Goal: Task Accomplishment & Management: Manage account settings

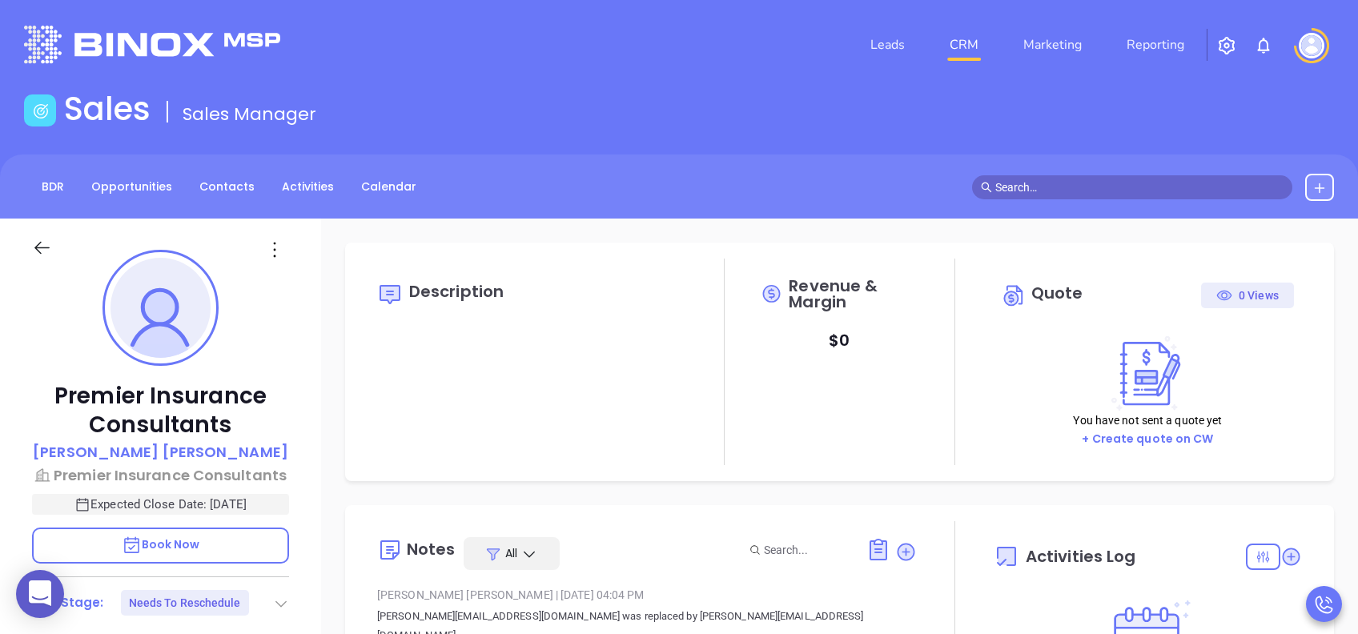
type input "08/12/2025"
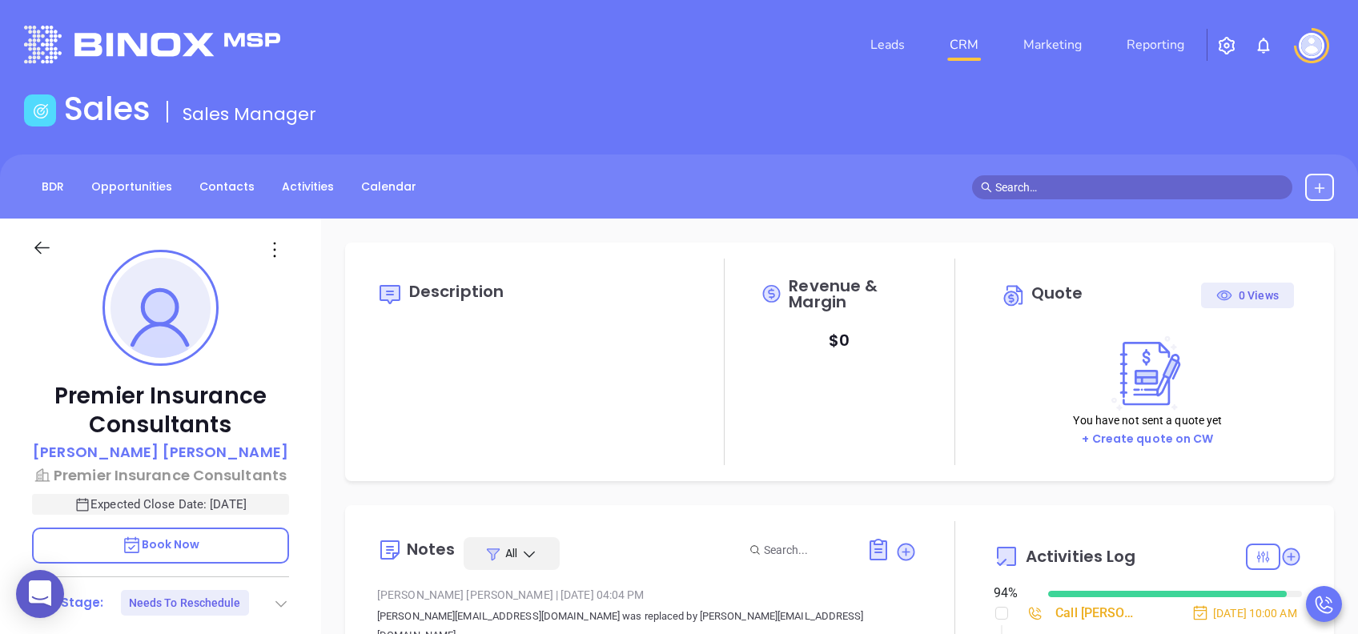
scroll to position [466, 0]
type input "Lucy Lechado"
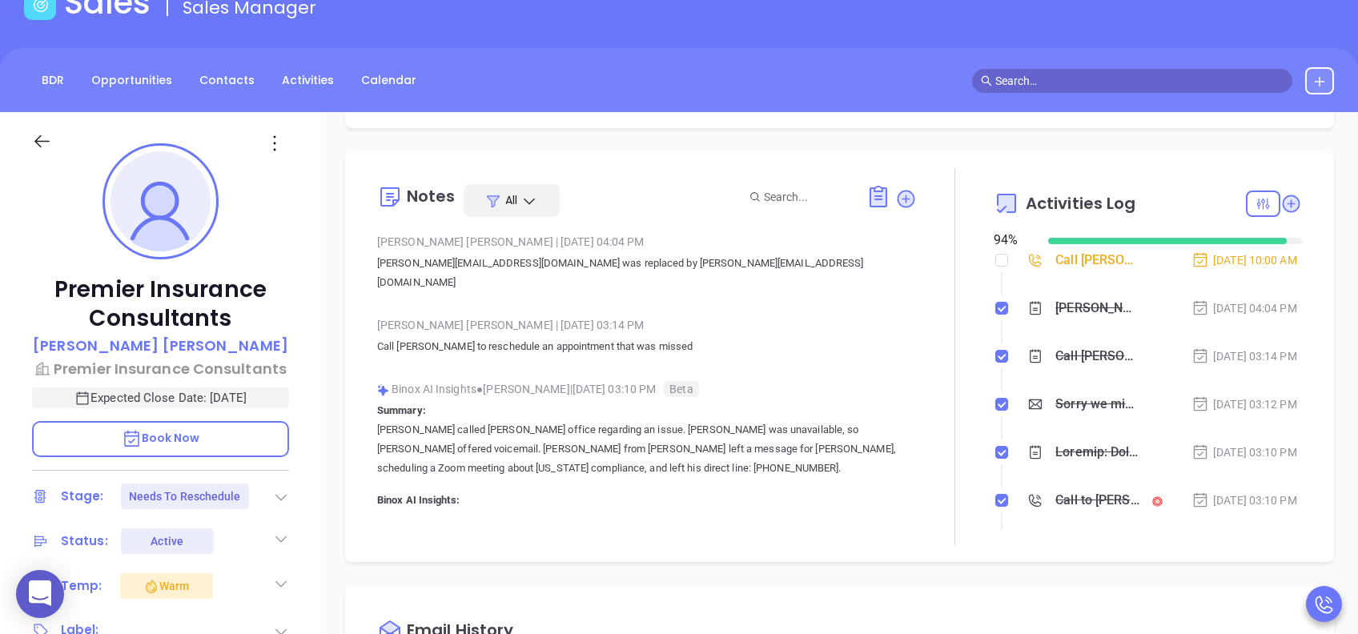
scroll to position [213, 0]
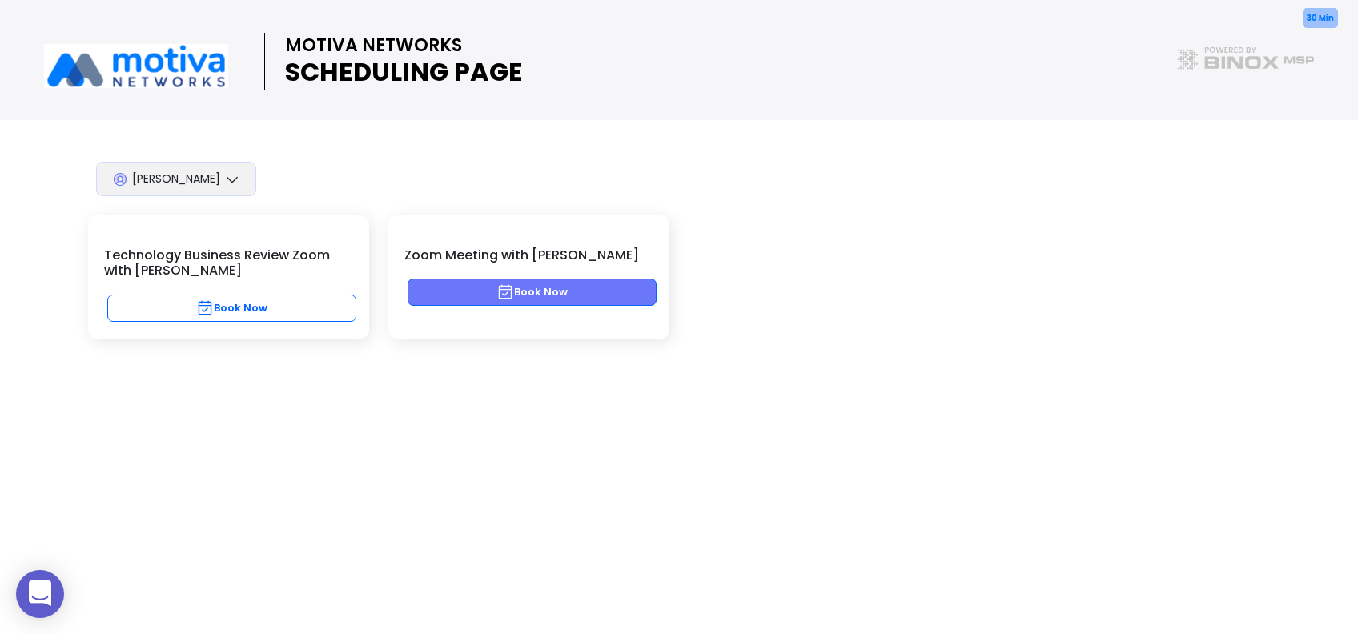
click at [620, 288] on button "Book Now" at bounding box center [532, 292] width 249 height 27
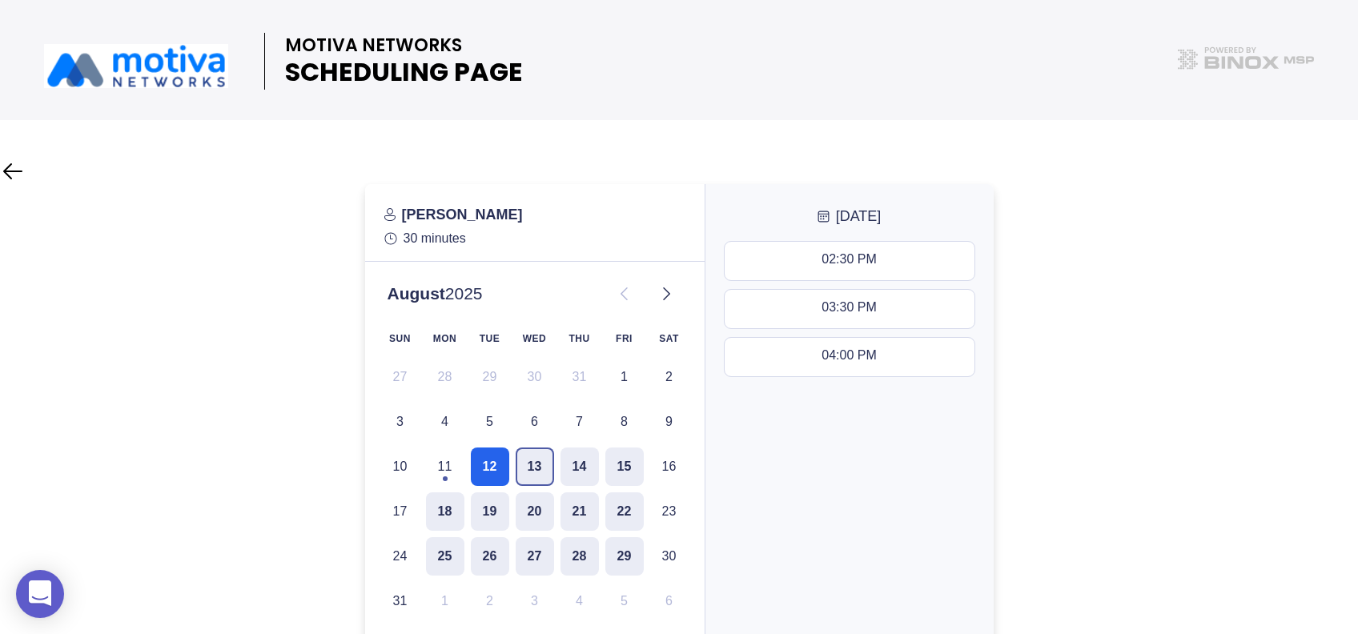
click at [518, 464] on button "13" at bounding box center [535, 467] width 38 height 38
click at [482, 465] on button "12" at bounding box center [490, 467] width 38 height 38
click at [913, 460] on div "02:30 PM 03:30 PM 04:00 PM" at bounding box center [849, 465] width 288 height 461
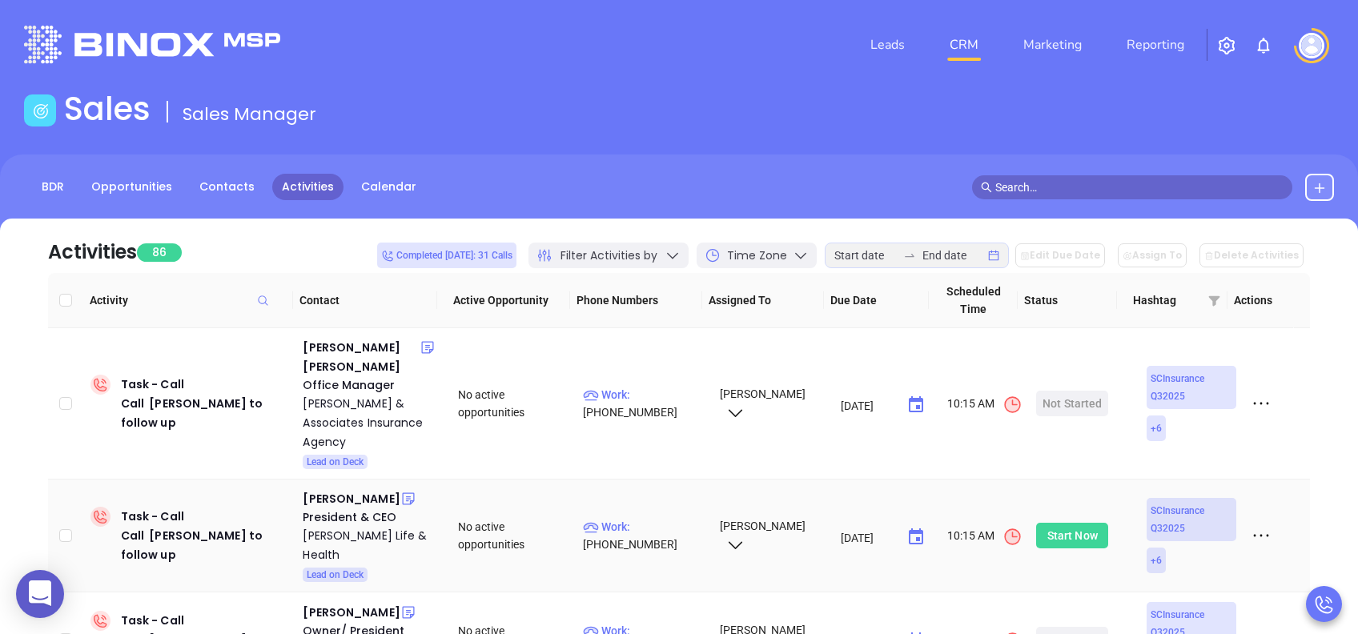
click at [1074, 523] on div "Start Now" at bounding box center [1072, 536] width 50 height 26
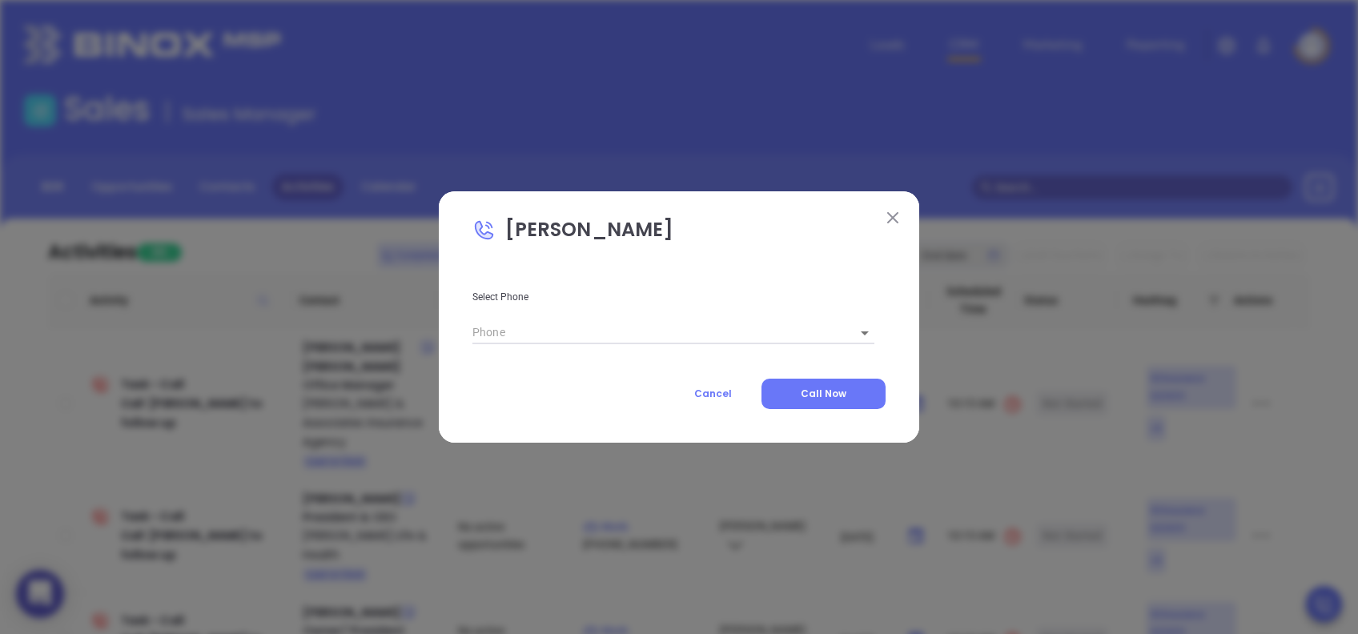
type input "(803) 256-2067"
type input "1"
click at [818, 391] on span "Call Now" at bounding box center [824, 394] width 46 height 14
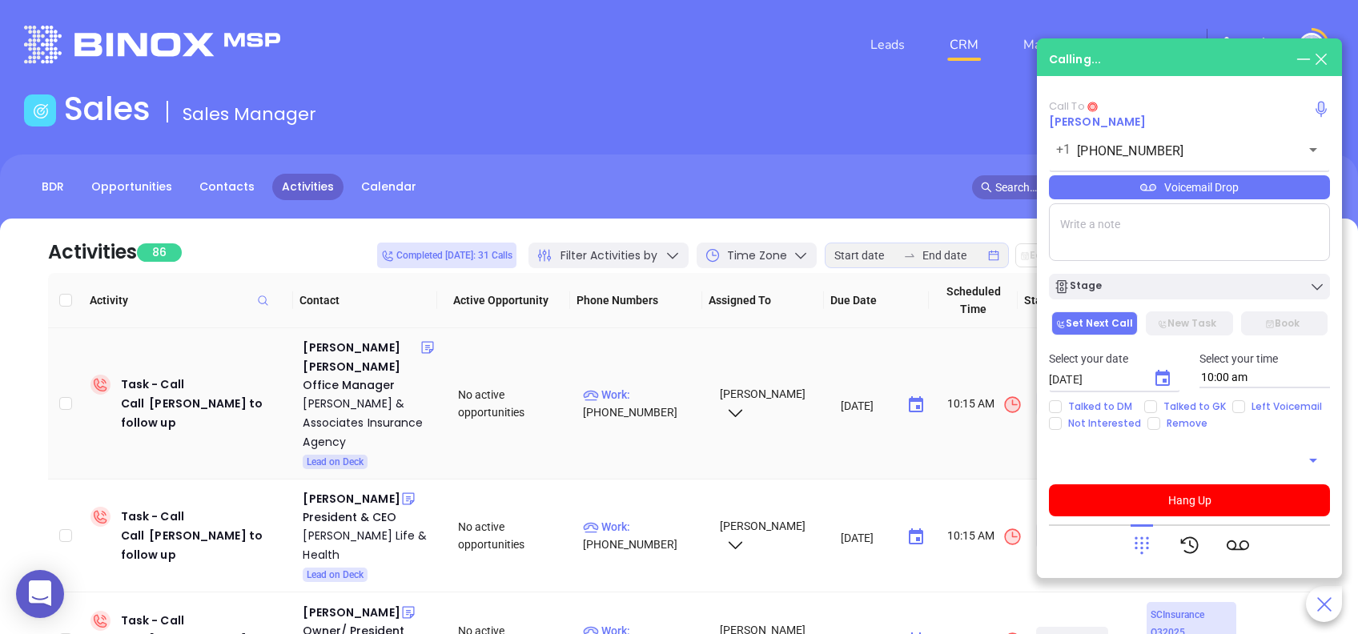
type input "(803) 256-2067"
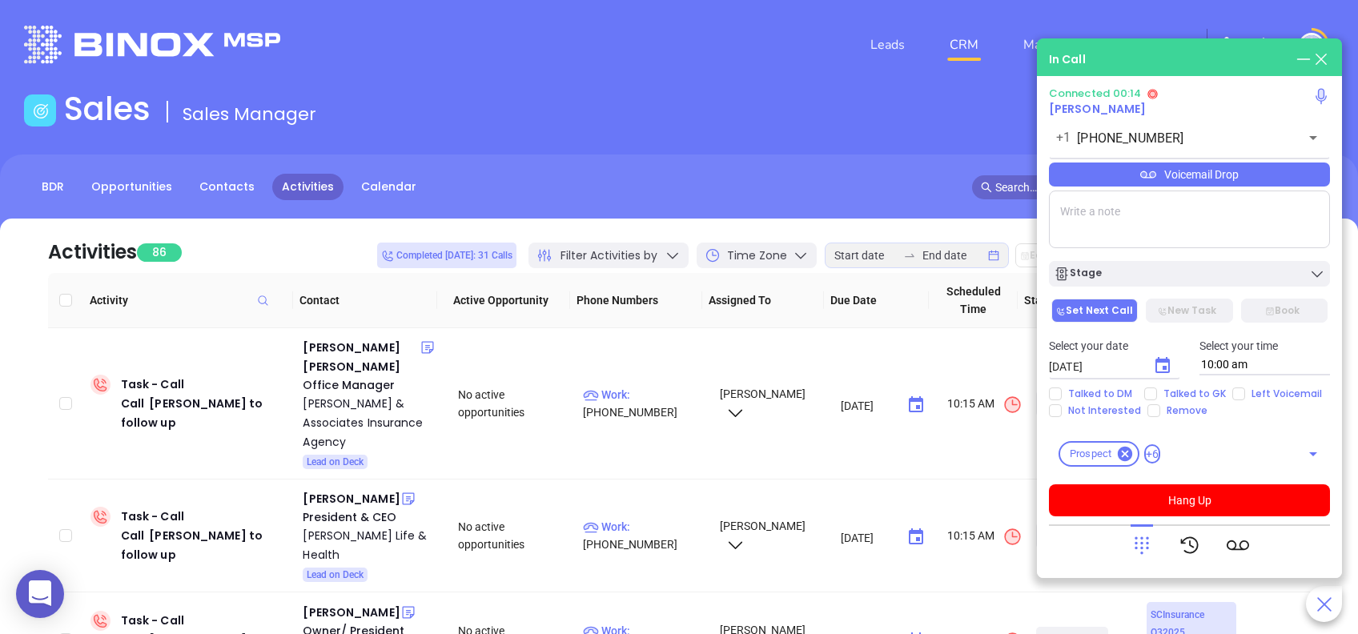
click at [1145, 548] on icon at bounding box center [1142, 545] width 22 height 22
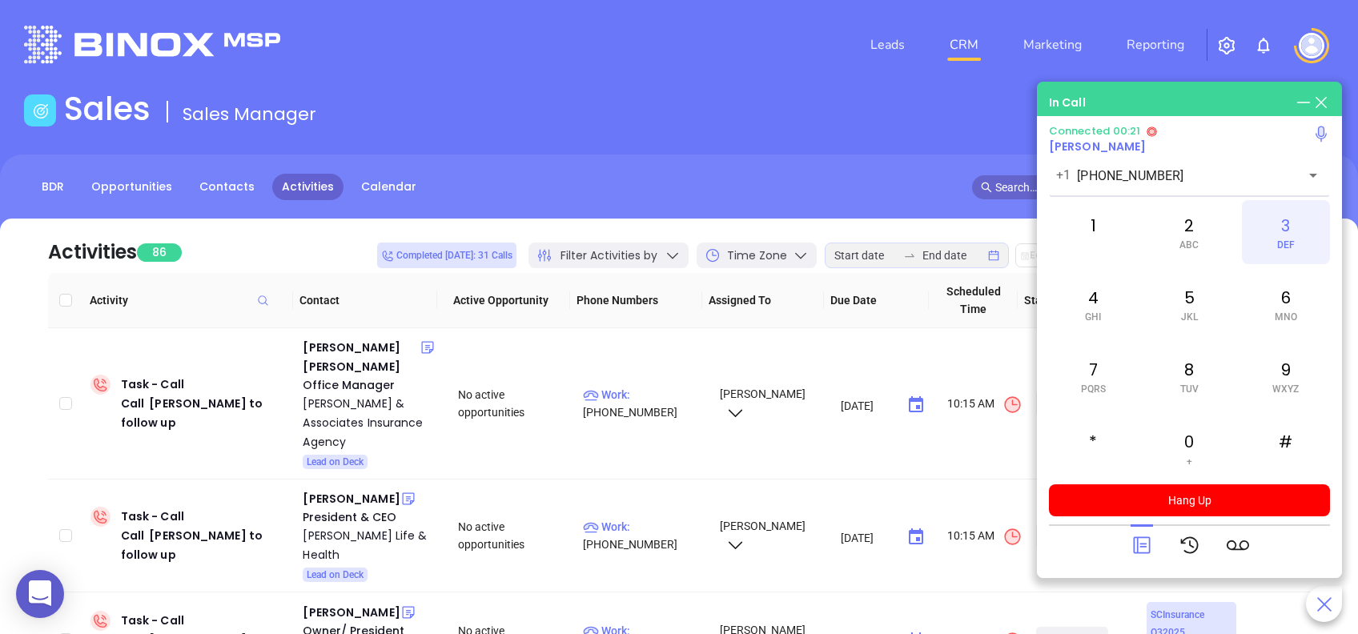
click at [1283, 234] on div "3 DEF" at bounding box center [1286, 232] width 88 height 64
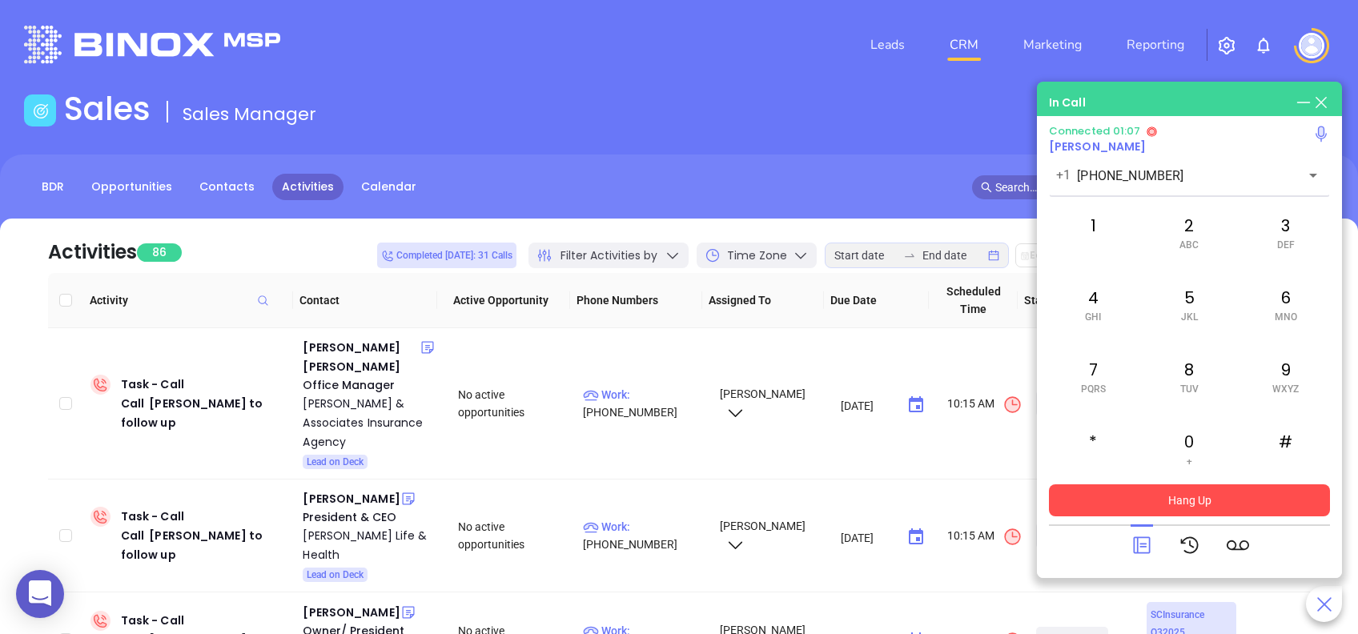
click at [1224, 498] on button "Hang Up" at bounding box center [1189, 500] width 281 height 32
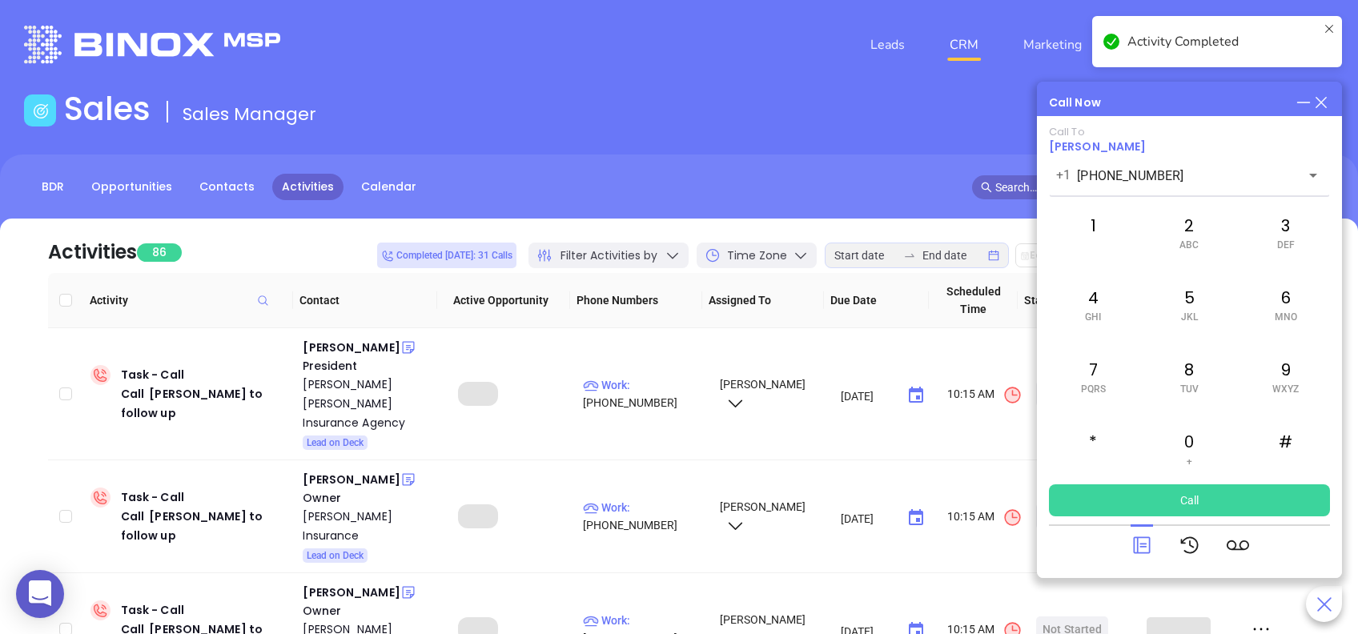
click at [1140, 545] on icon at bounding box center [1142, 545] width 22 height 22
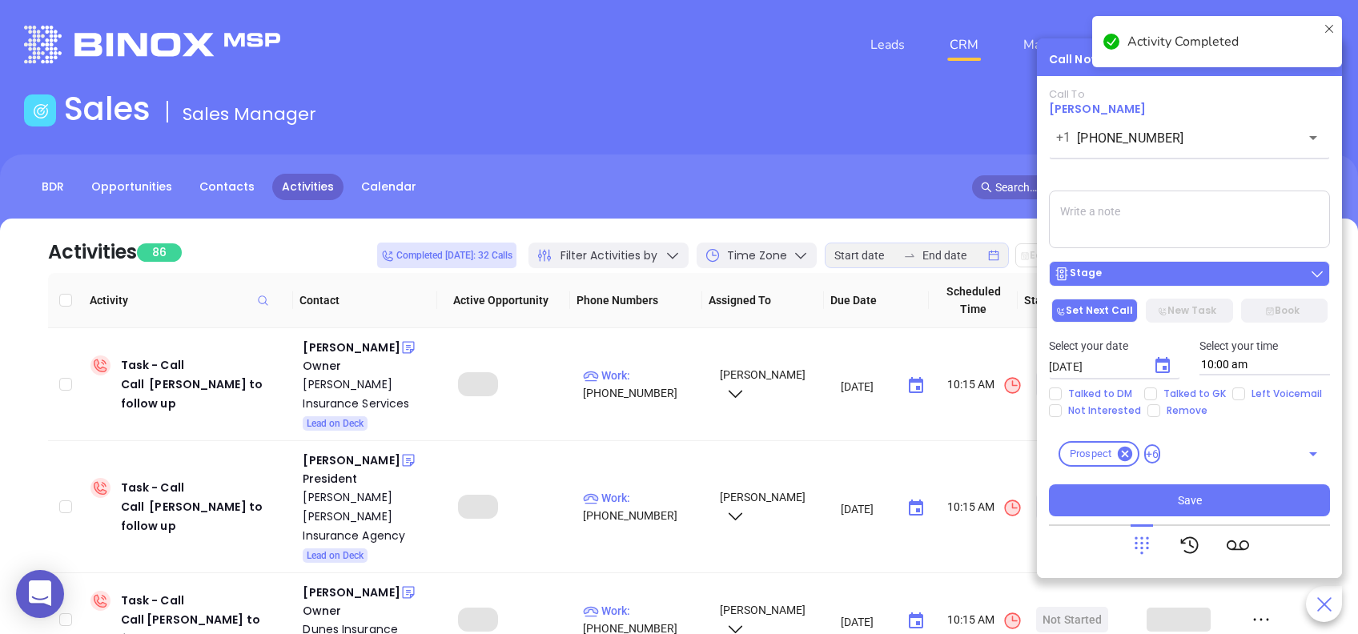
click at [1125, 277] on div "Stage" at bounding box center [1189, 274] width 271 height 16
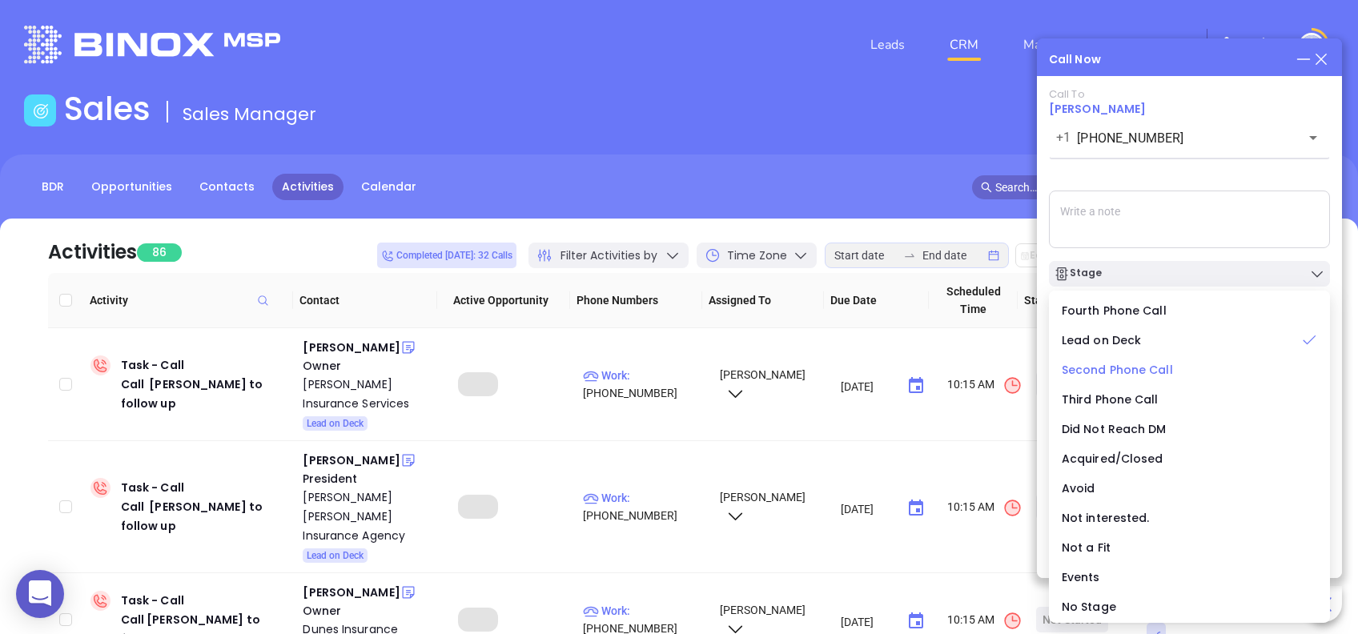
click at [1155, 370] on span "Second Phone Call" at bounding box center [1117, 370] width 111 height 16
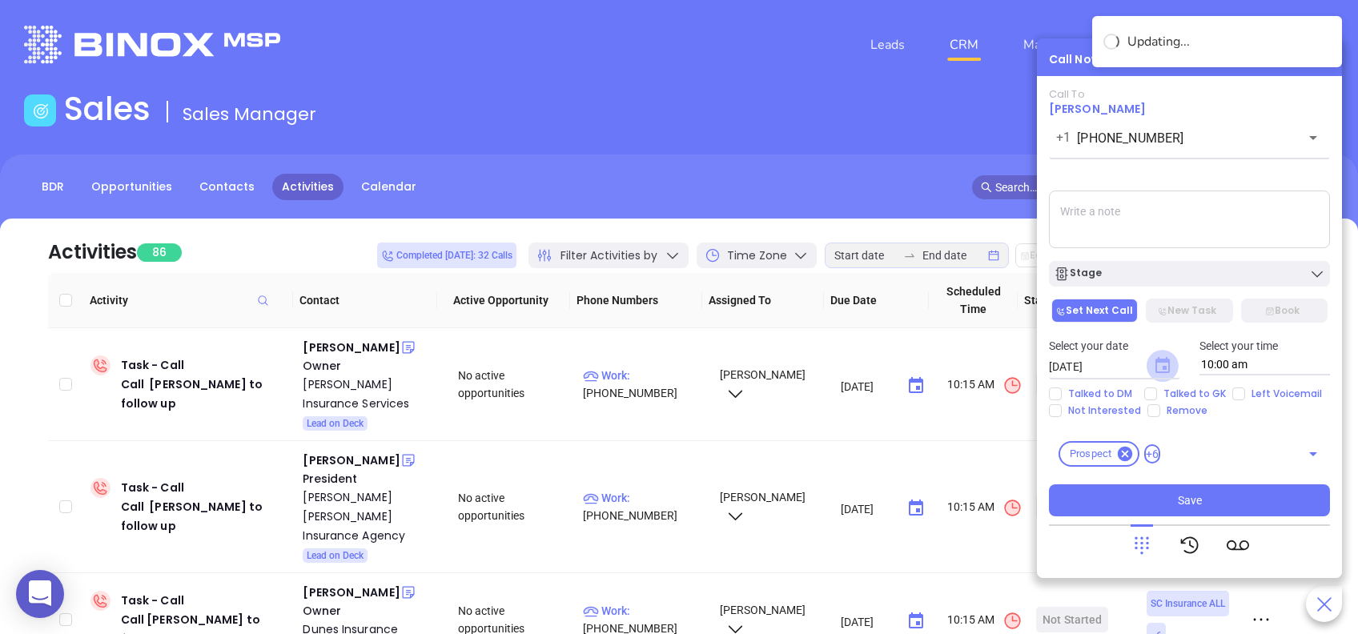
click at [1166, 360] on icon "Choose date, selected date is Aug 12, 2025" at bounding box center [1162, 365] width 14 height 16
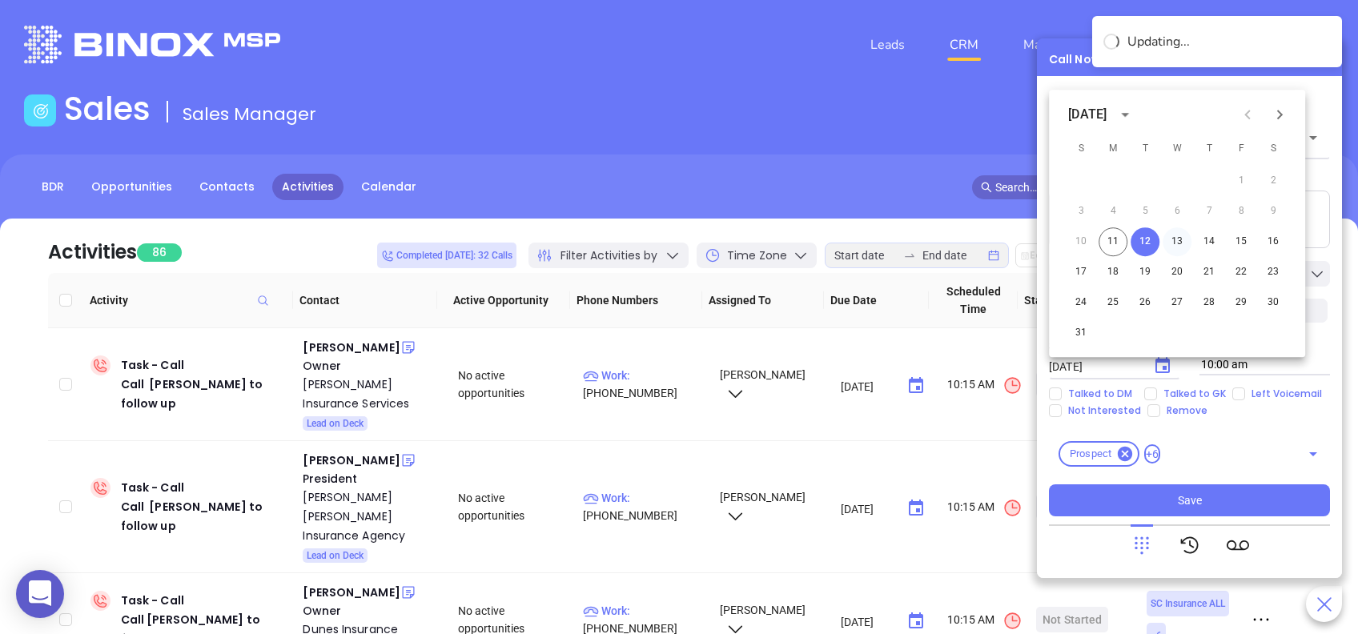
click at [1177, 239] on button "13" at bounding box center [1177, 241] width 29 height 29
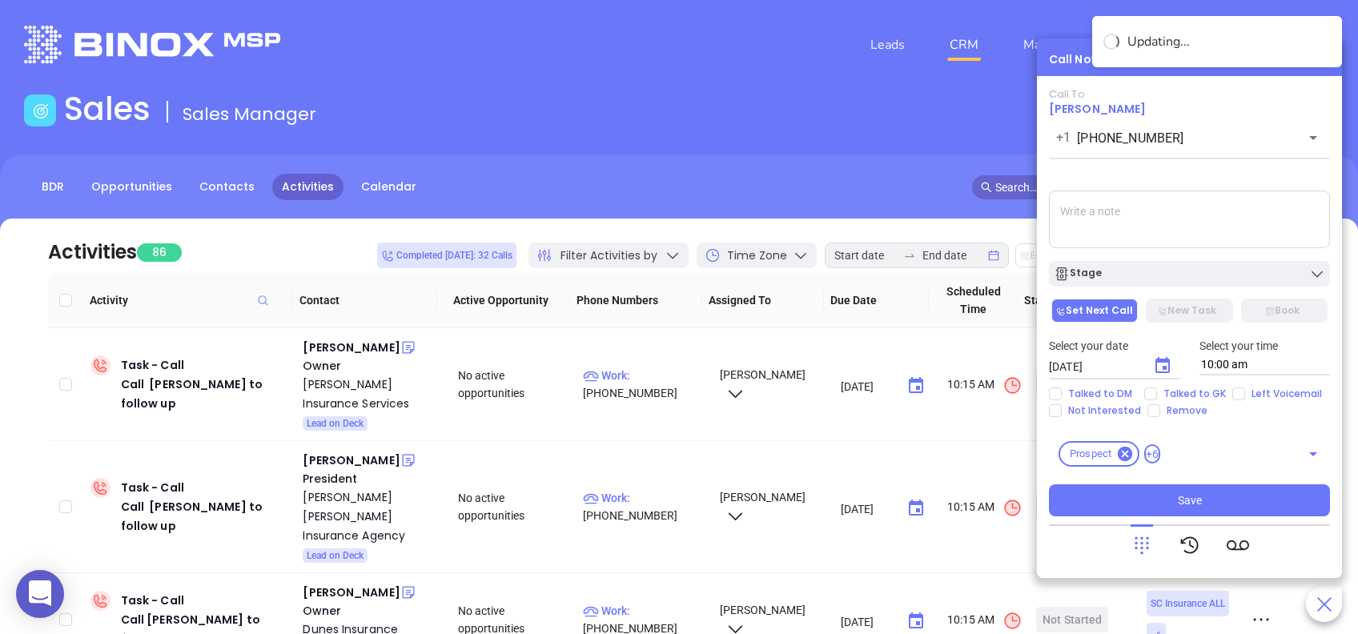
type input "08/13/2025"
click at [1147, 393] on input "Talked to GK" at bounding box center [1150, 394] width 13 height 13
checkbox input "true"
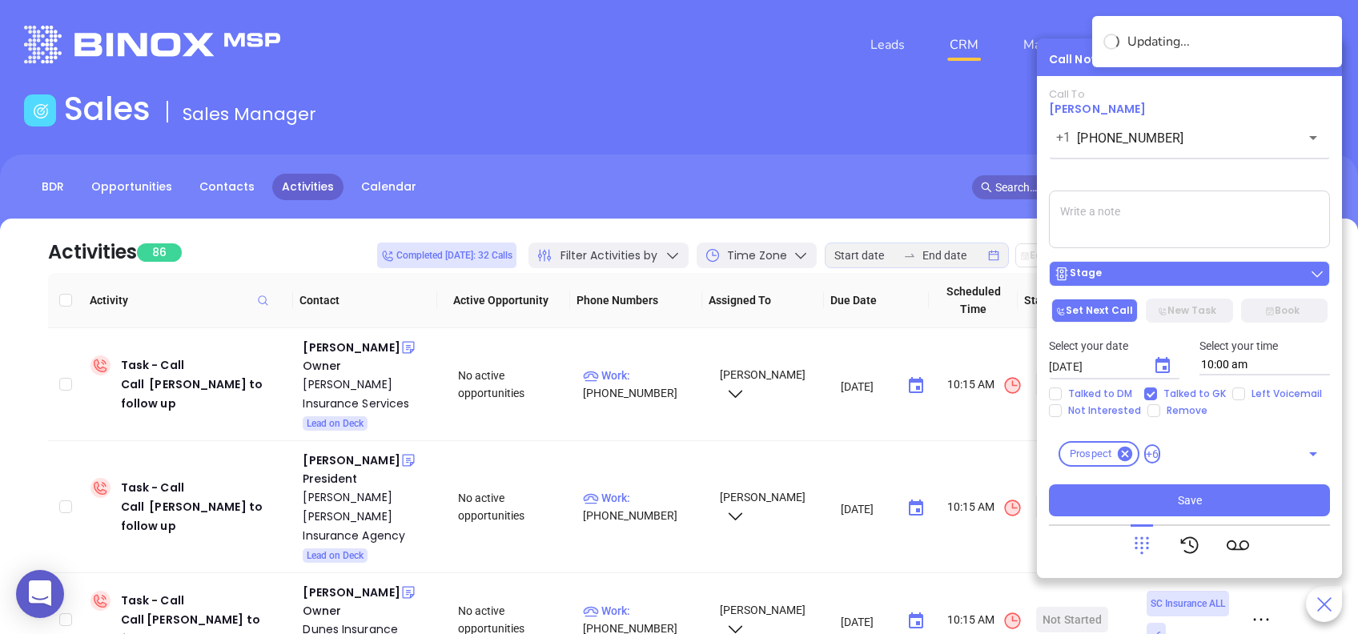
click at [1194, 276] on div "Stage" at bounding box center [1189, 274] width 271 height 16
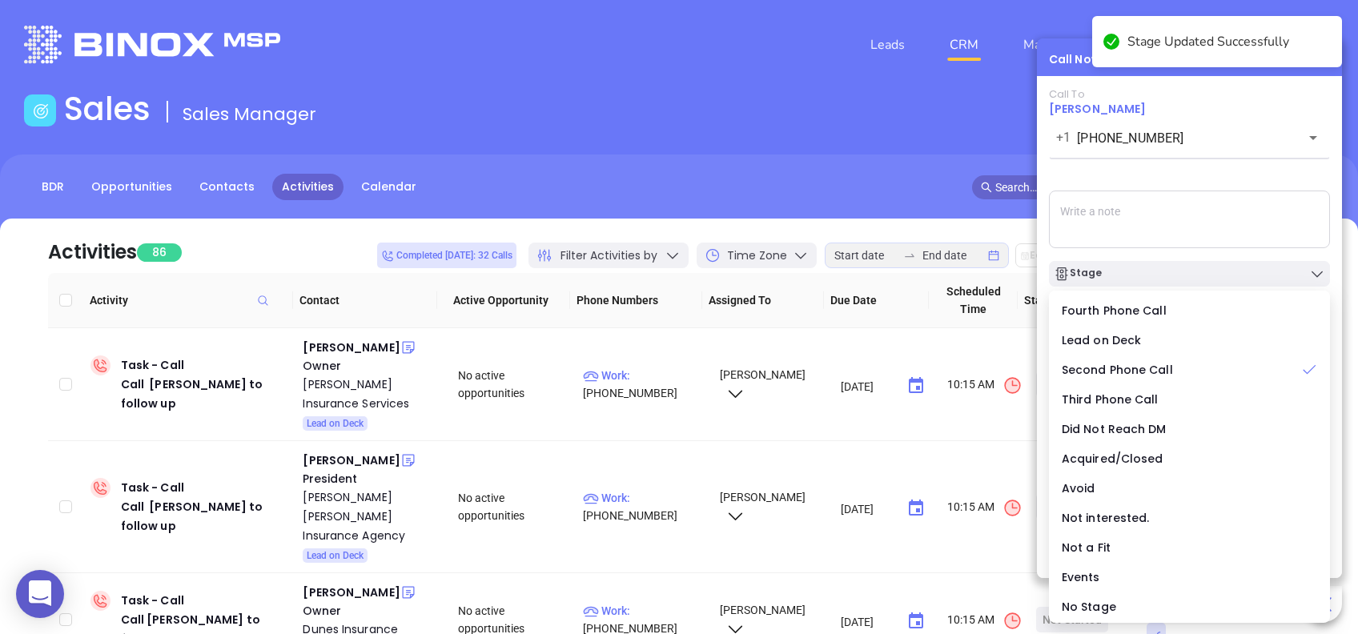
click at [1185, 173] on div "Call To Joel Lourie +1 (803) 256-2067 ​ Voicemail Drop Stage Set Next Call New …" at bounding box center [1189, 302] width 281 height 428
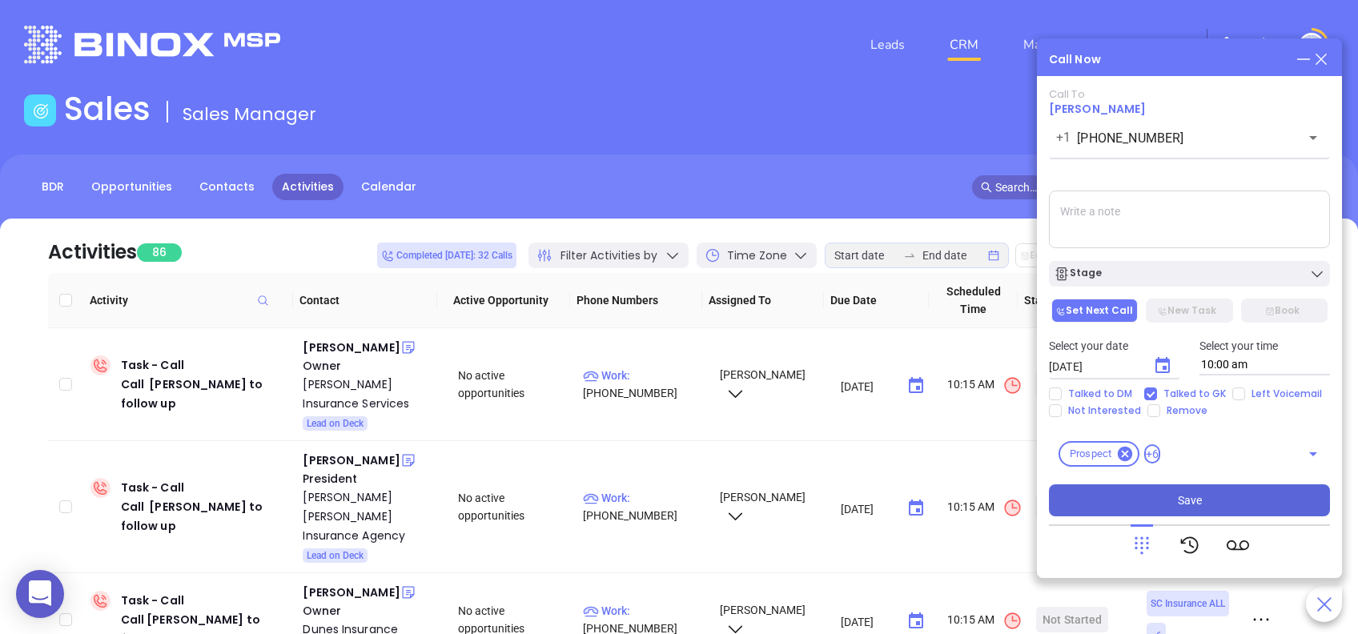
click at [1234, 497] on button "Save" at bounding box center [1189, 500] width 281 height 32
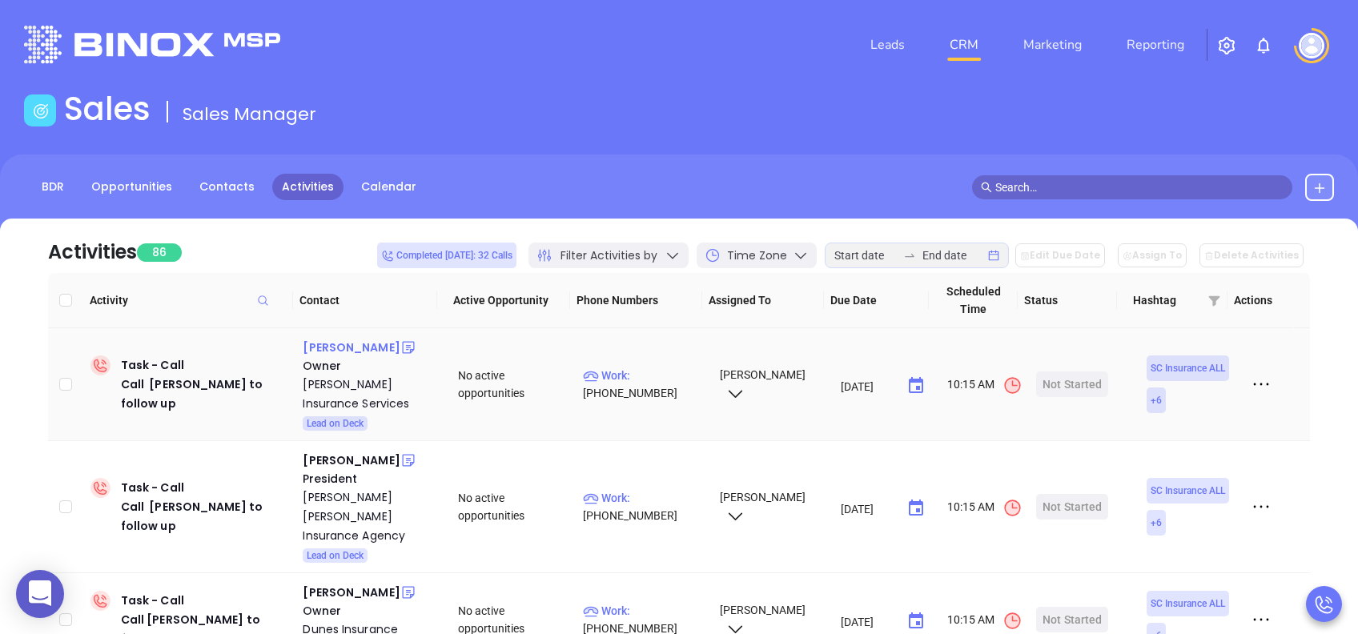
click at [343, 348] on div "Scott Callen" at bounding box center [351, 347] width 97 height 19
click at [339, 383] on div "Callen Insurance Services" at bounding box center [369, 394] width 133 height 38
click at [1070, 388] on div "Start Now" at bounding box center [1072, 385] width 50 height 26
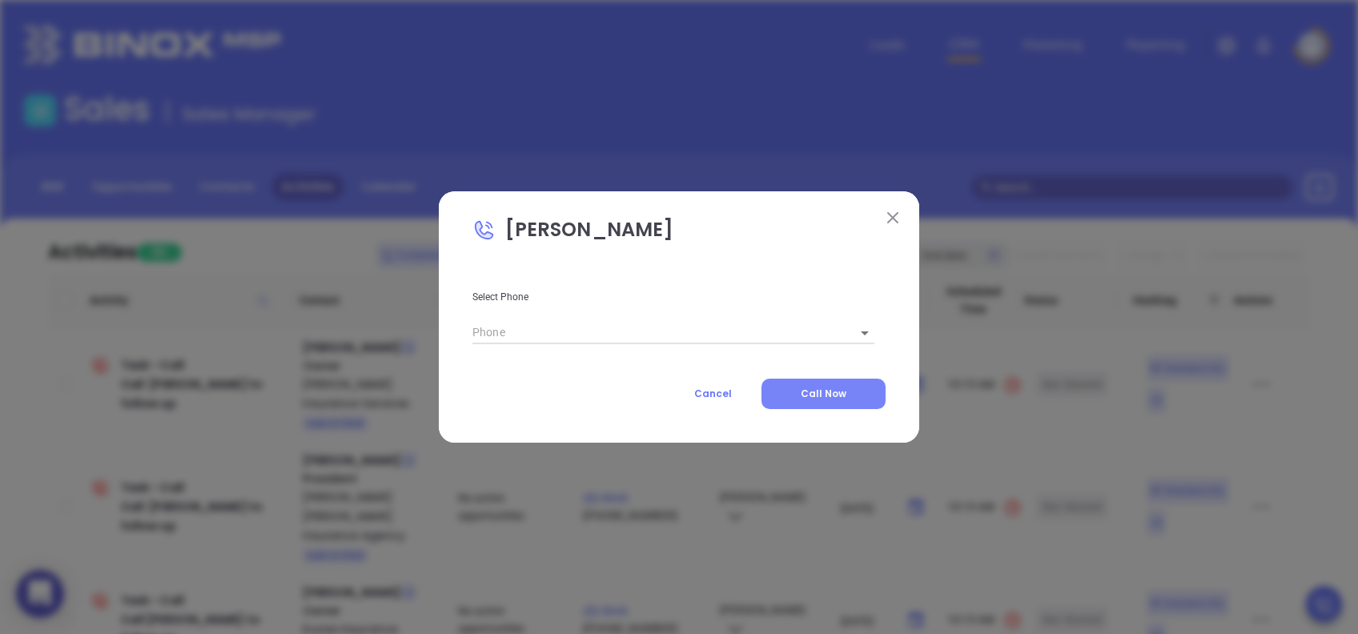
type input "(843) 681-2221"
type input "1"
click at [817, 388] on span "Call Now" at bounding box center [824, 394] width 46 height 14
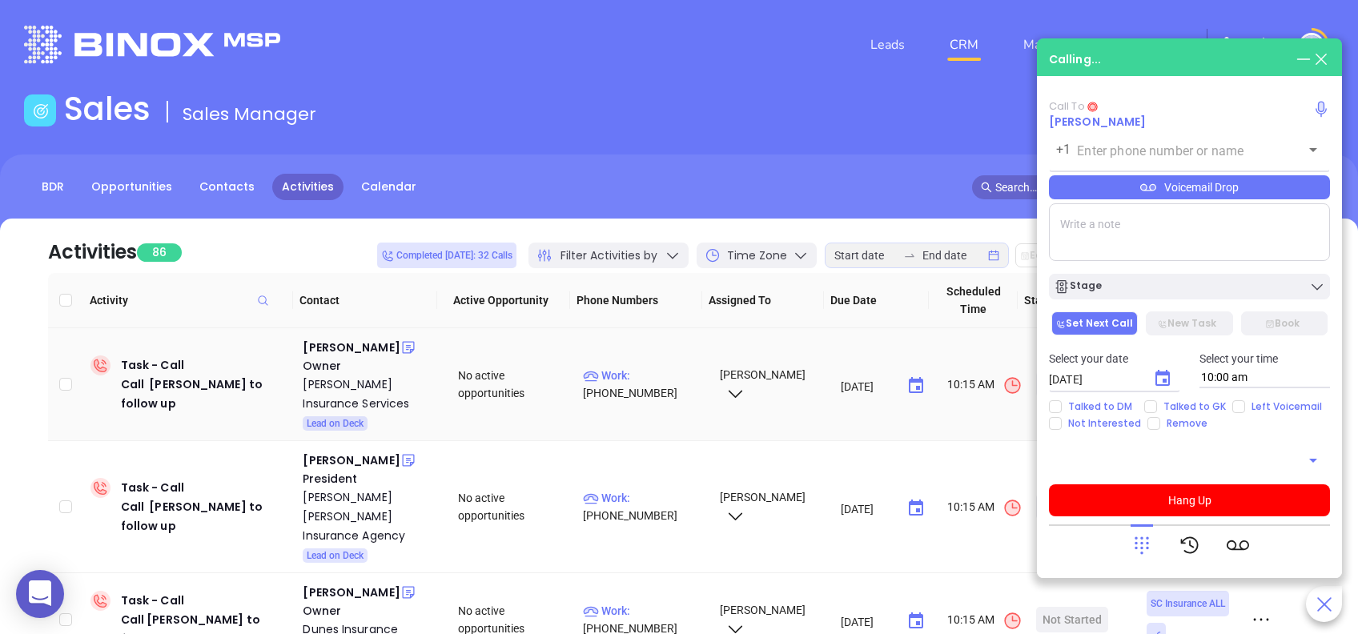
type input "(843) 681-2221"
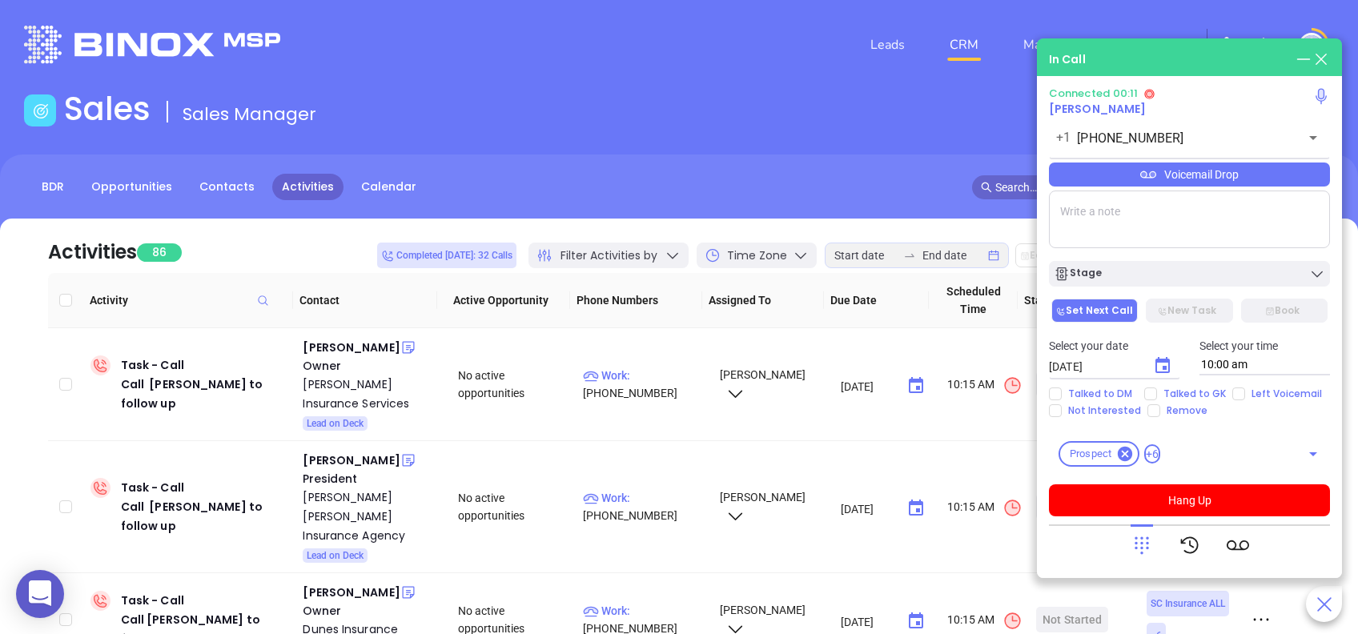
click at [1145, 547] on icon at bounding box center [1142, 545] width 22 height 22
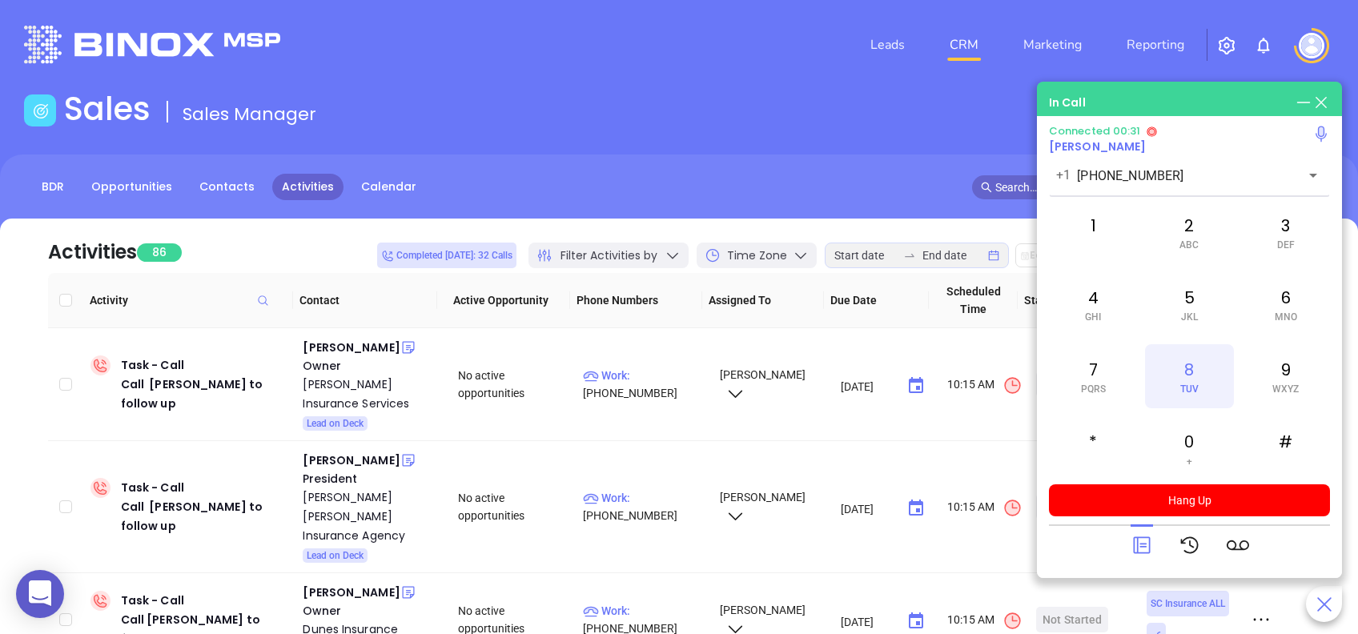
click at [1206, 372] on div "8 TUV" at bounding box center [1189, 376] width 88 height 64
click at [1140, 544] on icon at bounding box center [1141, 545] width 17 height 17
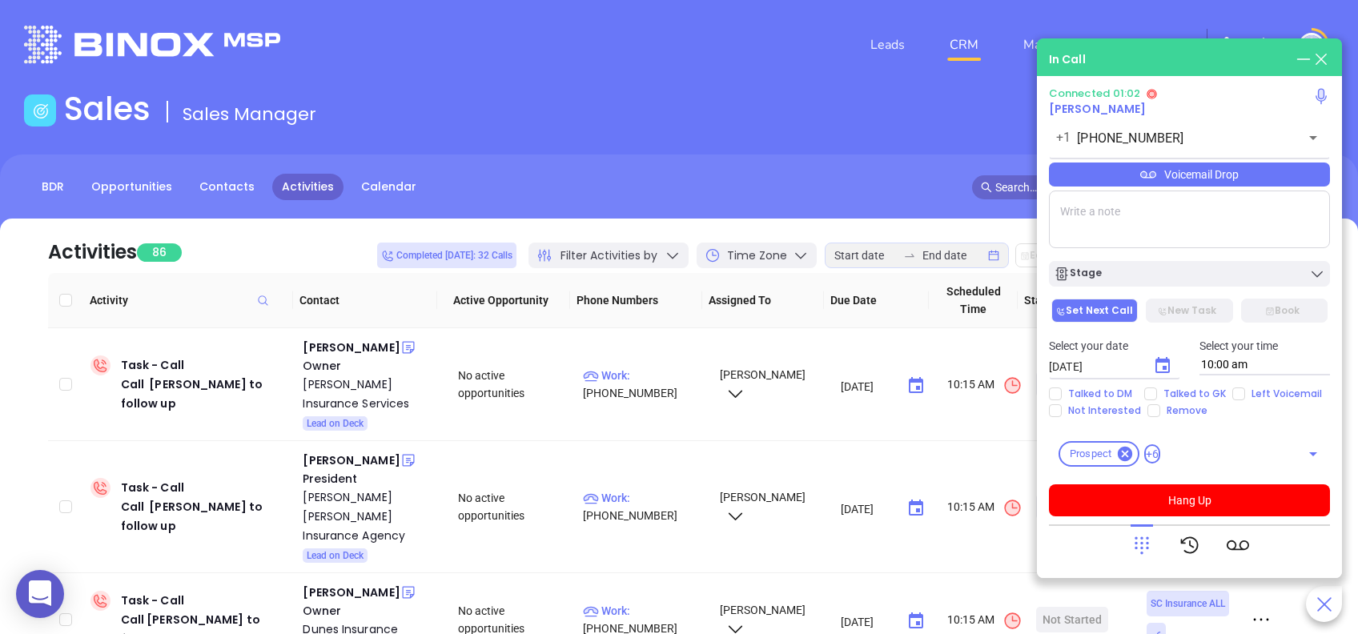
click at [1245, 168] on div "Voicemail Drop" at bounding box center [1189, 175] width 281 height 24
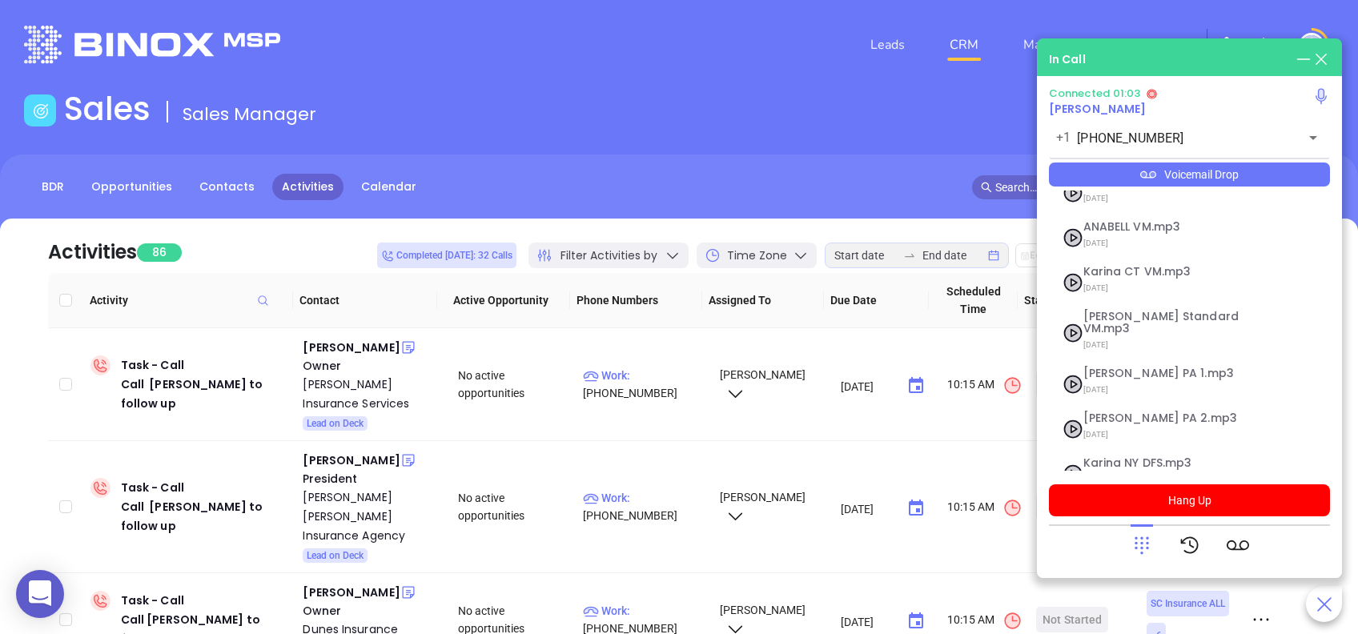
scroll to position [174, 0]
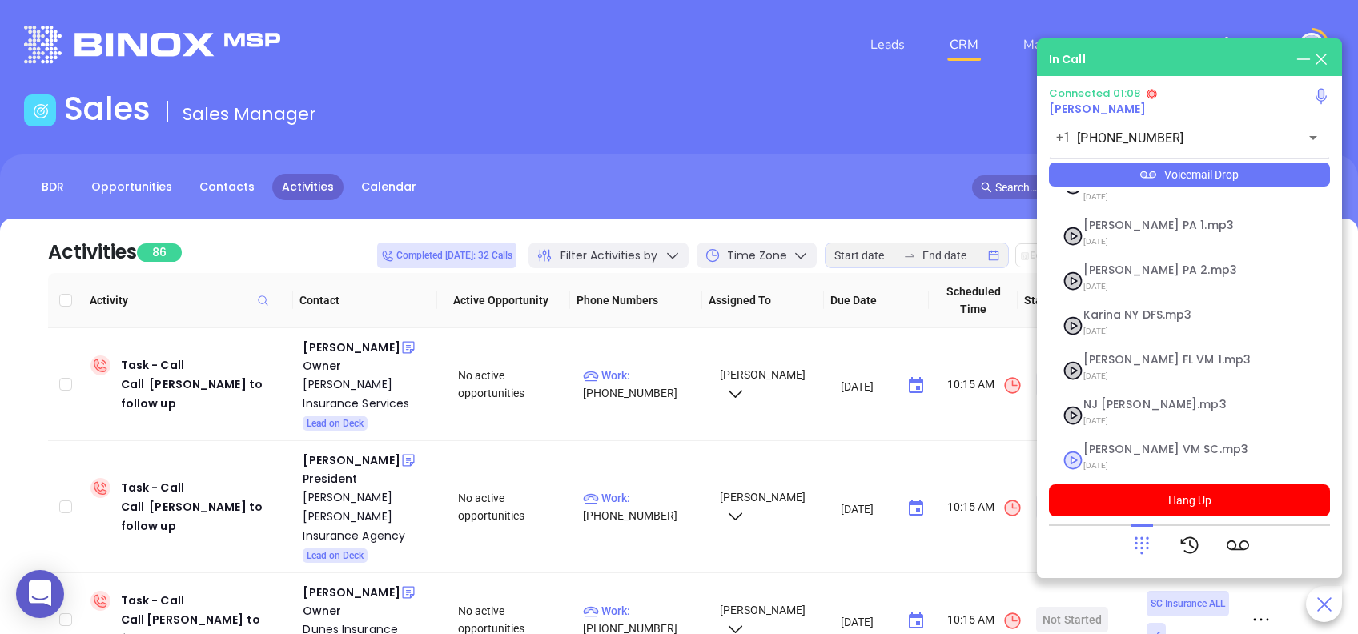
click at [1102, 444] on span "Lucy VM SC.mp3" at bounding box center [1169, 450] width 173 height 12
checkbox input "true"
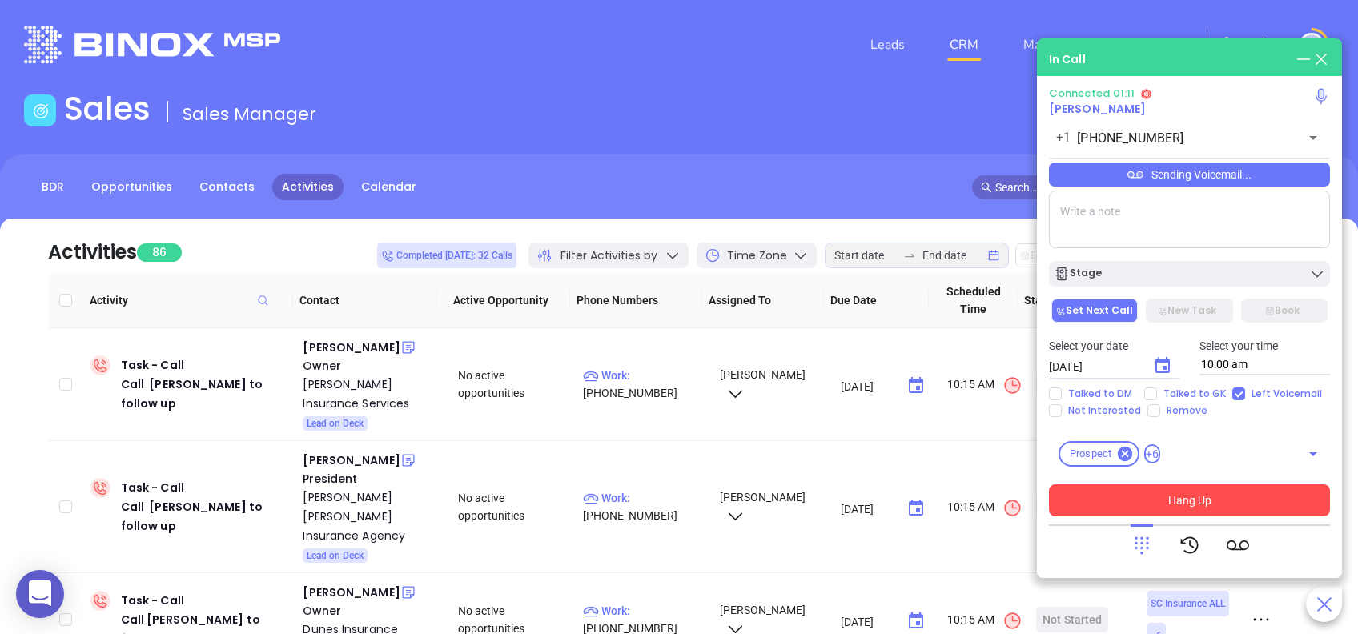
click at [1262, 500] on button "Hang Up" at bounding box center [1189, 500] width 281 height 32
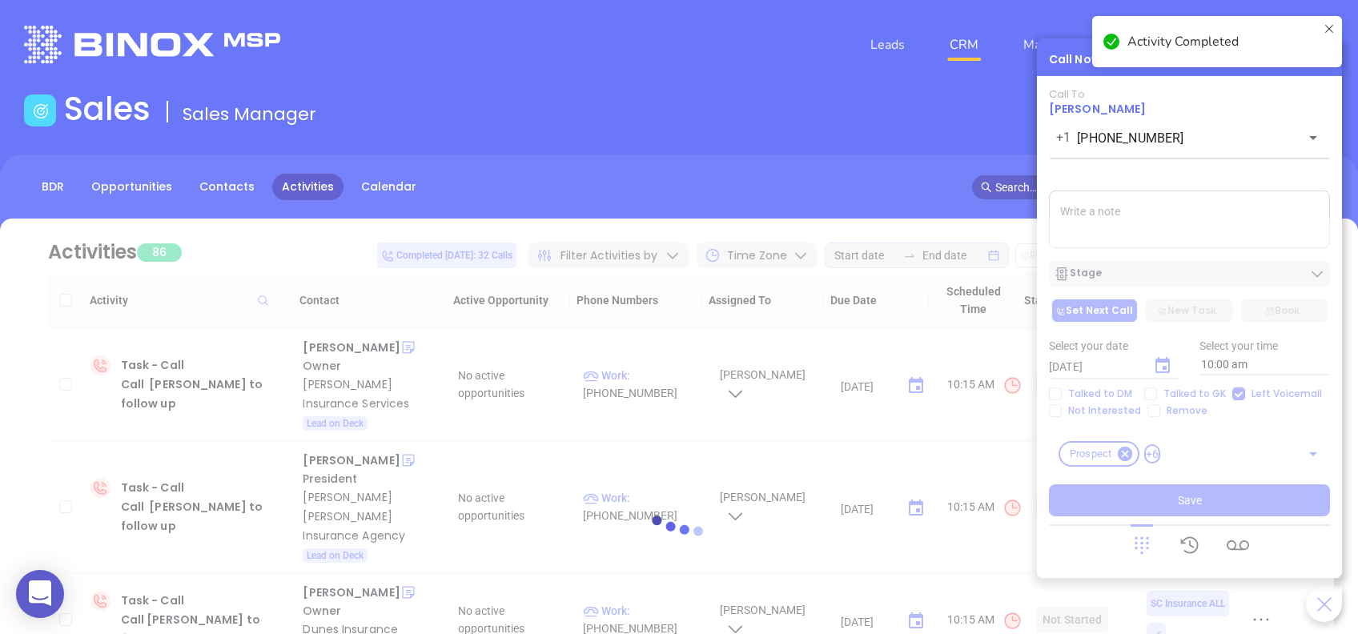
click at [1167, 271] on div at bounding box center [679, 533] width 1310 height 629
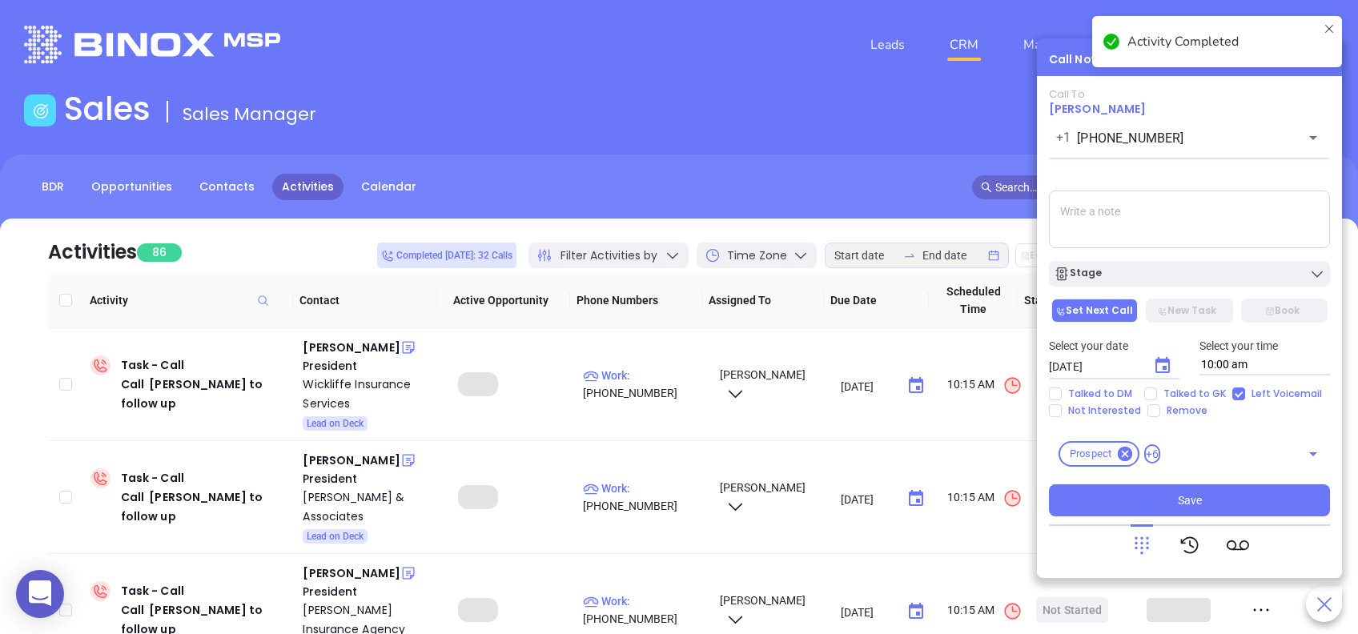
click at [1167, 271] on div "Stage" at bounding box center [1189, 274] width 271 height 16
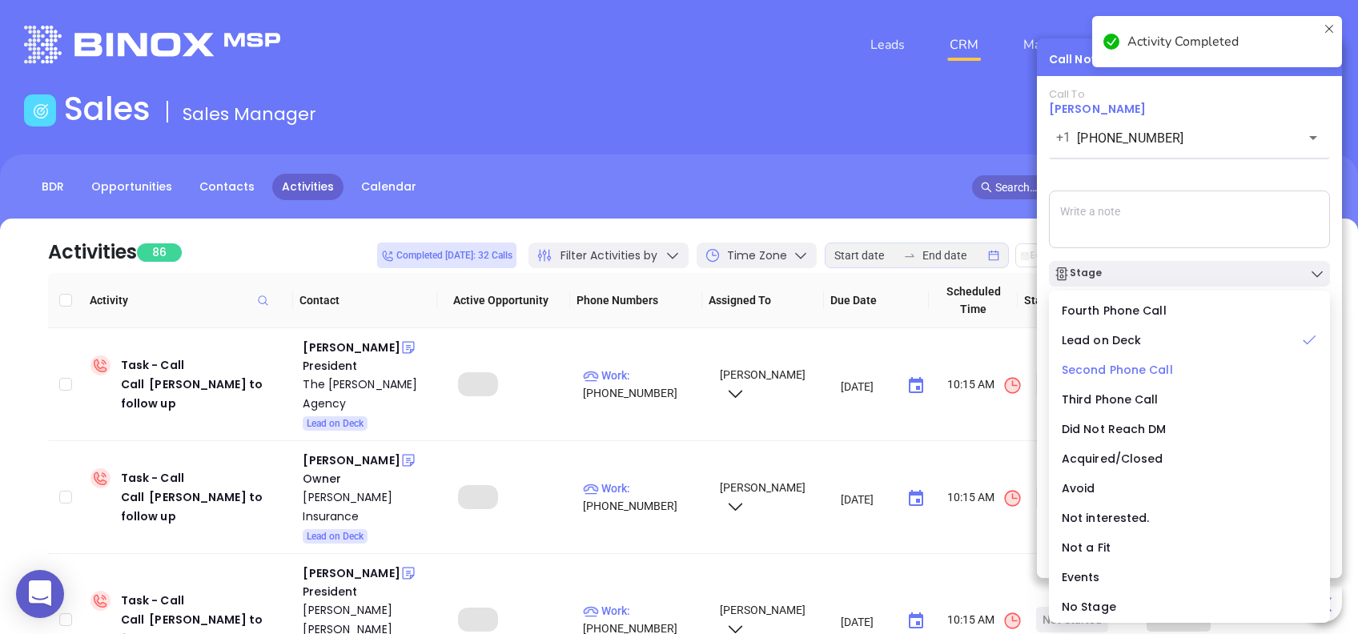
click at [1123, 371] on span "Second Phone Call" at bounding box center [1117, 370] width 111 height 16
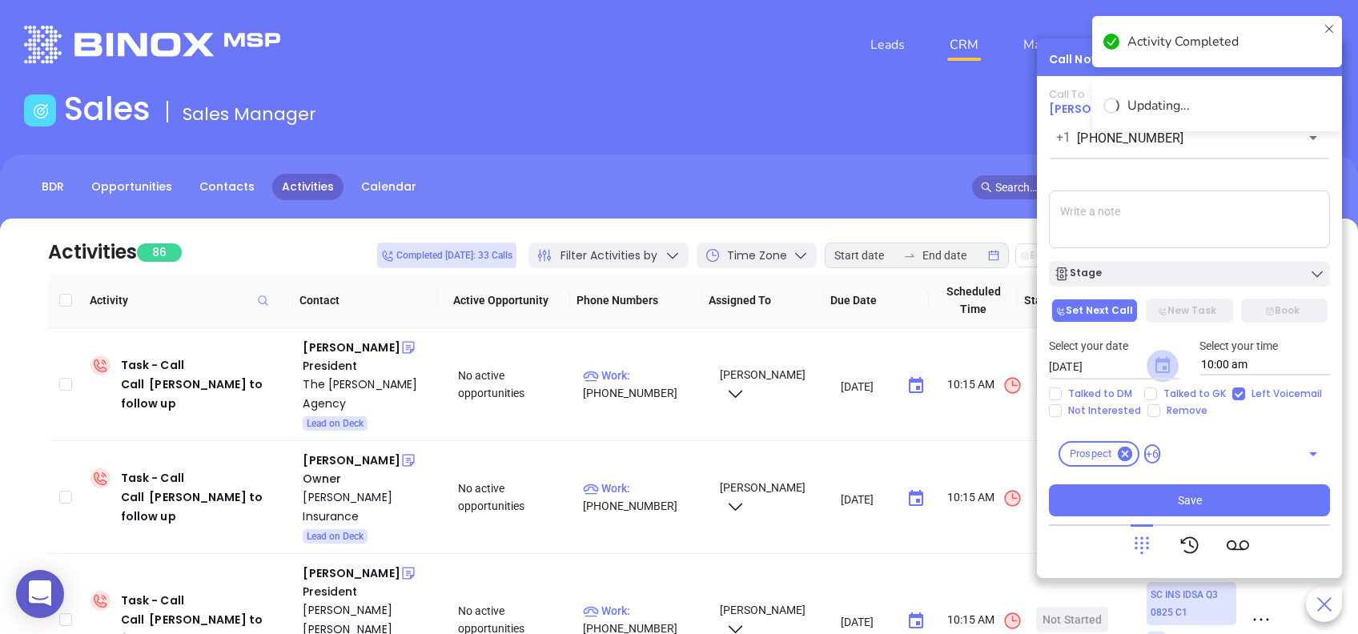
click at [1160, 362] on icon "Choose date, selected date is Aug 12, 2025" at bounding box center [1162, 365] width 14 height 16
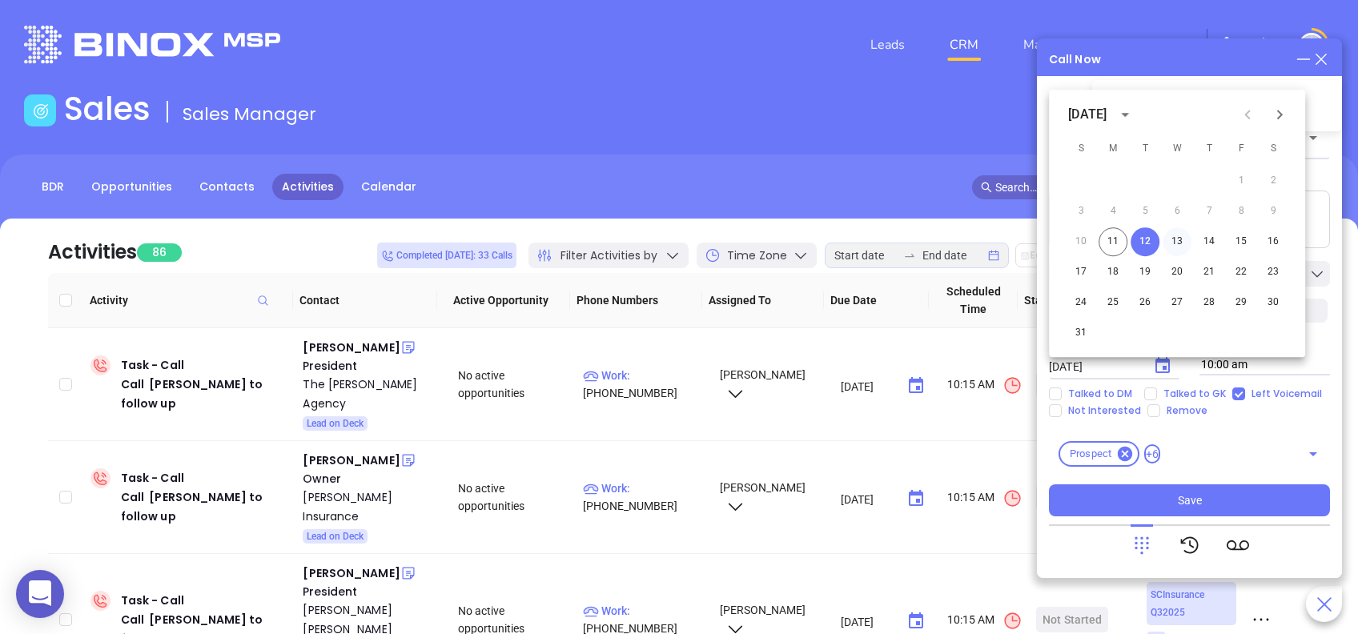
click at [1176, 237] on button "13" at bounding box center [1177, 241] width 29 height 29
type input "[DATE]"
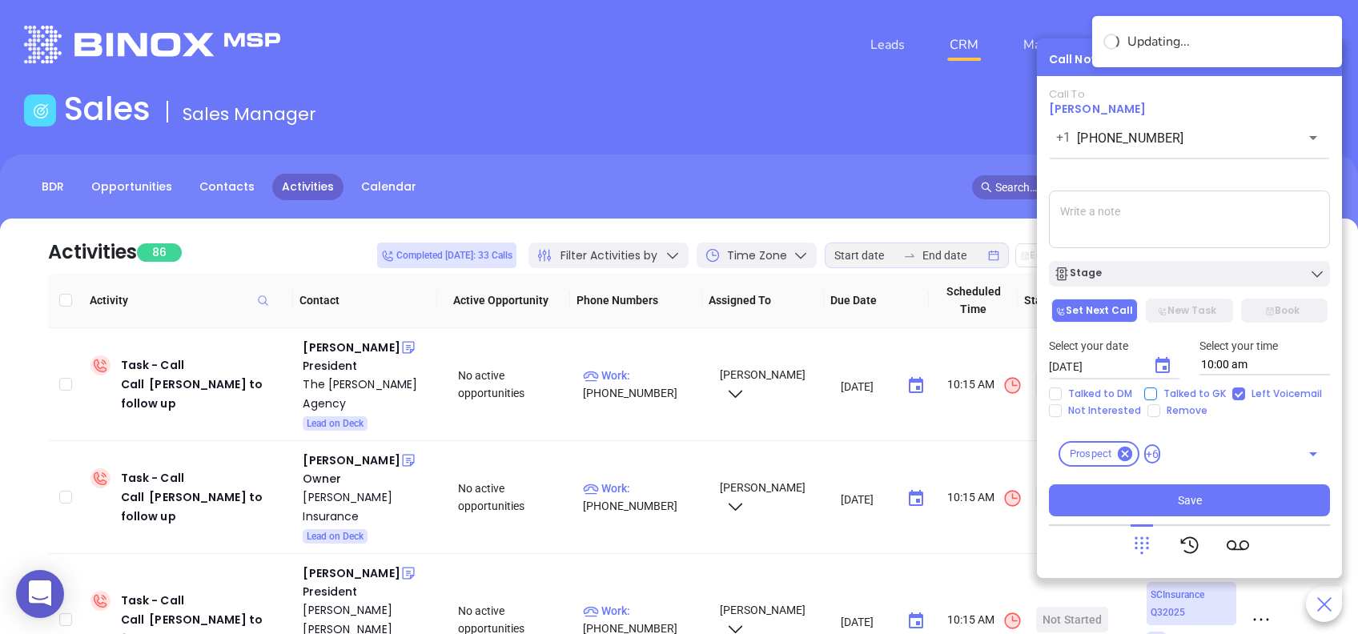
click at [1155, 396] on input "Talked to GK" at bounding box center [1150, 394] width 13 height 13
click at [1152, 397] on input "Talked to GK" at bounding box center [1150, 394] width 13 height 13
checkbox input "false"
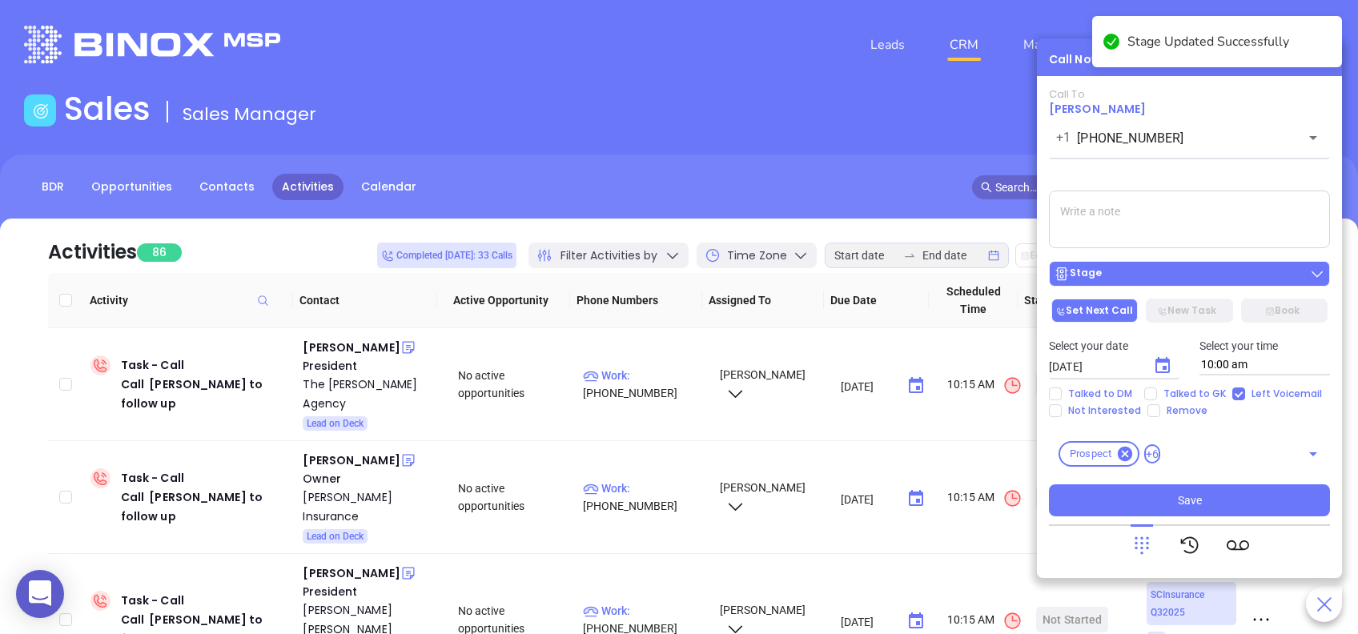
click at [1176, 271] on div "Stage" at bounding box center [1189, 274] width 271 height 16
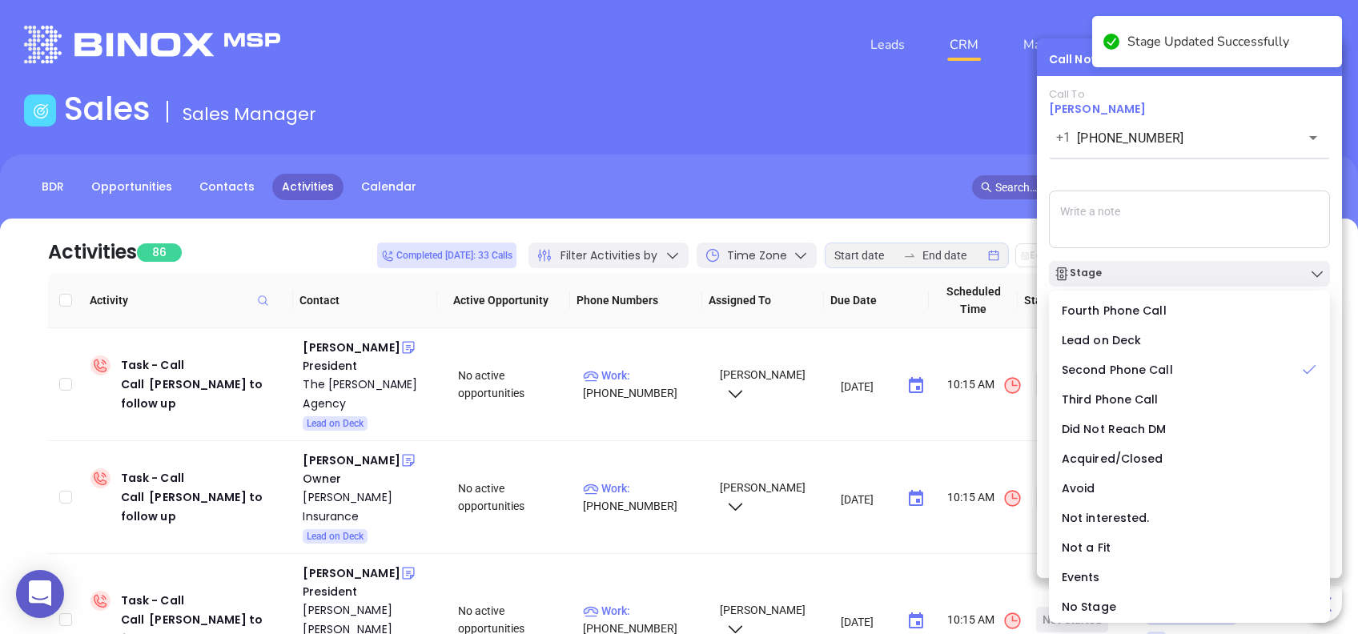
click at [1170, 176] on div "Call To Scott Callen +1 (843) 681-2221 ​ Sending Voicemail... Stage Set Next Ca…" at bounding box center [1189, 302] width 281 height 428
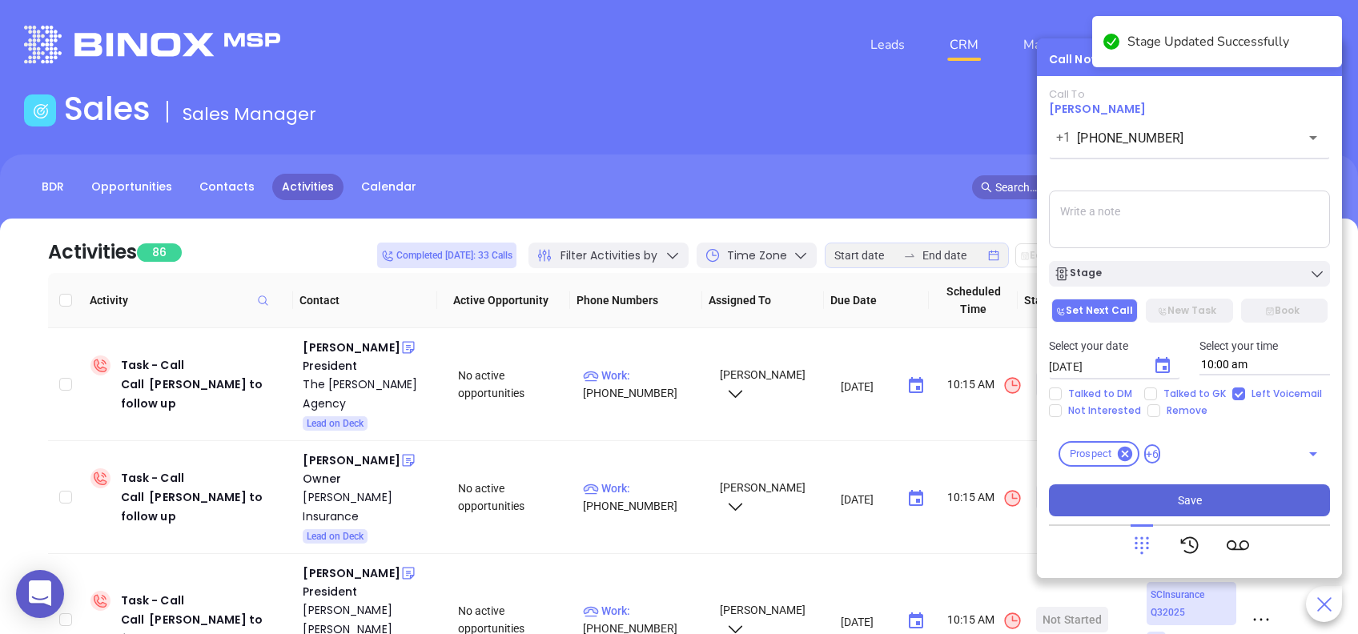
click at [1196, 496] on span "Save" at bounding box center [1190, 501] width 24 height 18
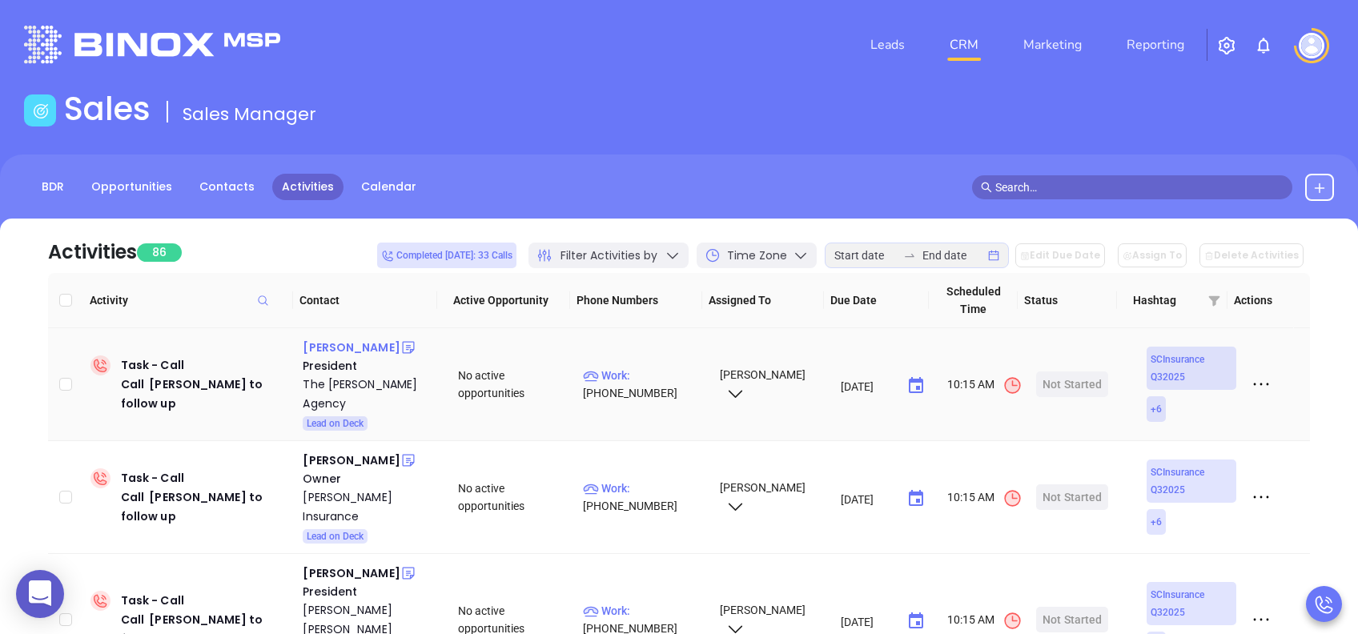
click at [350, 352] on div "Ross Turner" at bounding box center [351, 347] width 97 height 19
click at [350, 384] on div "The Turner Agency" at bounding box center [369, 394] width 133 height 38
click at [1059, 376] on div "Start Now" at bounding box center [1072, 385] width 50 height 26
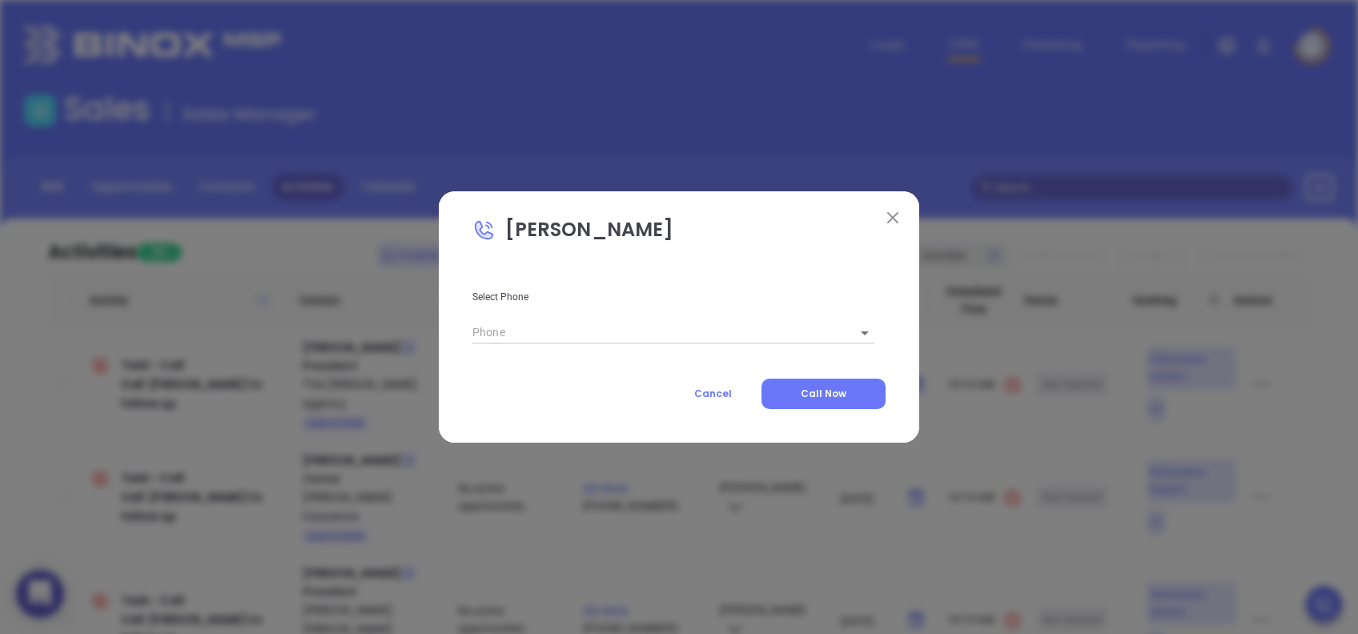
type input "(864) 288-9513"
type input "1"
click at [846, 396] on span "Call Now" at bounding box center [824, 394] width 46 height 14
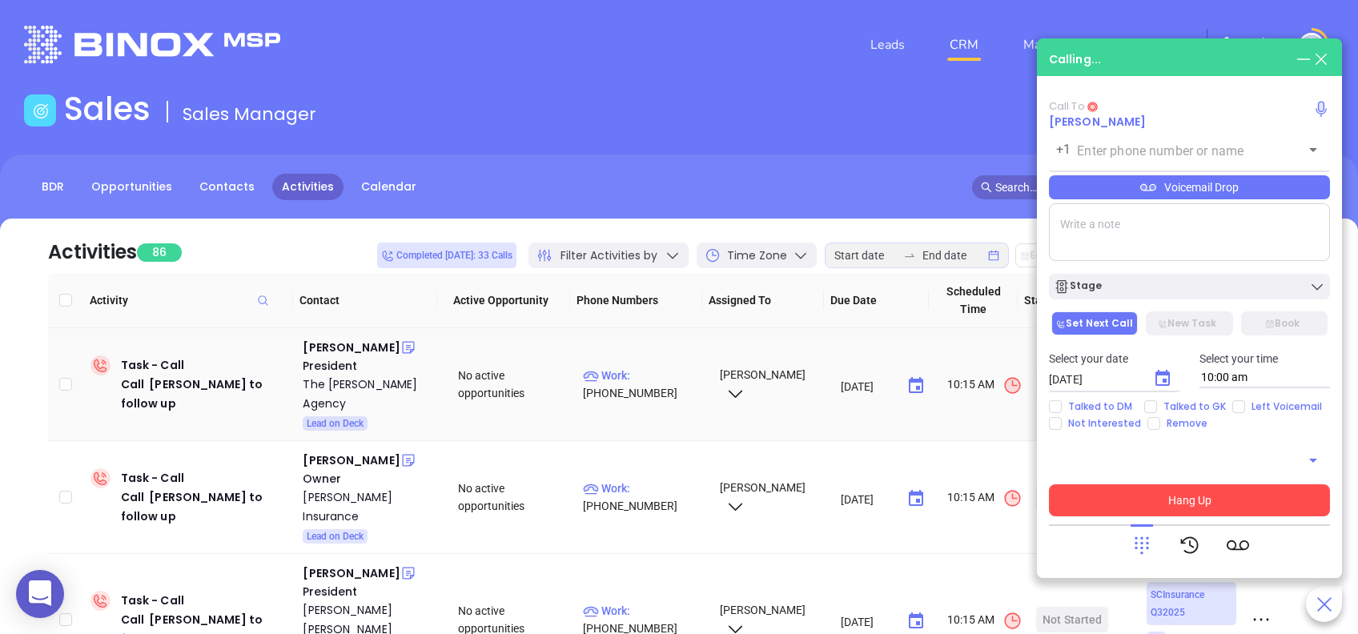
type input "(864) 288-9513"
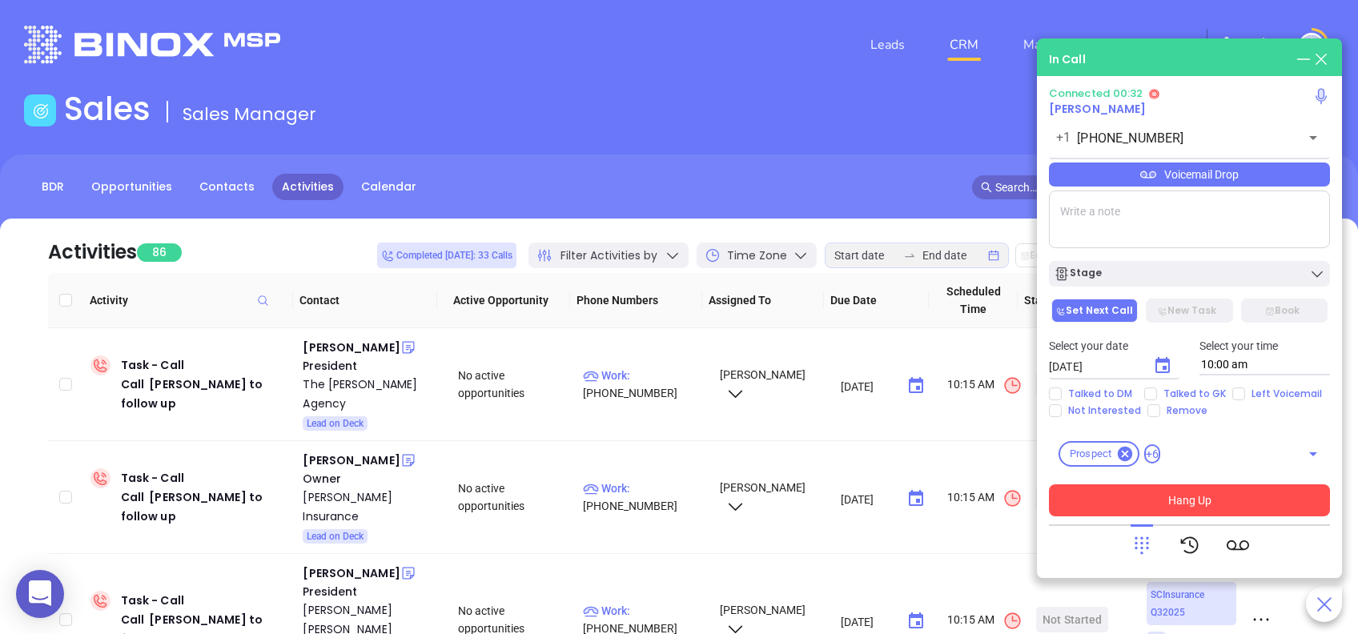
click at [1255, 167] on div "Voicemail Drop" at bounding box center [1189, 175] width 281 height 24
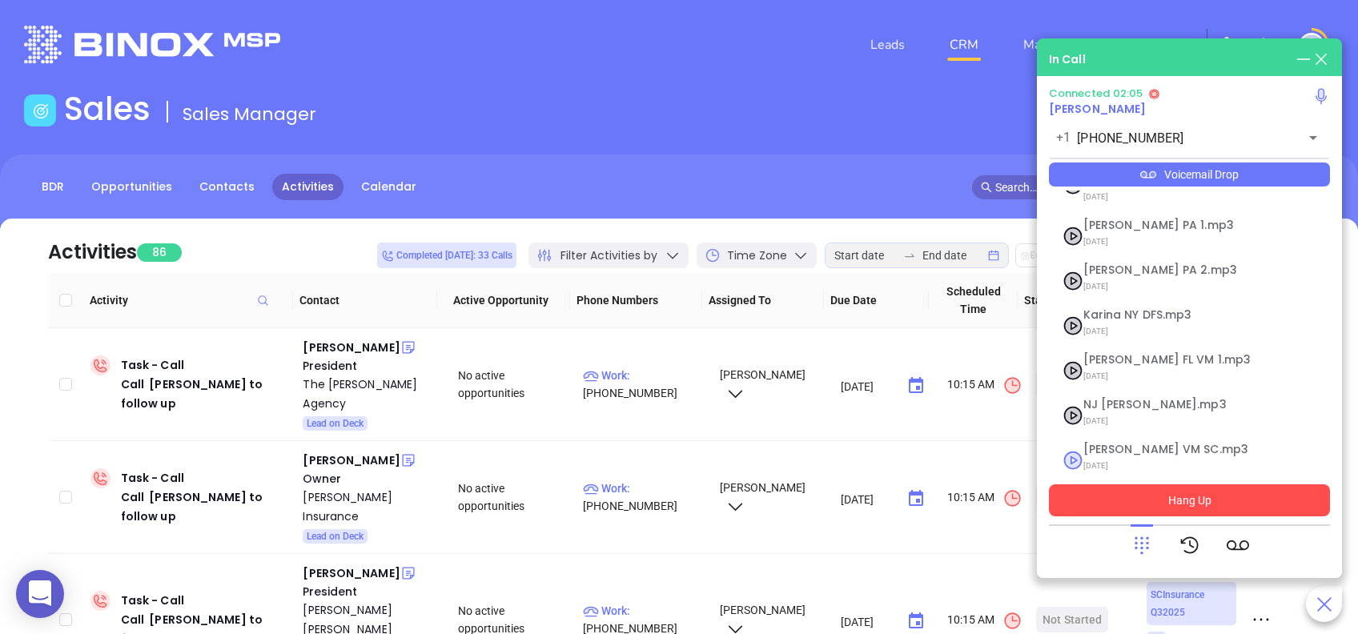
click at [1137, 444] on span "Lucy VM SC.mp3" at bounding box center [1169, 450] width 173 height 12
checkbox input "true"
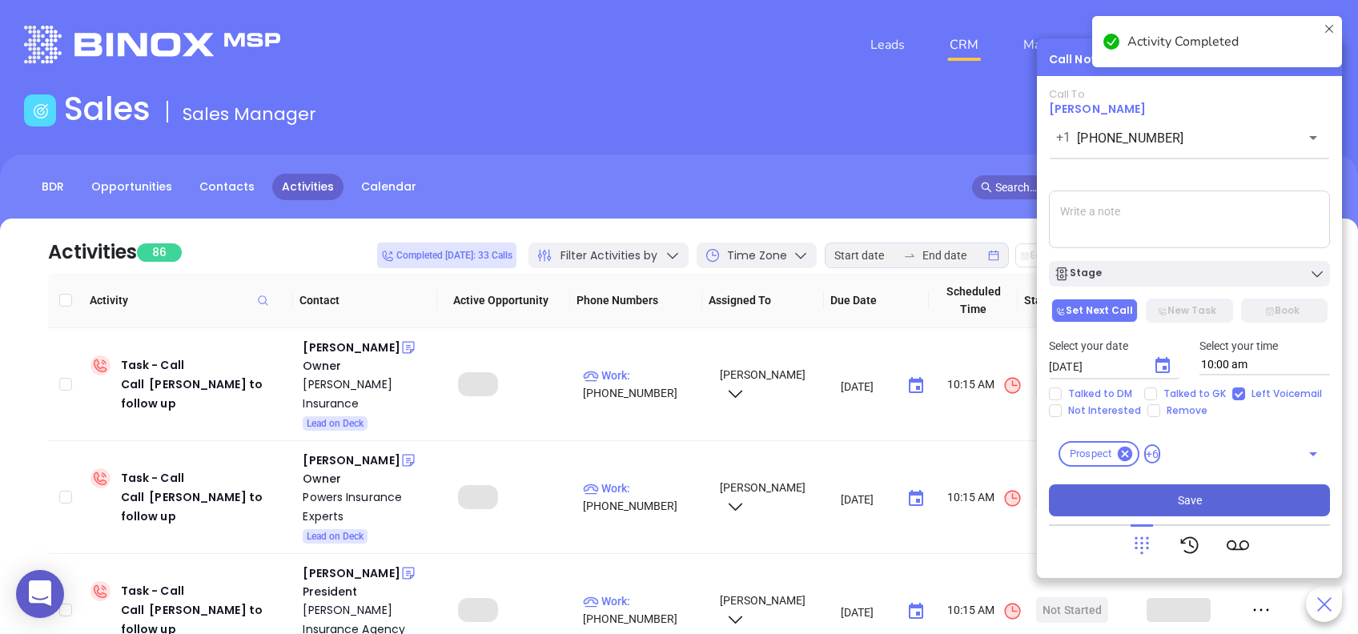
click at [1115, 275] on div "Stage" at bounding box center [1189, 274] width 271 height 16
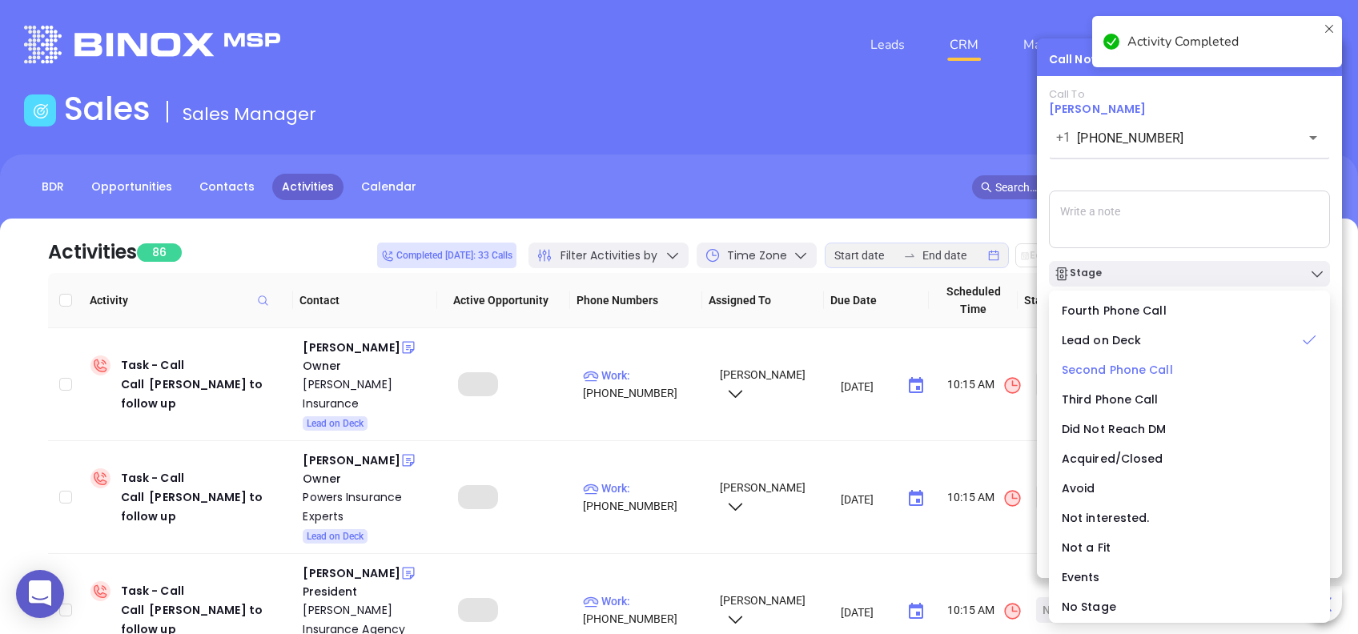
click at [1124, 371] on span "Second Phone Call" at bounding box center [1117, 370] width 111 height 16
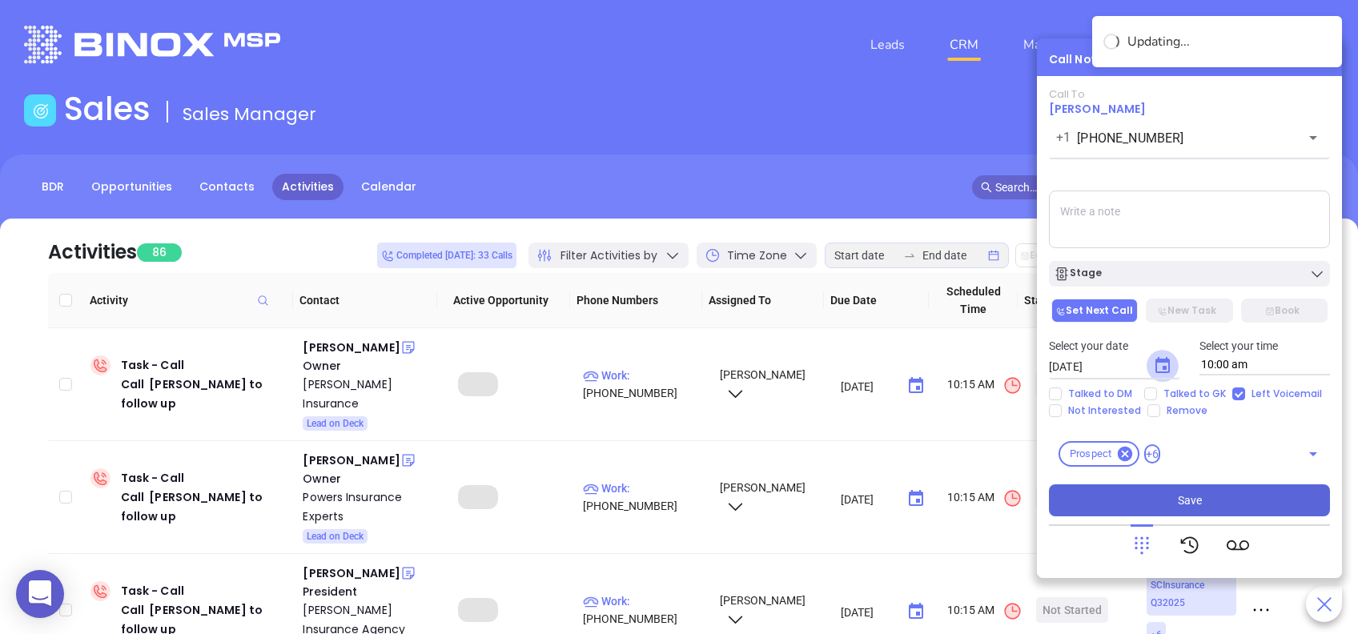
click at [1162, 366] on icon "Choose date, selected date is Aug 12, 2025" at bounding box center [1162, 365] width 14 height 16
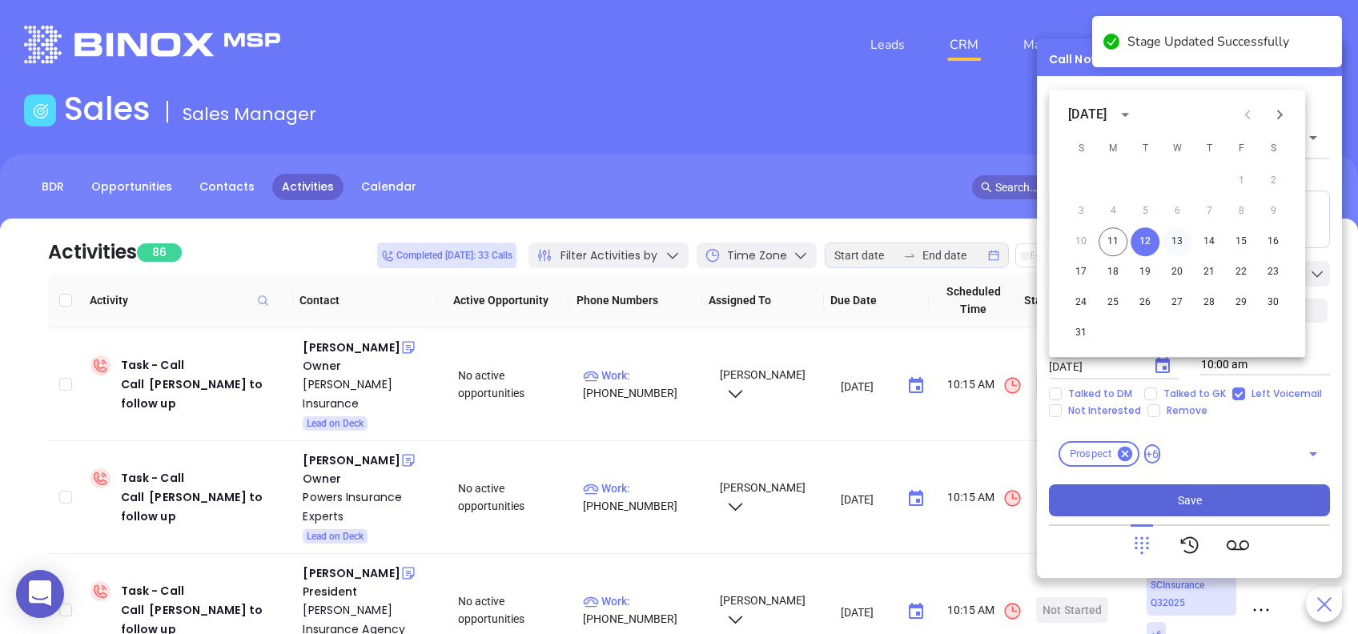
click at [1177, 244] on button "13" at bounding box center [1177, 241] width 29 height 29
type input "[DATE]"
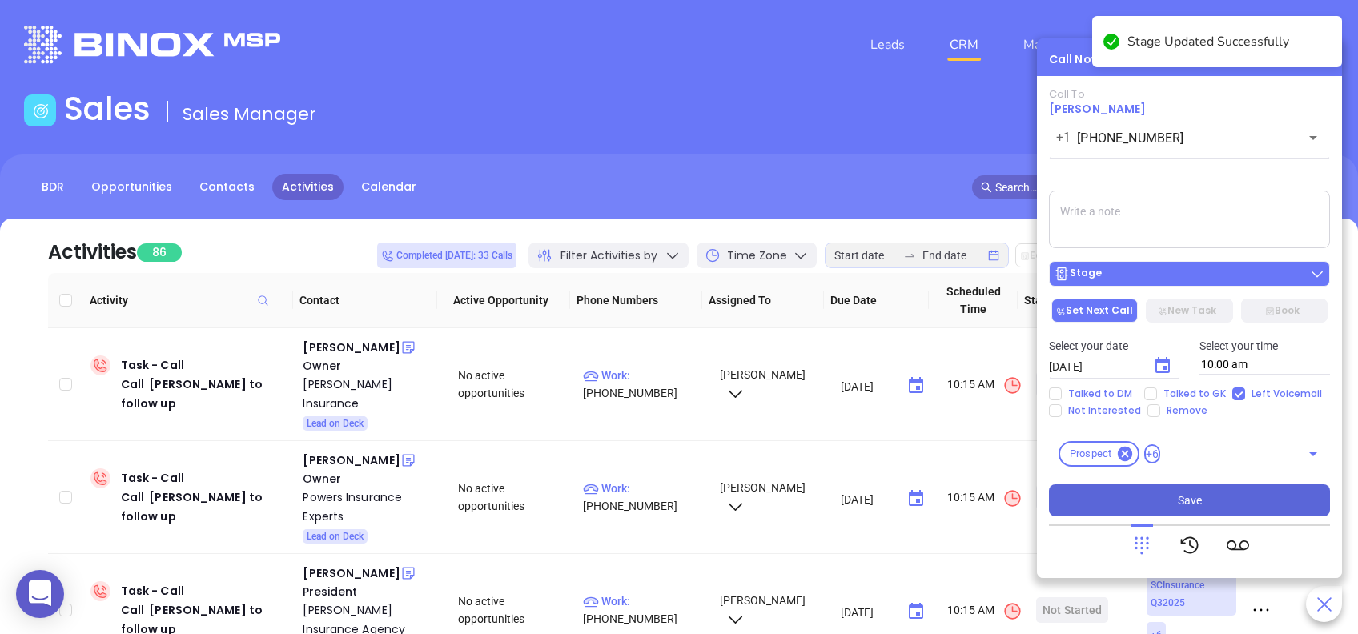
click at [1146, 269] on div "Stage" at bounding box center [1189, 274] width 271 height 16
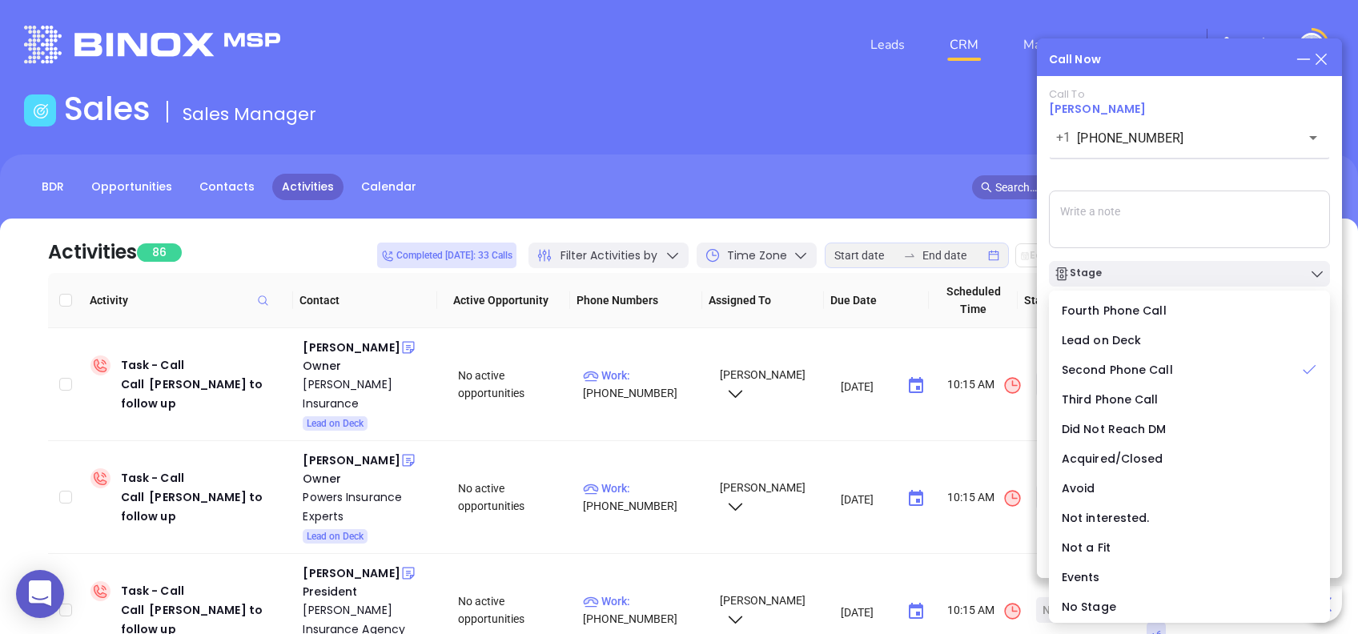
click at [1145, 183] on div "Call To Ross Turner +1 (864) 288-9513 ​ Voicemail Drop Stage Set Next Call New …" at bounding box center [1189, 302] width 281 height 428
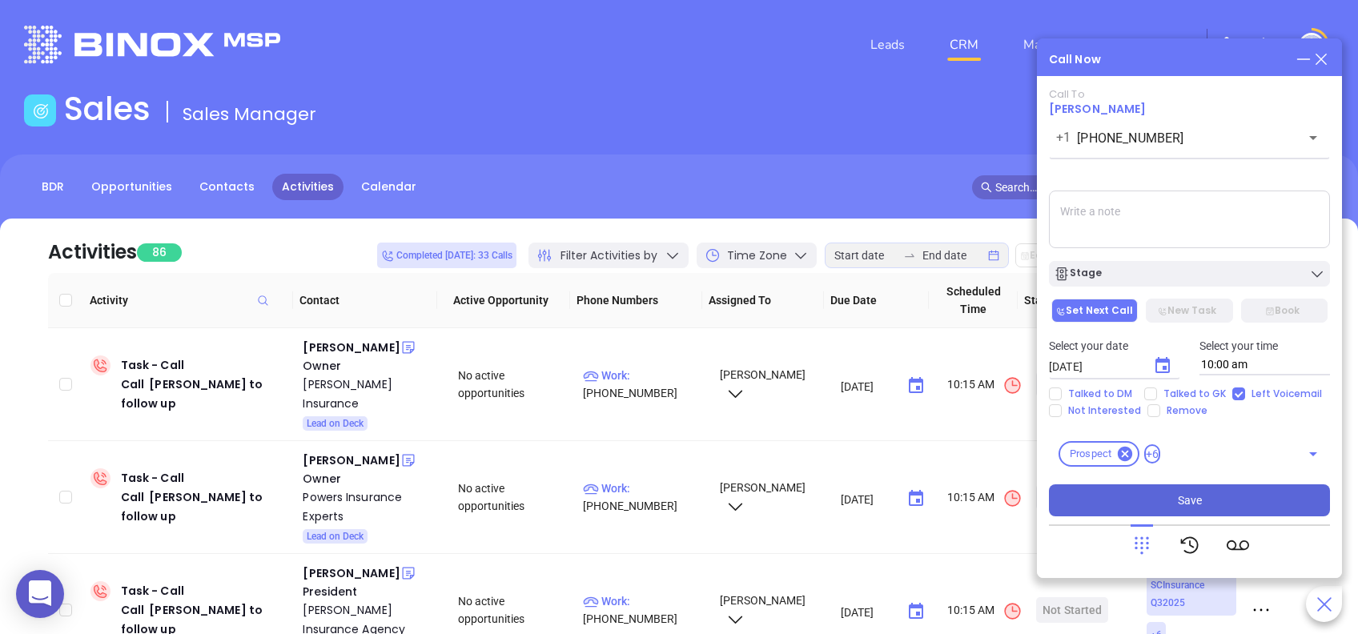
click at [1242, 490] on button "Save" at bounding box center [1189, 500] width 281 height 32
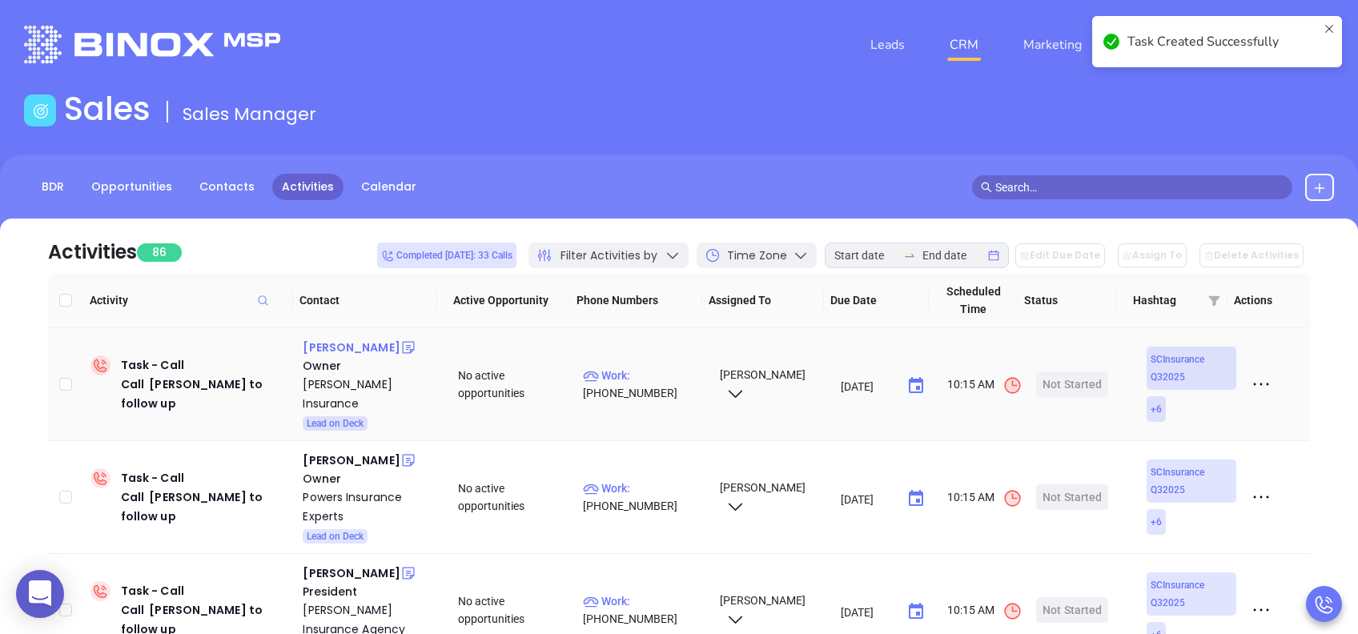
click at [343, 342] on div "[PERSON_NAME]" at bounding box center [351, 347] width 97 height 19
click at [340, 383] on div "[PERSON_NAME] Insurance" at bounding box center [369, 394] width 133 height 38
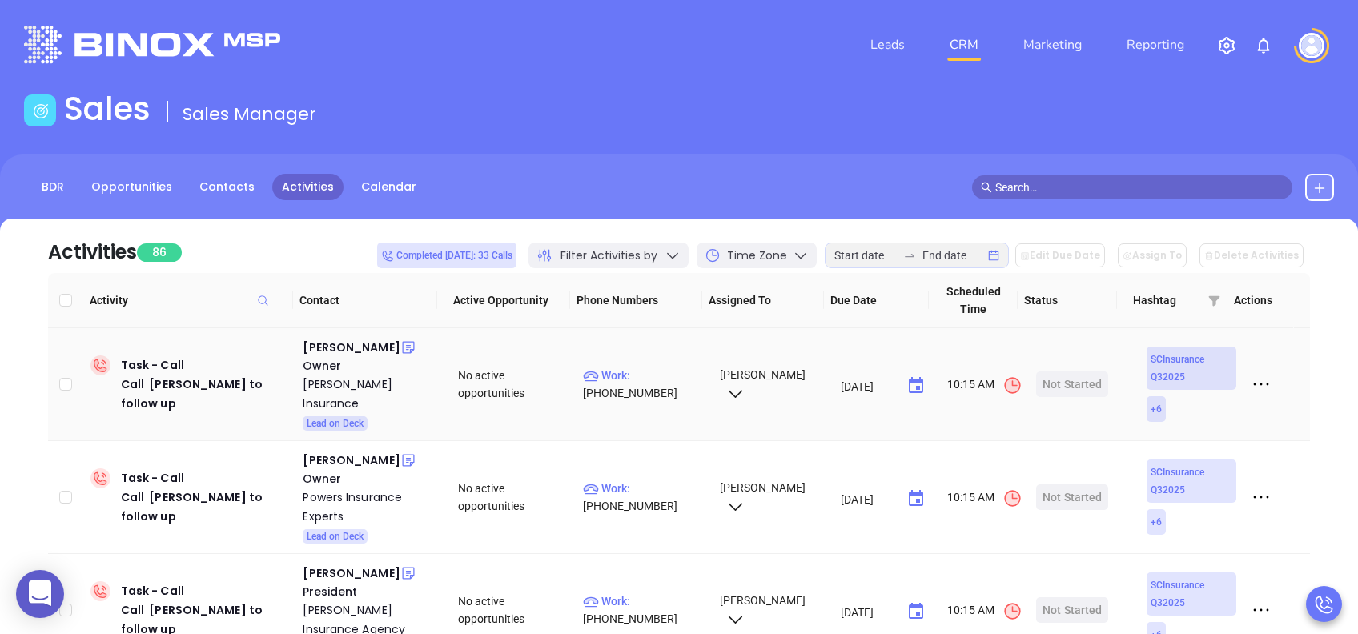
click at [1056, 376] on div "Not Started" at bounding box center [1072, 385] width 59 height 26
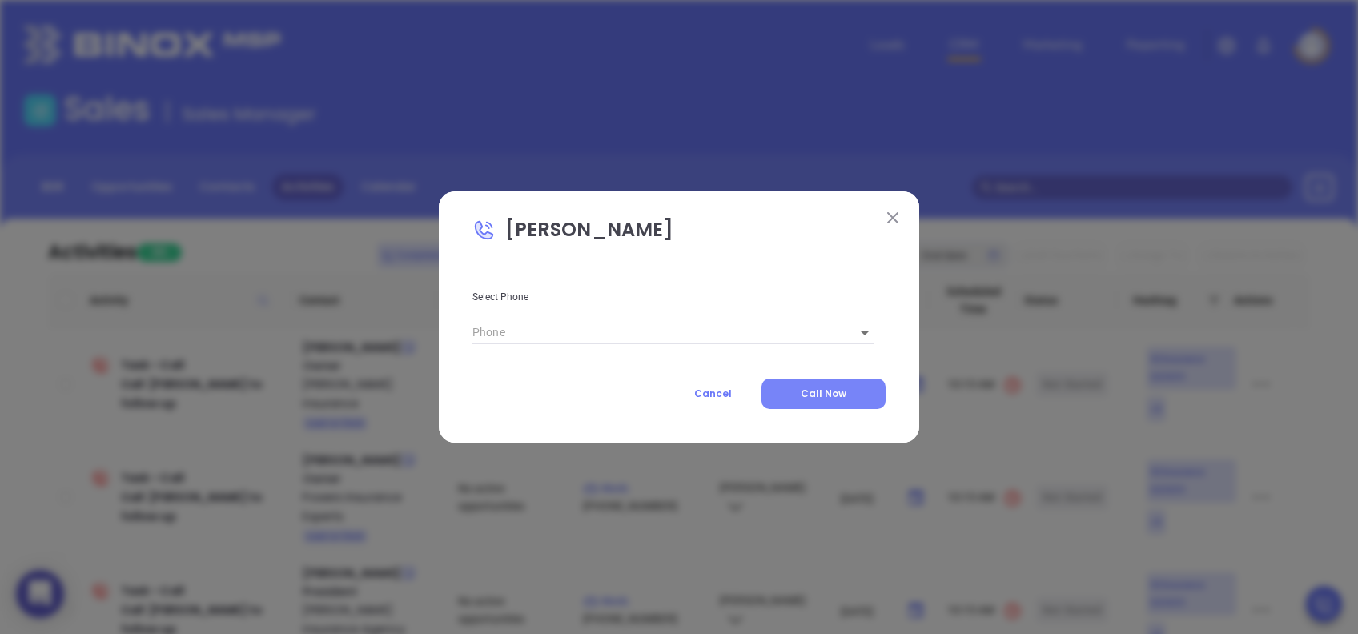
type input "[PHONE_NUMBER]"
type input "1"
click at [794, 392] on button "Call Now" at bounding box center [823, 394] width 124 height 30
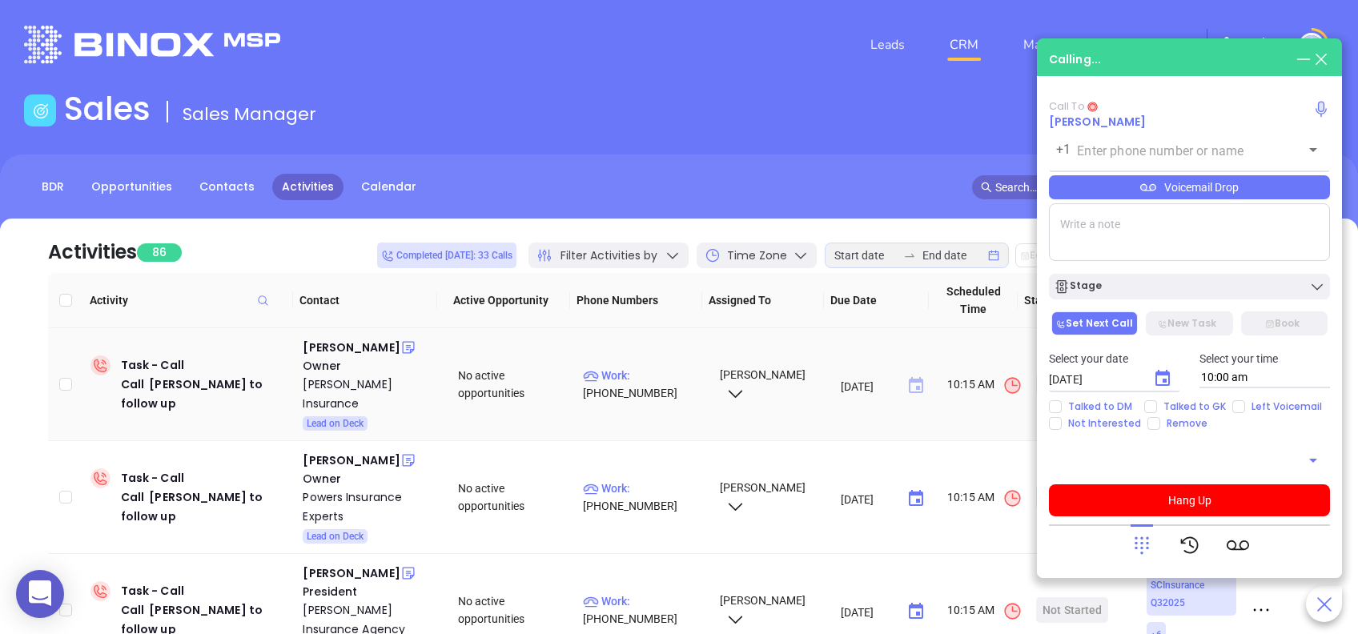
type input "[PHONE_NUMBER]"
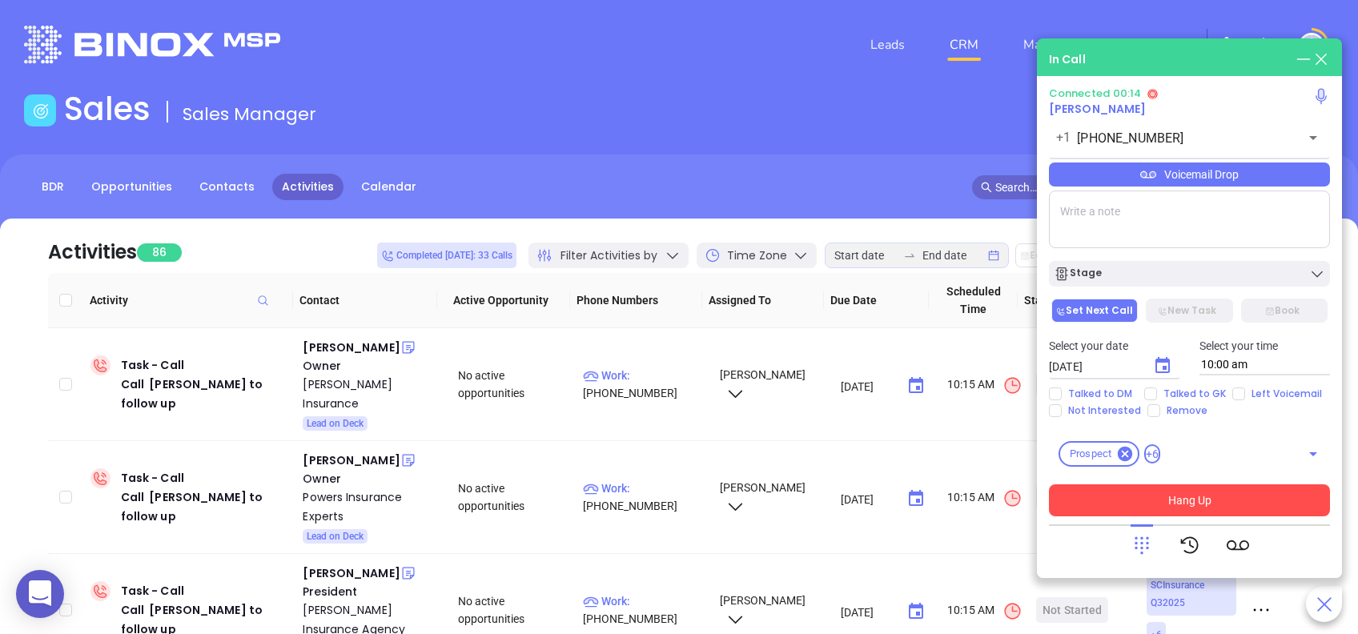
click at [1208, 509] on button "Hang Up" at bounding box center [1189, 500] width 281 height 32
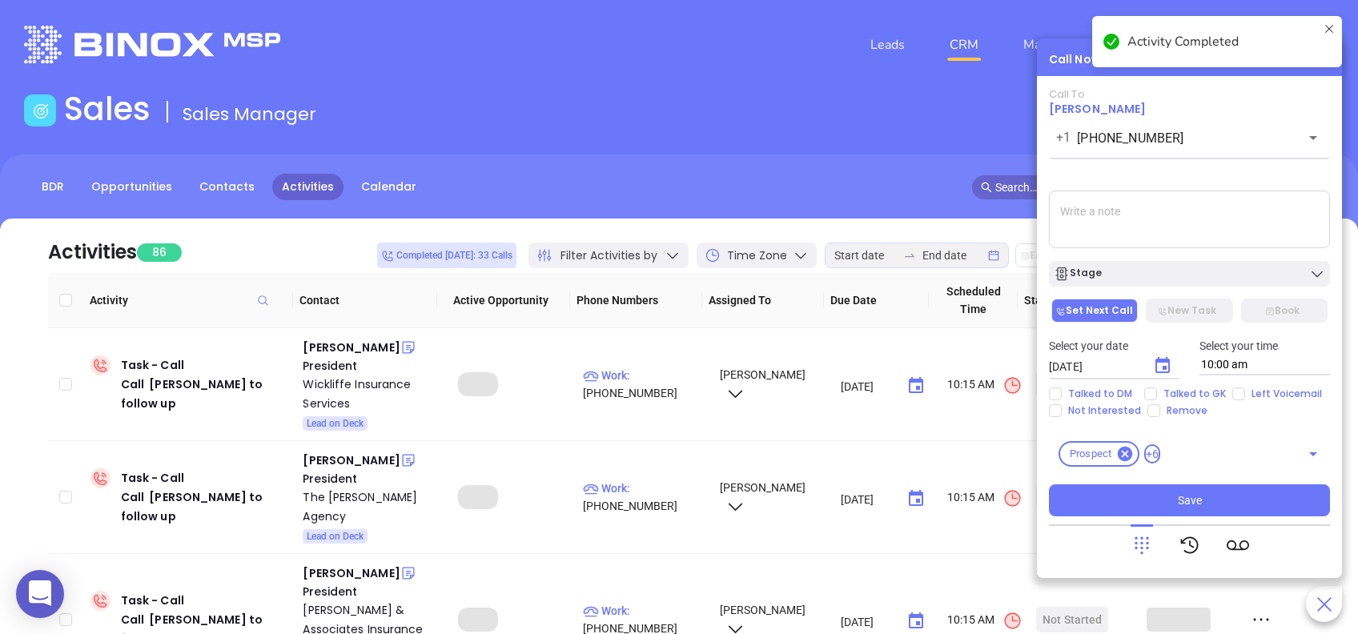
click at [1166, 364] on icon "Choose date, selected date is Aug 12, 2025" at bounding box center [1162, 365] width 19 height 19
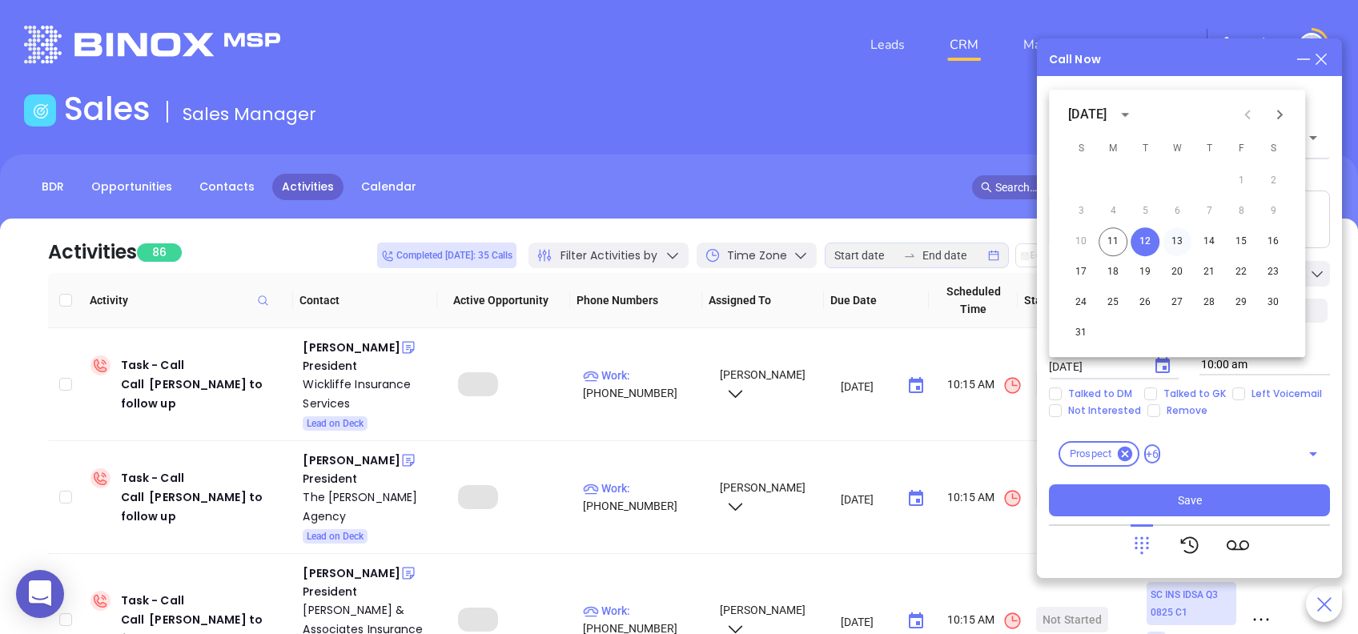
click at [1175, 238] on button "13" at bounding box center [1177, 241] width 29 height 29
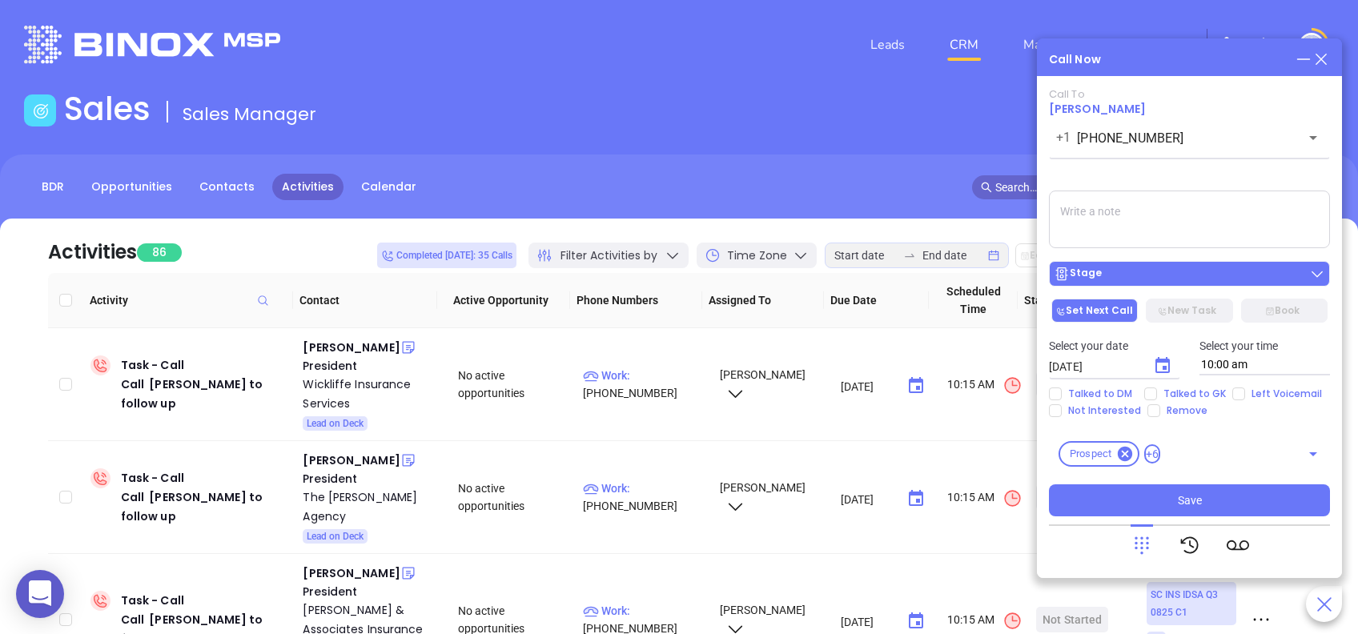
click at [1114, 270] on div "Stage" at bounding box center [1189, 274] width 271 height 16
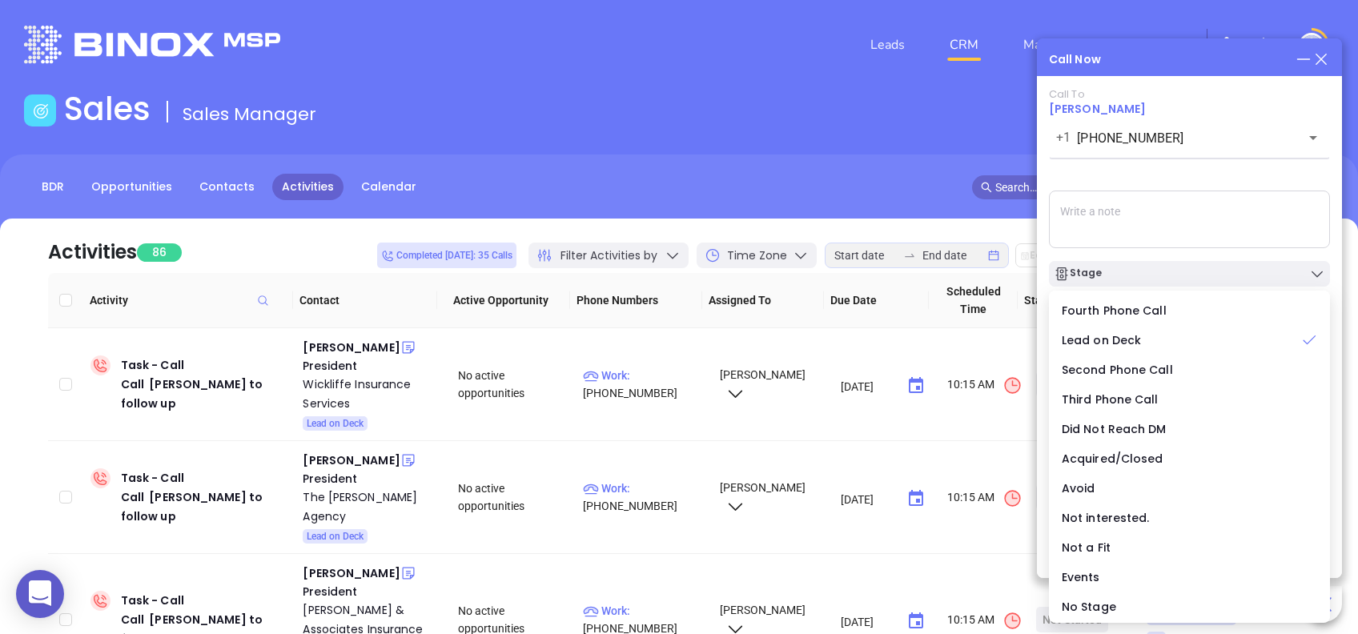
click at [1146, 174] on icon at bounding box center [1148, 174] width 16 height 7
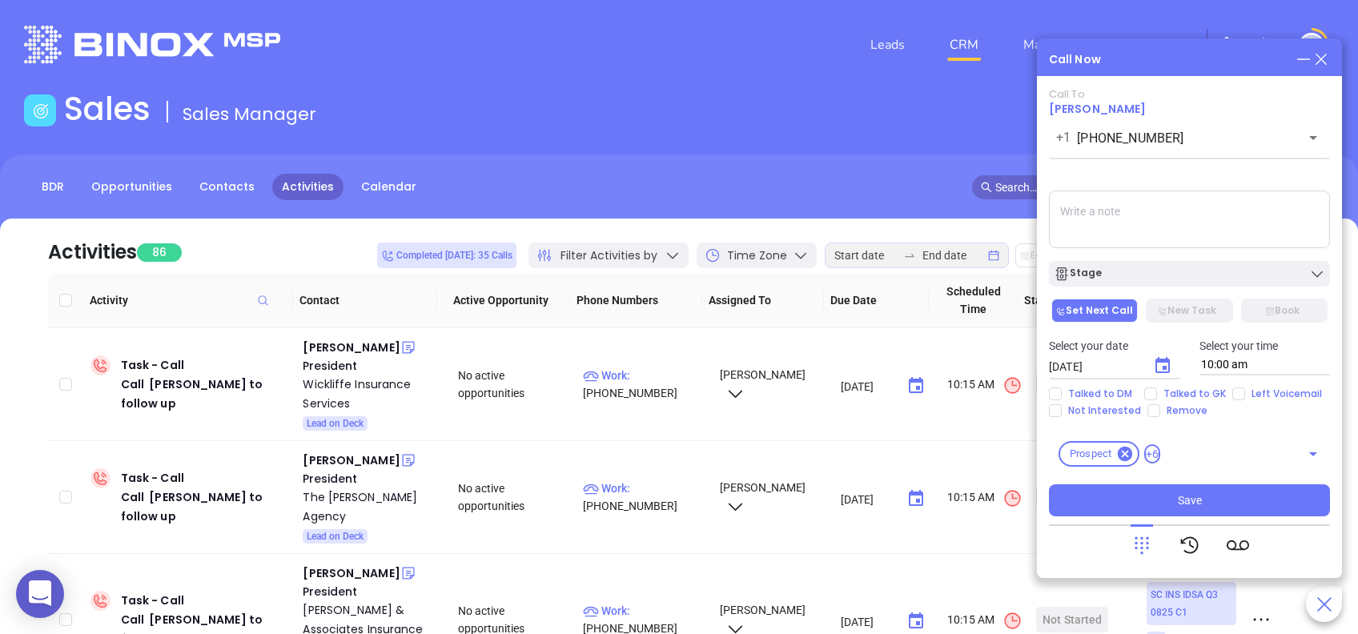
click at [1171, 159] on div "Call To Ann Hobson +1 (843) 662-9401 ​ Voicemail Drop Stage Set Next Call New T…" at bounding box center [1189, 302] width 281 height 428
click at [1161, 366] on icon "Choose date, selected date is Aug 13, 2025" at bounding box center [1162, 365] width 19 height 19
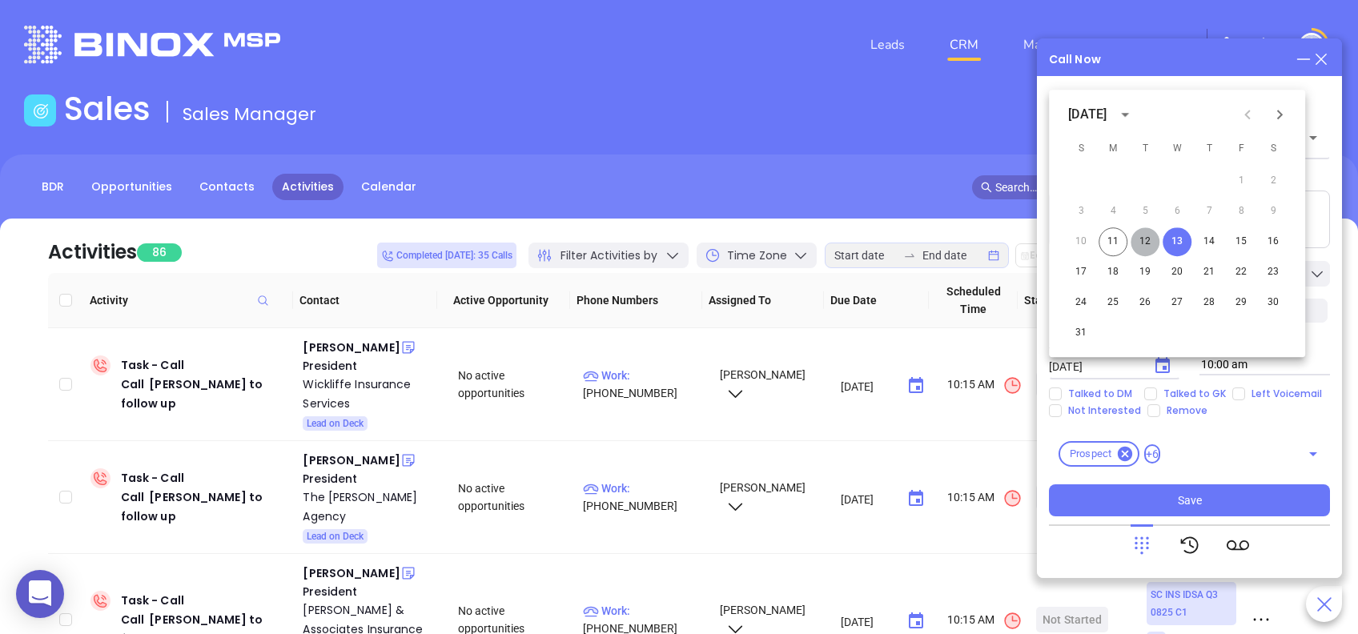
click at [1143, 240] on button "12" at bounding box center [1145, 241] width 29 height 29
type input "[DATE]"
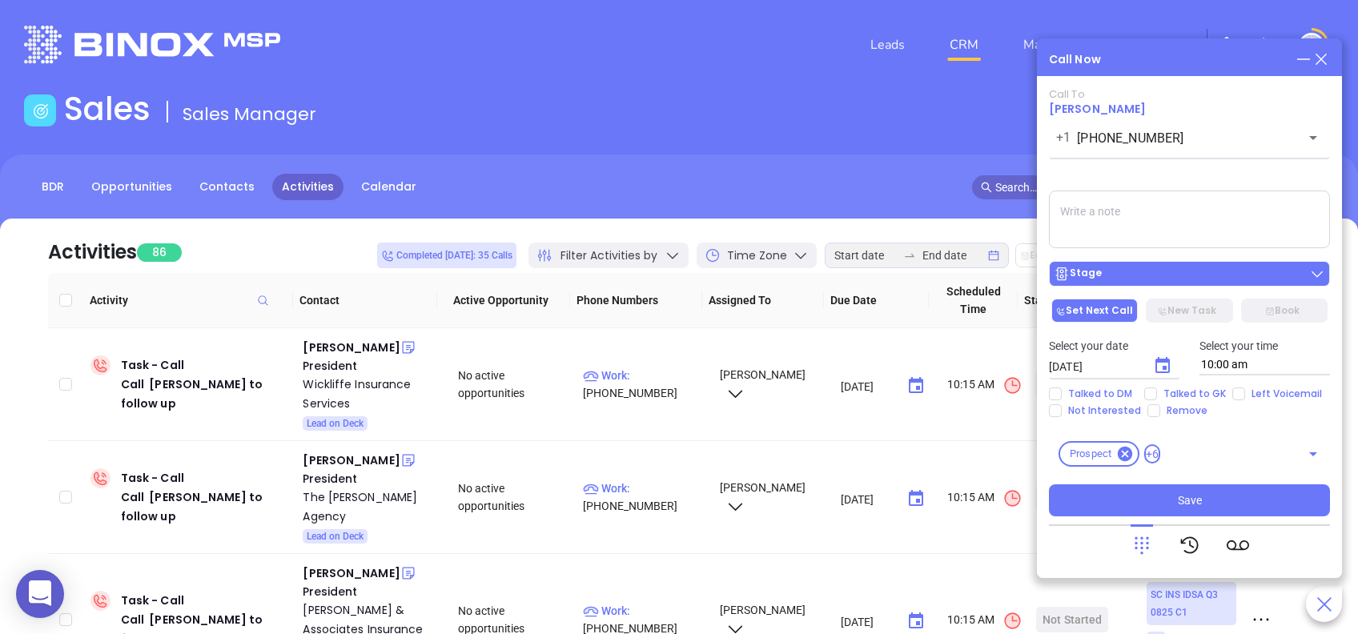
click at [1153, 270] on div "Stage" at bounding box center [1189, 274] width 271 height 16
click at [1161, 175] on div "Call To Ann Hobson +1 (843) 662-9401 ​ Voicemail Drop Stage Set Next Call New T…" at bounding box center [1189, 302] width 281 height 428
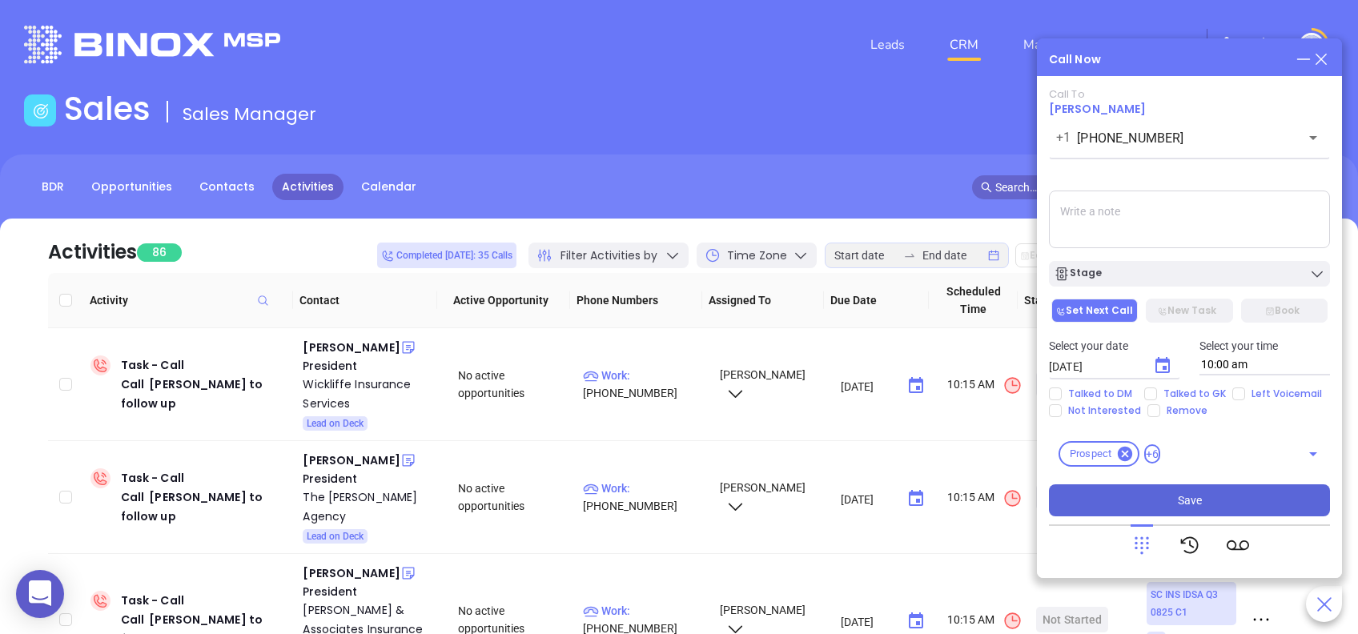
click at [1227, 502] on button "Save" at bounding box center [1189, 500] width 281 height 32
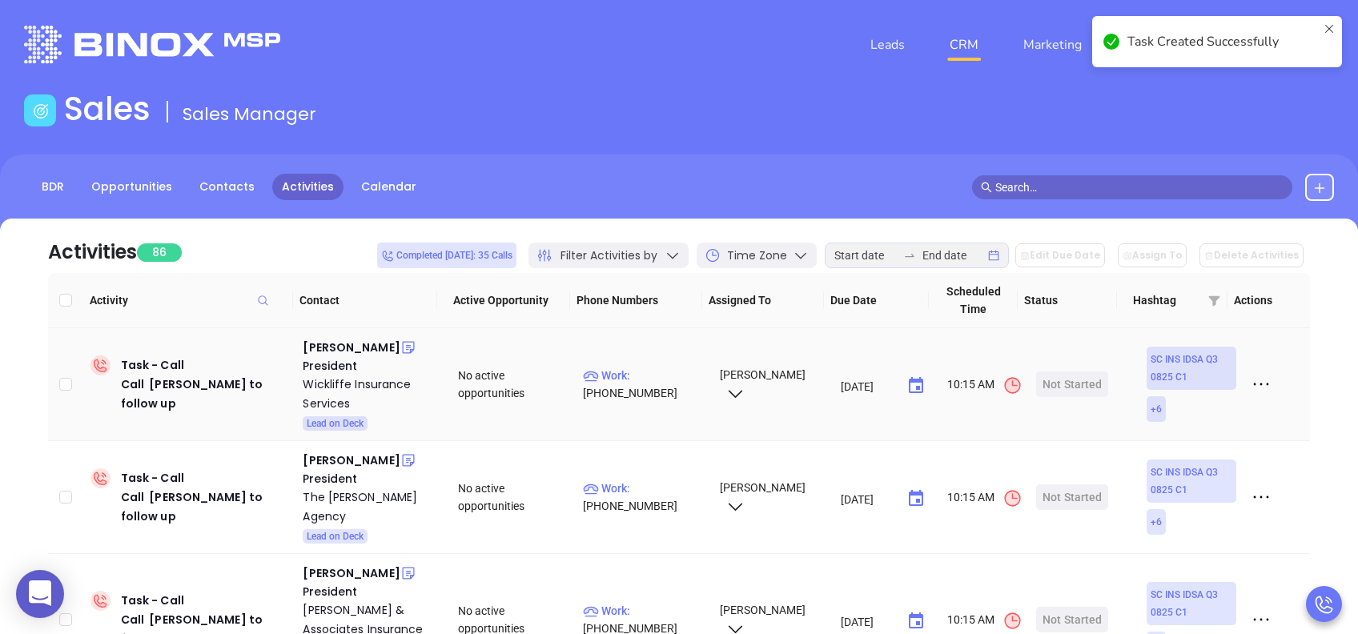
drag, startPoint x: 339, startPoint y: 345, endPoint x: 339, endPoint y: 360, distance: 14.4
click at [339, 345] on div "[PERSON_NAME]" at bounding box center [351, 347] width 97 height 19
click at [339, 388] on div "Wickliffe Insurance Services" at bounding box center [369, 394] width 133 height 38
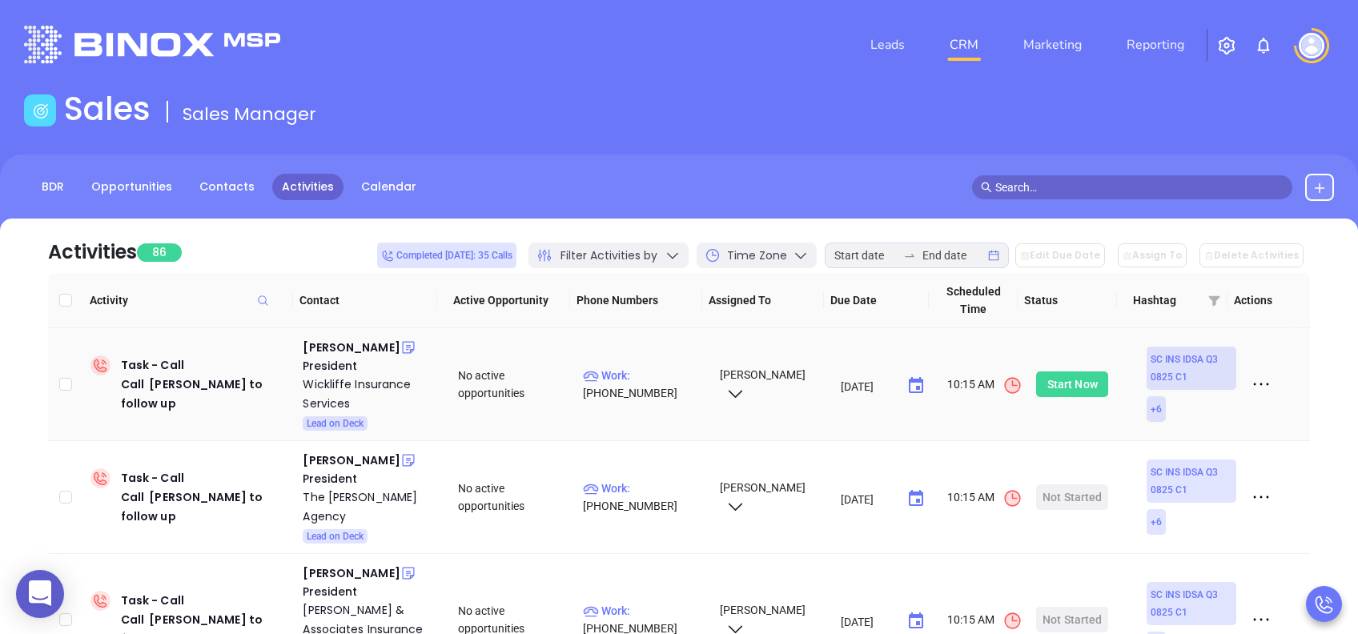
click at [1053, 384] on div "Start Now" at bounding box center [1072, 385] width 50 height 26
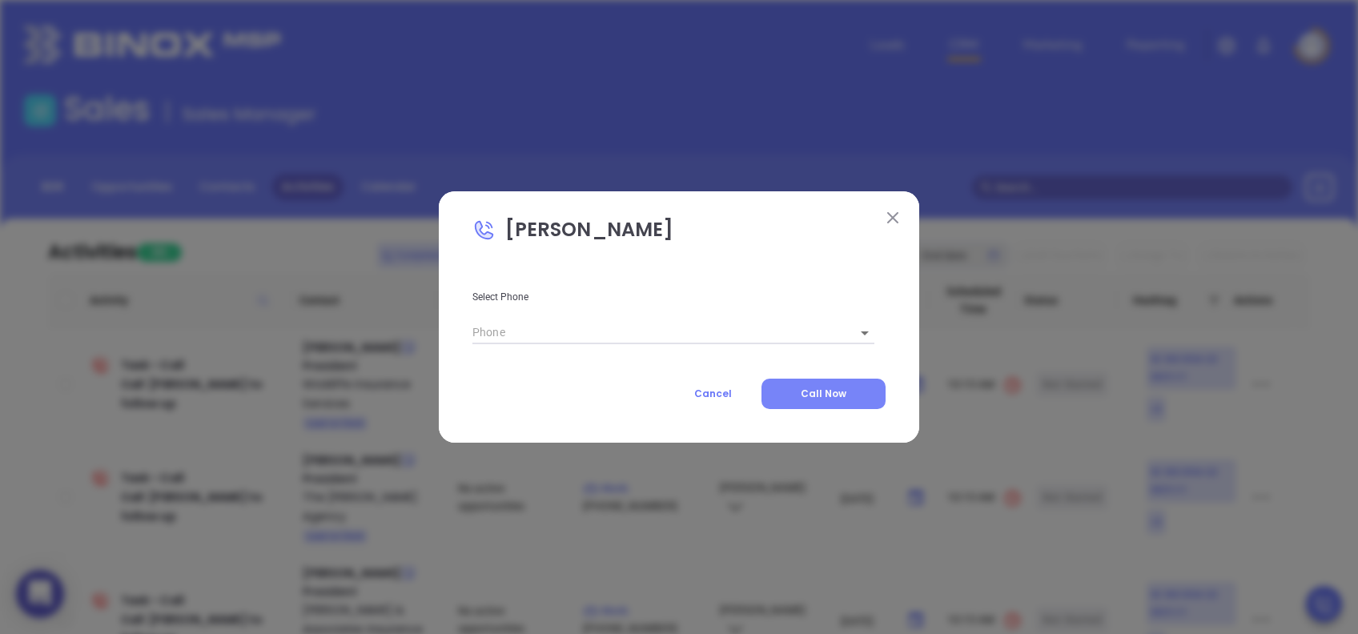
type input "[PHONE_NUMBER]"
type input "1"
click at [839, 402] on button "Call Now" at bounding box center [823, 394] width 124 height 30
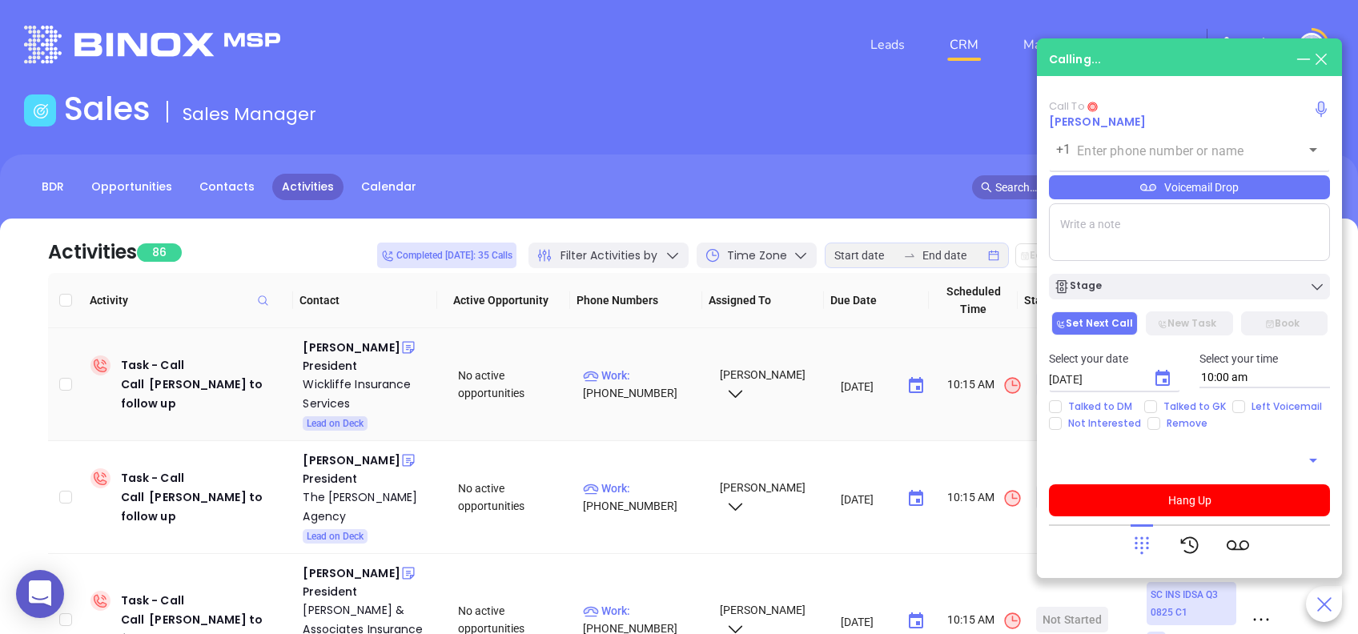
type input "[PHONE_NUMBER]"
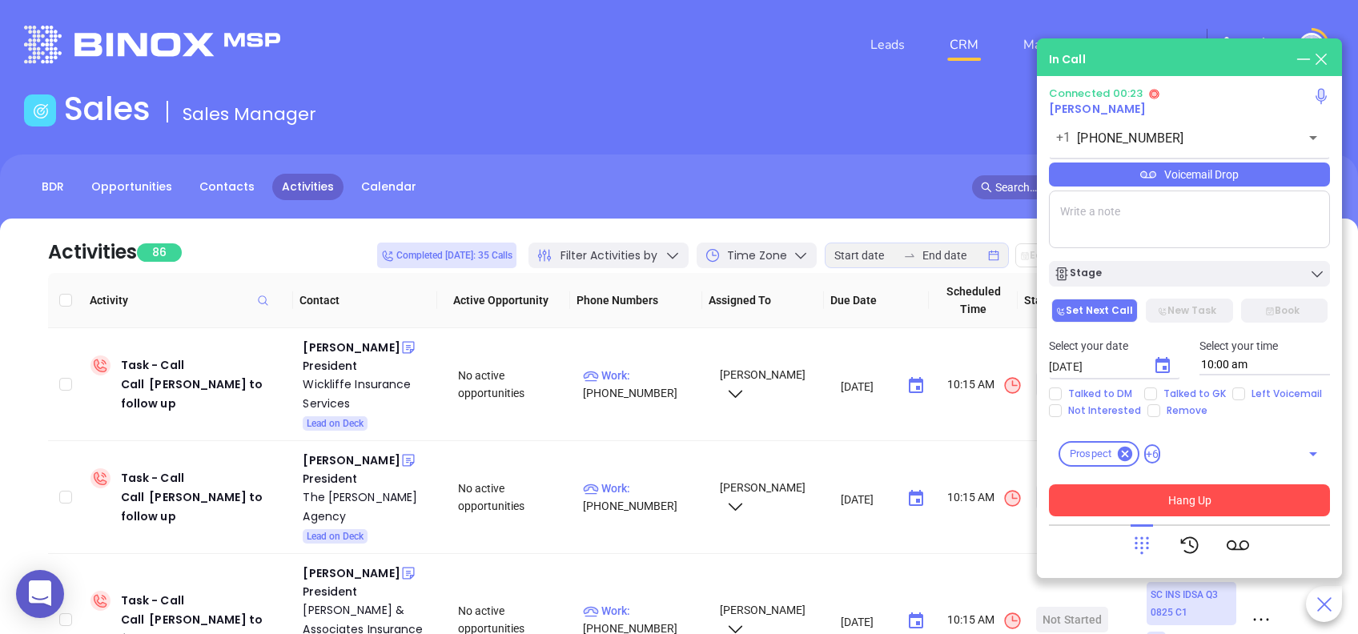
click at [1221, 501] on button "Hang Up" at bounding box center [1189, 500] width 281 height 32
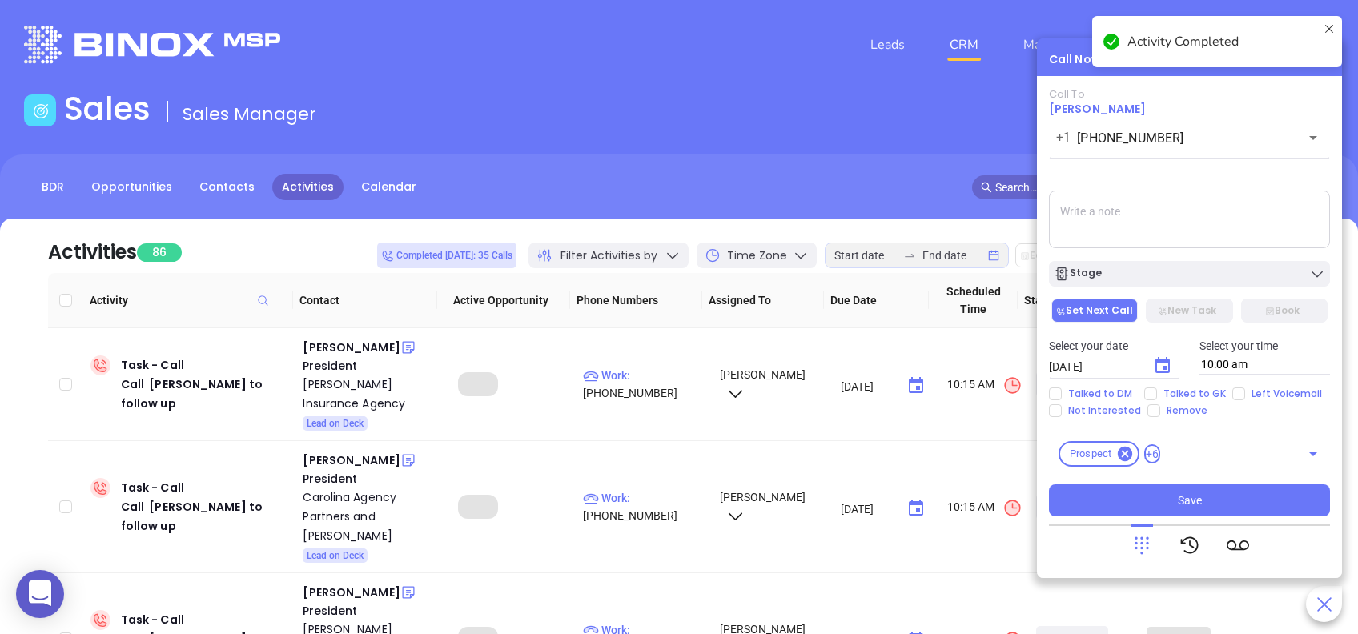
click at [1151, 277] on div "Stage" at bounding box center [1189, 274] width 271 height 16
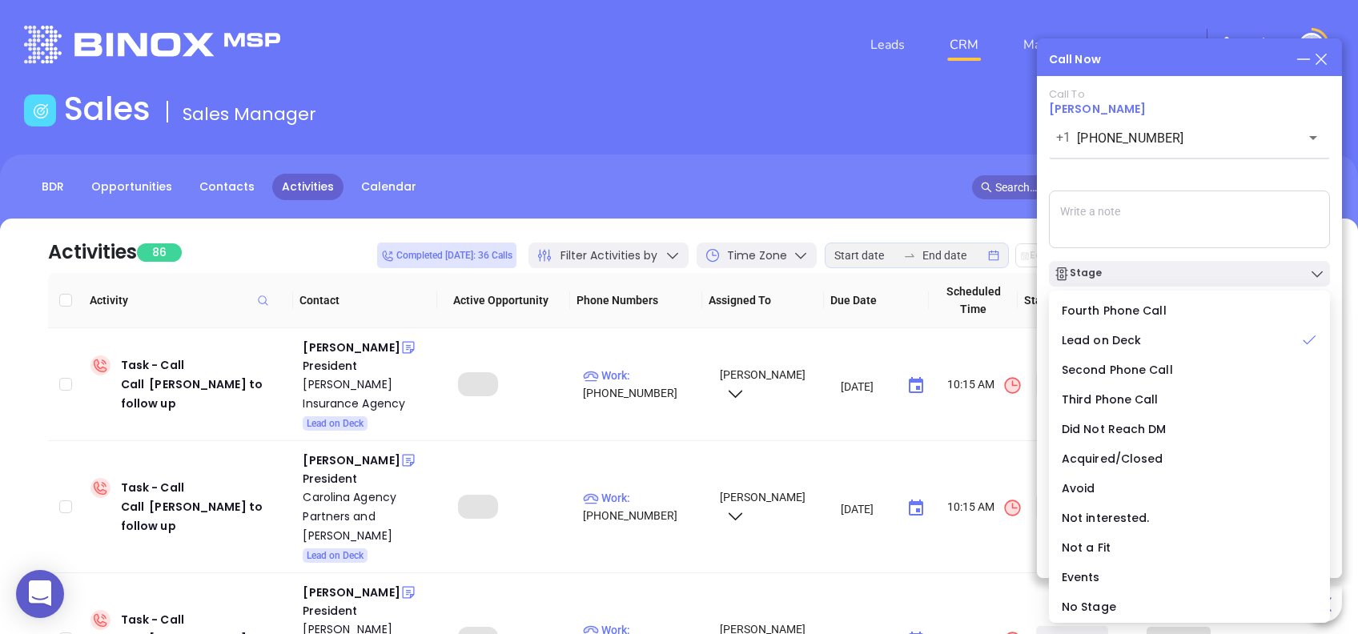
click at [1166, 179] on div "Call To Sarah M Wickliffe +1 (864) 967-4755 ​ Voicemail Drop Stage Set Next Cal…" at bounding box center [1189, 302] width 281 height 428
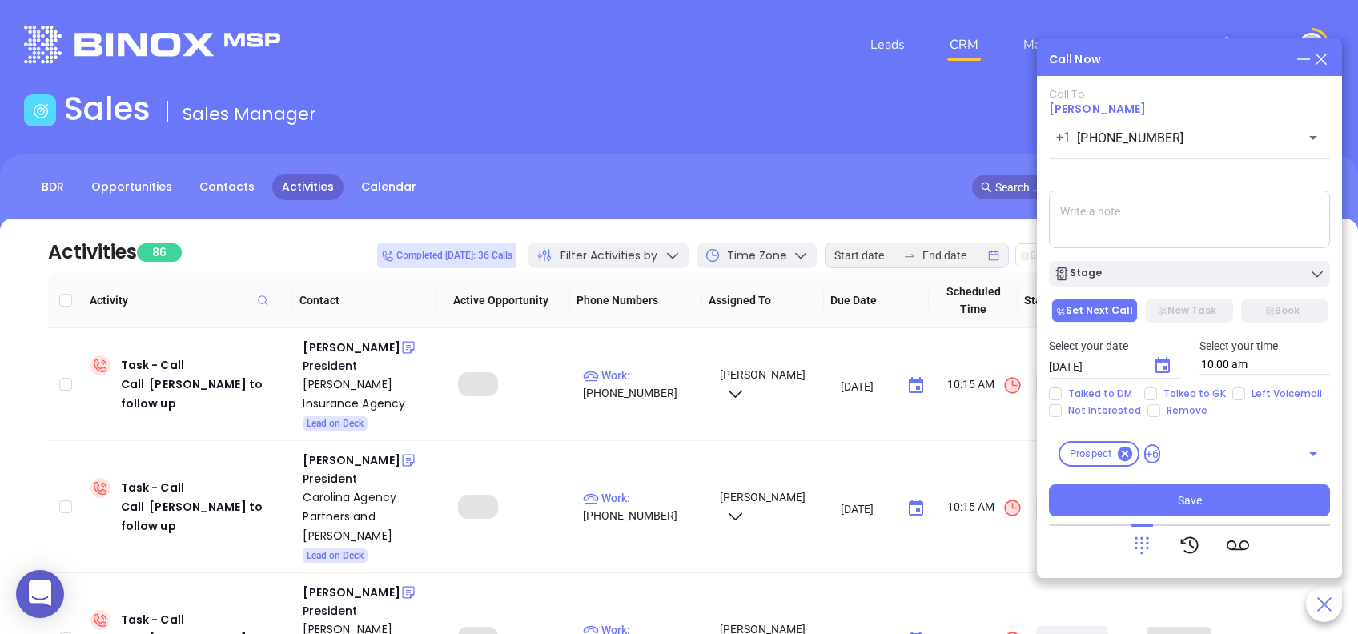
click at [1163, 365] on icon "Choose date, selected date is Aug 12, 2025" at bounding box center [1162, 365] width 19 height 19
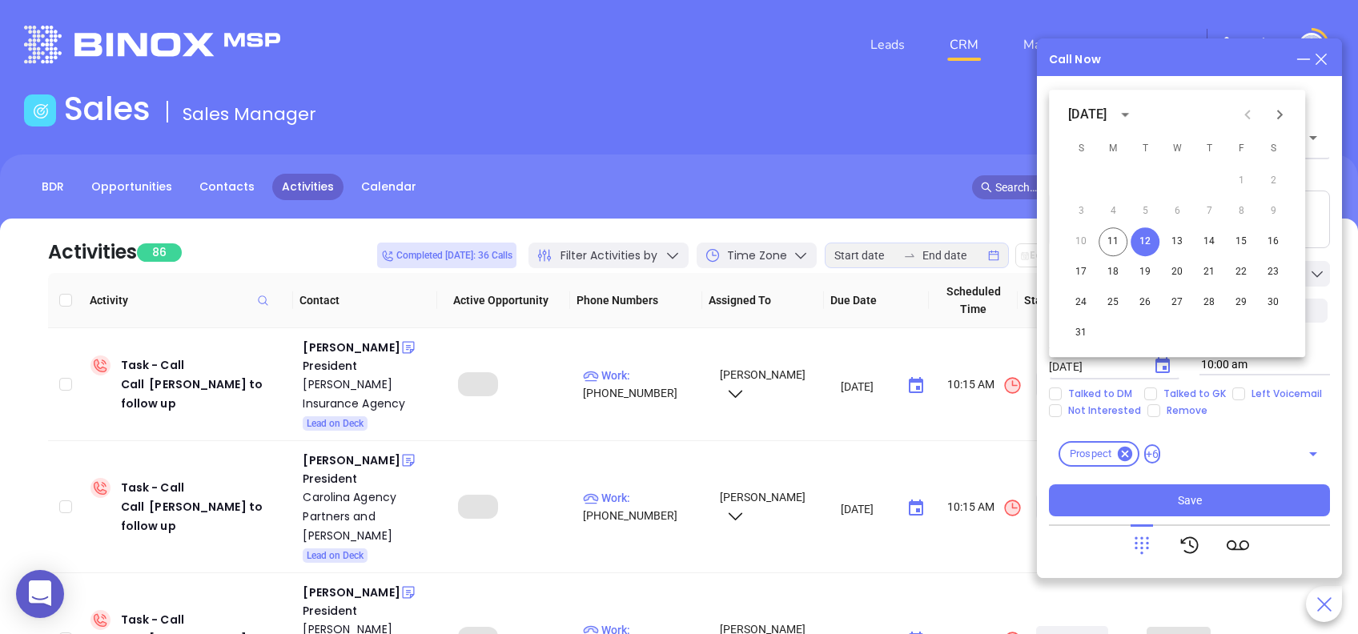
click at [1163, 365] on icon "Choose date, selected date is Aug 12, 2025" at bounding box center [1162, 365] width 19 height 19
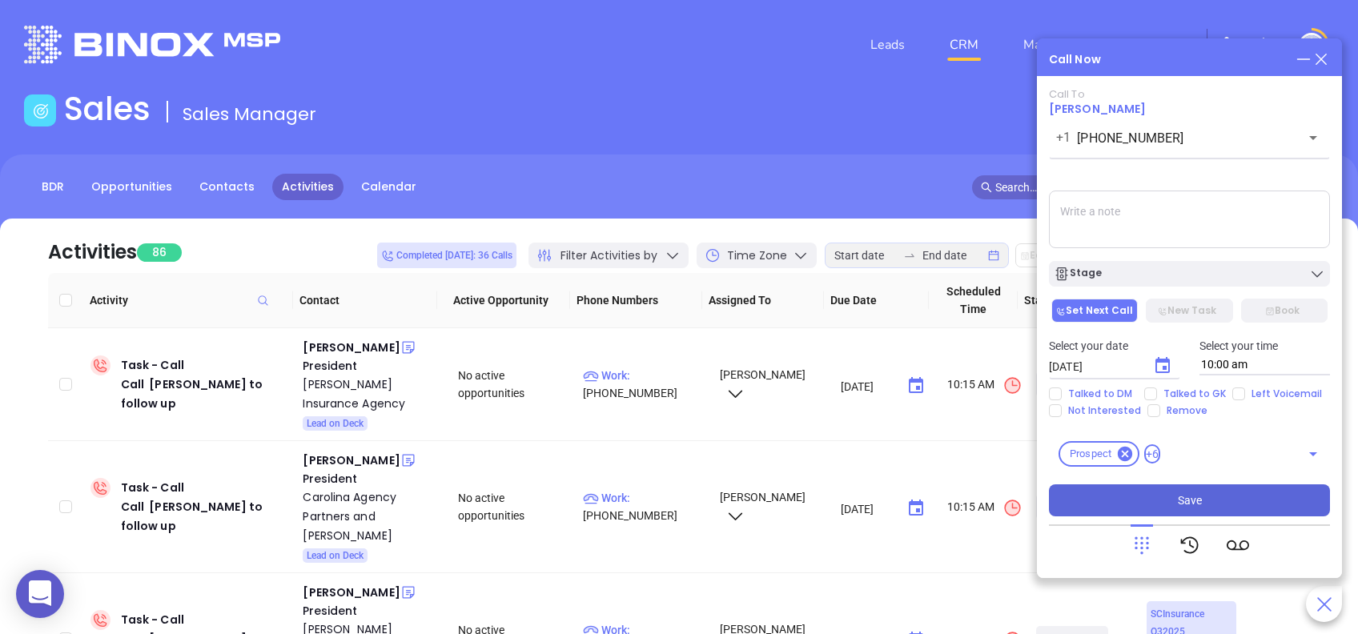
click at [1251, 493] on button "Save" at bounding box center [1189, 500] width 281 height 32
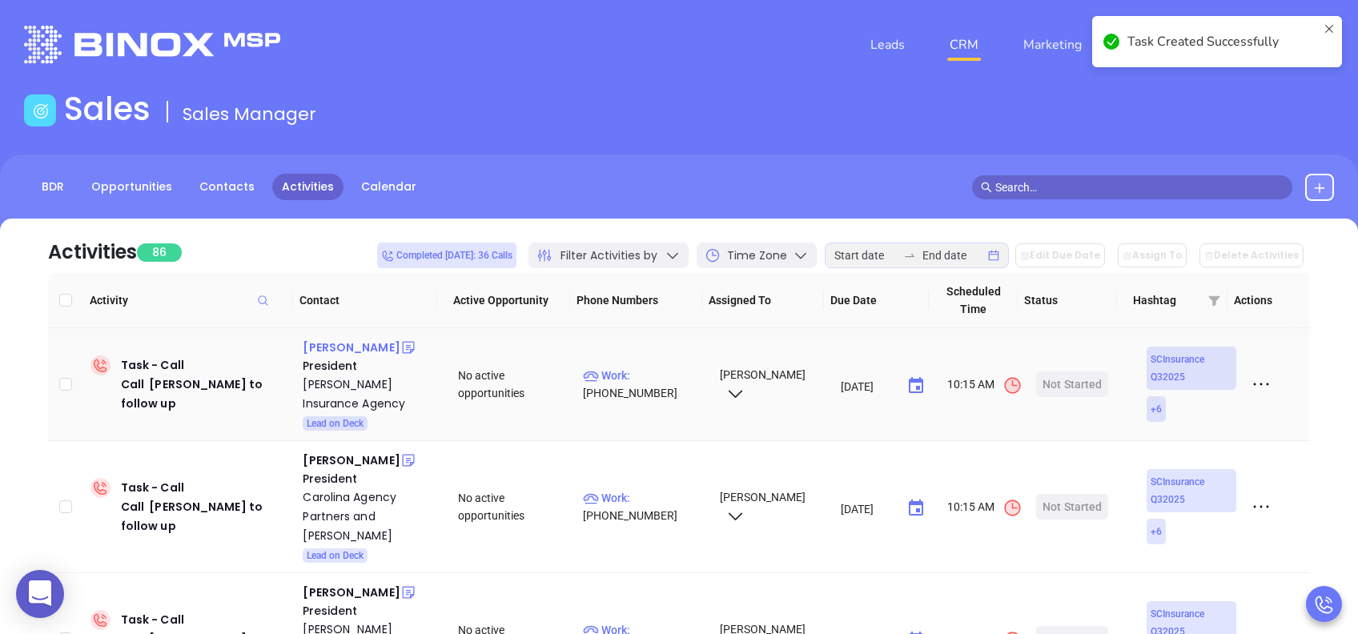
click at [356, 352] on div "William Turbeville Jr" at bounding box center [351, 347] width 97 height 19
click at [324, 403] on div "Turbeville Insurance Agency" at bounding box center [369, 394] width 133 height 38
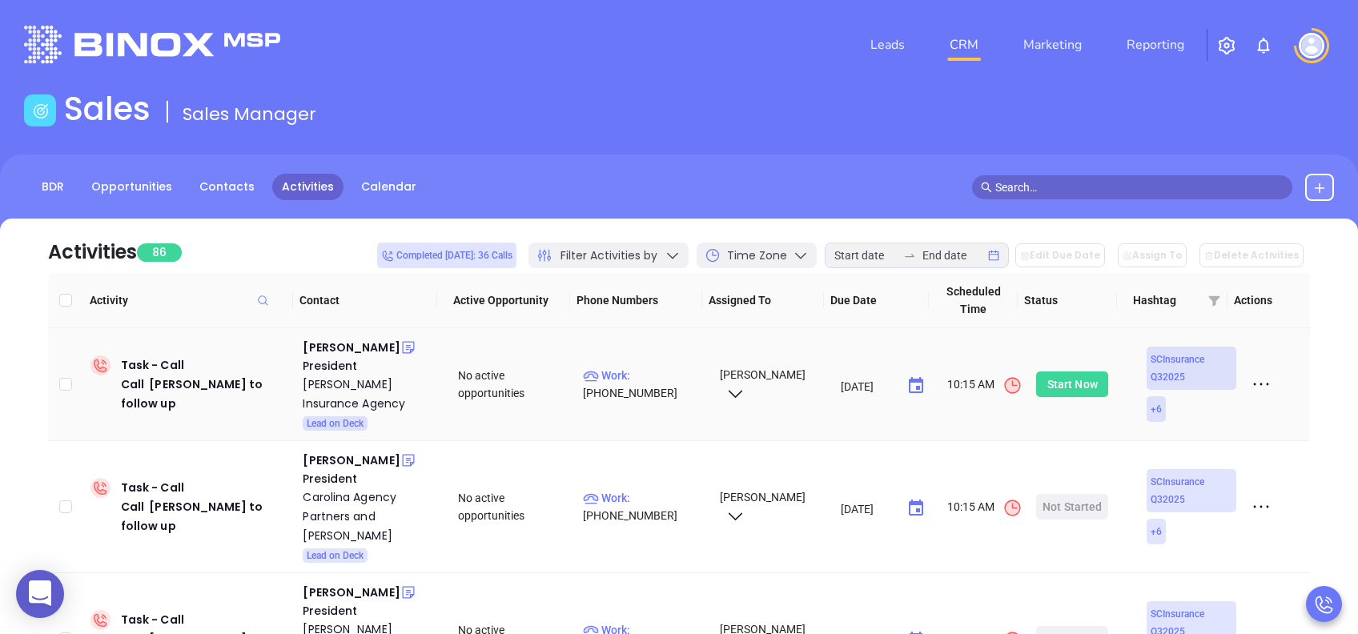
click at [1057, 392] on div "Start Now" at bounding box center [1072, 385] width 50 height 26
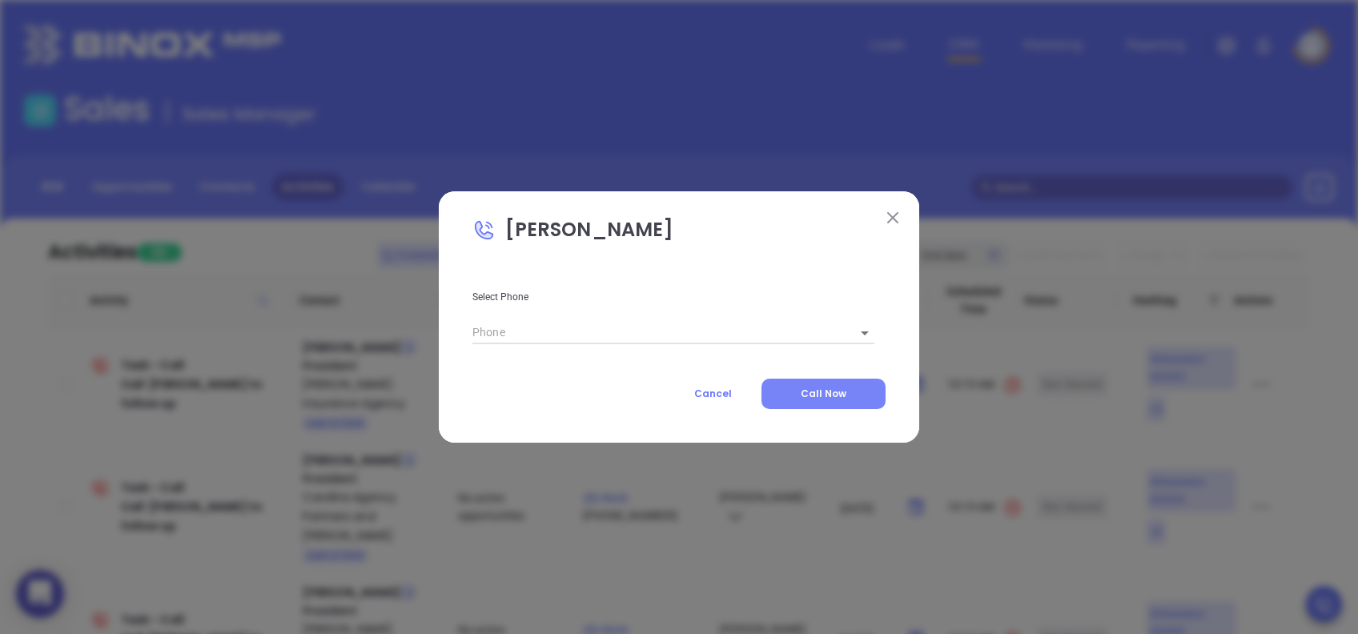
type input "(800) 738-9918"
type input "1"
click at [840, 396] on span "Call Now" at bounding box center [824, 394] width 46 height 14
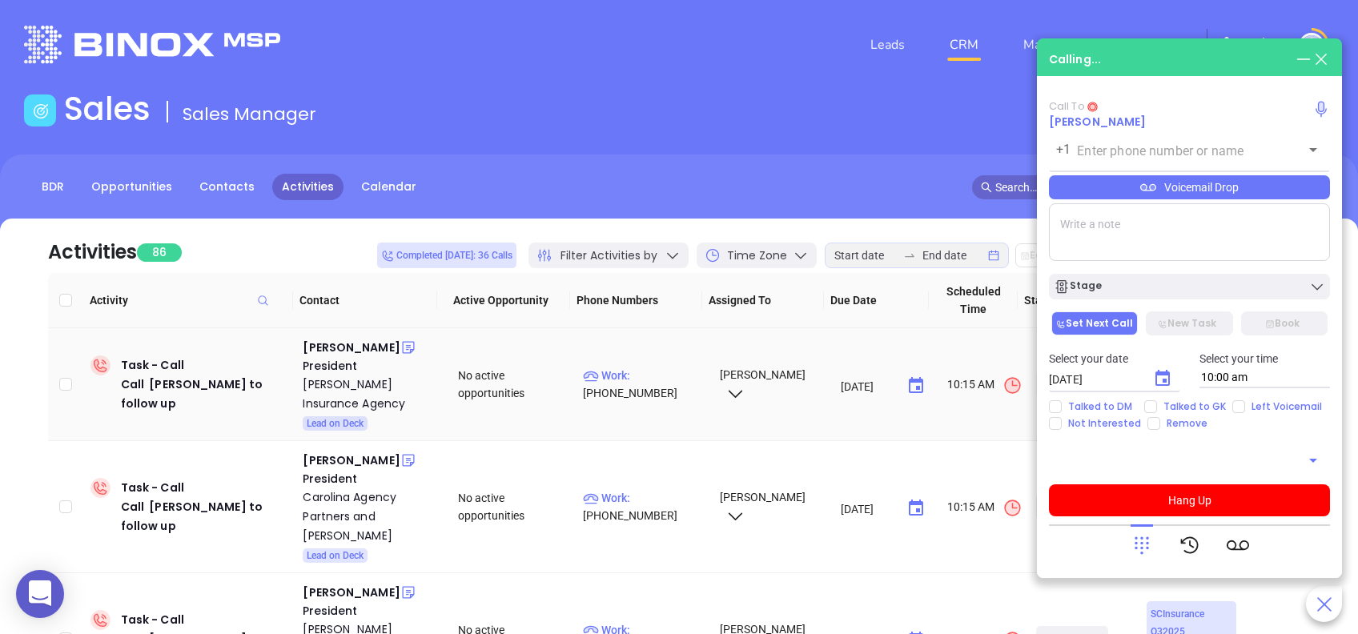
type input "(800) 738-9918"
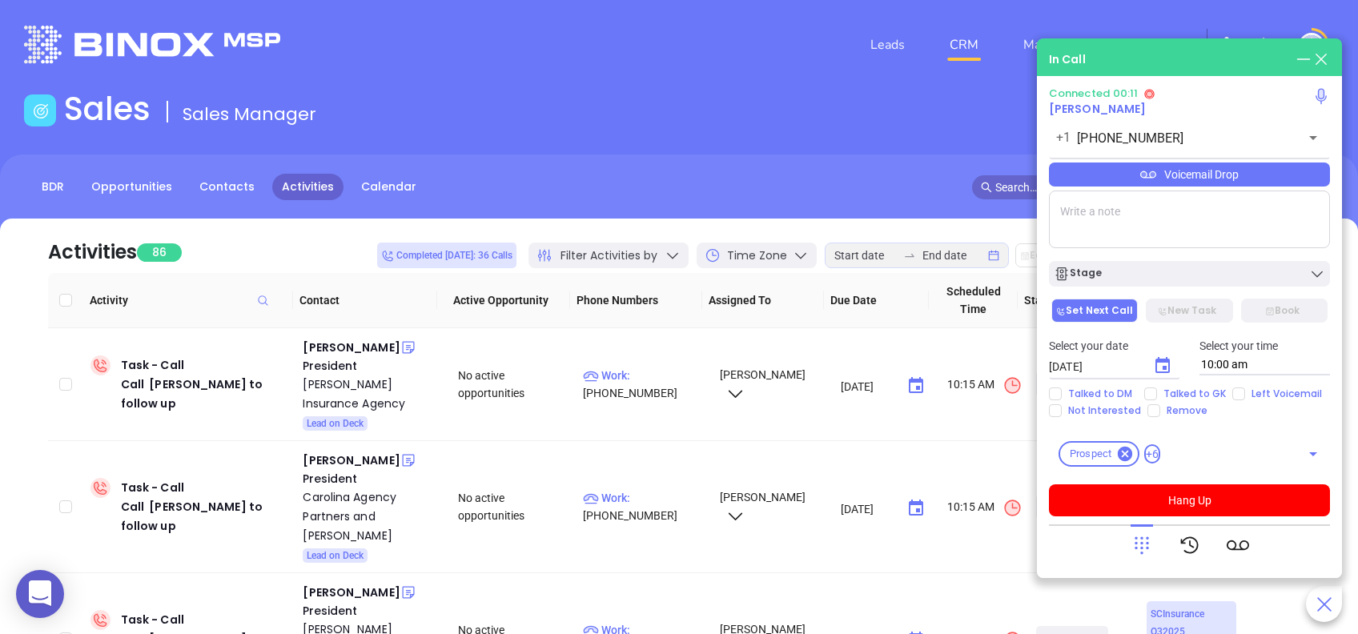
click at [1279, 178] on div "Voicemail Drop" at bounding box center [1189, 175] width 281 height 24
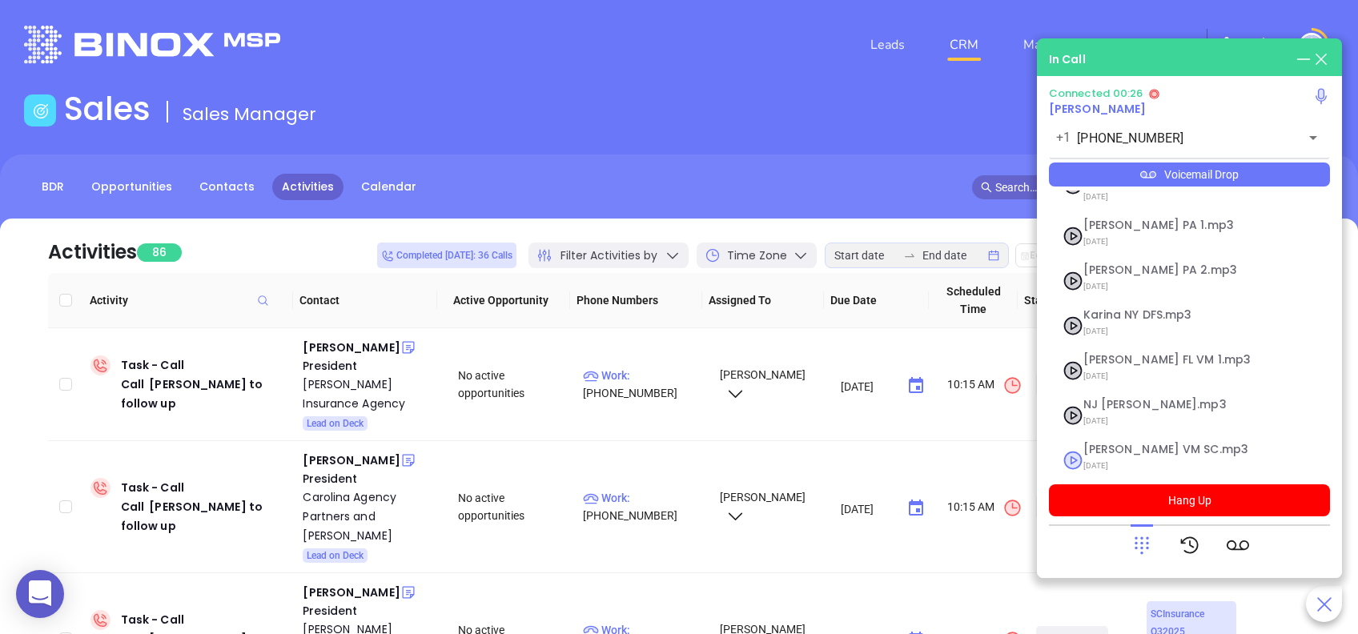
click at [1125, 444] on span "Lucy VM SC.mp3" at bounding box center [1169, 450] width 173 height 12
checkbox input "true"
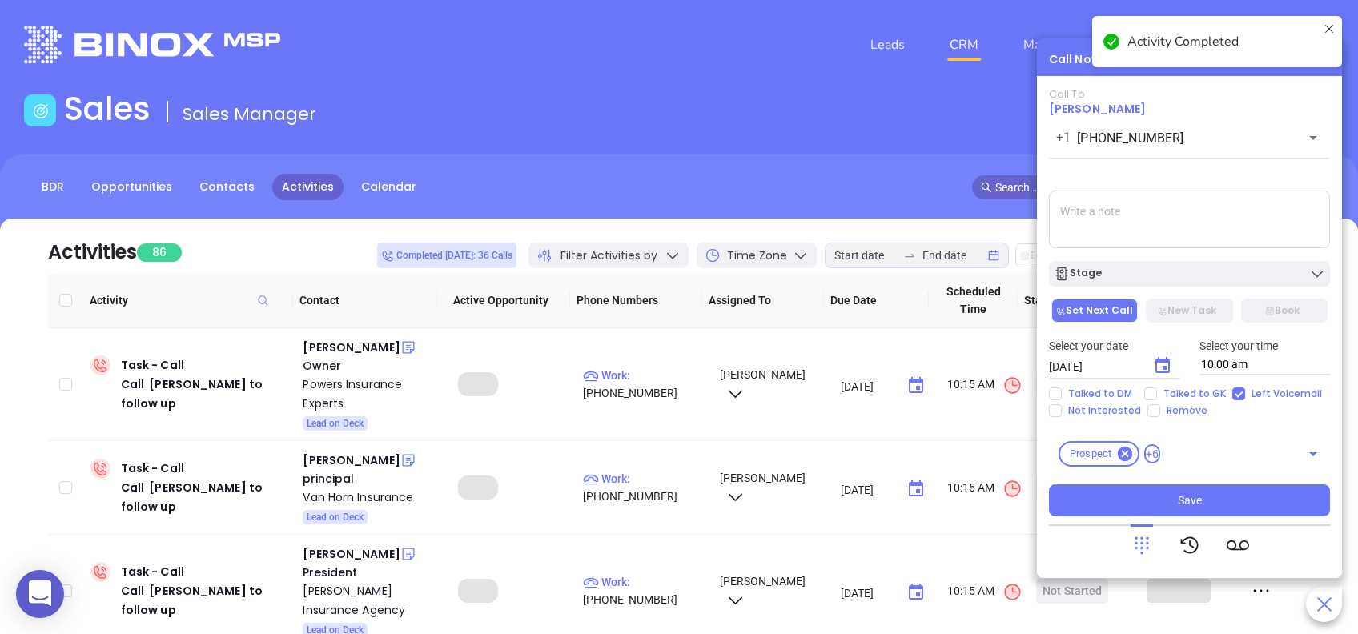
click at [1148, 273] on div "Stage" at bounding box center [1189, 274] width 271 height 16
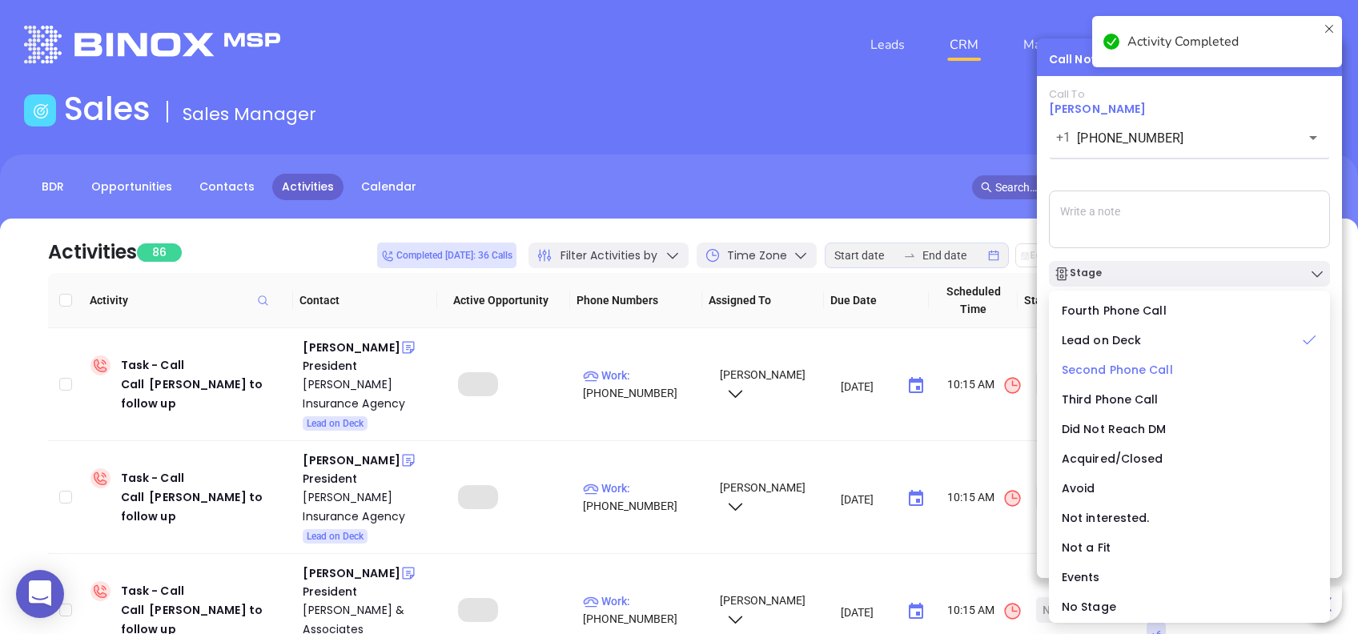
click at [1125, 374] on span "Second Phone Call" at bounding box center [1117, 370] width 111 height 16
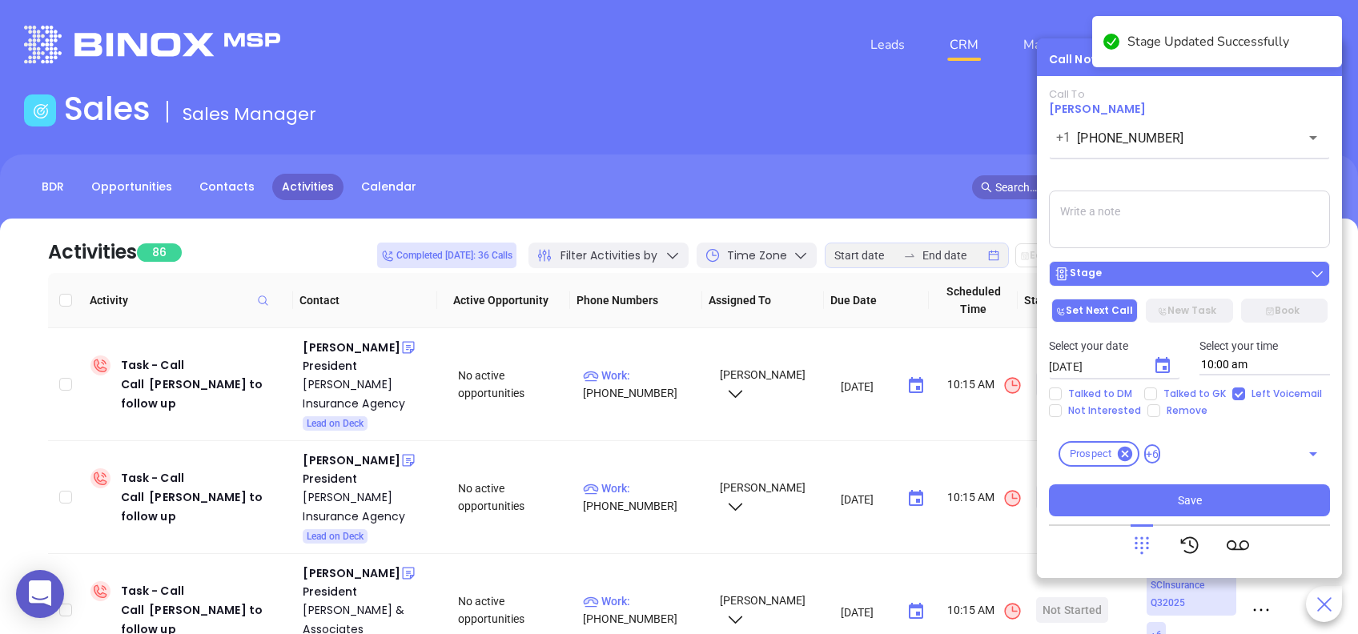
click at [1128, 279] on div "Stage" at bounding box center [1189, 274] width 271 height 16
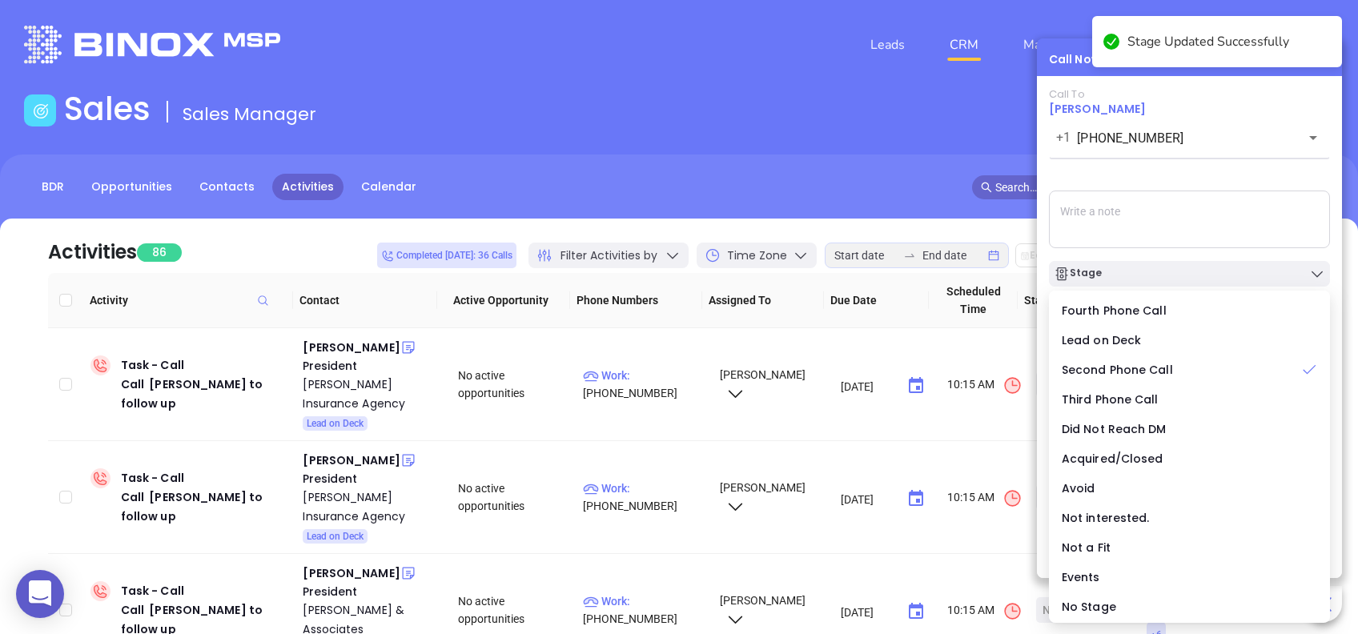
click at [1139, 177] on div "Call To William Turbeville Jr +1 (800) 738-9918 ​ Voicemail Drop Stage Set Next…" at bounding box center [1189, 302] width 281 height 428
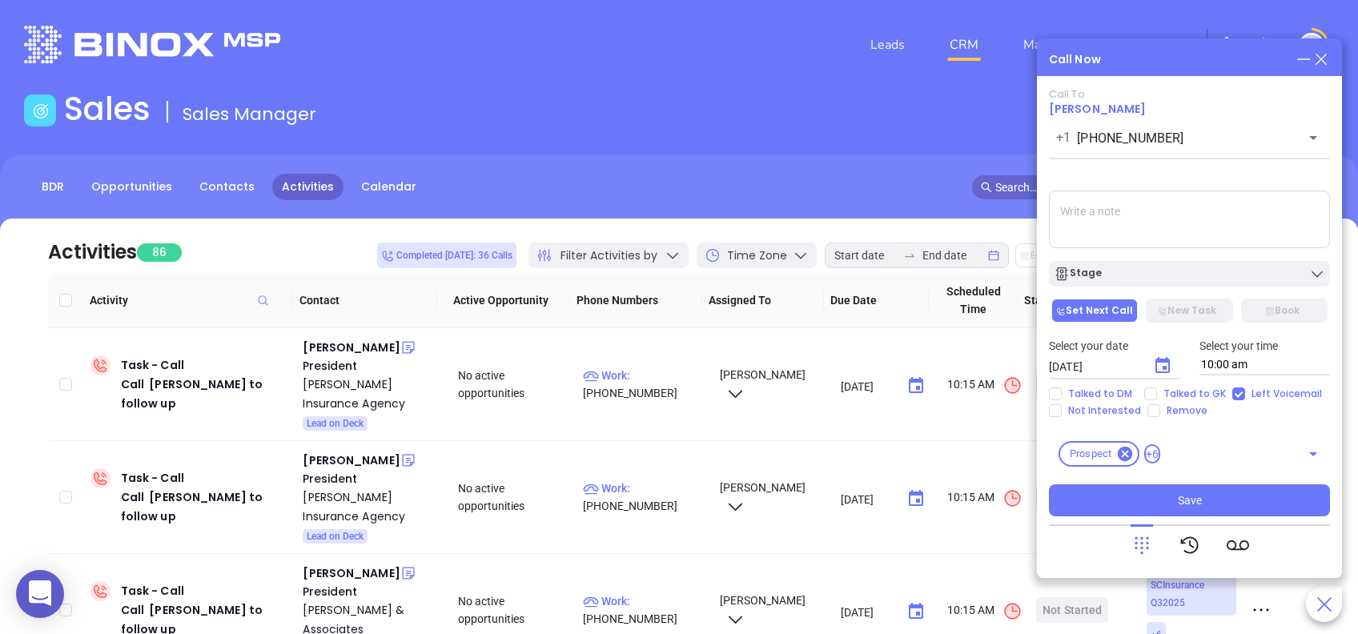
click at [1160, 365] on icon "Choose date, selected date is Aug 12, 2025" at bounding box center [1162, 365] width 19 height 19
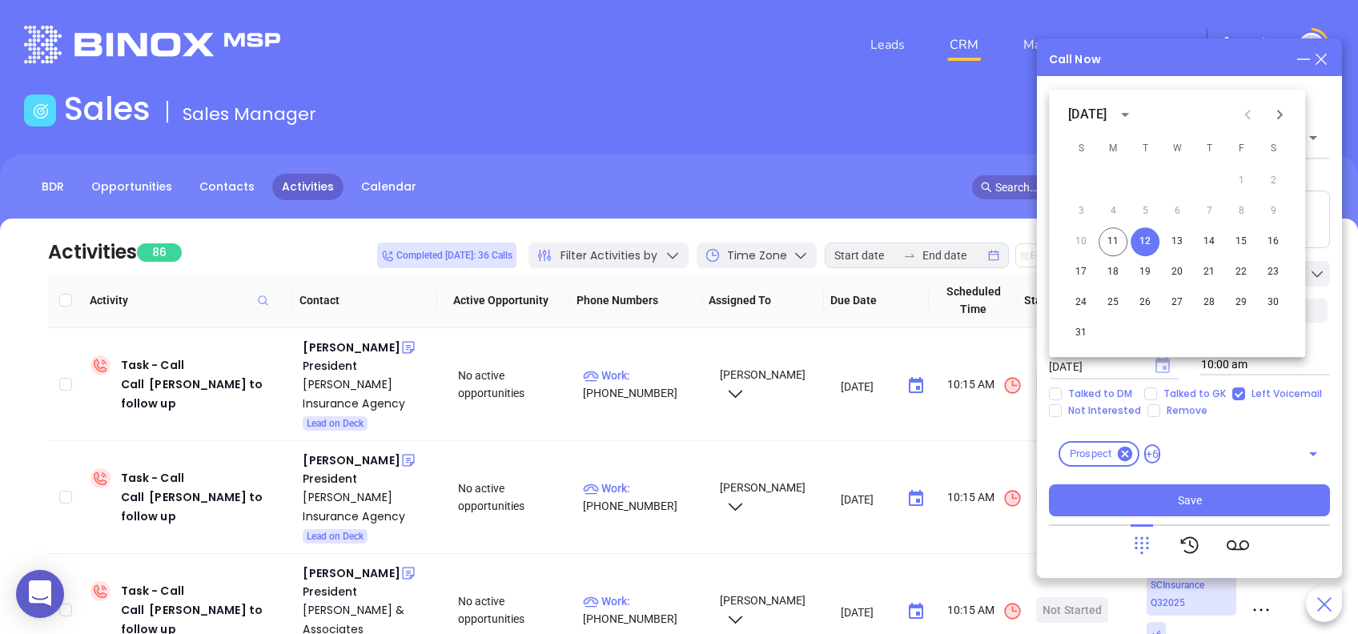
click at [1163, 360] on icon "Choose date, selected date is Aug 12, 2025" at bounding box center [1162, 365] width 14 height 16
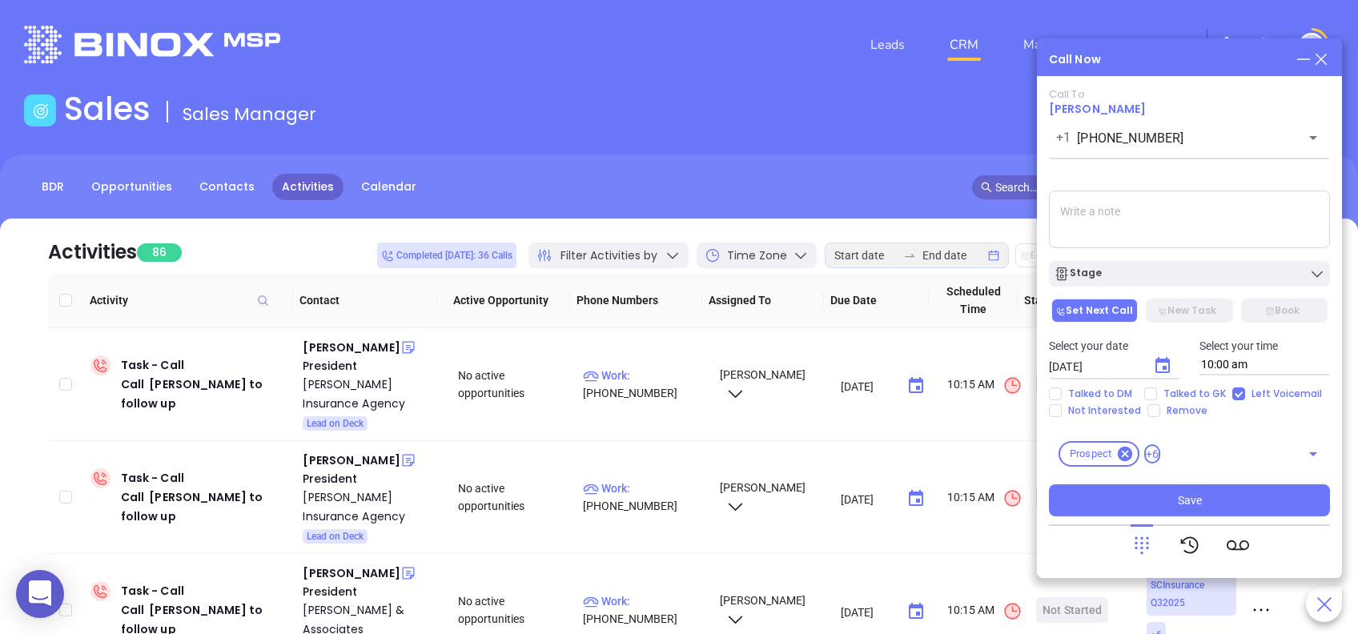
click at [1150, 373] on button "Choose date, selected date is Aug 12, 2025" at bounding box center [1163, 366] width 32 height 32
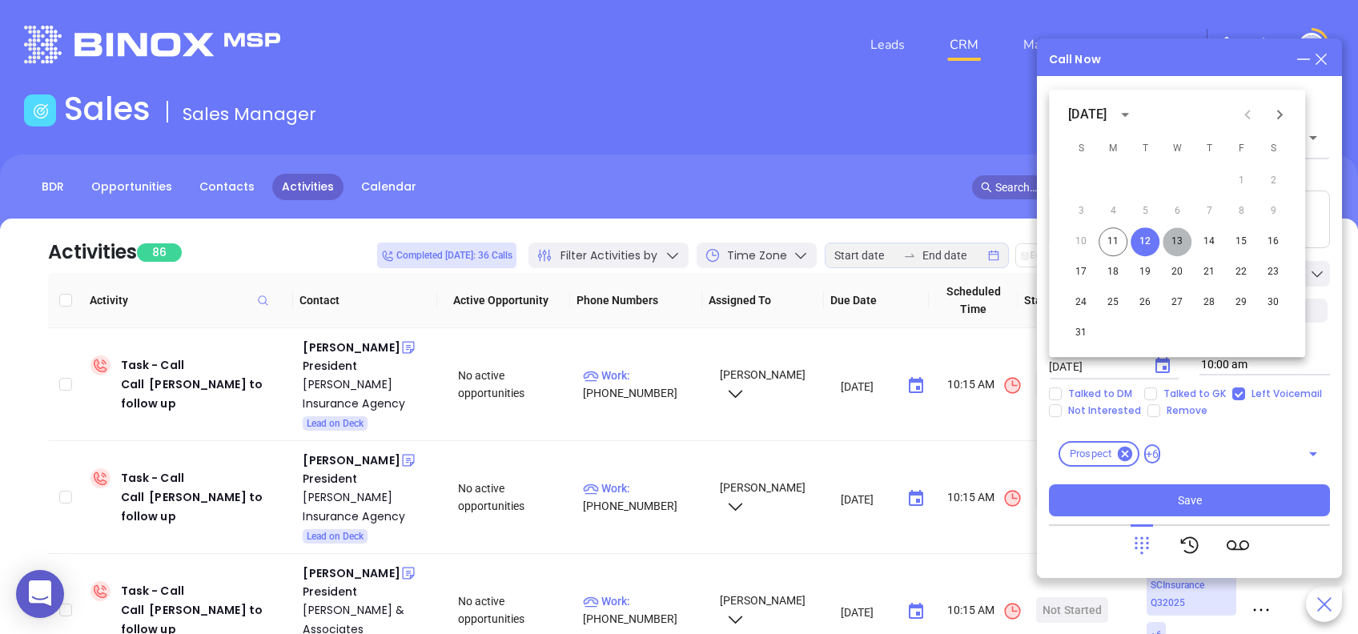
click at [1170, 240] on button "13" at bounding box center [1177, 241] width 29 height 29
type input "[DATE]"
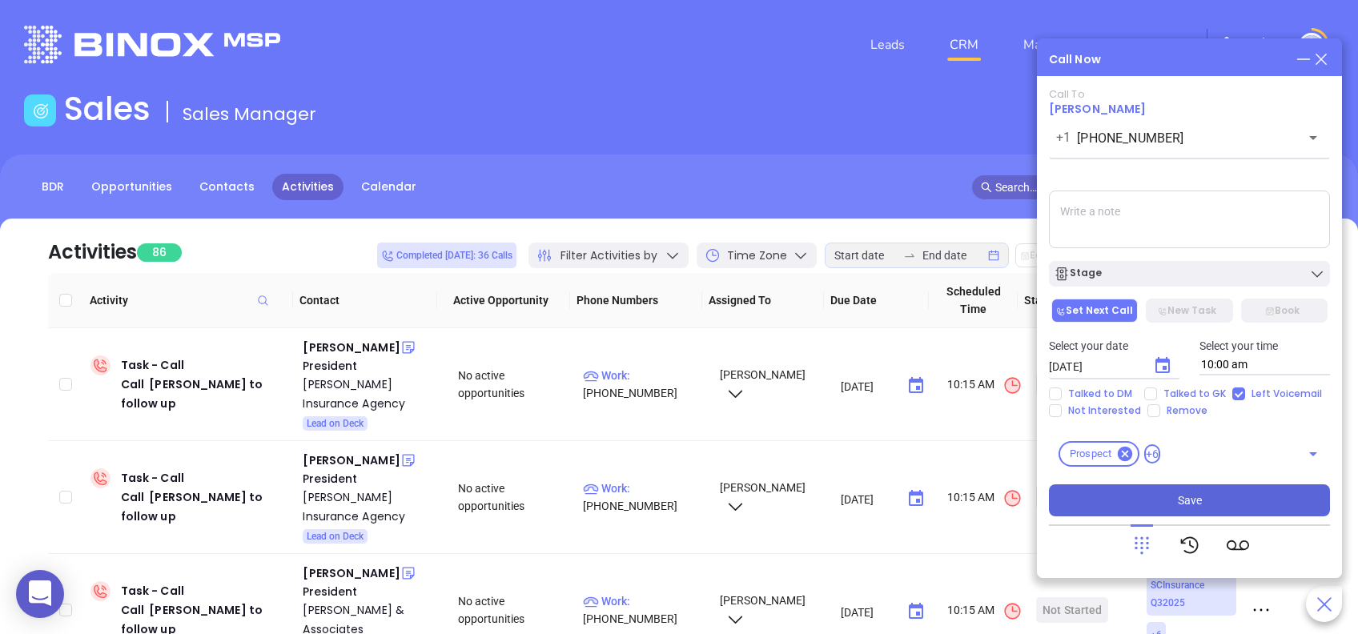
click at [1231, 500] on button "Save" at bounding box center [1189, 500] width 281 height 32
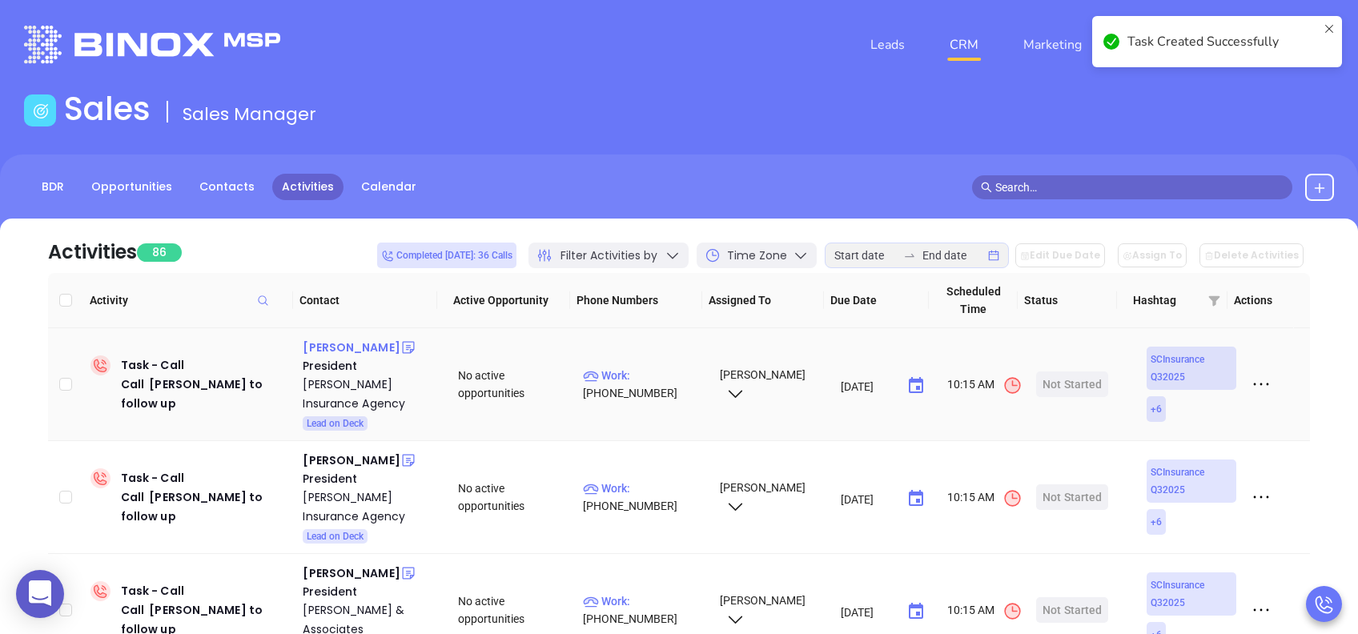
click at [354, 350] on div "[PERSON_NAME]" at bounding box center [351, 347] width 97 height 19
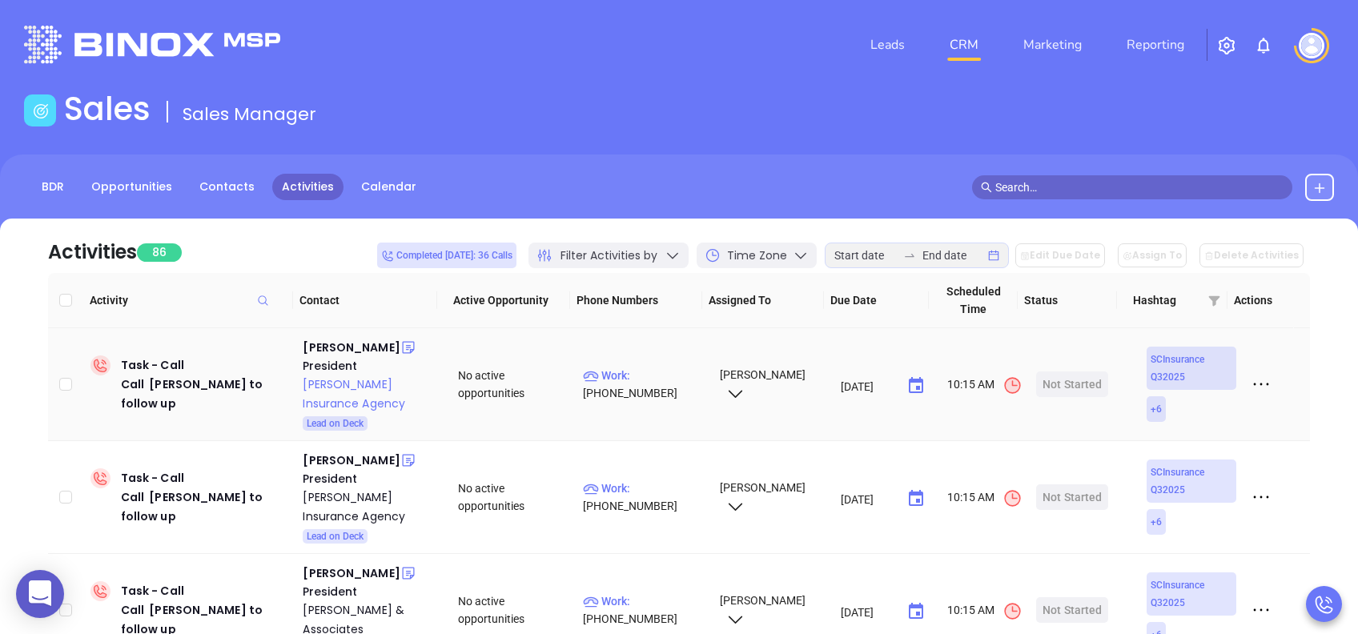
click at [325, 388] on div "[PERSON_NAME] Insurance Agency" at bounding box center [369, 394] width 133 height 38
click at [1070, 389] on div "Start Now" at bounding box center [1072, 385] width 50 height 26
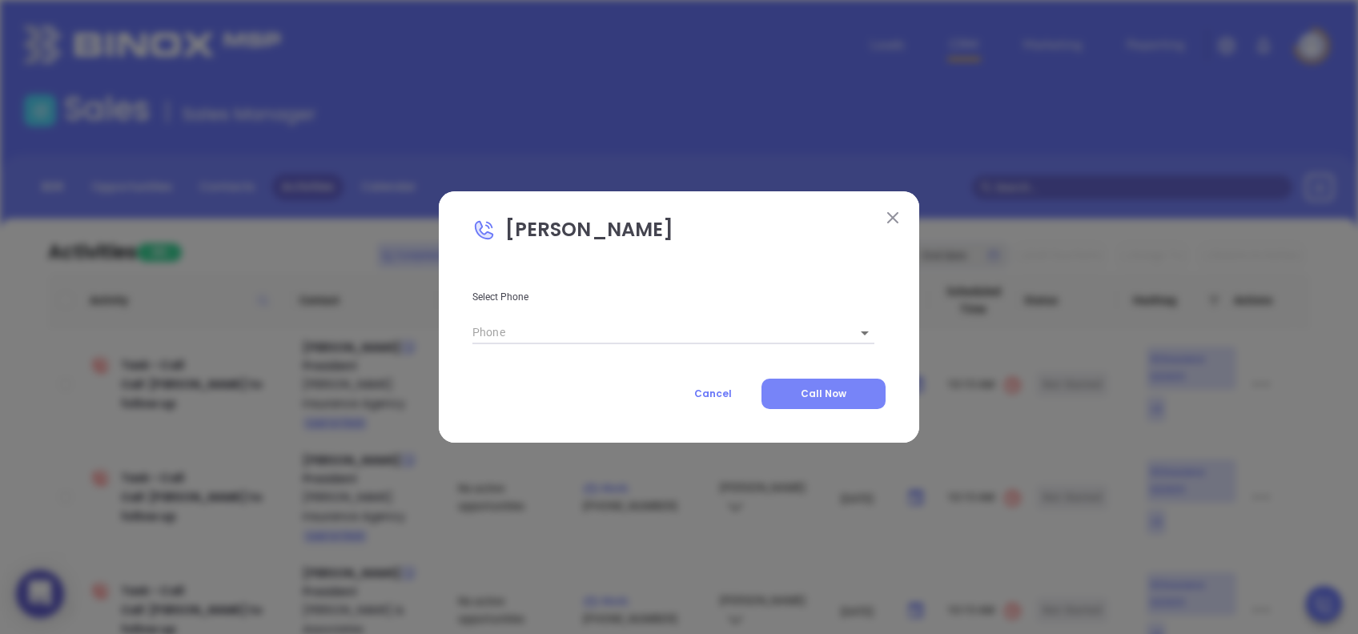
type input "[PHONE_NUMBER]"
type input "1"
click at [846, 395] on span "Call Now" at bounding box center [824, 394] width 46 height 14
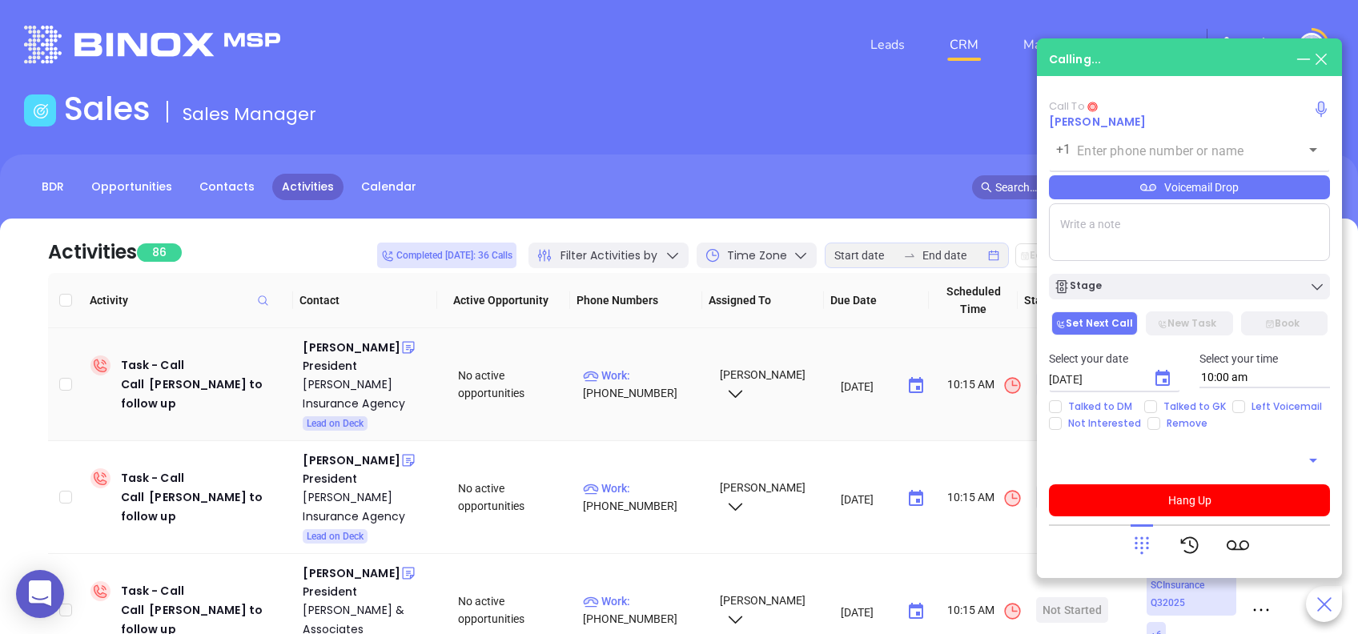
type input "[PHONE_NUMBER]"
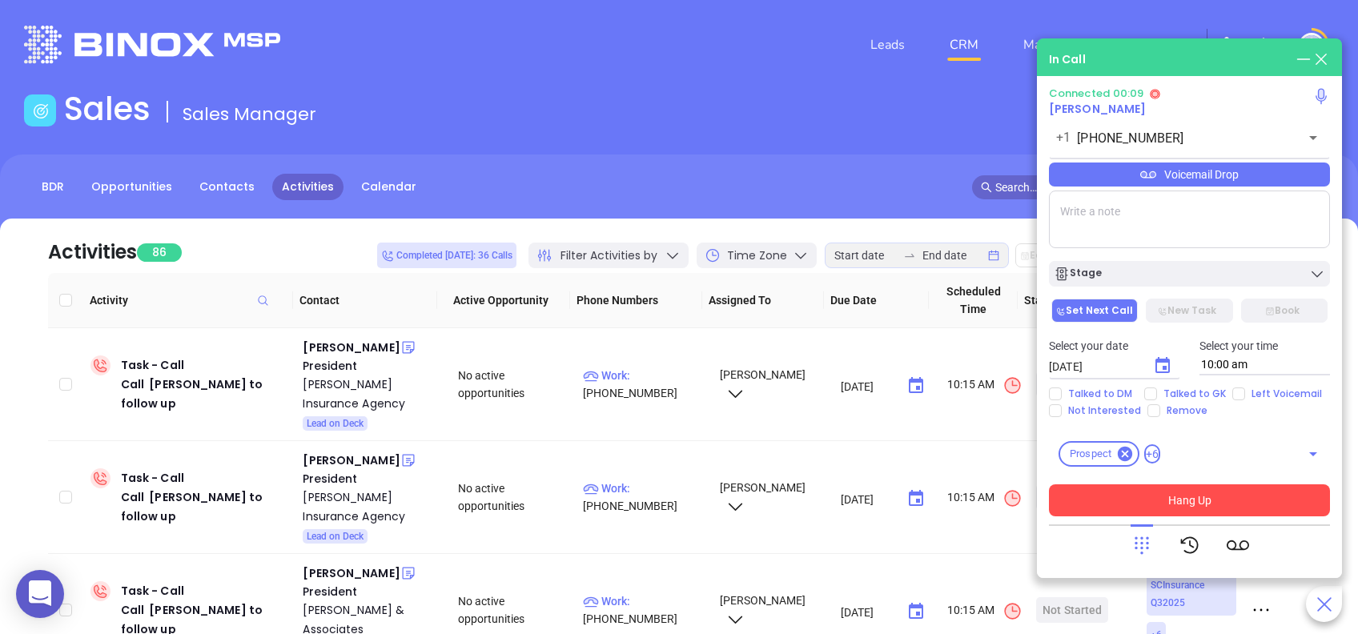
click at [1222, 508] on button "Hang Up" at bounding box center [1189, 500] width 281 height 32
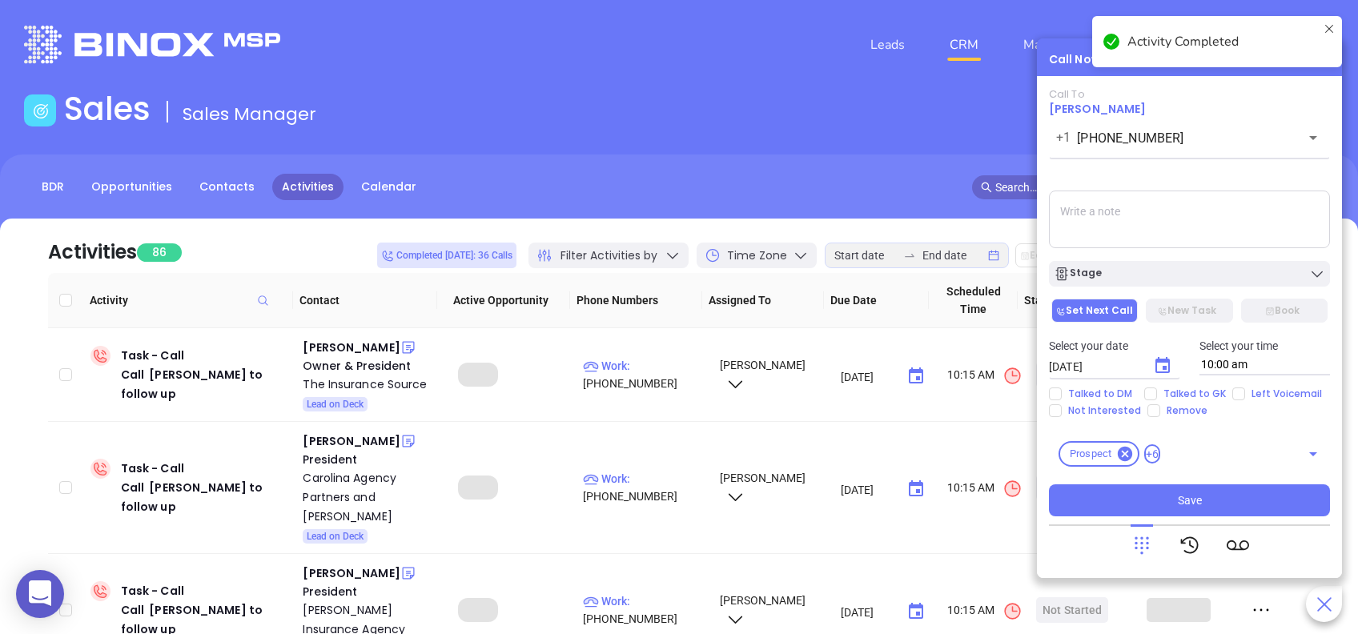
click at [1127, 277] on div "Stage" at bounding box center [1189, 274] width 271 height 16
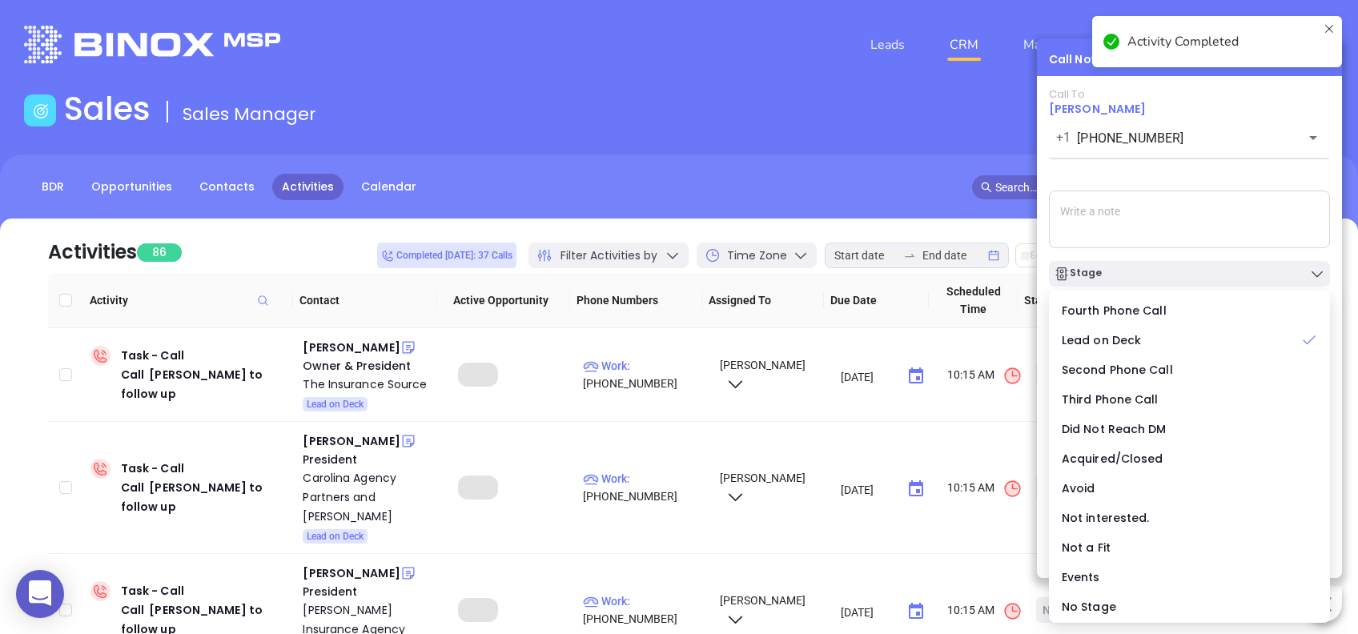
click at [1141, 179] on div "Call To Travis Watson +1 (864) 599-6779 ​ Voicemail Drop Stage Set Next Call Ne…" at bounding box center [1189, 302] width 281 height 428
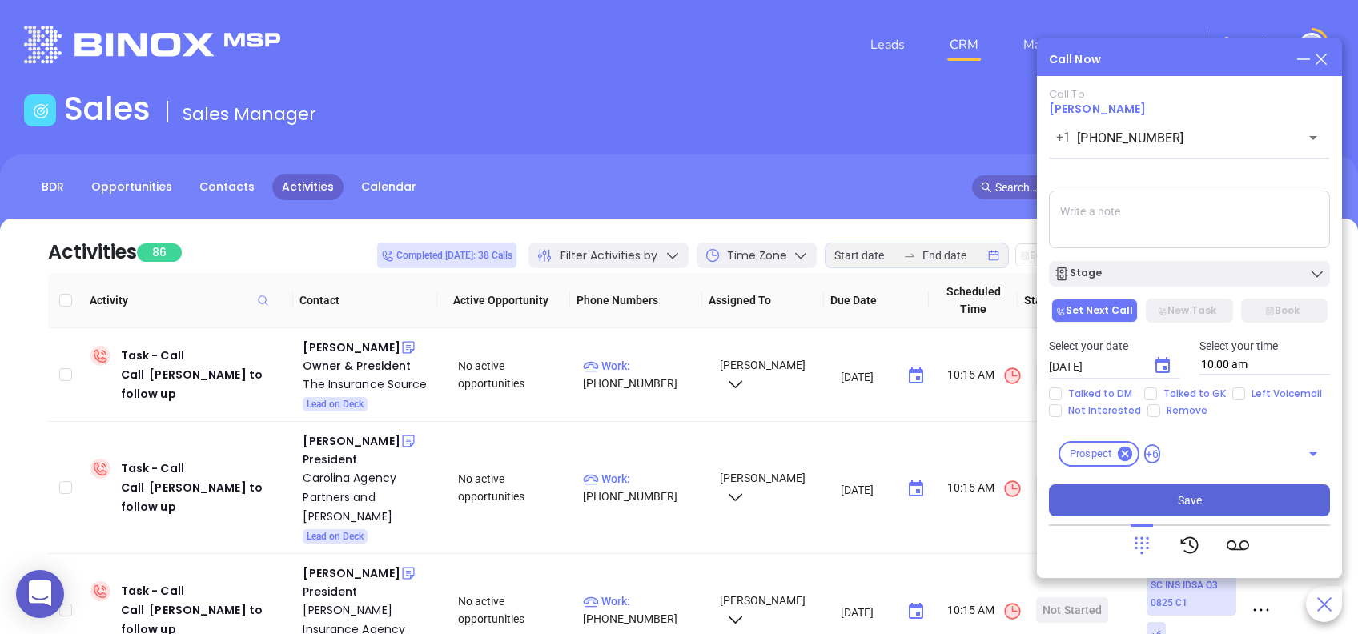
click at [1204, 496] on button "Save" at bounding box center [1189, 500] width 281 height 32
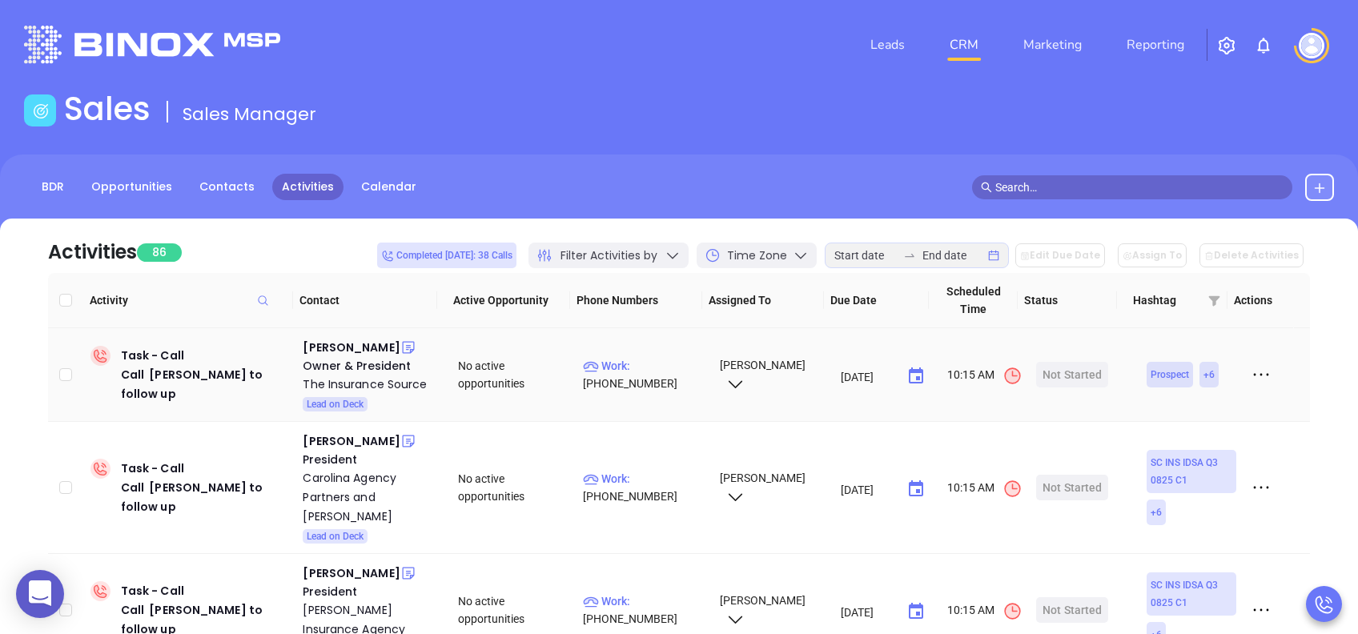
drag, startPoint x: 335, startPoint y: 345, endPoint x: 347, endPoint y: 371, distance: 28.0
click at [335, 345] on div "[PERSON_NAME]" at bounding box center [351, 347] width 97 height 19
click at [364, 384] on div "The Insurance Source" at bounding box center [369, 384] width 133 height 19
click at [1052, 365] on div "Start Now" at bounding box center [1072, 375] width 50 height 26
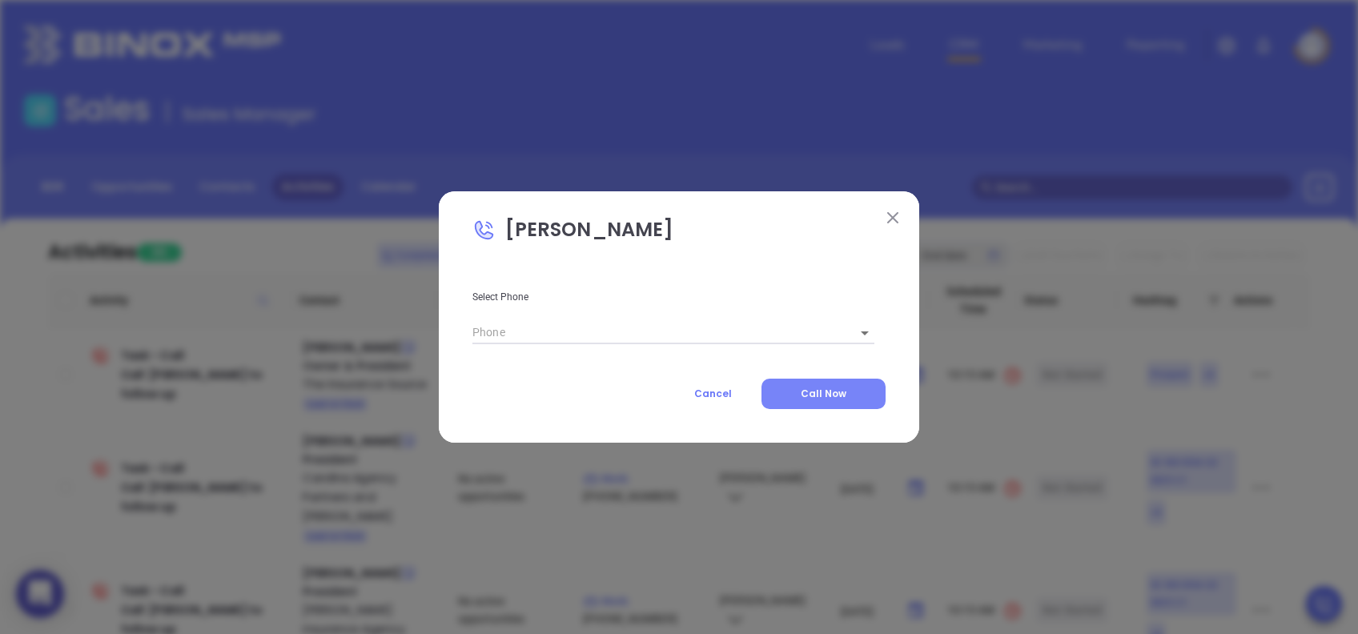
type input "[PHONE_NUMBER]"
type input "1"
click at [804, 388] on span "Call Now" at bounding box center [824, 394] width 46 height 14
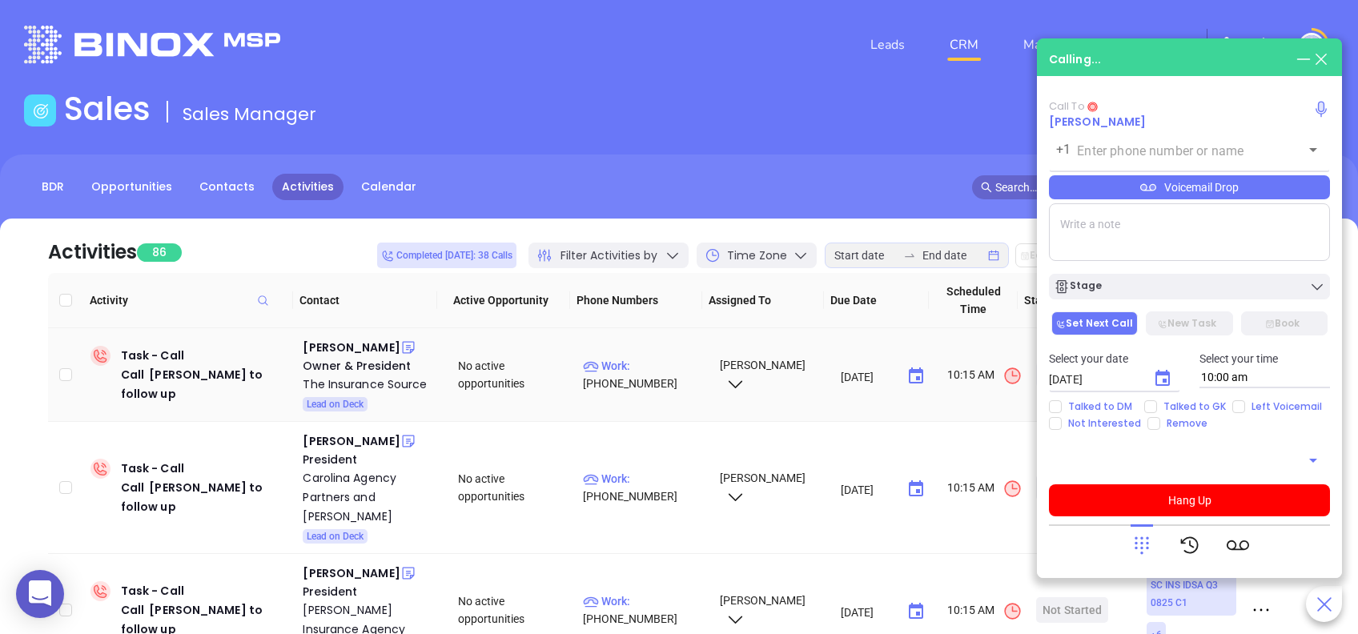
type input "[PHONE_NUMBER]"
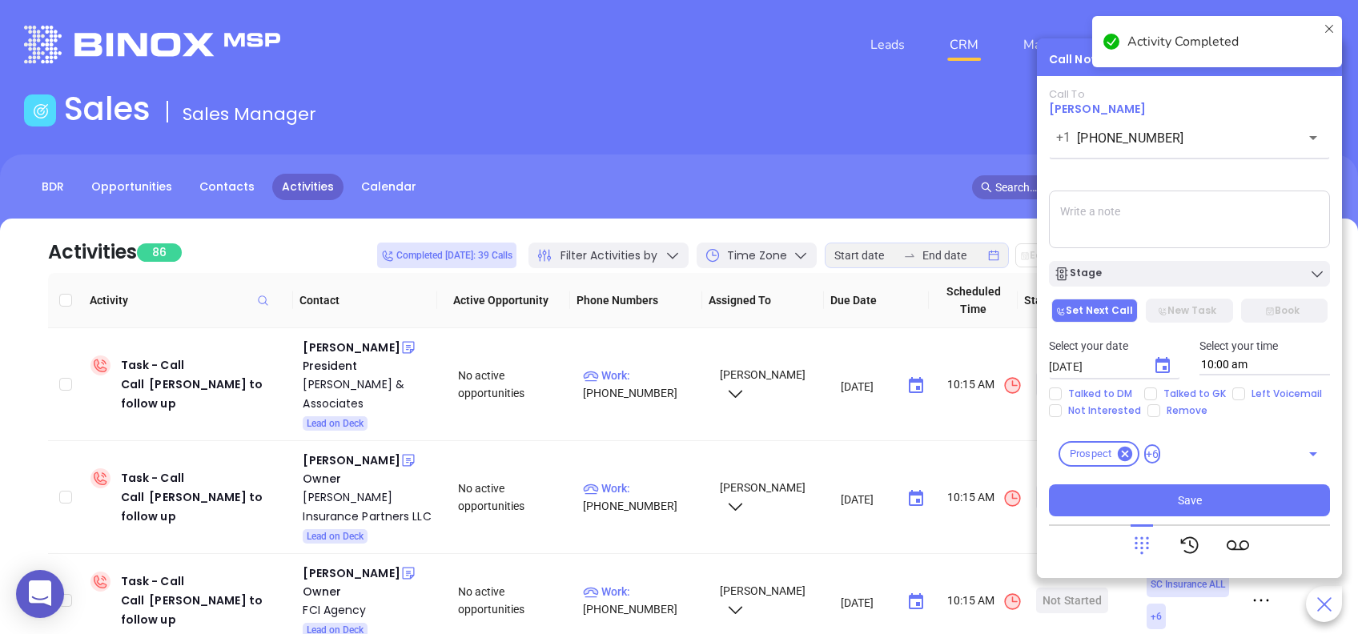
click at [1154, 199] on textarea at bounding box center [1189, 220] width 281 height 58
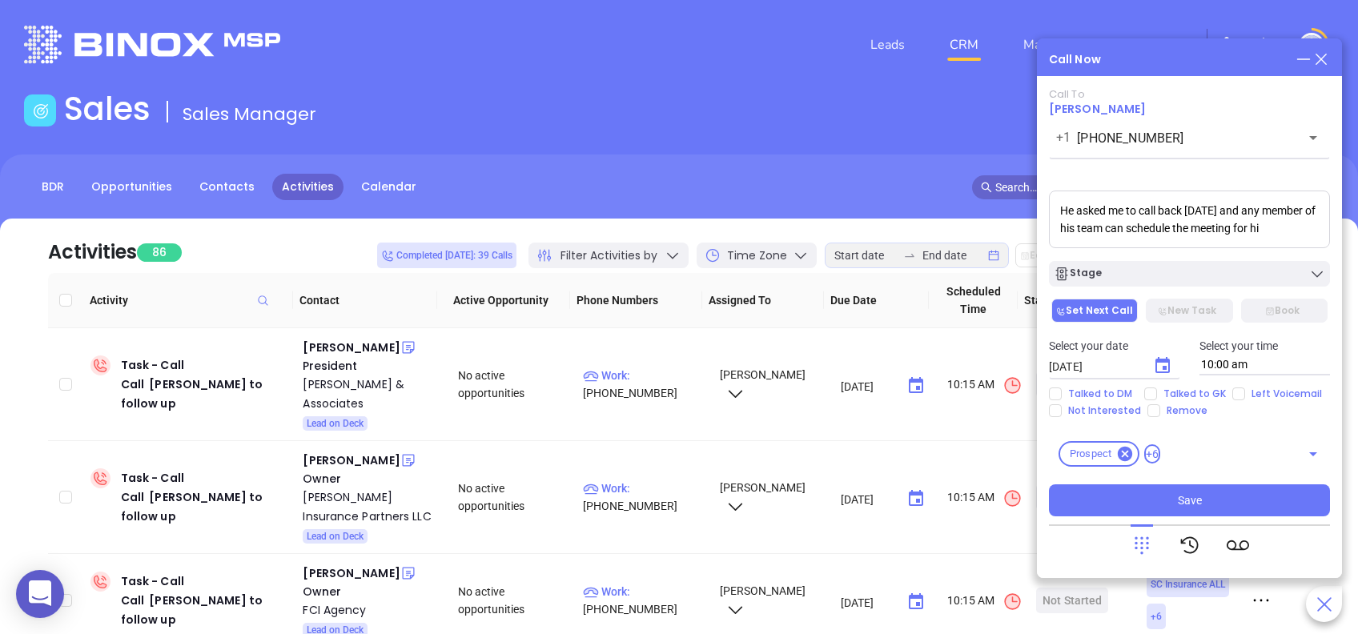
scroll to position [6, 0]
click at [1221, 235] on textarea "He asked me to call back tomorrow and any member of his team can schedule the m…" at bounding box center [1189, 220] width 281 height 58
drag, startPoint x: 1162, startPoint y: 237, endPoint x: 1044, endPoint y: 189, distance: 127.1
click at [1044, 189] on div "Call Now Call To Guy Furay +1 (864) 467-8731 ​ Voicemail Drop He asked me to ca…" at bounding box center [1189, 308] width 305 height 540
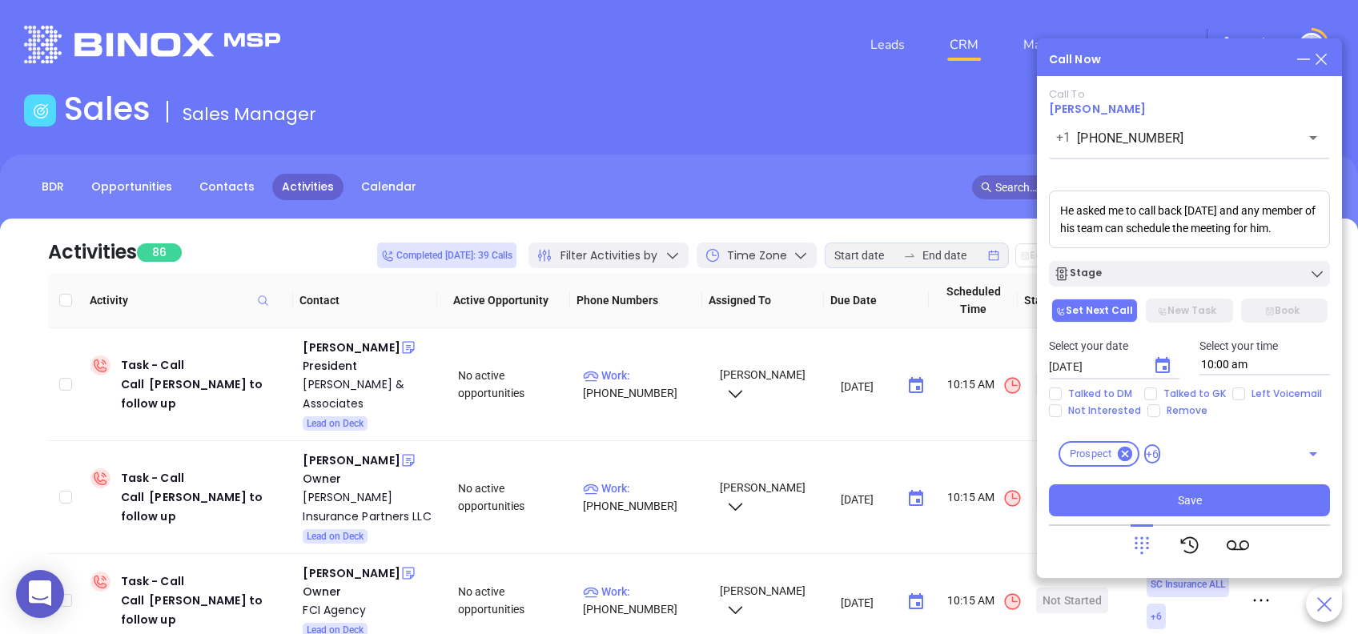
paste textarea ", and mentioned that"
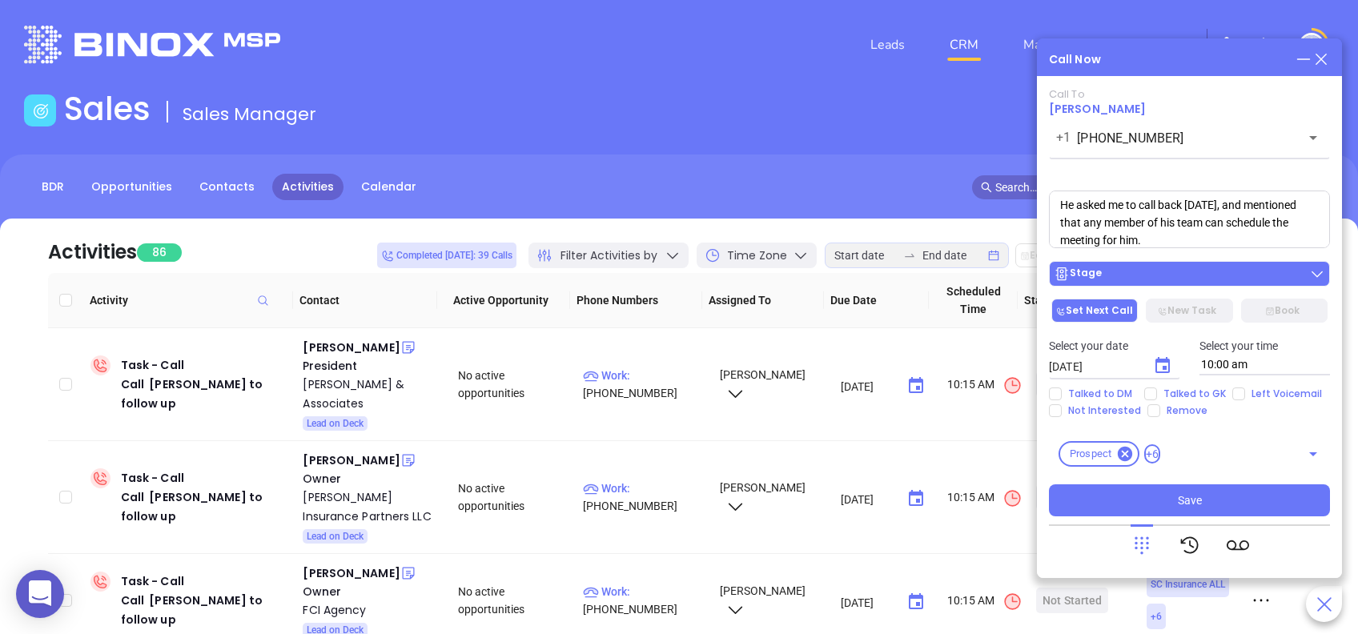
type textarea "He asked me to call back tomorrow, and mentioned that any member of his team ca…"
click at [1154, 280] on div "Stage" at bounding box center [1189, 274] width 271 height 16
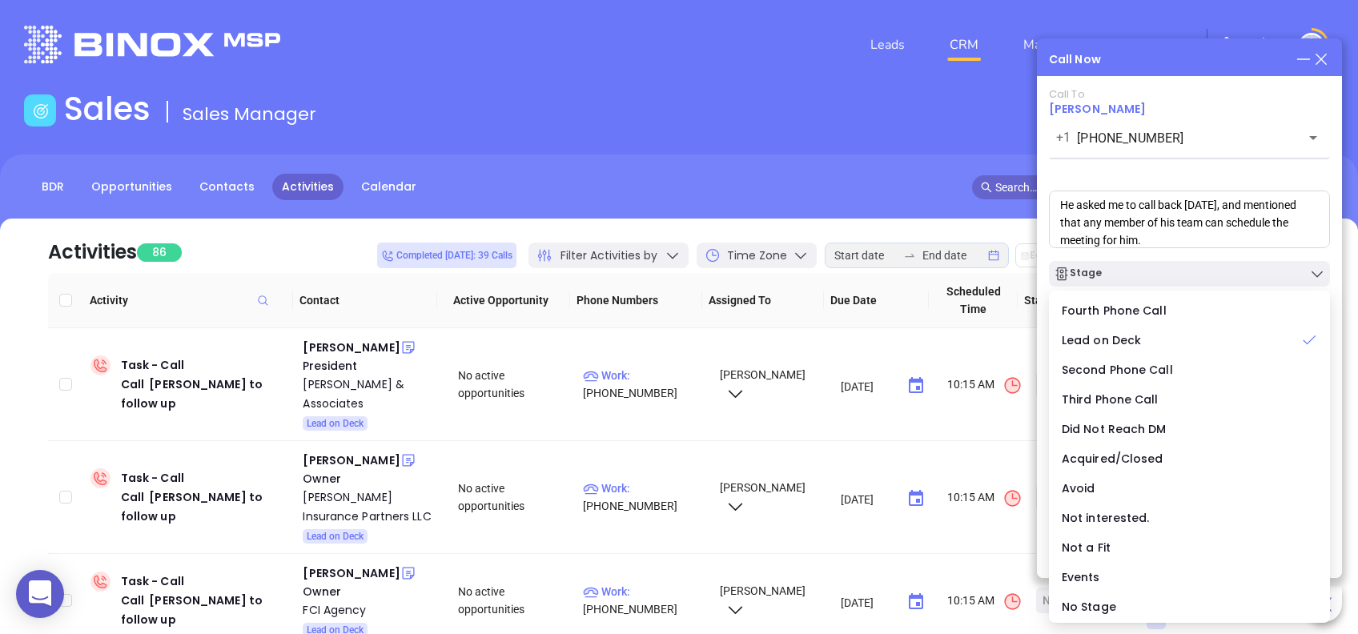
click at [1185, 171] on div "Call To Guy Furay +1 (864) 467-8731 ​ Voicemail Drop He asked me to call back t…" at bounding box center [1189, 302] width 281 height 428
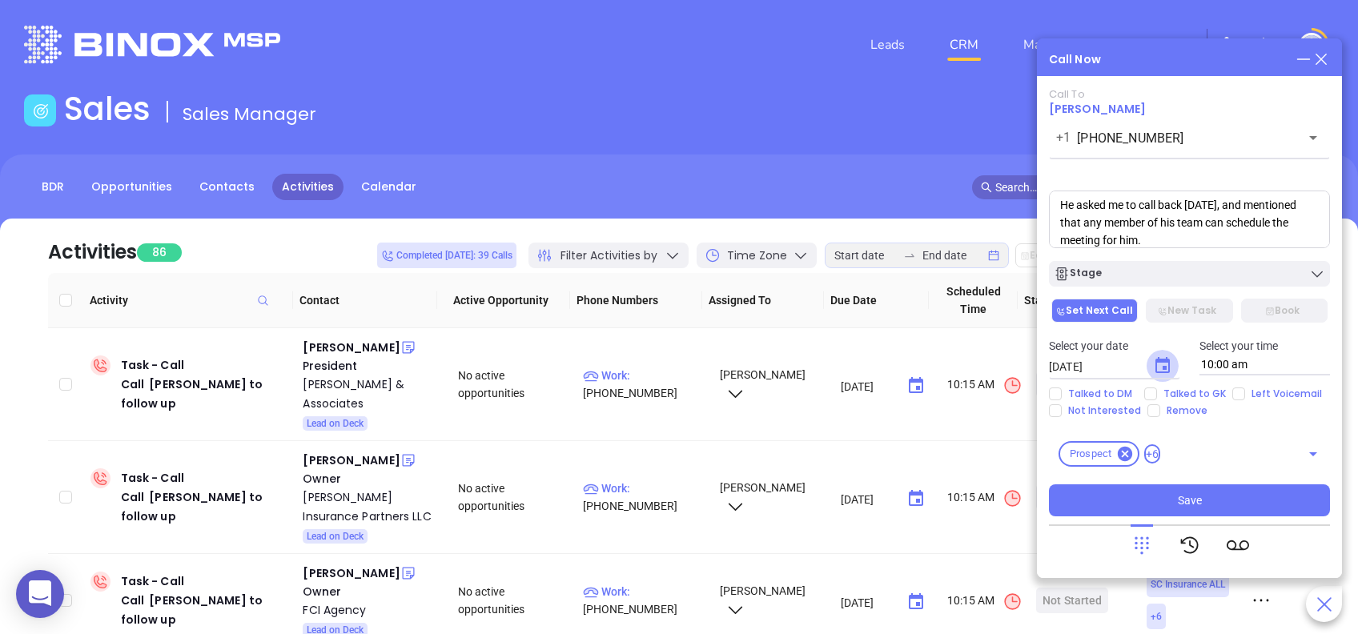
click at [1161, 364] on icon "Choose date, selected date is Aug 12, 2025" at bounding box center [1162, 365] width 19 height 19
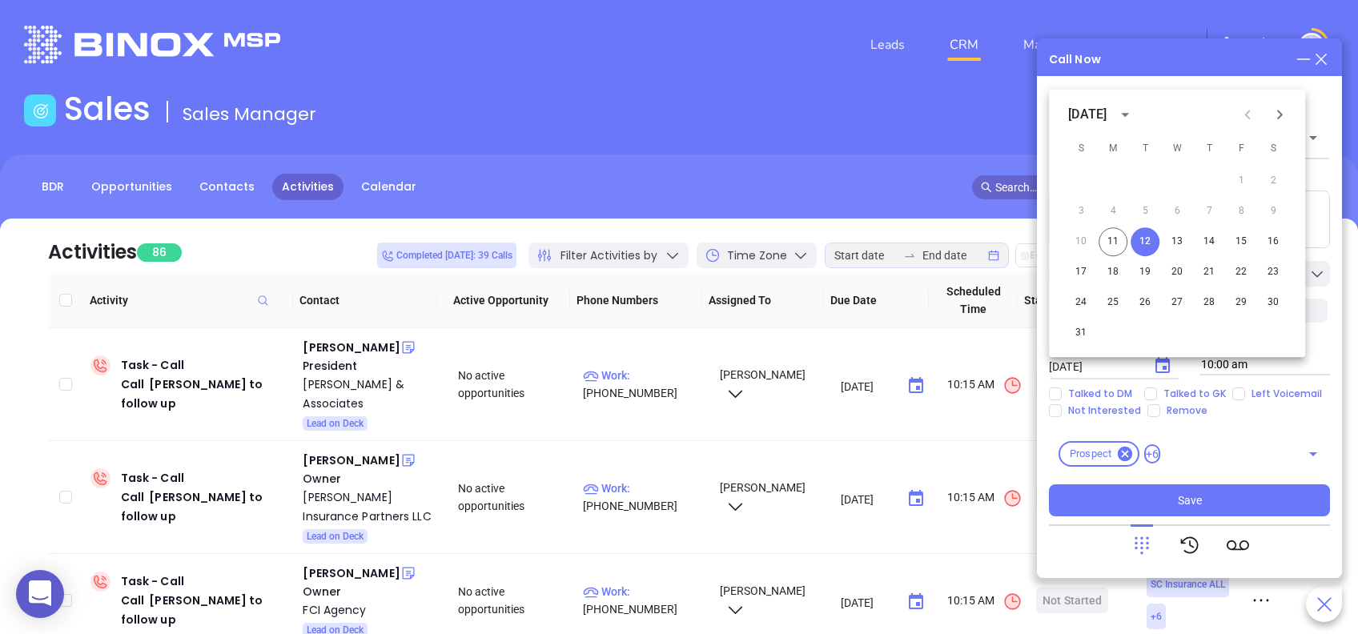
click at [1161, 364] on icon "Choose date, selected date is Aug 12, 2025" at bounding box center [1162, 365] width 19 height 19
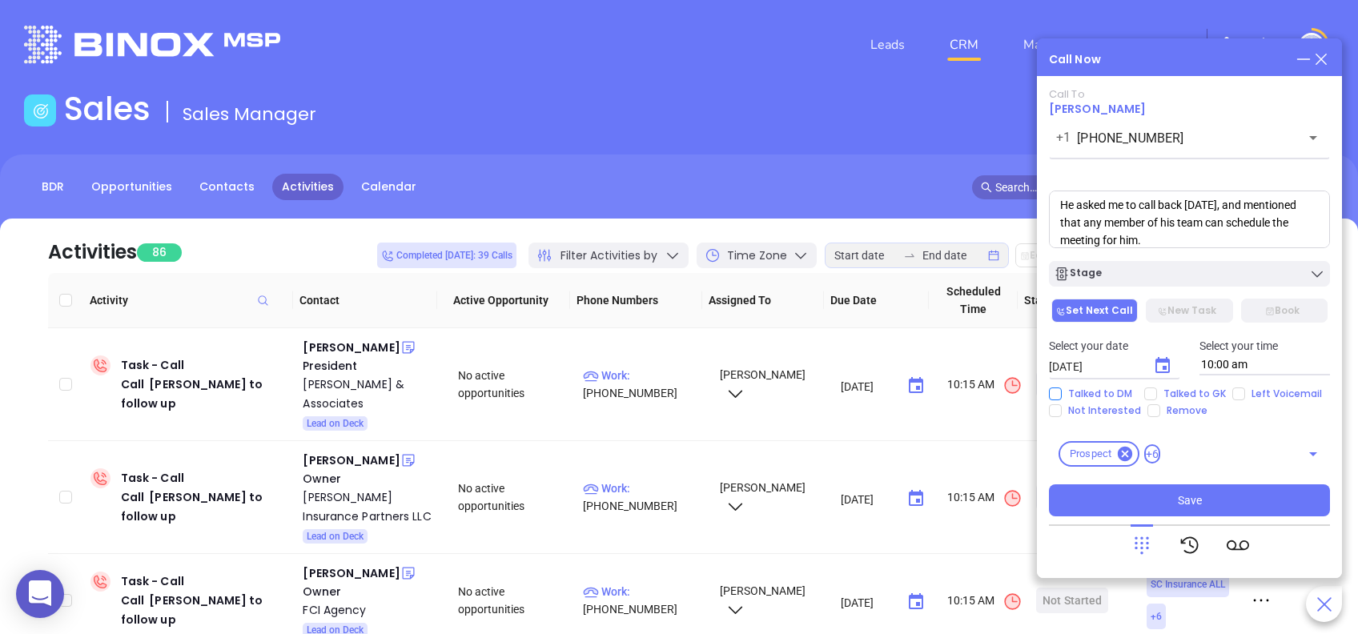
click at [1061, 396] on input "Talked to DM" at bounding box center [1055, 394] width 13 height 13
checkbox input "true"
click at [1211, 359] on input "10:00 am" at bounding box center [1264, 365] width 131 height 21
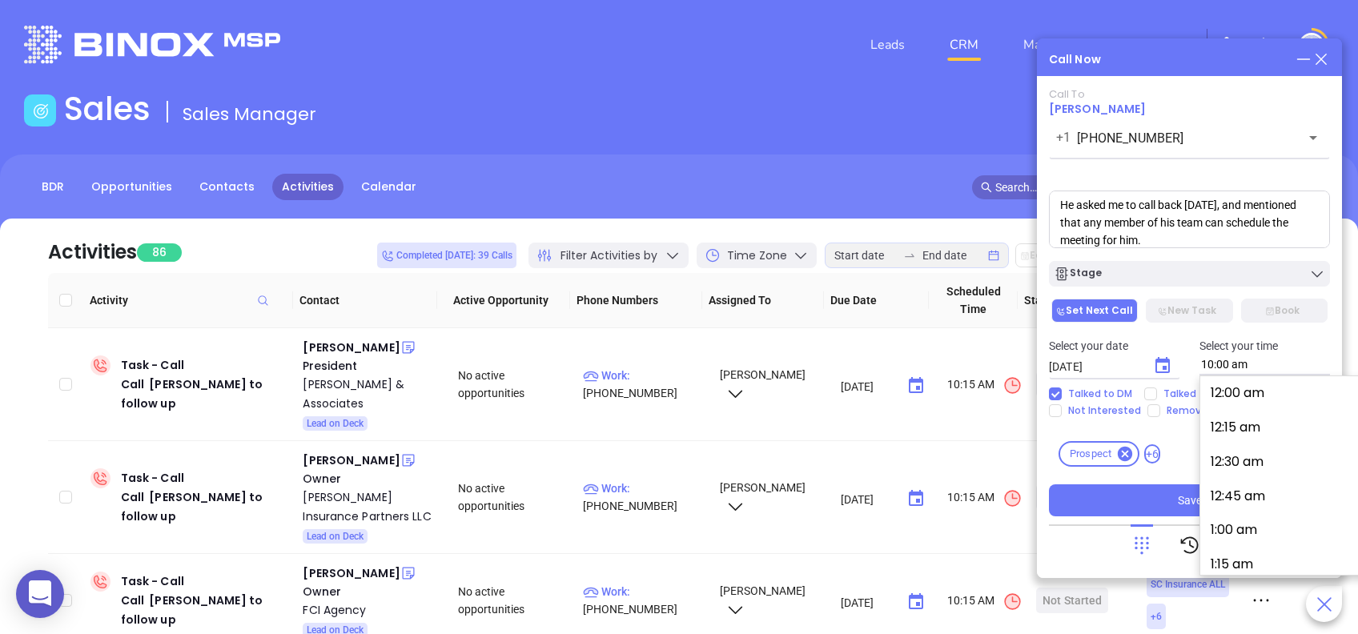
scroll to position [1343, 0]
click at [1244, 390] on button "9:45 am" at bounding box center [1331, 389] width 248 height 34
type input "9:45 am"
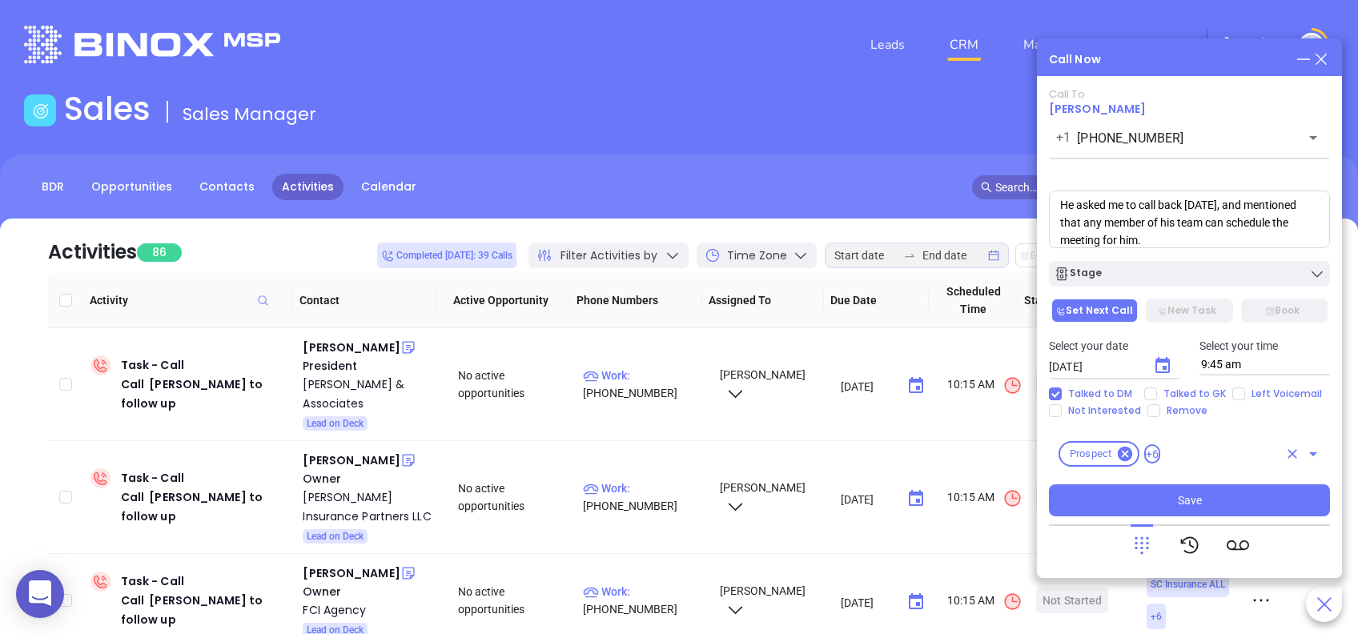
click at [1209, 450] on div "Prospect +6 ​" at bounding box center [1189, 454] width 281 height 45
click at [1249, 424] on div "Call To Guy Furay +1 (864) 467-8731 ​ Voicemail Drop He asked me to call back t…" at bounding box center [1189, 301] width 281 height 432
click at [1215, 496] on button "Save" at bounding box center [1189, 500] width 281 height 32
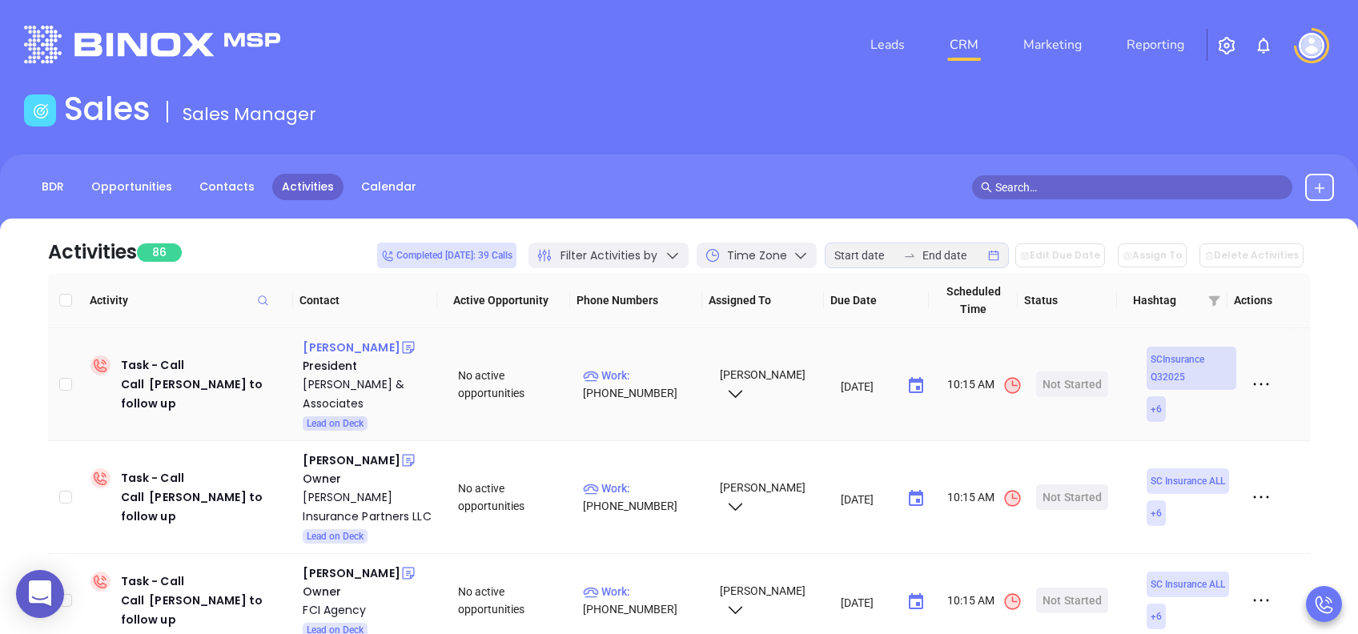
click at [361, 340] on div "Tonya Thomason" at bounding box center [351, 347] width 97 height 19
click at [352, 388] on div "David A. Crotts & Associates" at bounding box center [369, 394] width 133 height 38
click at [1030, 369] on td "Start Now" at bounding box center [1080, 384] width 101 height 113
click at [1067, 376] on div "Start Now" at bounding box center [1072, 385] width 50 height 26
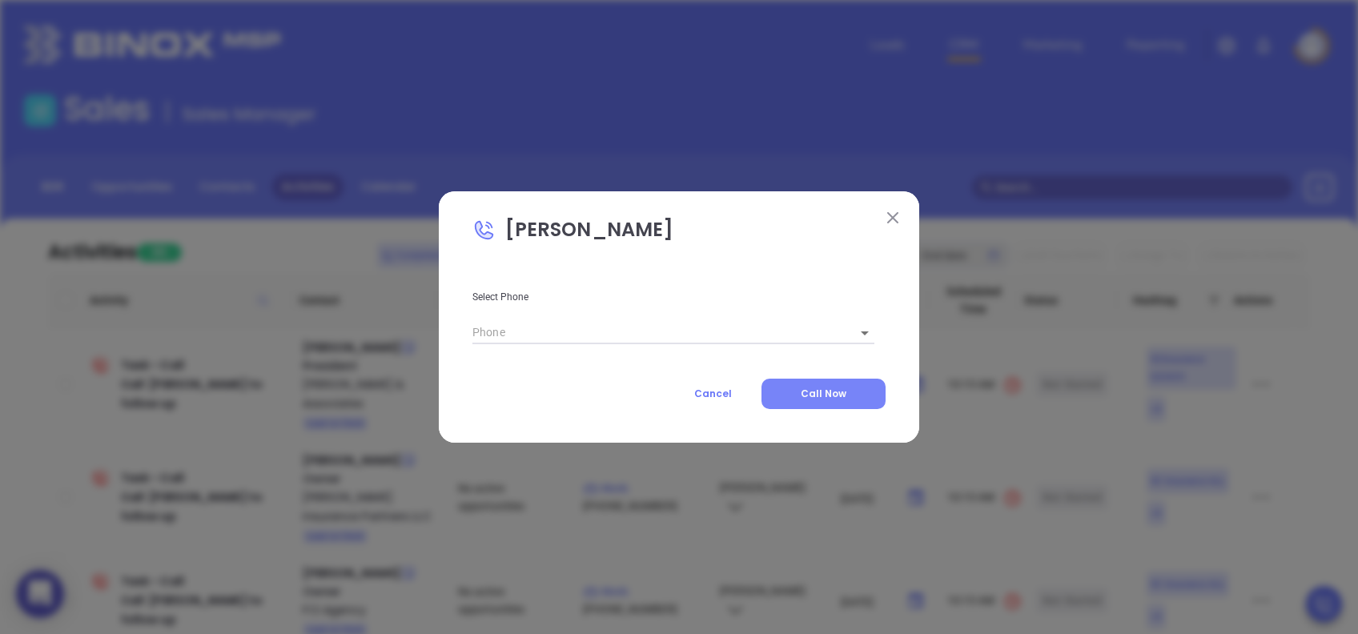
type input "(864) 223-8788"
type input "1"
click at [793, 387] on button "Call Now" at bounding box center [823, 394] width 124 height 30
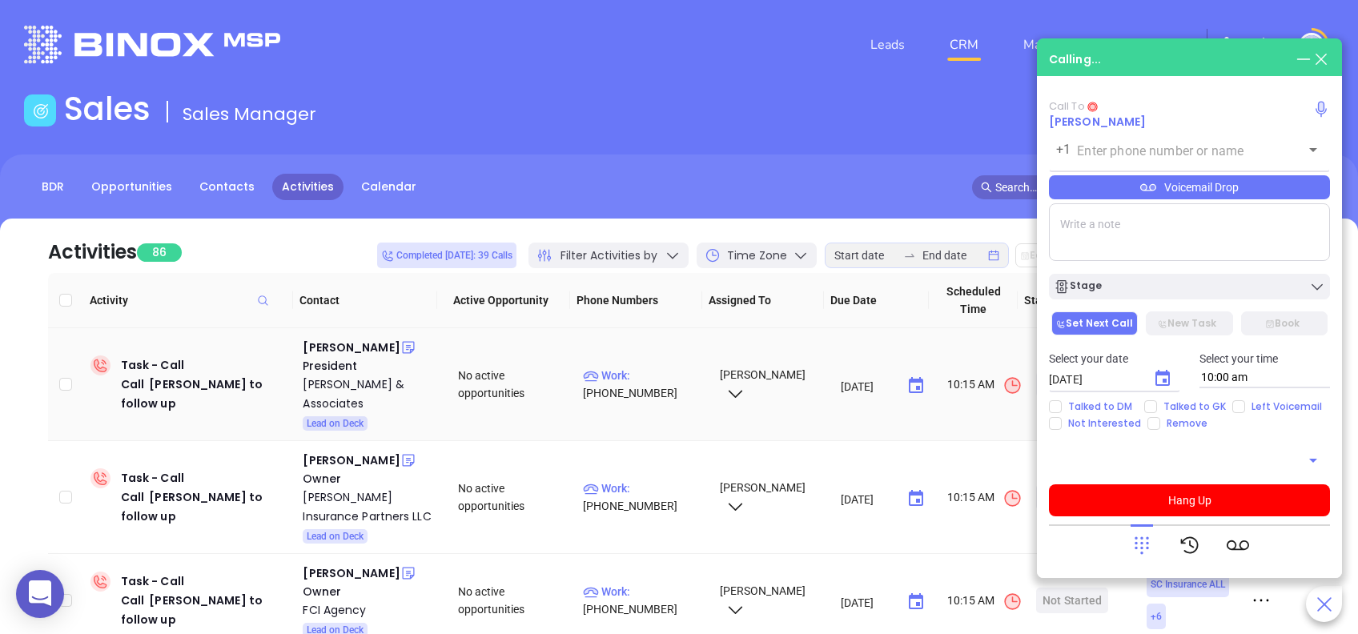
type input "(864) 223-8788"
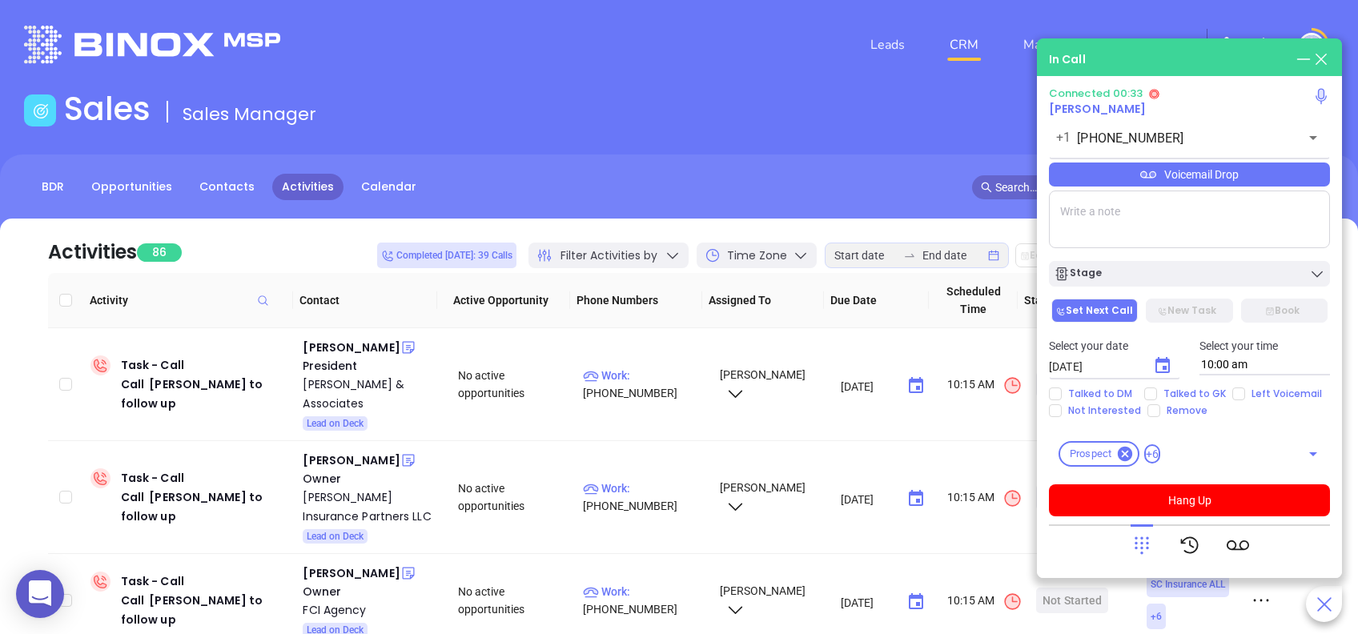
click at [1140, 540] on icon at bounding box center [1142, 545] width 22 height 22
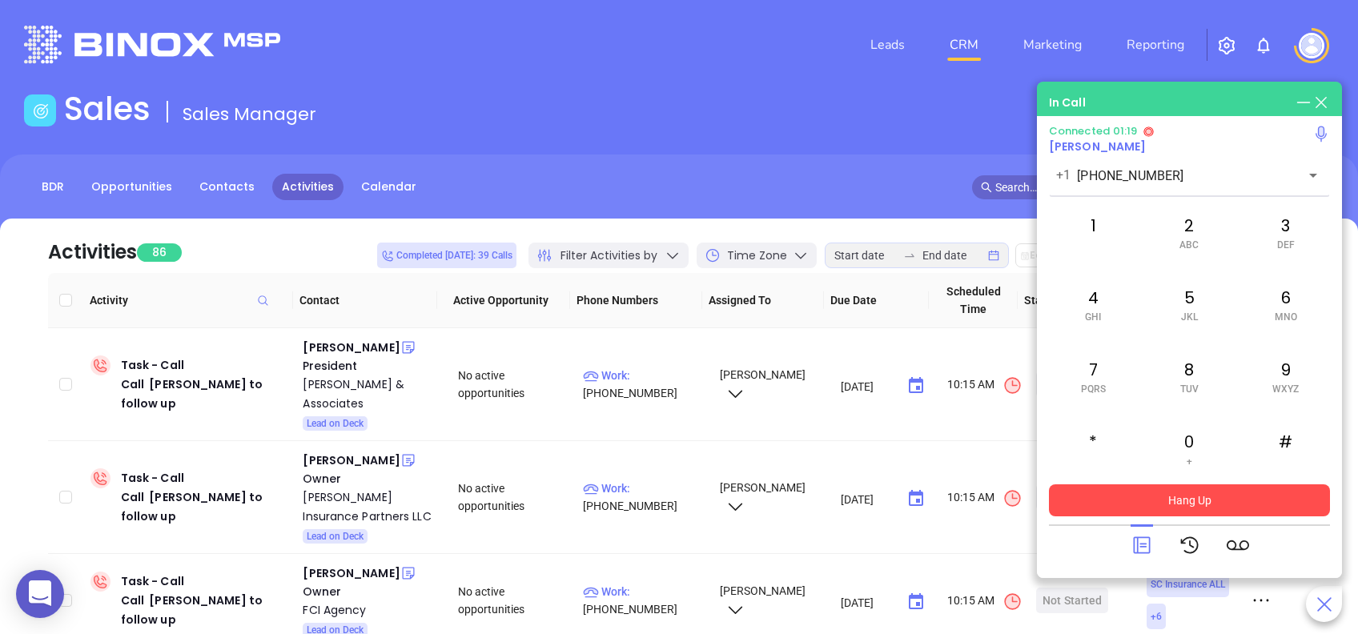
click at [1198, 503] on button "Hang Up" at bounding box center [1189, 500] width 281 height 32
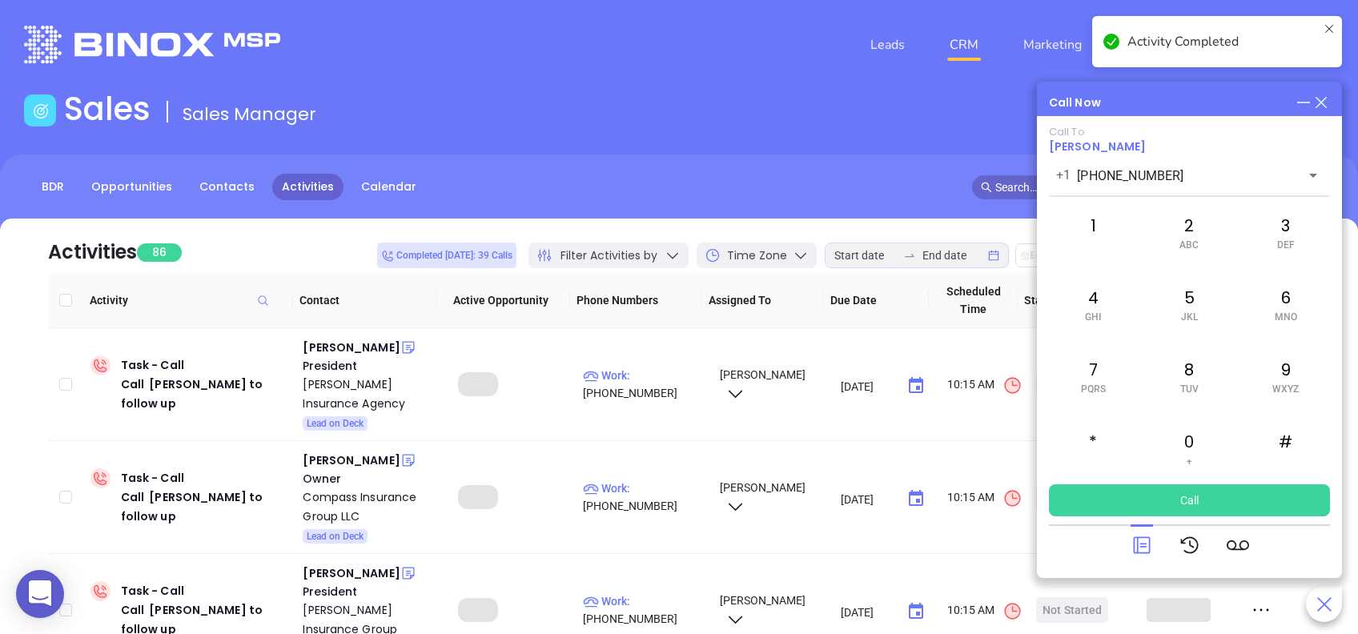
click at [1143, 543] on icon at bounding box center [1142, 545] width 22 height 22
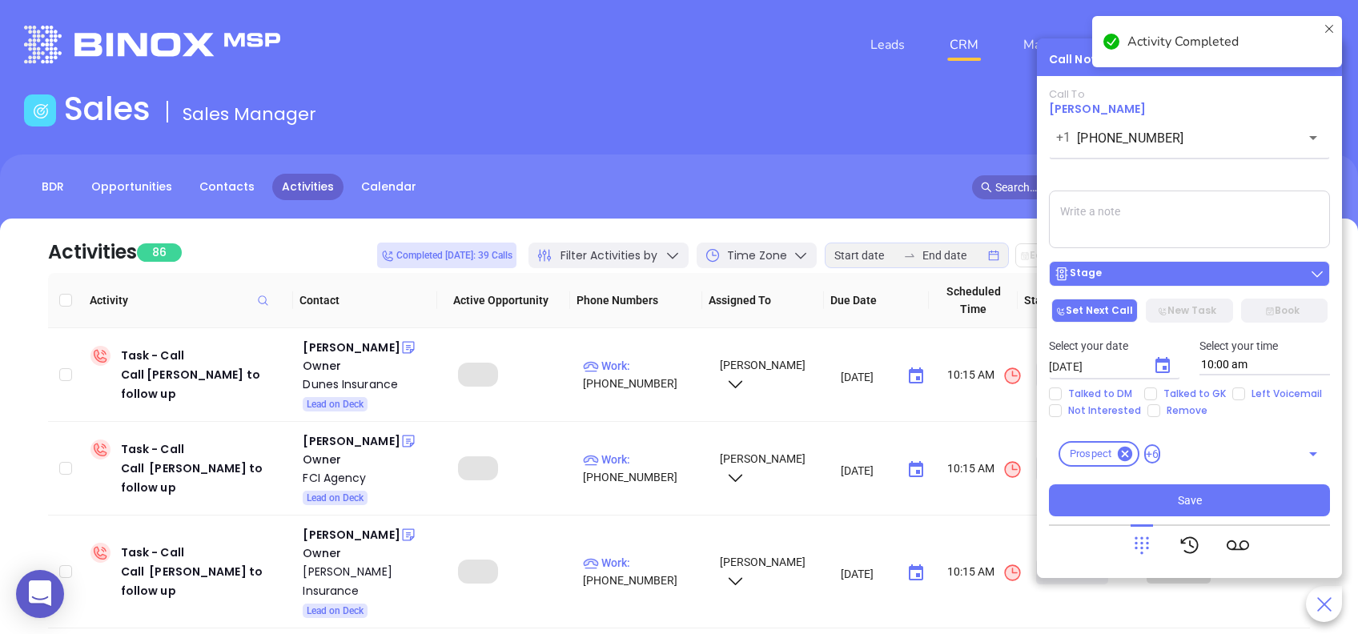
click at [1127, 275] on div "Stage" at bounding box center [1189, 274] width 271 height 16
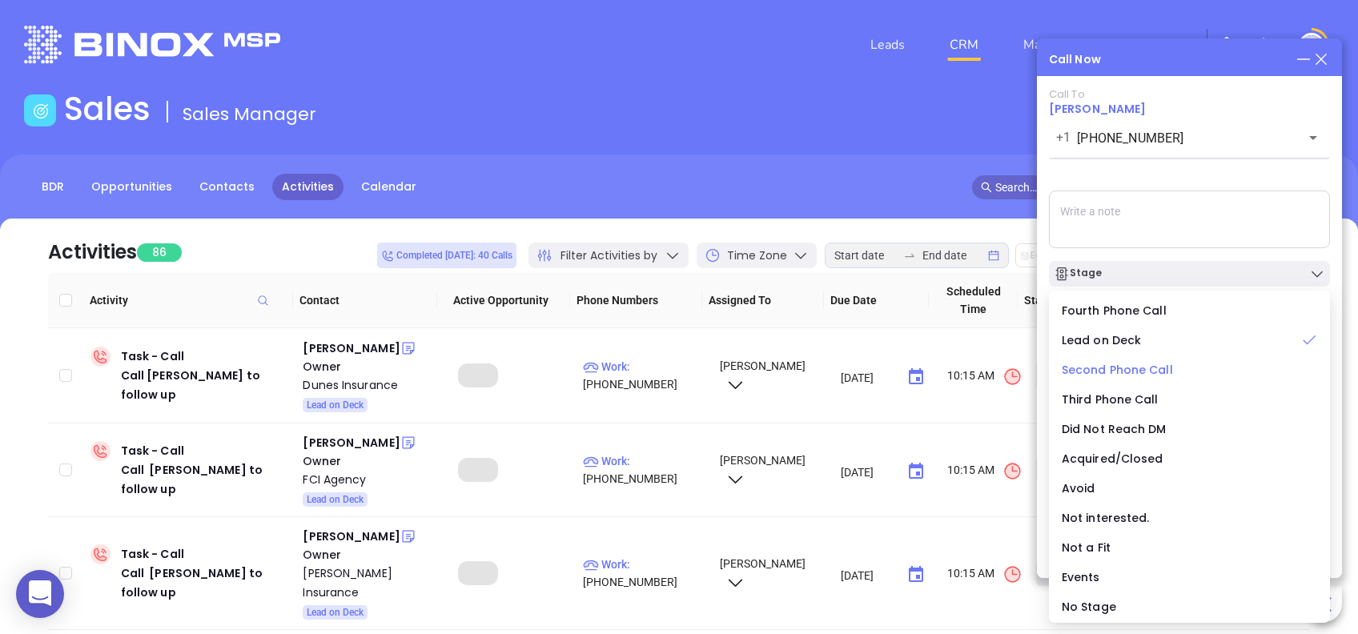
click at [1138, 362] on span "Second Phone Call" at bounding box center [1117, 370] width 111 height 16
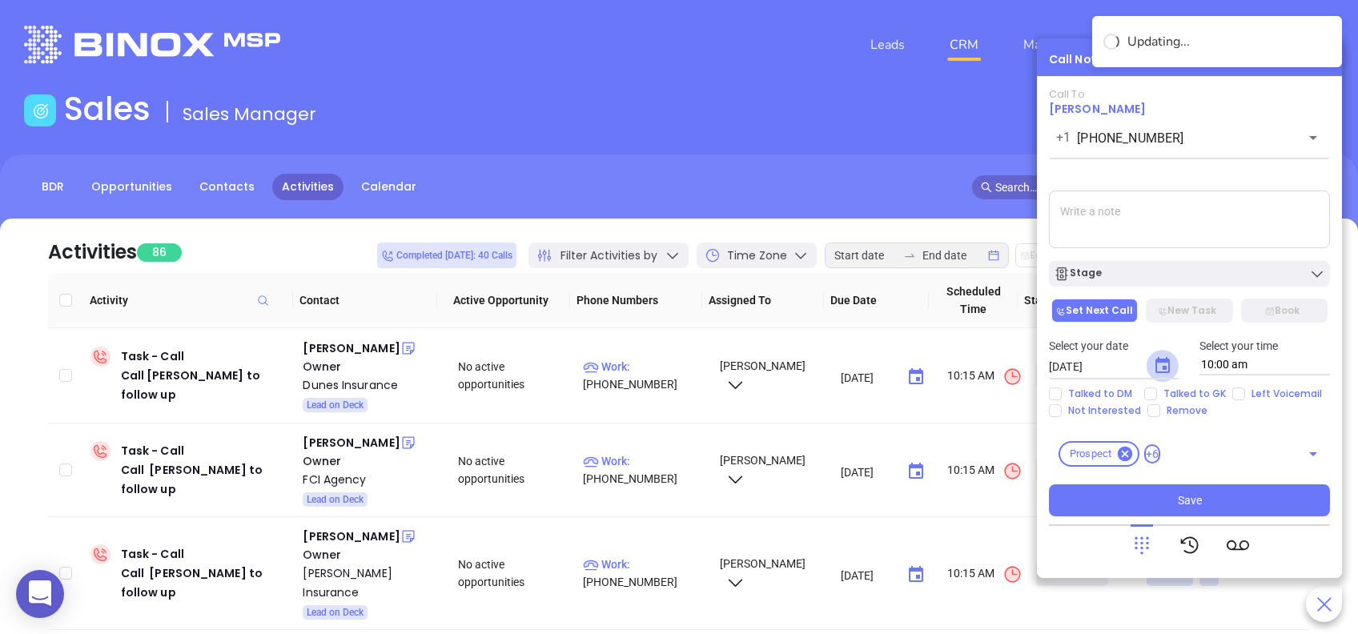
click at [1165, 364] on icon "Choose date, selected date is Aug 12, 2025" at bounding box center [1162, 365] width 19 height 19
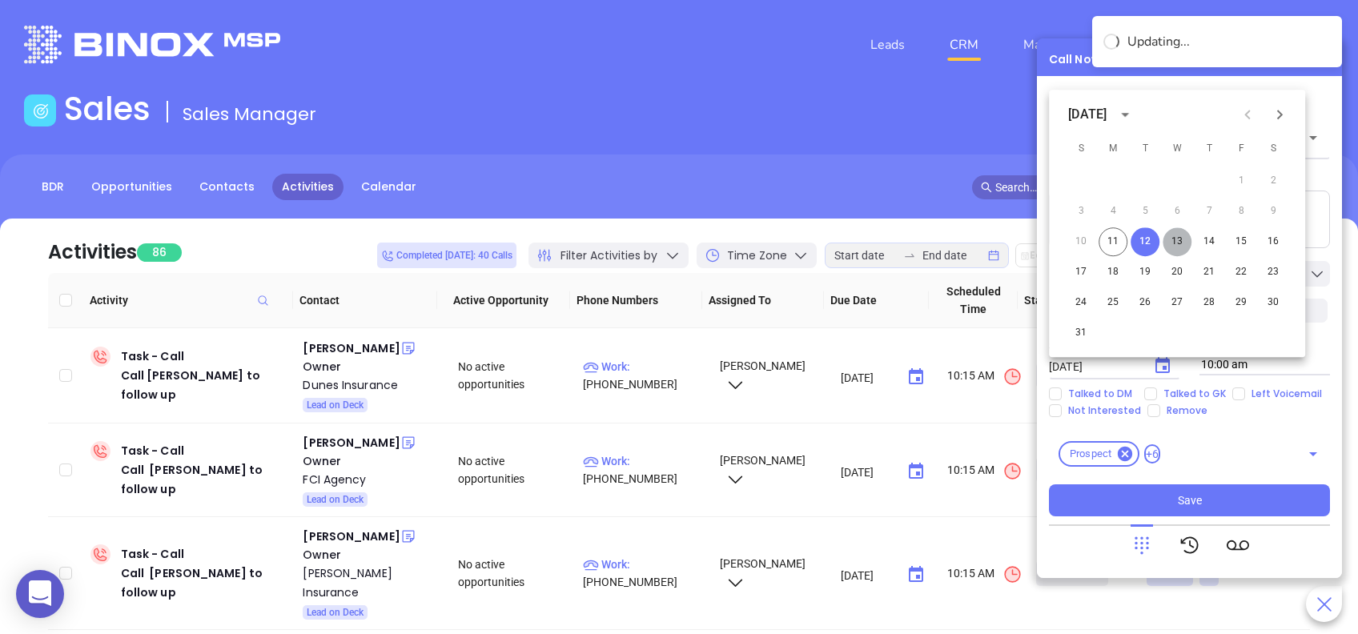
click at [1182, 234] on button "13" at bounding box center [1177, 241] width 29 height 29
type input "[DATE]"
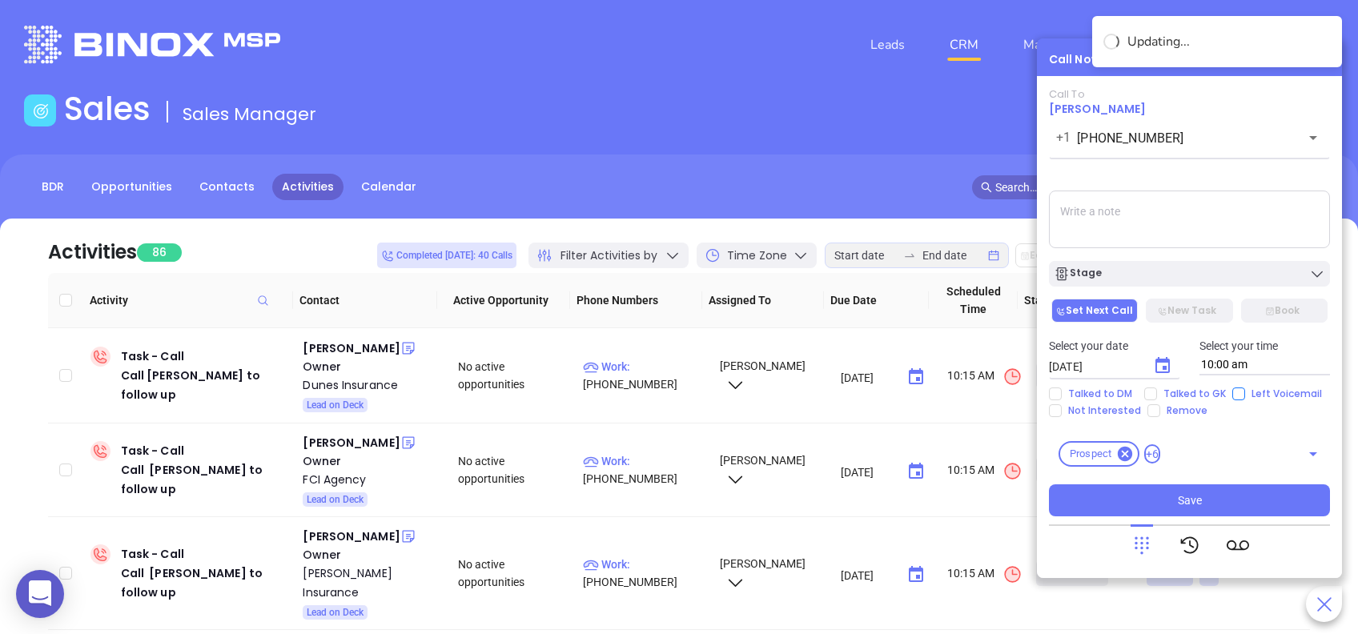
click at [1232, 392] on input "Left Voicemail" at bounding box center [1238, 394] width 13 height 13
checkbox input "true"
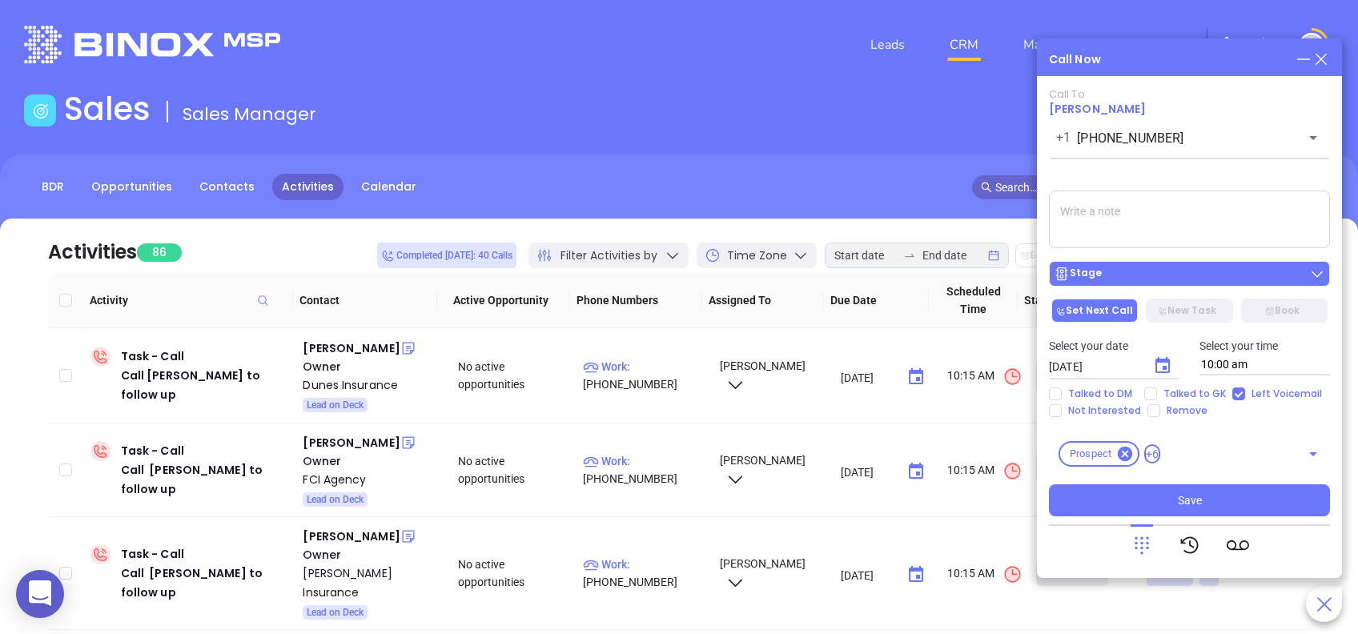
click at [1143, 279] on div "Stage" at bounding box center [1189, 274] width 271 height 16
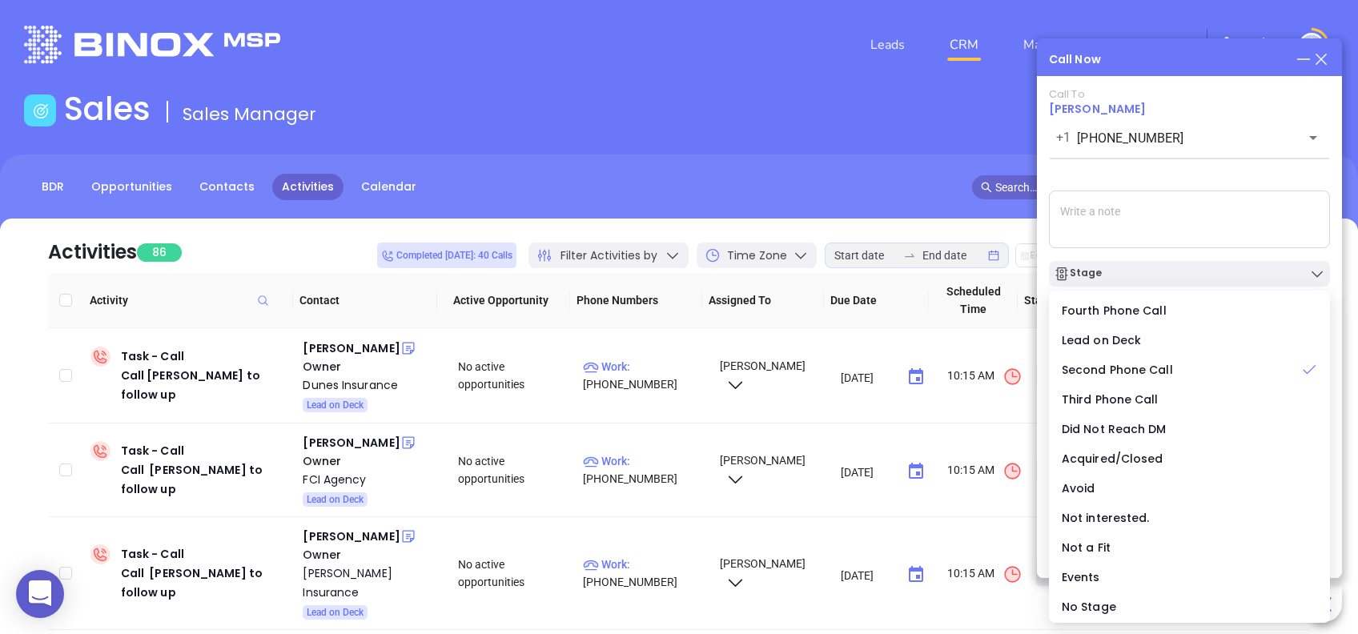
click at [1205, 178] on div "Call To Tonya Thomason +1 (864) 223-8788 ​ Voicemail Drop Stage Set Next Call N…" at bounding box center [1189, 302] width 281 height 428
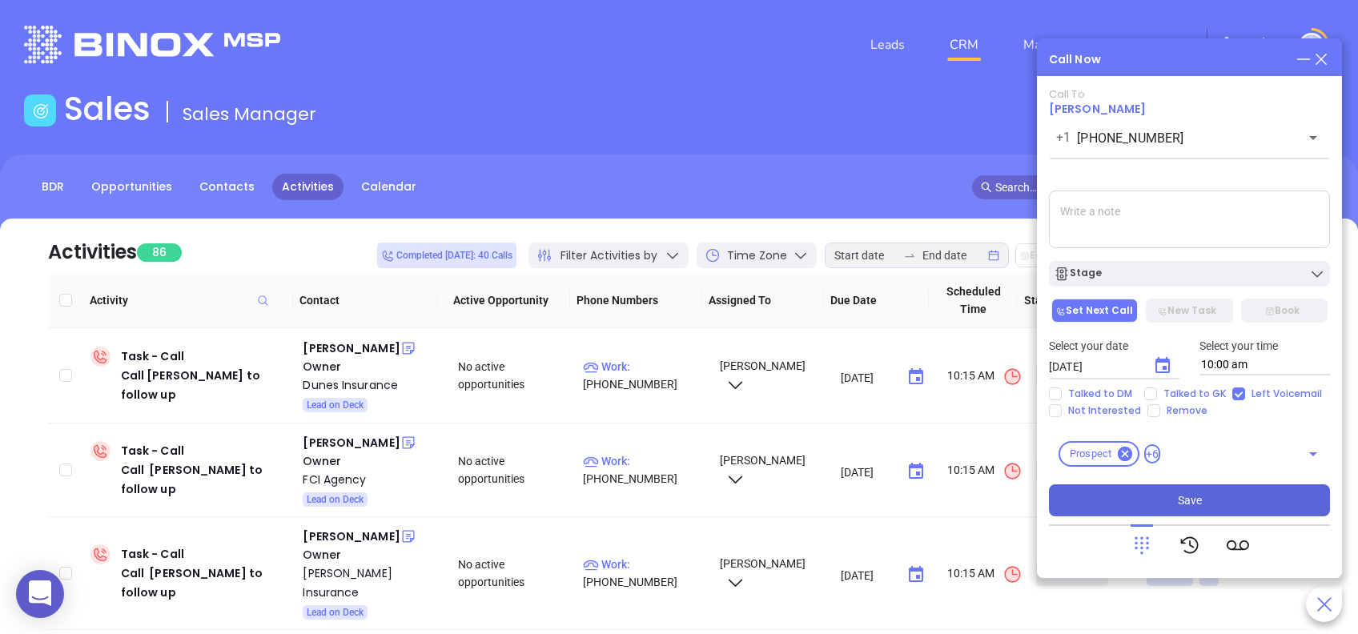
click at [1248, 496] on button "Save" at bounding box center [1189, 500] width 281 height 32
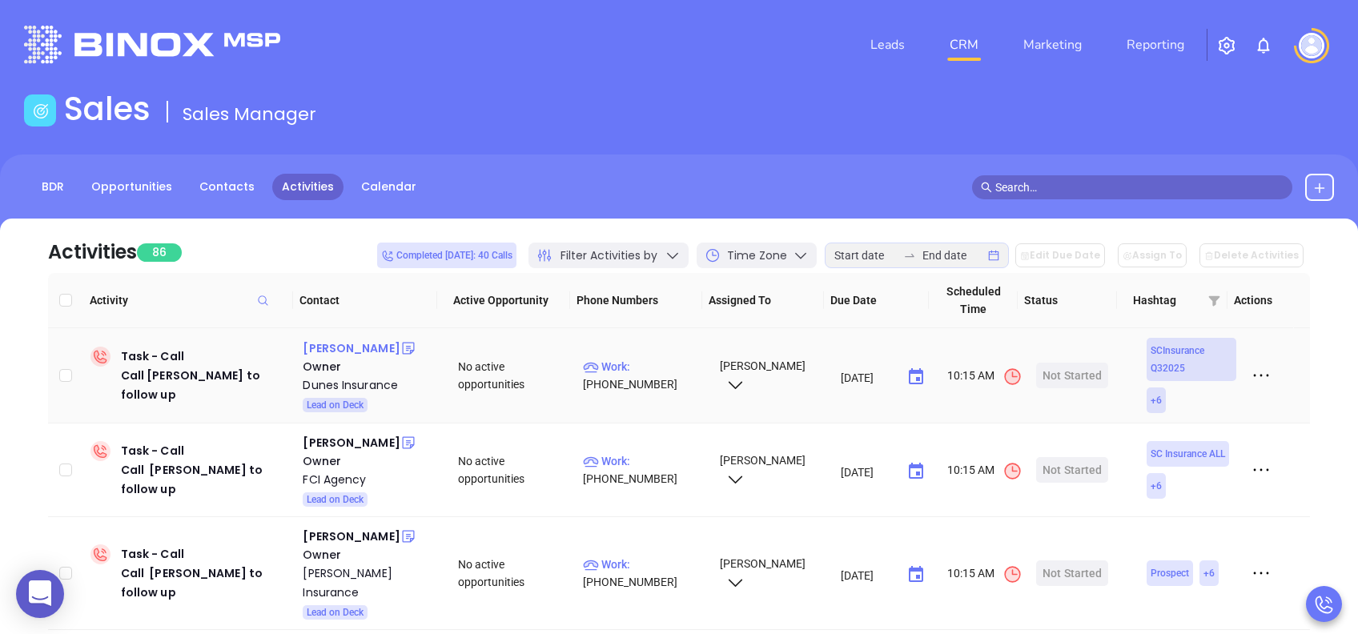
click at [344, 347] on div "[PERSON_NAME]" at bounding box center [351, 348] width 97 height 19
click at [332, 386] on div "Dunes Insurance" at bounding box center [369, 385] width 133 height 19
click at [1055, 378] on div "Start Now" at bounding box center [1072, 376] width 50 height 26
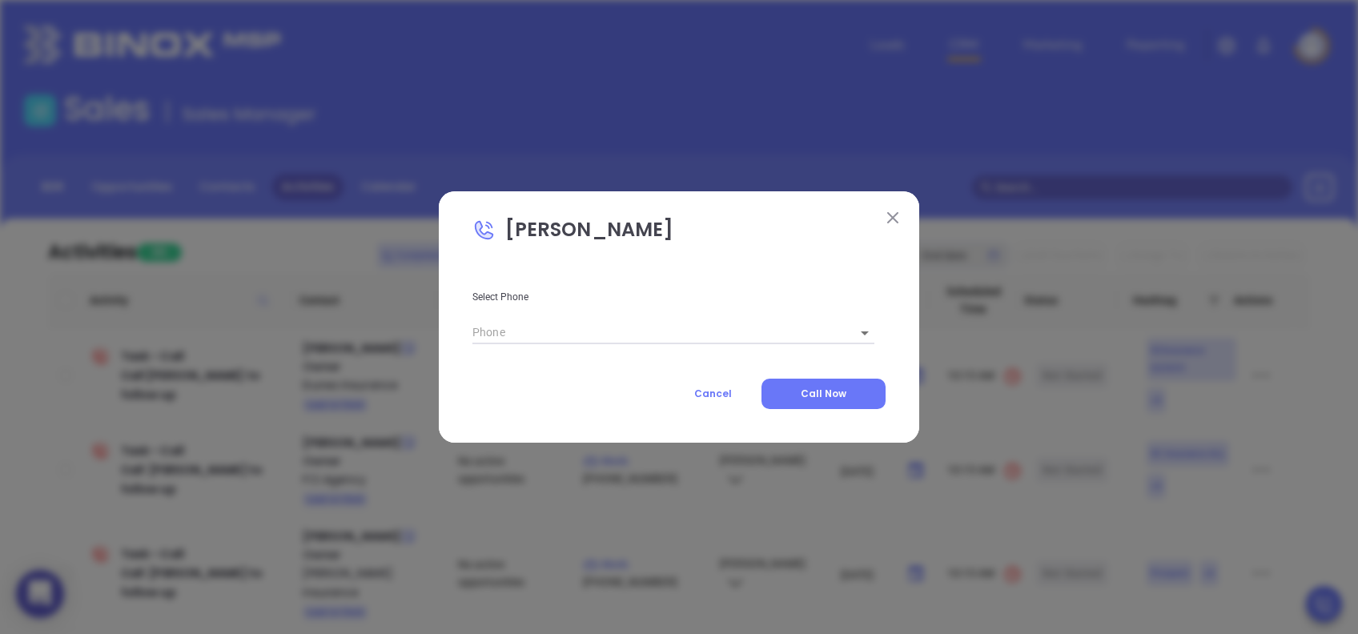
type input "[PHONE_NUMBER]"
type input "1"
click at [846, 393] on span "Call Now" at bounding box center [824, 394] width 46 height 14
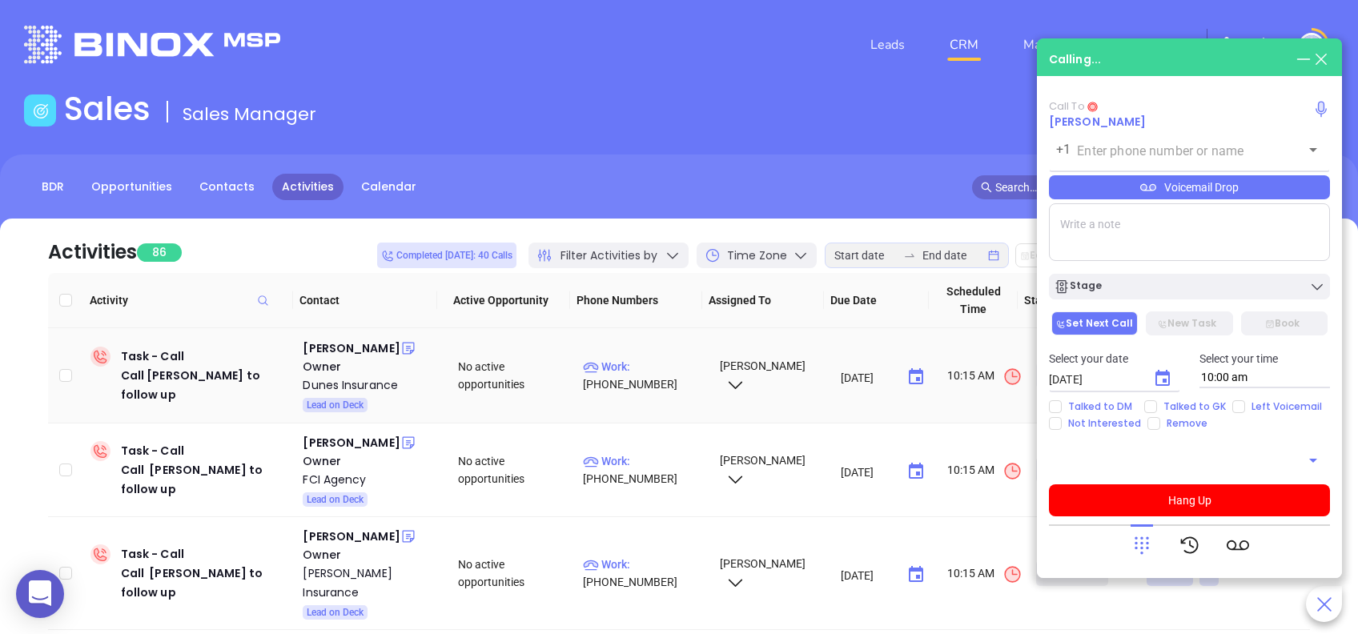
type input "[PHONE_NUMBER]"
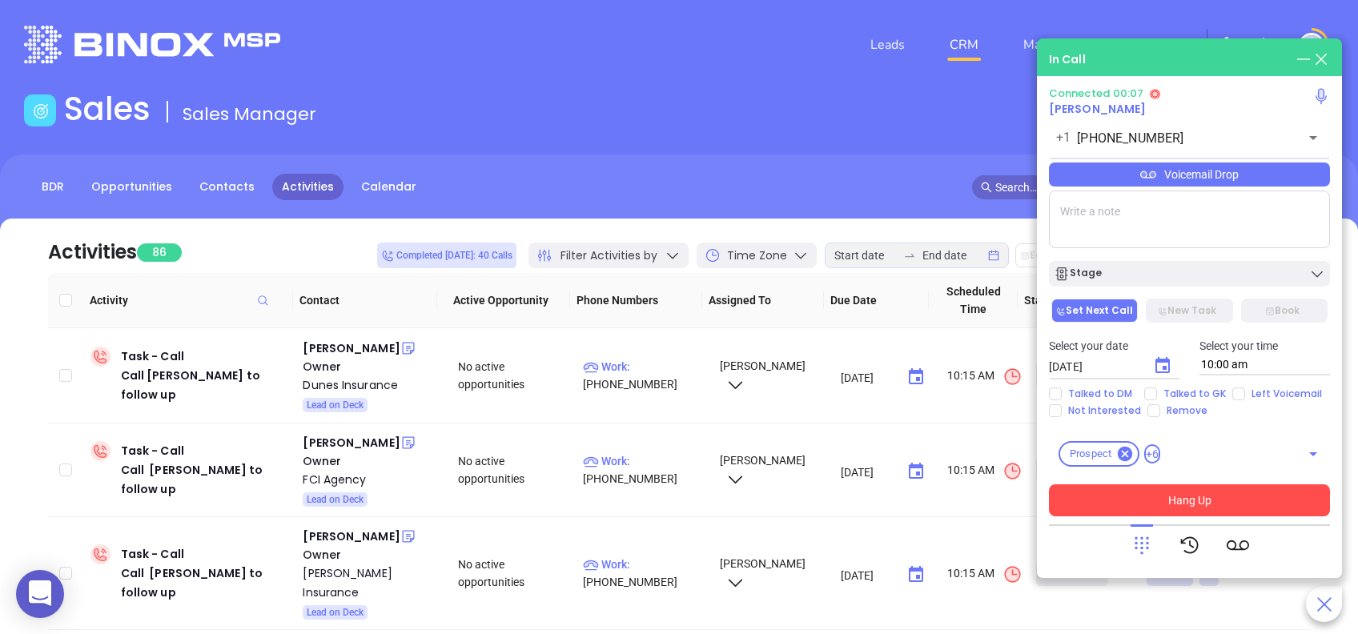
click at [1192, 502] on button "Hang Up" at bounding box center [1189, 500] width 281 height 32
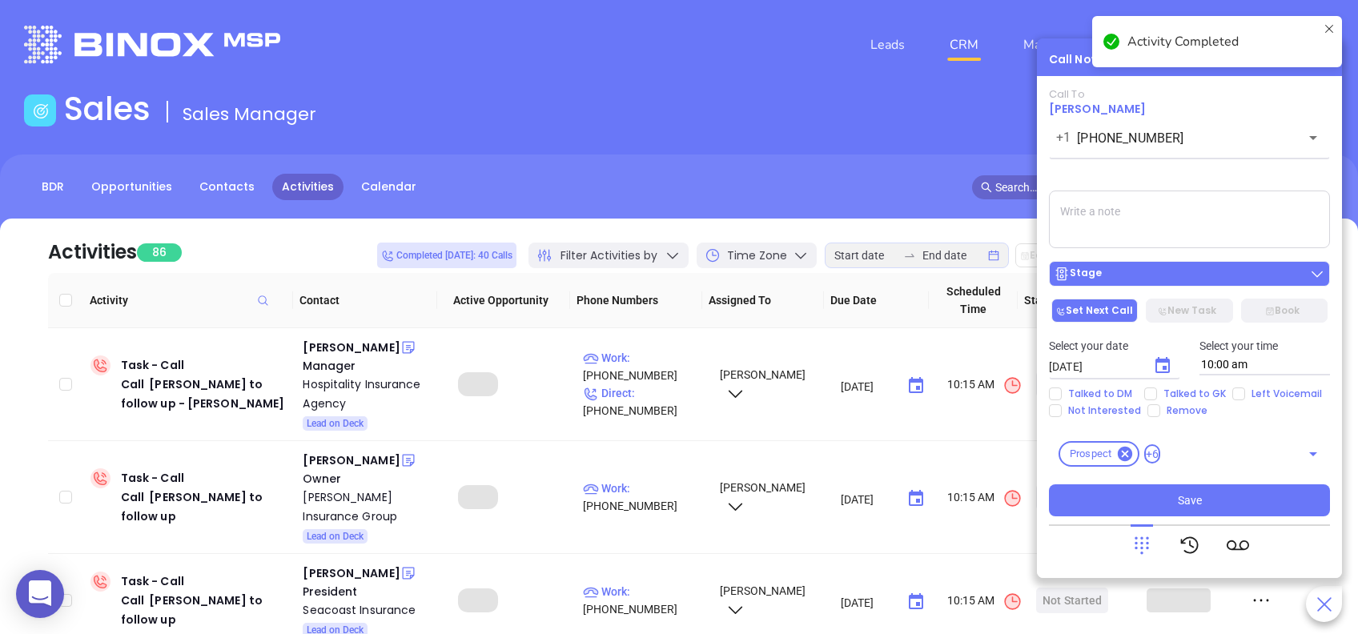
click at [1152, 274] on div "Stage" at bounding box center [1189, 274] width 271 height 16
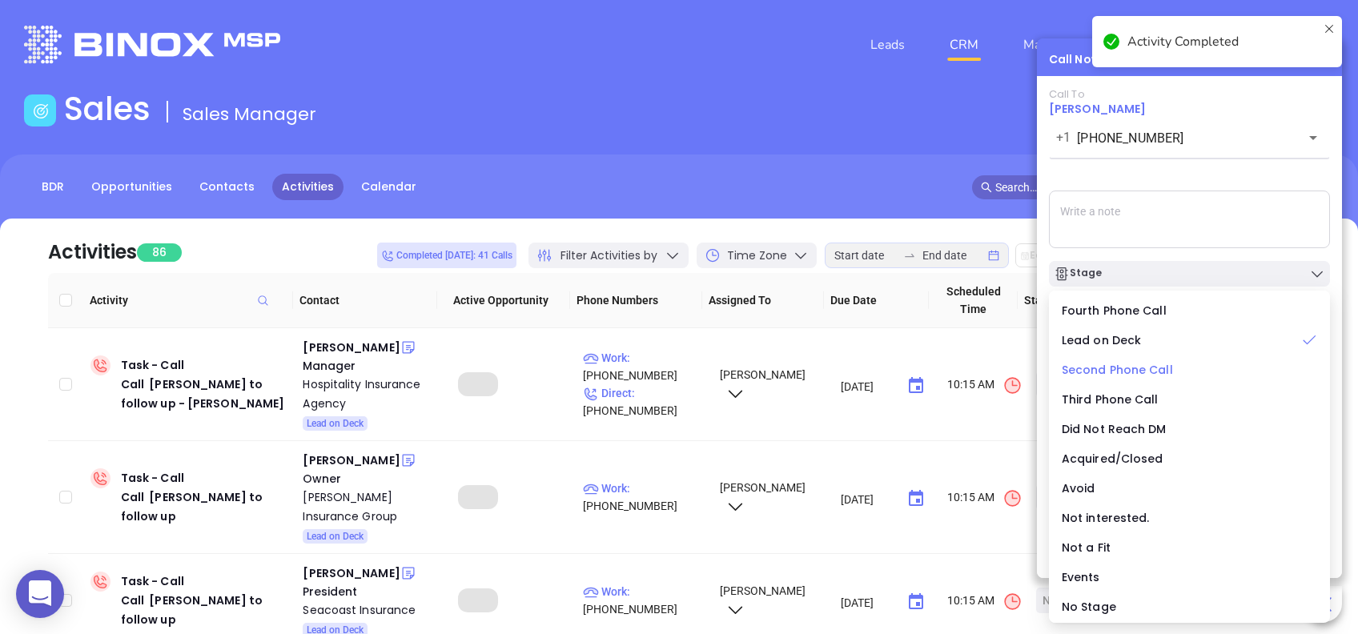
click at [1131, 368] on span "Second Phone Call" at bounding box center [1117, 370] width 111 height 16
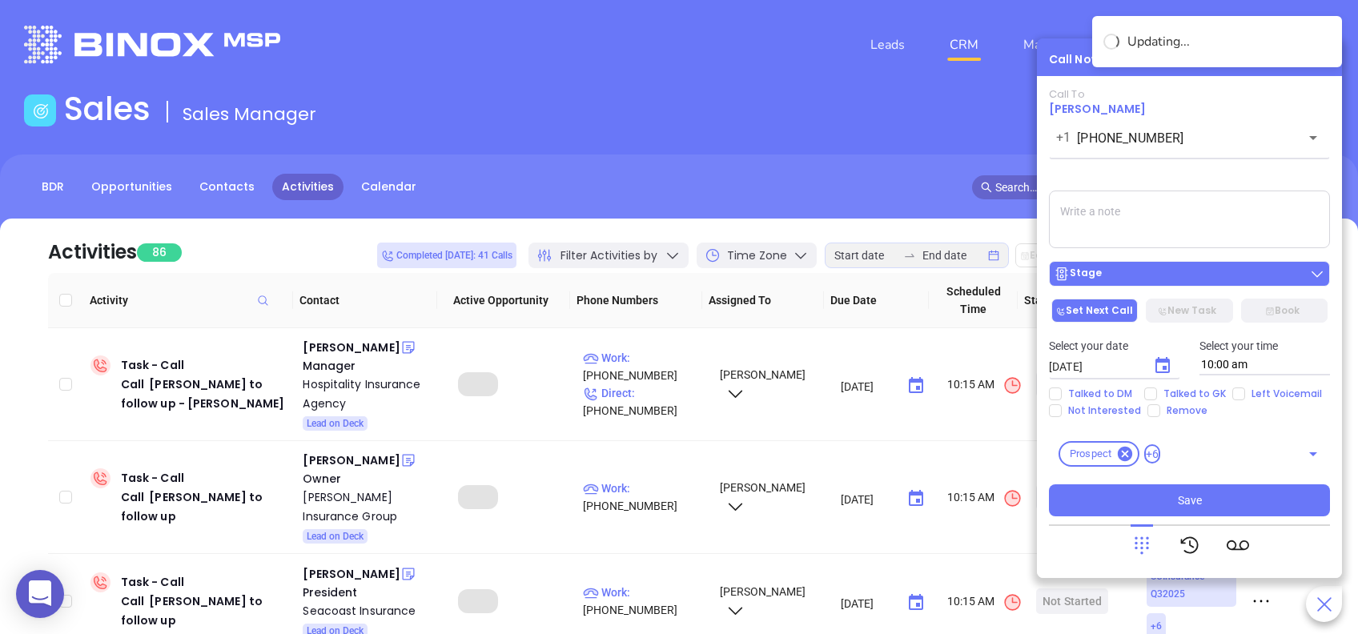
click at [1131, 269] on div "Stage" at bounding box center [1189, 274] width 271 height 16
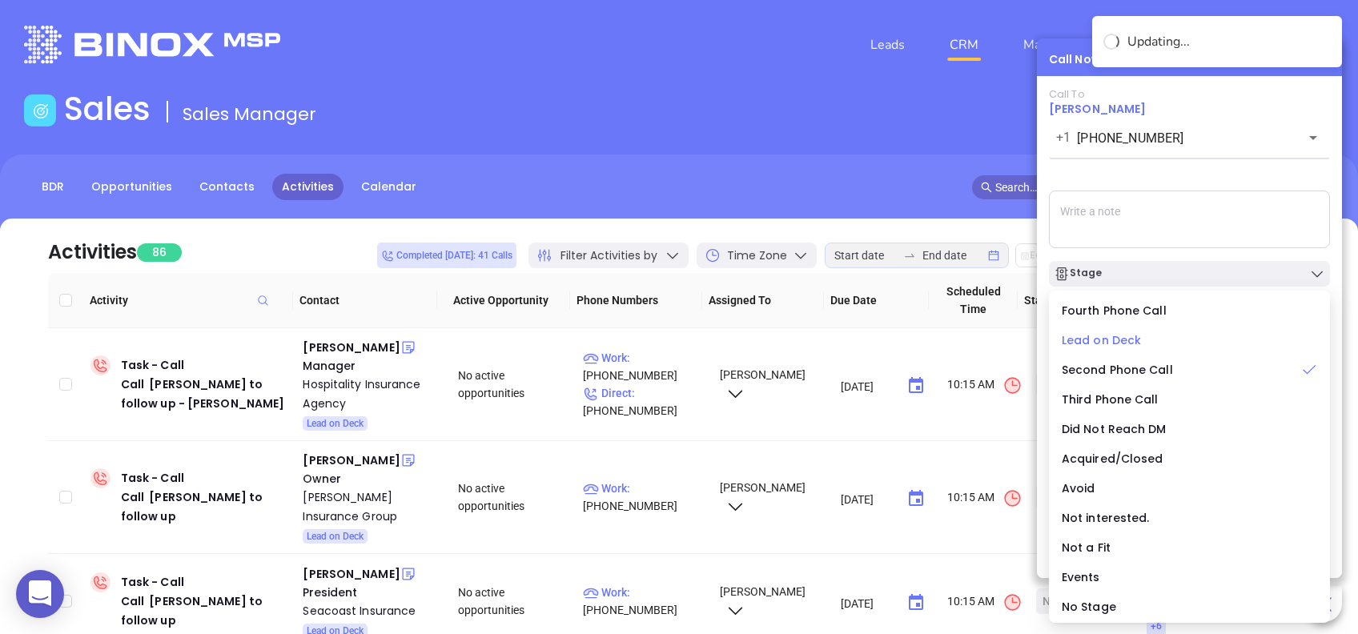
click at [1136, 332] on span "Lead on Deck" at bounding box center [1101, 340] width 79 height 16
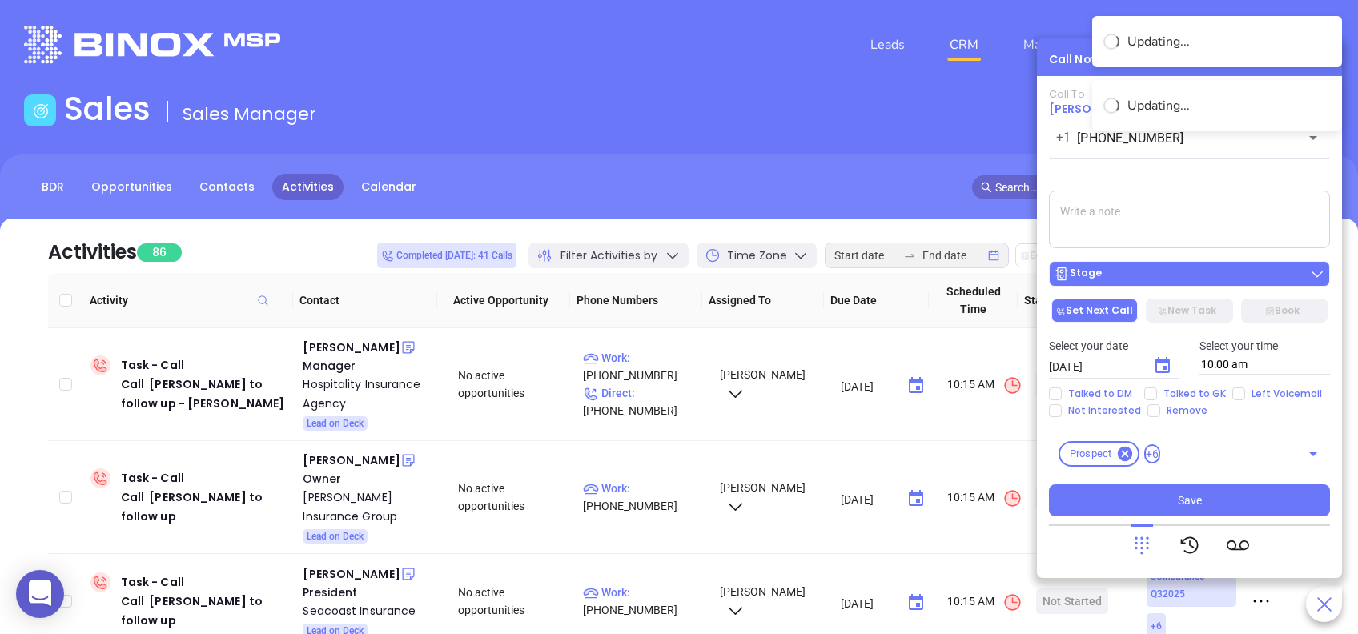
click at [1141, 269] on div "Stage" at bounding box center [1189, 274] width 271 height 16
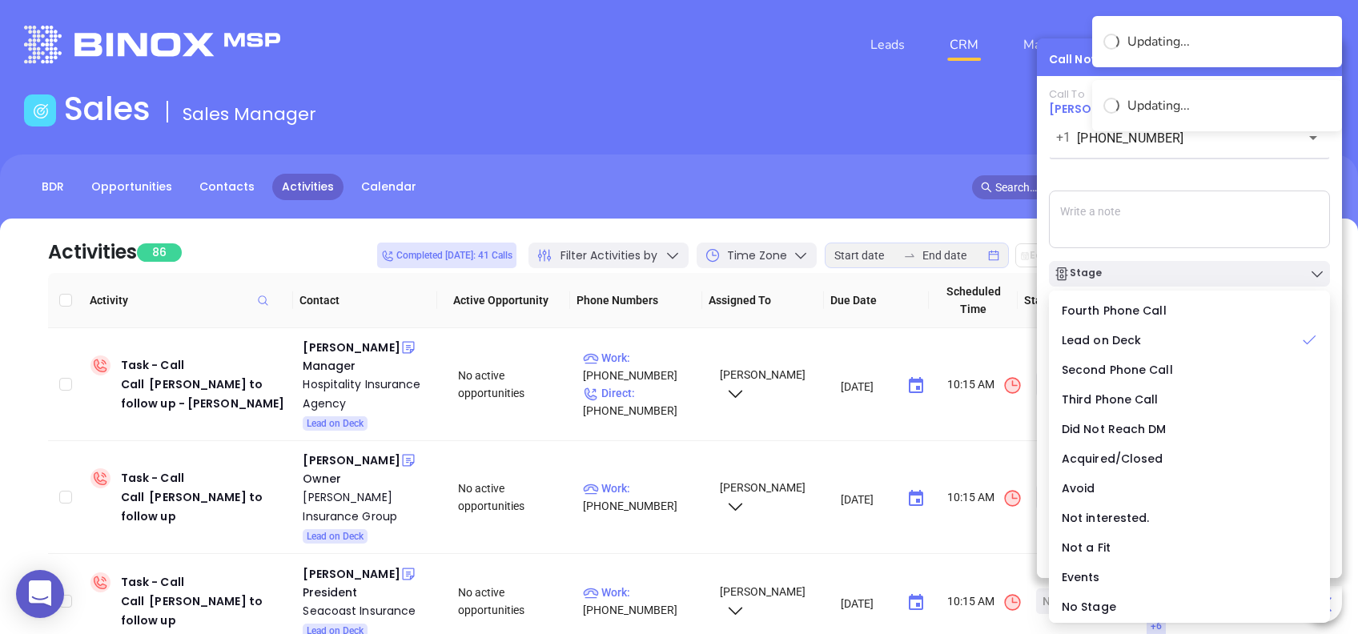
click at [1163, 176] on div "Call To Trey McMillan +1 (843) 737-6236 ​ Voicemail Drop Stage Set Next Call Ne…" at bounding box center [1189, 302] width 281 height 428
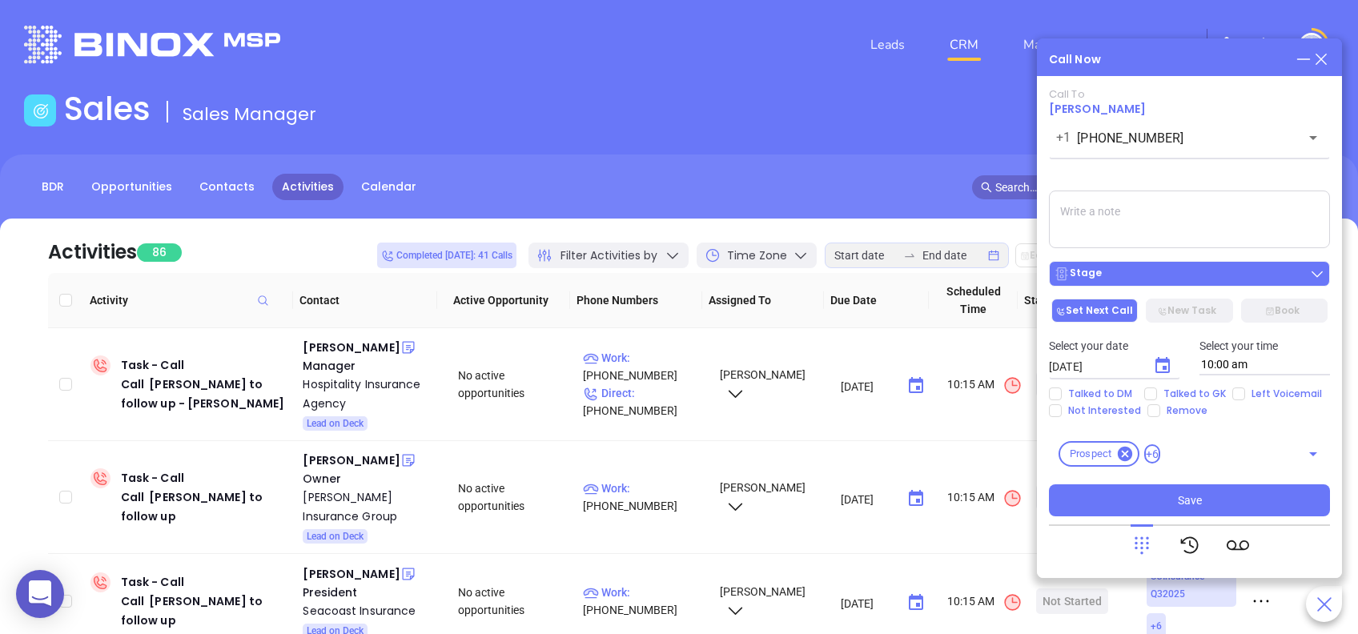
click at [1060, 275] on icon at bounding box center [1062, 273] width 12 height 13
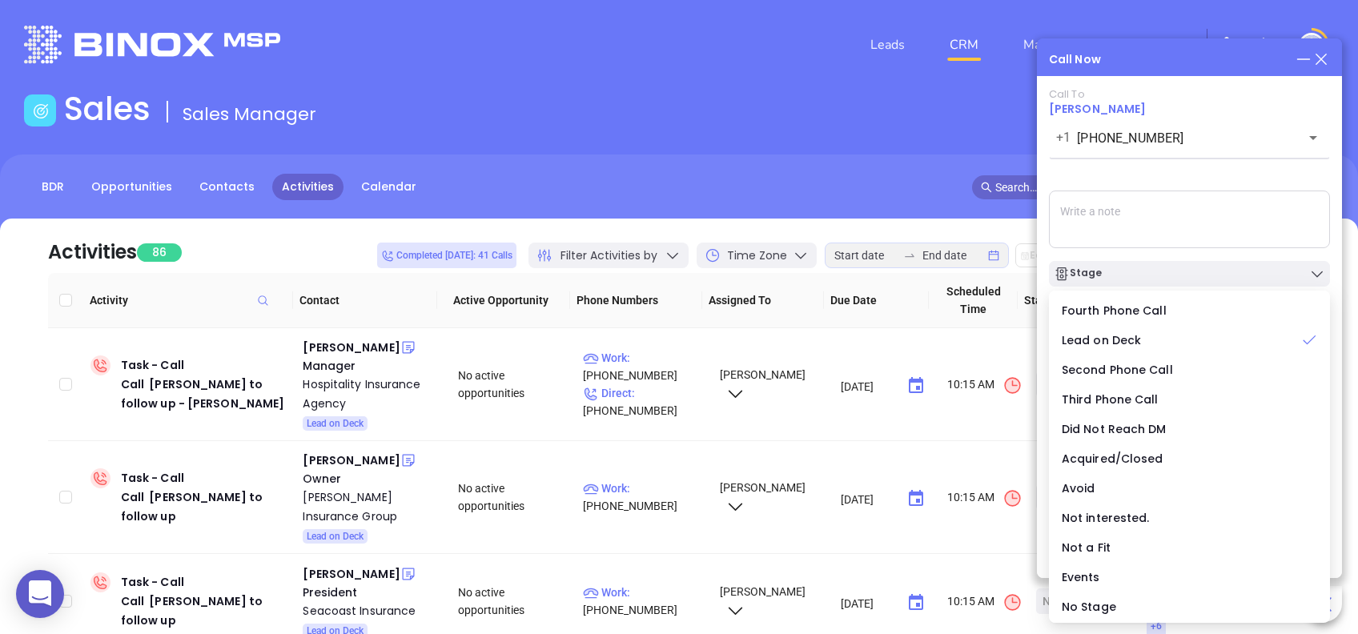
click at [1169, 169] on div "Call To Trey McMillan +1 (843) 737-6236 ​ Voicemail Drop Stage Set Next Call Ne…" at bounding box center [1189, 302] width 281 height 428
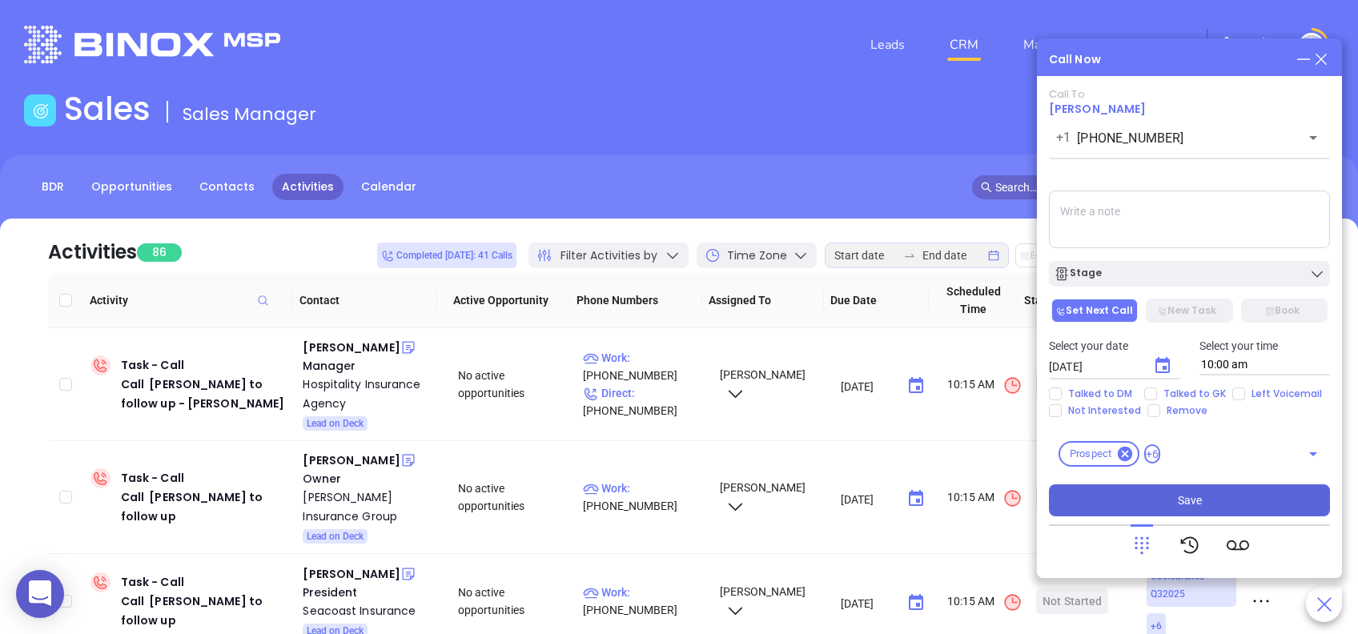
click at [1239, 500] on button "Save" at bounding box center [1189, 500] width 281 height 32
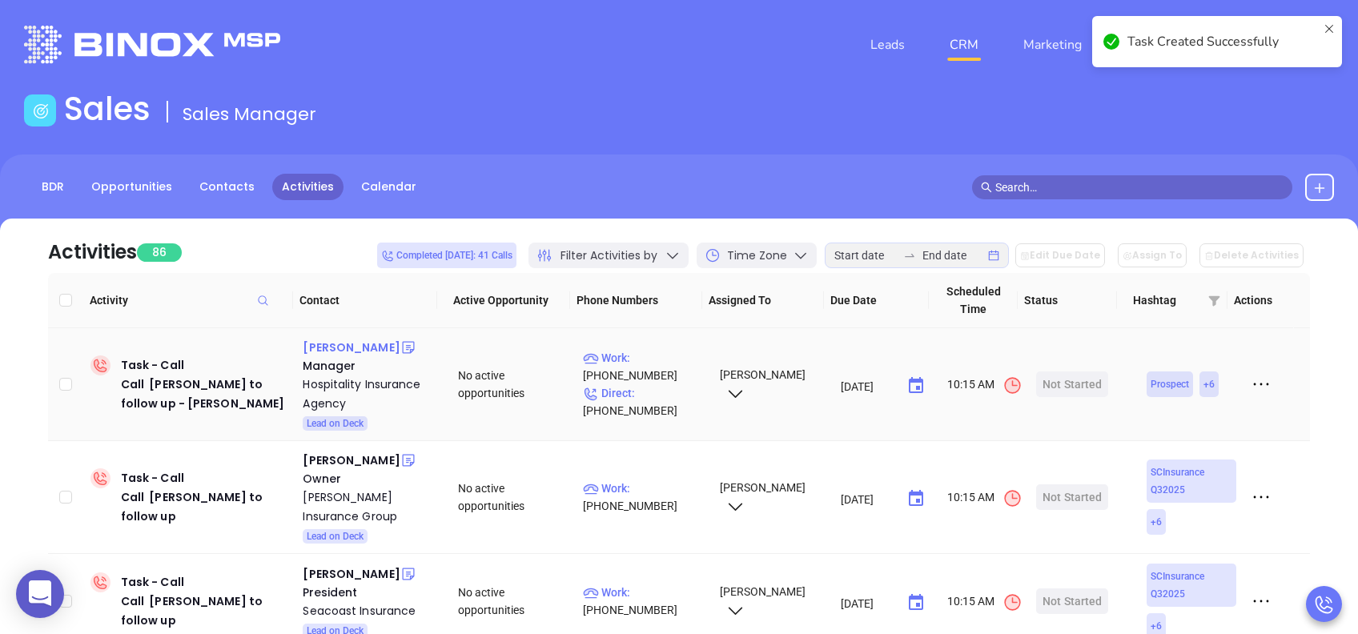
click at [348, 348] on div "Tammy Poston" at bounding box center [351, 347] width 97 height 19
click at [340, 384] on div "Hospitality Insurance Agency" at bounding box center [369, 394] width 133 height 38
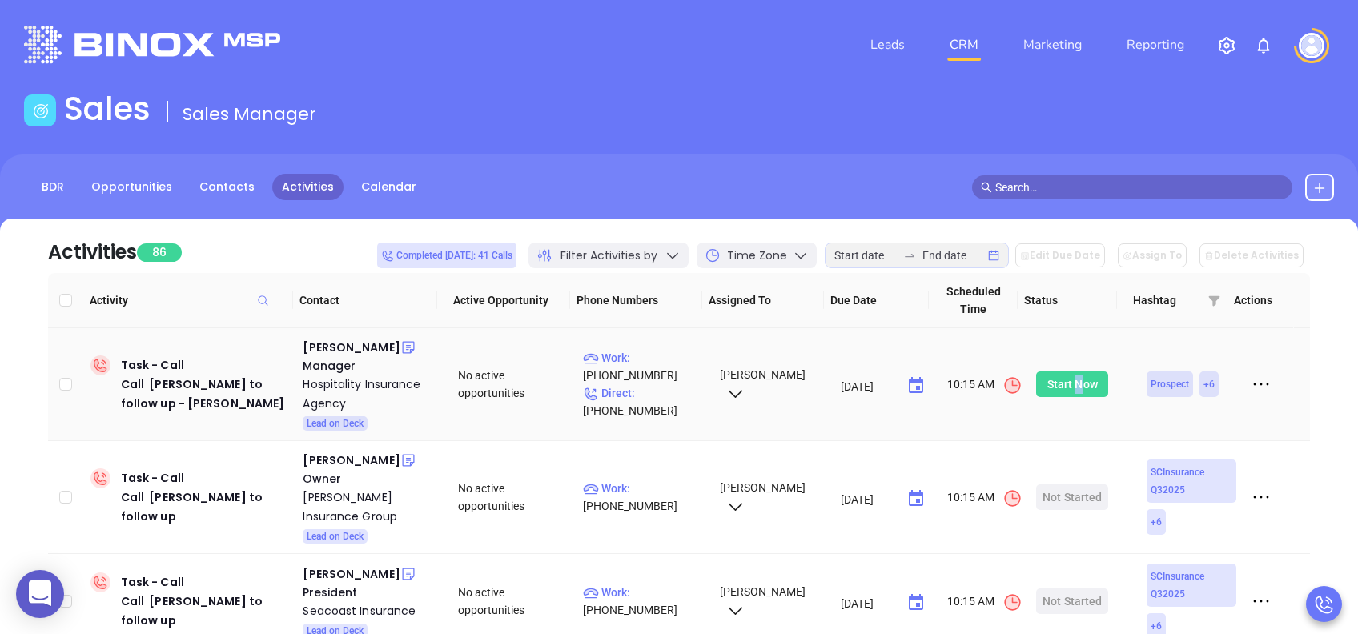
click at [1065, 379] on div "Start Now" at bounding box center [1072, 385] width 50 height 26
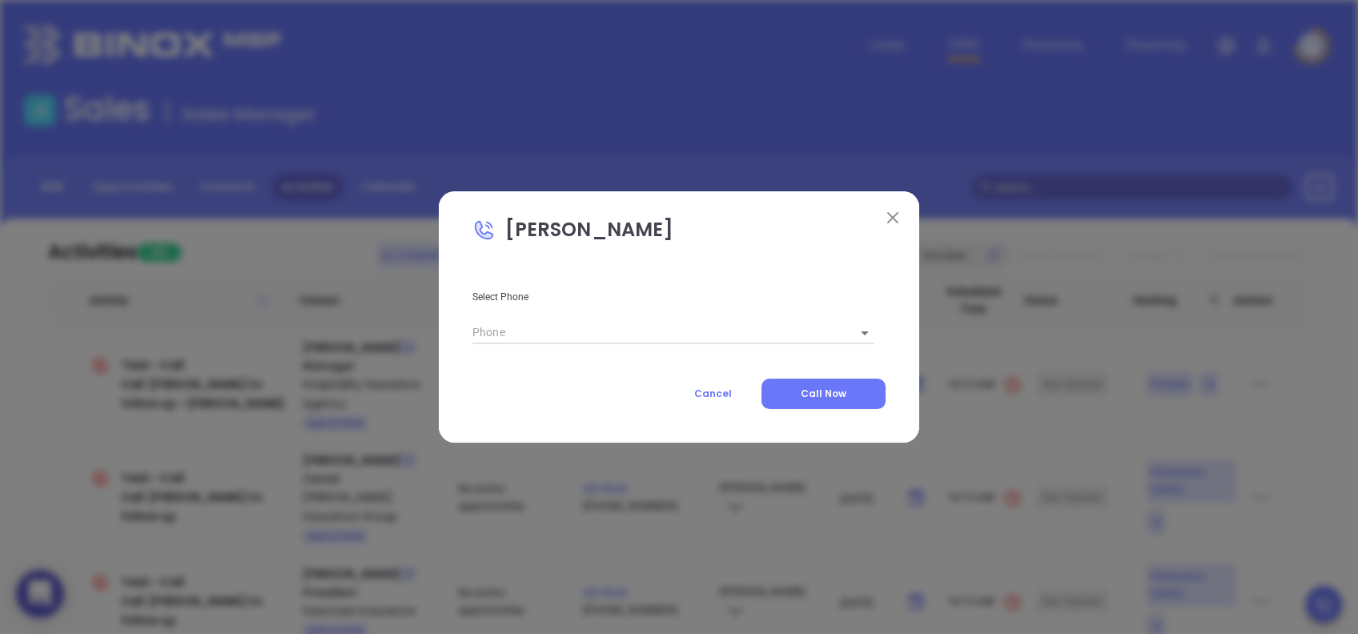
type input "(843) 407-5082"
type input "1"
click at [861, 388] on button "Call Now" at bounding box center [823, 394] width 124 height 30
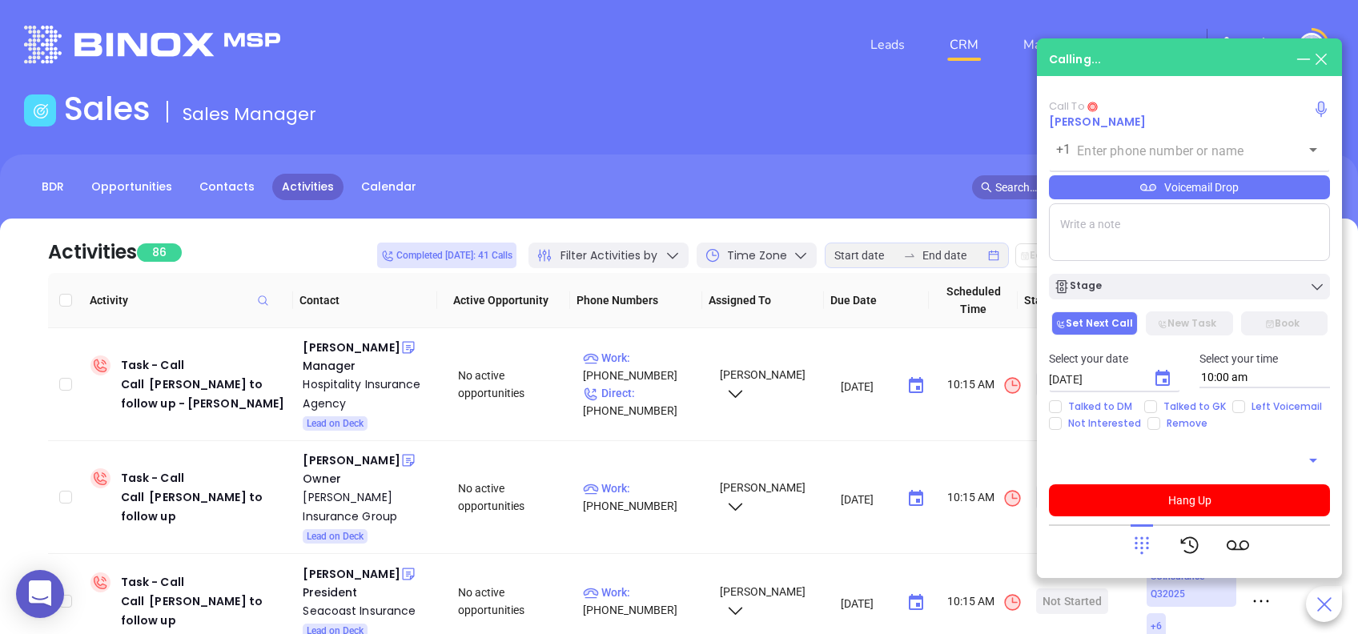
type input "(843) 407-5082"
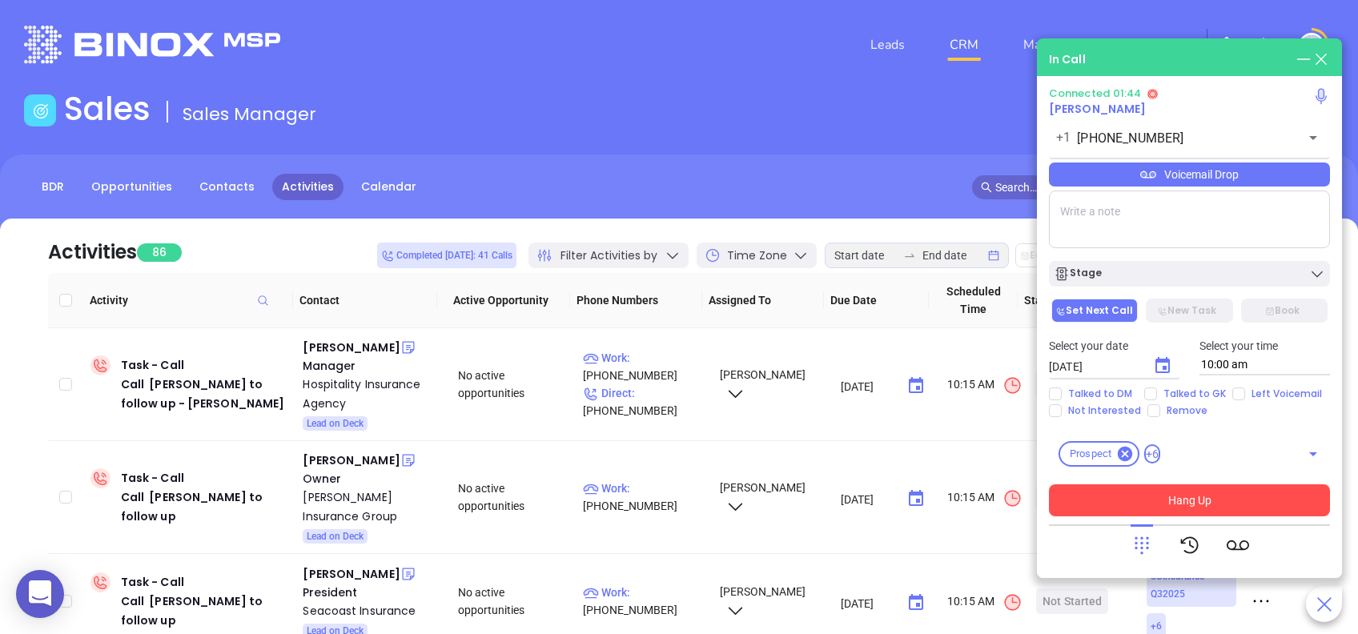
click at [1218, 495] on button "Hang Up" at bounding box center [1189, 500] width 281 height 32
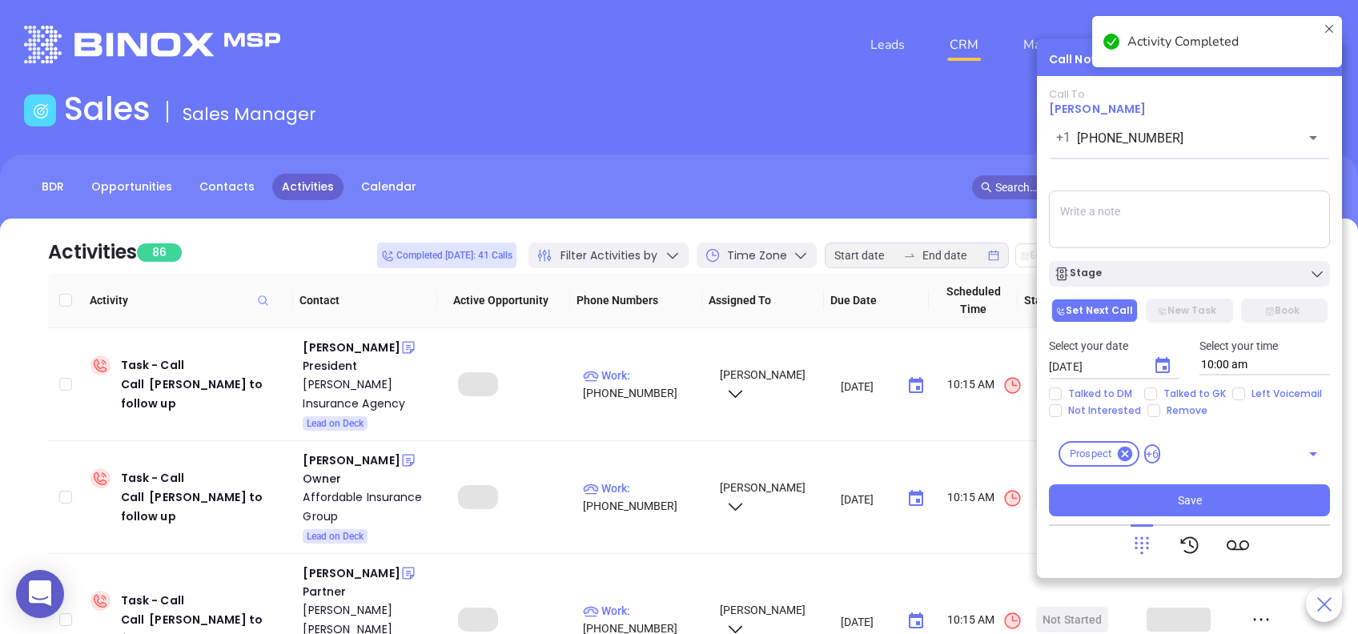
click at [1169, 269] on div "Stage" at bounding box center [1189, 274] width 271 height 16
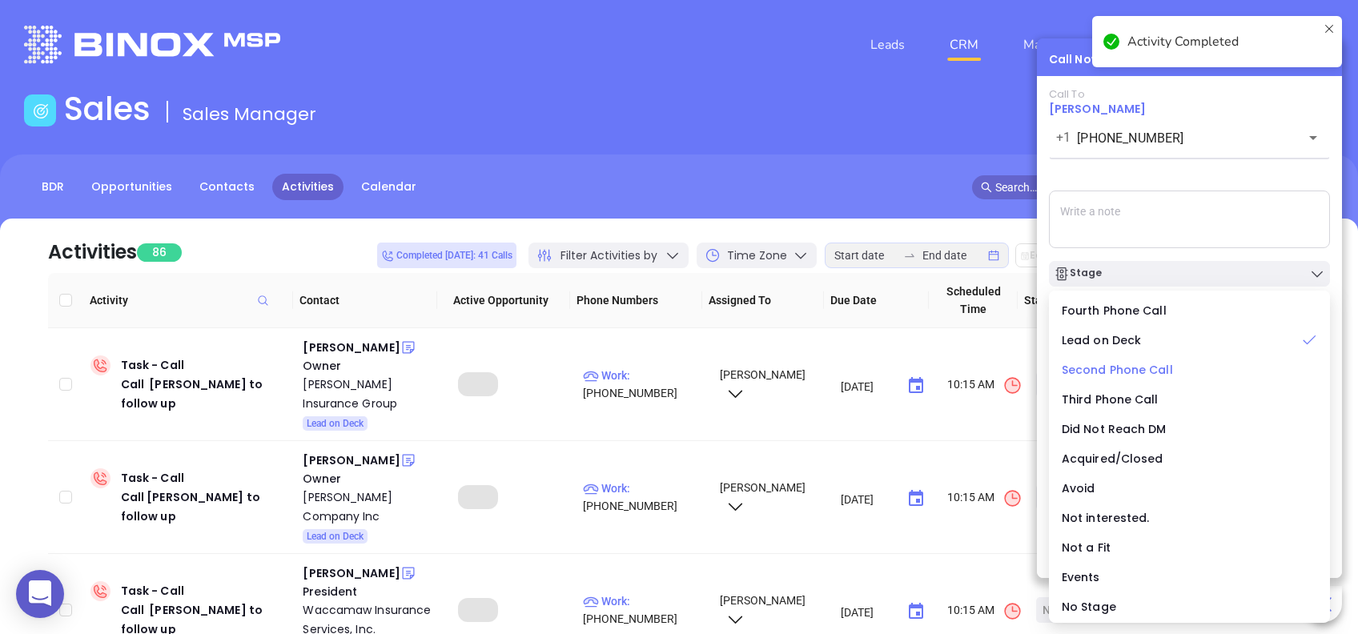
click at [1151, 367] on span "Second Phone Call" at bounding box center [1117, 370] width 111 height 16
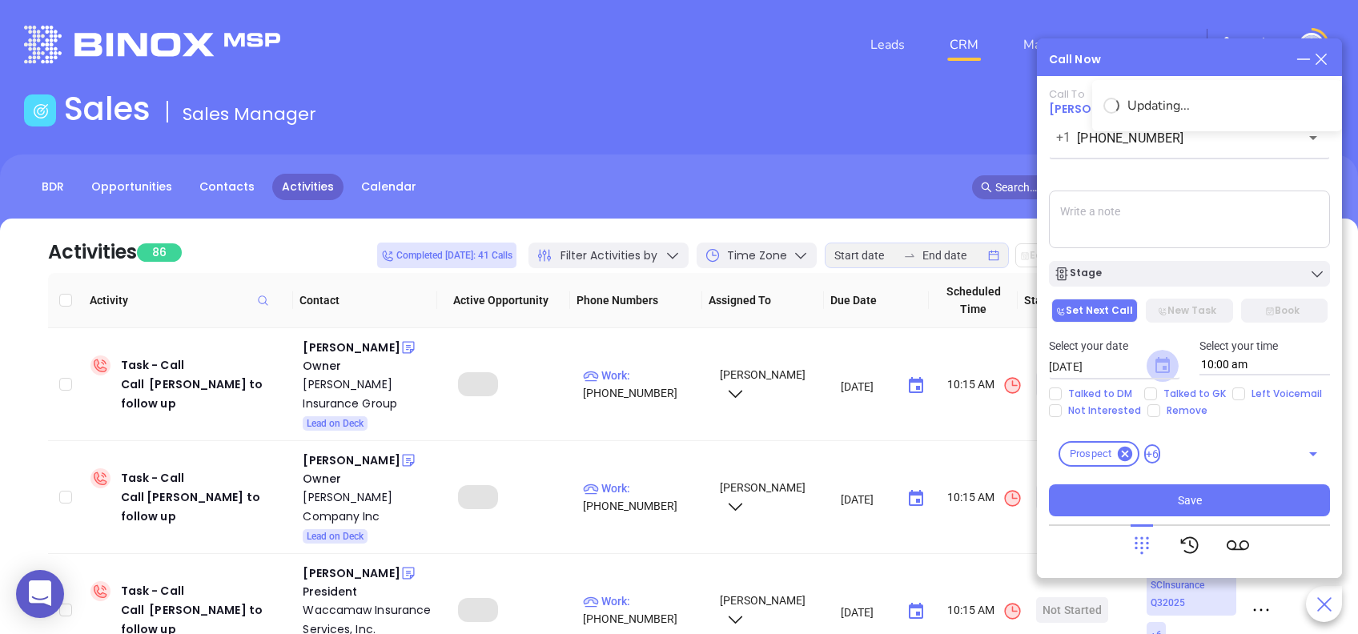
click at [1160, 363] on icon "Choose date, selected date is Aug 12, 2025" at bounding box center [1162, 365] width 14 height 16
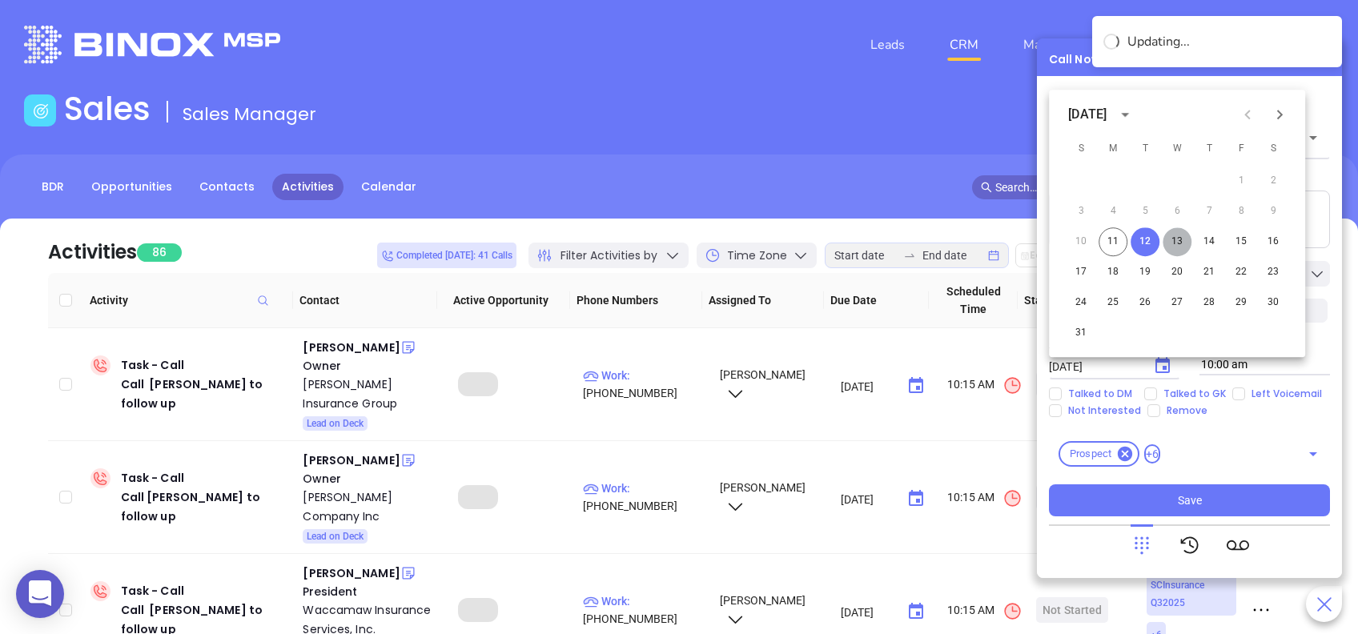
click at [1179, 241] on button "13" at bounding box center [1177, 241] width 29 height 29
type input "[DATE]"
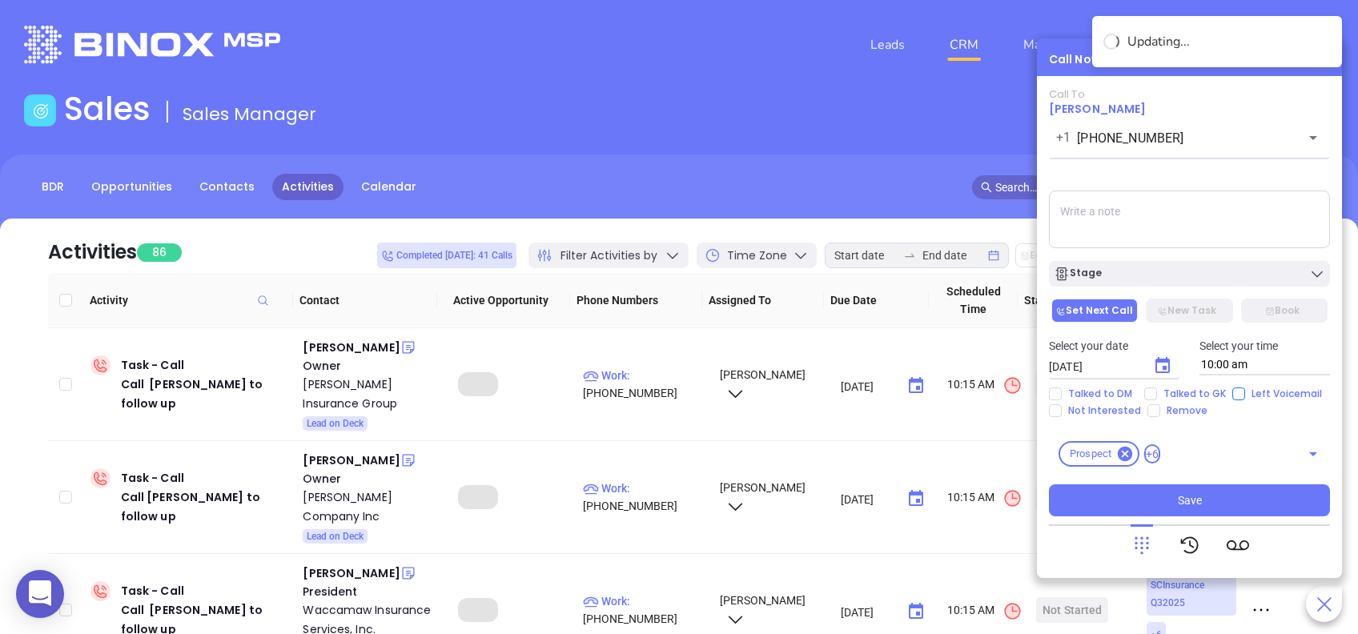
click at [1238, 390] on input "Left Voicemail" at bounding box center [1238, 394] width 13 height 13
checkbox input "true"
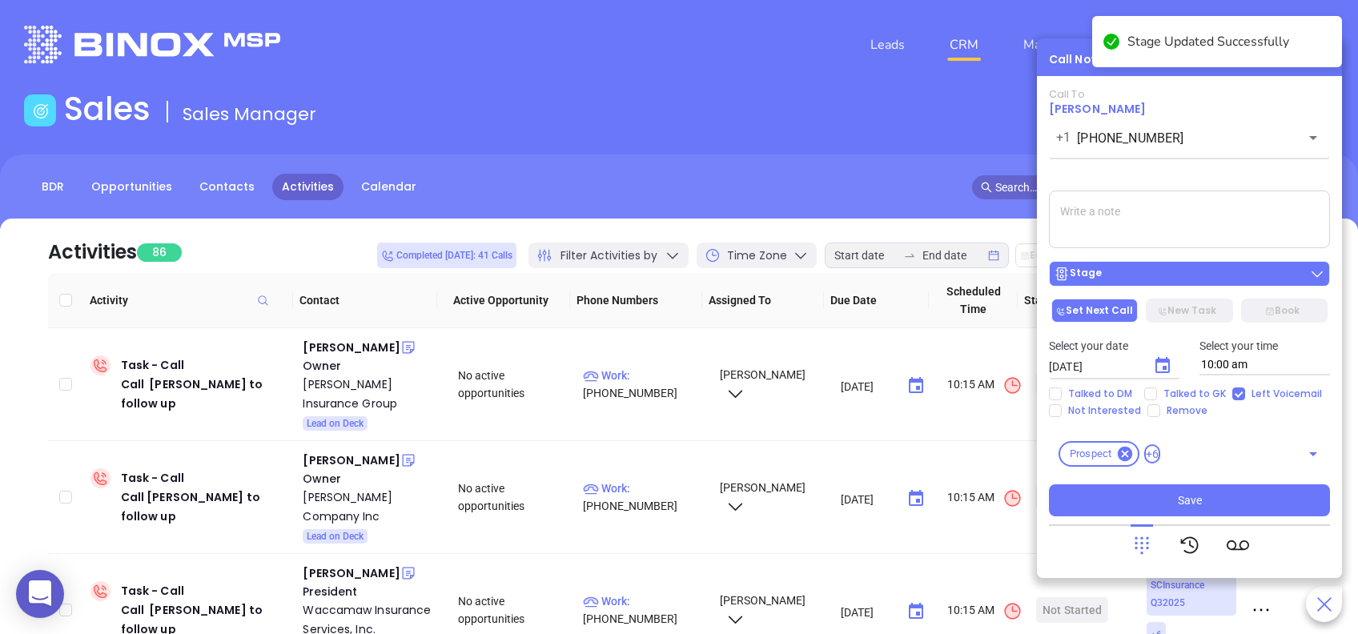
click at [1168, 275] on div "Stage" at bounding box center [1189, 274] width 271 height 16
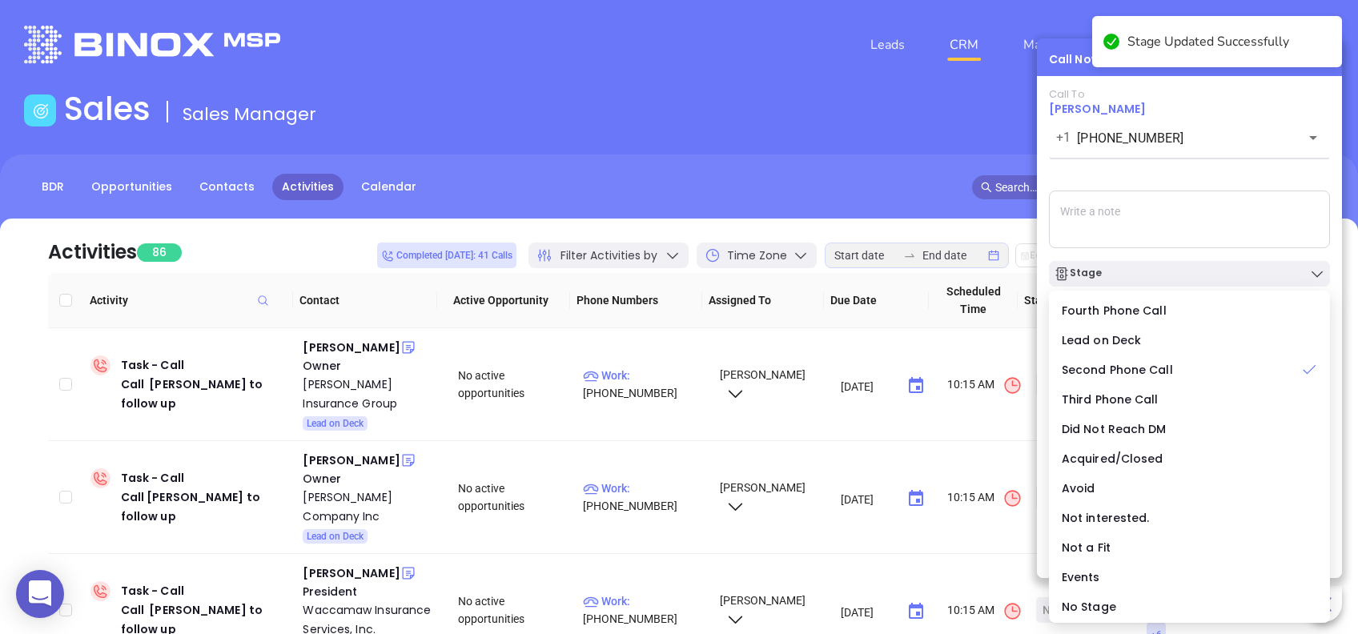
click at [1199, 173] on div "Call To Tammy Poston +1 (843) 407-5082 ​ Voicemail Drop Stage Set Next Call New…" at bounding box center [1189, 302] width 281 height 428
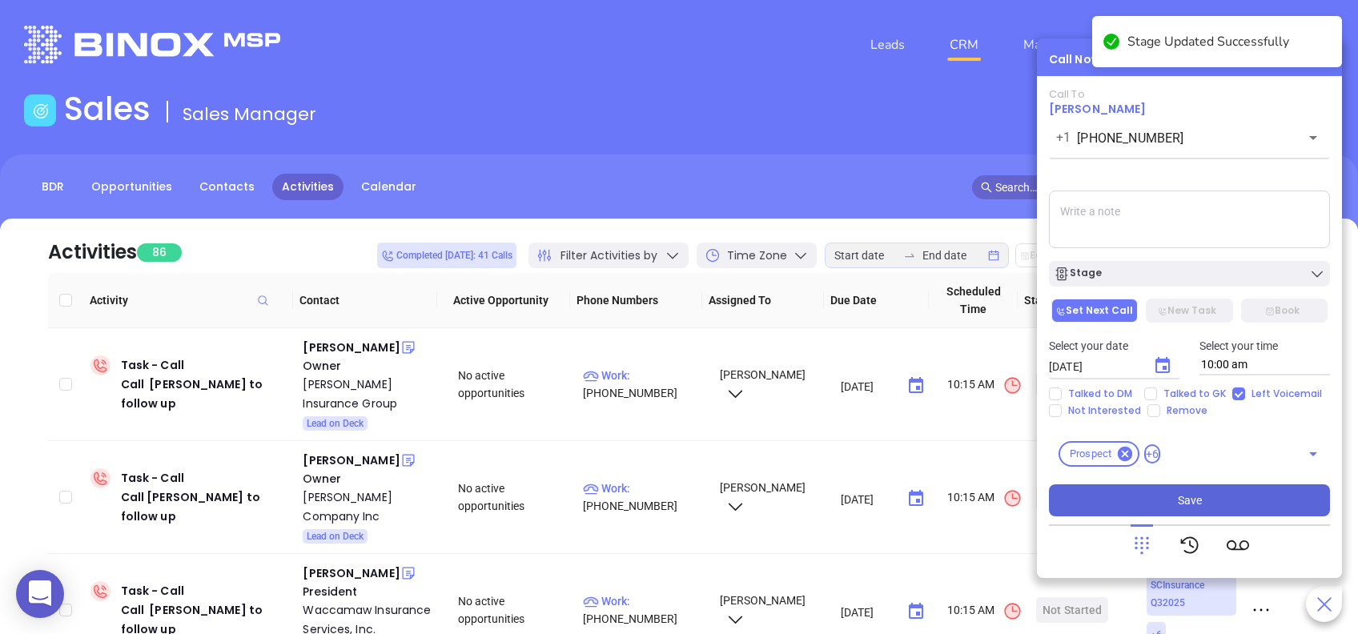
click at [1155, 496] on button "Save" at bounding box center [1189, 500] width 281 height 32
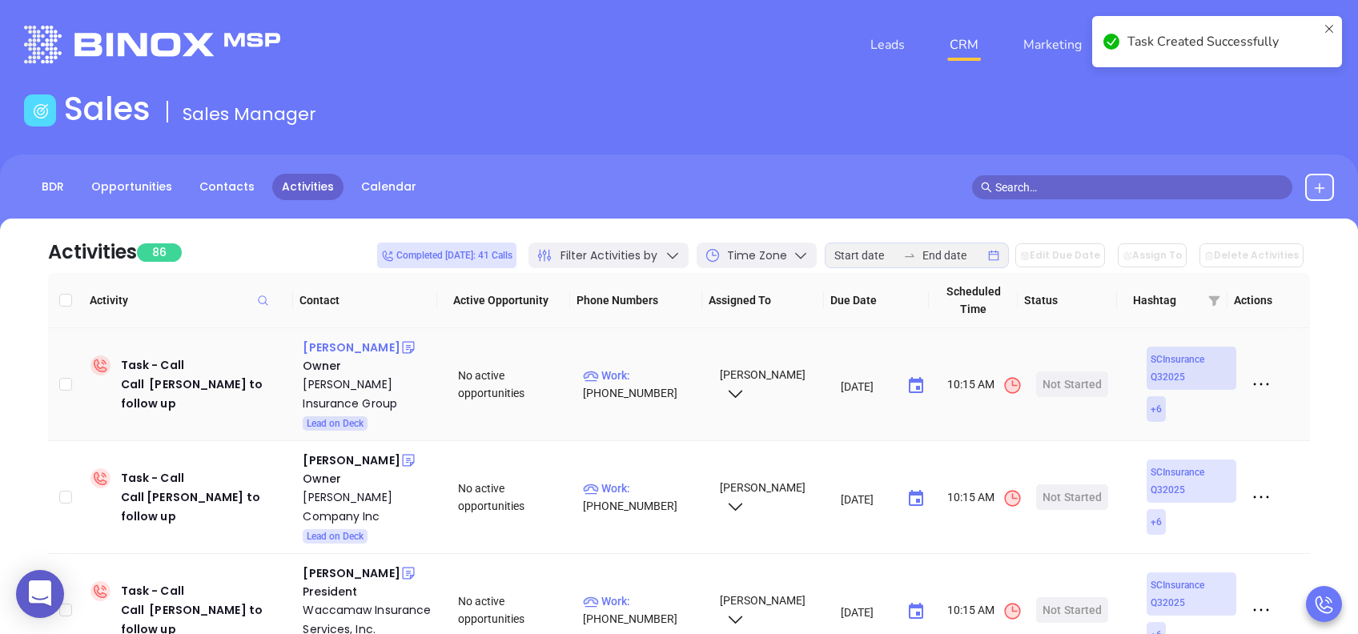
click at [344, 346] on div "[PERSON_NAME]" at bounding box center [351, 347] width 97 height 19
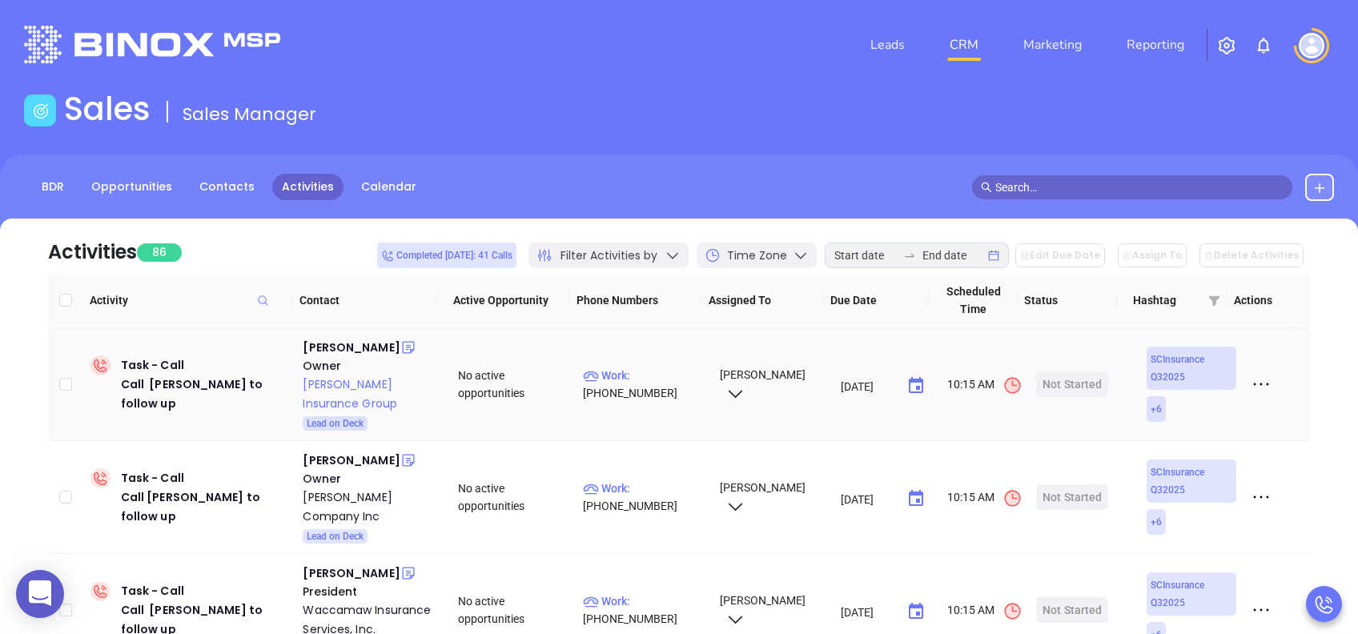
click at [328, 382] on div "[PERSON_NAME] Insurance Group" at bounding box center [369, 394] width 133 height 38
click at [1050, 385] on div "Start Now" at bounding box center [1072, 385] width 50 height 26
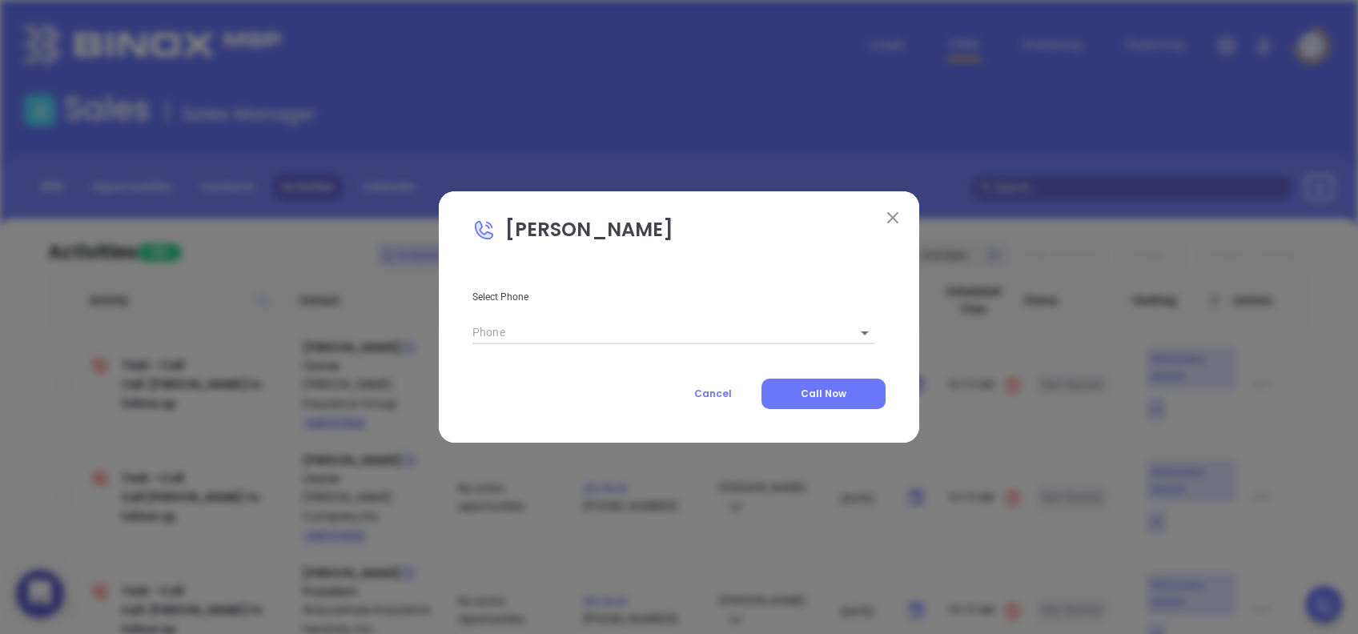
type input "[PHONE_NUMBER]"
type input "1"
click at [821, 399] on span "Call Now" at bounding box center [824, 394] width 46 height 14
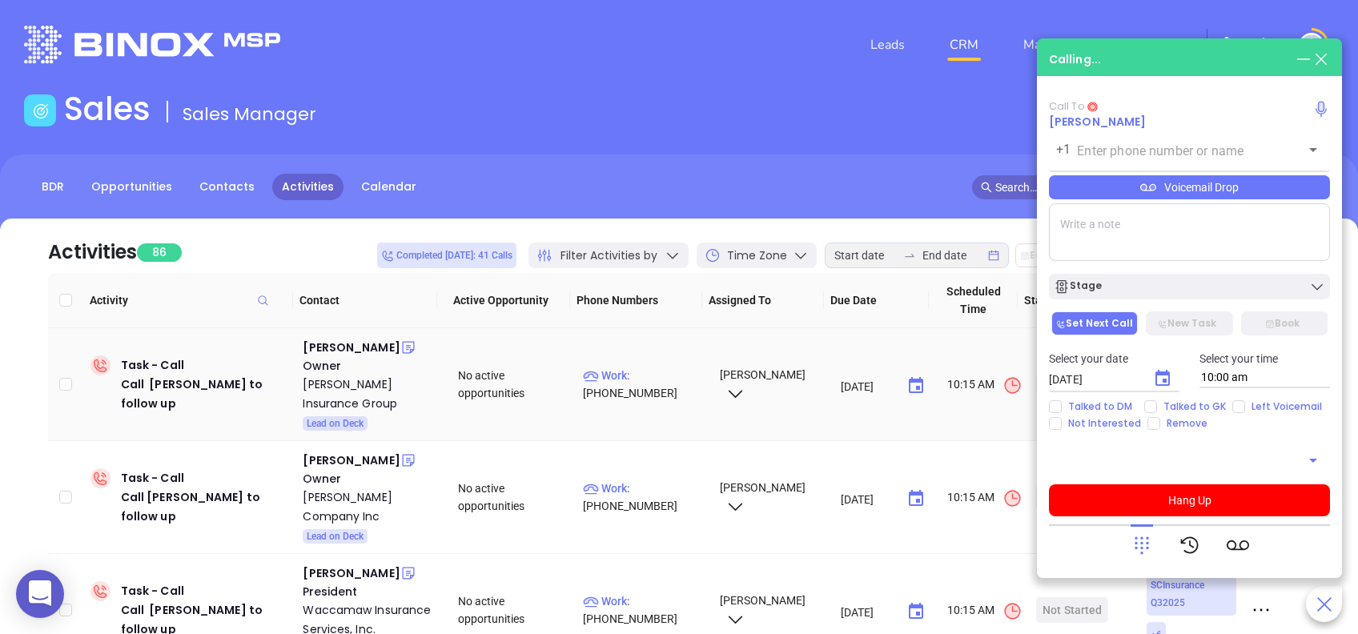
type input "[PHONE_NUMBER]"
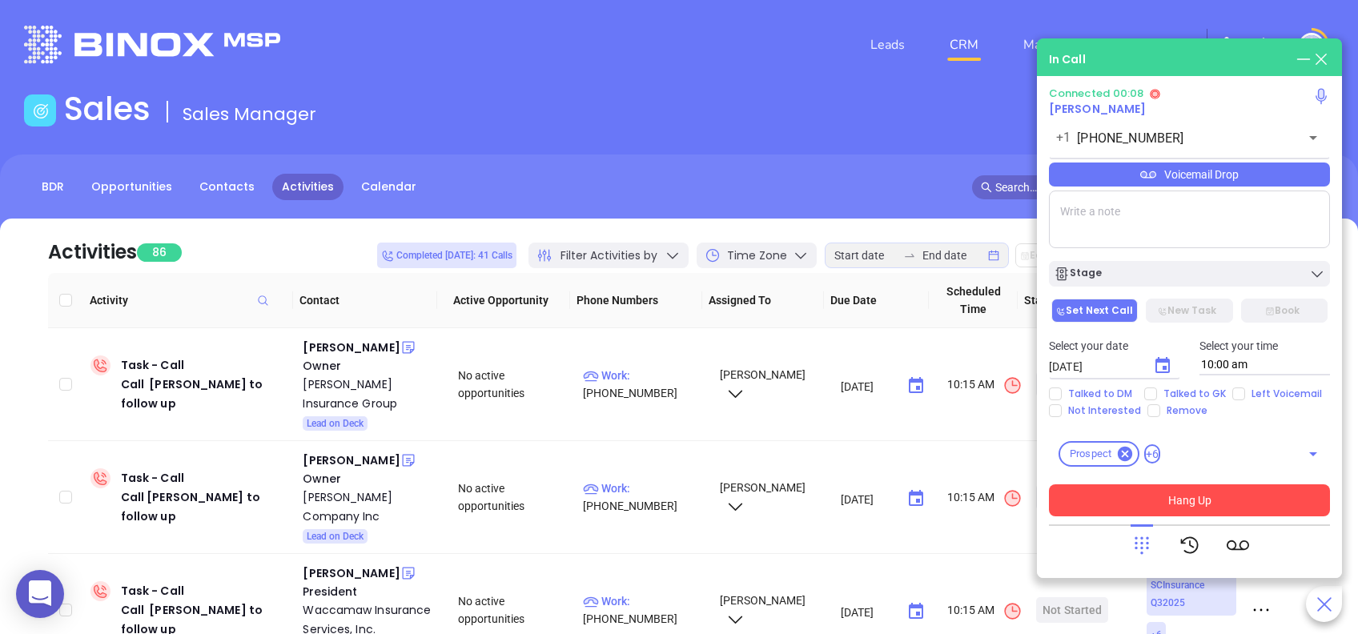
click at [1235, 502] on button "Hang Up" at bounding box center [1189, 500] width 281 height 32
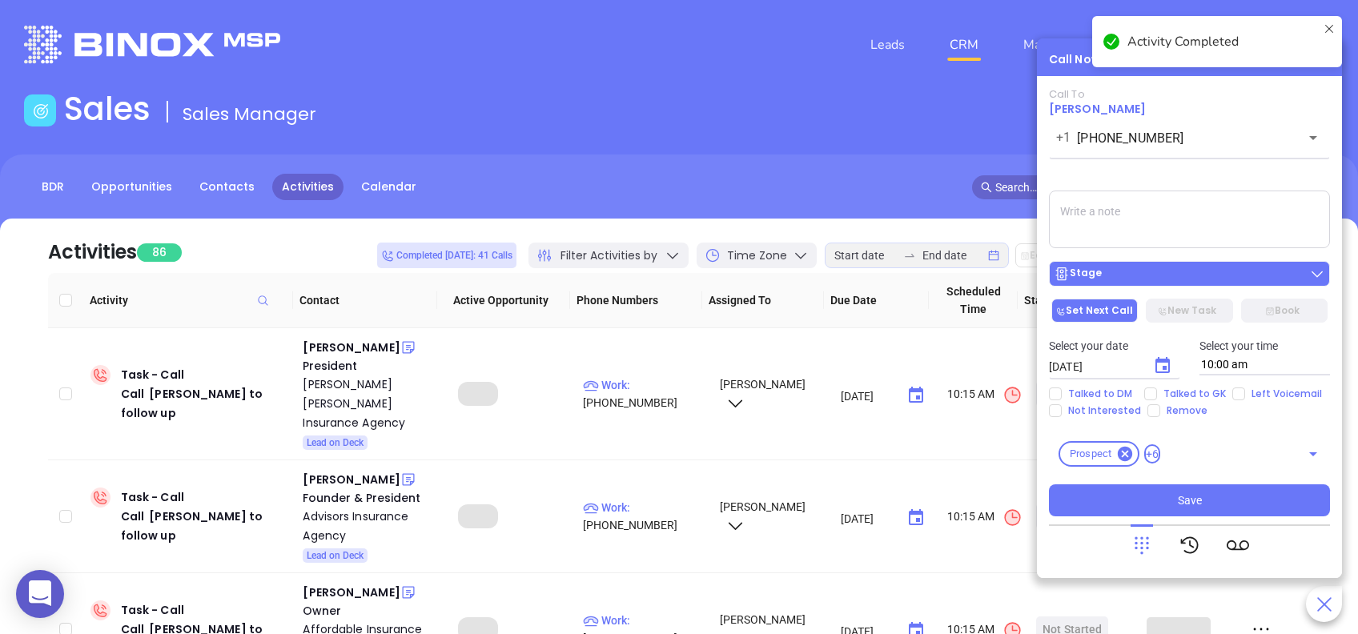
click at [1181, 276] on div "Stage" at bounding box center [1189, 274] width 271 height 16
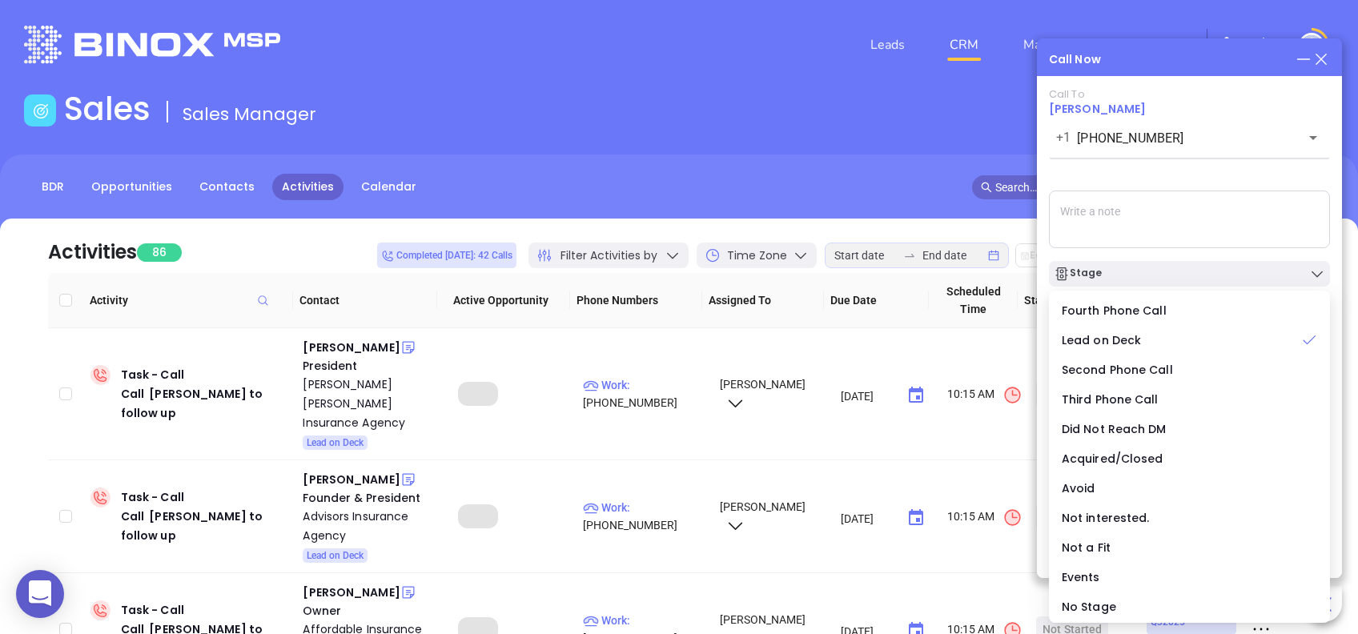
click at [1155, 181] on div "Call To Matt Powell +1 (864) 888-2275 ​ Voicemail Drop Stage Set Next Call New …" at bounding box center [1189, 302] width 281 height 428
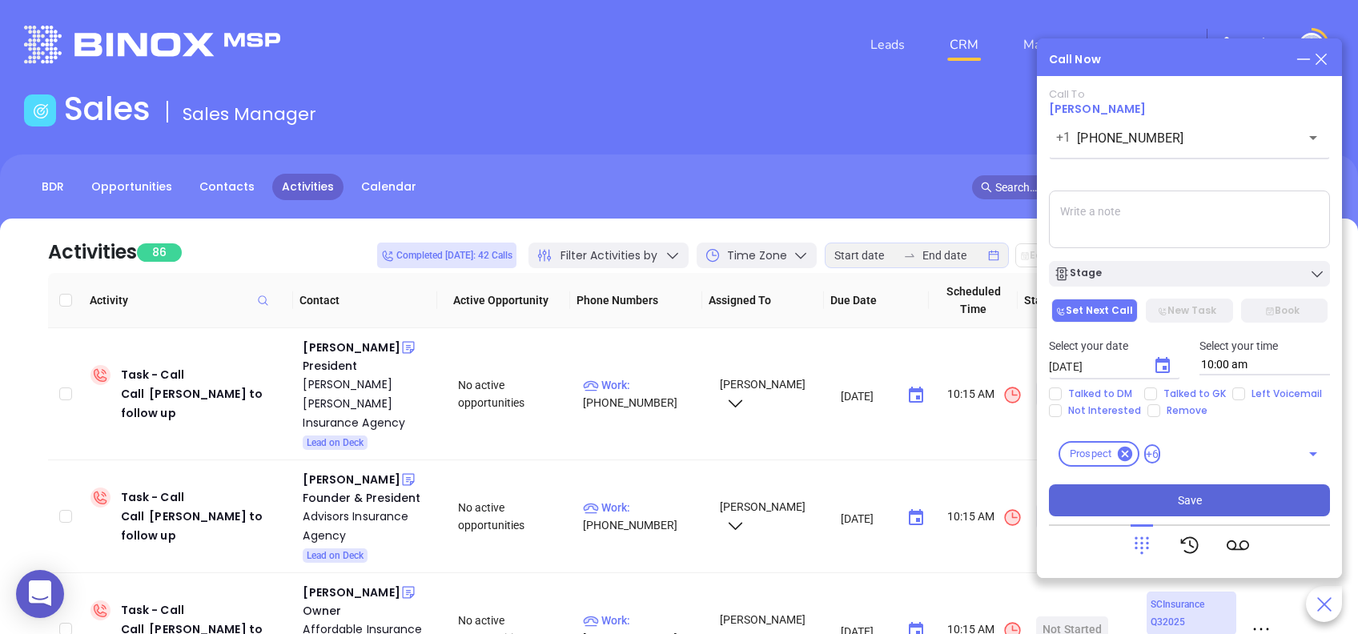
click at [1224, 506] on button "Save" at bounding box center [1189, 500] width 281 height 32
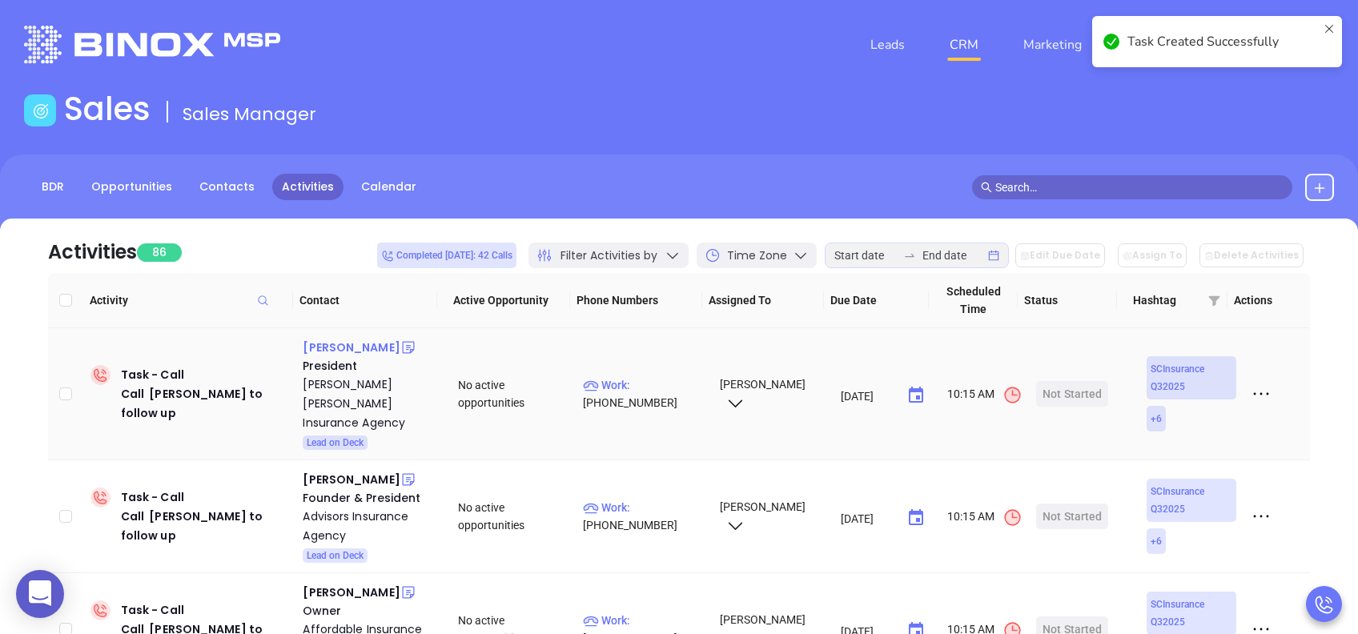
click at [319, 348] on div "[PERSON_NAME]" at bounding box center [351, 347] width 97 height 19
click at [342, 384] on div "[PERSON_NAME] [PERSON_NAME] Insurance Agency" at bounding box center [369, 404] width 133 height 58
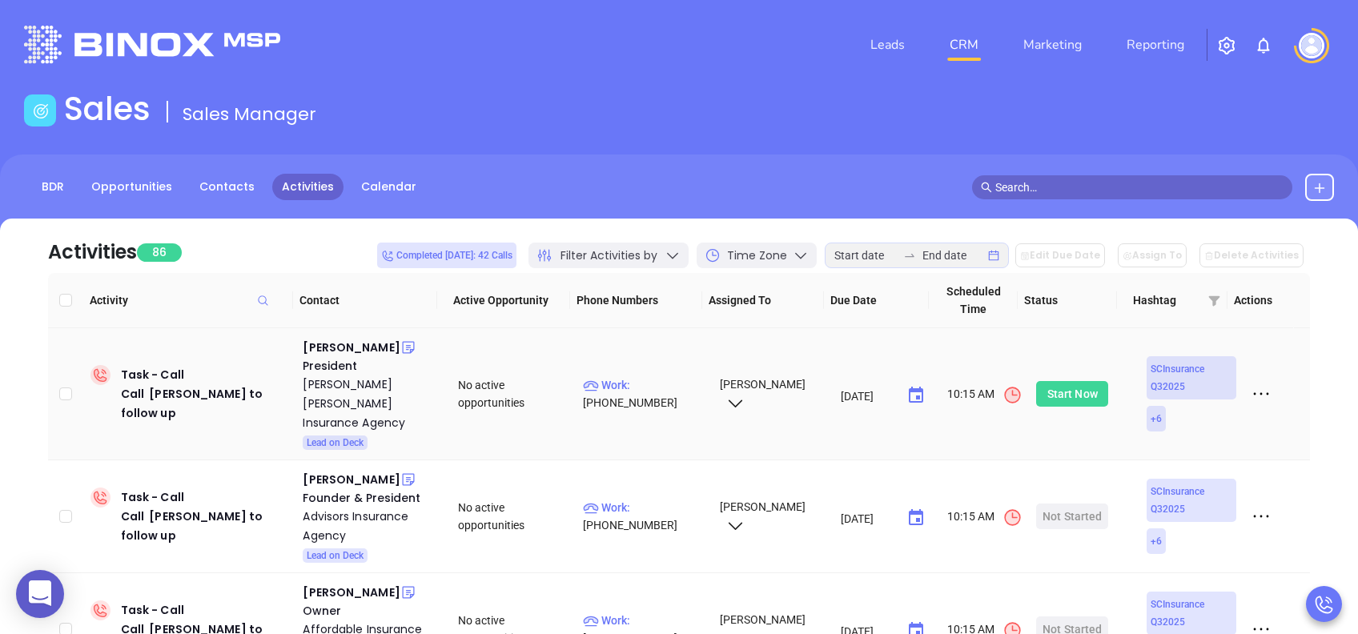
click at [1060, 387] on div "Start Now" at bounding box center [1072, 394] width 50 height 26
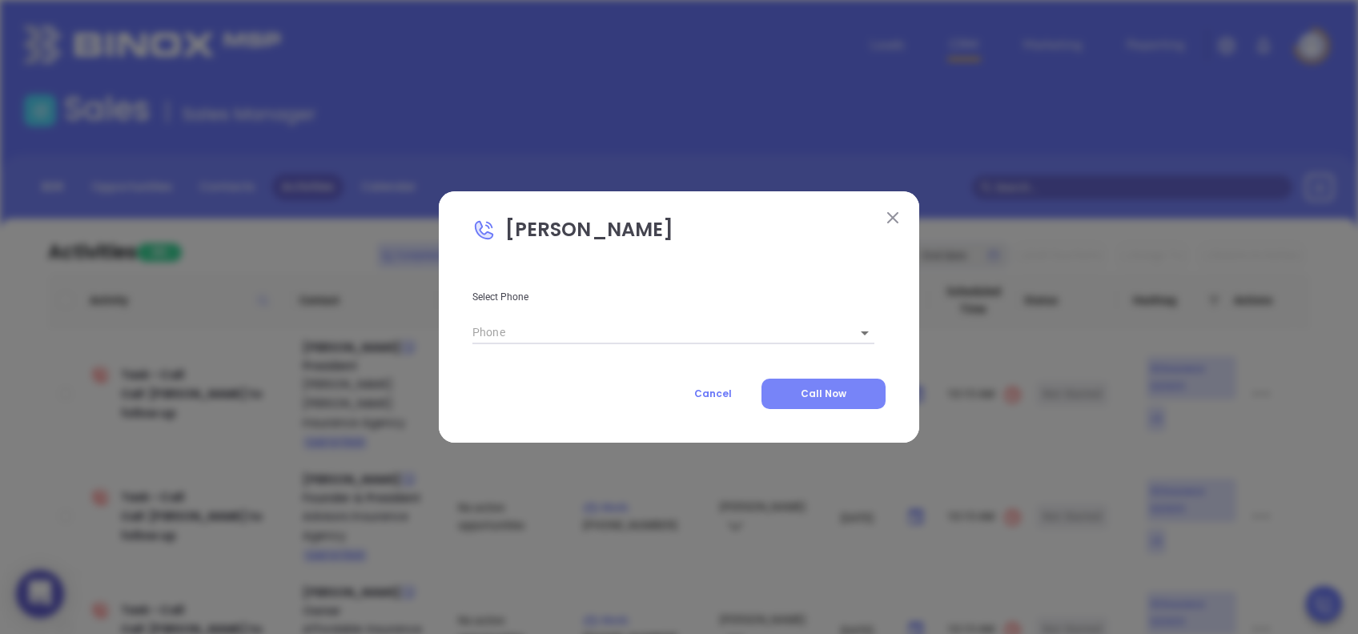
click at [833, 392] on span "Call Now" at bounding box center [824, 394] width 46 height 14
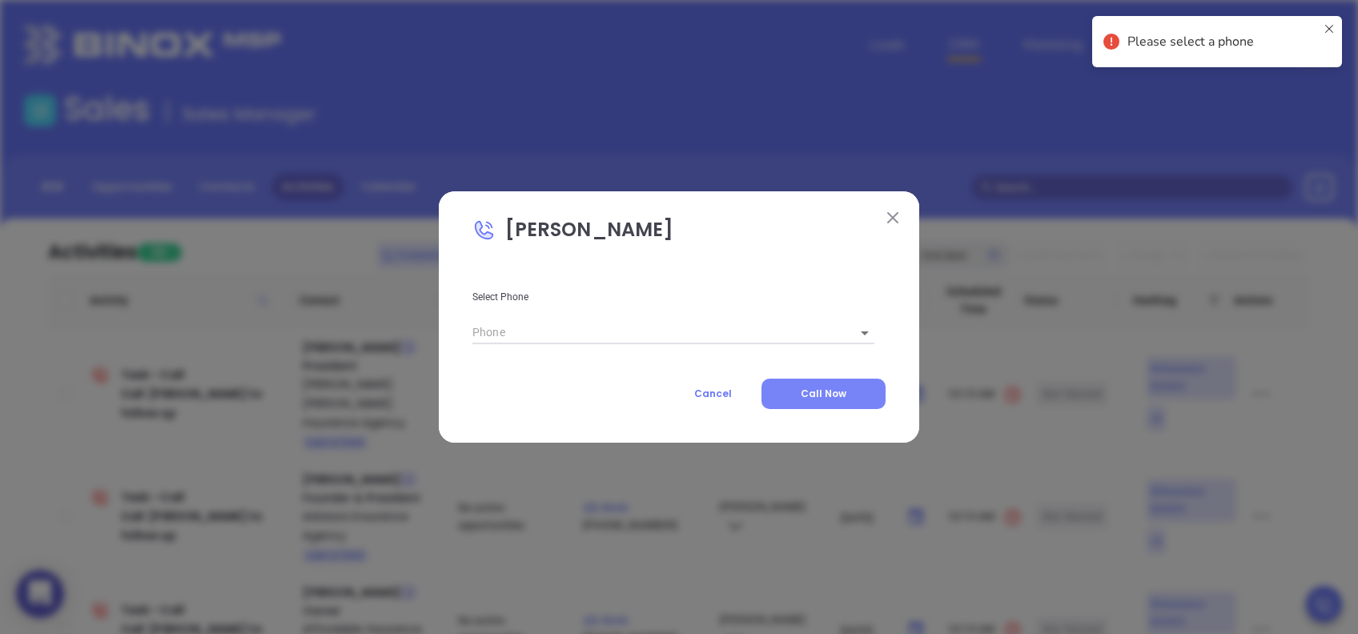
type input "[PHONE_NUMBER]"
type input "1"
click at [799, 388] on button "Call Now" at bounding box center [823, 394] width 124 height 30
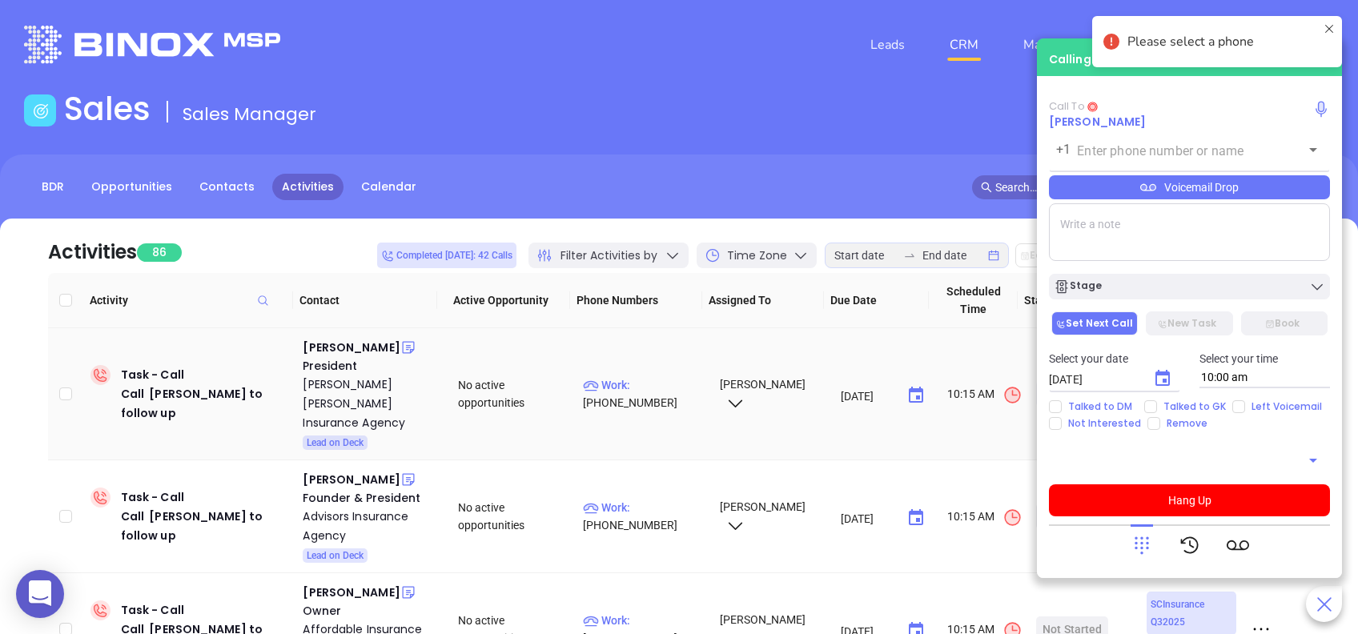
type input "[PHONE_NUMBER]"
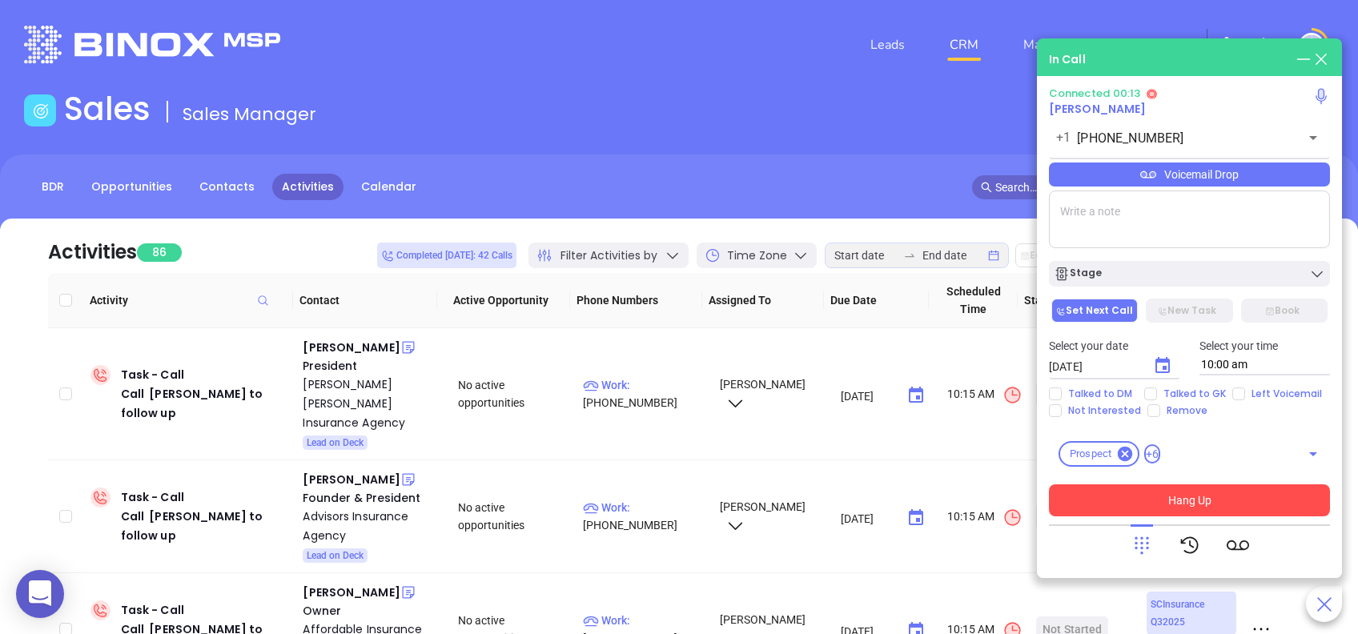
click at [1259, 505] on button "Hang Up" at bounding box center [1189, 500] width 281 height 32
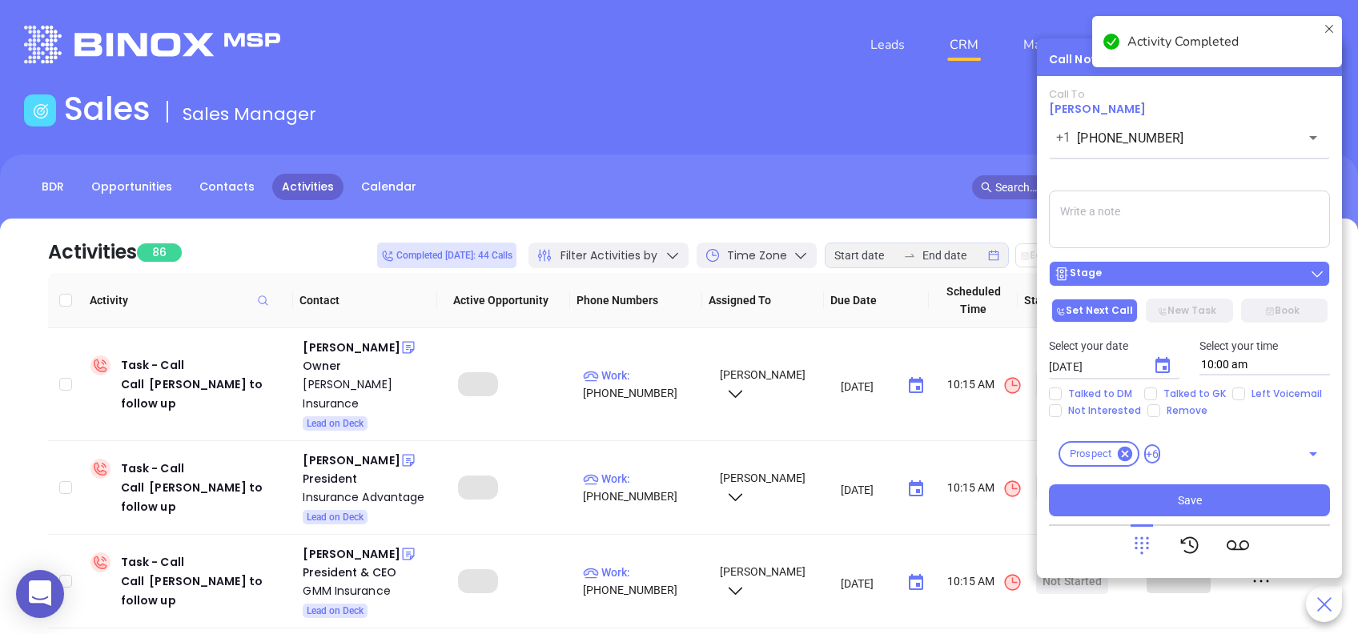
click at [1151, 273] on div "Stage" at bounding box center [1189, 274] width 271 height 16
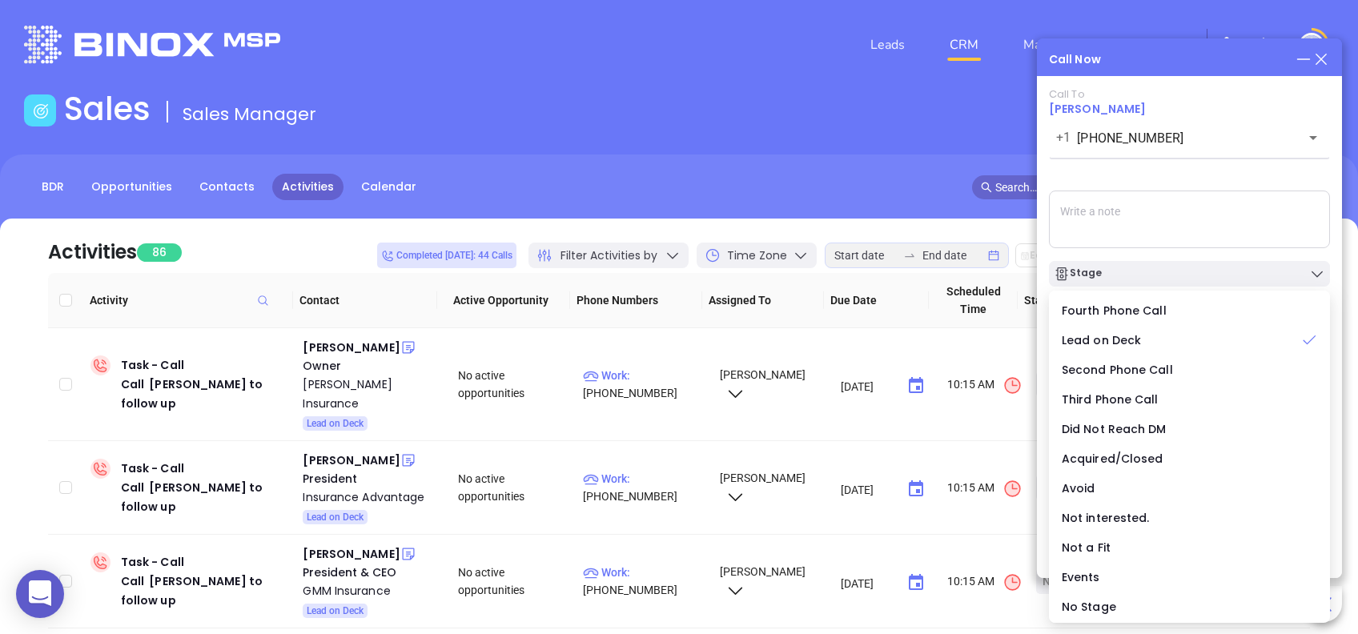
click at [1151, 179] on div "Call To Tom Bates +1 (864) 834-7206 ​ Voicemail Drop Stage Set Next Call New Ta…" at bounding box center [1189, 302] width 281 height 428
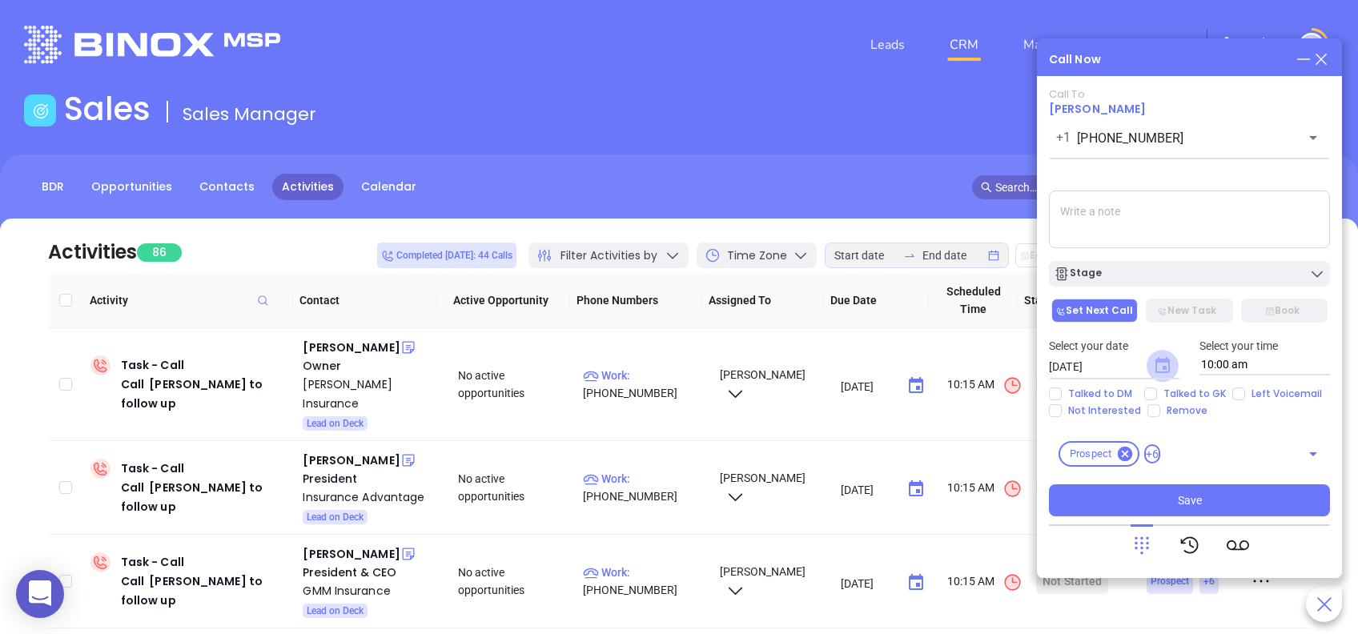
click at [1166, 369] on icon "Choose date, selected date is Aug 12, 2025" at bounding box center [1162, 365] width 14 height 16
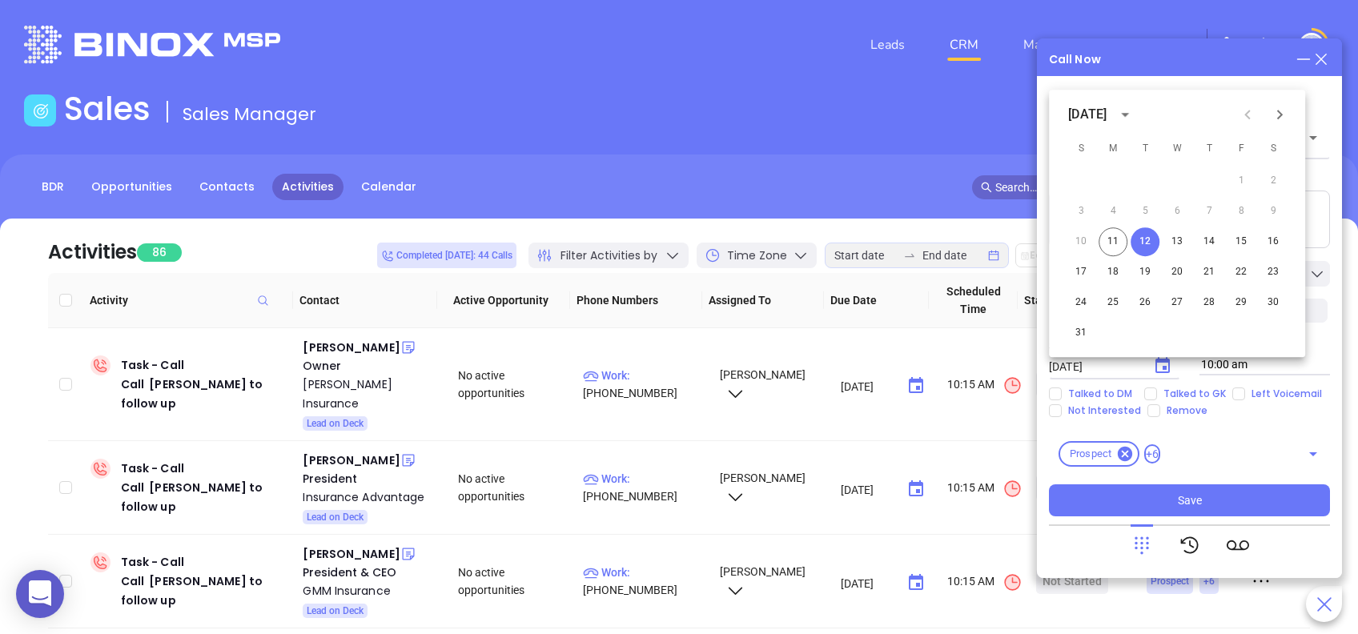
click at [1249, 422] on div "Call To Tom Bates +1 (864) 834-7206 ​ Voicemail Drop Stage Set Next Call New Ta…" at bounding box center [1189, 302] width 281 height 428
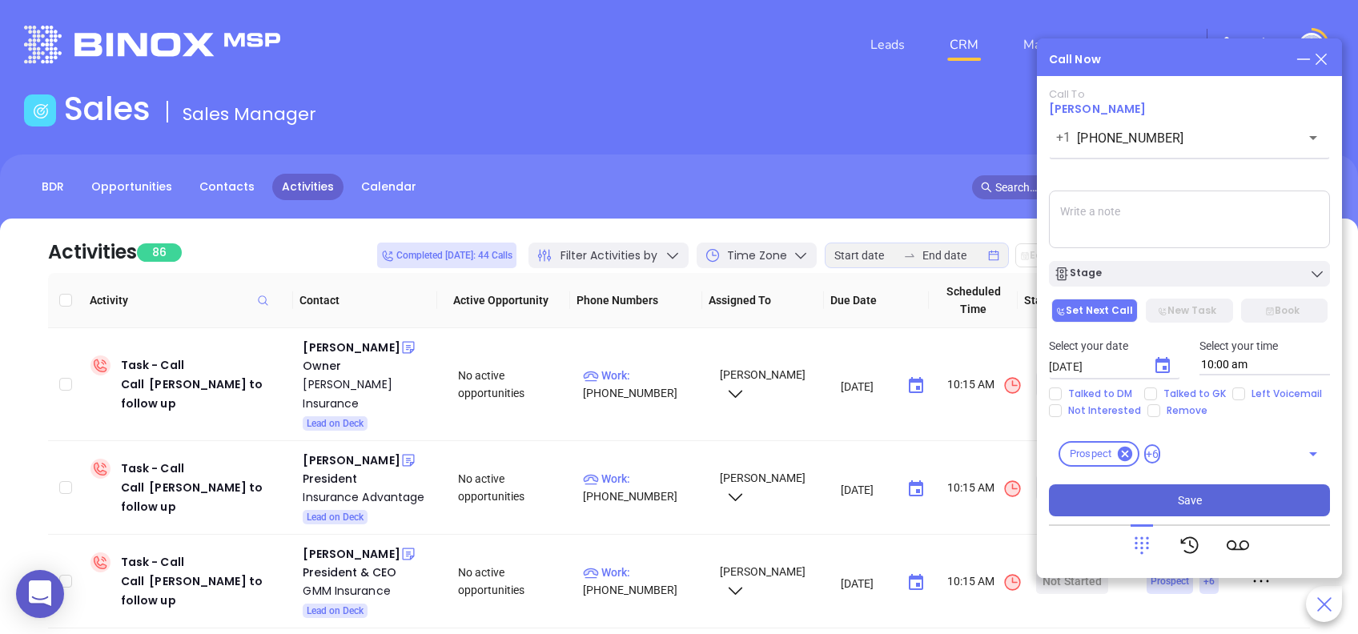
click at [1211, 498] on button "Save" at bounding box center [1189, 500] width 281 height 32
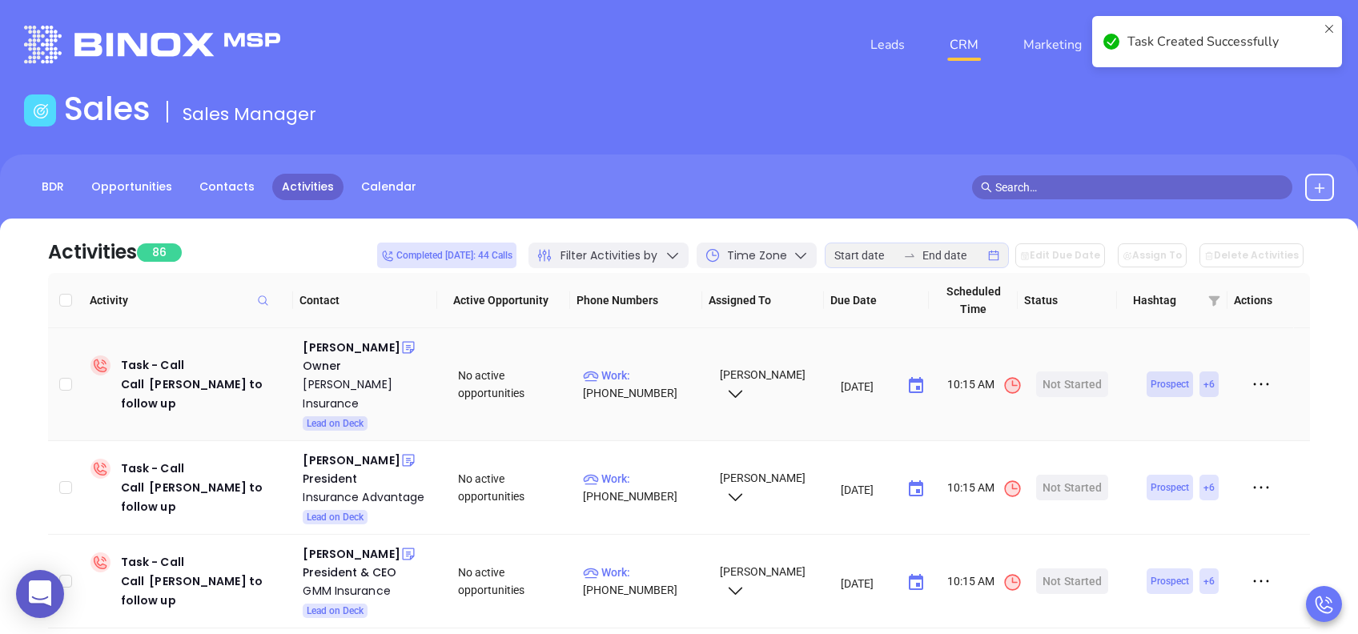
drag, startPoint x: 330, startPoint y: 350, endPoint x: 334, endPoint y: 363, distance: 13.4
click at [330, 350] on div "Dean Holler" at bounding box center [351, 347] width 97 height 19
click at [351, 386] on div "Gill Holler Insurance" at bounding box center [369, 394] width 133 height 38
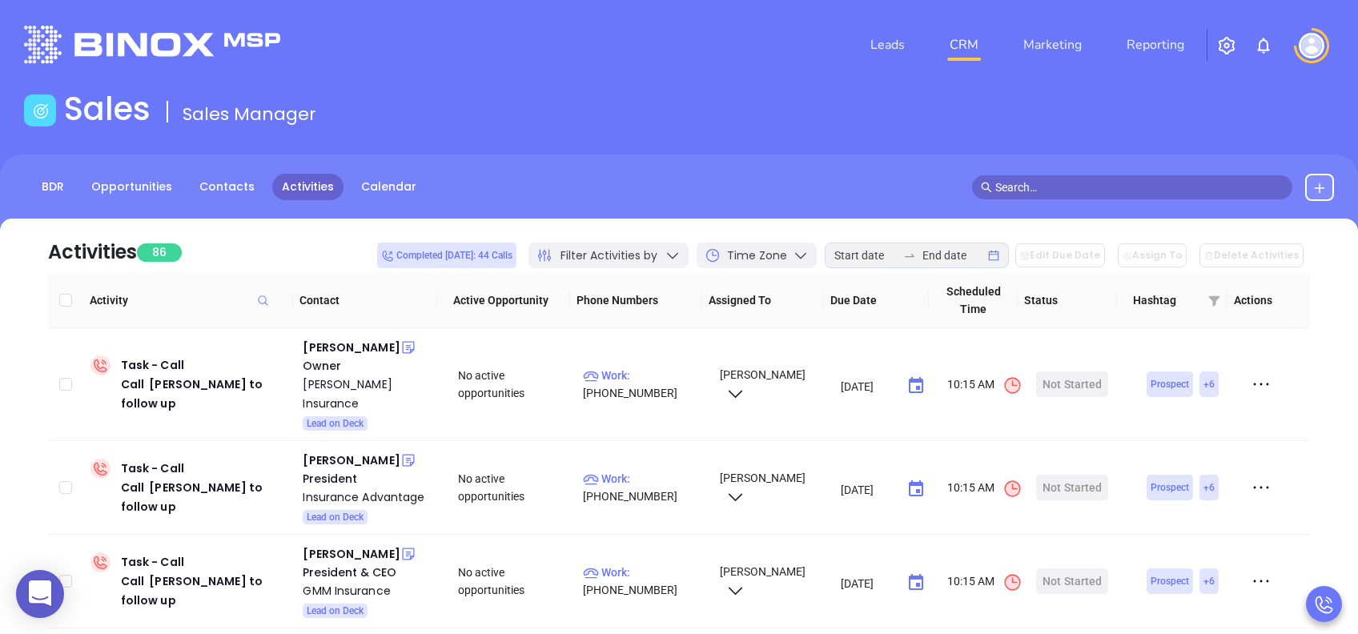
click at [1026, 115] on div "Sales Sales Manager" at bounding box center [678, 112] width 1329 height 45
click at [1062, 378] on div "Start Now" at bounding box center [1072, 385] width 50 height 26
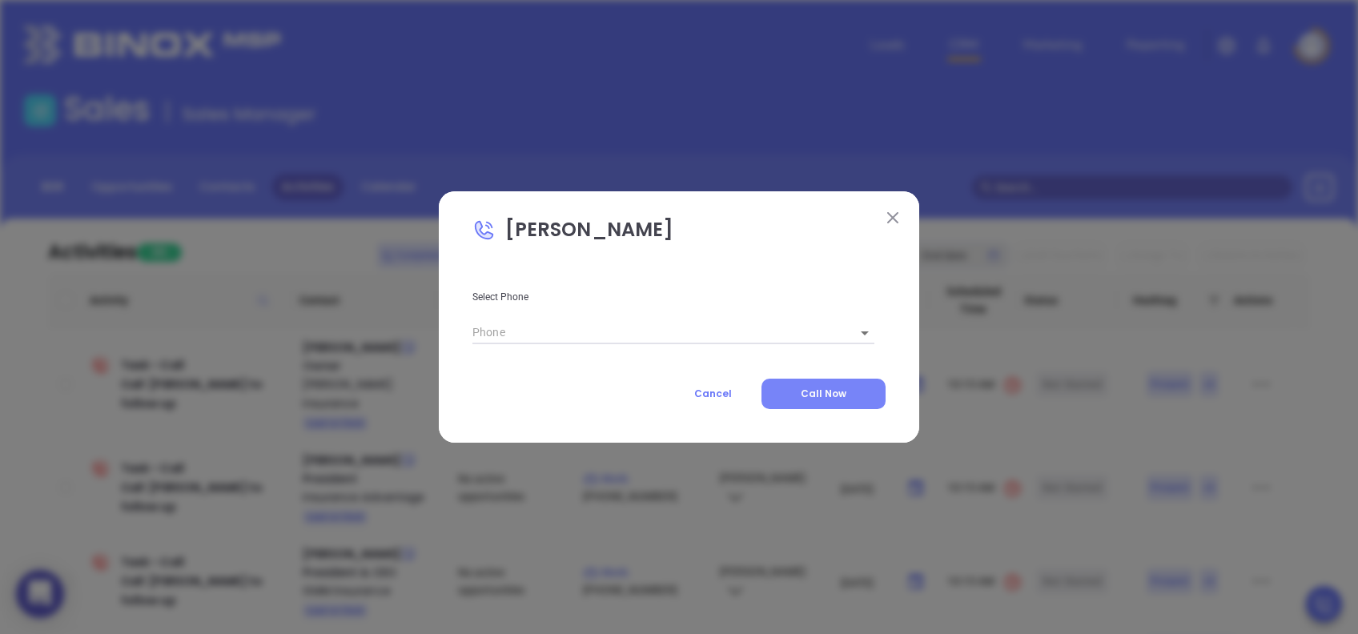
type input "(803) 548-5907"
type input "1"
click at [829, 388] on span "Call Now" at bounding box center [824, 394] width 46 height 14
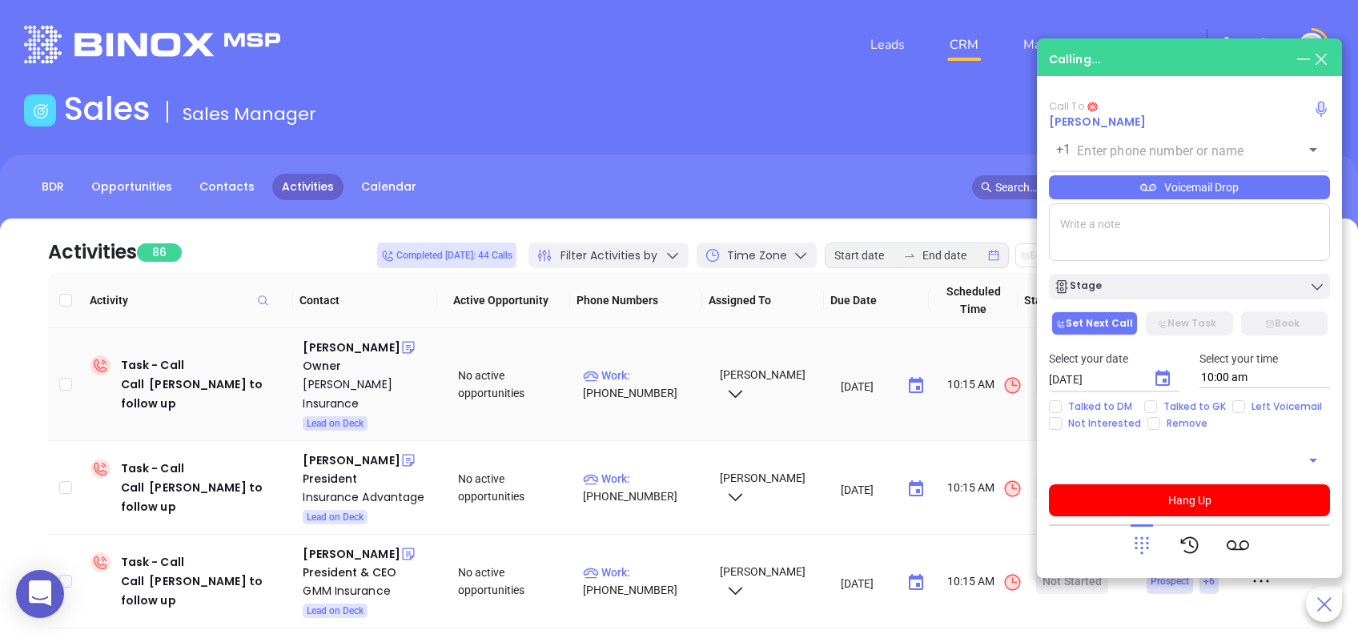
type input "(803) 548-5907"
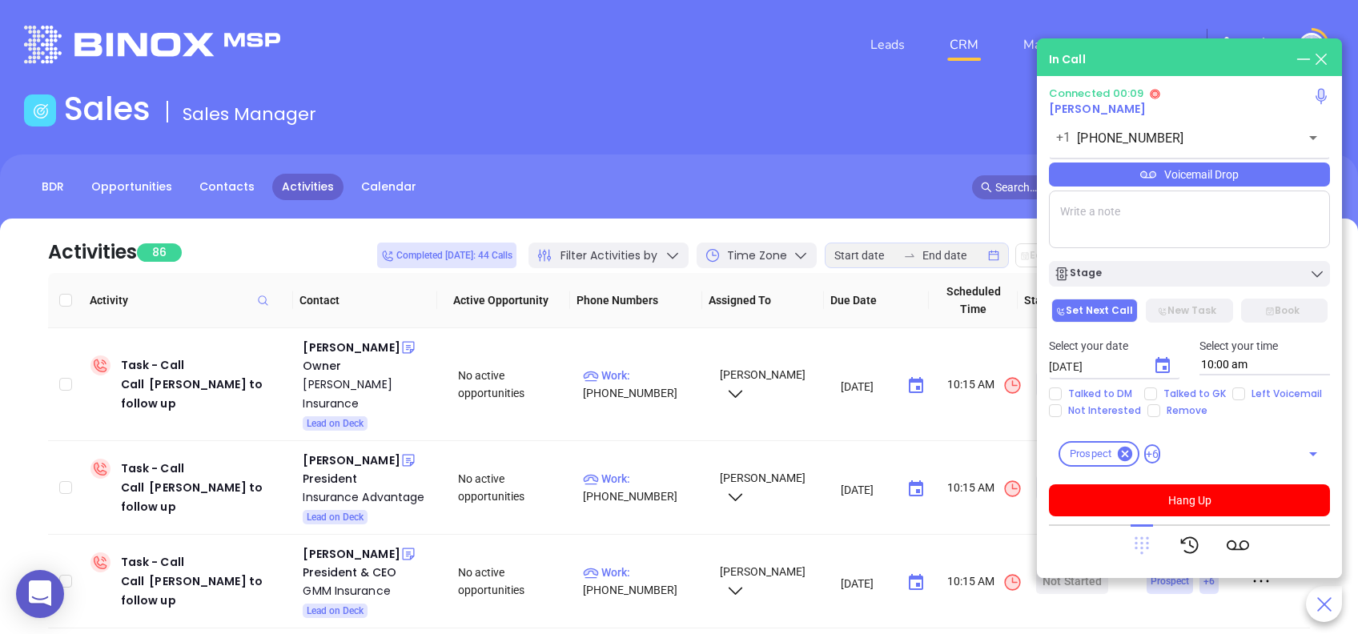
click at [1134, 538] on icon at bounding box center [1142, 545] width 22 height 22
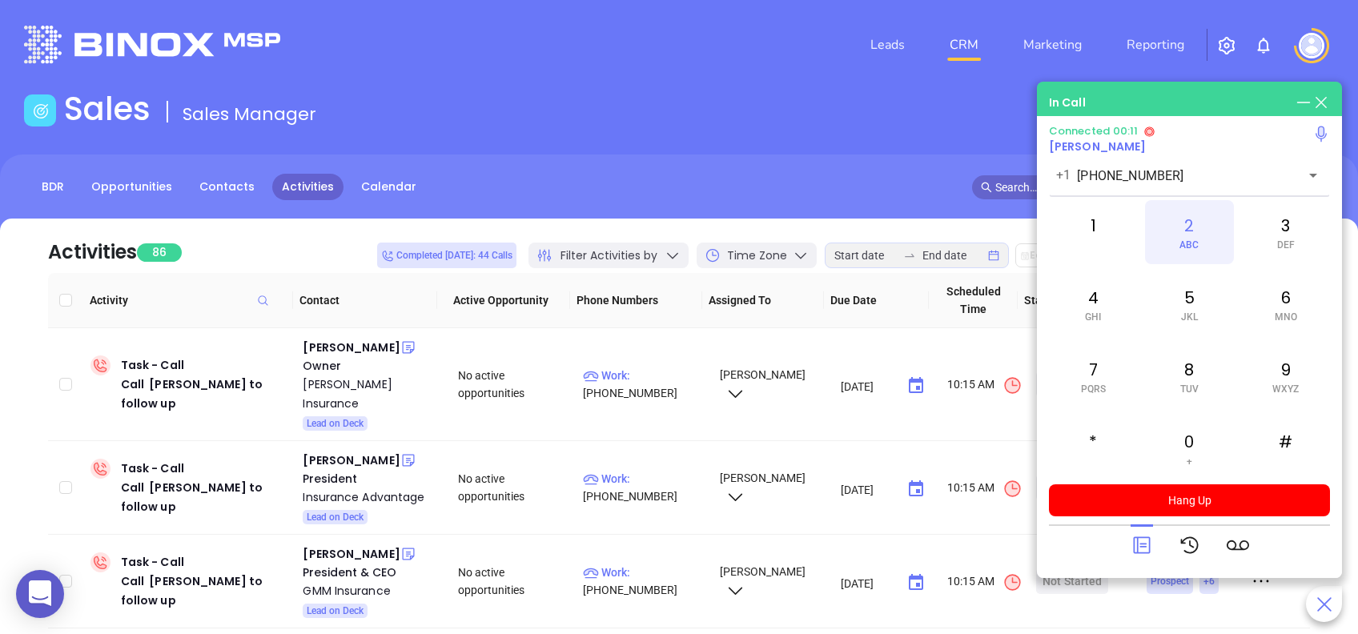
click at [1183, 229] on div "2 ABC" at bounding box center [1189, 232] width 88 height 64
click at [1148, 544] on icon at bounding box center [1141, 545] width 17 height 17
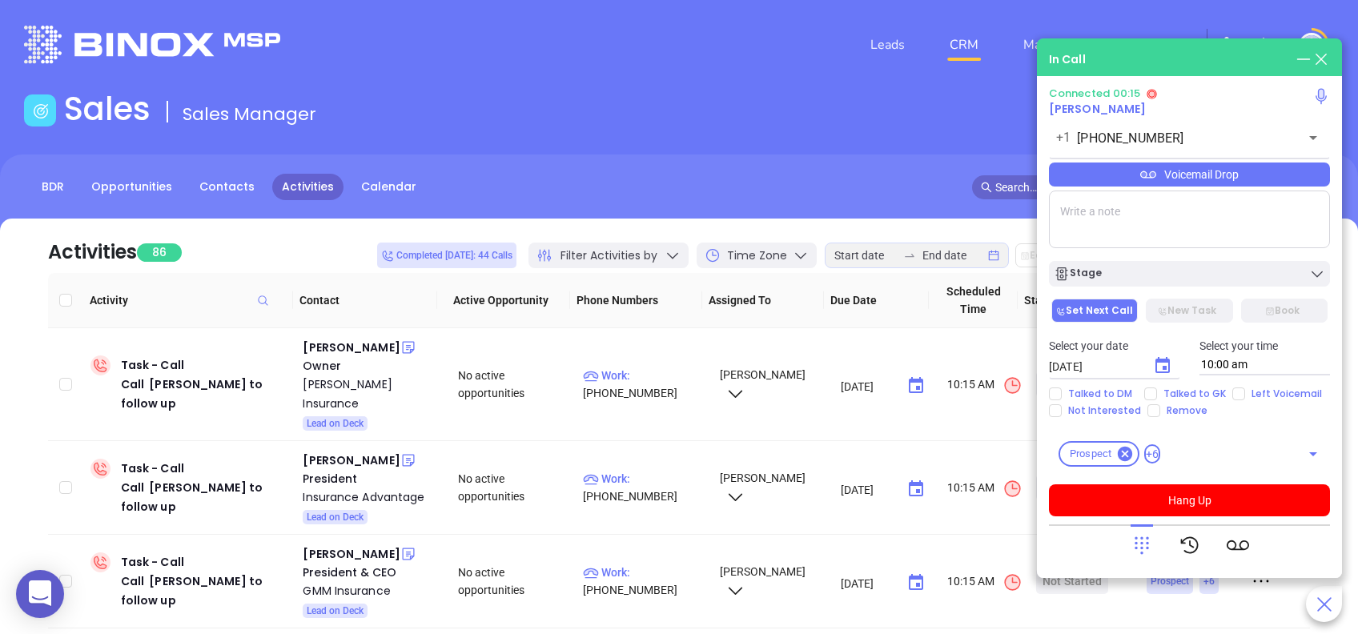
click at [1262, 174] on div "Voicemail Drop" at bounding box center [1189, 175] width 281 height 24
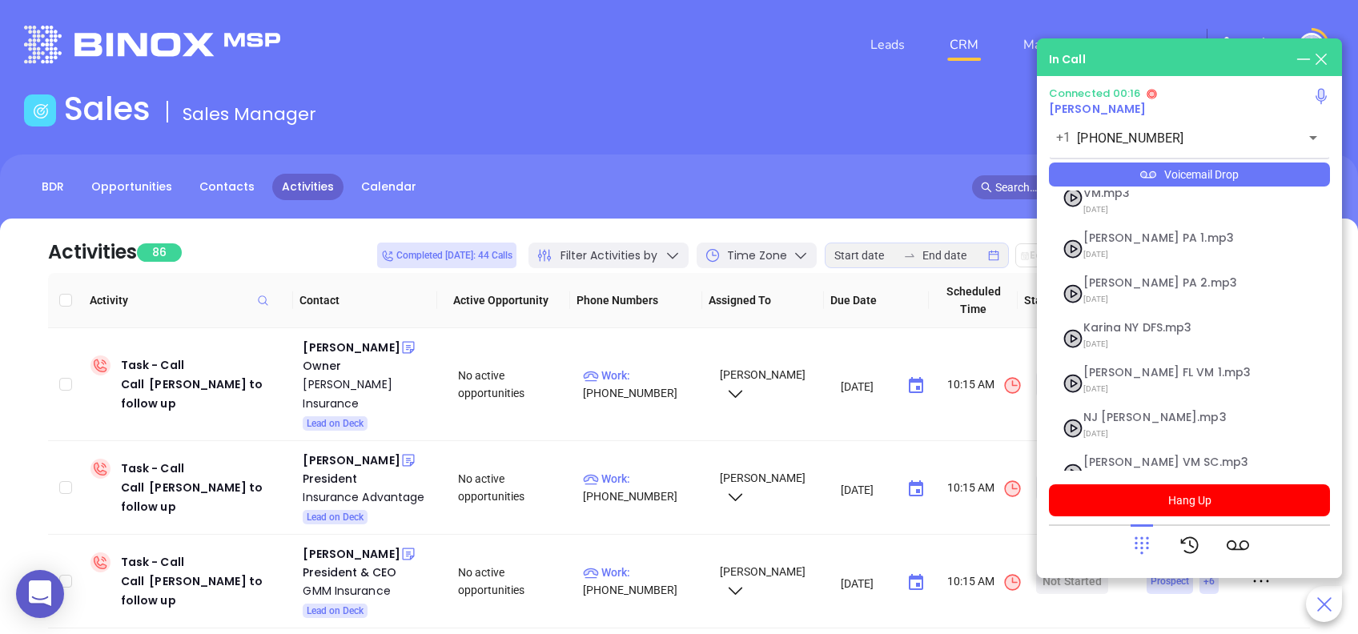
scroll to position [174, 0]
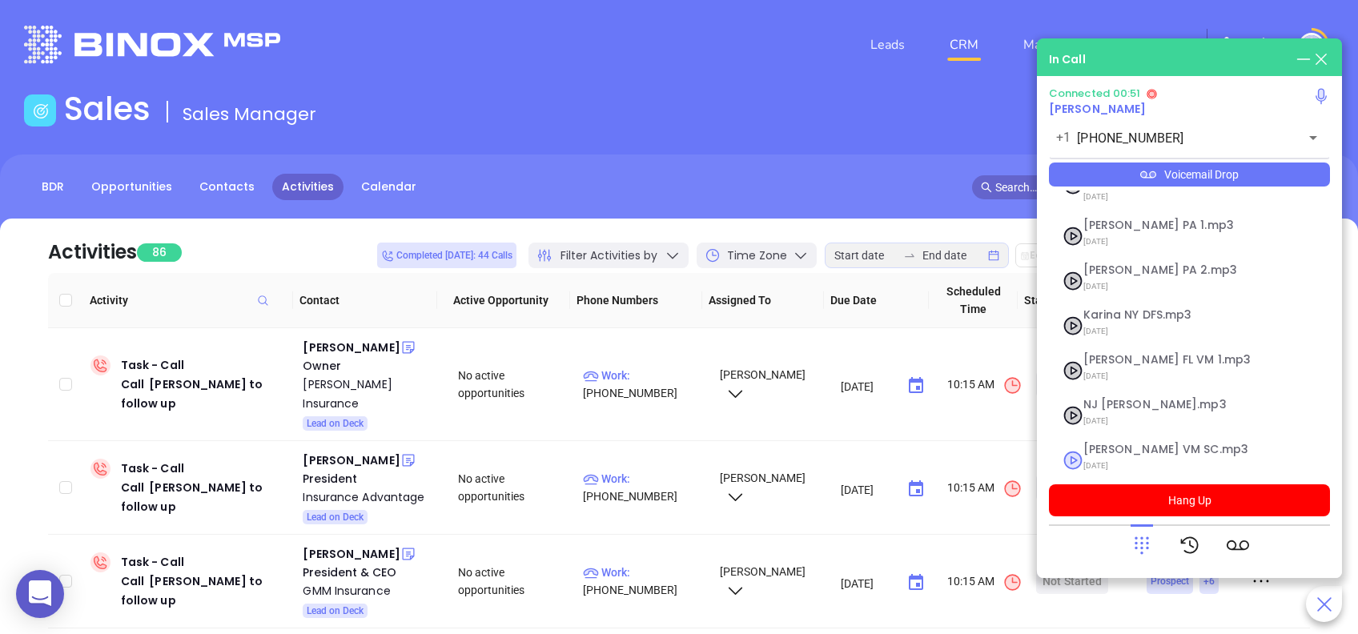
click at [1119, 444] on span "Lucy VM SC.mp3" at bounding box center [1169, 450] width 173 height 12
checkbox input "true"
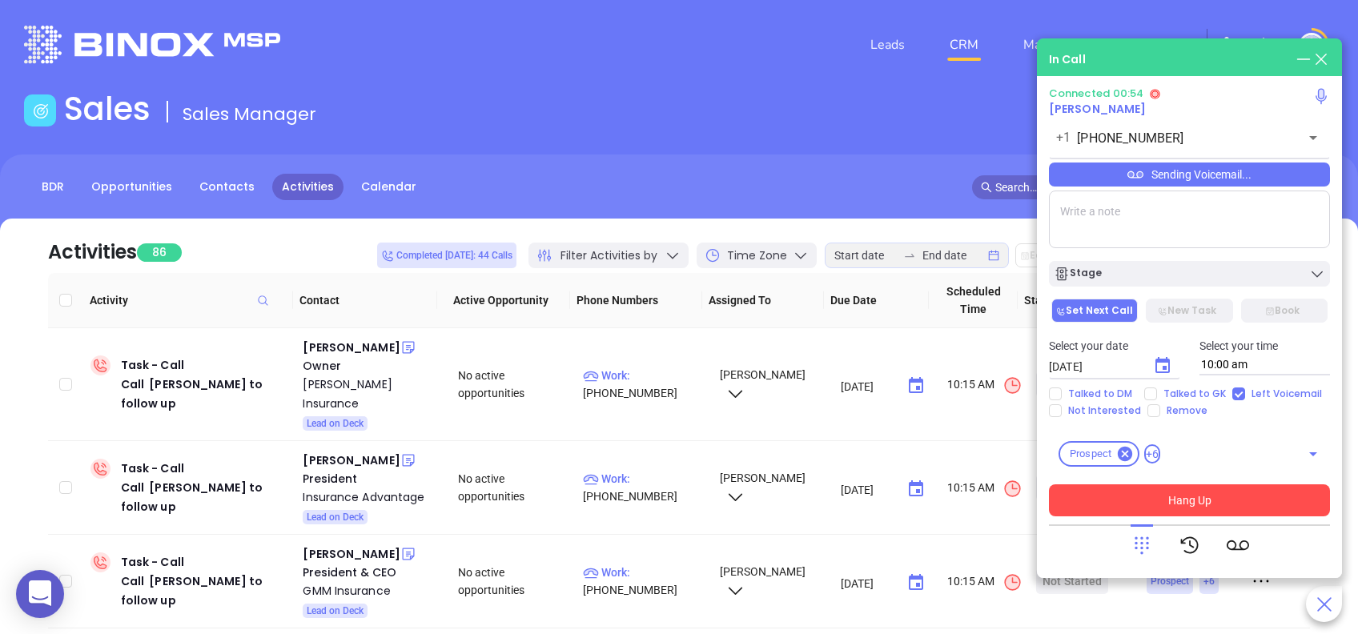
click at [1236, 497] on button "Hang Up" at bounding box center [1189, 500] width 281 height 32
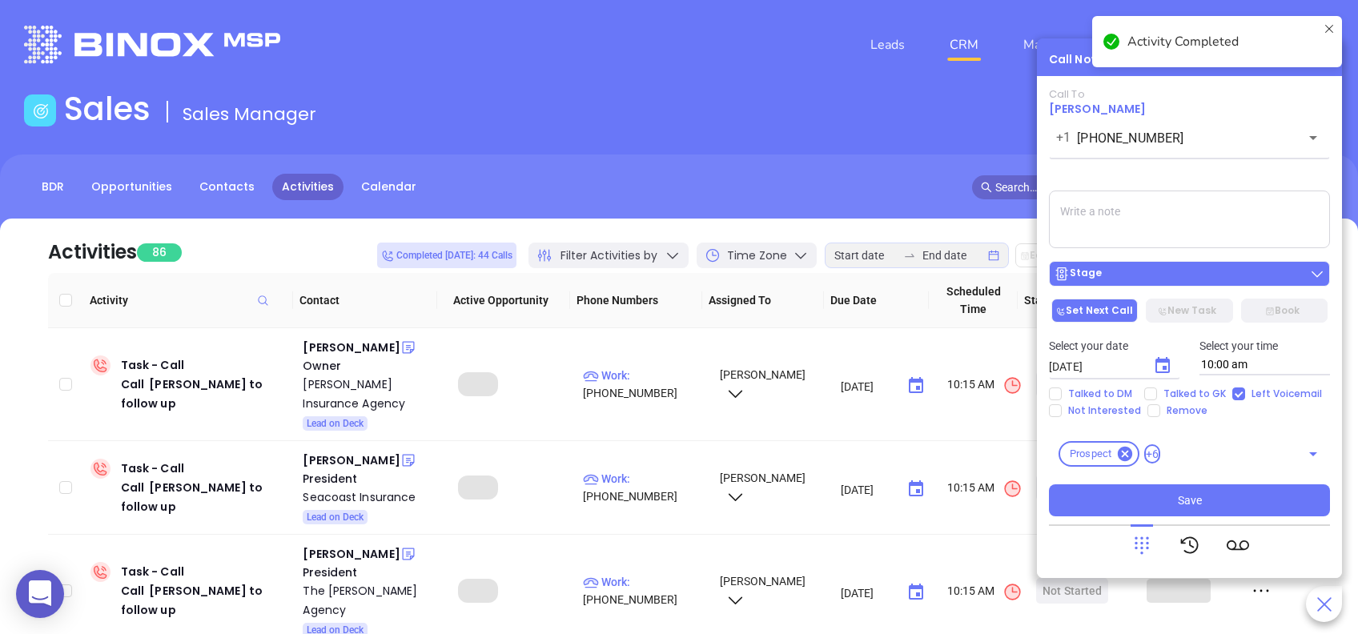
click at [1156, 273] on div "Stage" at bounding box center [1189, 274] width 271 height 16
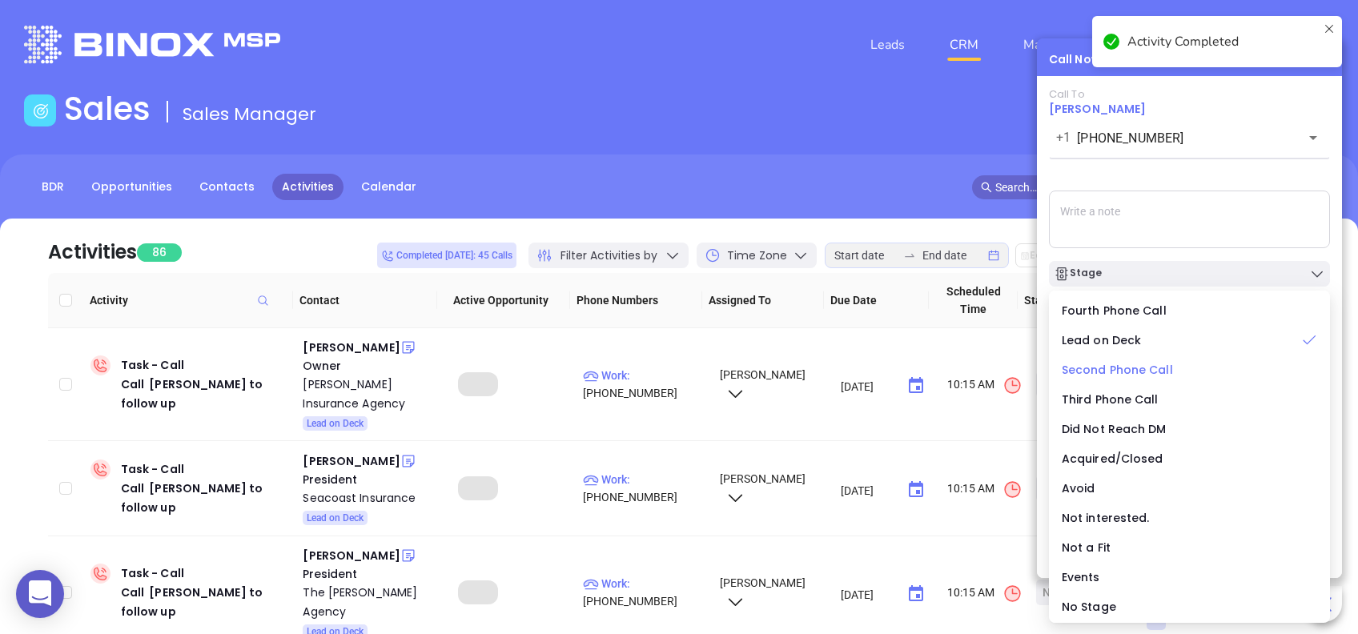
click at [1128, 365] on span "Second Phone Call" at bounding box center [1117, 370] width 111 height 16
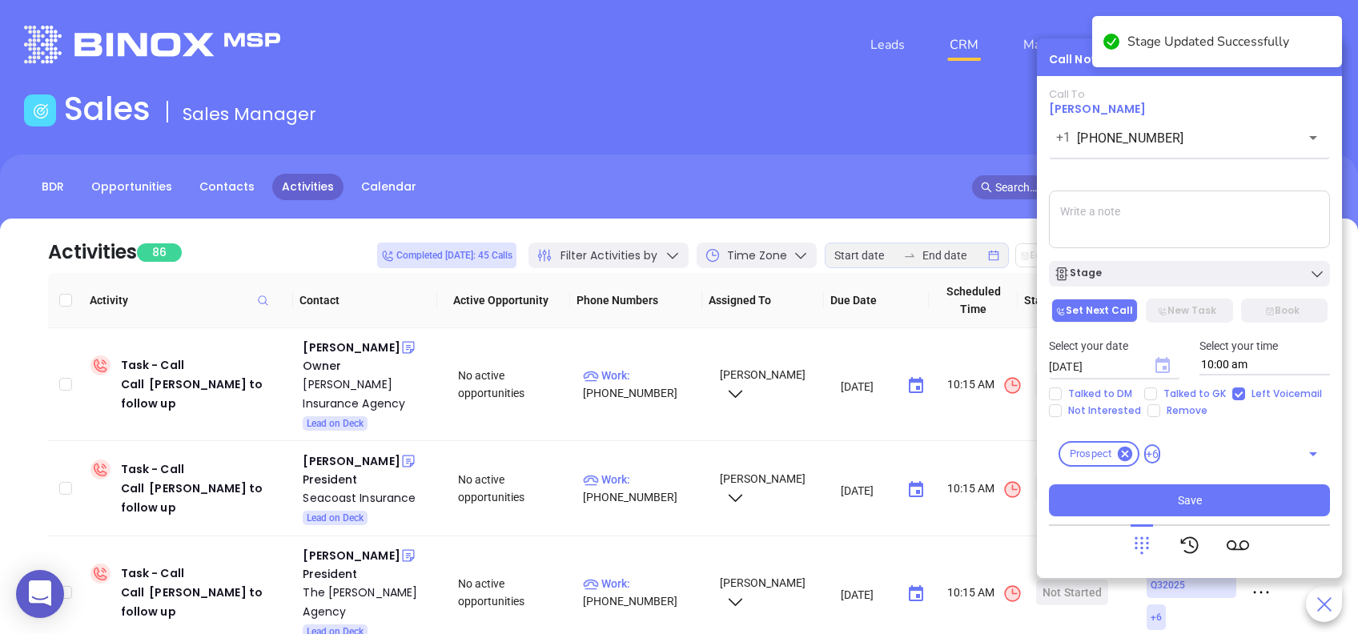
click at [1164, 360] on icon "Choose date, selected date is Aug 12, 2025" at bounding box center [1162, 365] width 14 height 16
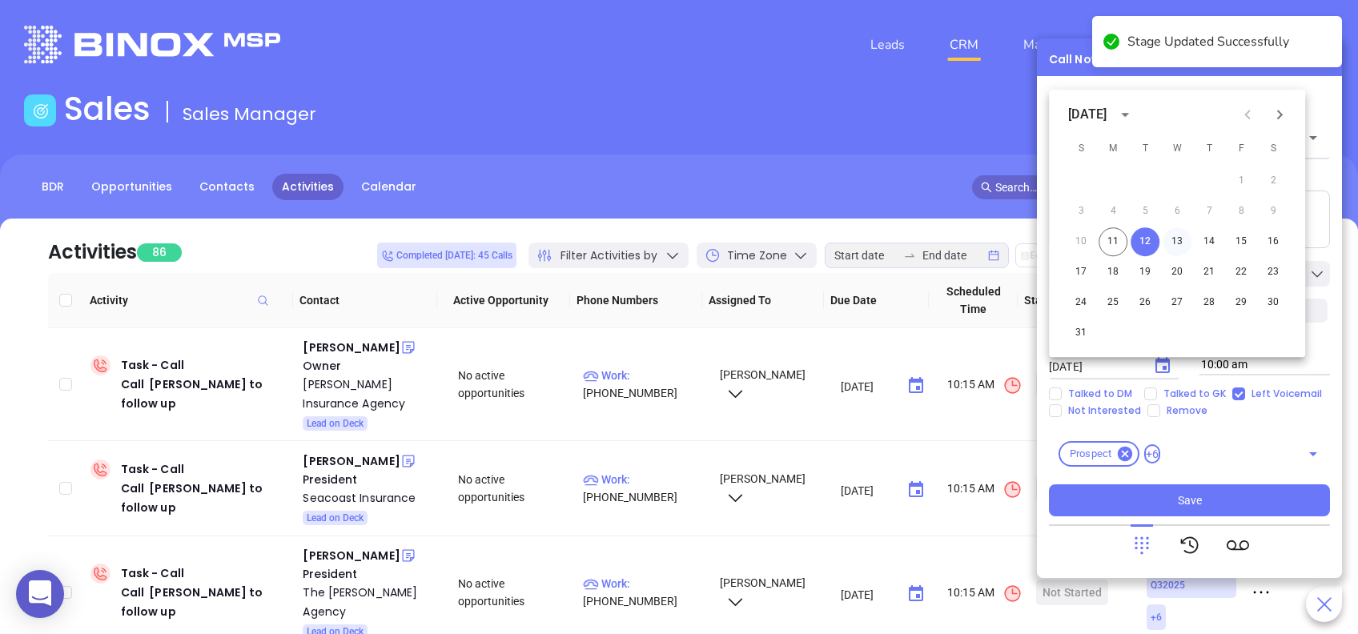
click at [1177, 237] on button "13" at bounding box center [1177, 241] width 29 height 29
type input "[DATE]"
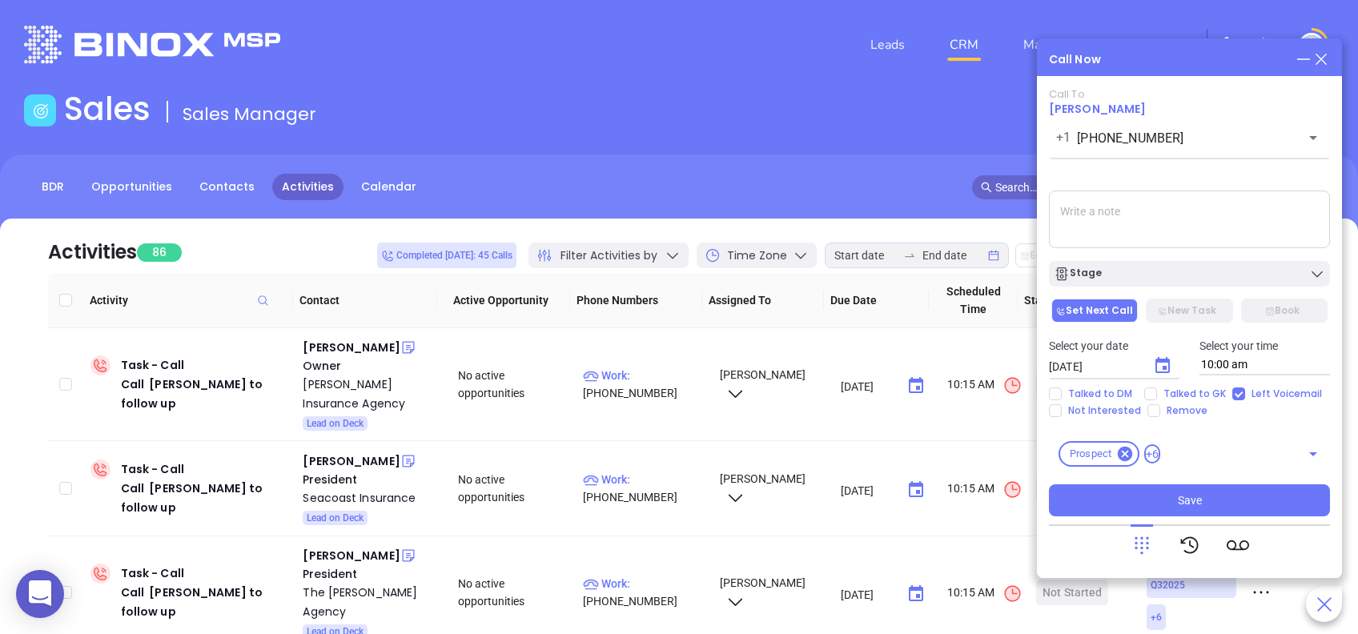
click at [1167, 259] on div "Stage" at bounding box center [1189, 270] width 300 height 34
click at [1183, 271] on div "Stage" at bounding box center [1189, 274] width 271 height 16
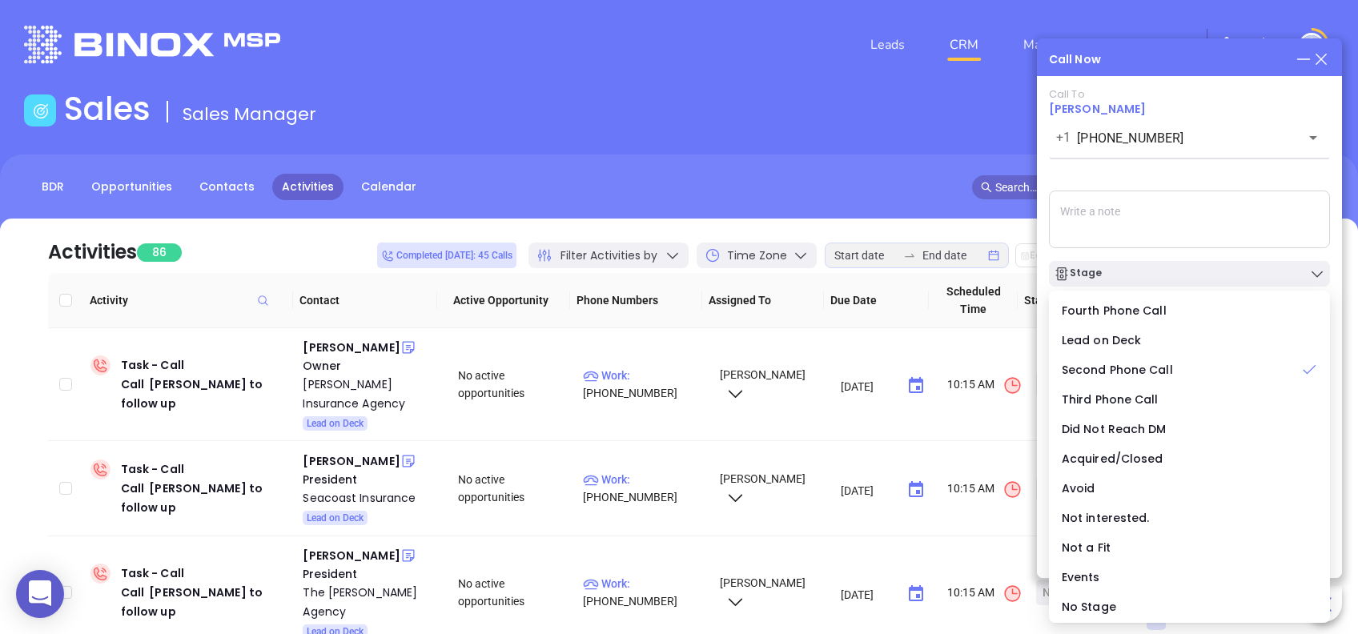
click at [1210, 182] on div "Call To Dean Holler +1 (803) 548-5907 ​ Sending Voicemail... Stage Set Next Cal…" at bounding box center [1189, 302] width 281 height 428
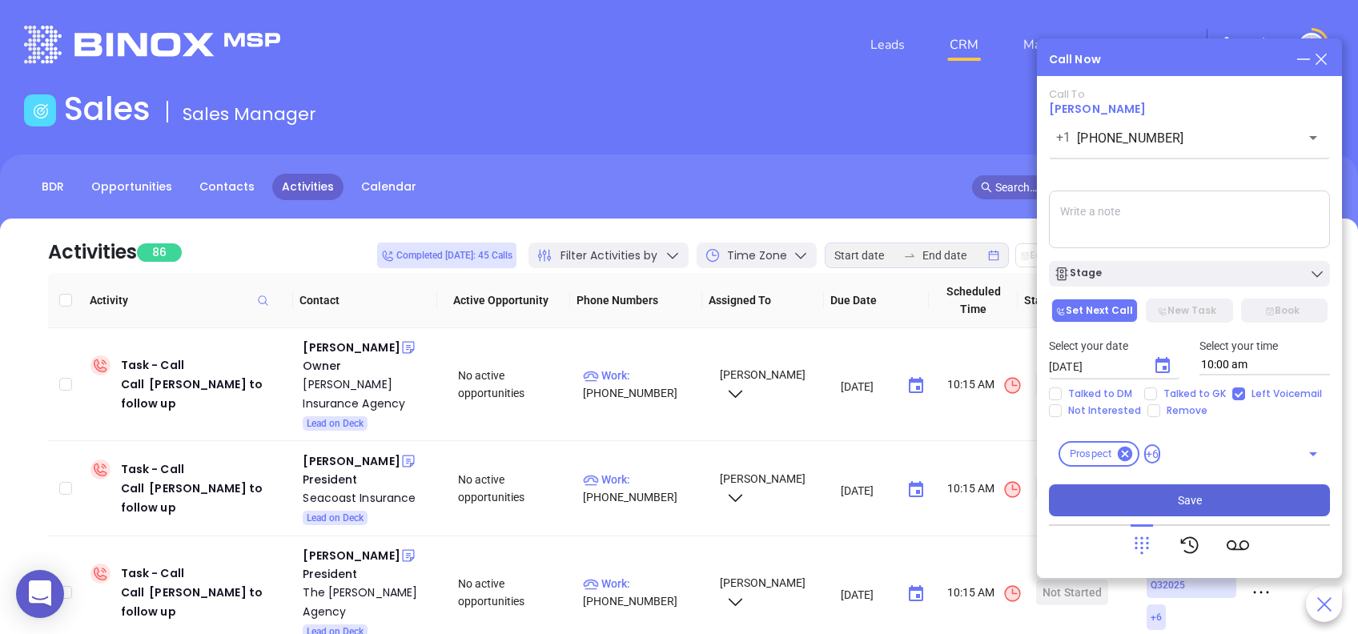
click at [1198, 499] on span "Save" at bounding box center [1190, 501] width 24 height 18
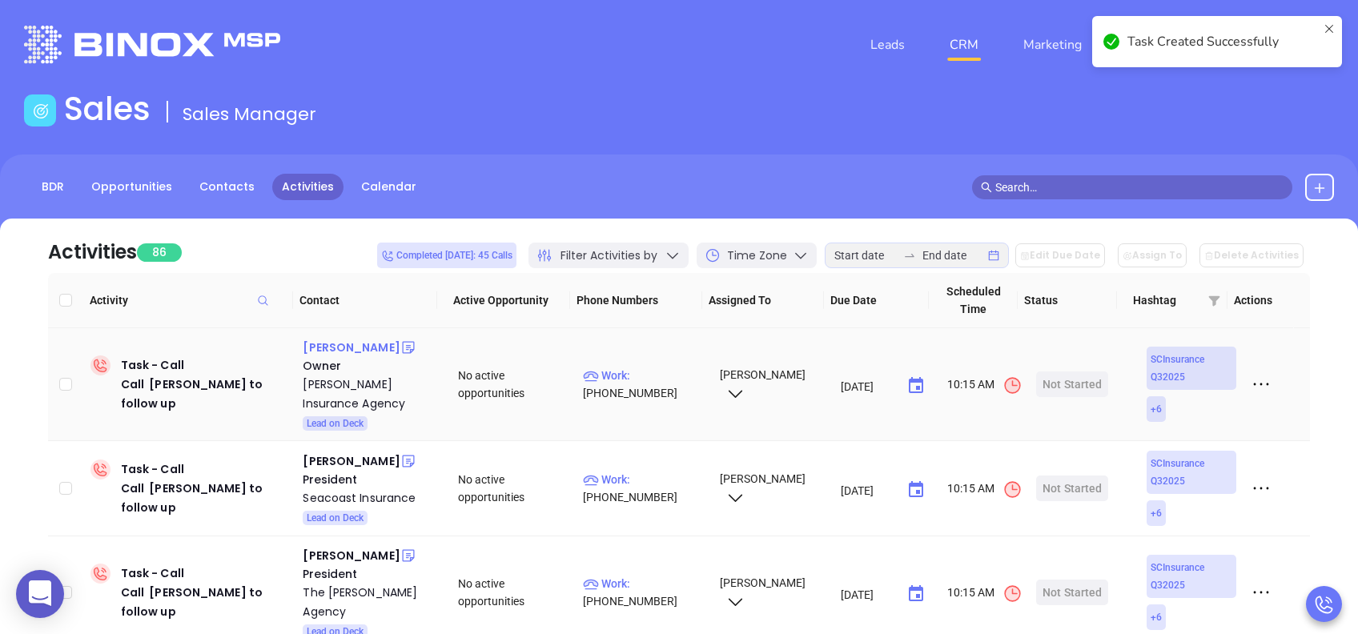
click at [372, 351] on div "[PERSON_NAME]" at bounding box center [351, 347] width 97 height 19
click at [347, 385] on div "[PERSON_NAME] Insurance Agency" at bounding box center [369, 394] width 133 height 38
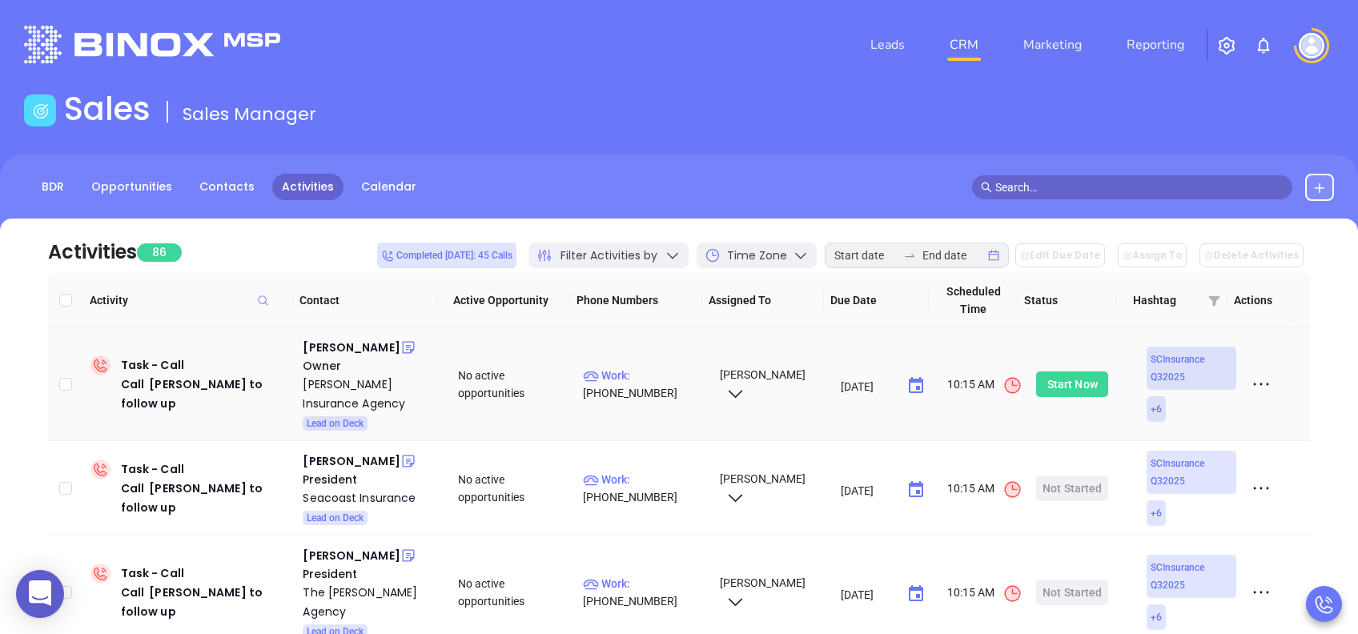
click at [1069, 383] on div "Start Now" at bounding box center [1072, 385] width 50 height 26
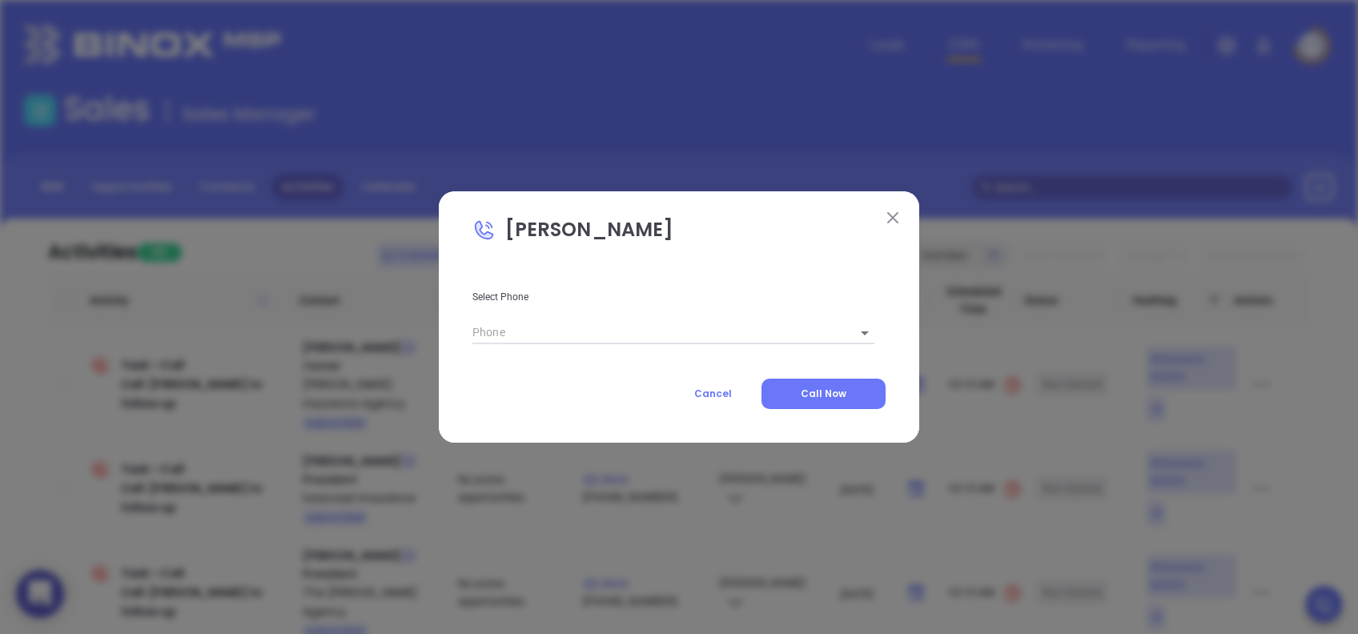
type input "[PHONE_NUMBER]"
type input "1"
drag, startPoint x: 834, startPoint y: 396, endPoint x: 885, endPoint y: 370, distance: 56.6
click at [835, 397] on span "Call Now" at bounding box center [824, 394] width 46 height 14
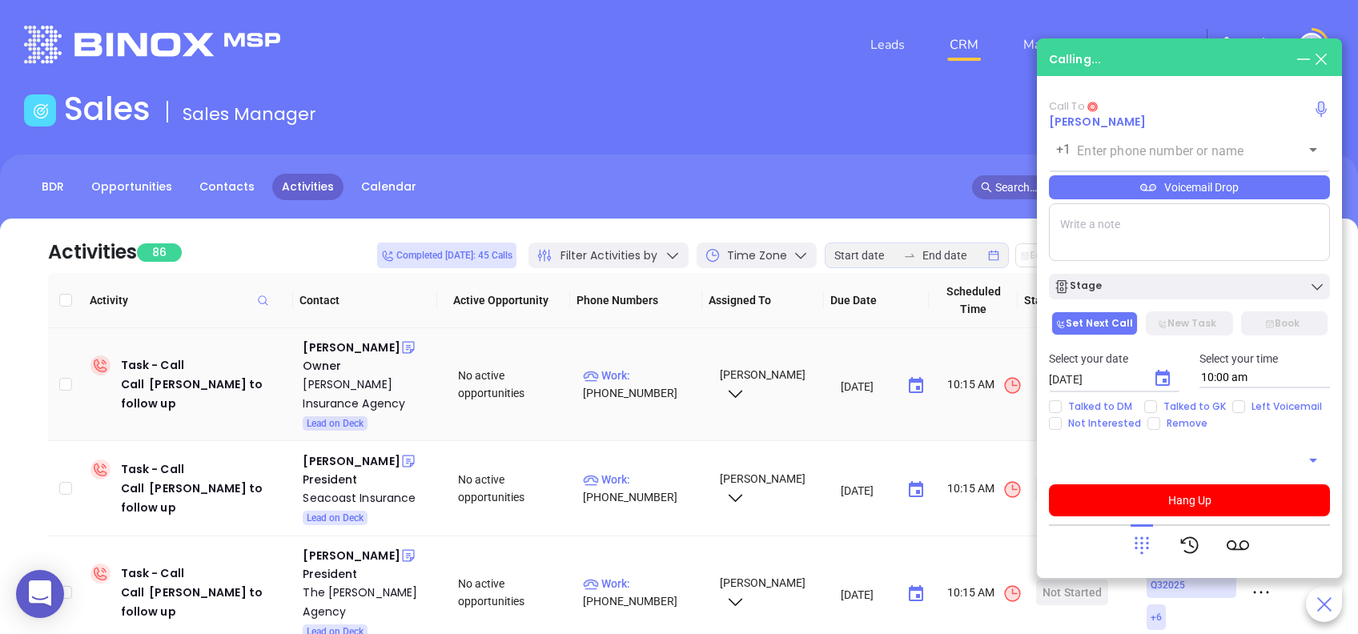
type input "[PHONE_NUMBER]"
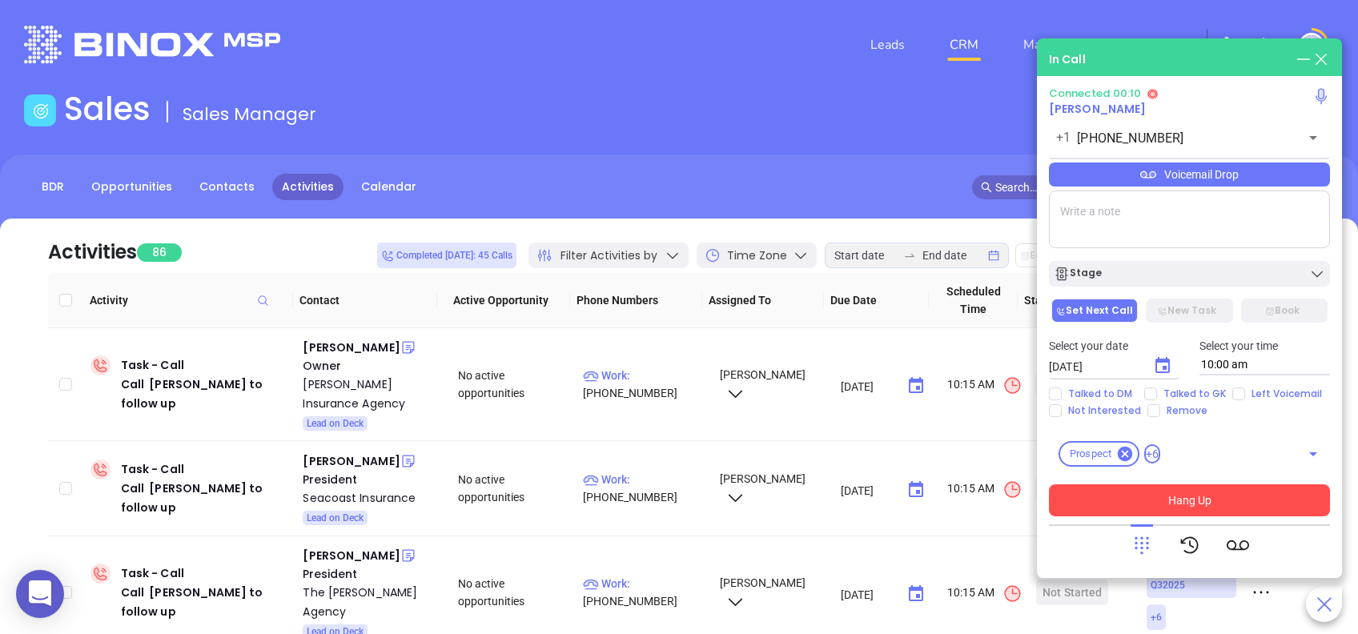
click at [1231, 492] on button "Hang Up" at bounding box center [1189, 500] width 281 height 32
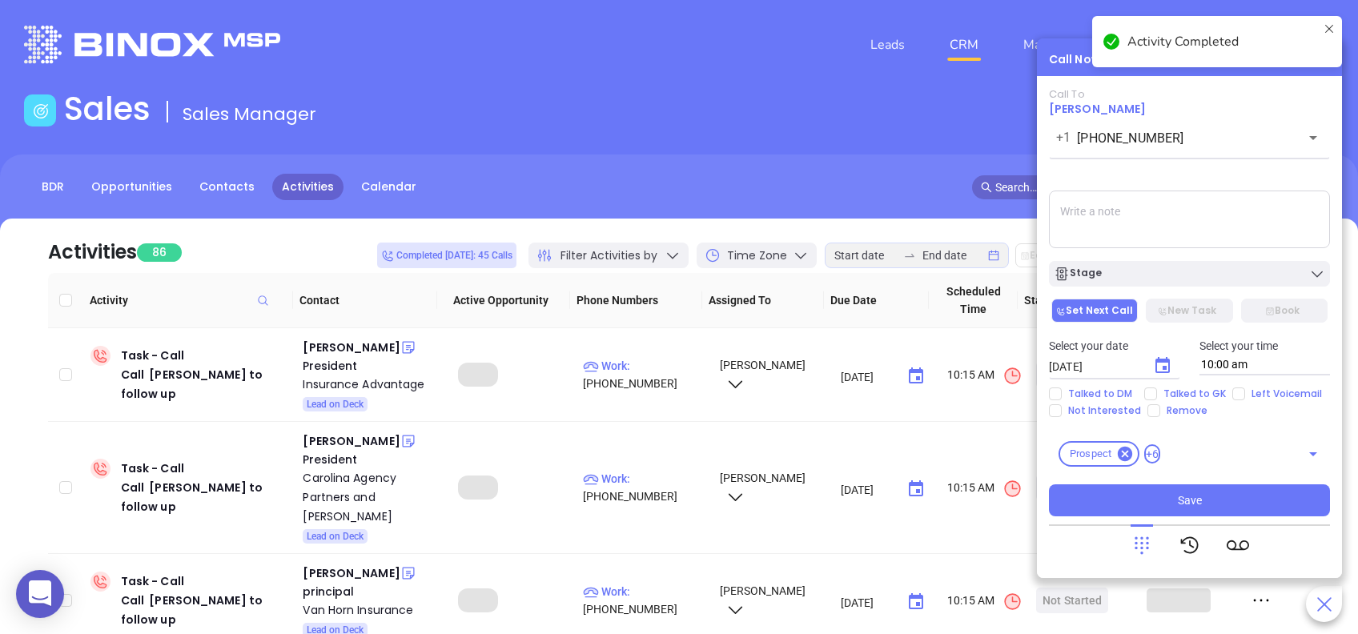
click at [1163, 269] on div "Stage" at bounding box center [1189, 274] width 271 height 16
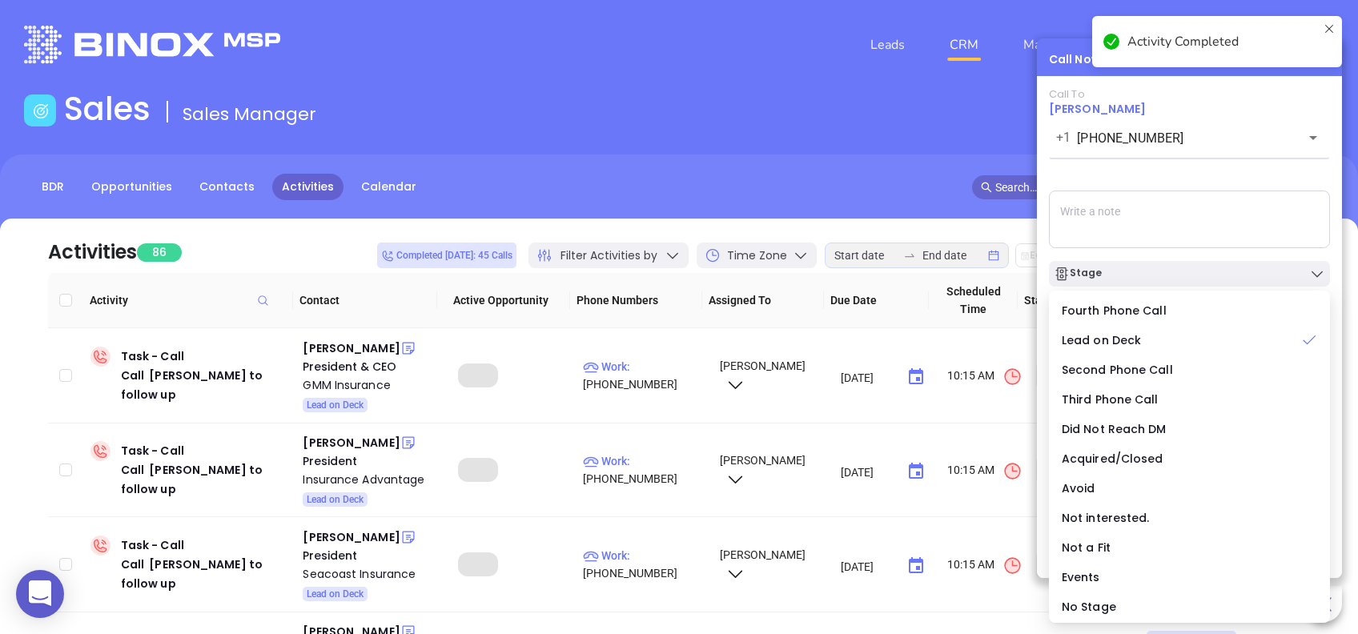
click at [1169, 179] on div "Call To Warren Jeffords +1 (800) 948-5077 ​ Voicemail Drop Stage Set Next Call …" at bounding box center [1189, 302] width 281 height 428
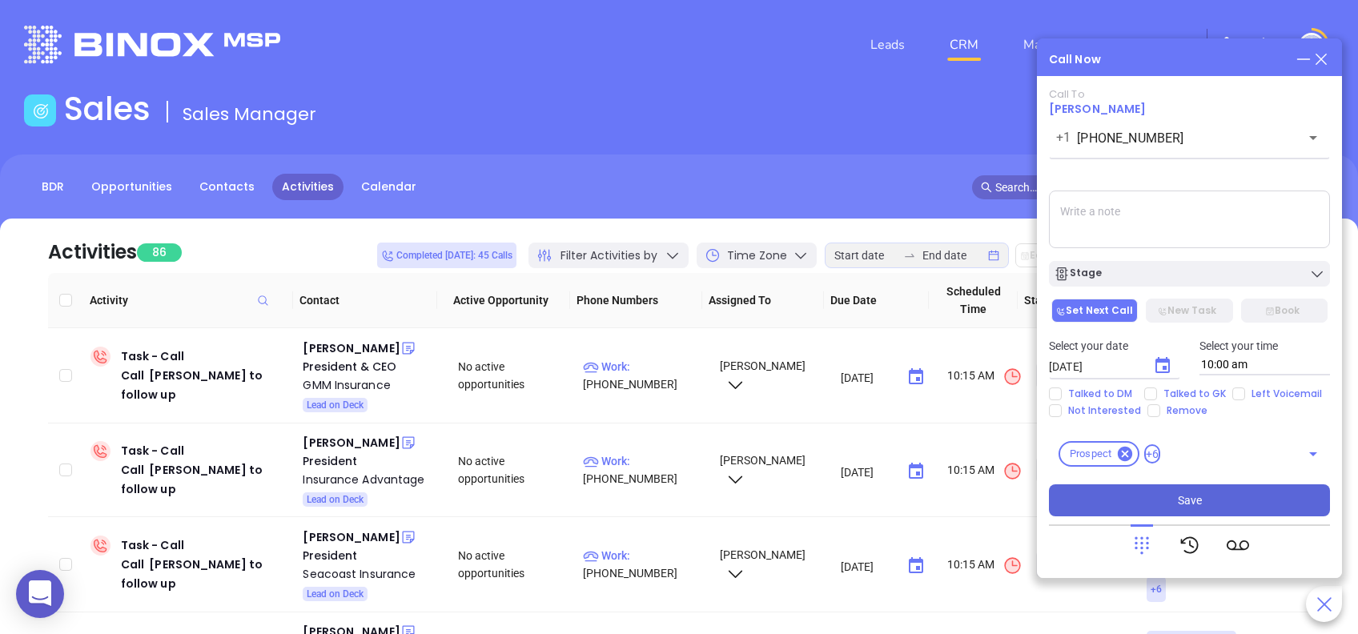
click at [1227, 500] on button "Save" at bounding box center [1189, 500] width 281 height 32
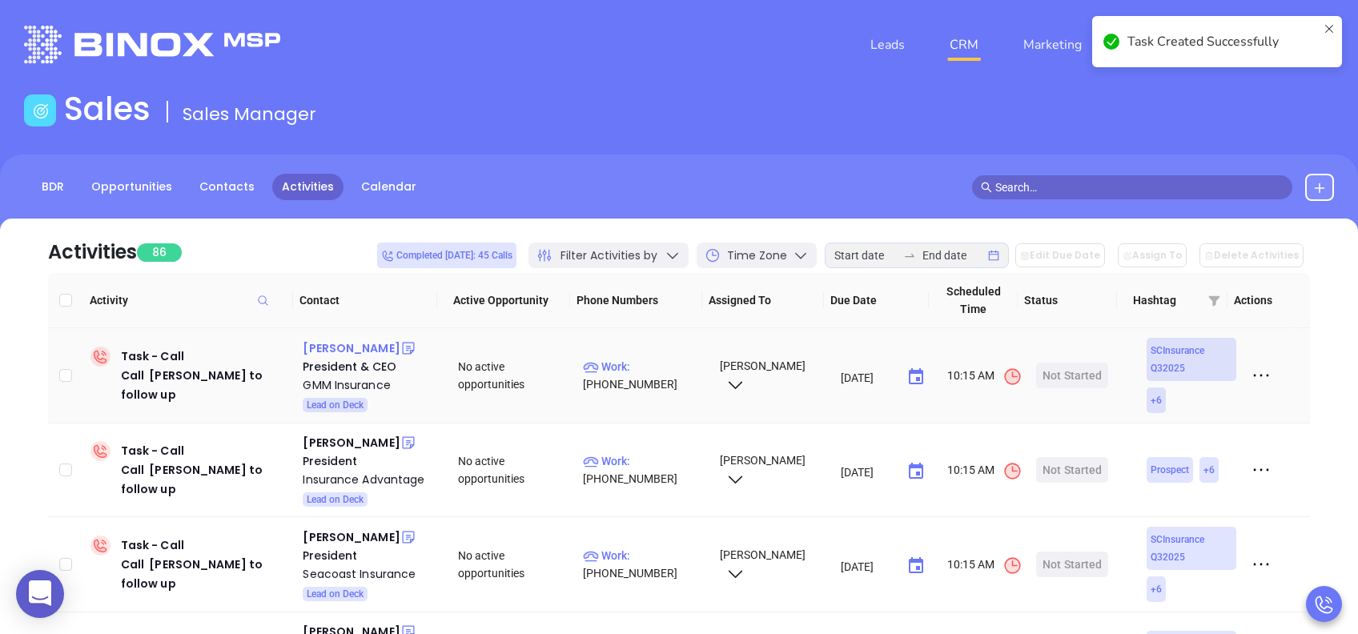
click at [346, 352] on div "Marilyn Gray" at bounding box center [351, 348] width 97 height 19
click at [346, 378] on div "GMM Insurance" at bounding box center [369, 385] width 133 height 19
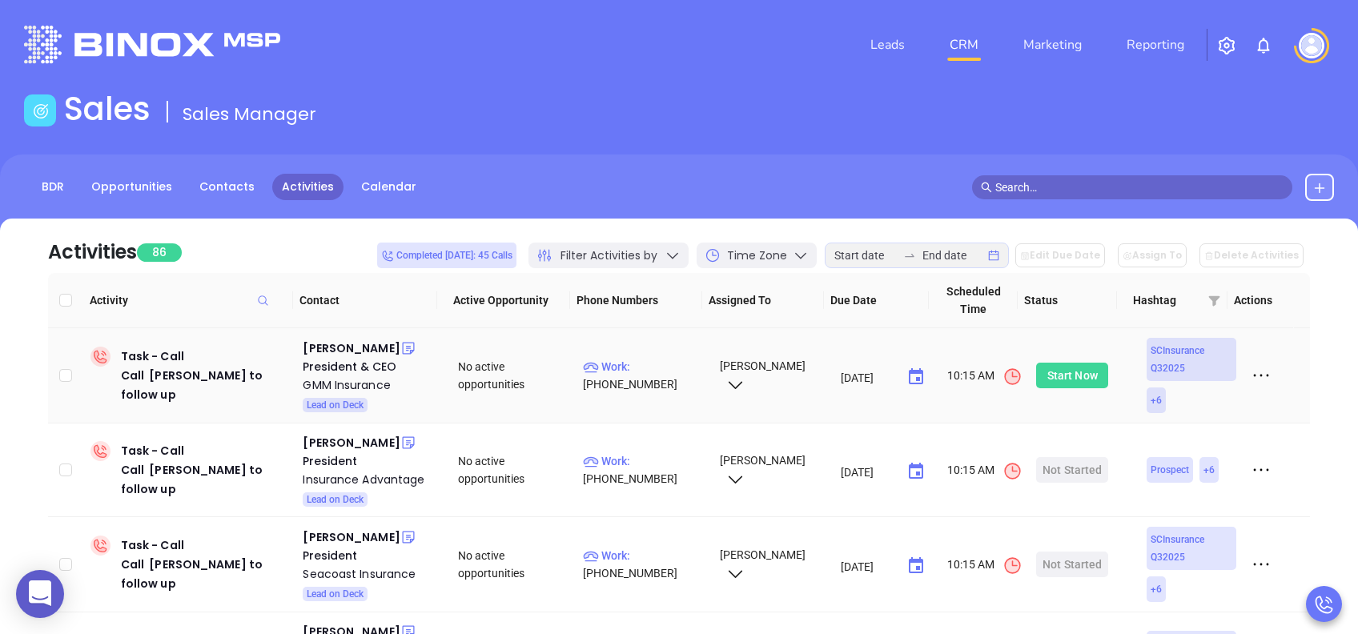
click at [1055, 372] on div "Start Now" at bounding box center [1072, 376] width 50 height 26
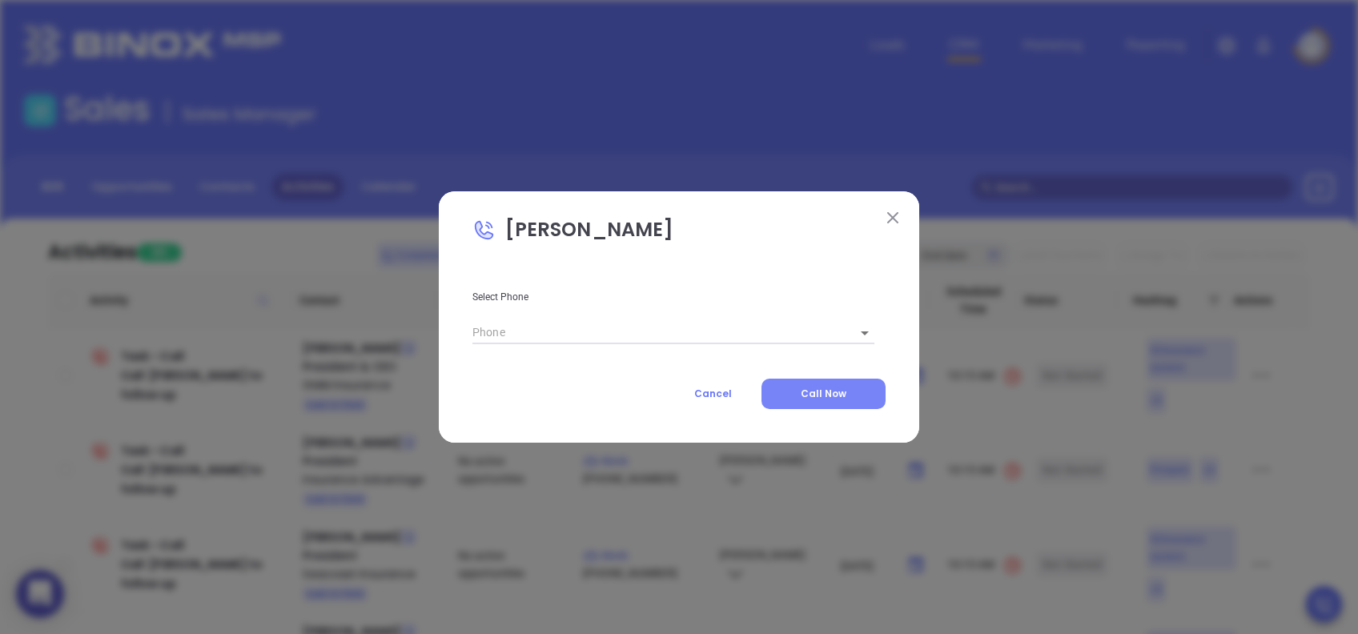
type input "(803) 739-2345"
type input "1"
click at [824, 396] on span "Call Now" at bounding box center [824, 394] width 46 height 14
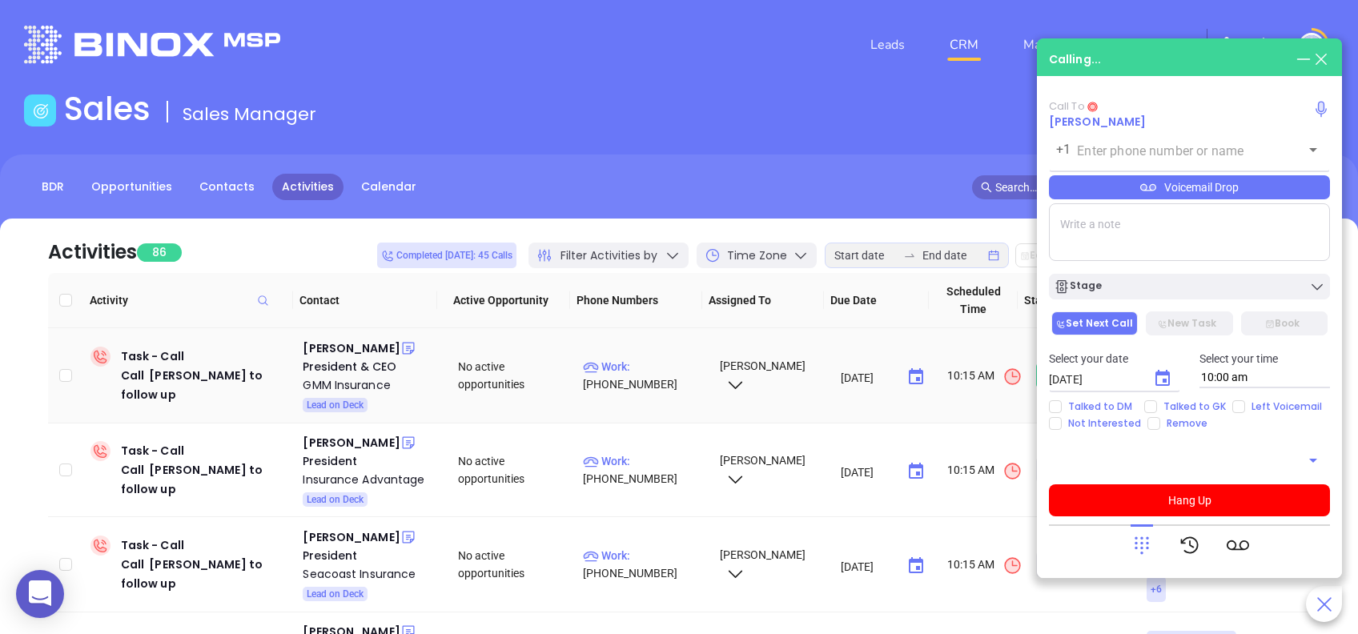
type input "(803) 739-2345"
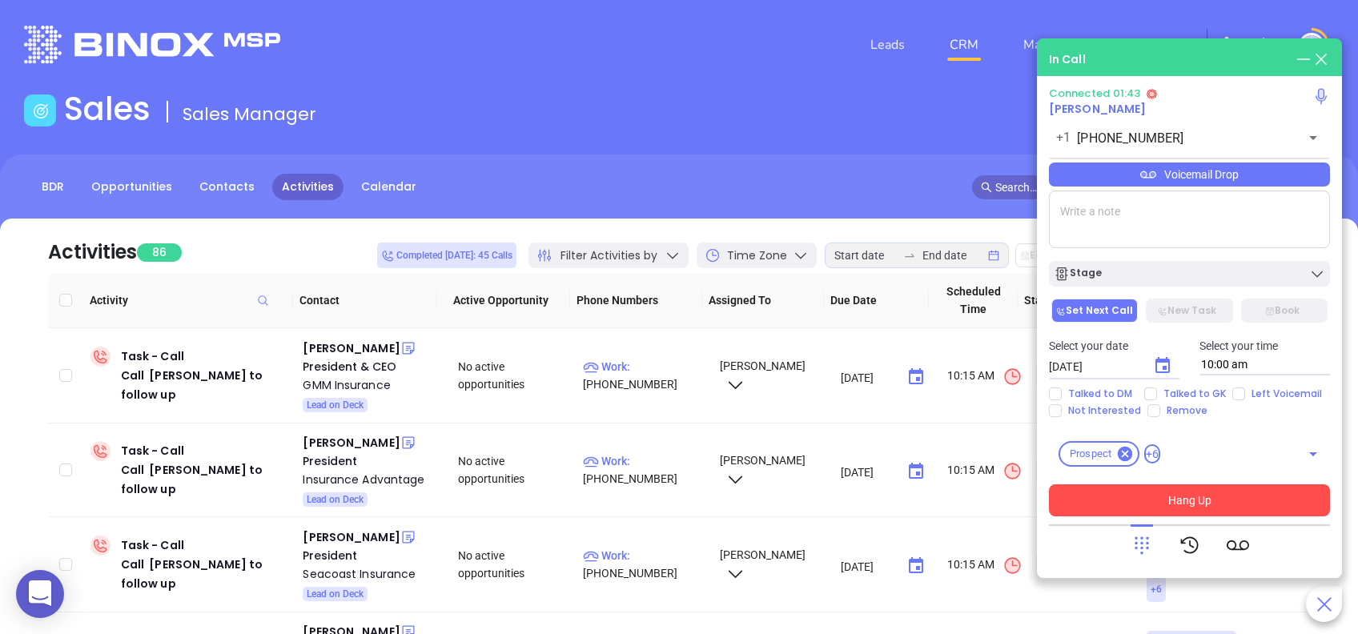
click at [1198, 504] on button "Hang Up" at bounding box center [1189, 500] width 281 height 32
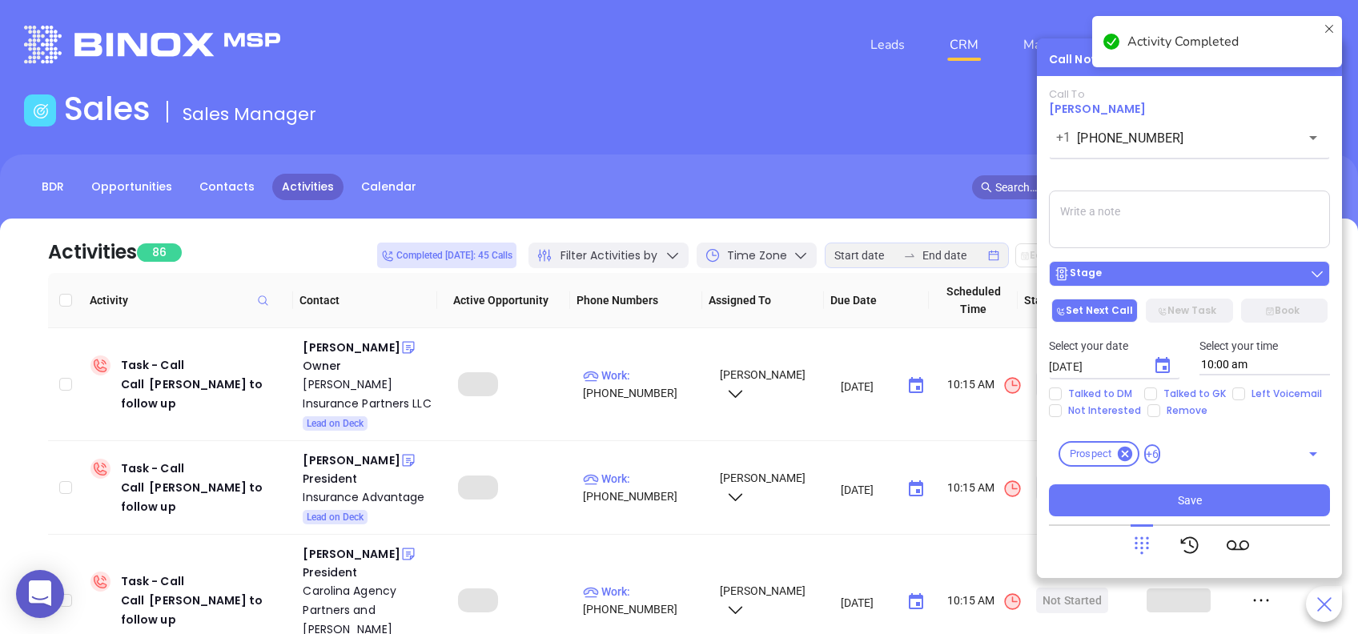
click at [1139, 265] on button "Stage" at bounding box center [1189, 274] width 281 height 26
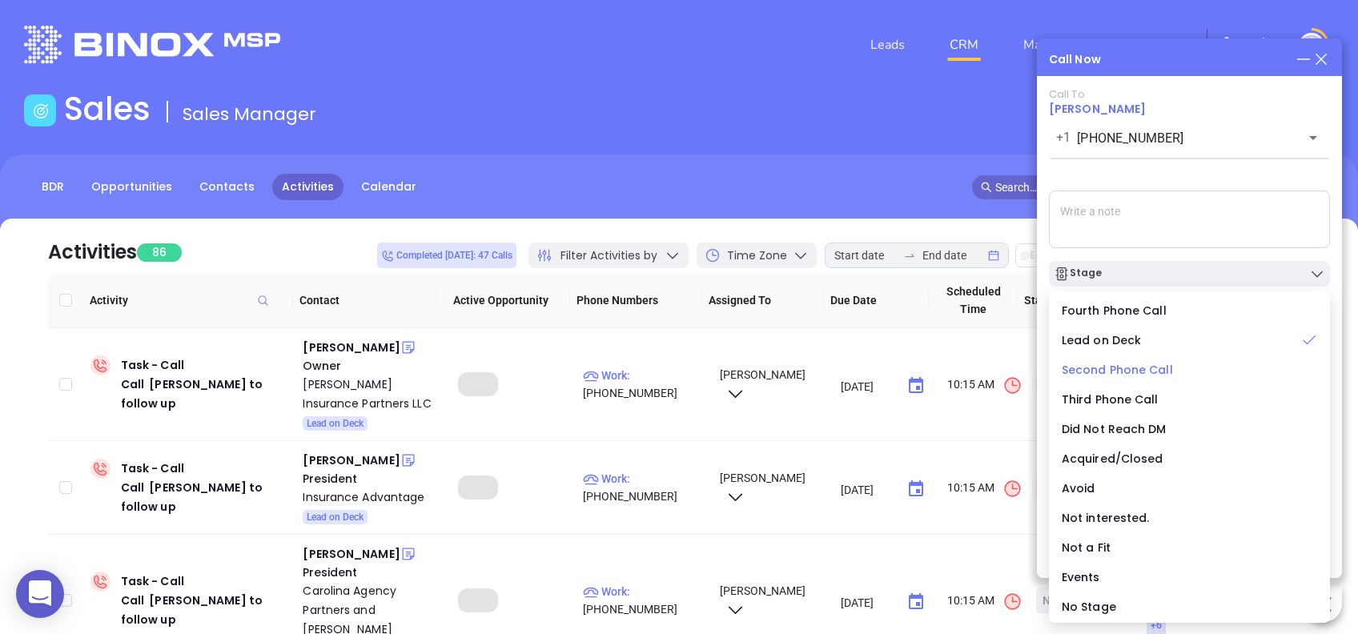
click at [1141, 372] on span "Second Phone Call" at bounding box center [1117, 370] width 111 height 16
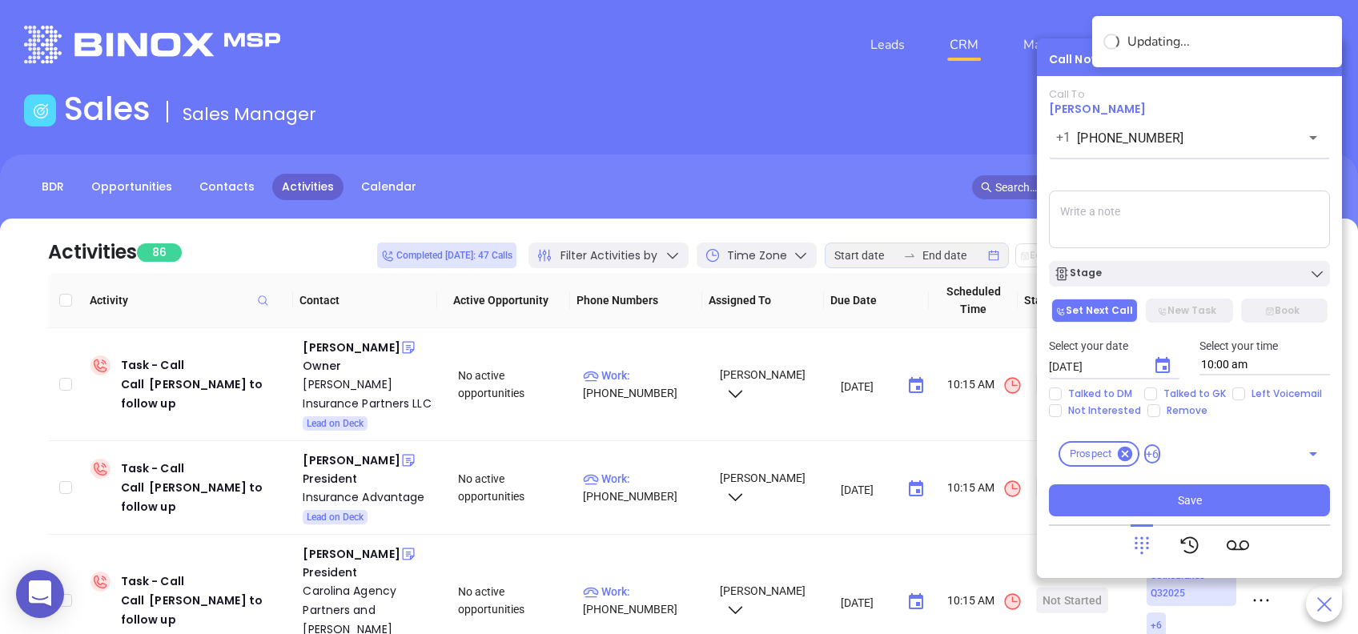
click at [1163, 364] on icon "Choose date, selected date is Aug 12, 2025" at bounding box center [1162, 365] width 19 height 19
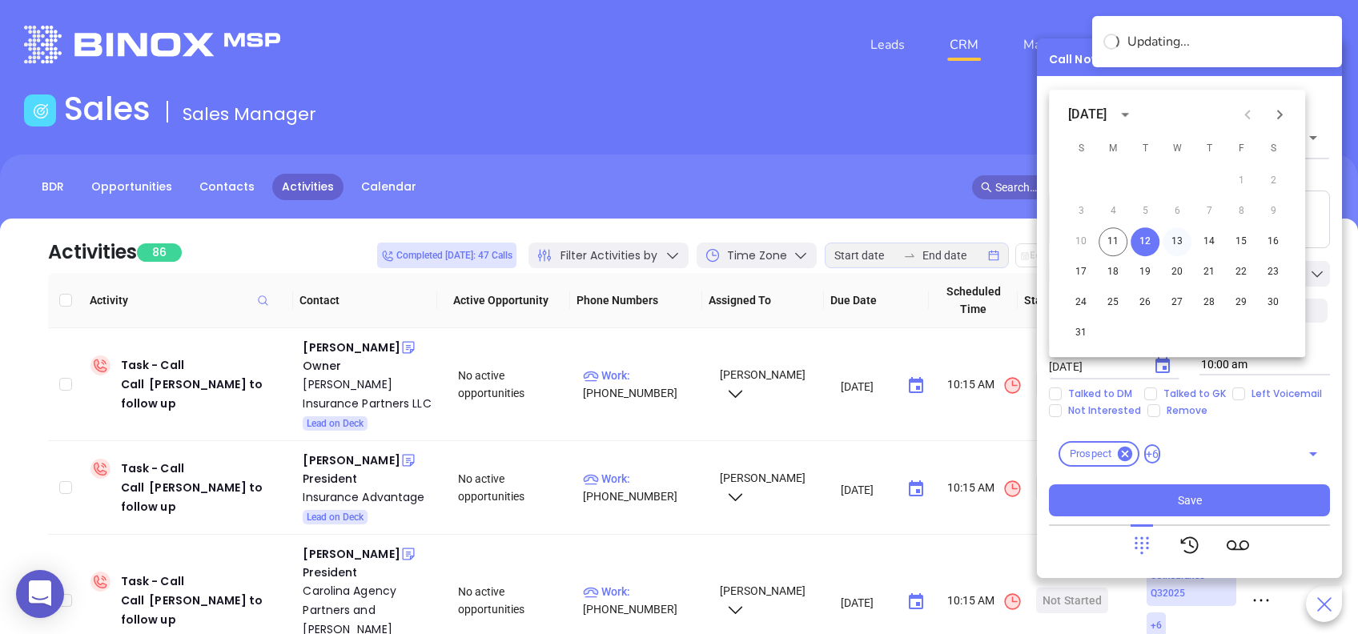
click at [1183, 237] on button "13" at bounding box center [1177, 241] width 29 height 29
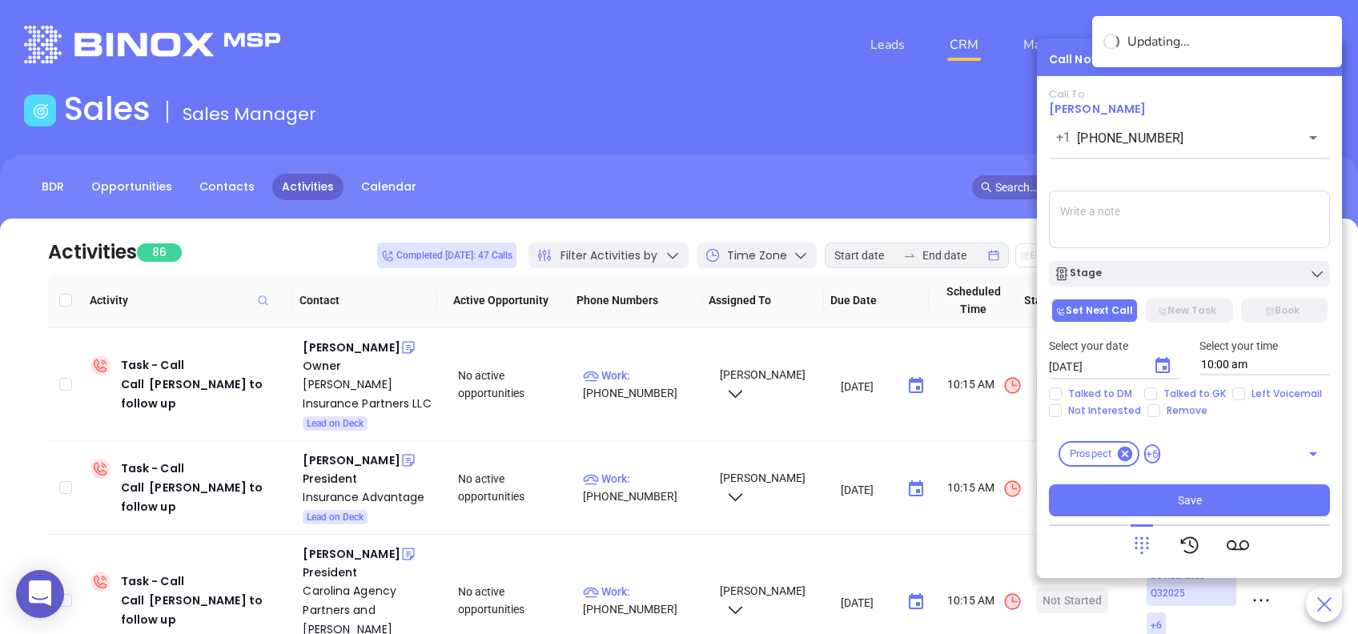
type input "[DATE]"
click at [1236, 395] on input "Left Voicemail" at bounding box center [1238, 394] width 13 height 13
checkbox input "true"
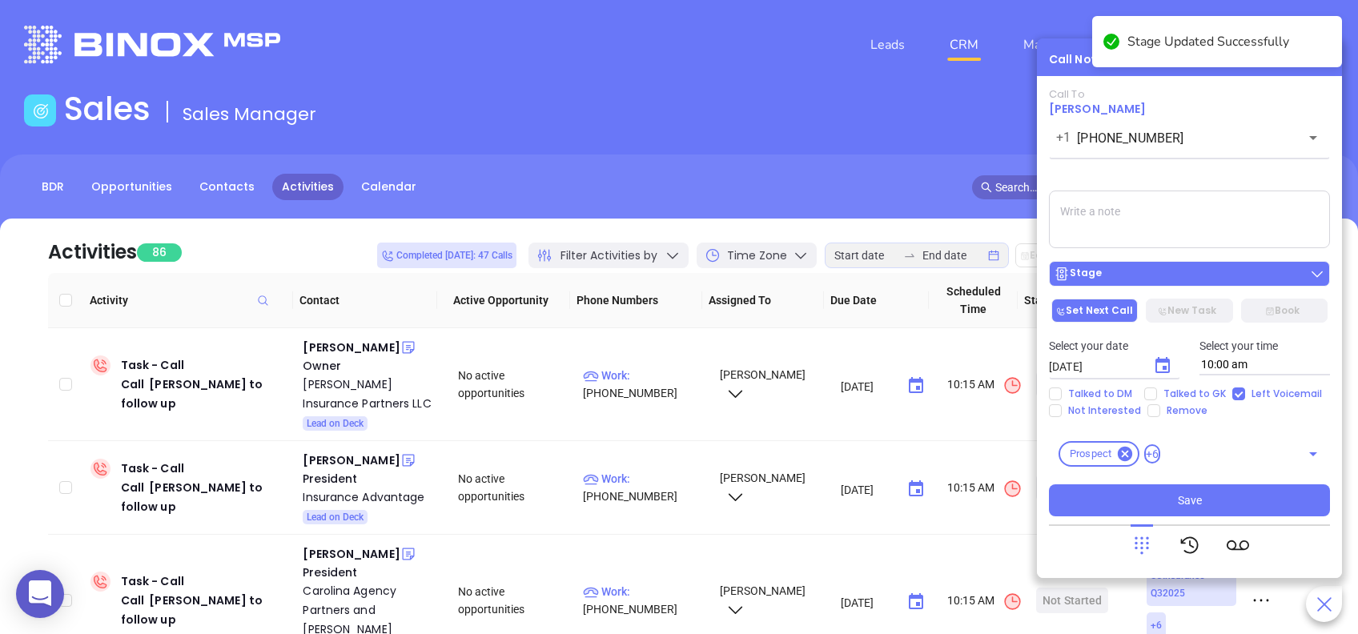
click at [1187, 279] on div "Stage" at bounding box center [1189, 274] width 271 height 16
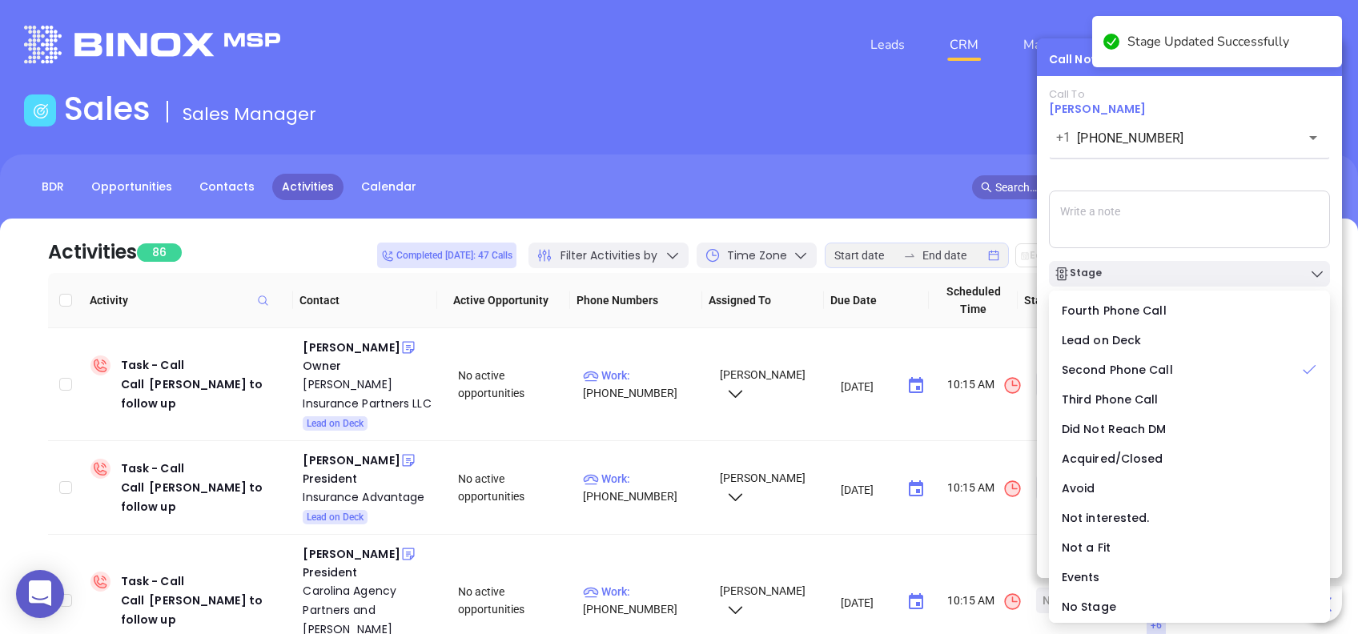
click at [1243, 169] on div "Call To Marilyn Gray +1 (803) 739-2345 ​ Voicemail Drop Stage Set Next Call New…" at bounding box center [1189, 302] width 281 height 428
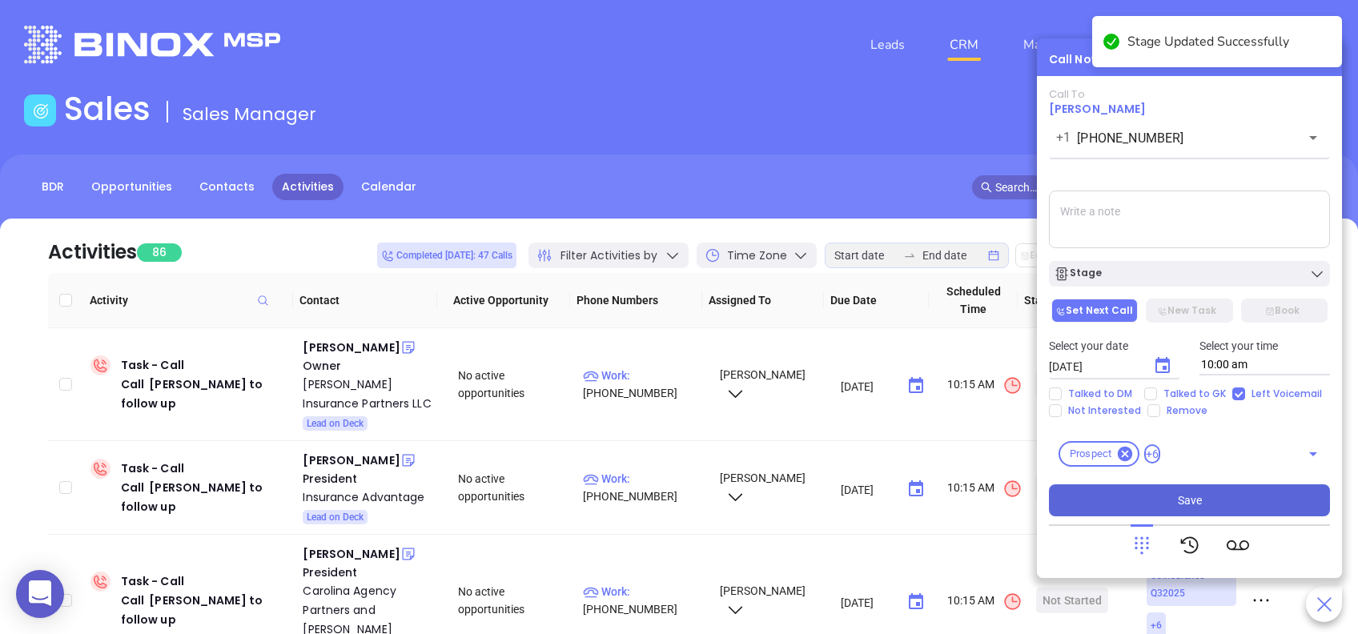
click at [1231, 493] on button "Save" at bounding box center [1189, 500] width 281 height 32
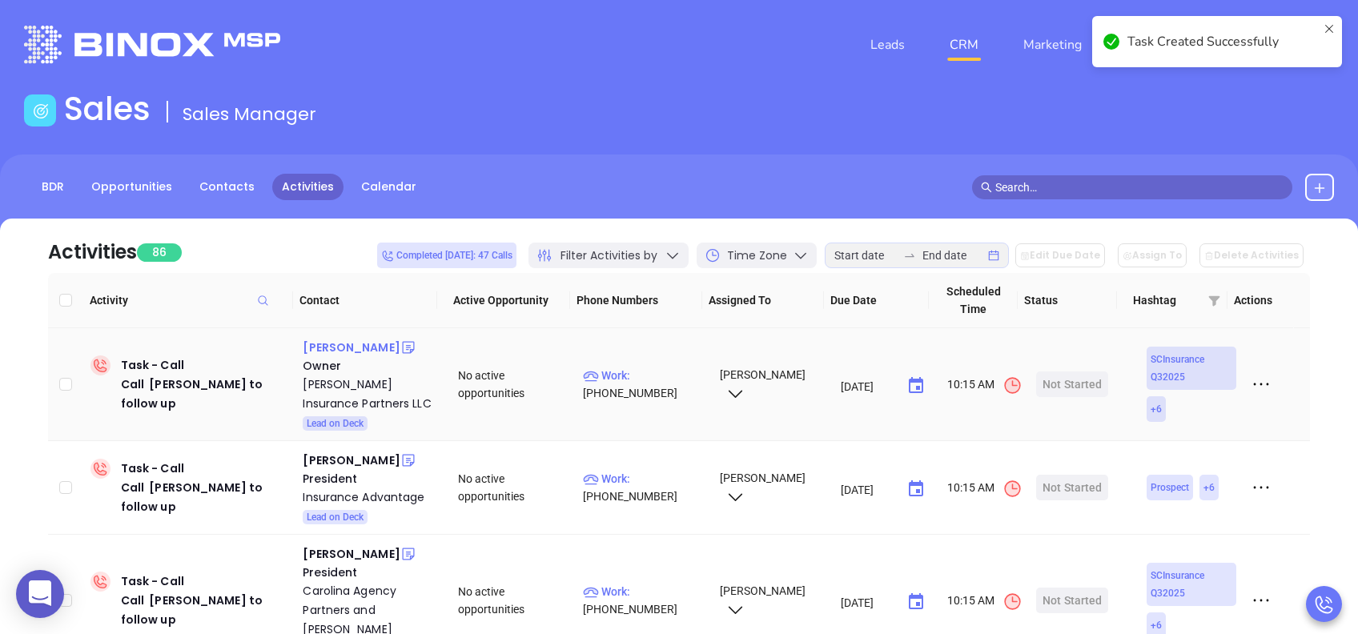
click at [356, 348] on div "[PERSON_NAME]" at bounding box center [351, 347] width 97 height 19
click at [352, 383] on div "[PERSON_NAME] Insurance Partners LLC" at bounding box center [369, 394] width 133 height 38
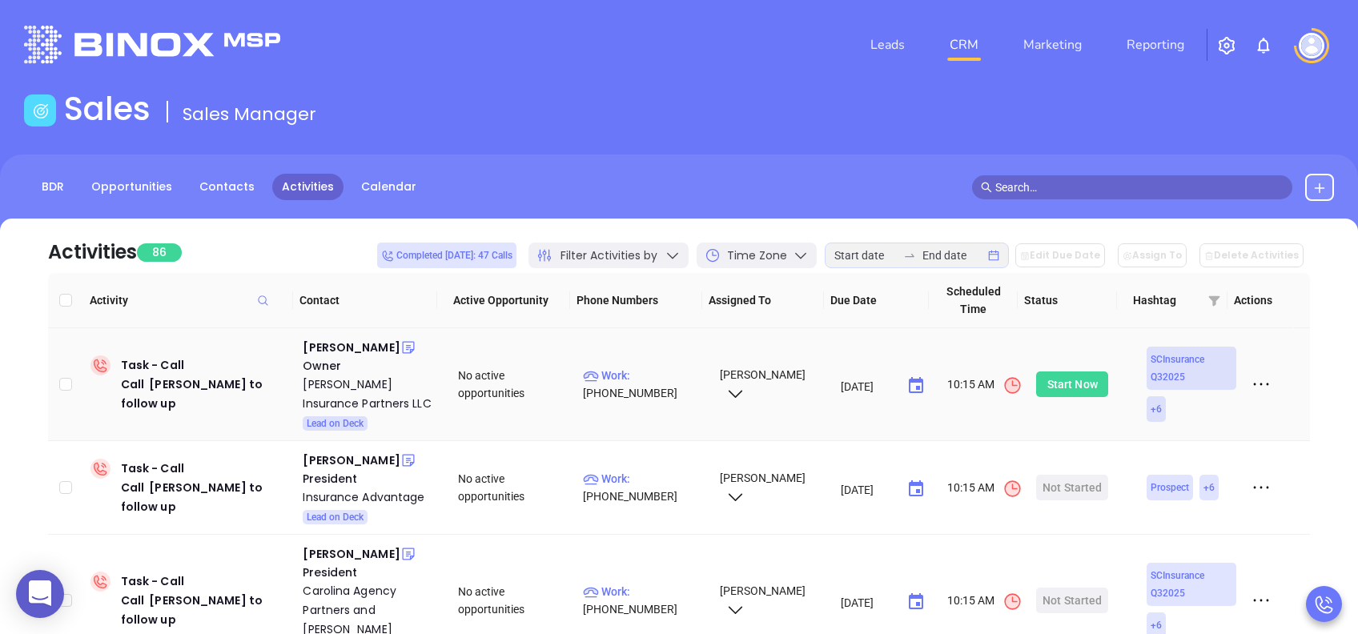
click at [1053, 386] on div "Start Now" at bounding box center [1072, 385] width 50 height 26
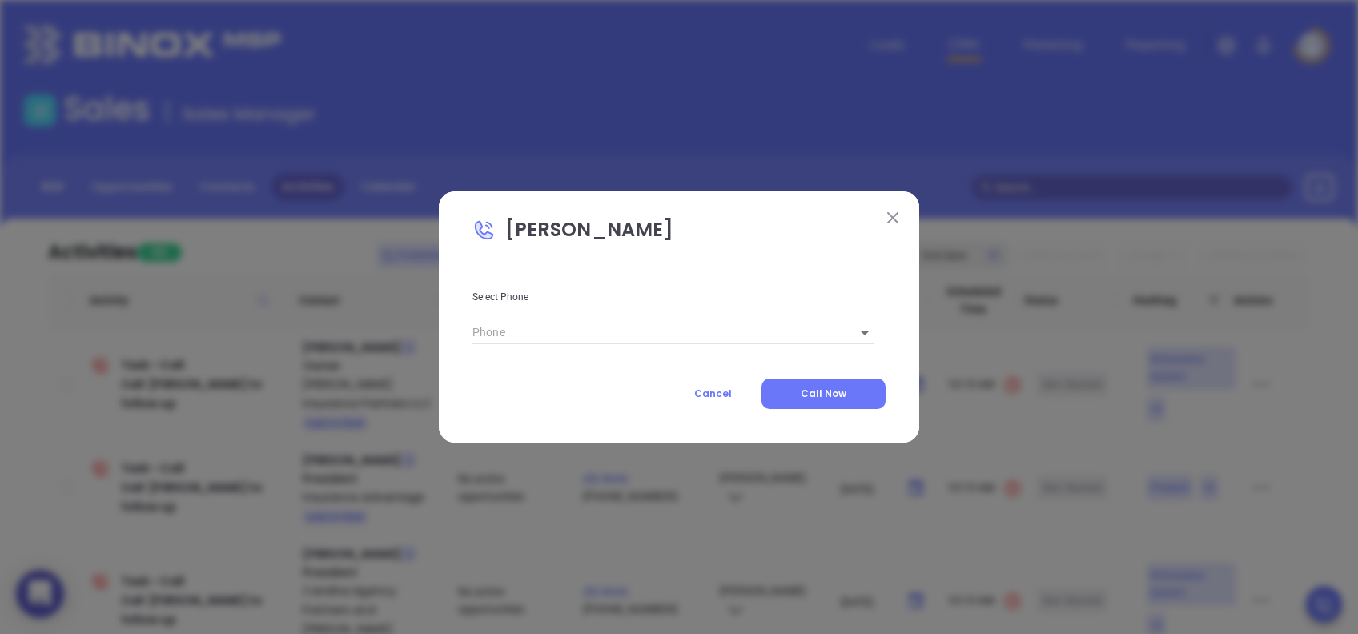
type input "[PHONE_NUMBER]"
type input "1"
click at [872, 389] on button "Call Now" at bounding box center [823, 394] width 124 height 30
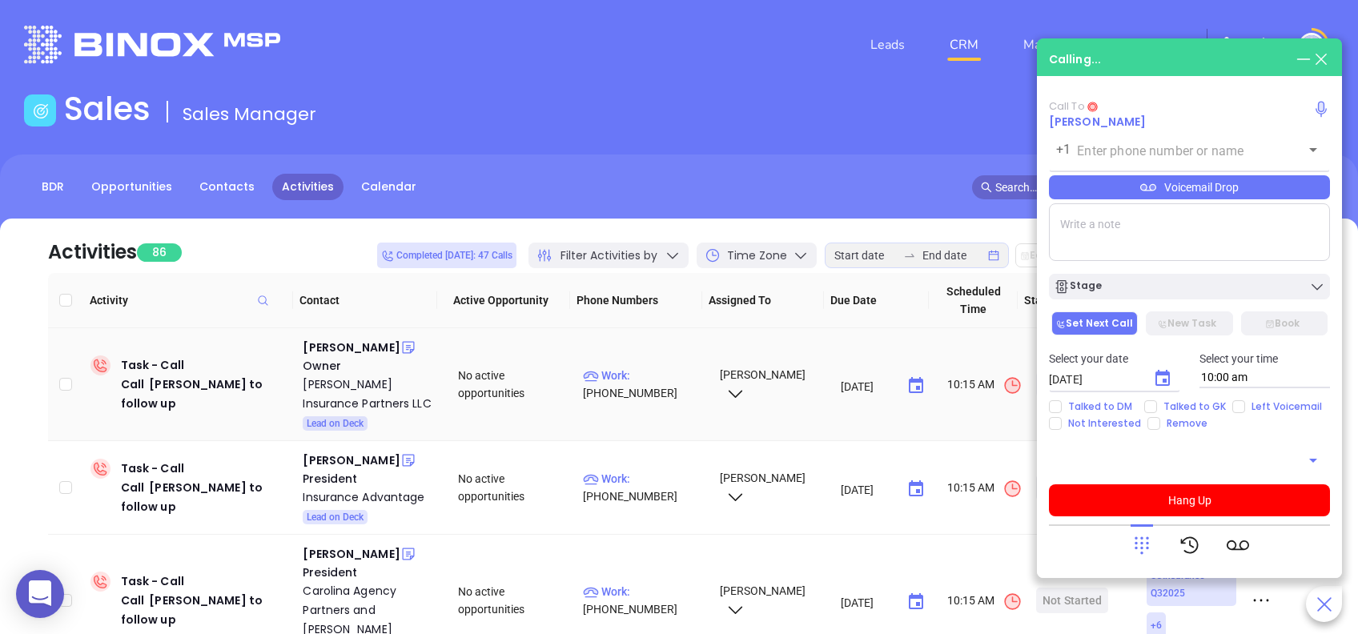
type input "[PHONE_NUMBER]"
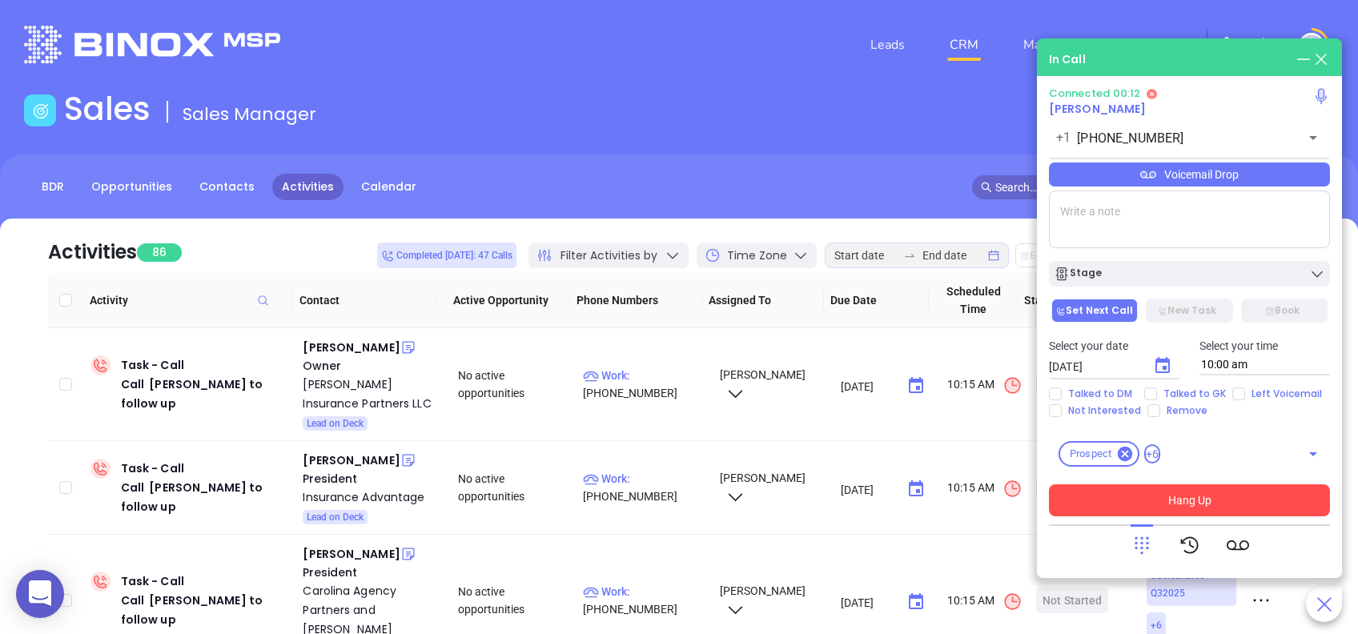
click at [1167, 504] on button "Hang Up" at bounding box center [1189, 500] width 281 height 32
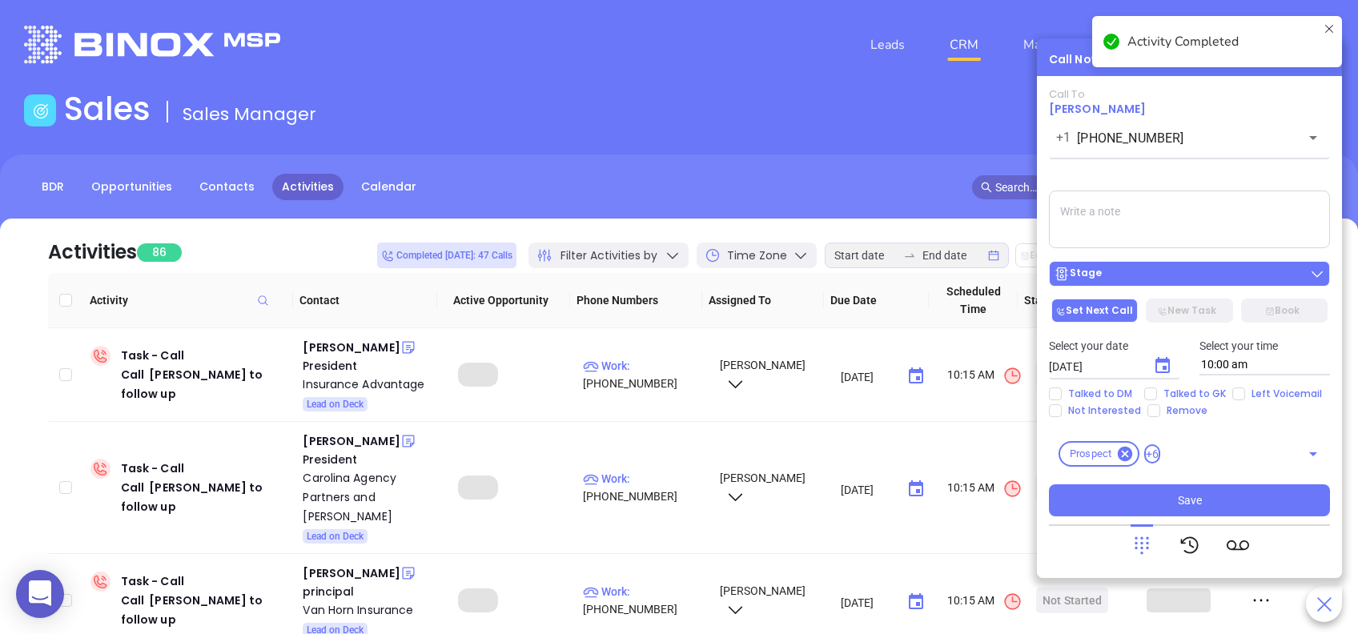
click at [1126, 270] on div "Stage" at bounding box center [1189, 274] width 271 height 16
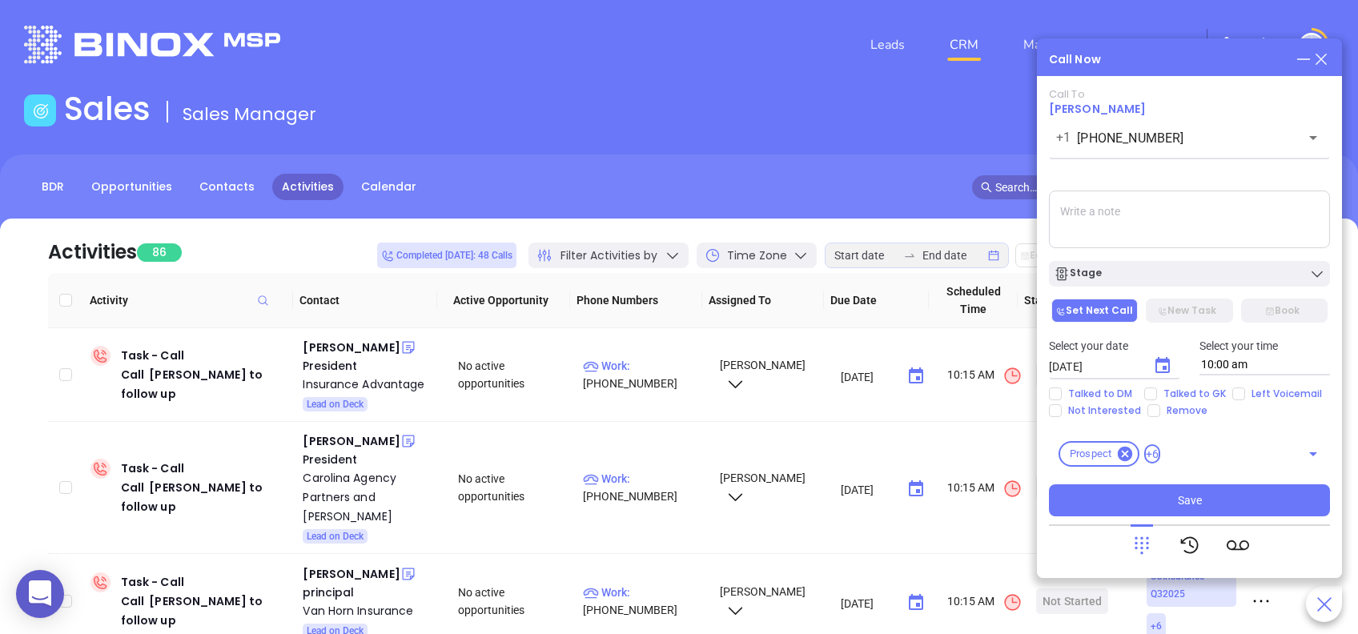
click at [1199, 179] on div "Call To Josh DeWees +1 (803) 386-0003 ​ Voicemail Drop Stage Set Next Call New …" at bounding box center [1189, 302] width 281 height 428
click at [1219, 499] on button "Save" at bounding box center [1189, 500] width 281 height 32
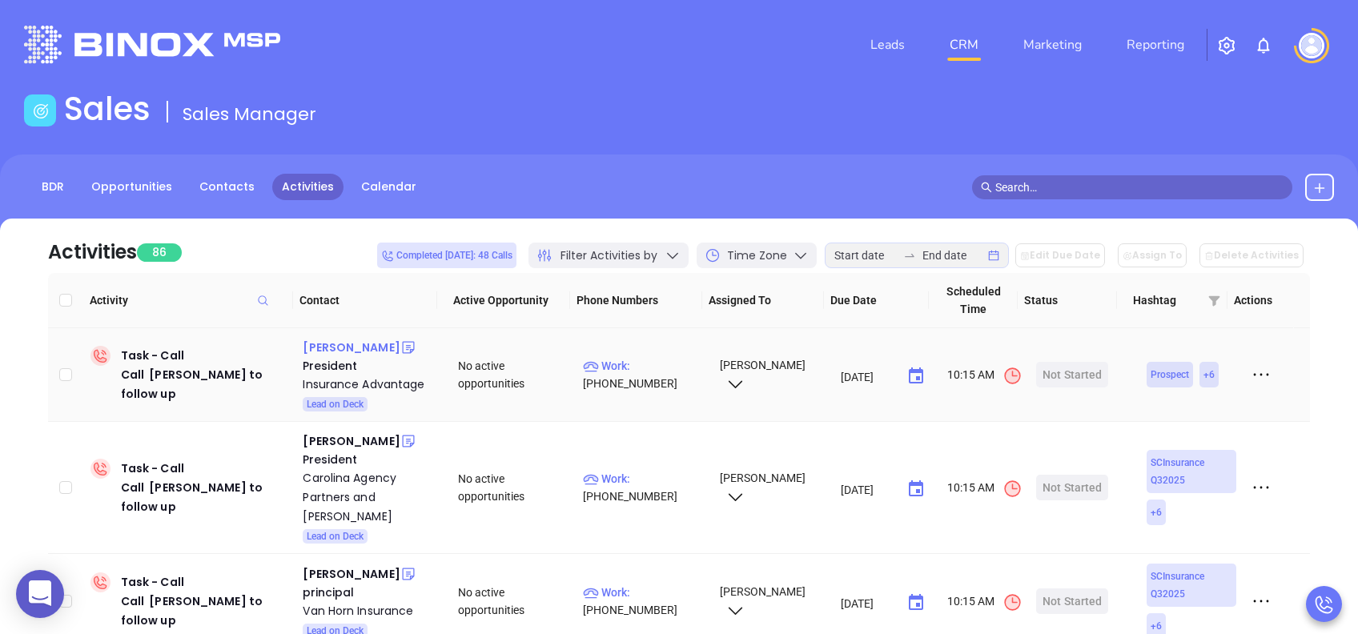
click at [333, 349] on div "Ben Green" at bounding box center [351, 347] width 97 height 19
click at [352, 383] on div "Insurance Advantage" at bounding box center [369, 384] width 133 height 19
click at [323, 346] on div "Ben Green" at bounding box center [351, 347] width 97 height 19
click at [1060, 367] on div "Start Now" at bounding box center [1072, 375] width 50 height 26
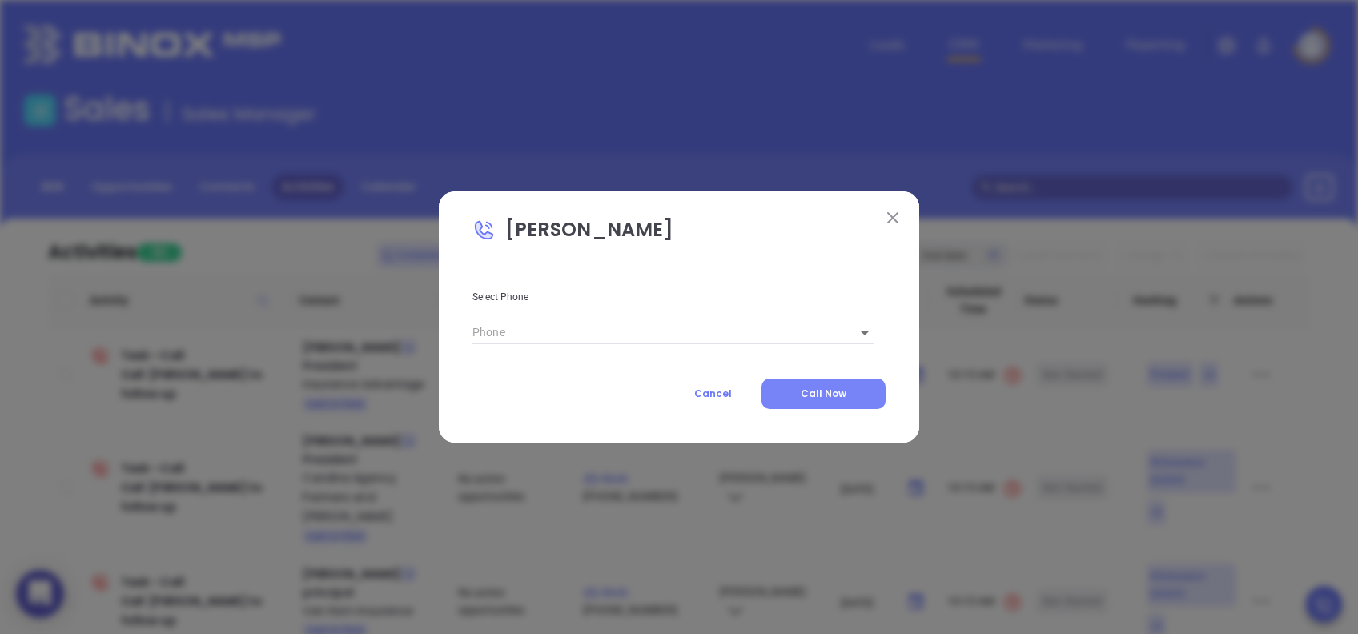
type input "(803) 851-0049"
type input "1"
click at [822, 388] on span "Call Now" at bounding box center [824, 394] width 46 height 14
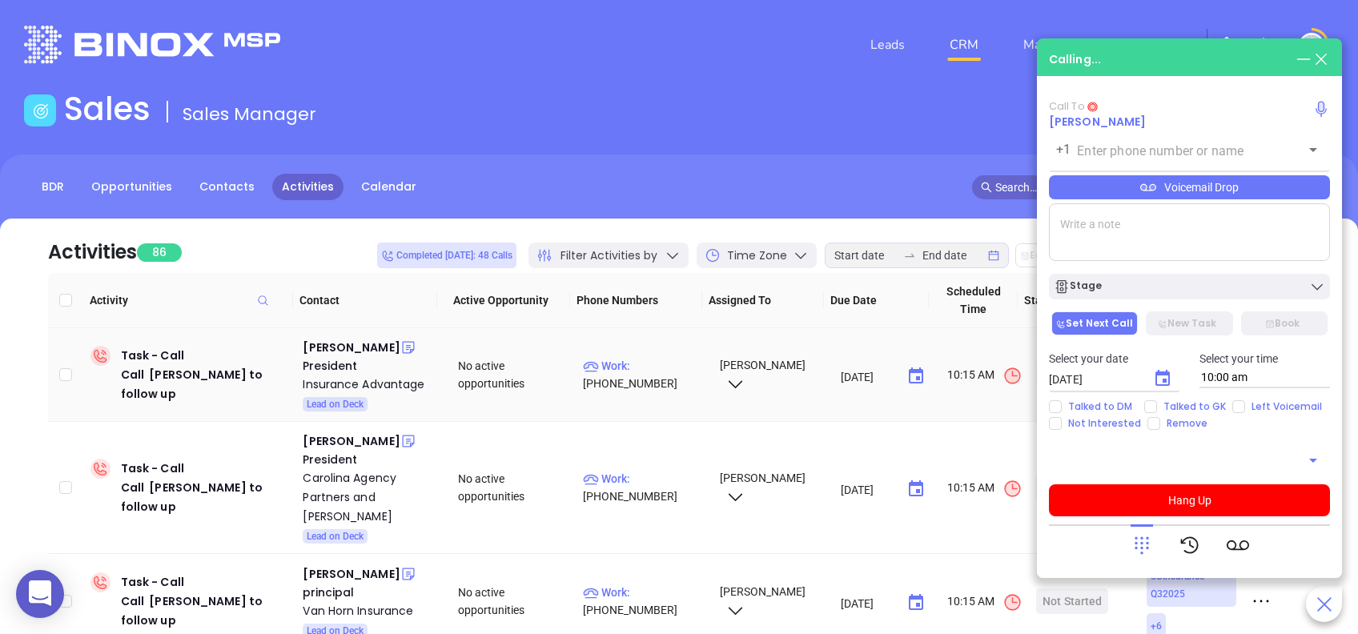
type input "(803) 851-0049"
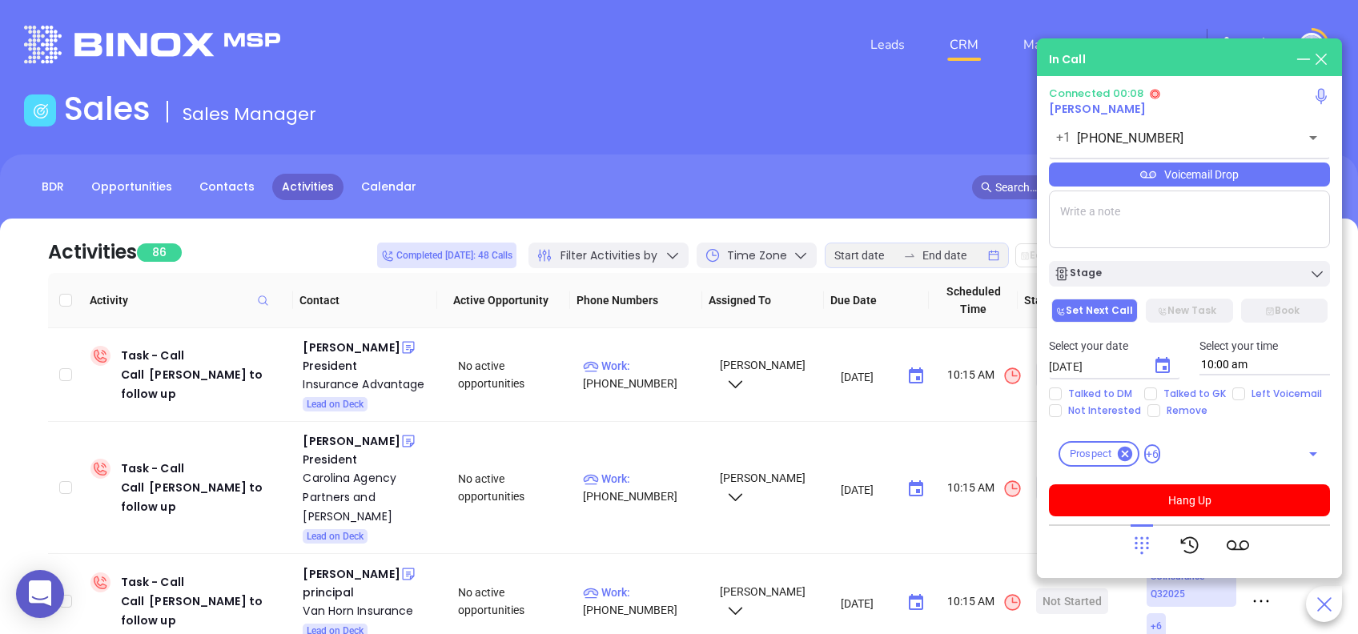
click at [1143, 552] on icon at bounding box center [1142, 545] width 22 height 22
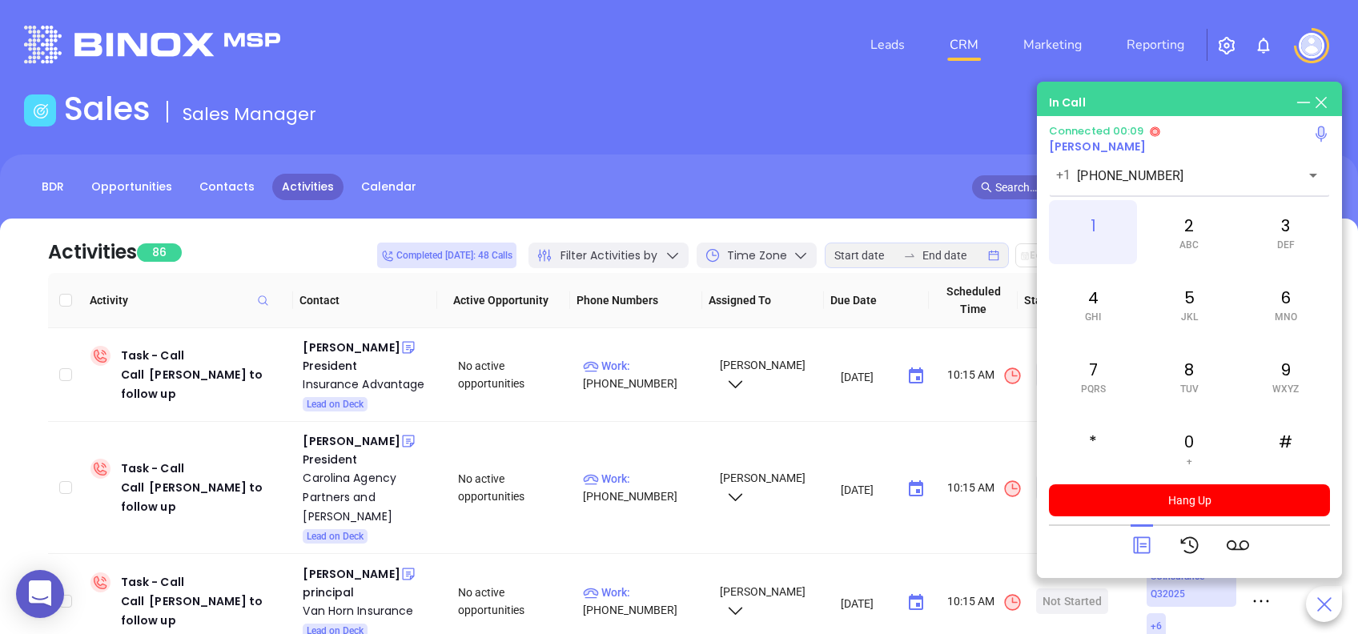
click at [1085, 227] on div "1" at bounding box center [1093, 232] width 88 height 64
click at [1140, 541] on icon at bounding box center [1142, 545] width 22 height 22
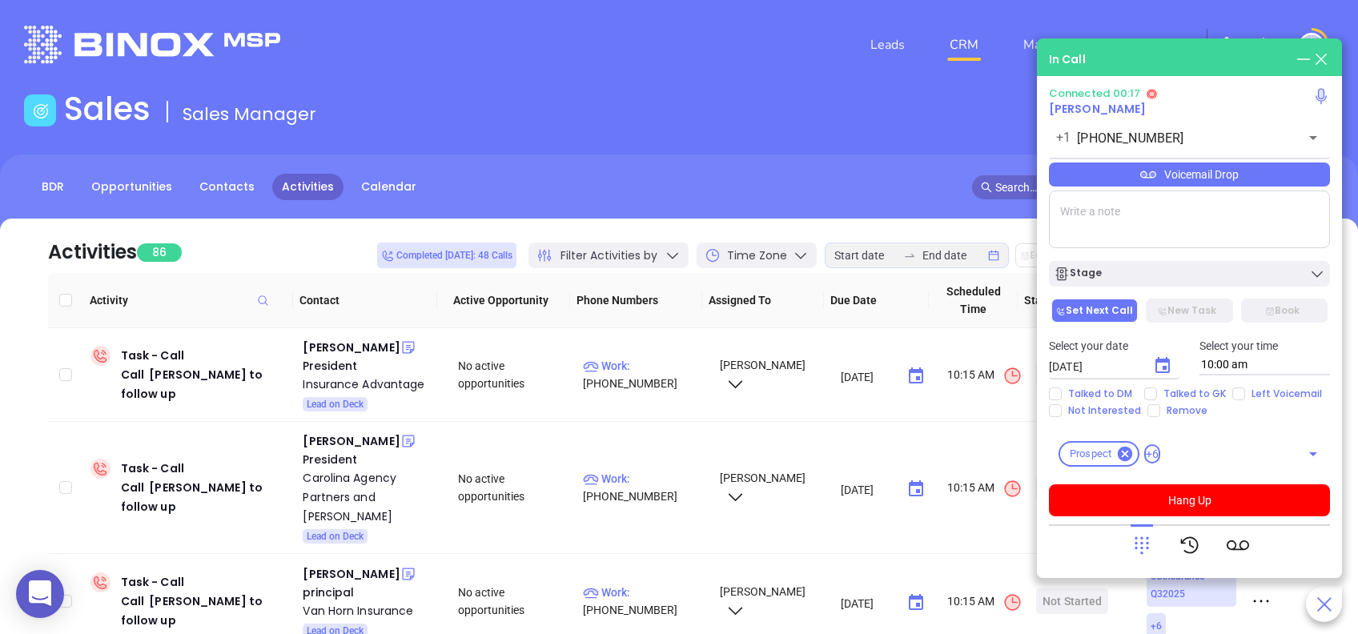
click at [1270, 170] on div "Voicemail Drop" at bounding box center [1189, 175] width 281 height 24
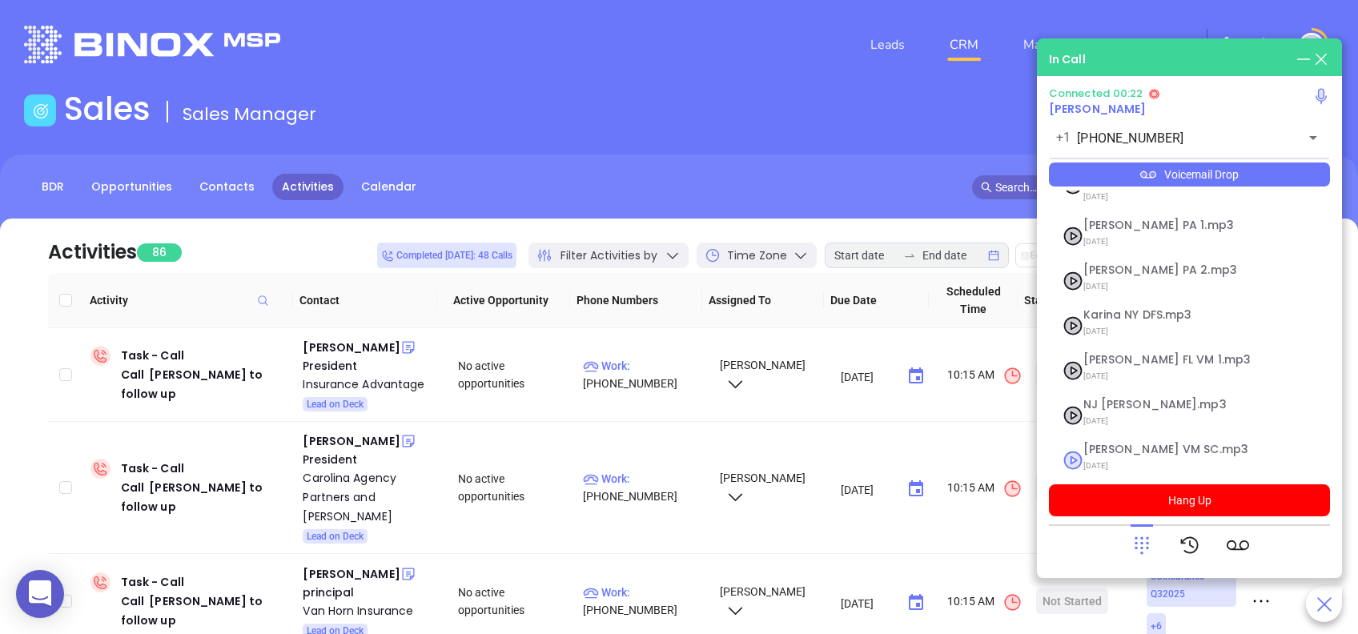
click at [1123, 444] on span "Lucy VM SC.mp3" at bounding box center [1169, 450] width 173 height 12
checkbox input "true"
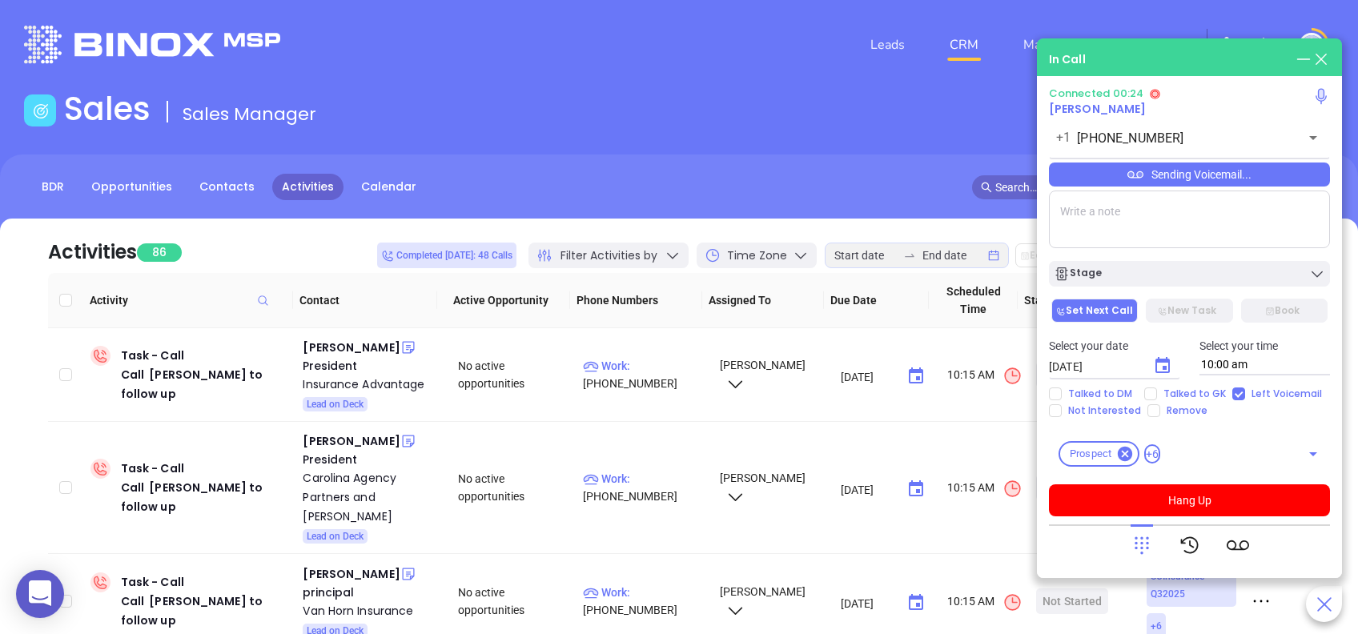
click at [1143, 532] on div at bounding box center [1142, 545] width 22 height 42
click at [1139, 540] on icon at bounding box center [1142, 545] width 22 height 22
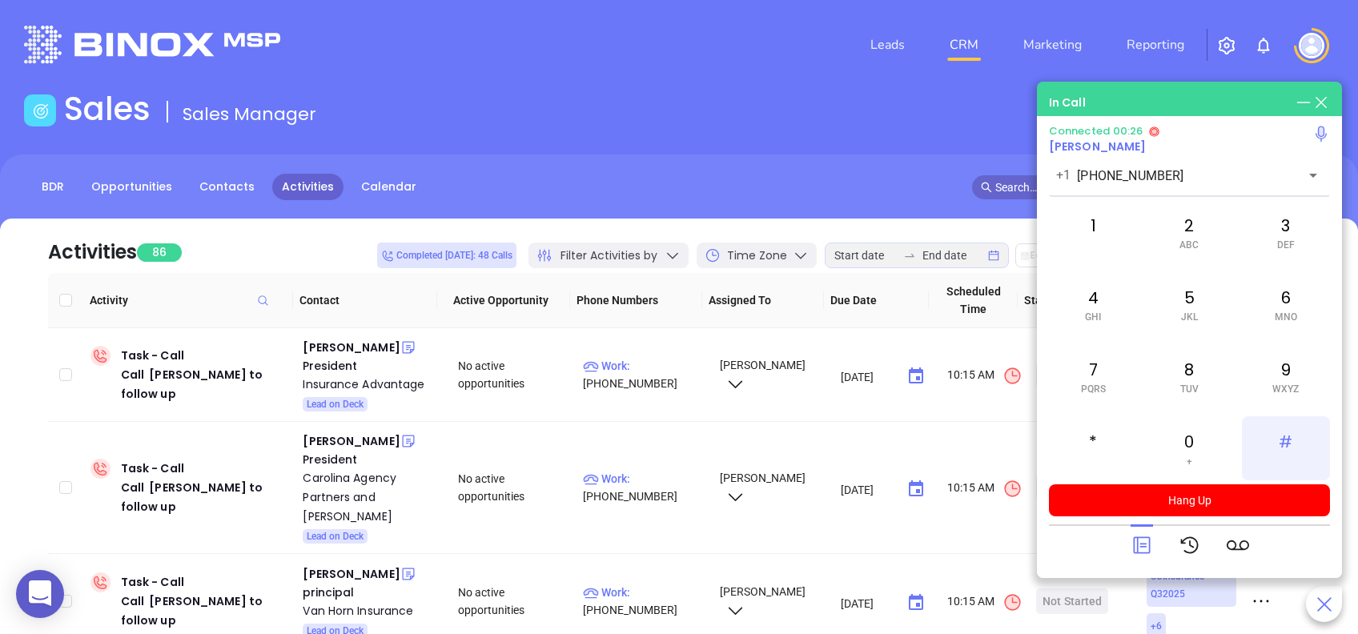
click at [1276, 439] on div "#" at bounding box center [1286, 448] width 88 height 64
click at [1290, 445] on div "#" at bounding box center [1286, 448] width 88 height 64
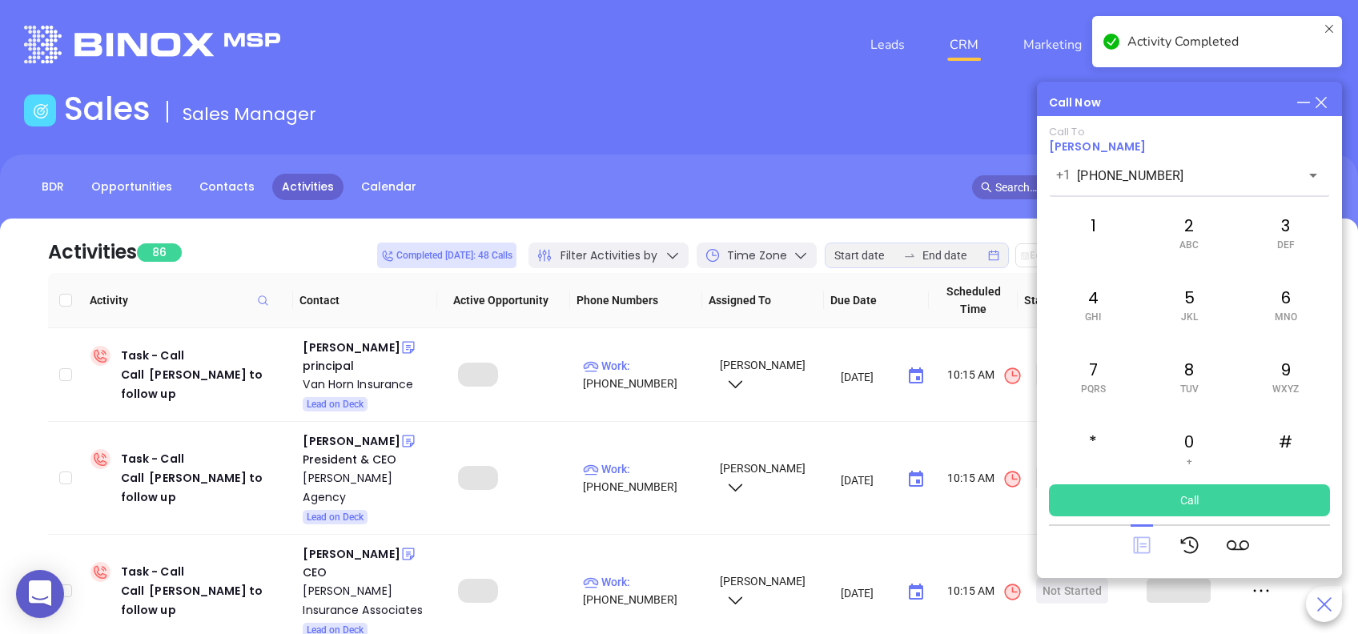
click at [1140, 544] on icon at bounding box center [1141, 545] width 17 height 17
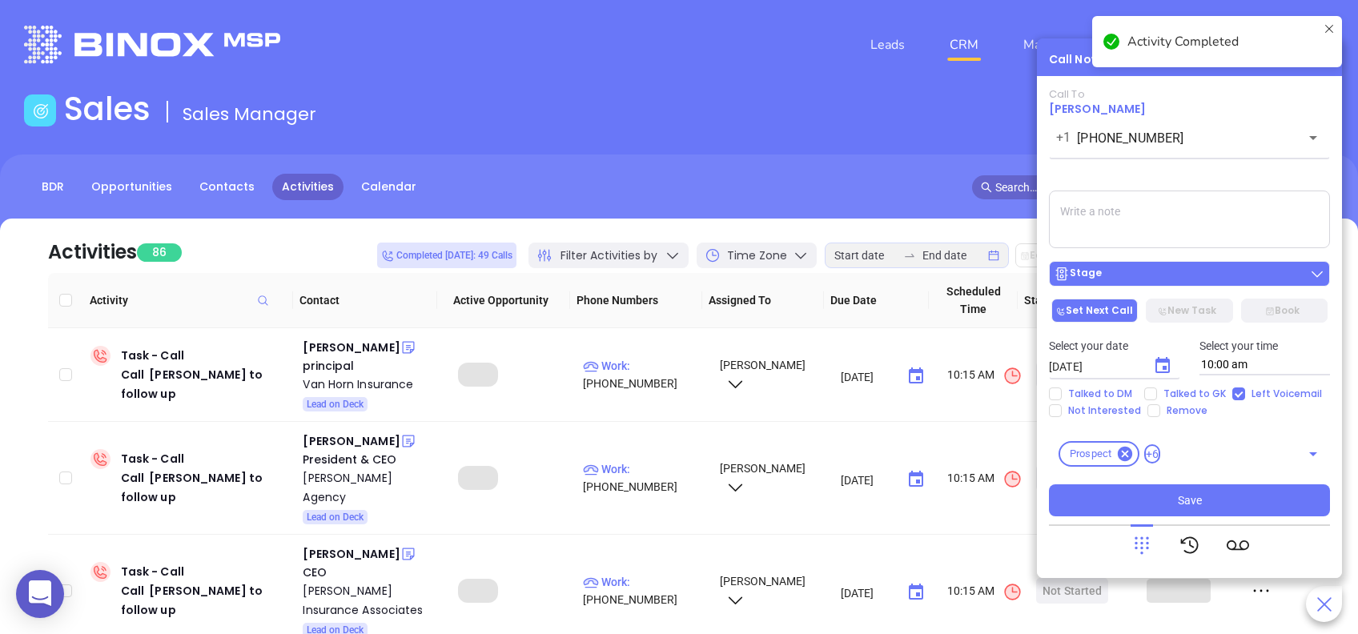
click at [1139, 275] on div "Stage" at bounding box center [1189, 274] width 271 height 16
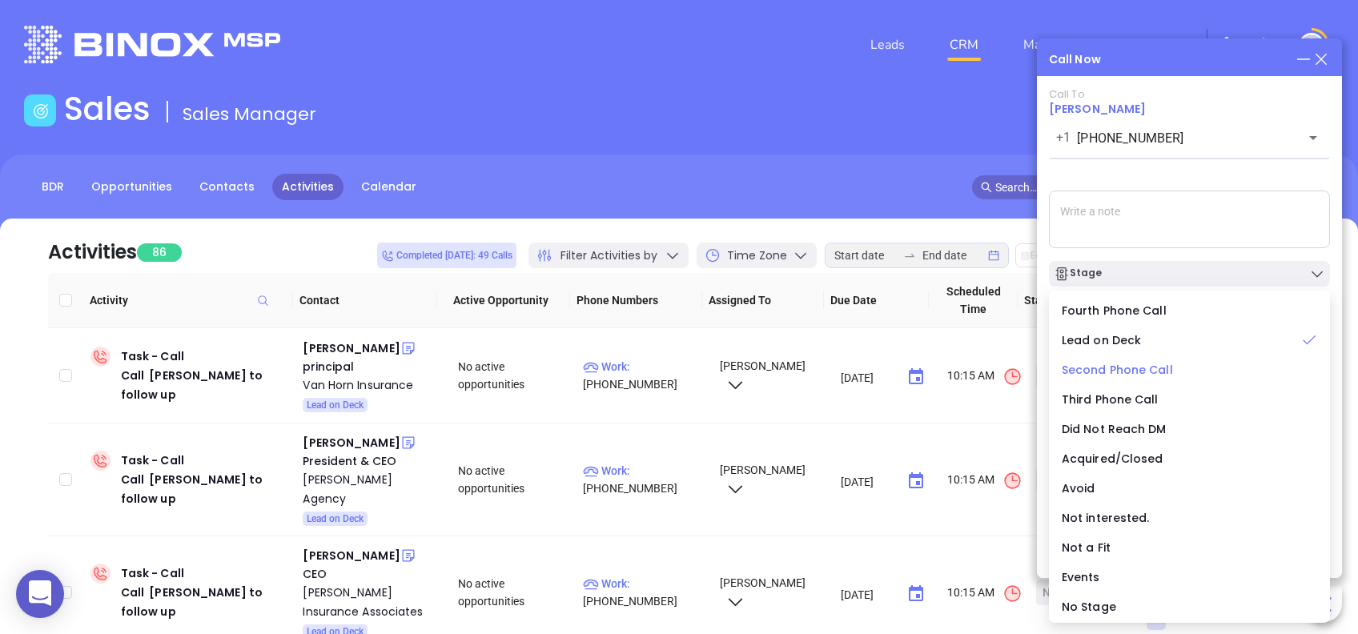
click at [1119, 369] on span "Second Phone Call" at bounding box center [1117, 370] width 111 height 16
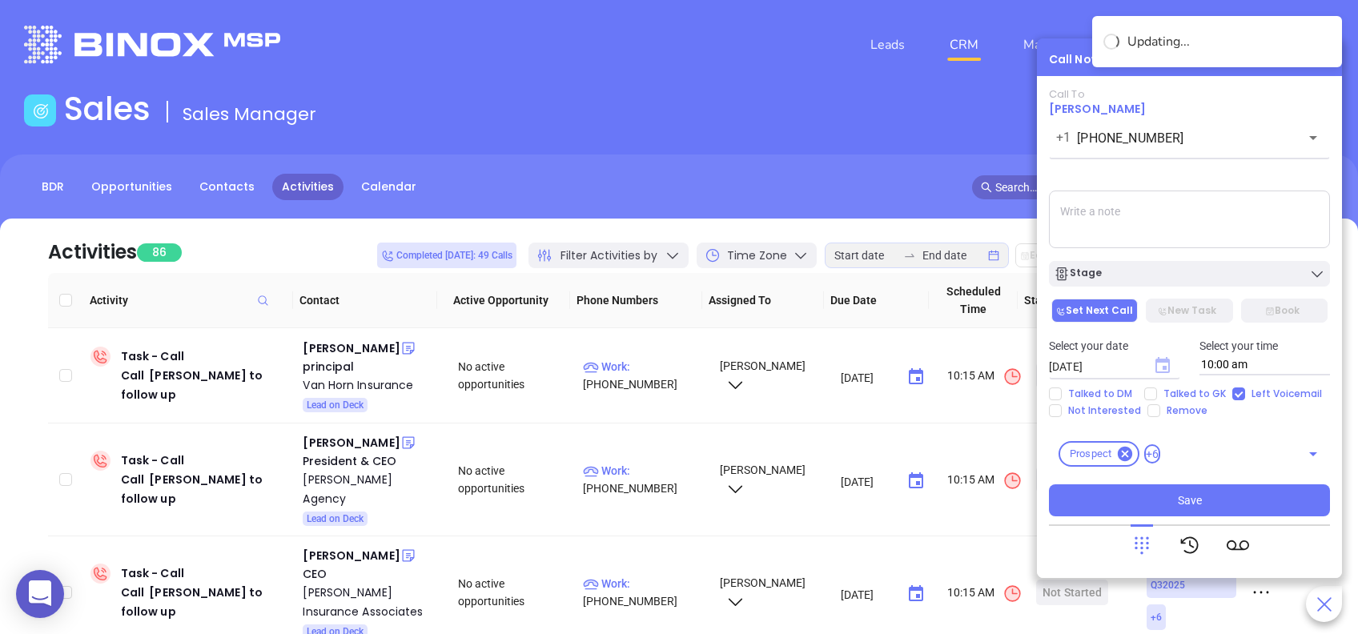
click at [1166, 372] on icon "Choose date, selected date is Aug 12, 2025" at bounding box center [1162, 365] width 14 height 16
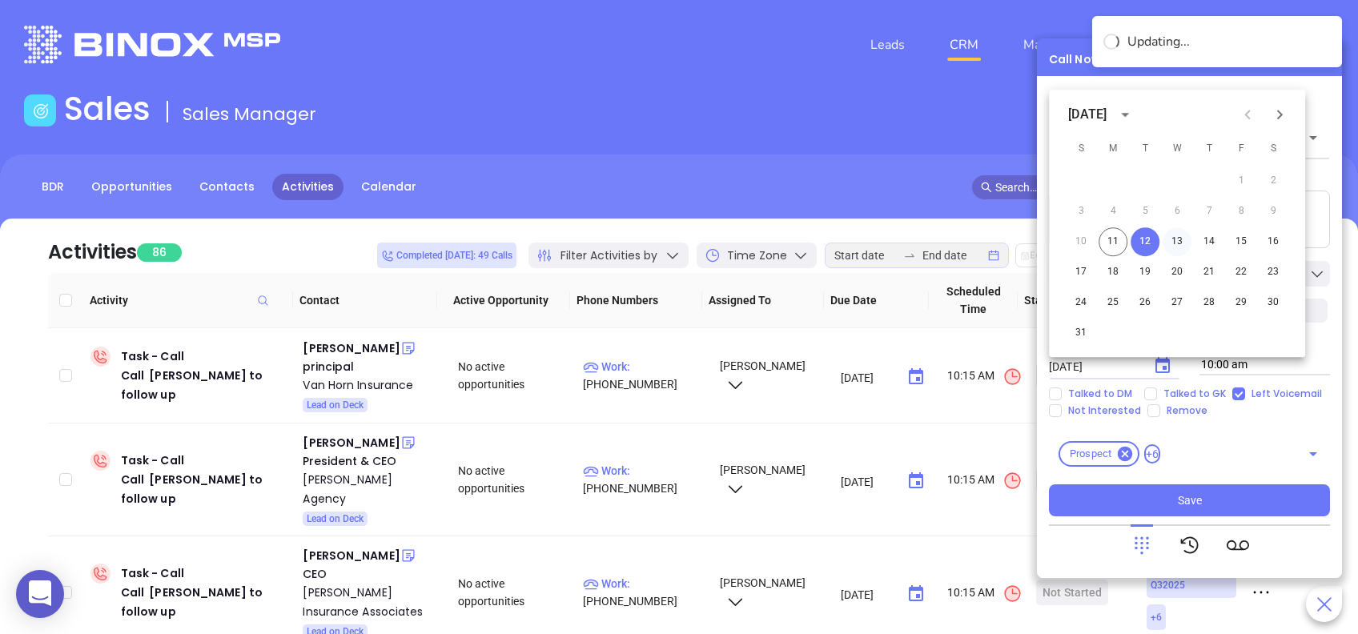
click at [1175, 239] on button "13" at bounding box center [1177, 241] width 29 height 29
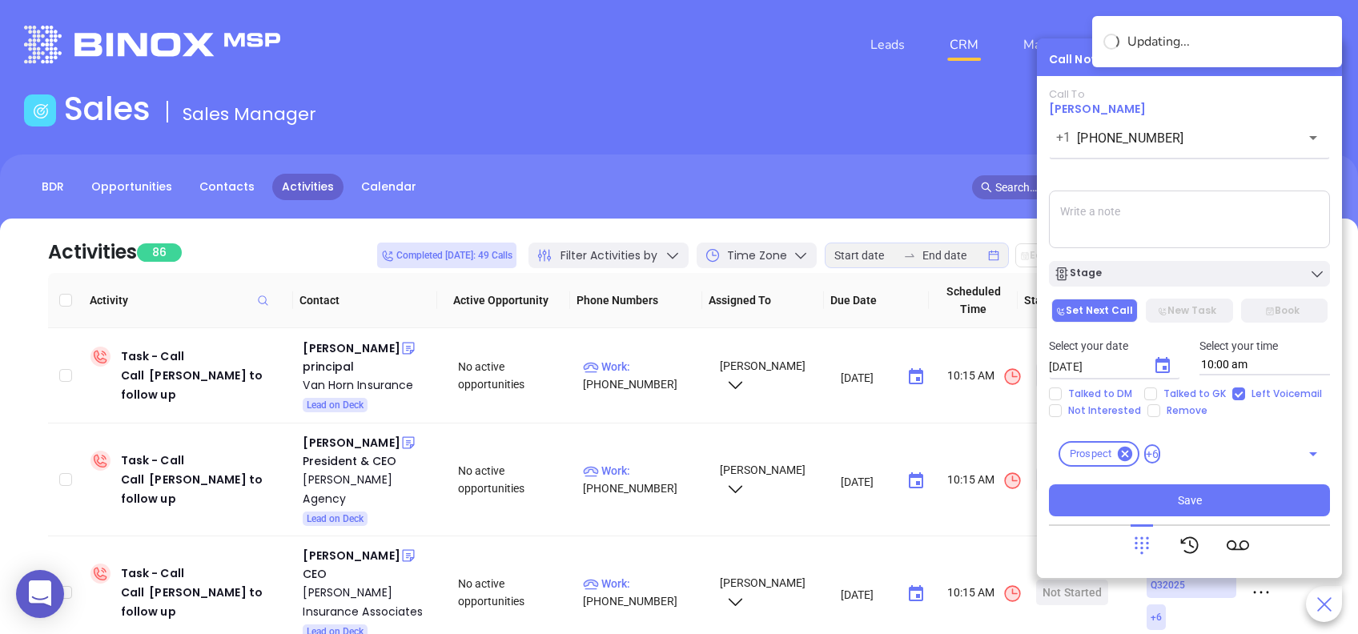
type input "[DATE]"
click at [1153, 266] on div "Stage" at bounding box center [1189, 274] width 271 height 16
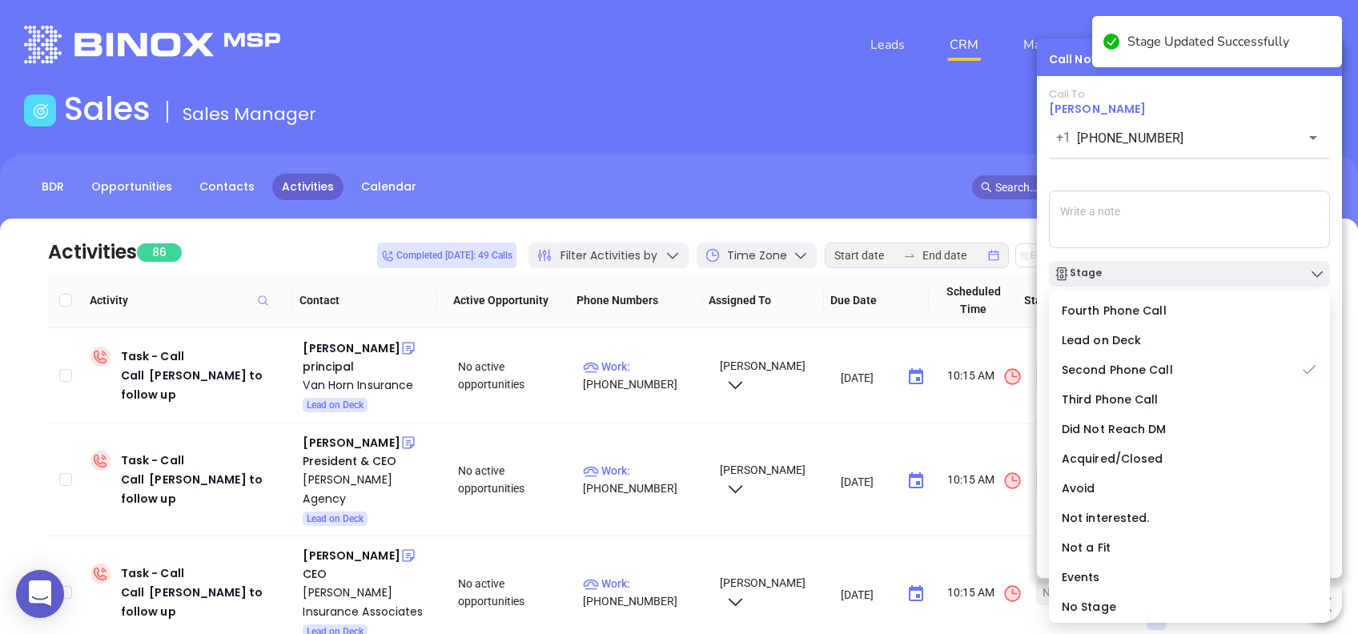
click at [1175, 174] on div "Call To Ben Green +1 (803) 851-0049 ​ Voicemail Drop Stage Set Next Call New Ta…" at bounding box center [1189, 302] width 281 height 428
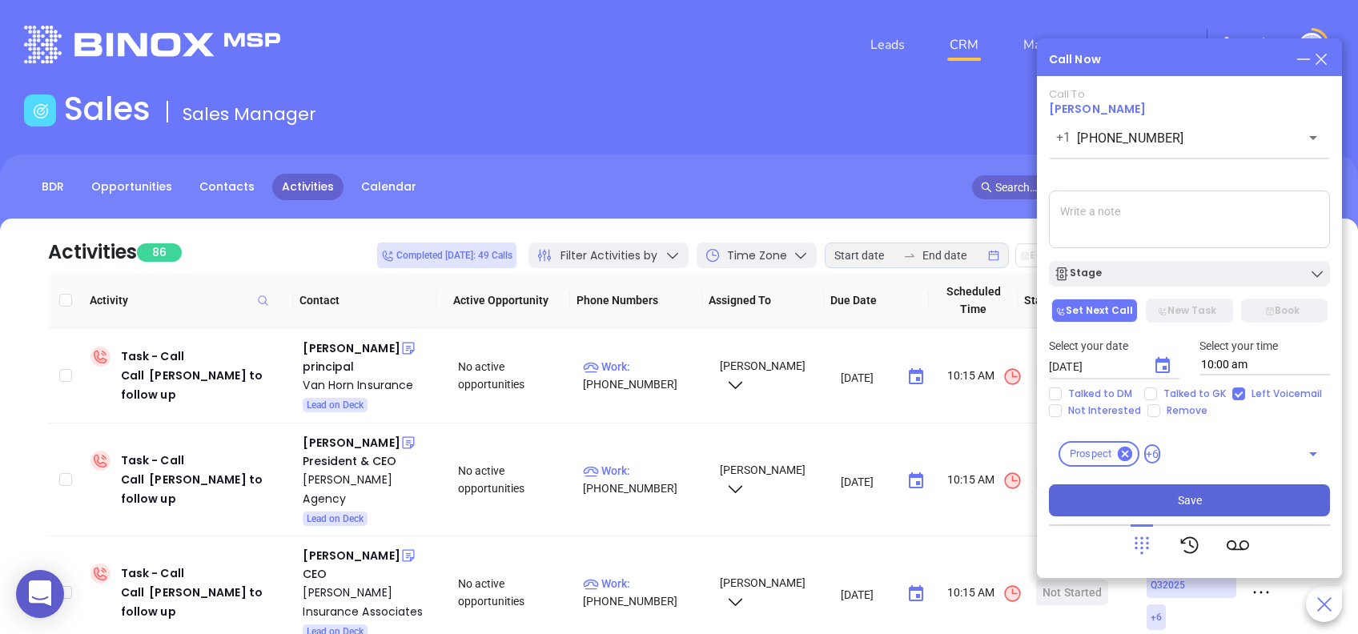
click at [1232, 494] on button "Save" at bounding box center [1189, 500] width 281 height 32
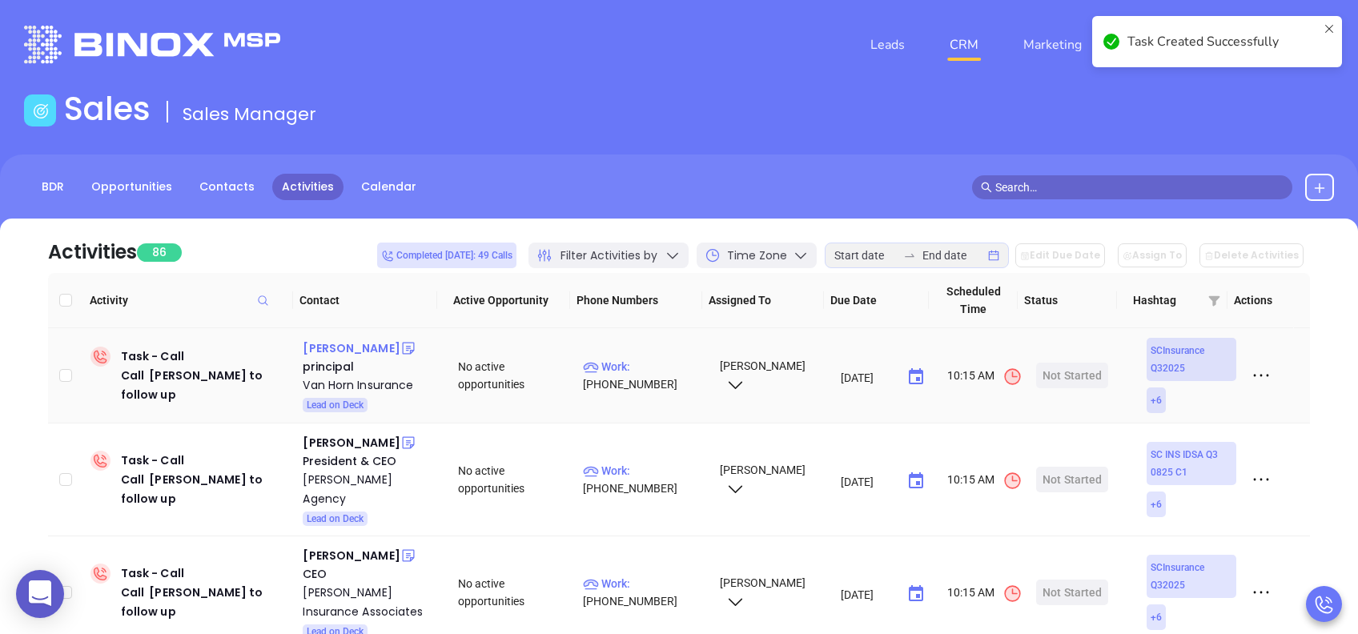
click at [361, 352] on div "James Van Horn" at bounding box center [351, 348] width 97 height 19
click at [341, 384] on div "Van Horn Insurance" at bounding box center [369, 385] width 133 height 19
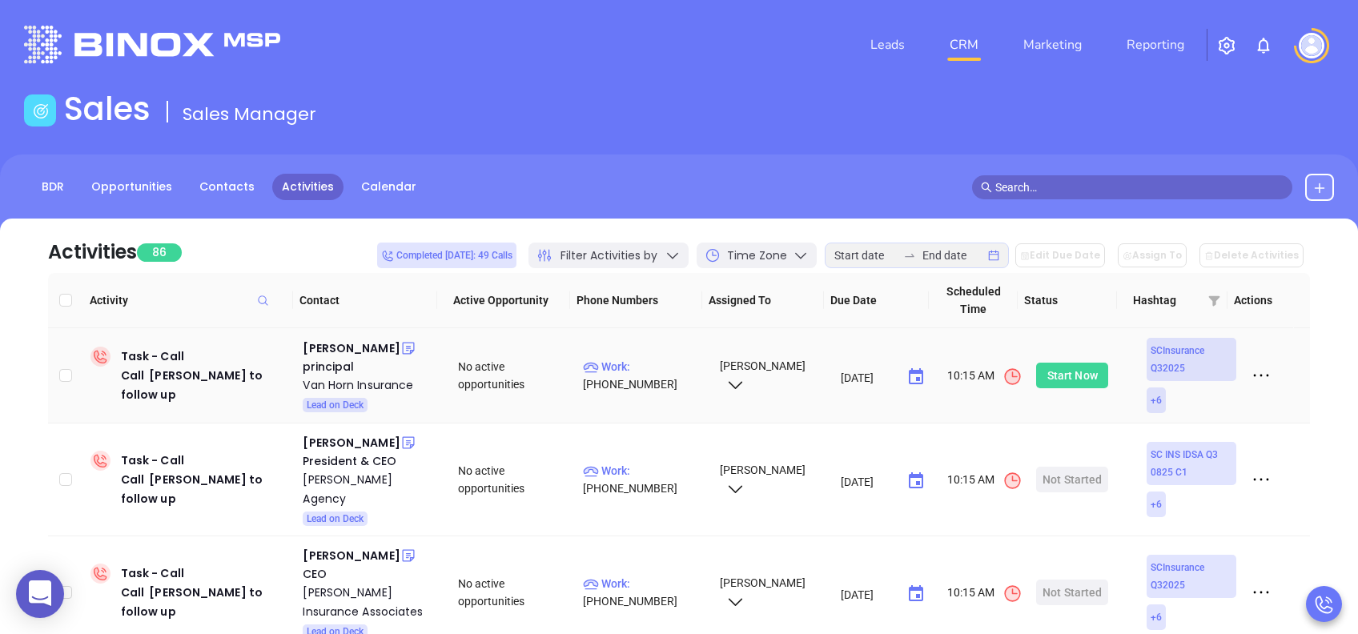
click at [1056, 377] on div "Start Now" at bounding box center [1072, 376] width 50 height 26
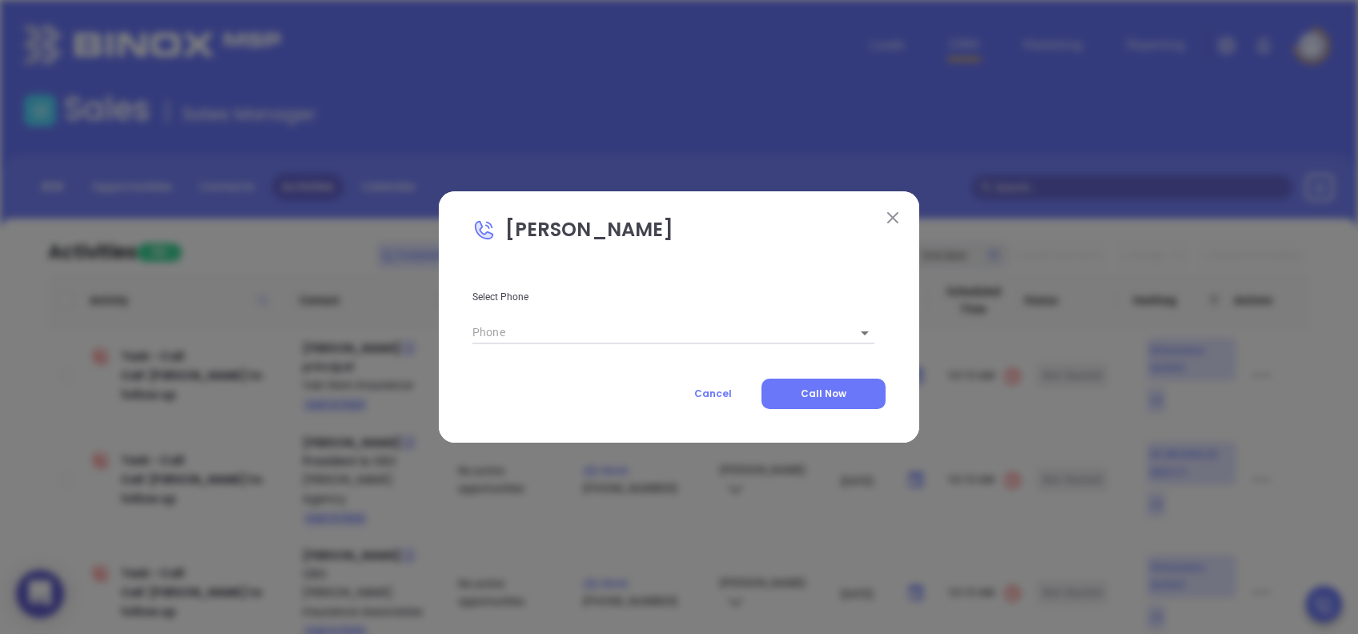
type input "(803) 432-8422"
type input "1"
click at [800, 396] on button "Call Now" at bounding box center [823, 394] width 124 height 30
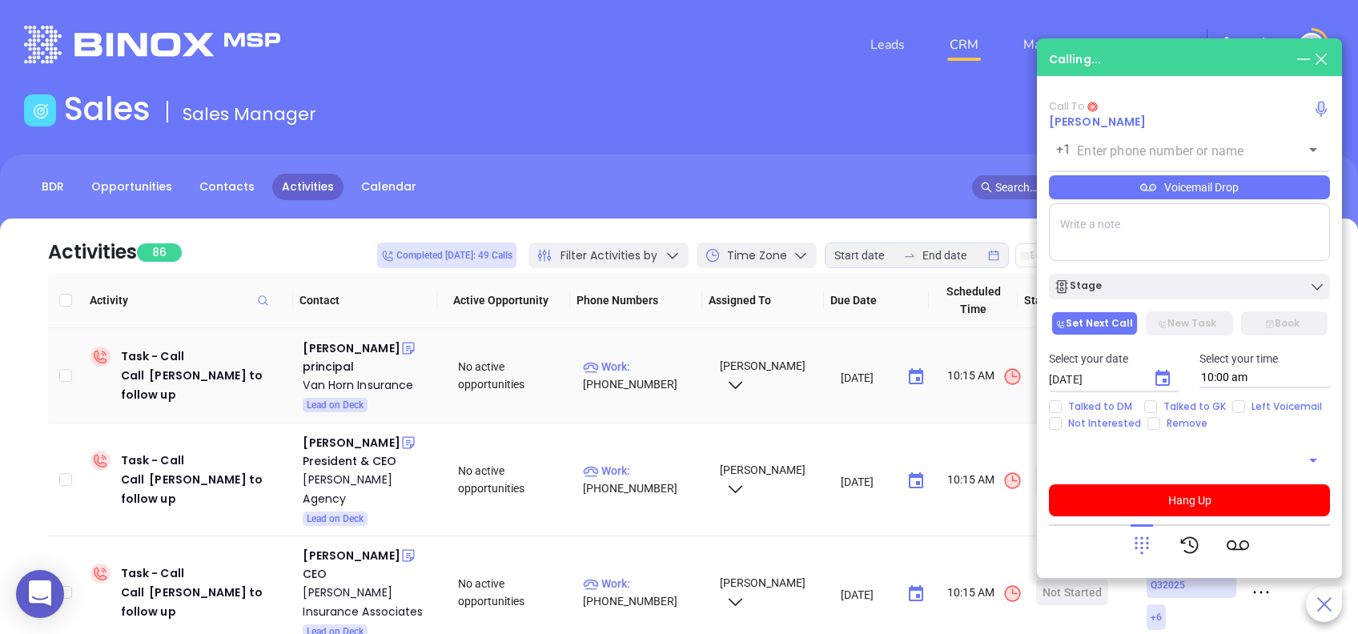
type input "(803) 432-8422"
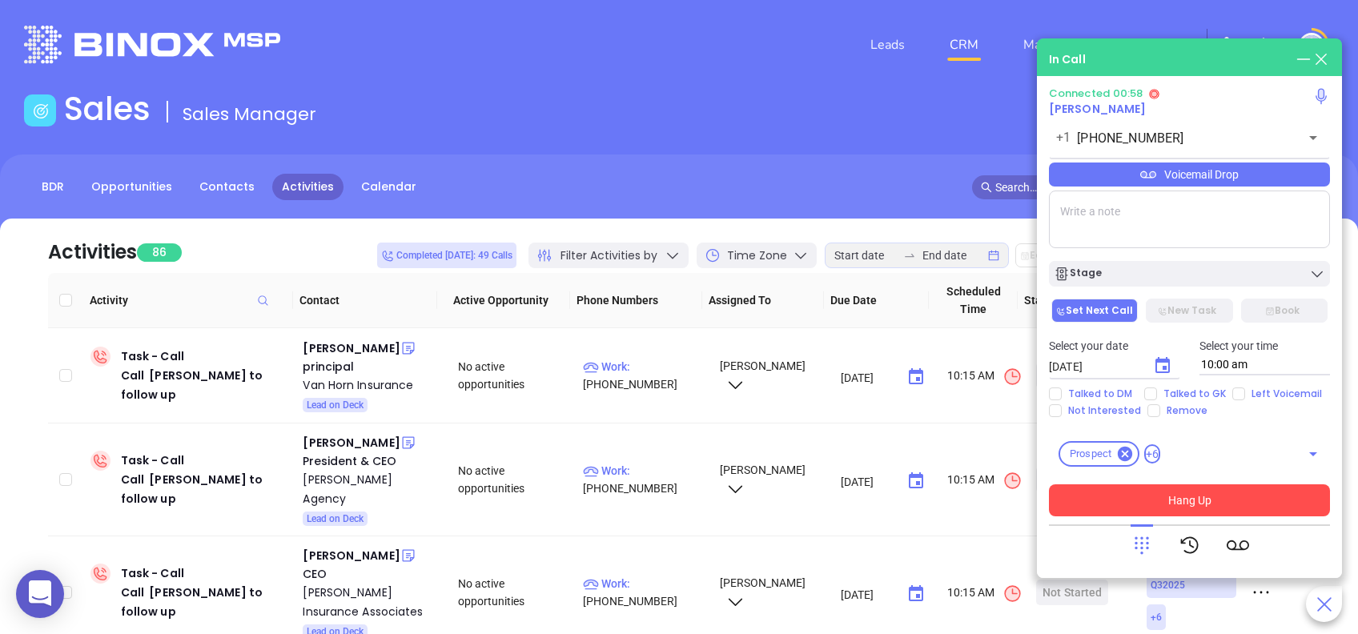
click at [1191, 494] on button "Hang Up" at bounding box center [1189, 500] width 281 height 32
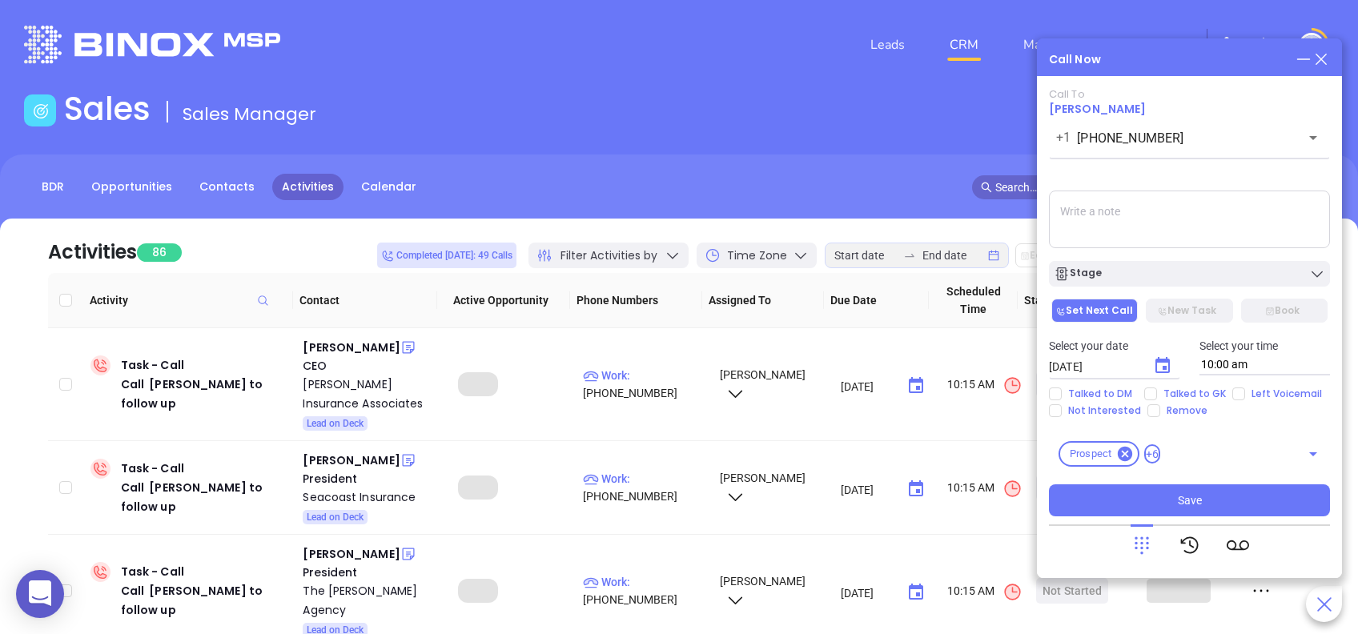
click at [1107, 272] on div "Stage" at bounding box center [1189, 274] width 271 height 16
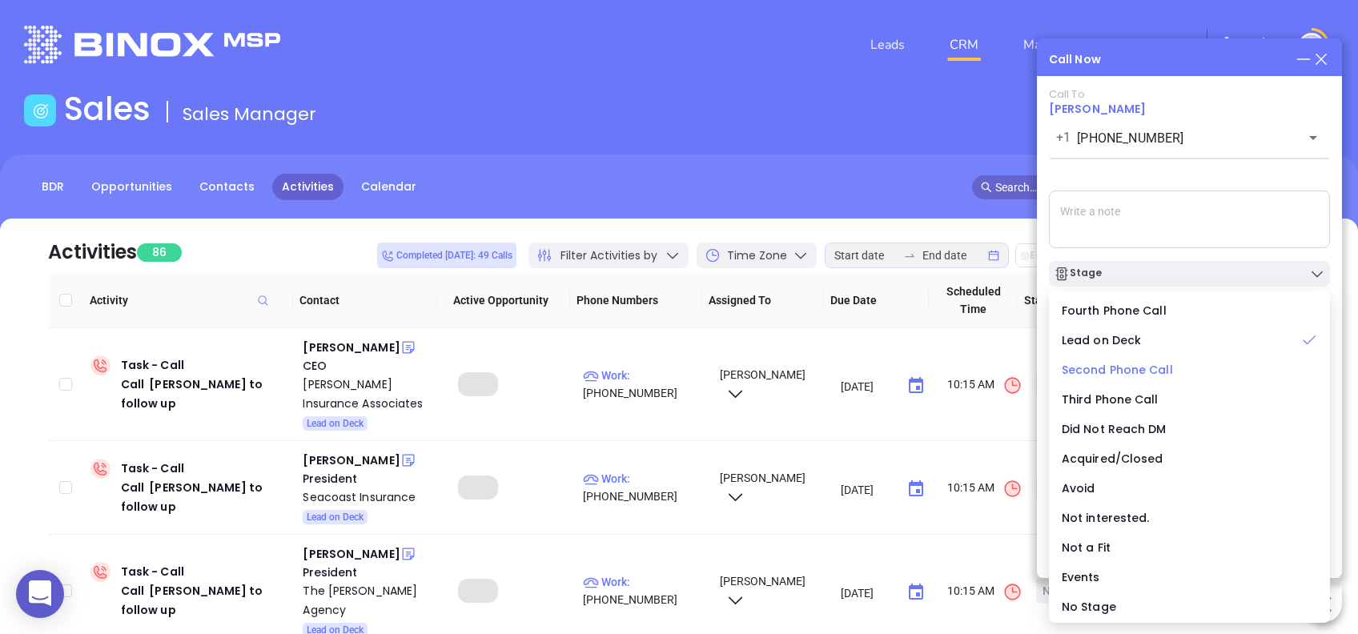
click at [1114, 366] on span "Second Phone Call" at bounding box center [1117, 370] width 111 height 16
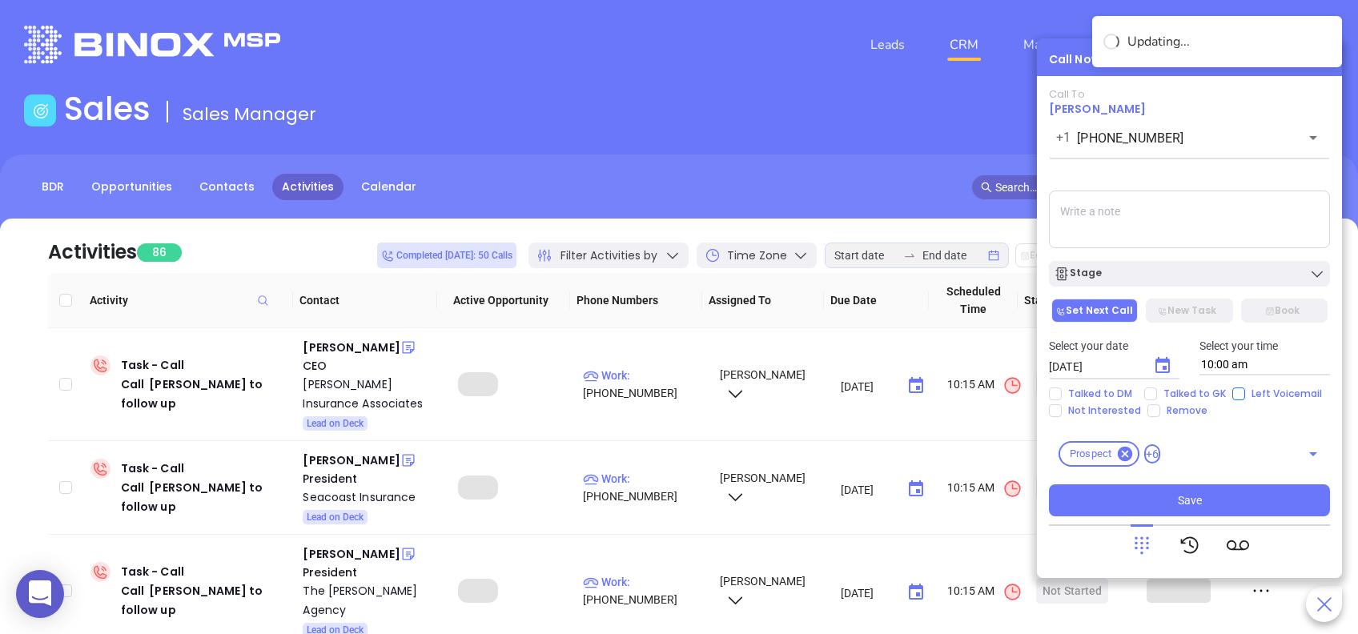
click at [1233, 393] on input "Left Voicemail" at bounding box center [1238, 394] width 13 height 13
checkbox input "true"
click at [1163, 365] on icon "Choose date, selected date is Aug 12, 2025" at bounding box center [1162, 365] width 19 height 19
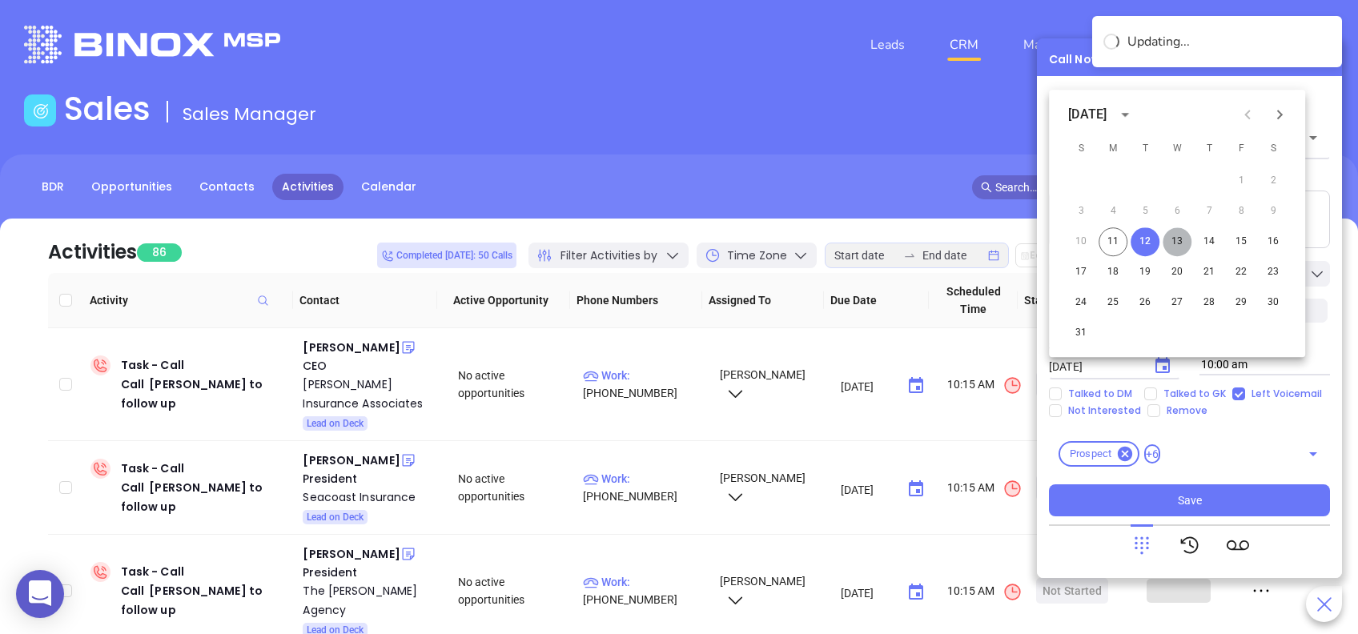
click at [1179, 239] on button "13" at bounding box center [1177, 241] width 29 height 29
type input "[DATE]"
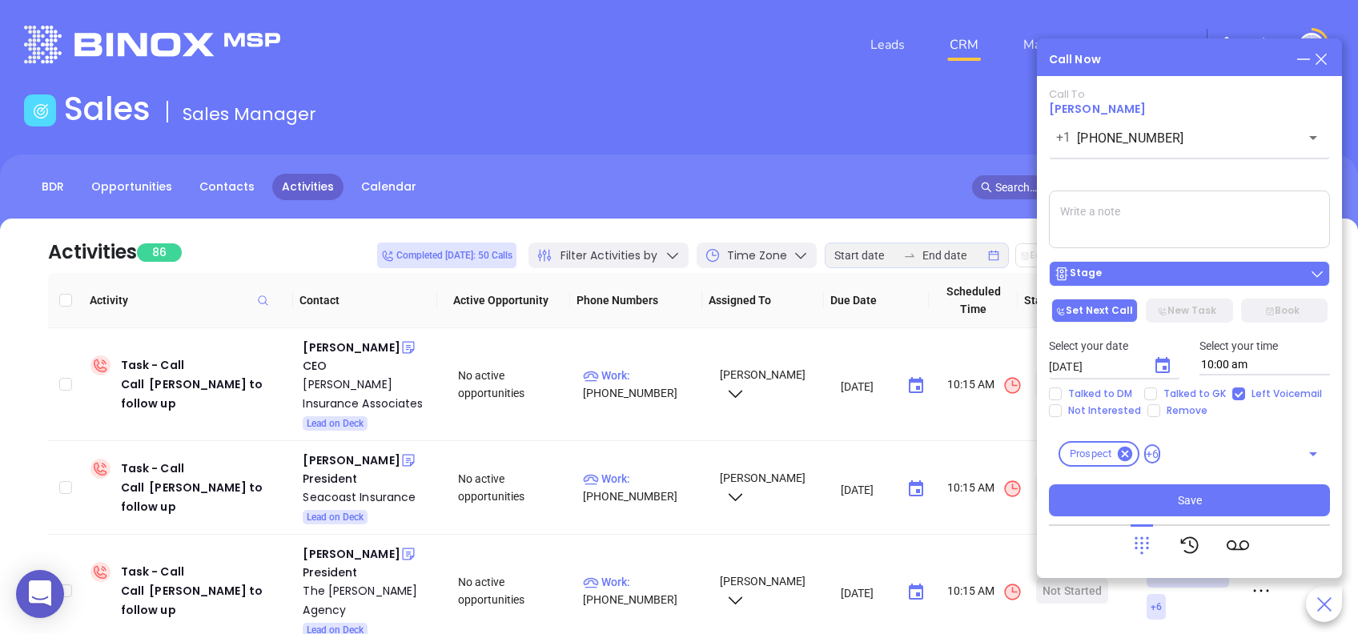
click at [1136, 269] on div "Stage" at bounding box center [1189, 274] width 271 height 16
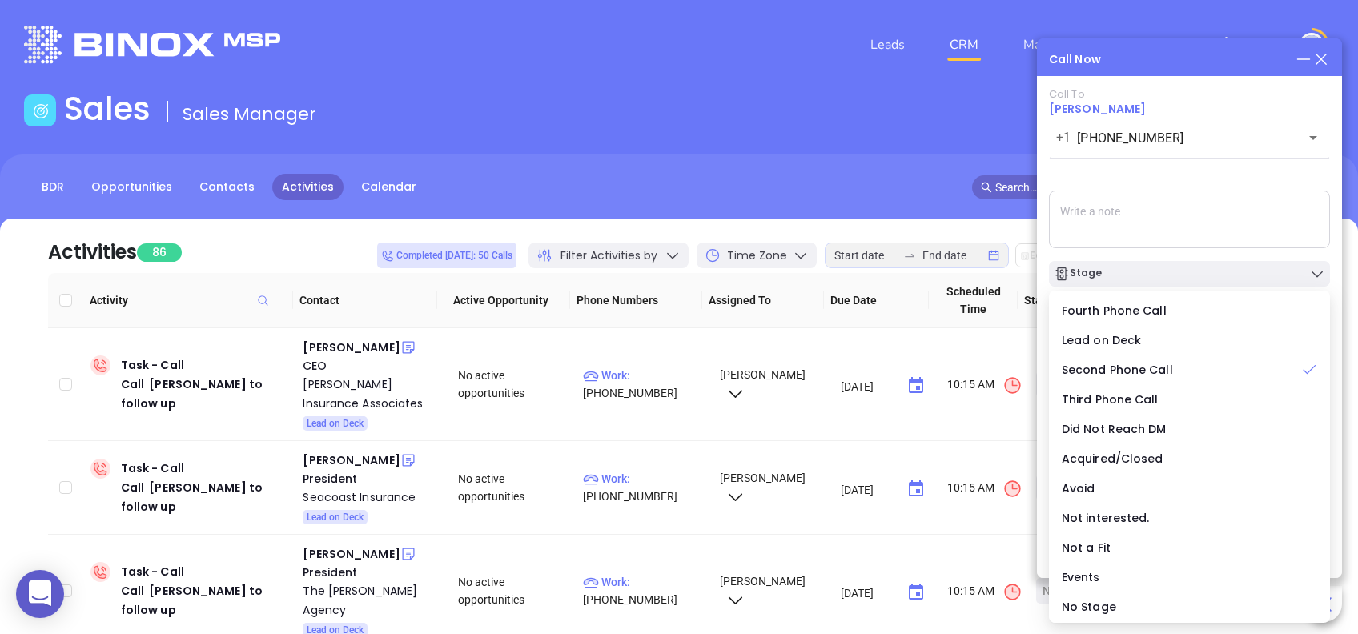
click at [1172, 169] on div "Call To James Van Horn +1 (803) 432-8422 ​ Voicemail Drop Stage Set Next Call N…" at bounding box center [1189, 302] width 281 height 428
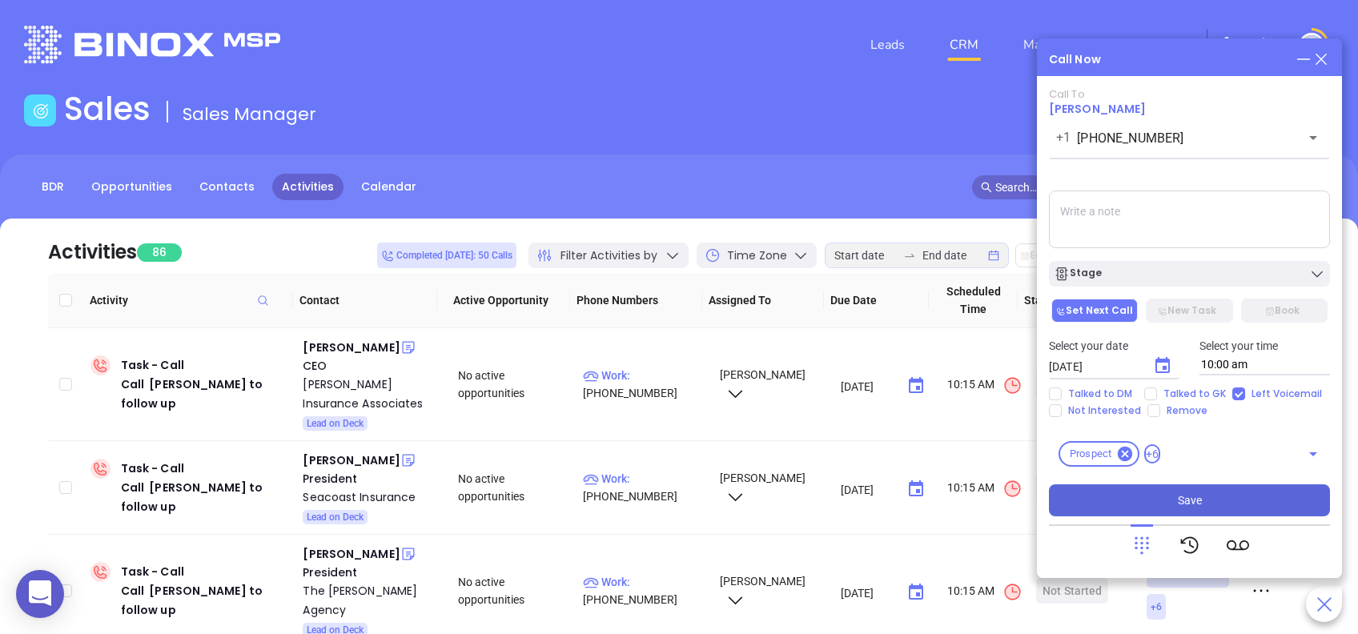
click at [1178, 511] on button "Save" at bounding box center [1189, 500] width 281 height 32
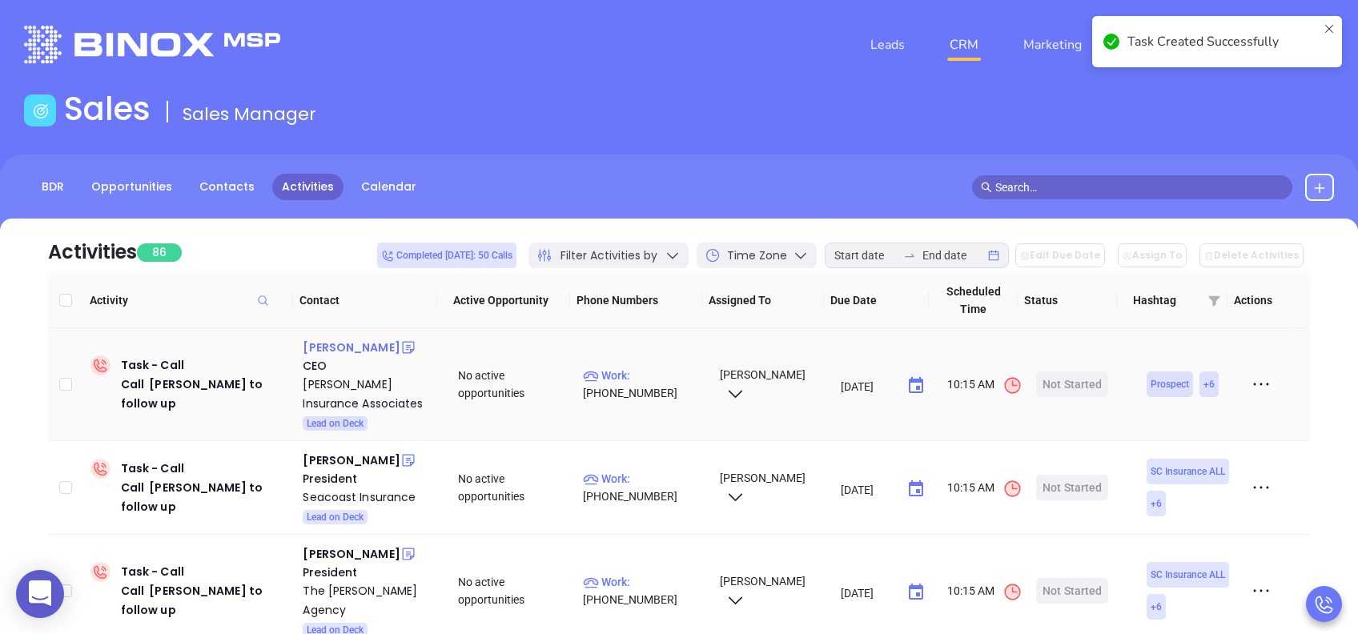
click at [337, 352] on div "Julius Anderson" at bounding box center [351, 347] width 97 height 19
click at [339, 384] on div "Anderson Insurance Associates" at bounding box center [369, 394] width 133 height 38
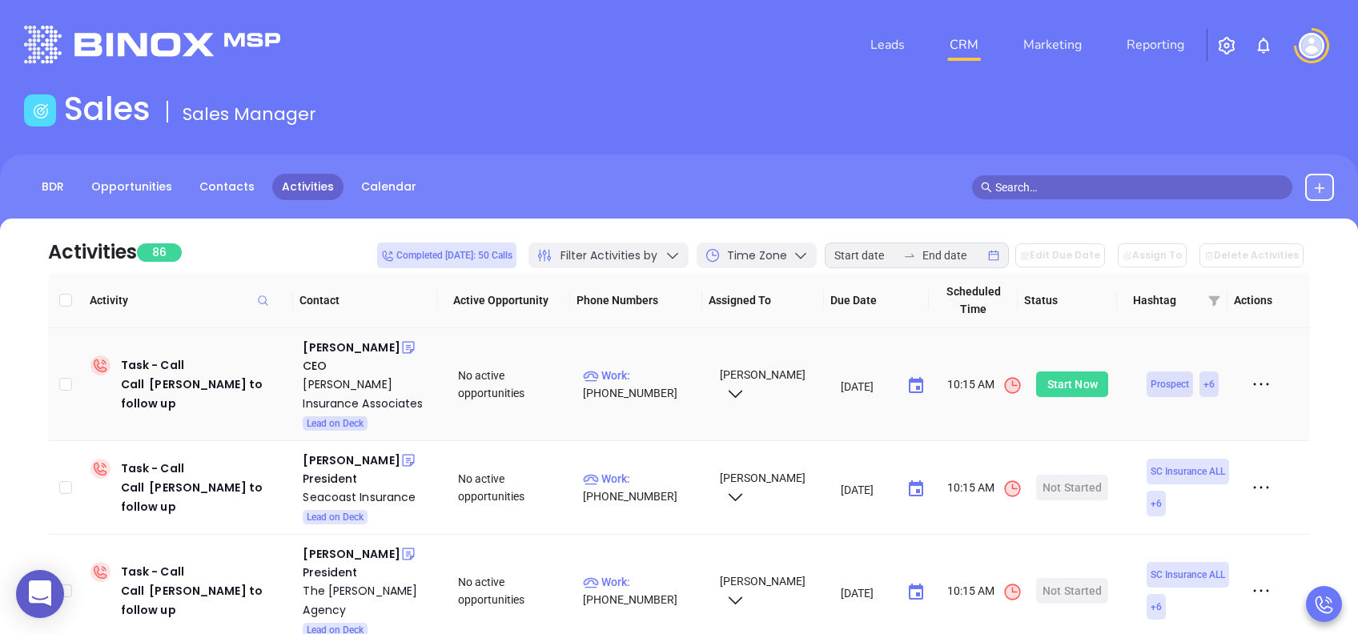
click at [1056, 384] on div "Start Now" at bounding box center [1072, 385] width 50 height 26
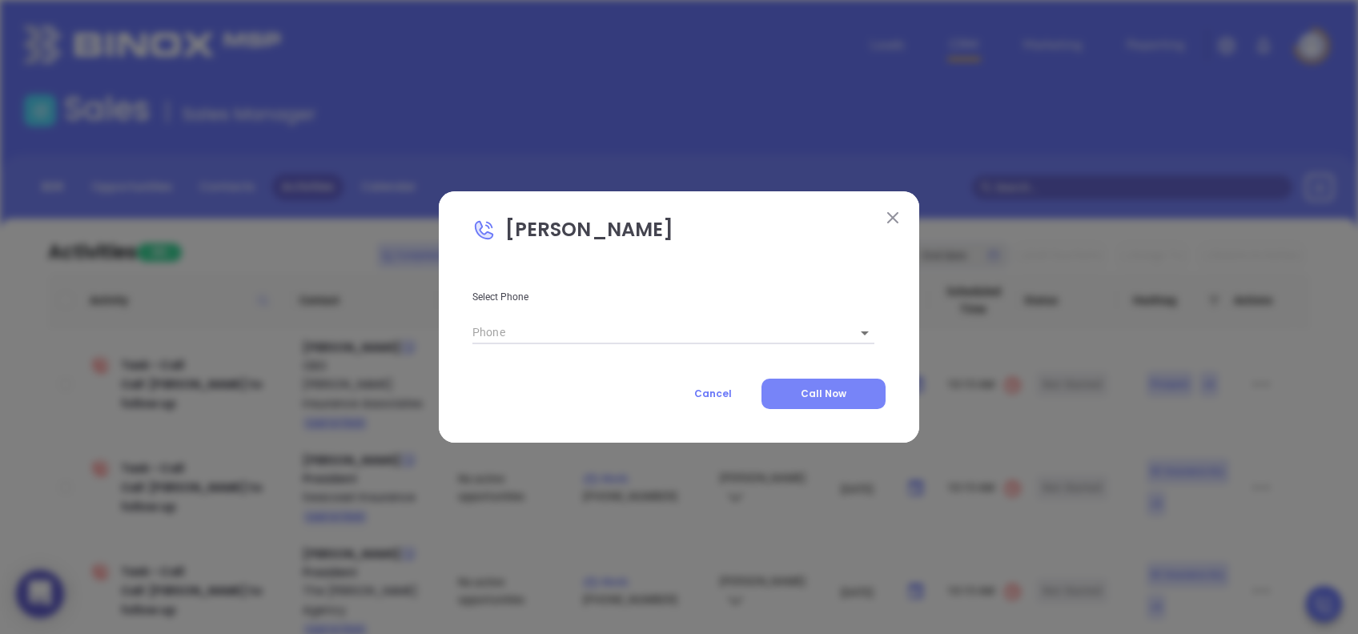
type input "(854) 205-1205"
type input "1"
click at [839, 397] on span "Call Now" at bounding box center [824, 394] width 46 height 14
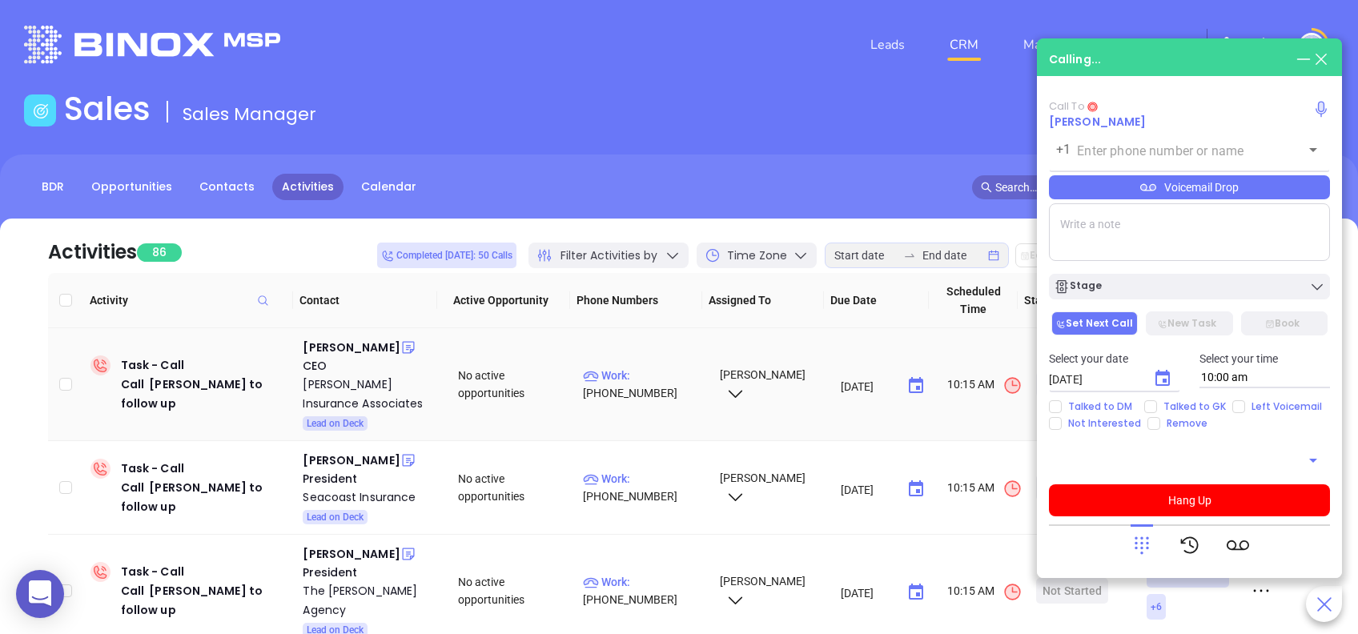
type input "(854) 205-1205"
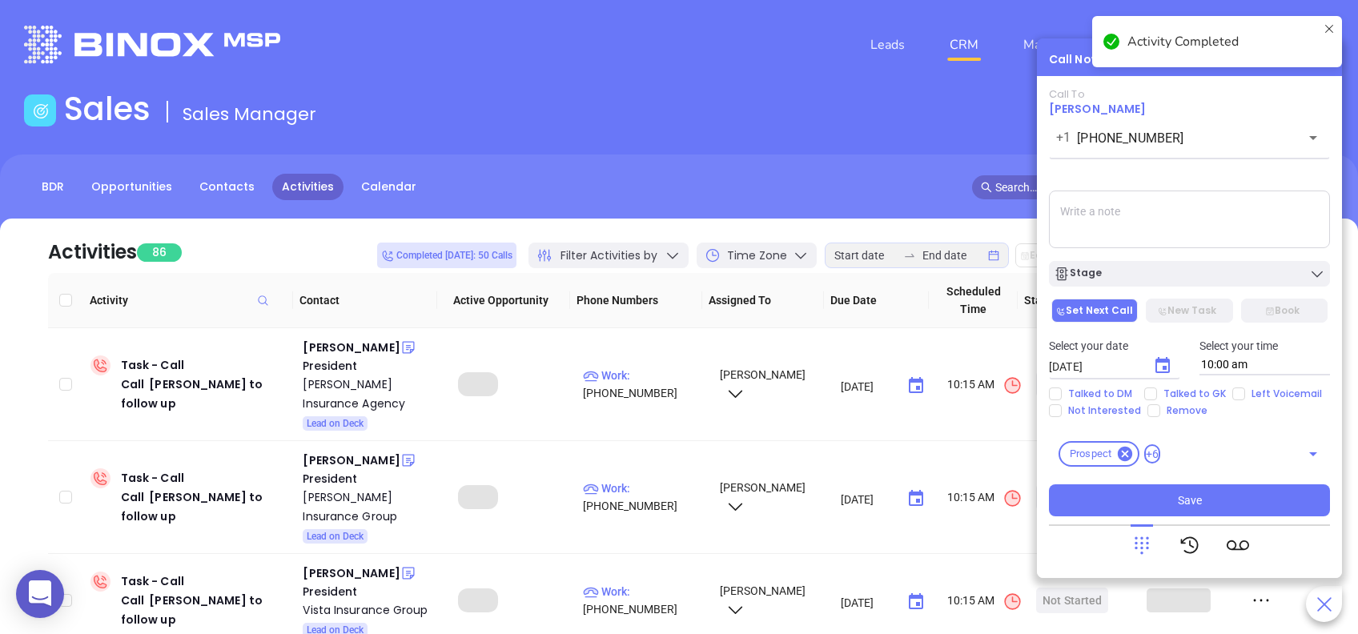
click at [1137, 544] on icon at bounding box center [1142, 545] width 22 height 22
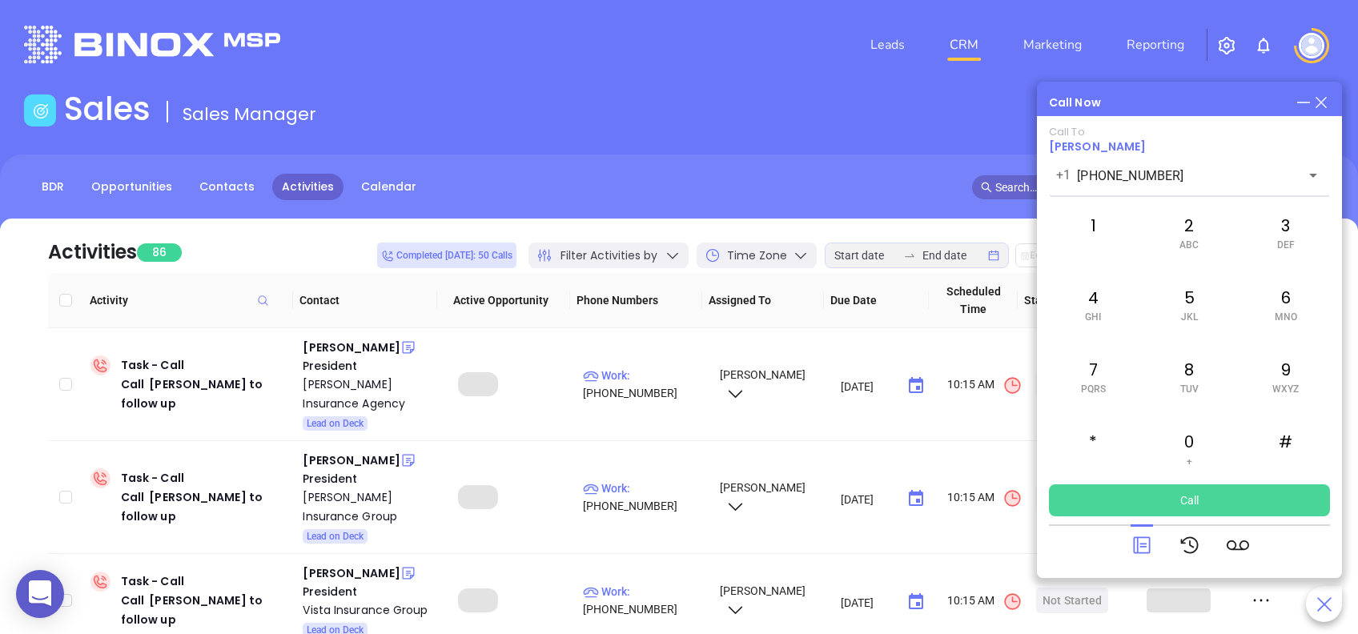
click at [1173, 500] on button "Call" at bounding box center [1189, 500] width 281 height 32
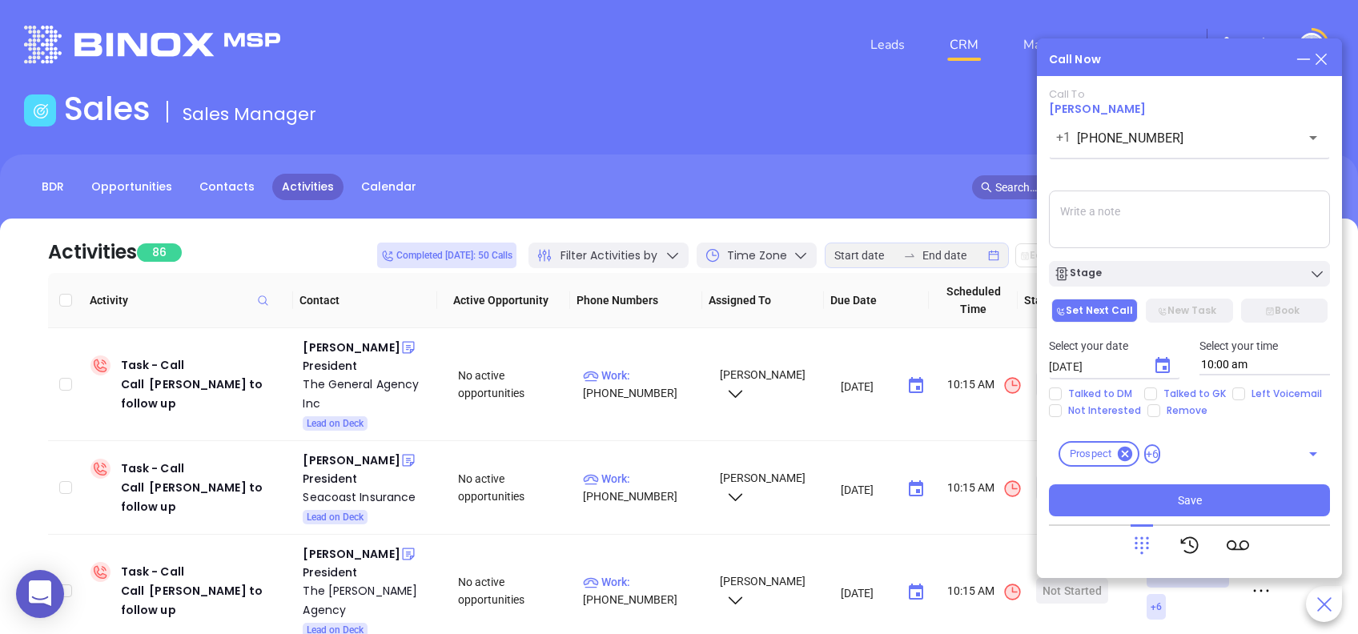
click at [1134, 546] on icon at bounding box center [1142, 545] width 22 height 22
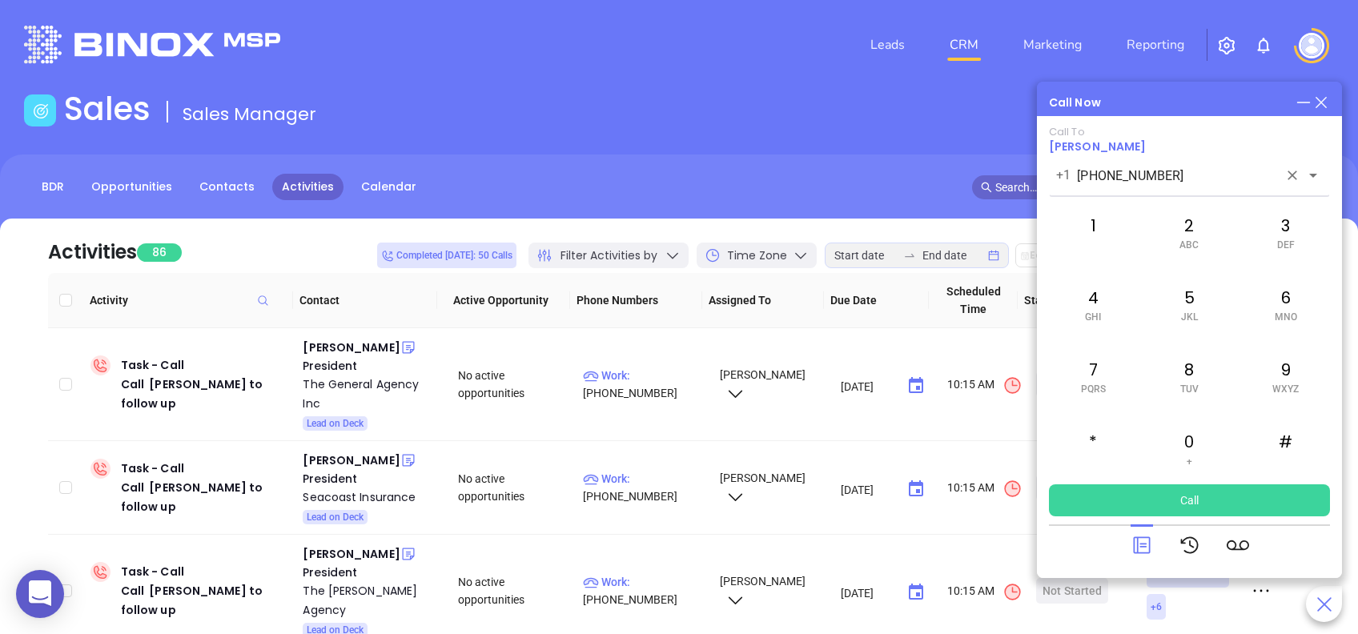
drag, startPoint x: 1191, startPoint y: 165, endPoint x: 1078, endPoint y: 159, distance: 113.0
click at [1042, 169] on div "Call Now Call To Julius Anderson +1 (854) 205-1205 ​ 1 2 ABC 3 DEF 4 GHI 5 JKL …" at bounding box center [1189, 330] width 305 height 496
click at [1295, 173] on icon "Clear" at bounding box center [1293, 176] width 10 height 10
paste input "843-725-4900"
type input "843-725-4900"
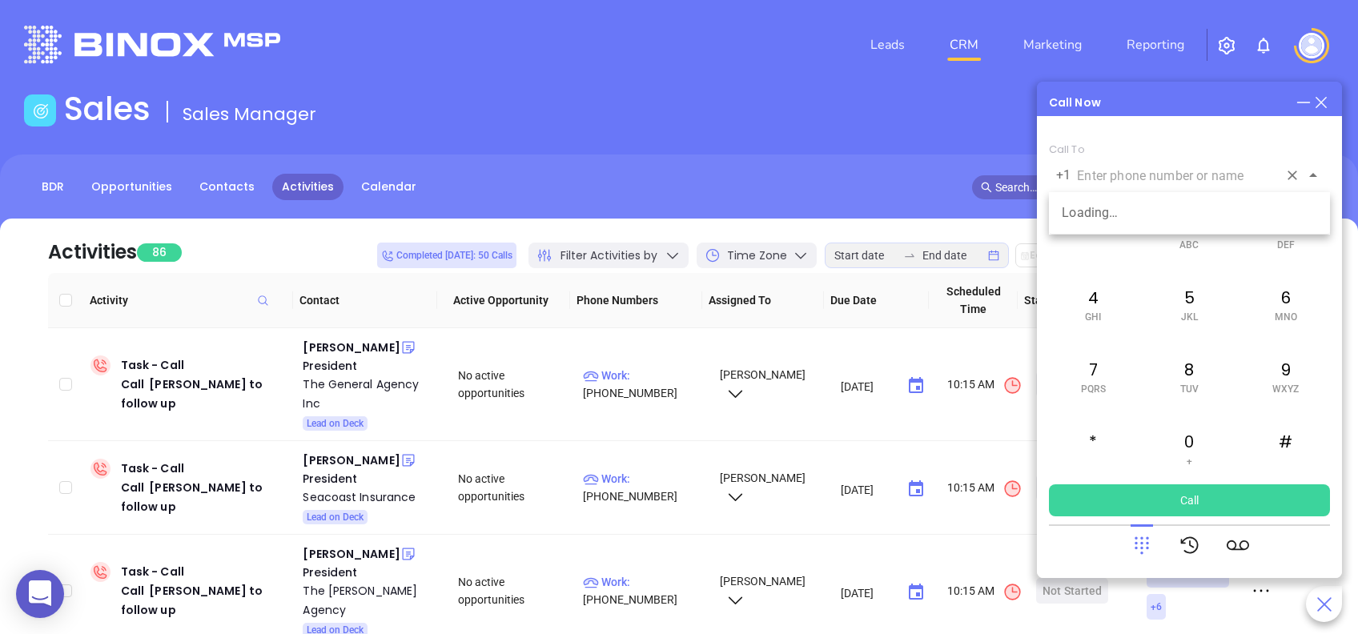
click at [1189, 135] on div "Call Now Call To +1 ​ 1 2 ABC 3 DEF 4 GHI 5 JKL 6 MNO 7 PQRS 8 TUV 9 WXYZ * 0 +…" at bounding box center [1189, 330] width 305 height 496
click at [1195, 175] on input "text" at bounding box center [1177, 176] width 201 height 18
paste input "843-725-4900"
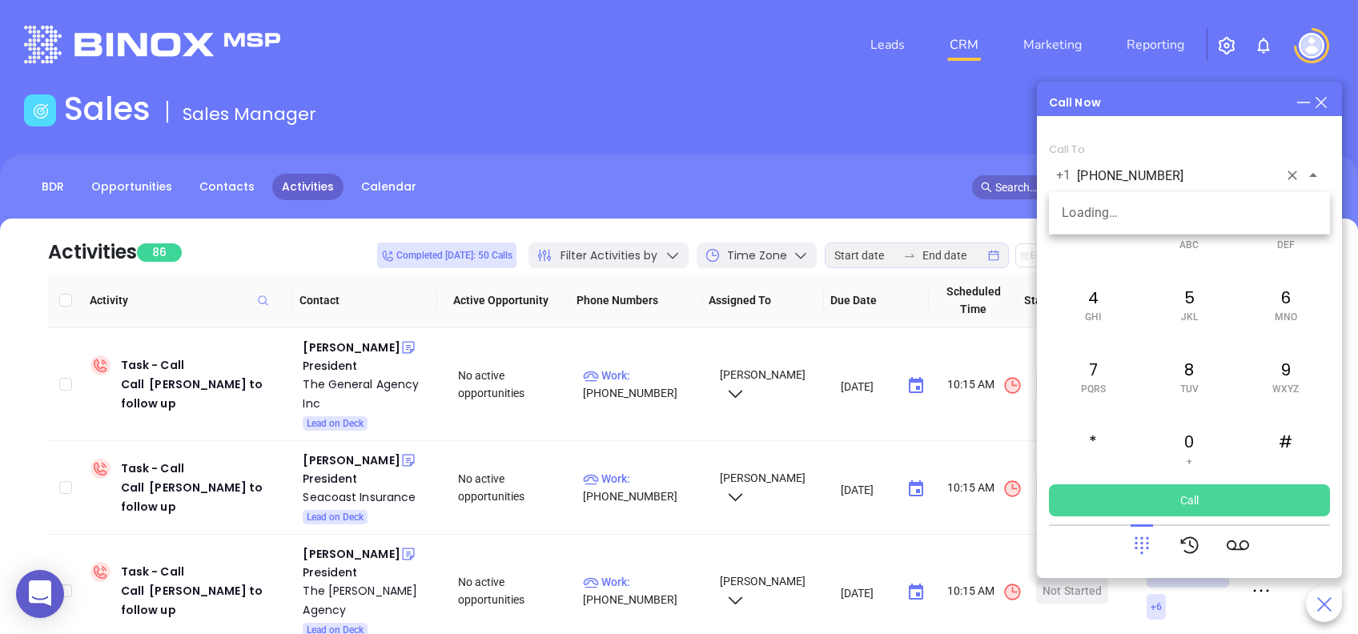
type input "843-725-4900"
click at [1215, 503] on button "Call" at bounding box center [1189, 500] width 281 height 32
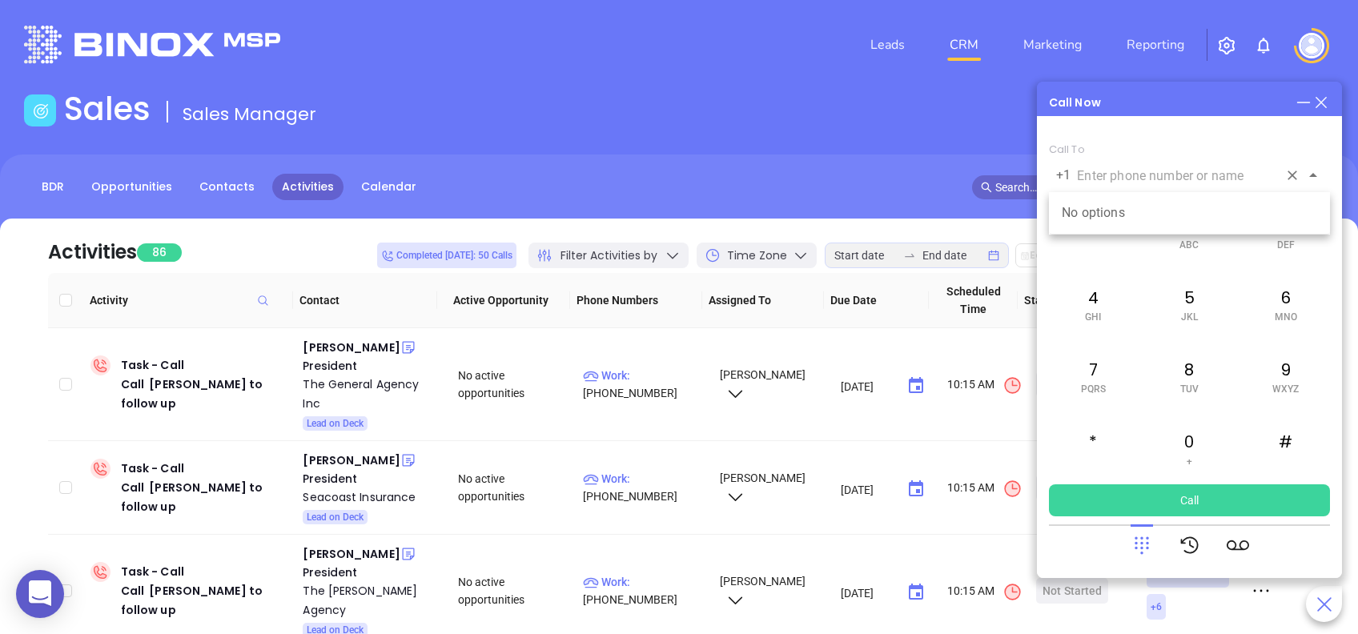
click at [1191, 177] on input "text" at bounding box center [1177, 176] width 201 height 18
paste input "843-725-4900"
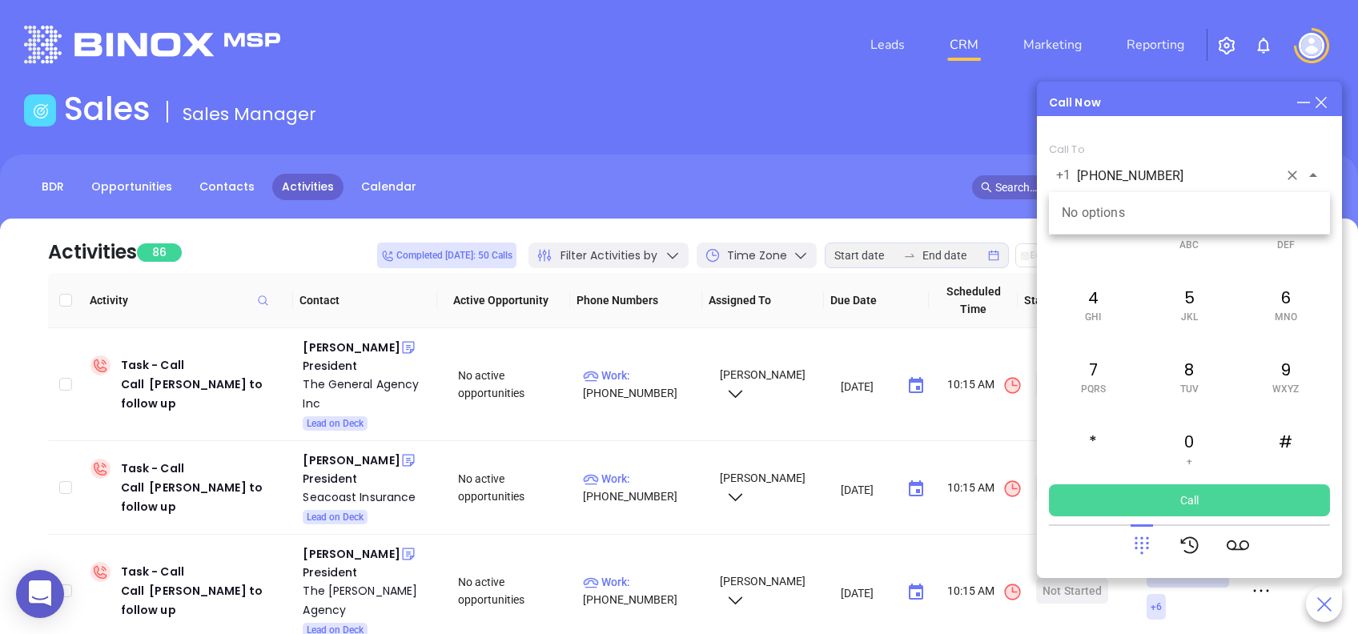
type input "843-725-4900"
click at [1208, 500] on button "Call" at bounding box center [1189, 500] width 281 height 32
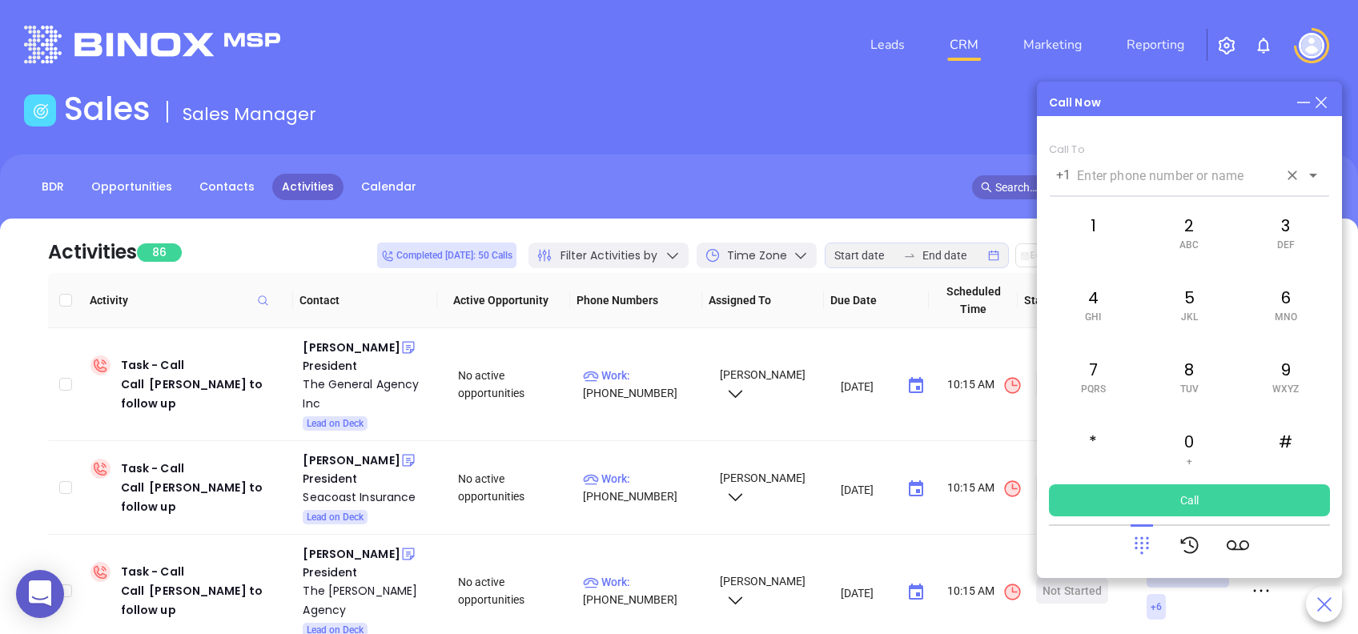
click at [1191, 172] on input "text" at bounding box center [1177, 176] width 201 height 18
click at [1139, 548] on icon at bounding box center [1142, 545] width 22 height 22
click at [1139, 544] on icon at bounding box center [1142, 545] width 22 height 22
click at [1135, 544] on icon at bounding box center [1142, 546] width 14 height 18
click at [1196, 540] on icon at bounding box center [1190, 545] width 22 height 22
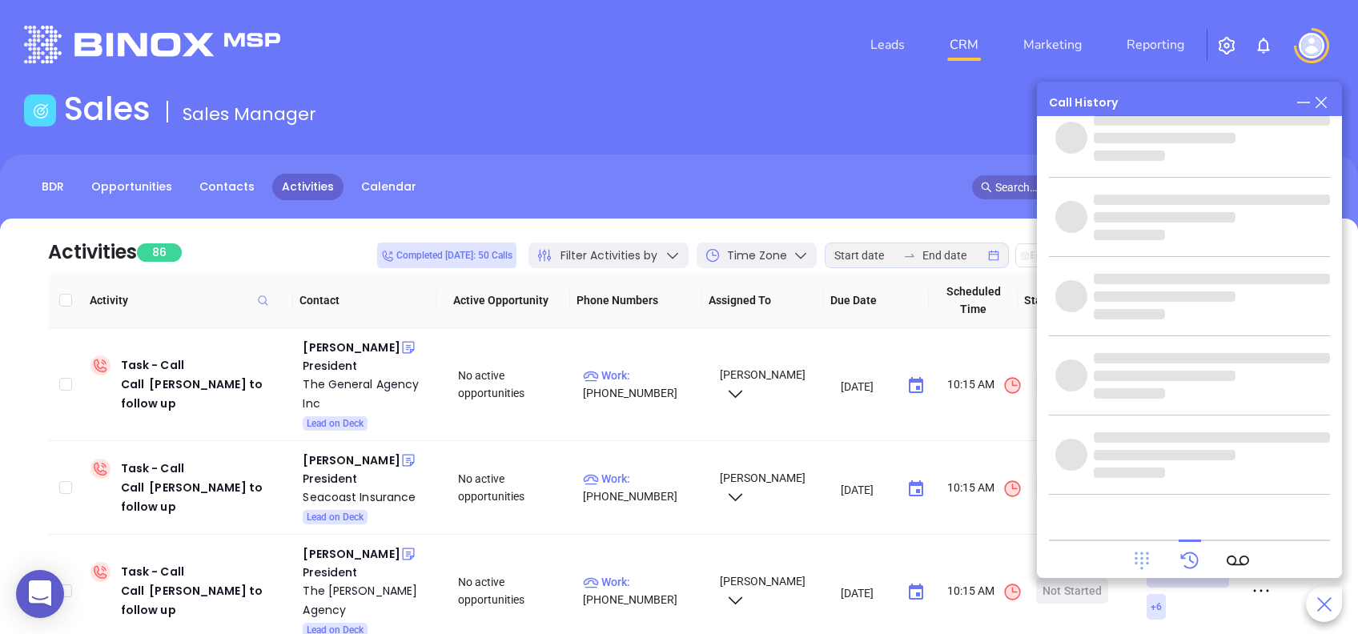
click at [1140, 557] on icon at bounding box center [1142, 561] width 14 height 18
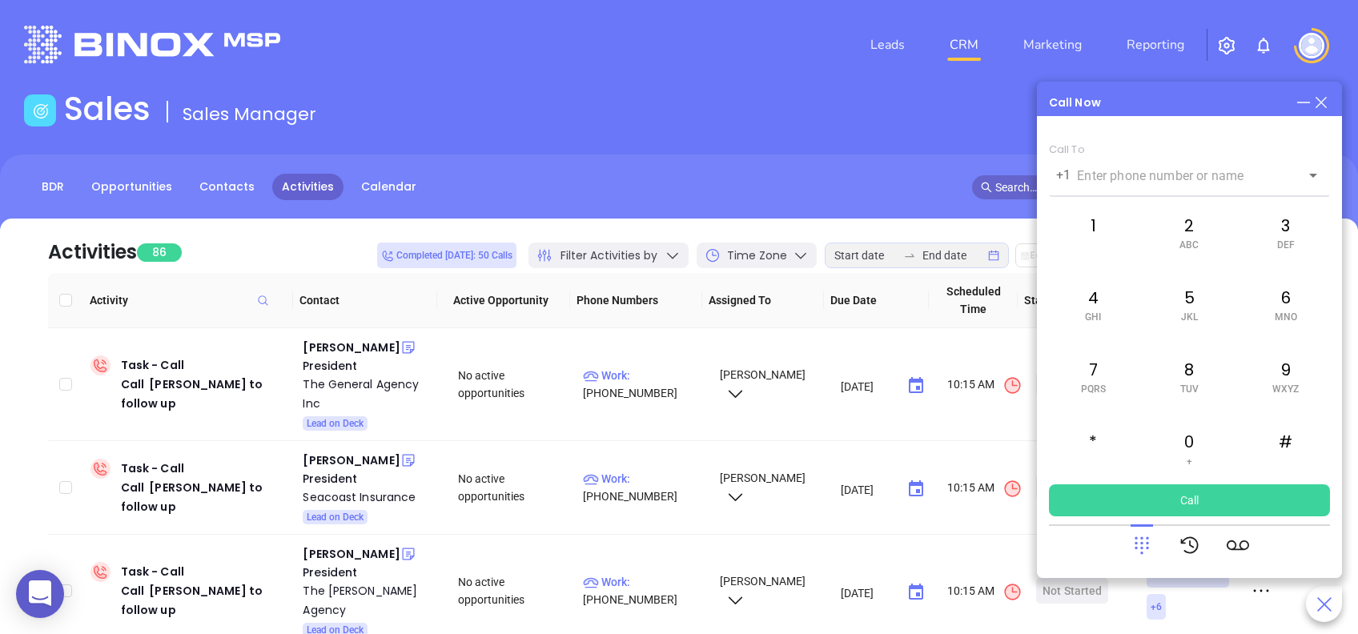
click at [1325, 102] on icon at bounding box center [1321, 103] width 18 height 18
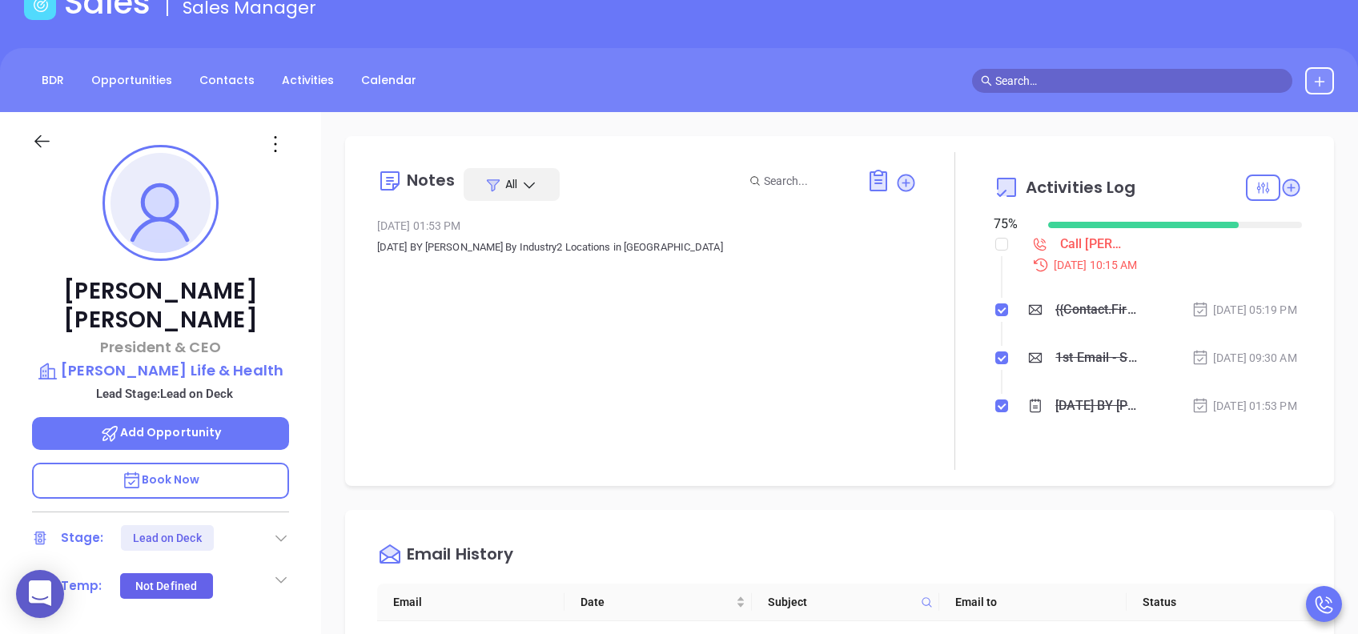
scroll to position [466, 0]
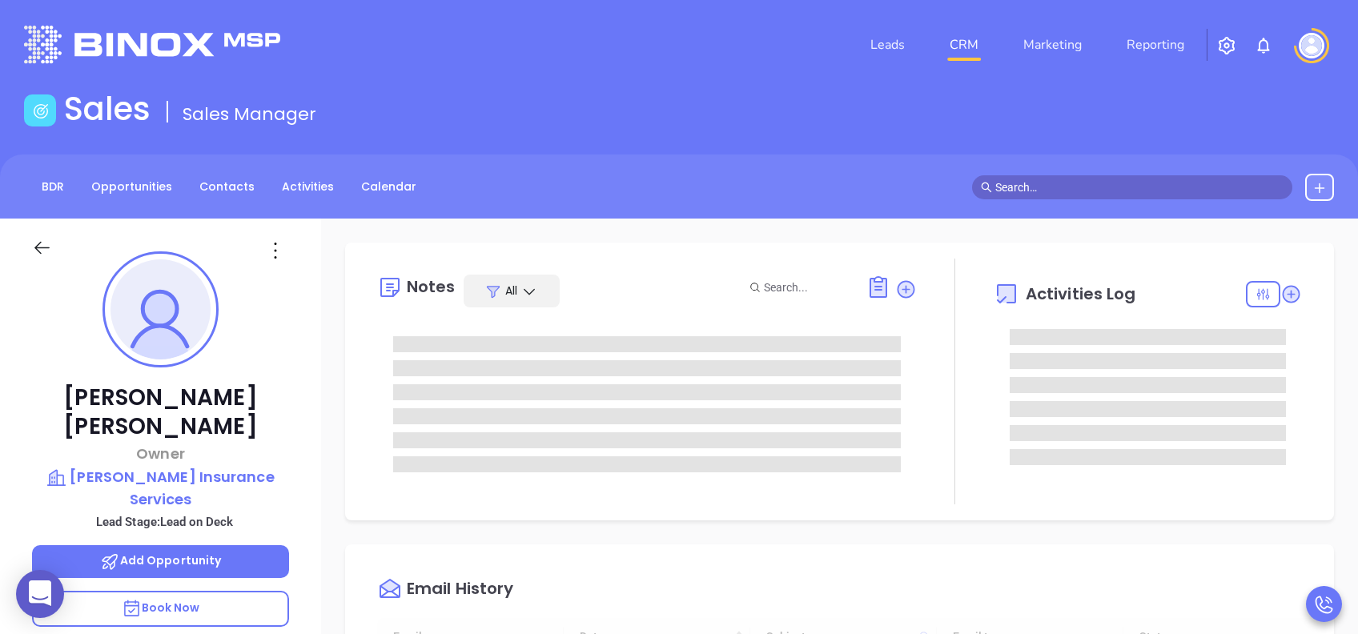
type input "[DATE]"
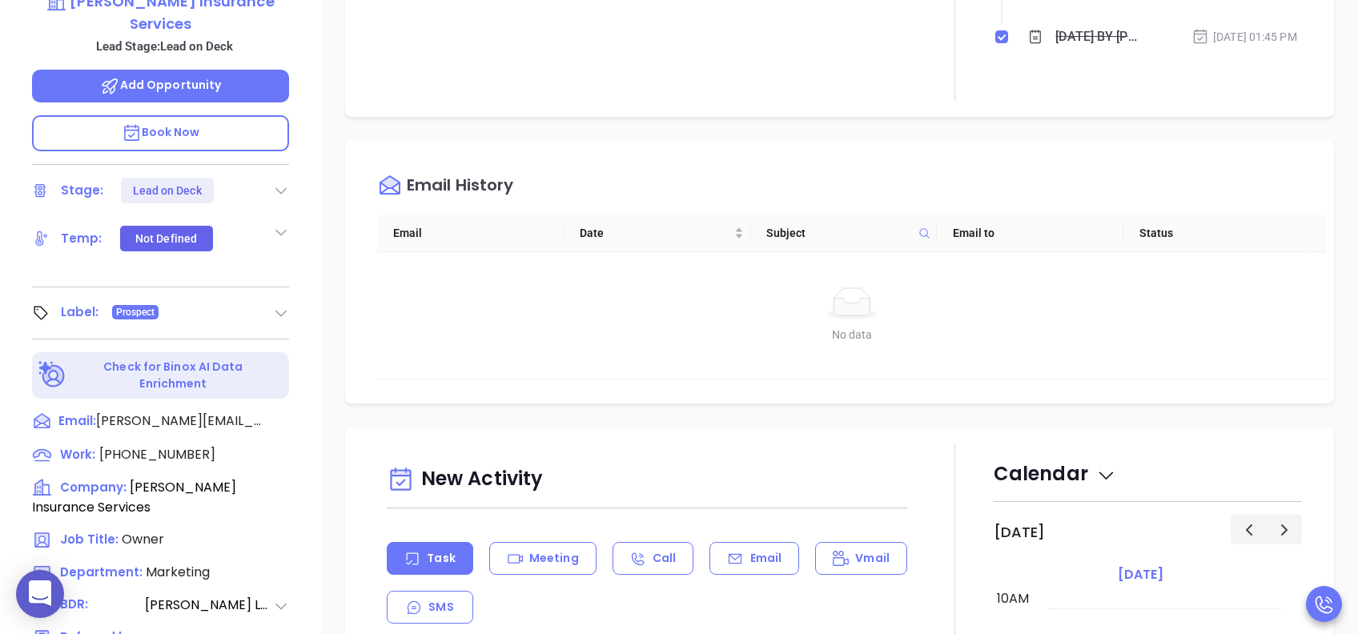
type input "Lucy Lechado"
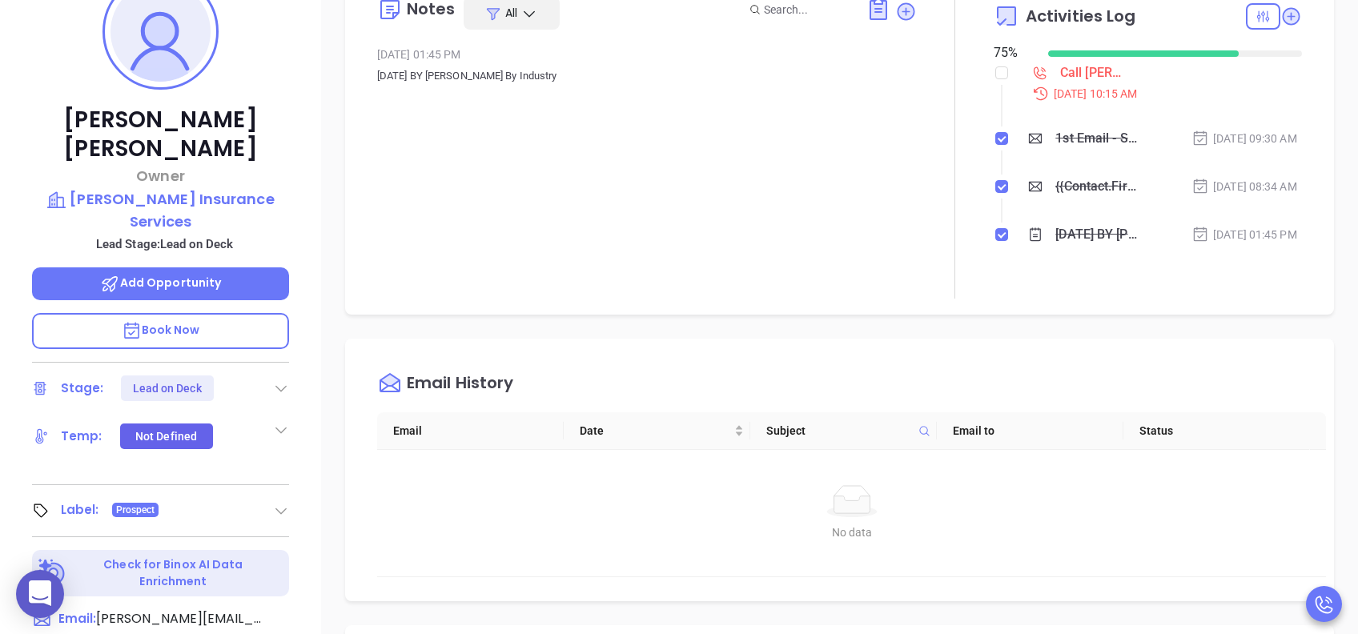
scroll to position [0, 0]
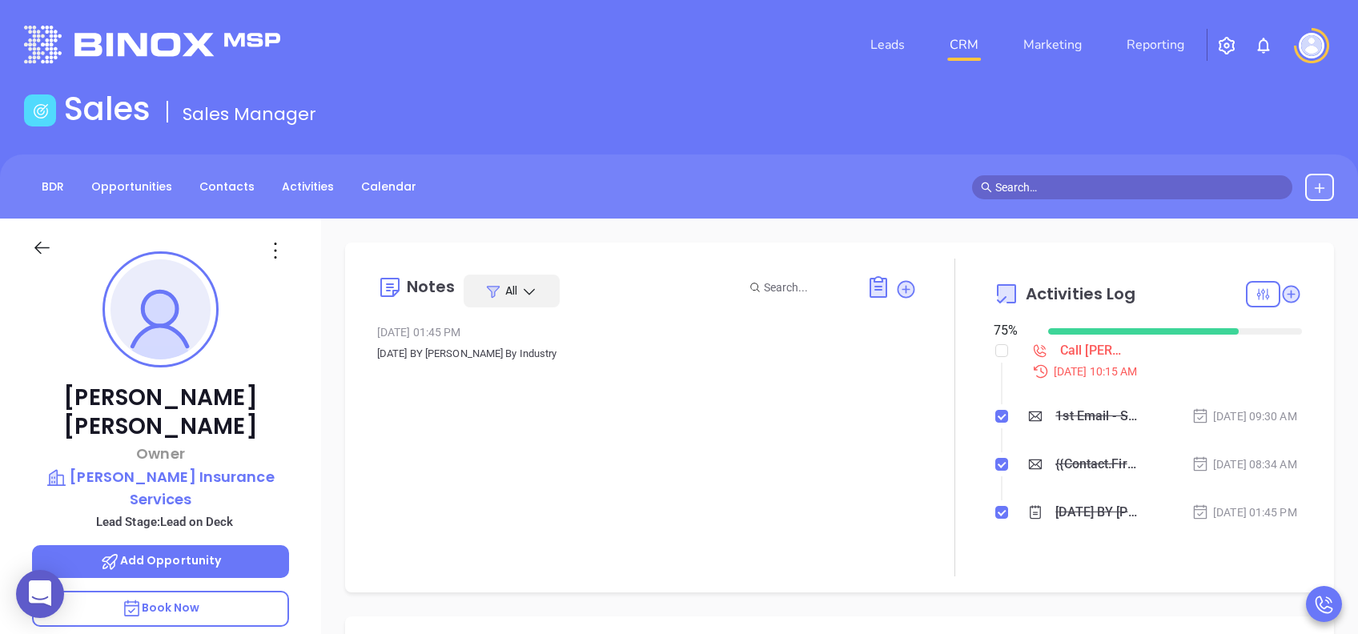
click at [207, 475] on p "Book Now" at bounding box center [160, 609] width 257 height 36
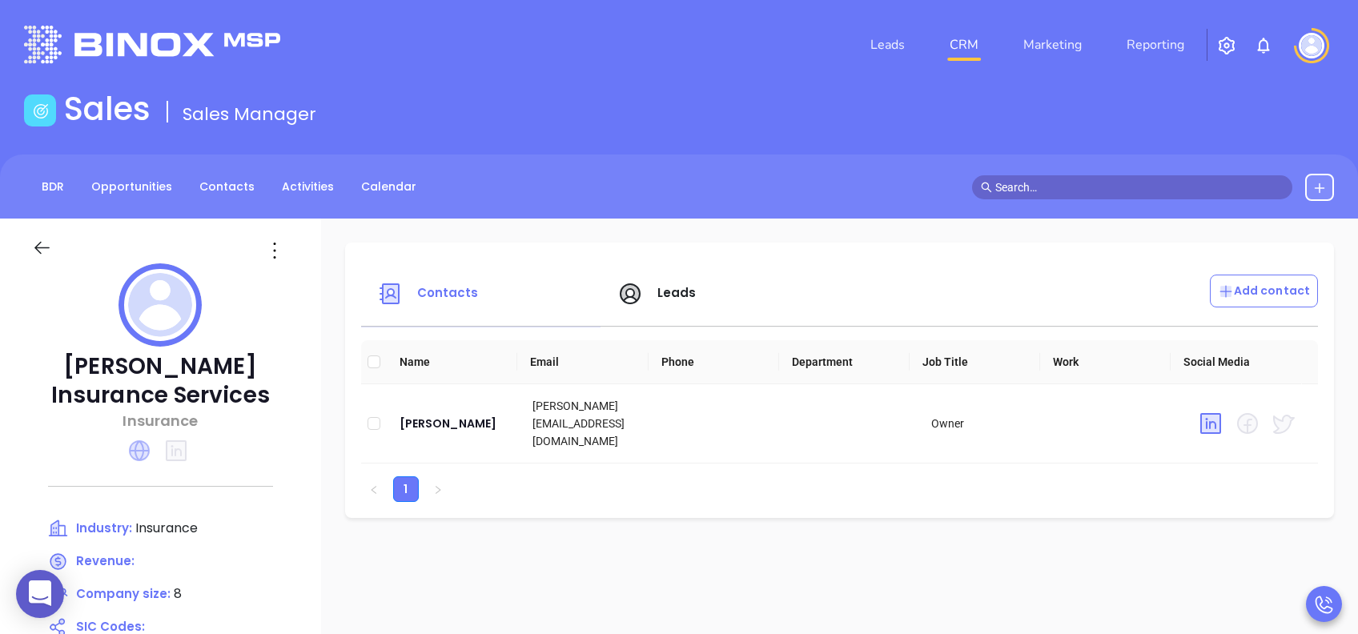
click at [131, 454] on icon at bounding box center [139, 450] width 21 height 21
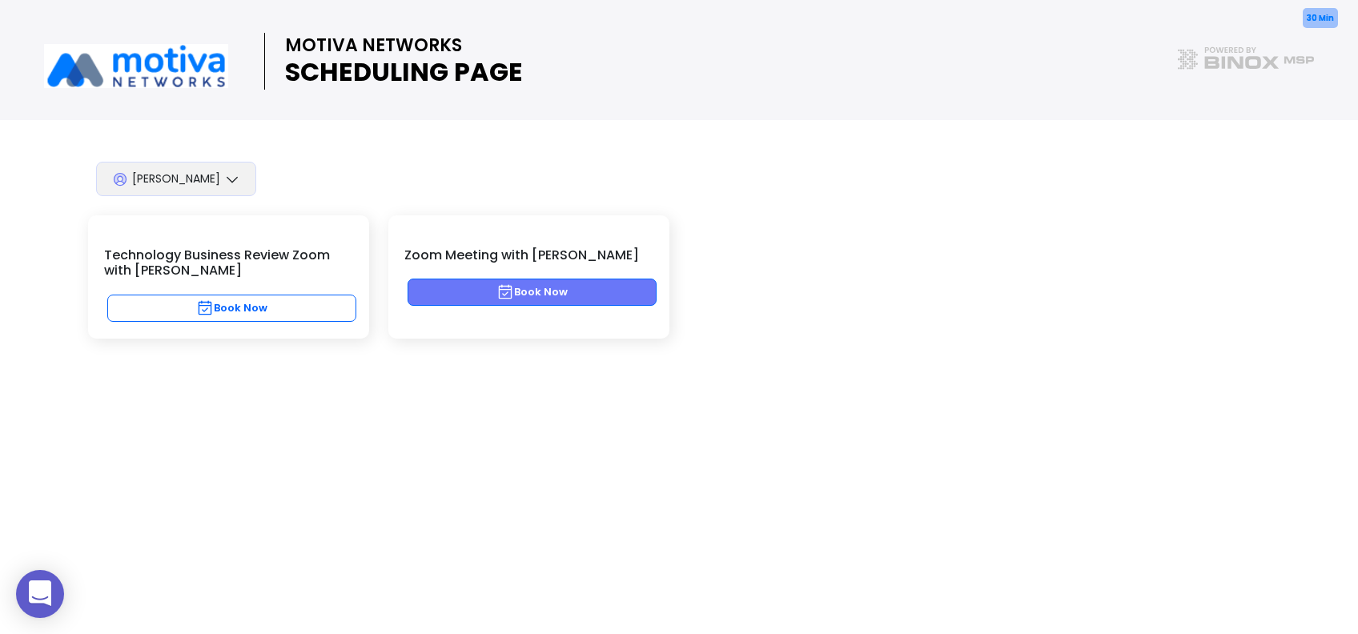
click at [551, 290] on button "Book Now" at bounding box center [532, 292] width 249 height 27
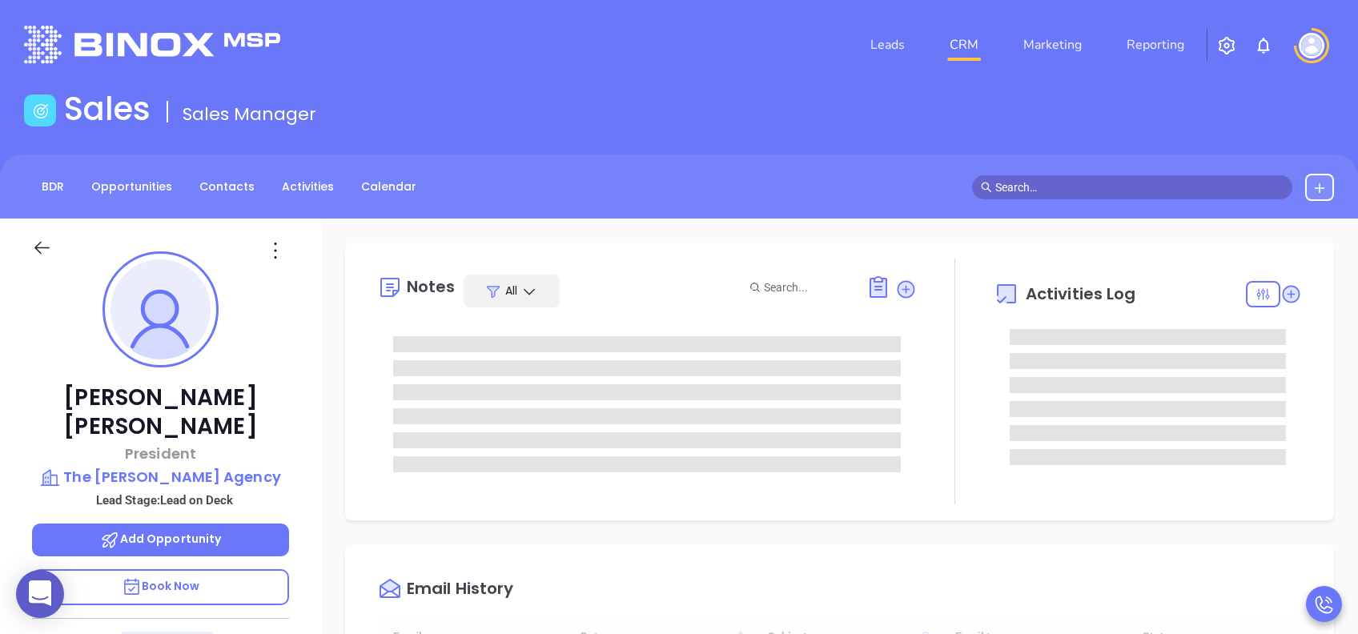
scroll to position [466, 0]
type input "Lucy Lechado"
click at [203, 475] on p "Book Now" at bounding box center [160, 587] width 257 height 36
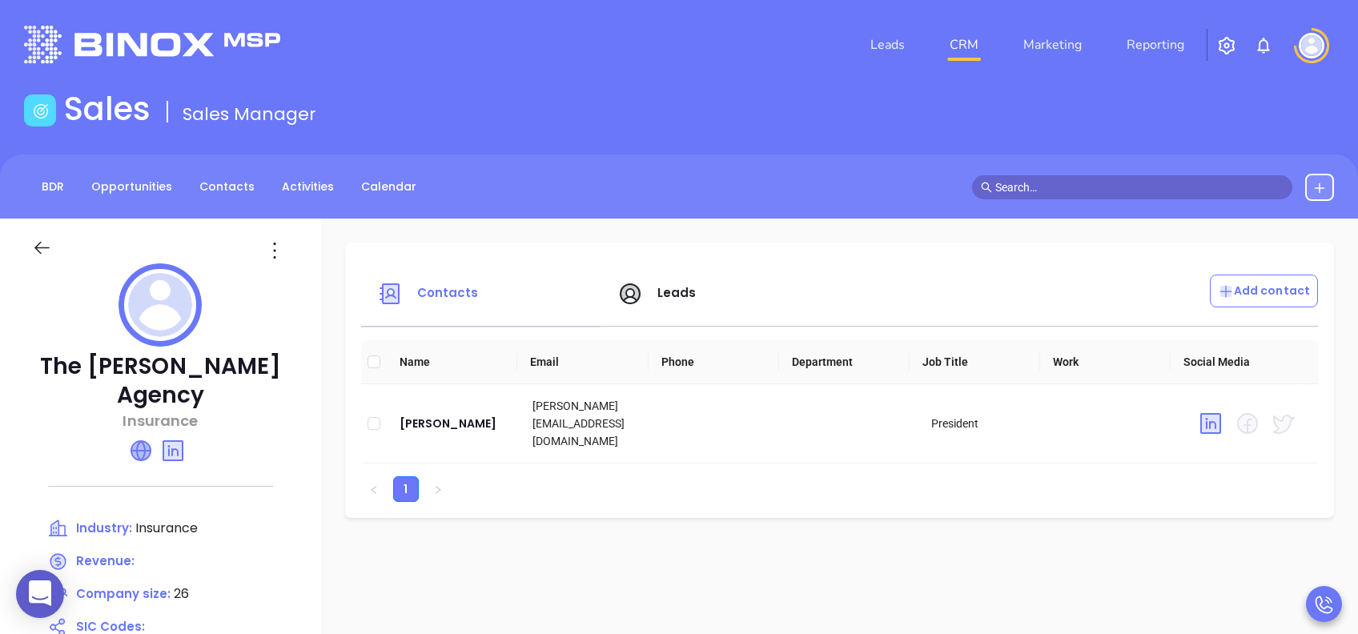
click at [143, 441] on icon at bounding box center [140, 450] width 19 height 19
click at [671, 293] on span "Leads" at bounding box center [676, 292] width 39 height 17
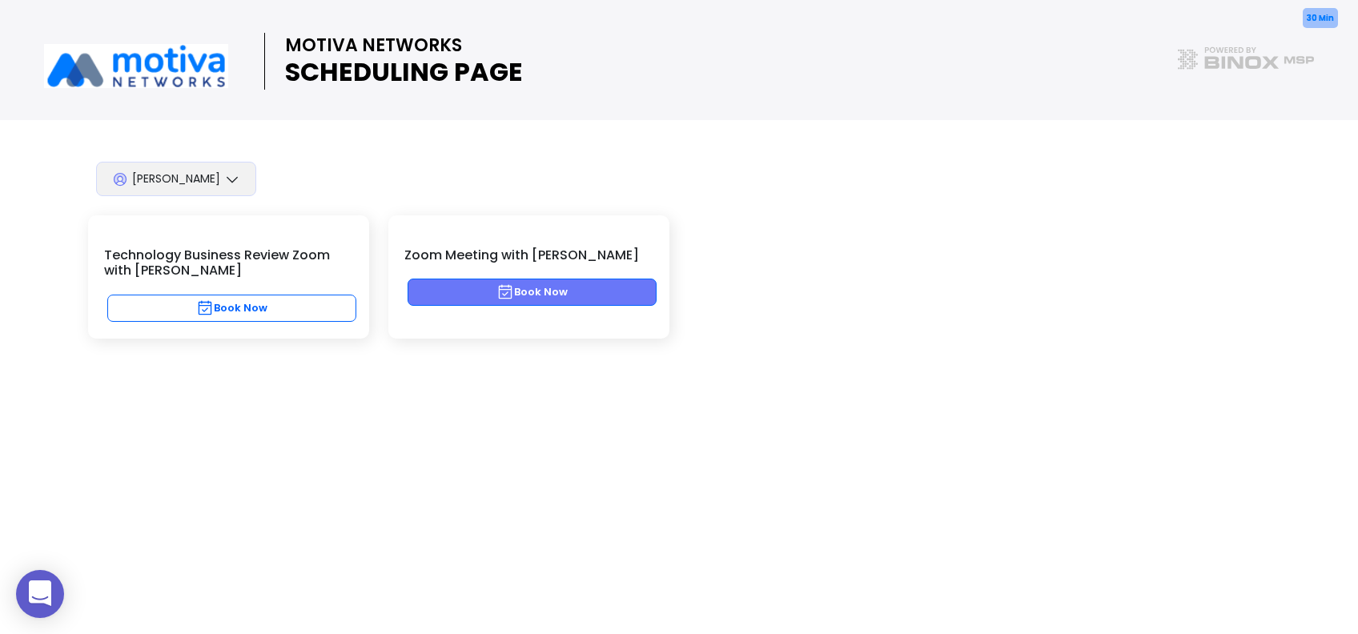
click at [599, 289] on button "Book Now" at bounding box center [532, 292] width 249 height 27
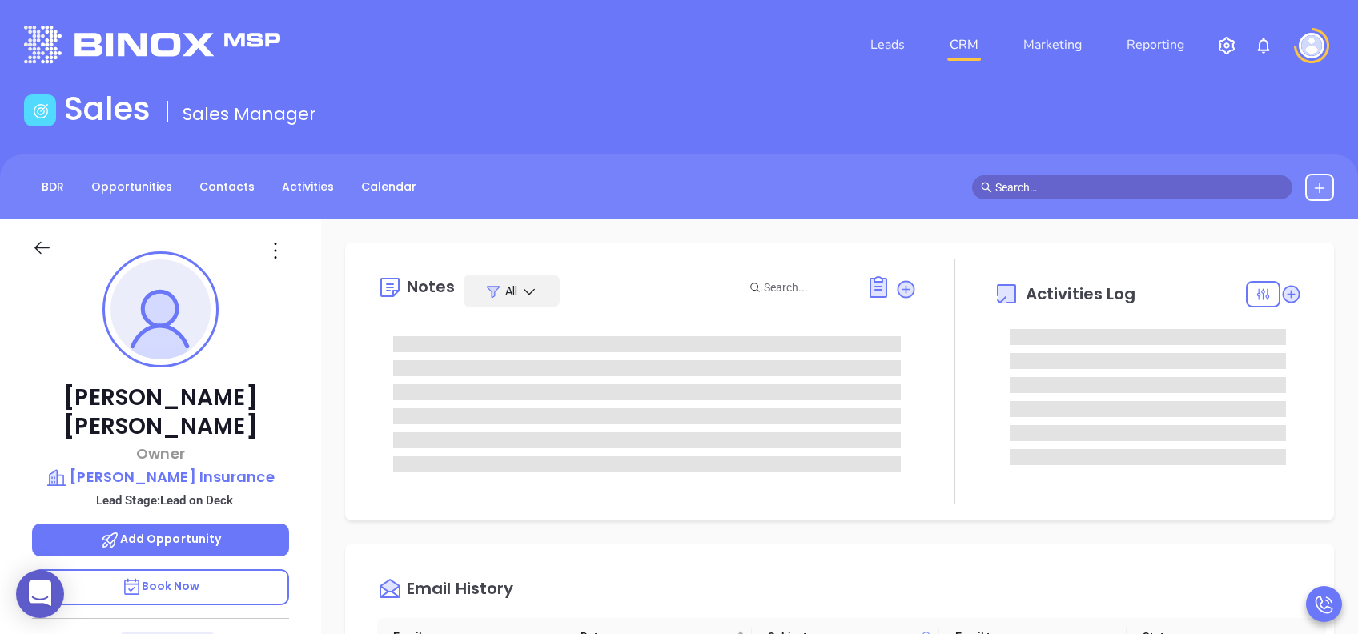
scroll to position [466, 0]
click at [210, 475] on p "Book Now" at bounding box center [160, 587] width 257 height 36
type input "Lucy Lechado"
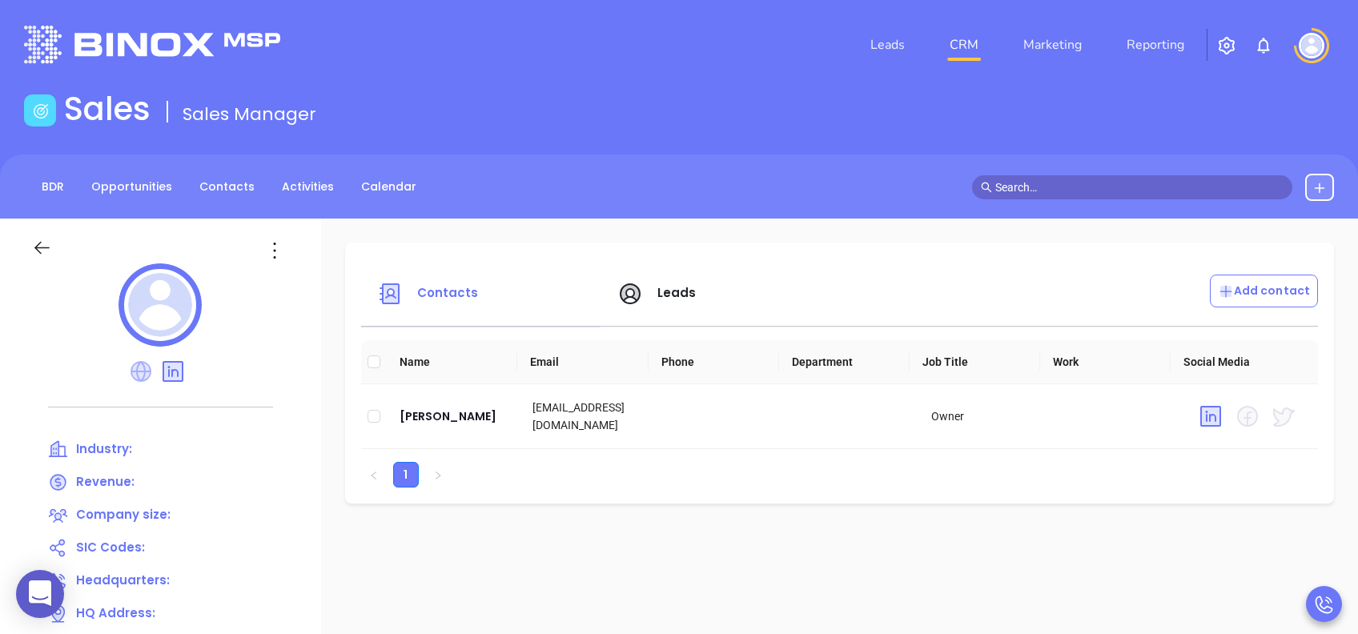
click at [135, 372] on icon at bounding box center [141, 371] width 21 height 21
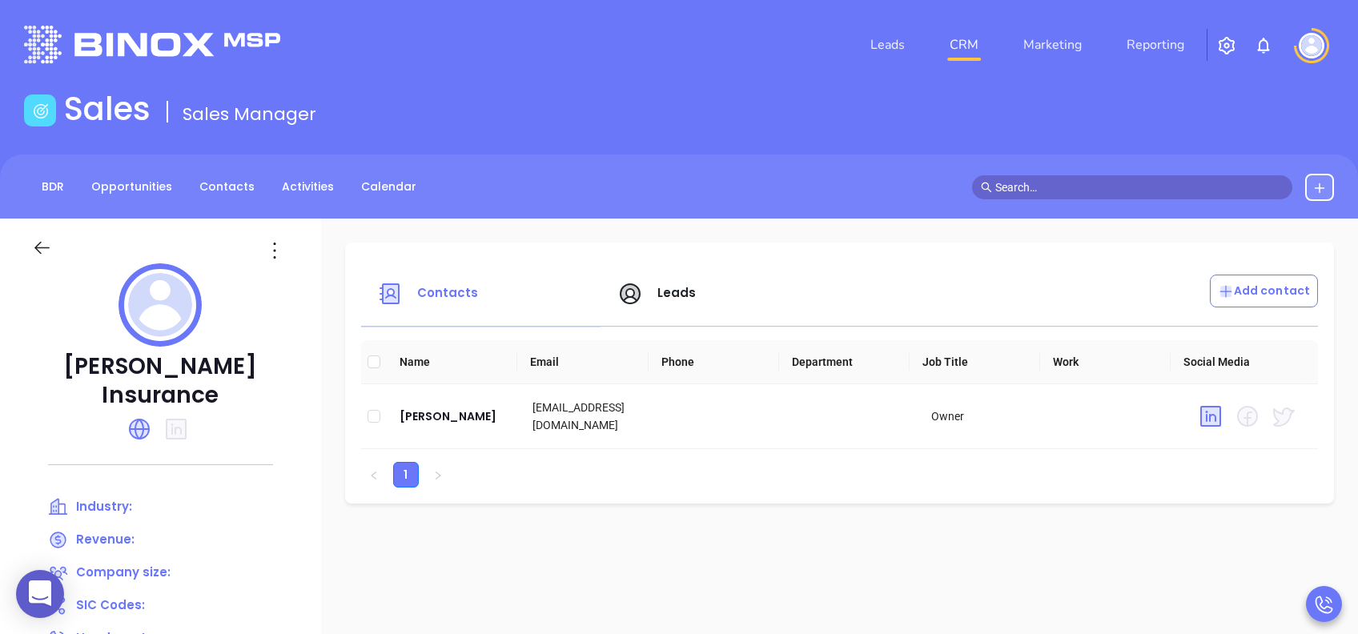
click at [666, 294] on span "Leads" at bounding box center [676, 292] width 39 height 17
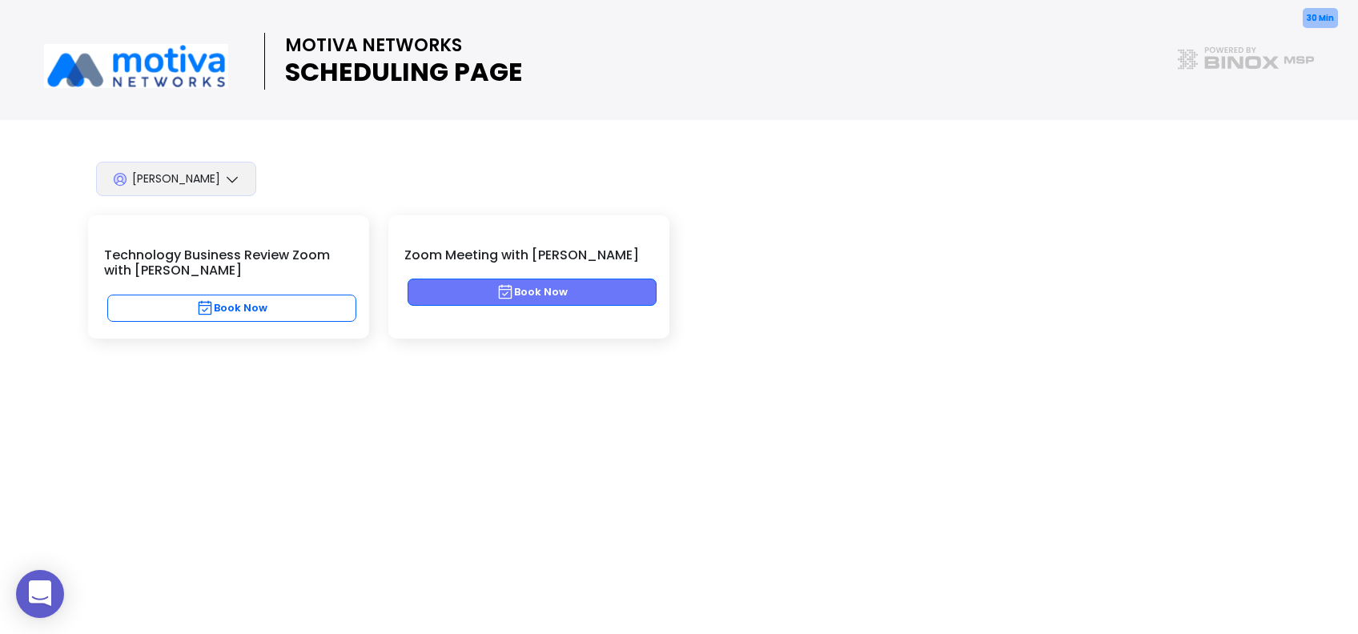
click at [552, 289] on button "Book Now" at bounding box center [532, 292] width 249 height 27
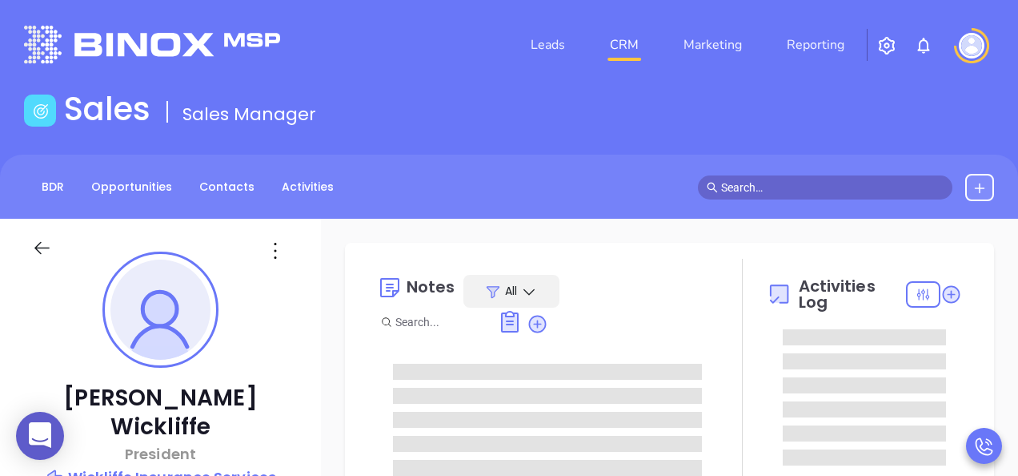
type input "[DATE]"
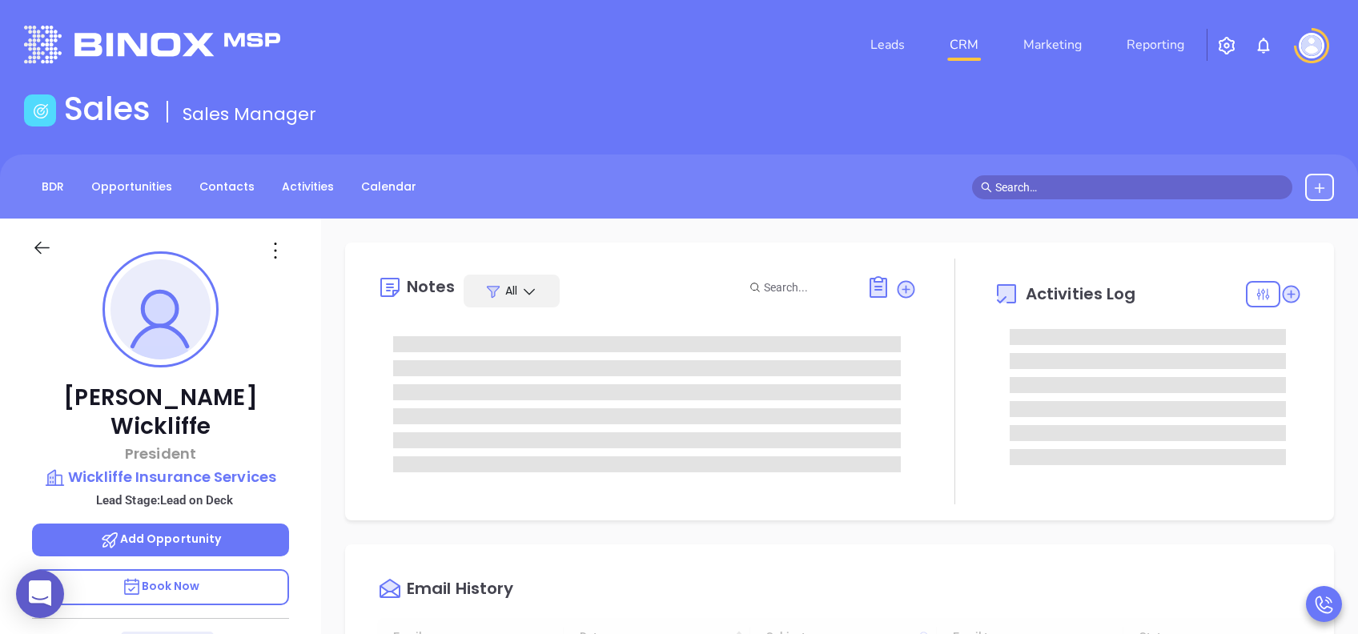
scroll to position [466, 0]
type input "Lucy Lechado"
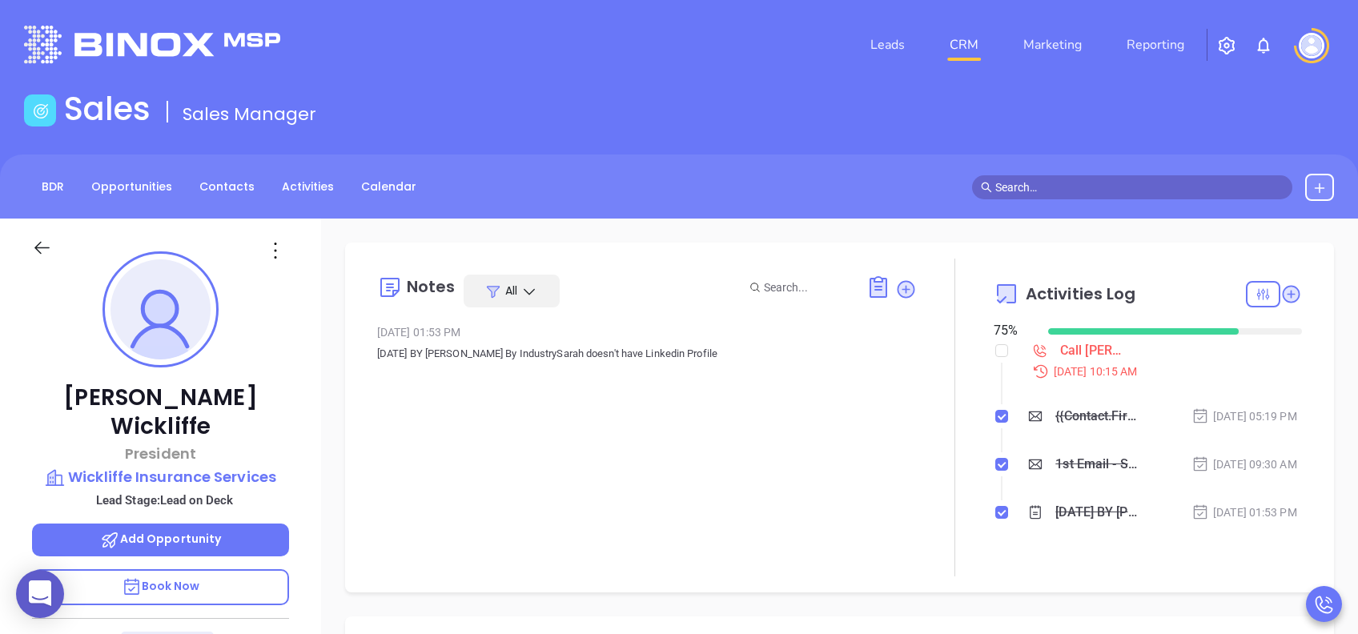
click at [247, 475] on p "Book Now" at bounding box center [160, 587] width 257 height 36
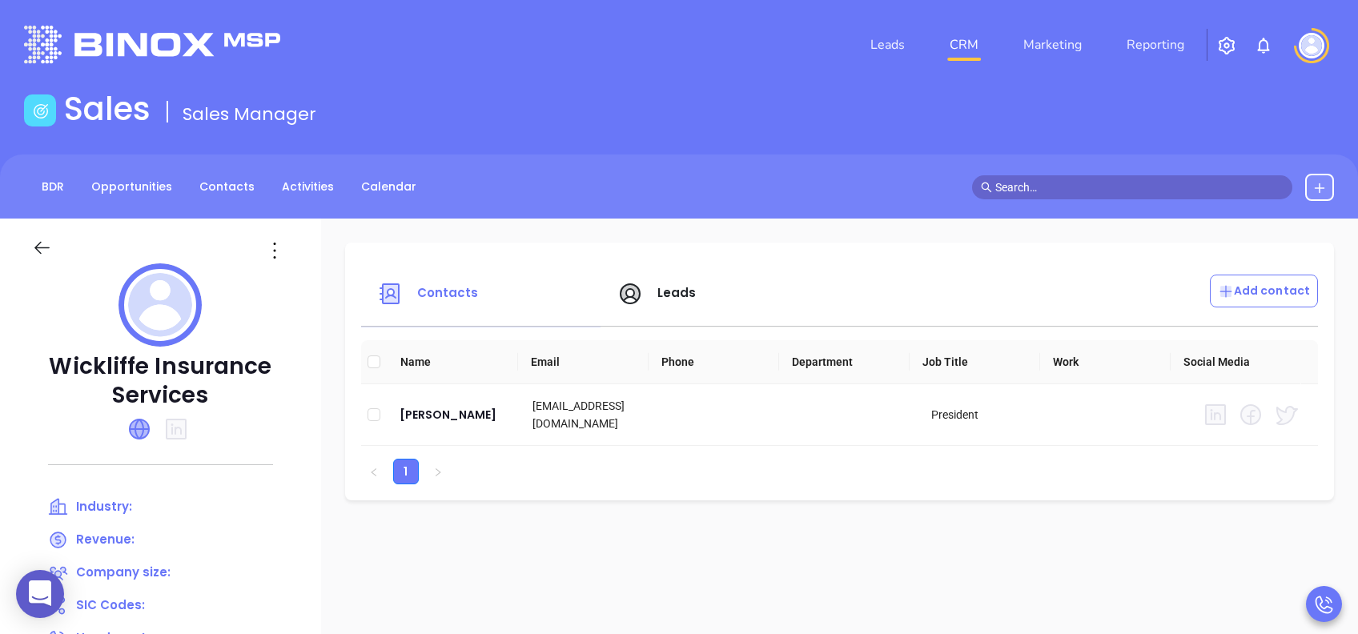
click at [147, 435] on icon at bounding box center [139, 429] width 19 height 19
click at [677, 287] on span "Leads" at bounding box center [676, 292] width 39 height 17
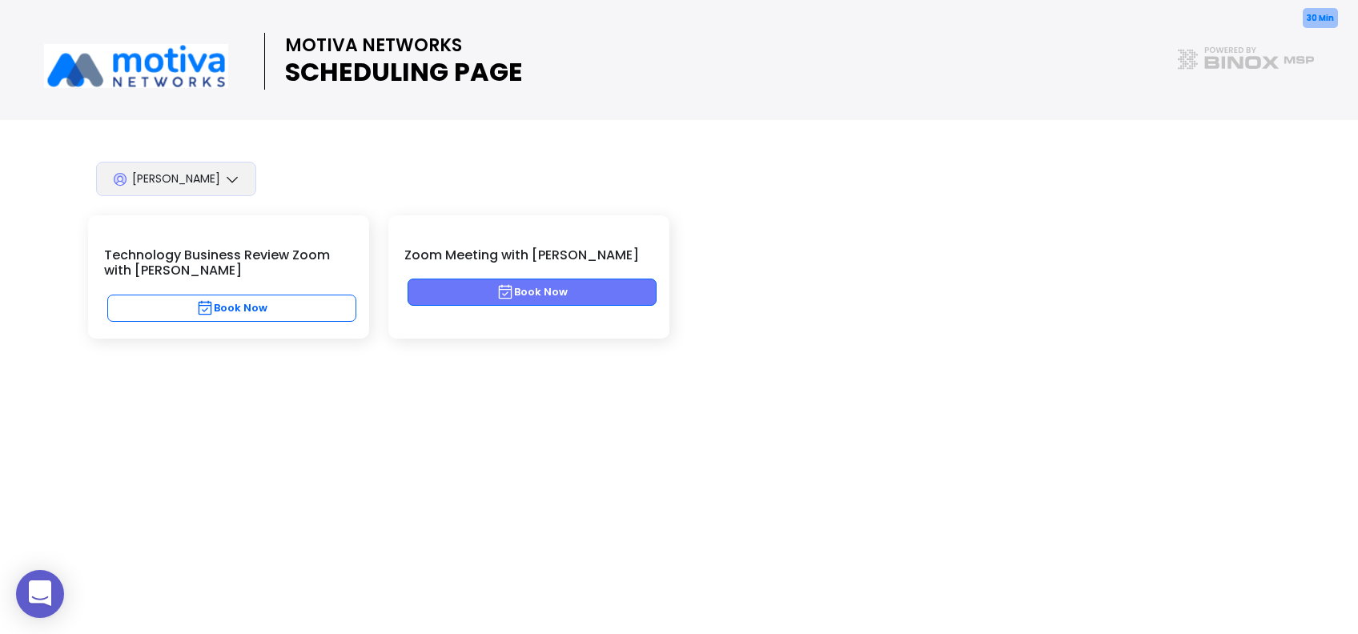
click at [585, 295] on button "Book Now" at bounding box center [532, 292] width 249 height 27
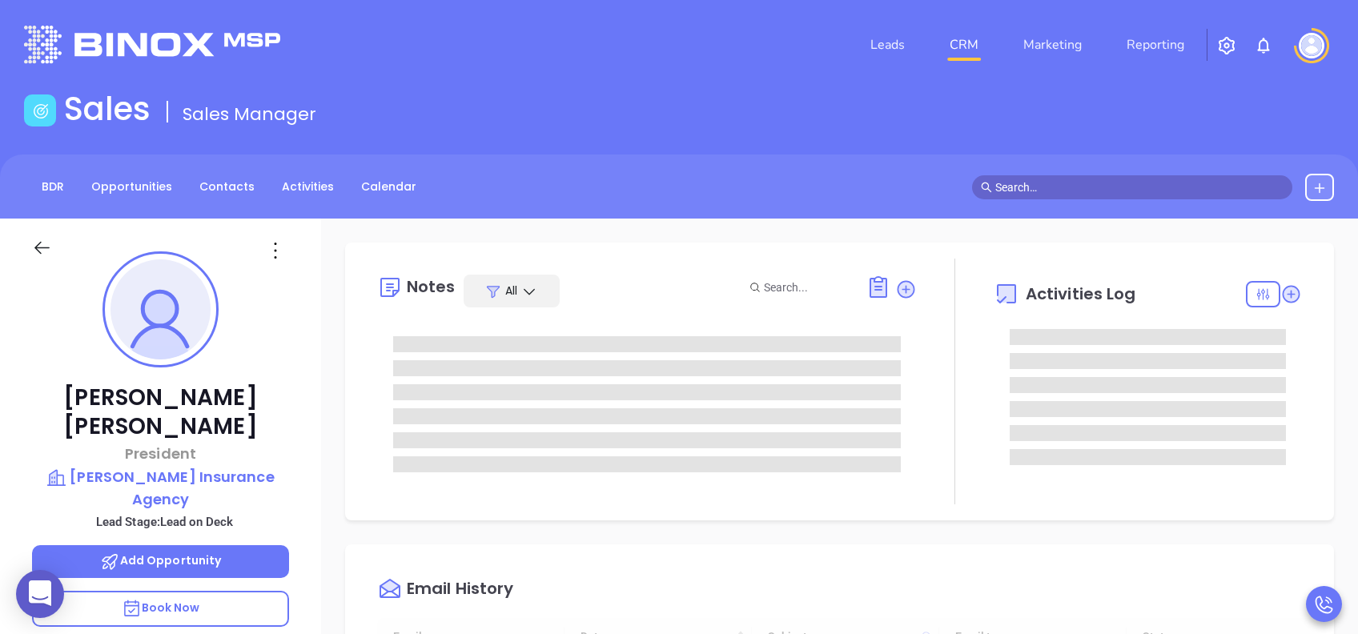
scroll to position [466, 0]
type input "Lucy Lechado"
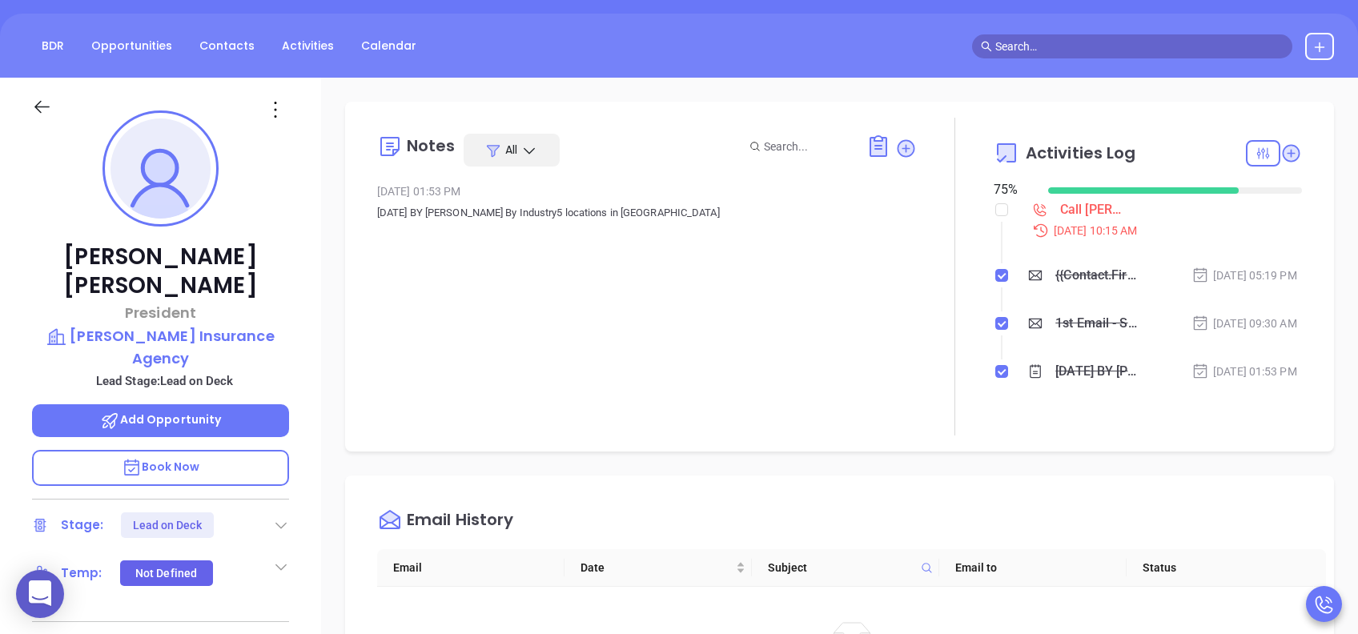
scroll to position [0, 0]
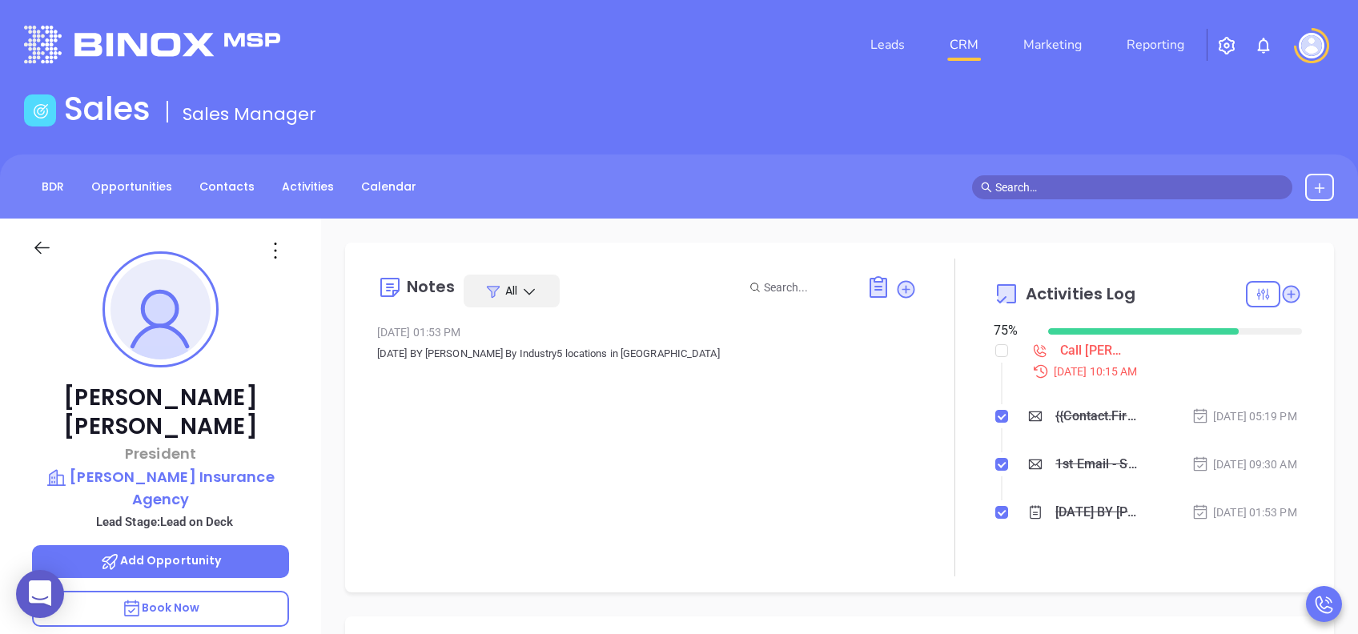
click at [172, 600] on span "Book Now" at bounding box center [161, 608] width 78 height 16
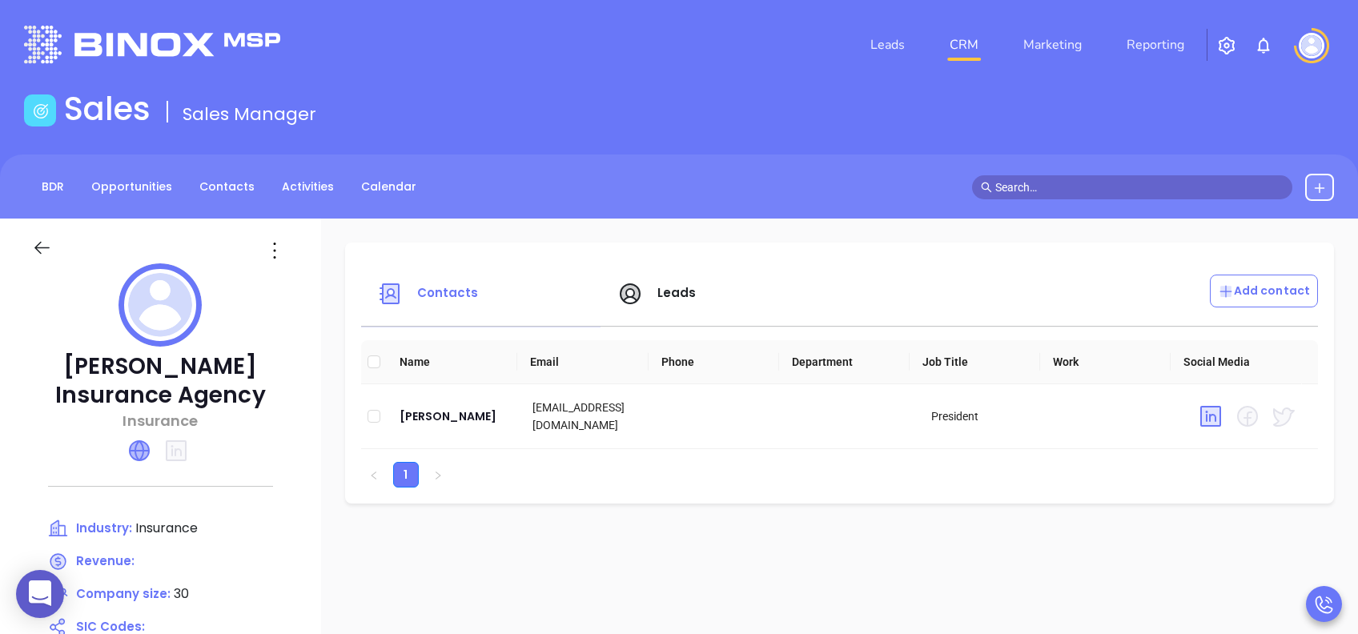
click at [136, 452] on icon at bounding box center [139, 450] width 19 height 19
click at [673, 285] on span "Leads" at bounding box center [676, 292] width 39 height 17
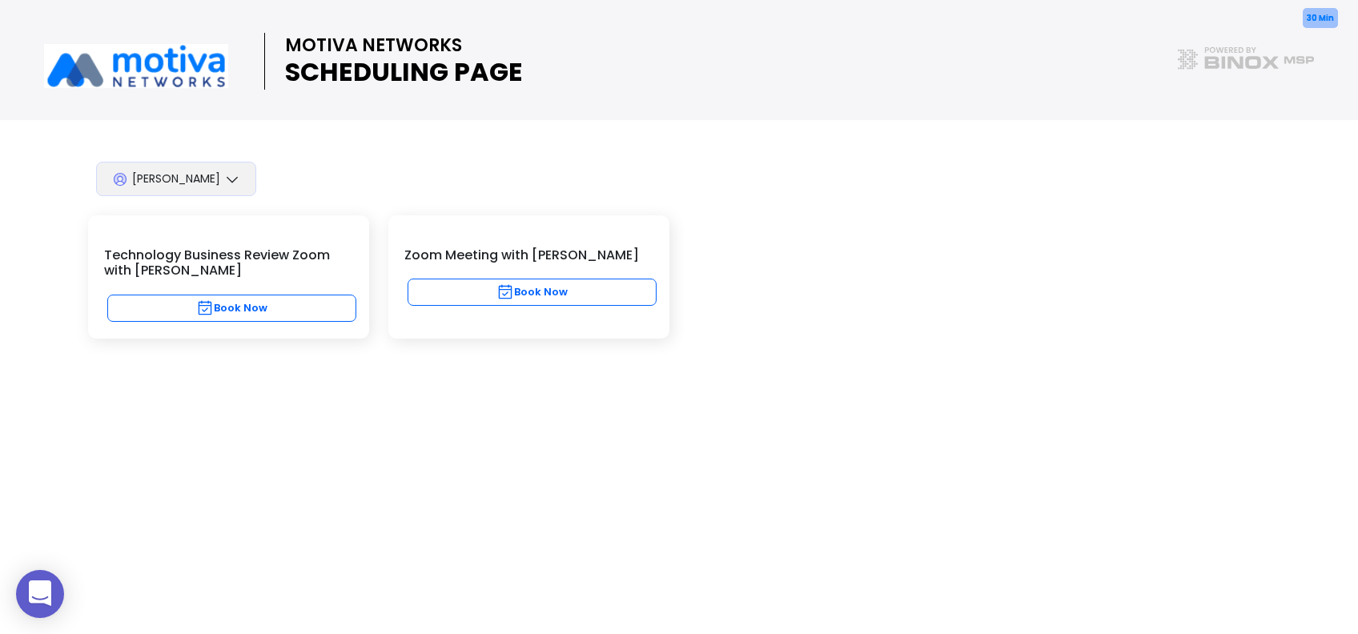
click at [628, 295] on button "Book Now" at bounding box center [532, 292] width 249 height 27
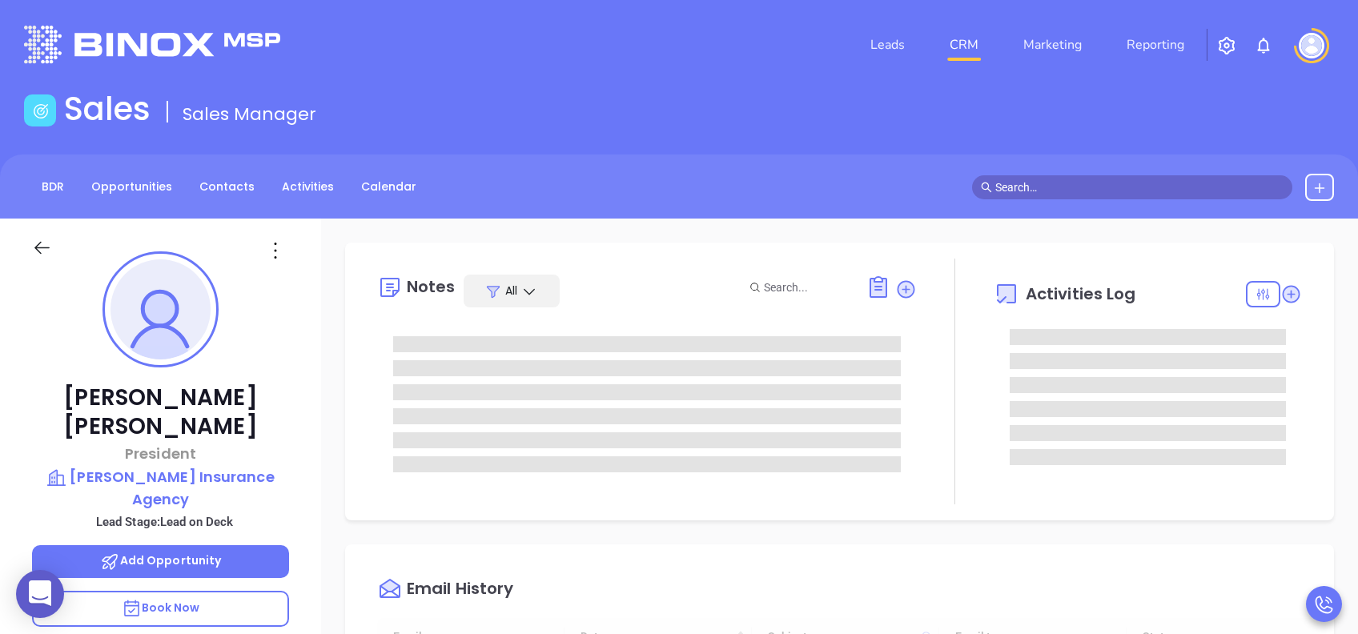
scroll to position [466, 0]
type input "Lucy Lechado"
click at [195, 591] on p "Book Now" at bounding box center [160, 609] width 257 height 36
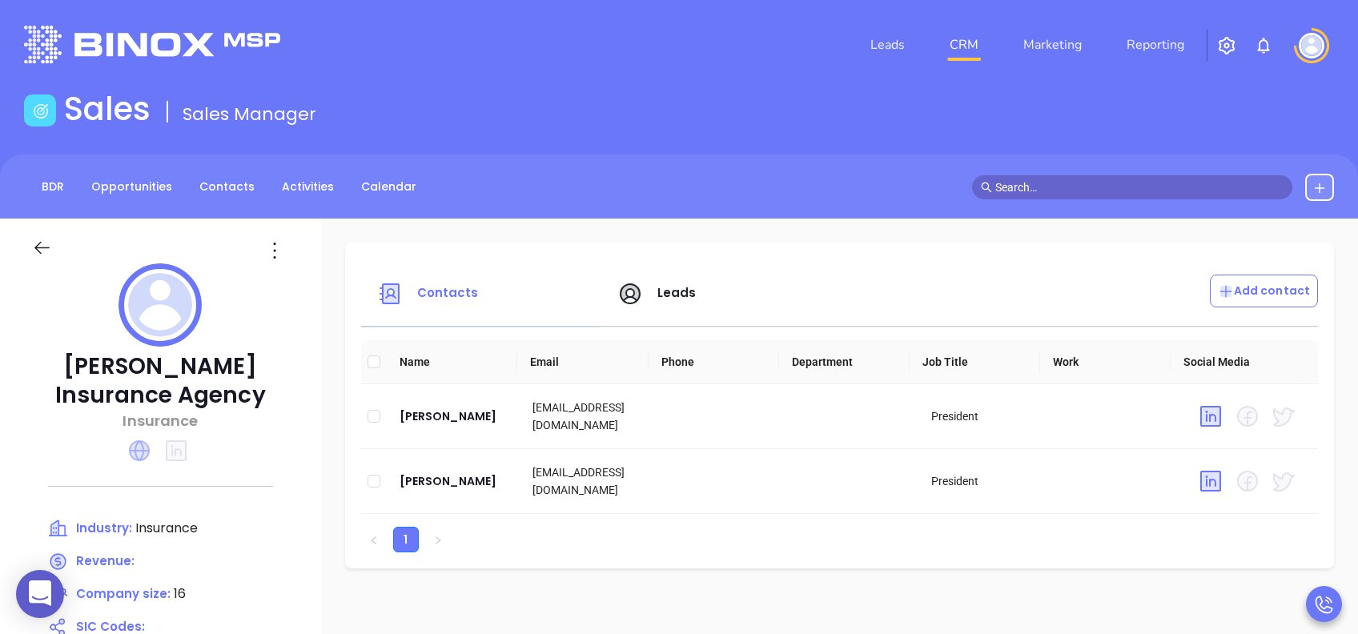
click at [140, 440] on icon at bounding box center [139, 450] width 21 height 21
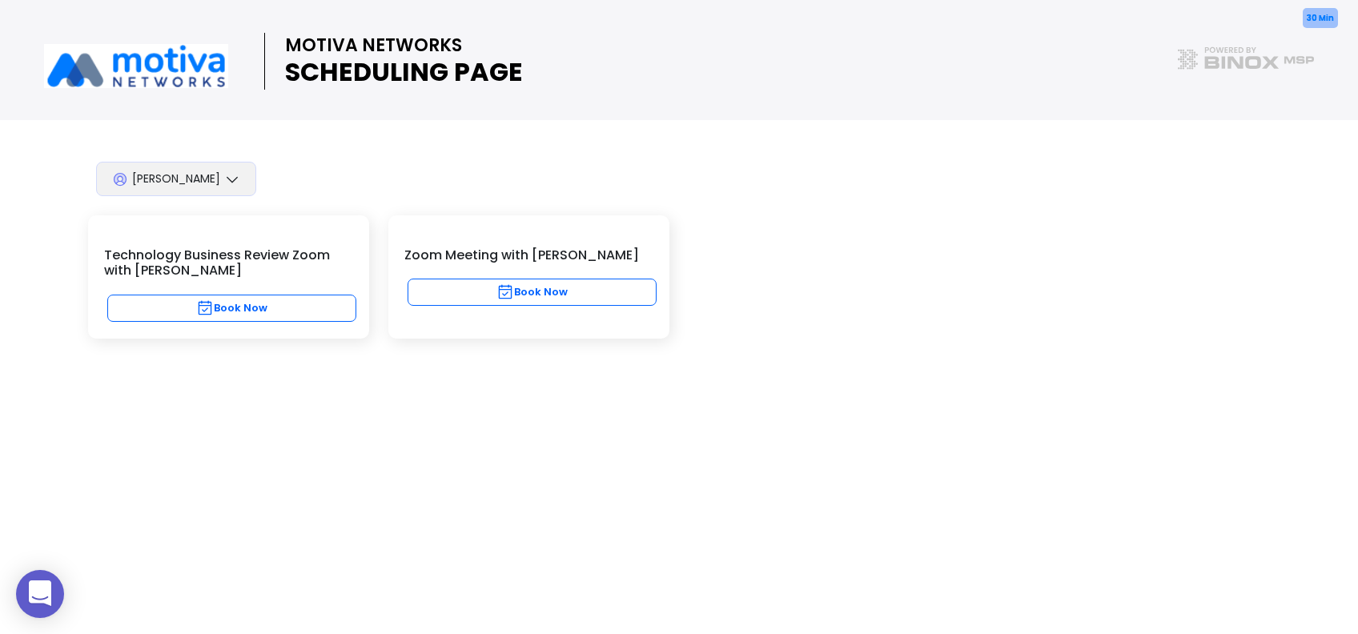
click at [615, 288] on button "Book Now" at bounding box center [532, 292] width 249 height 27
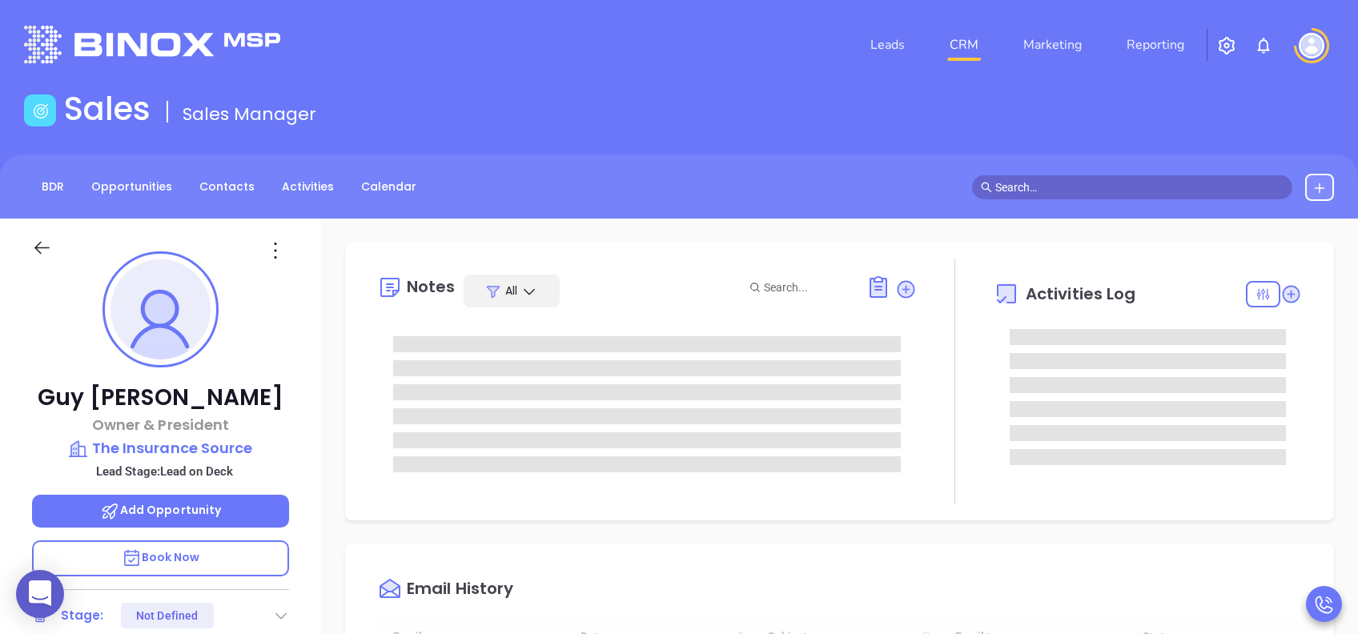
scroll to position [466, 0]
click at [183, 475] on span "Book Now" at bounding box center [161, 557] width 78 height 16
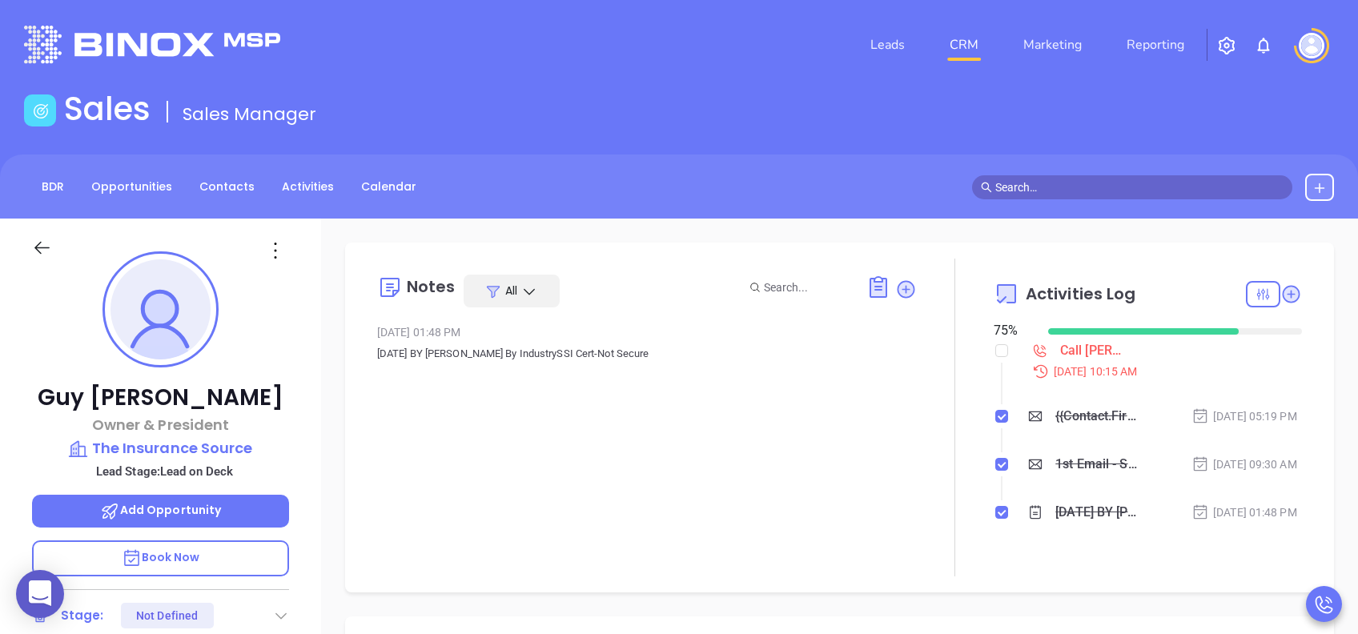
type input "Lucy Lechado"
click at [1018, 93] on div "Sales Sales Manager" at bounding box center [678, 112] width 1329 height 45
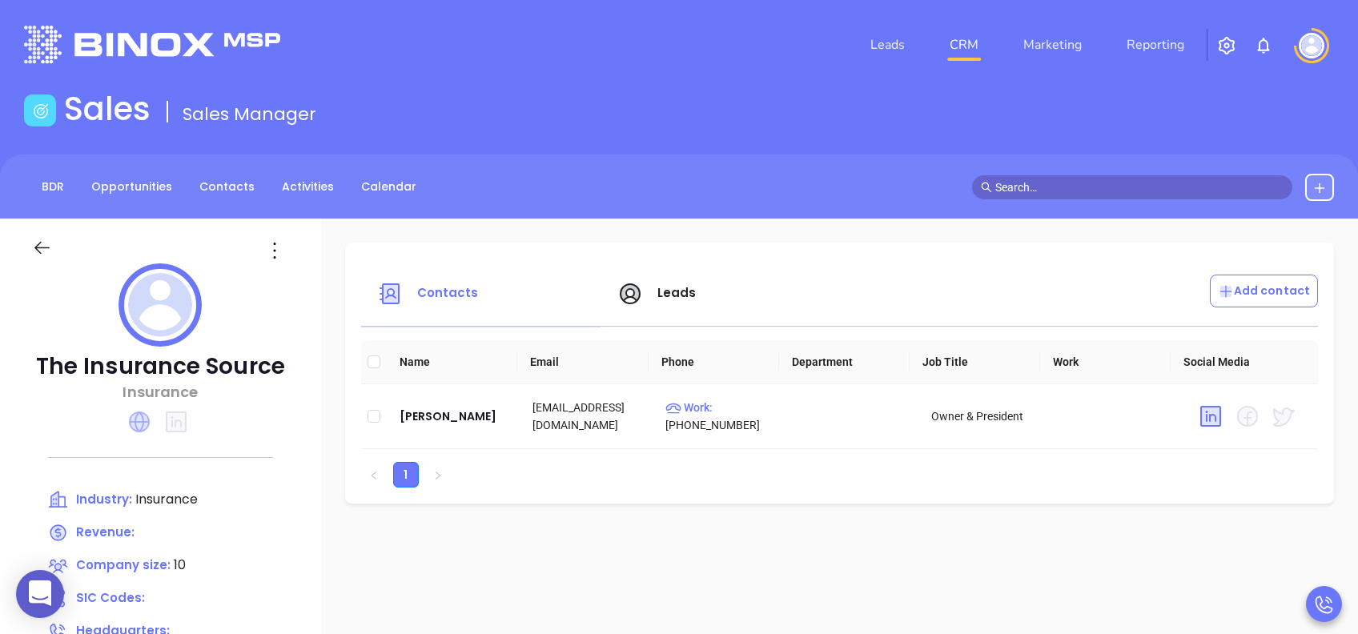
click at [141, 422] on icon at bounding box center [139, 422] width 21 height 21
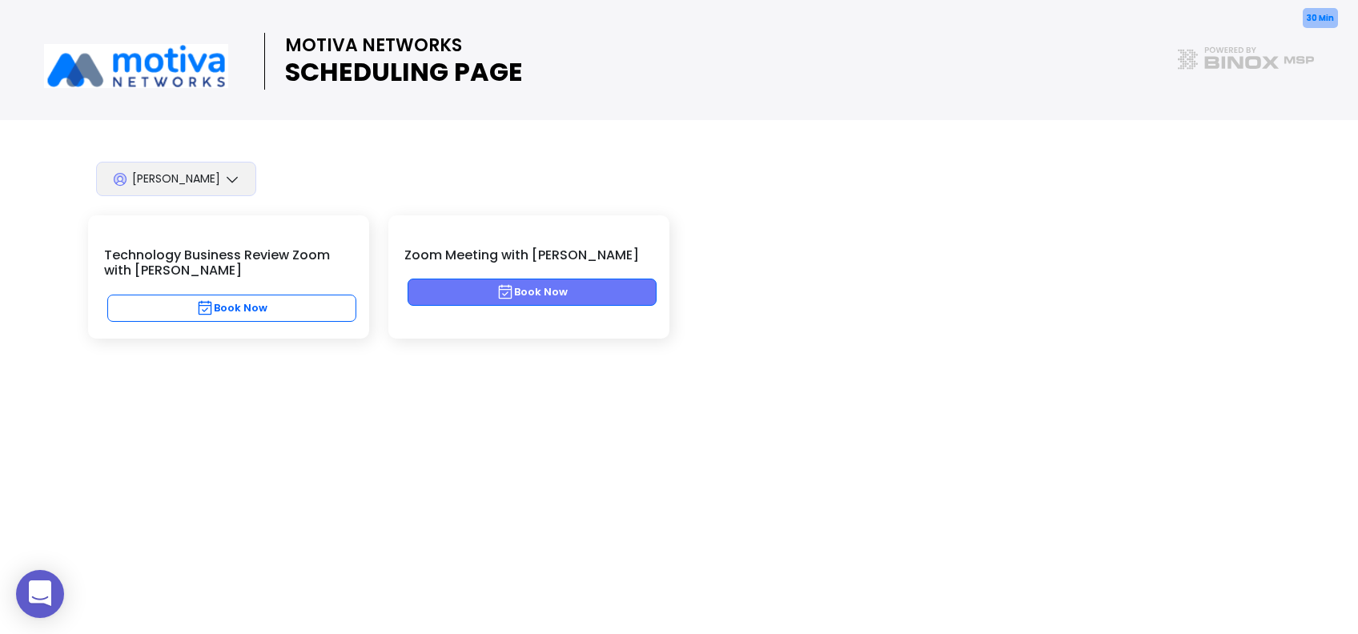
click at [528, 297] on button "Book Now" at bounding box center [532, 292] width 249 height 27
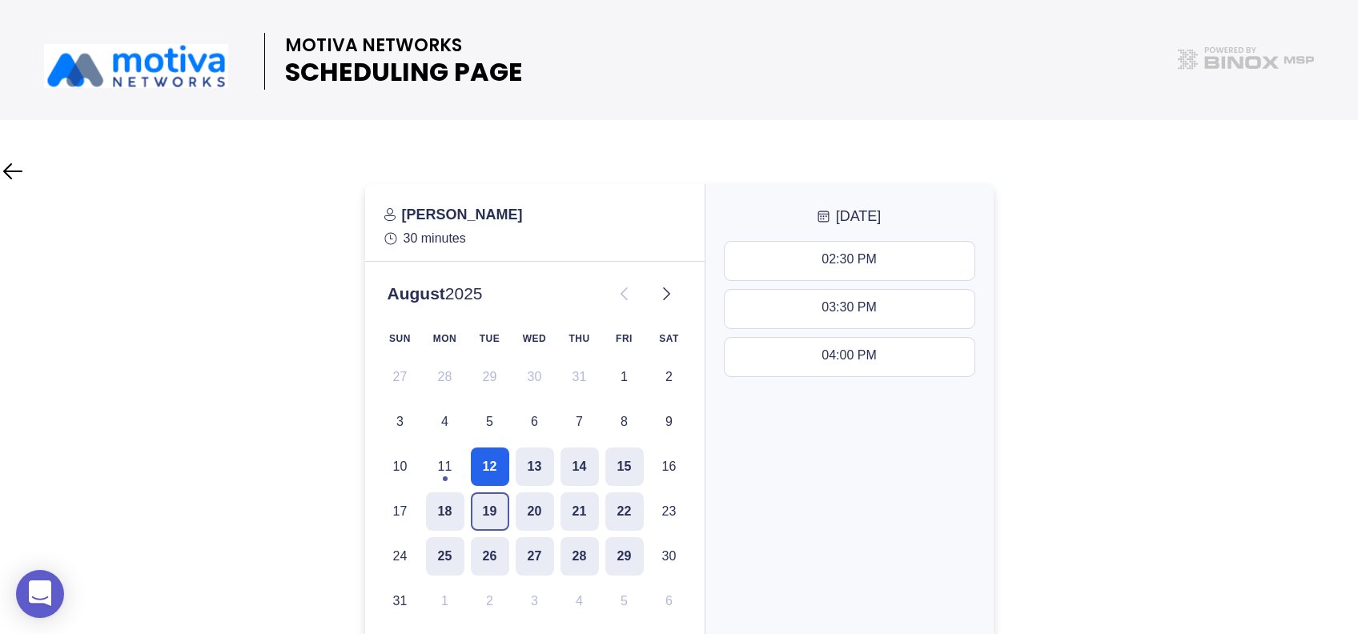
click at [487, 506] on button "19" at bounding box center [490, 511] width 38 height 38
click at [540, 505] on button "20" at bounding box center [535, 511] width 38 height 38
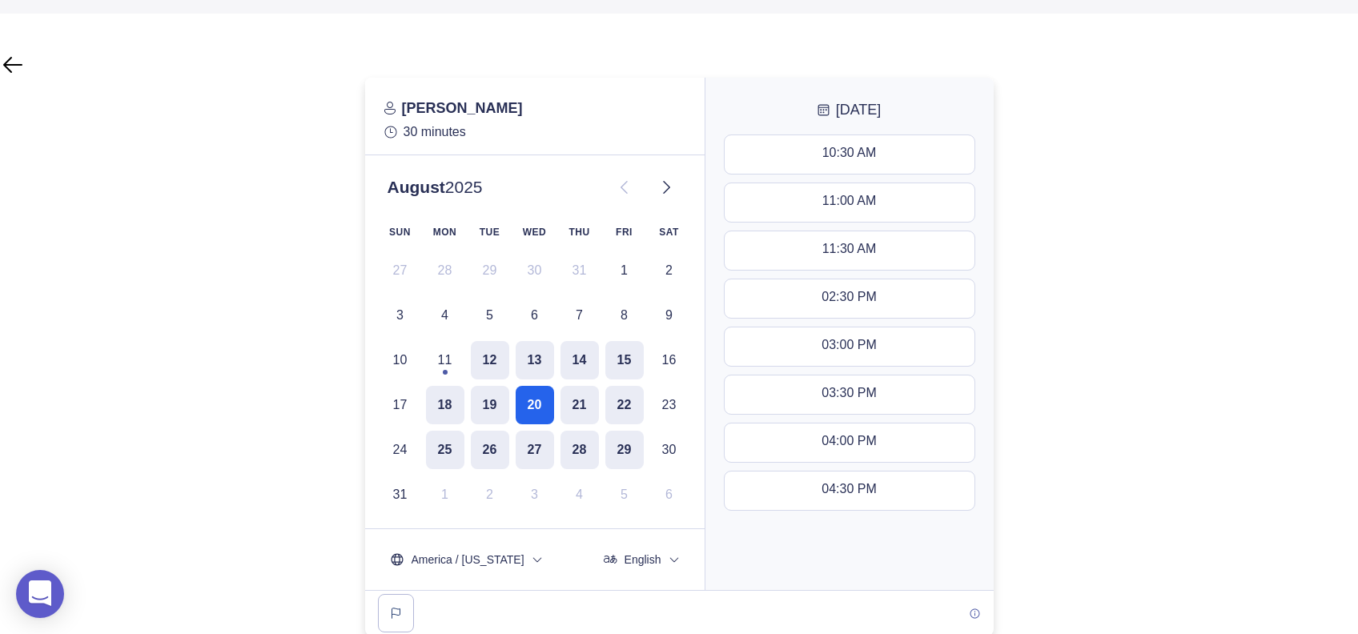
scroll to position [108, 0]
click at [452, 417] on button "18" at bounding box center [445, 403] width 38 height 38
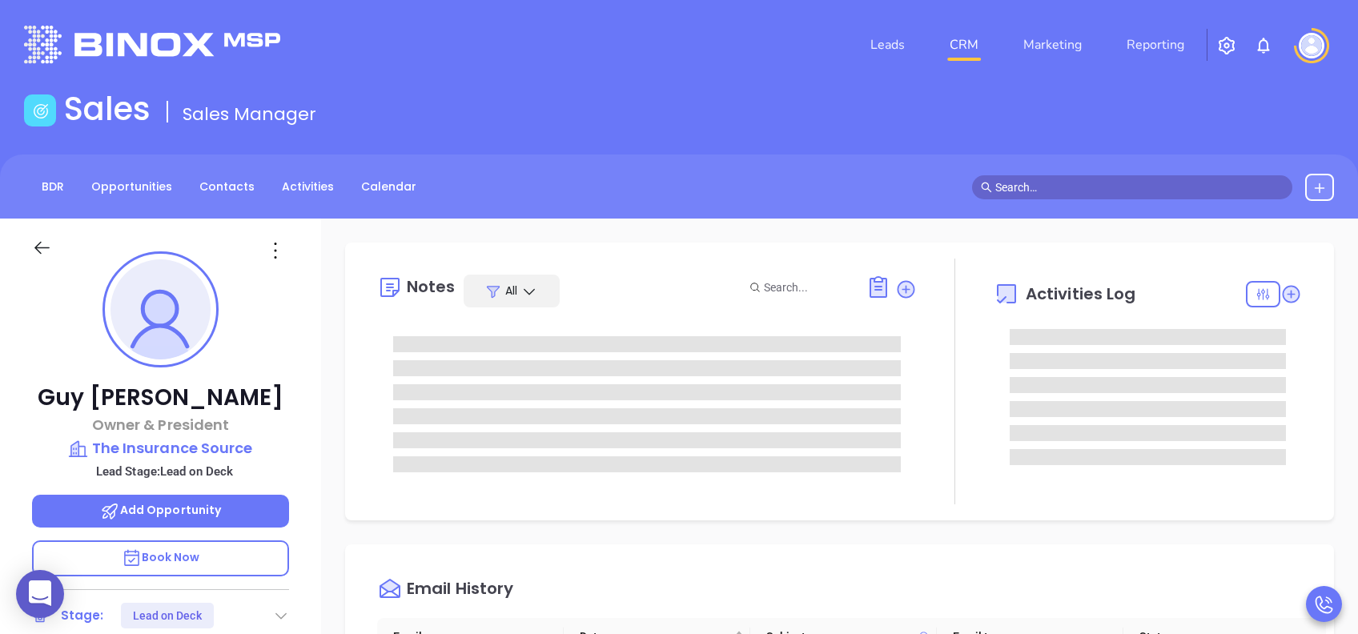
type input "[PERSON_NAME]"
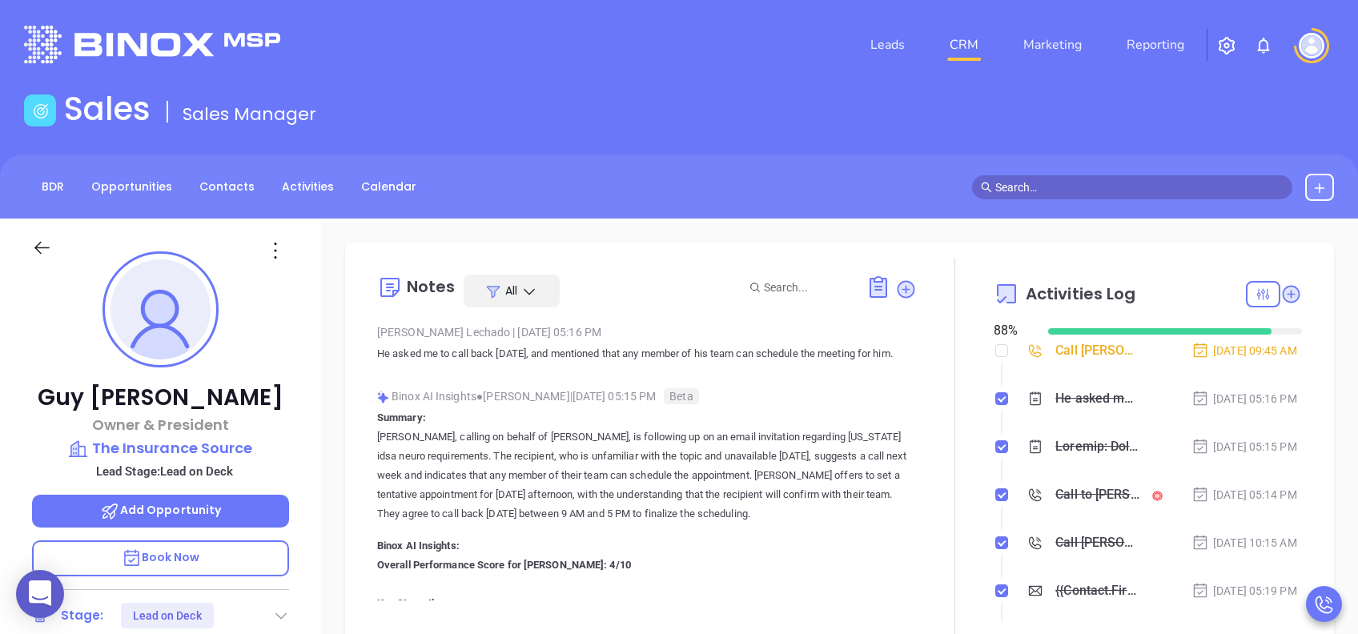
click at [713, 172] on div "BDR Opportunities Contacts Activities Calendar" at bounding box center [679, 187] width 1358 height 64
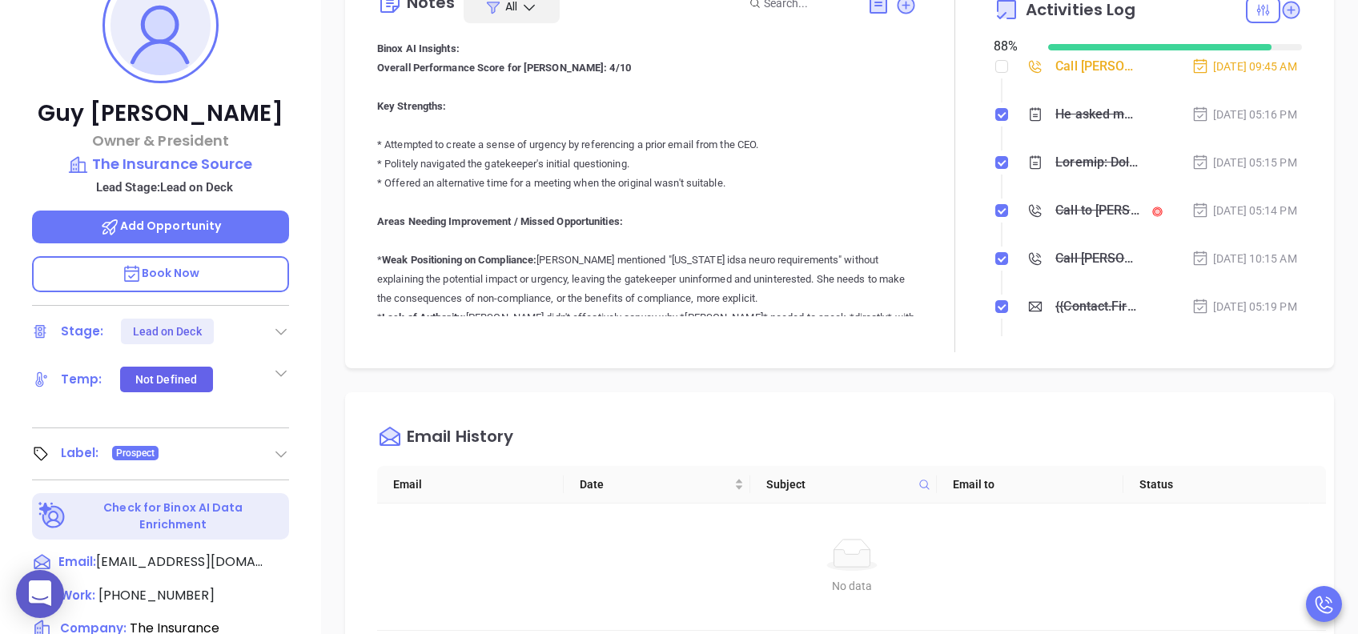
scroll to position [0, 0]
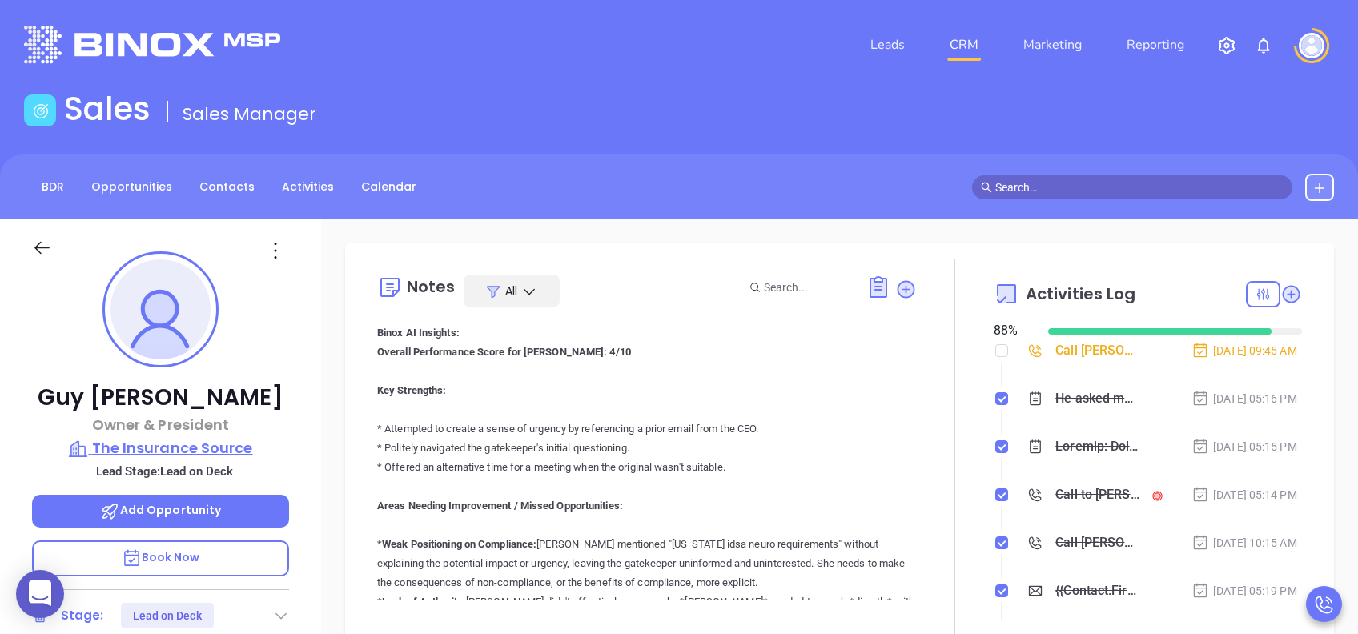
click at [197, 448] on p "The Insurance Source" at bounding box center [160, 448] width 257 height 22
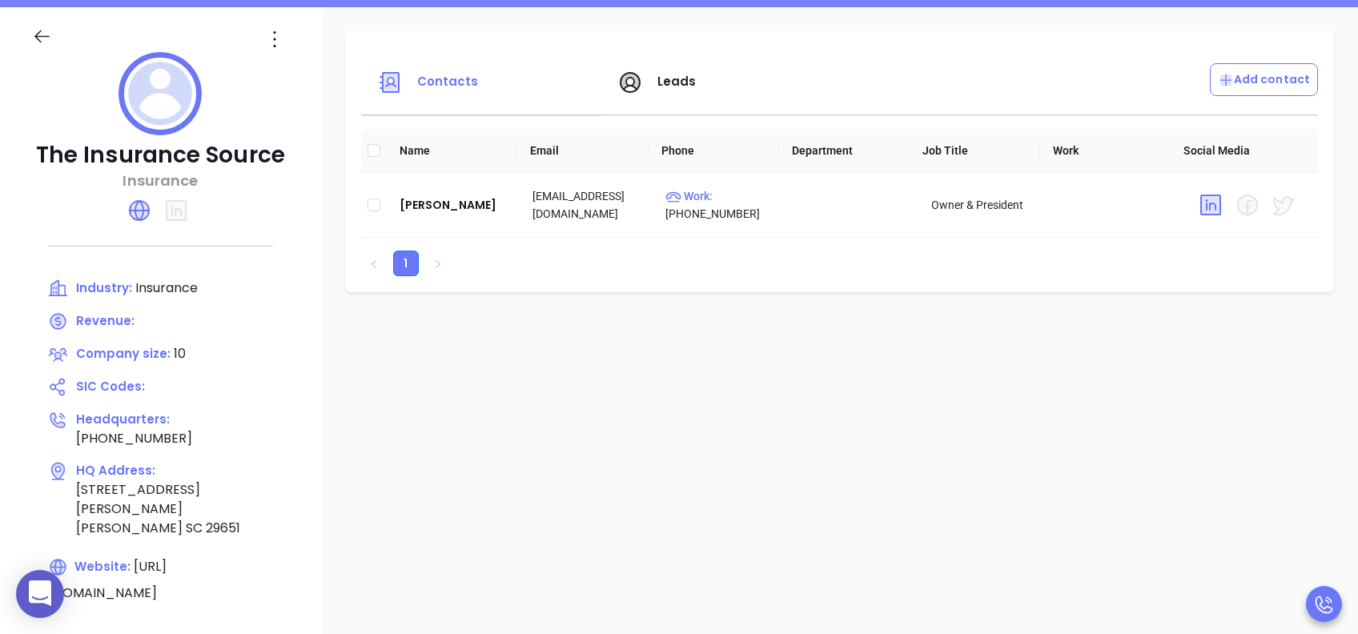
scroll to position [213, 0]
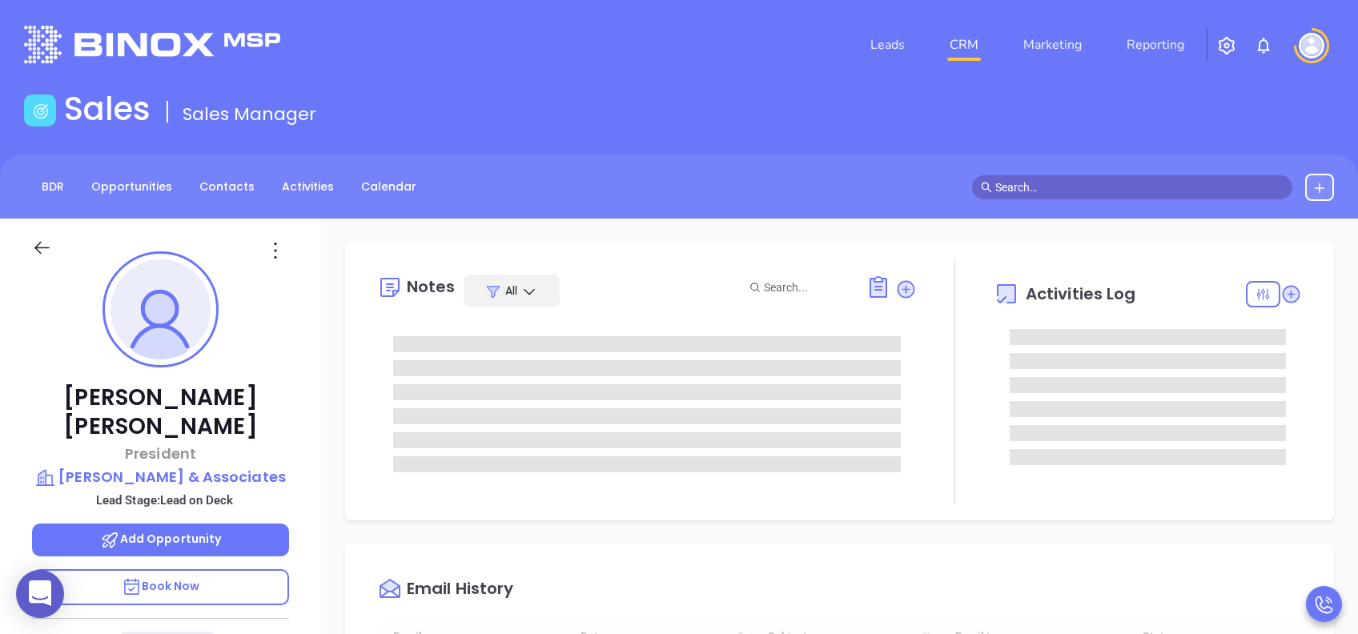
scroll to position [466, 0]
type input "Lucy Lechado"
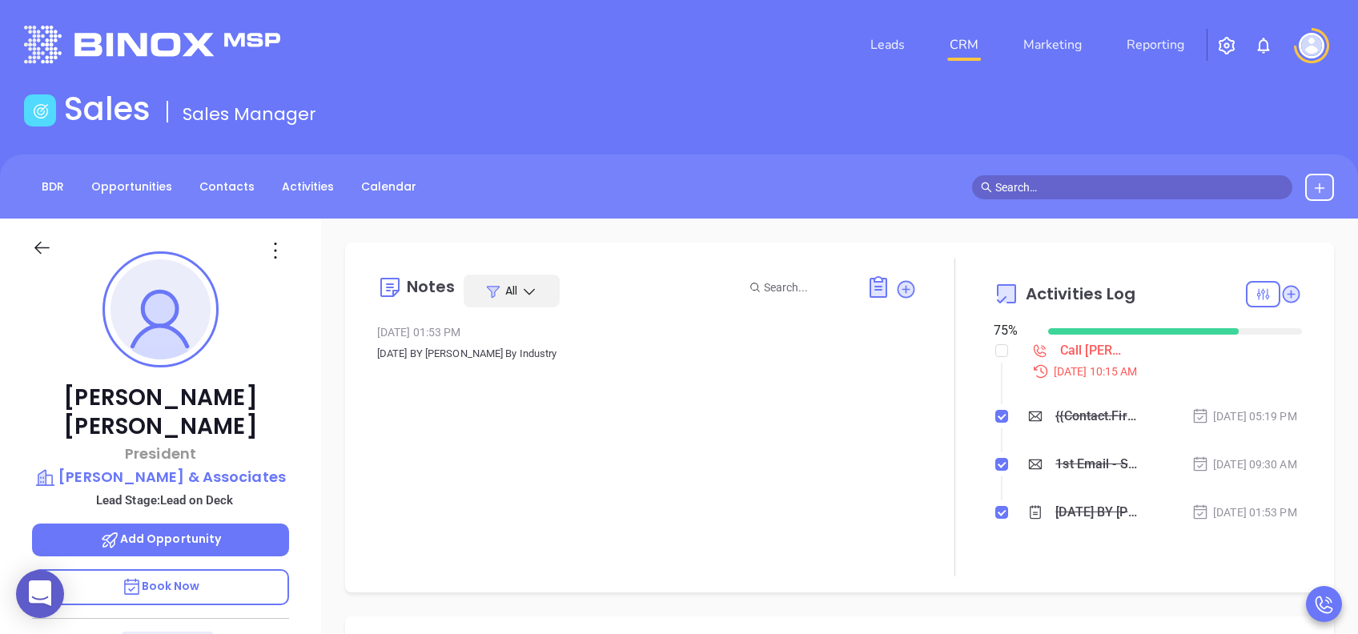
click at [196, 475] on span "Book Now" at bounding box center [161, 586] width 78 height 16
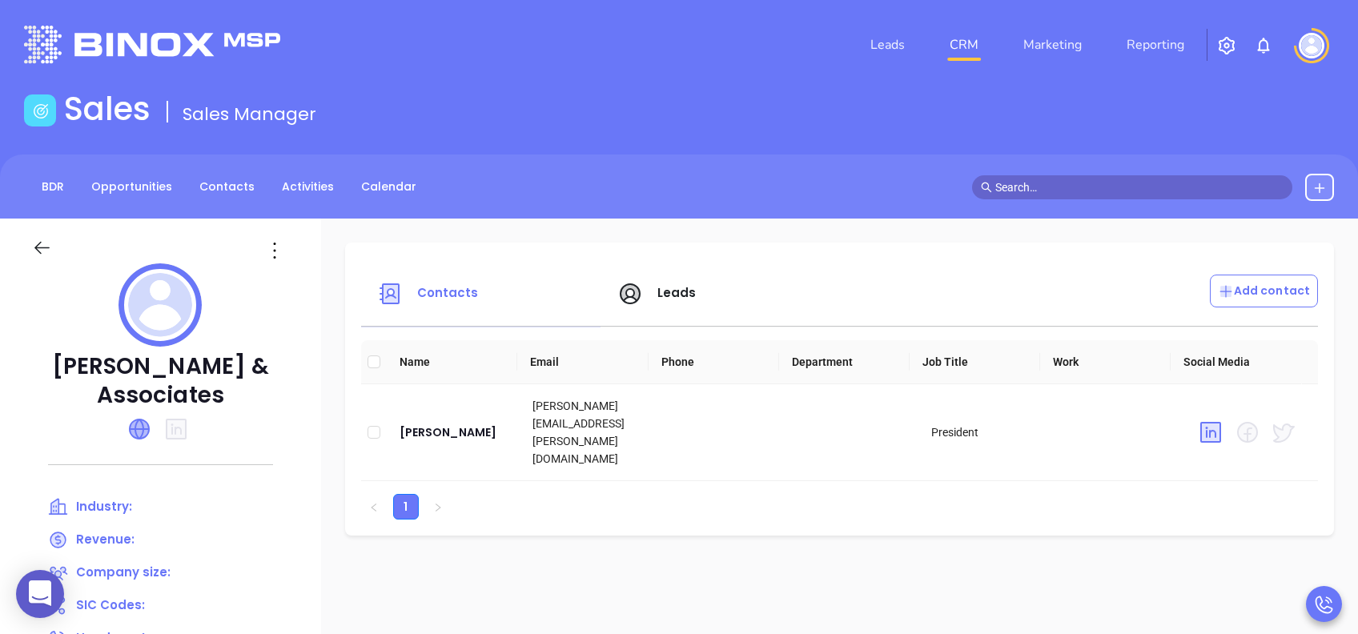
click at [138, 424] on icon at bounding box center [139, 429] width 19 height 19
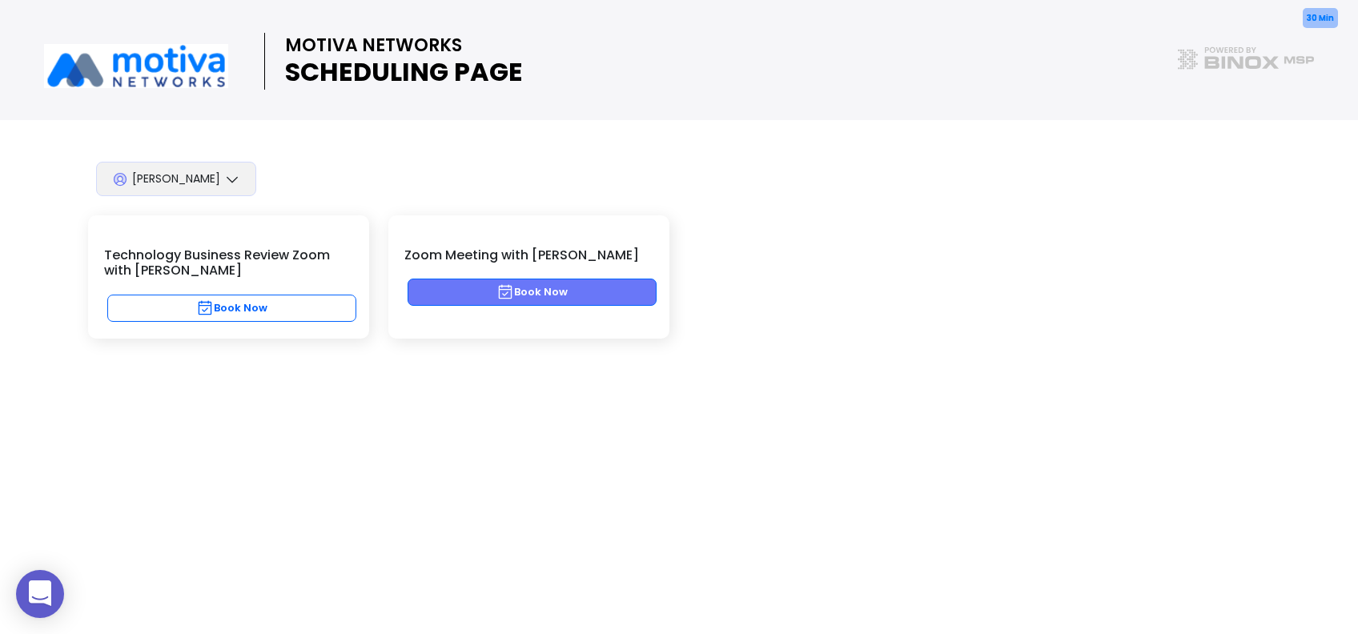
click at [552, 287] on button "Book Now" at bounding box center [532, 292] width 249 height 27
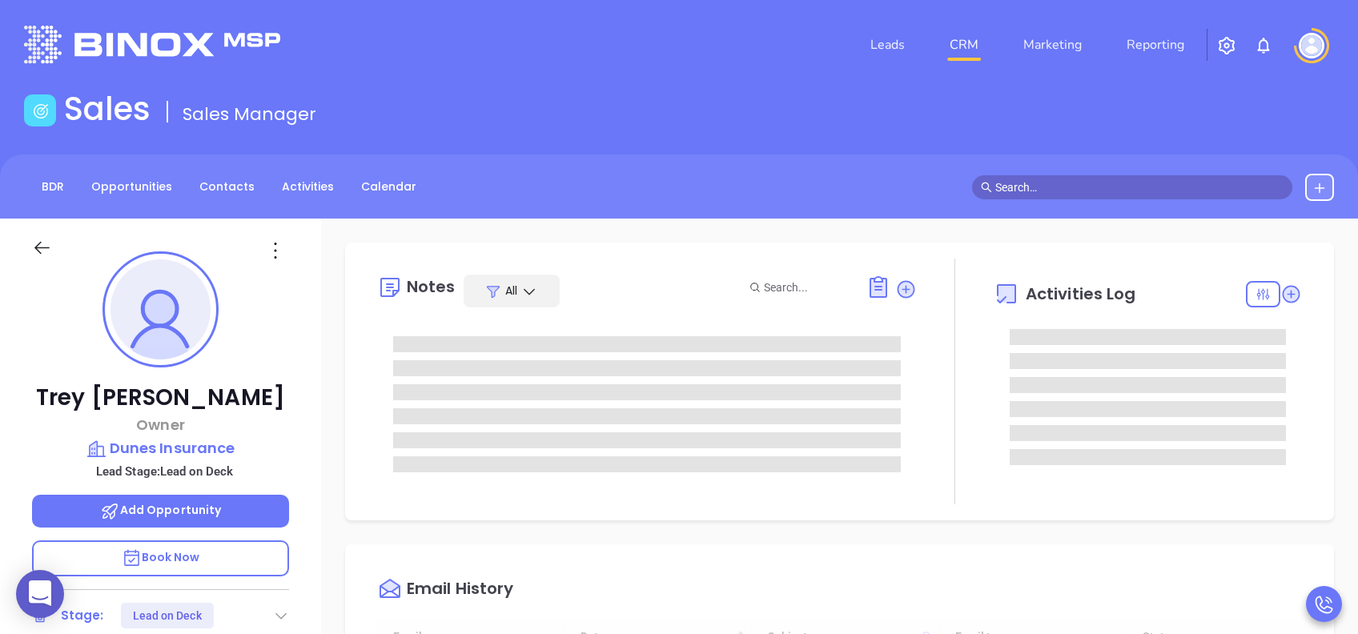
scroll to position [466, 0]
click at [217, 475] on p "Book Now" at bounding box center [160, 558] width 257 height 36
type input "Lucy Lechado"
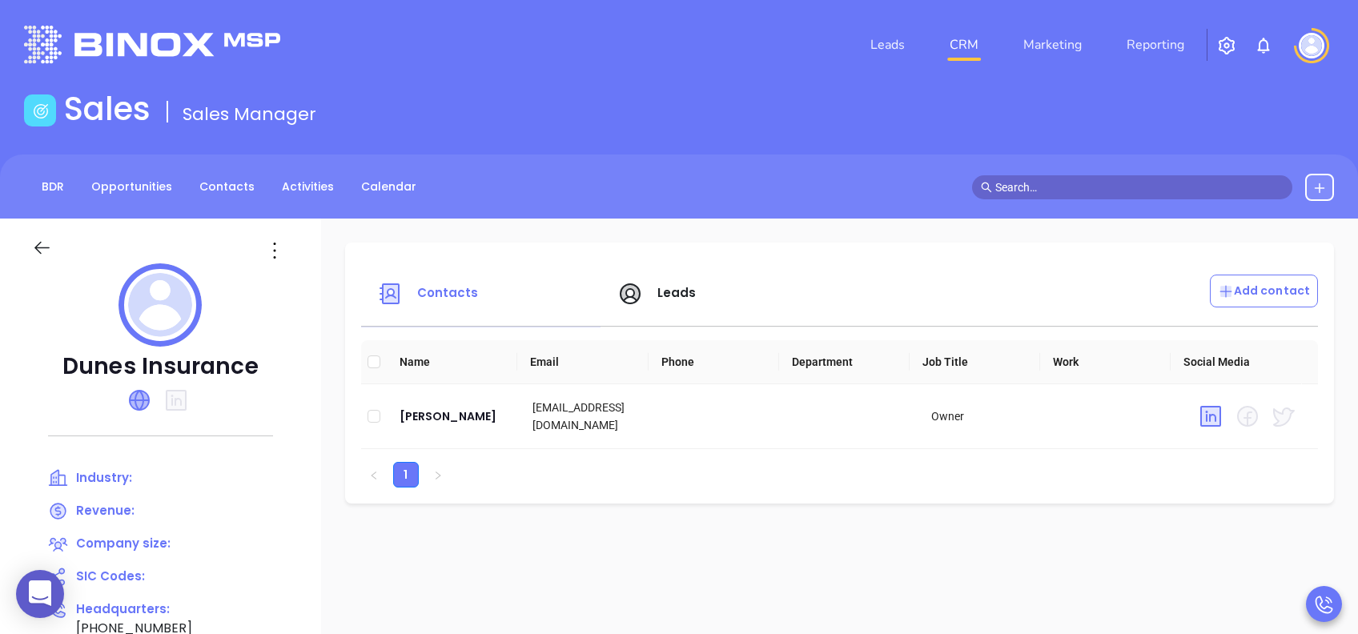
click at [135, 404] on icon at bounding box center [139, 400] width 19 height 19
click at [677, 295] on span "Leads" at bounding box center [676, 292] width 39 height 17
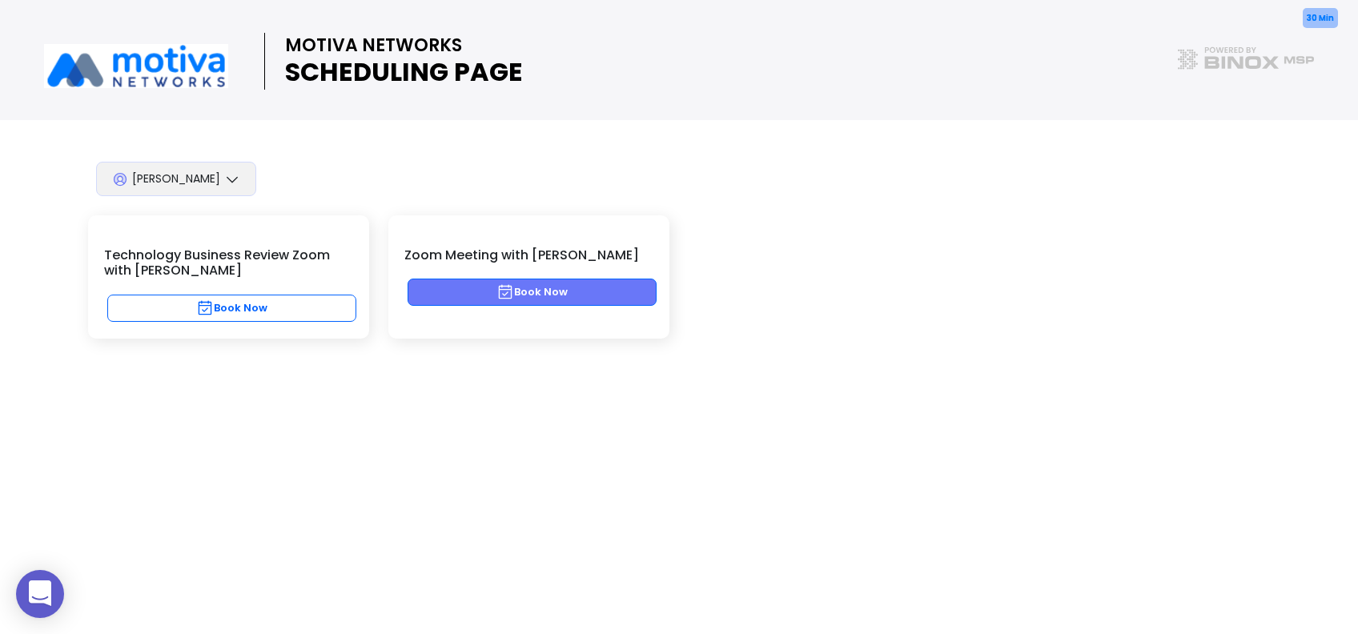
click at [611, 299] on button "Book Now" at bounding box center [532, 292] width 249 height 27
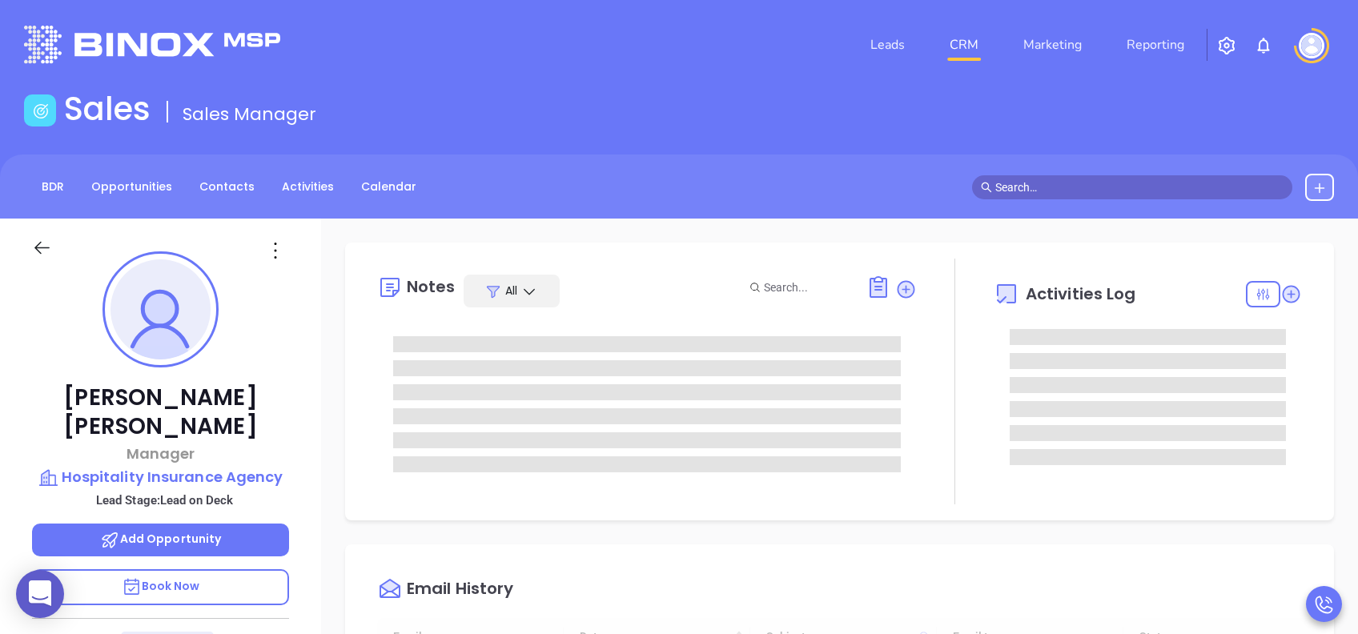
type input "[DATE]"
type input "[PERSON_NAME]"
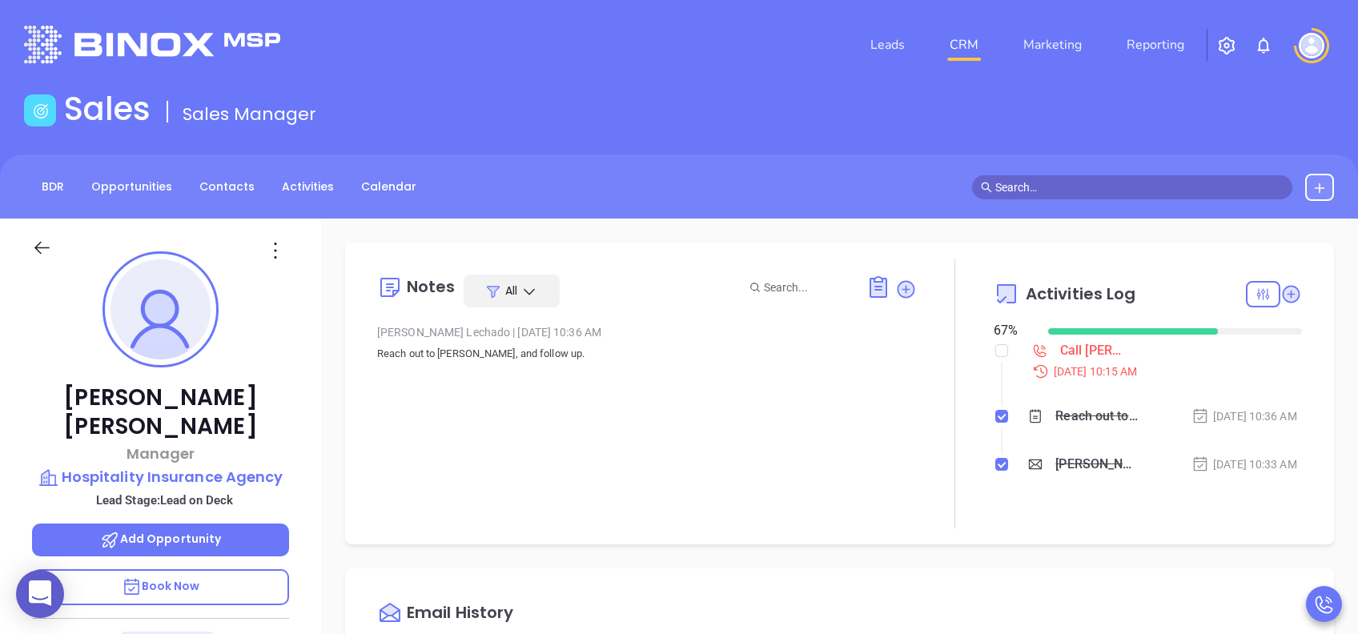
click at [234, 569] on p "Book Now" at bounding box center [160, 587] width 257 height 36
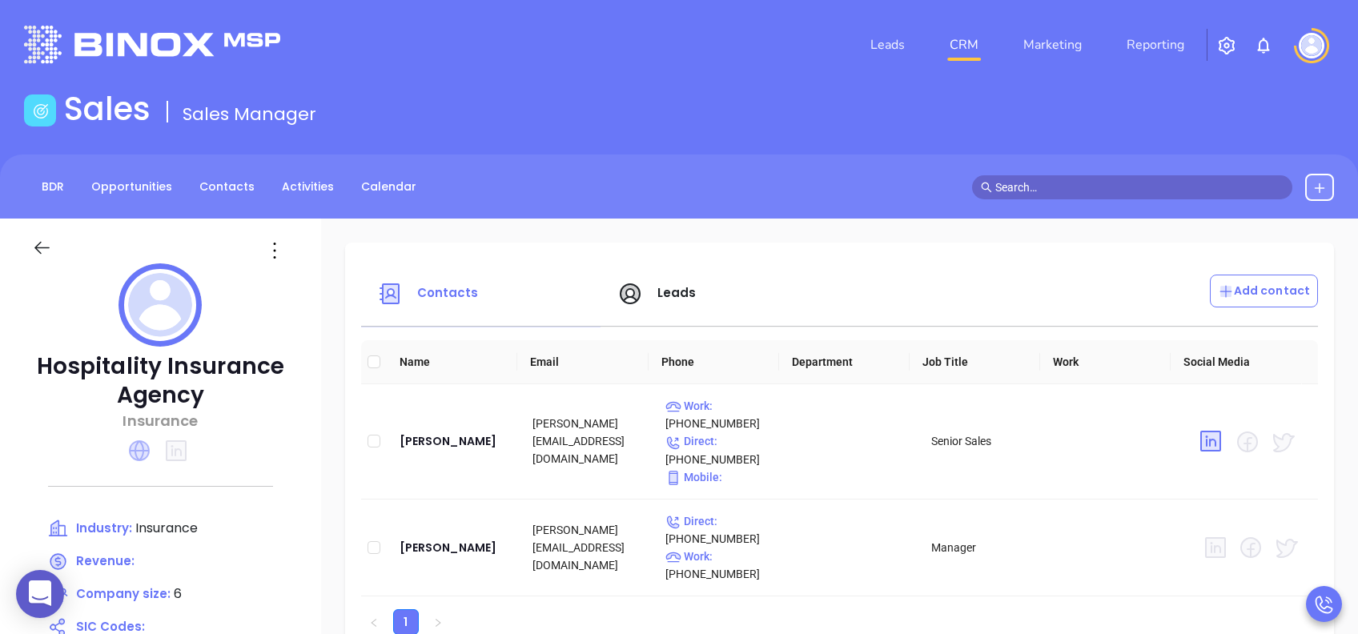
click at [143, 452] on icon at bounding box center [139, 450] width 21 height 21
click at [673, 295] on span "Leads" at bounding box center [676, 292] width 39 height 17
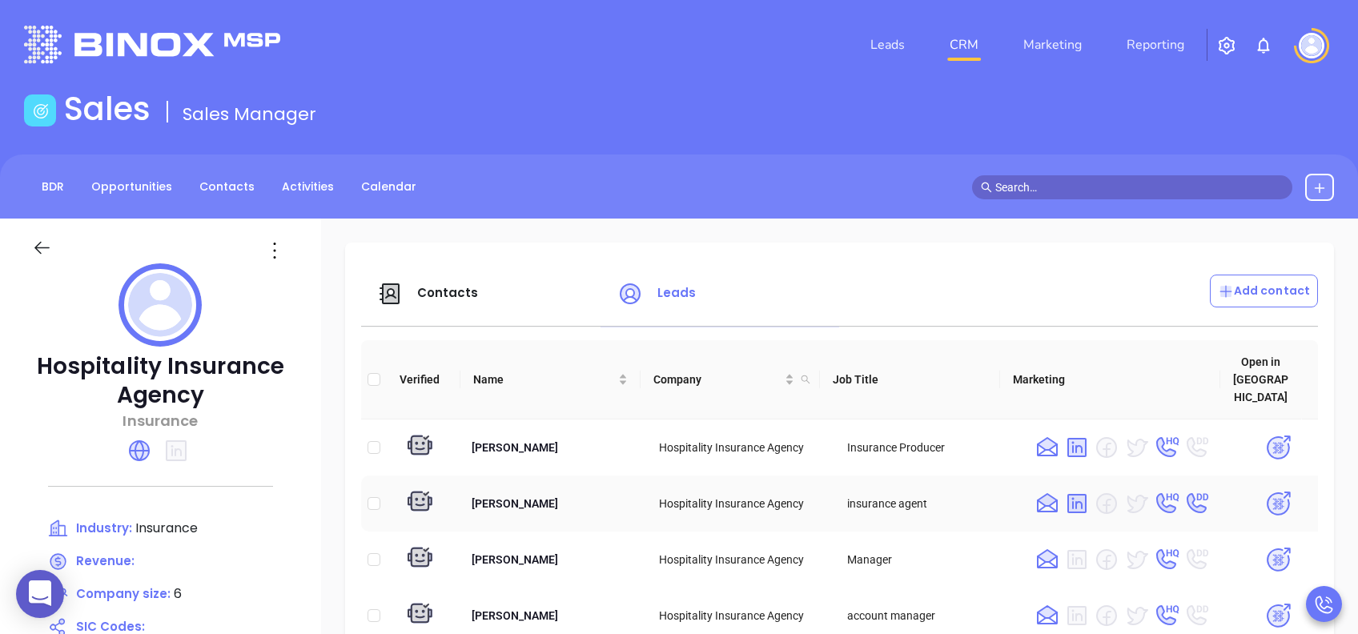
scroll to position [106, 0]
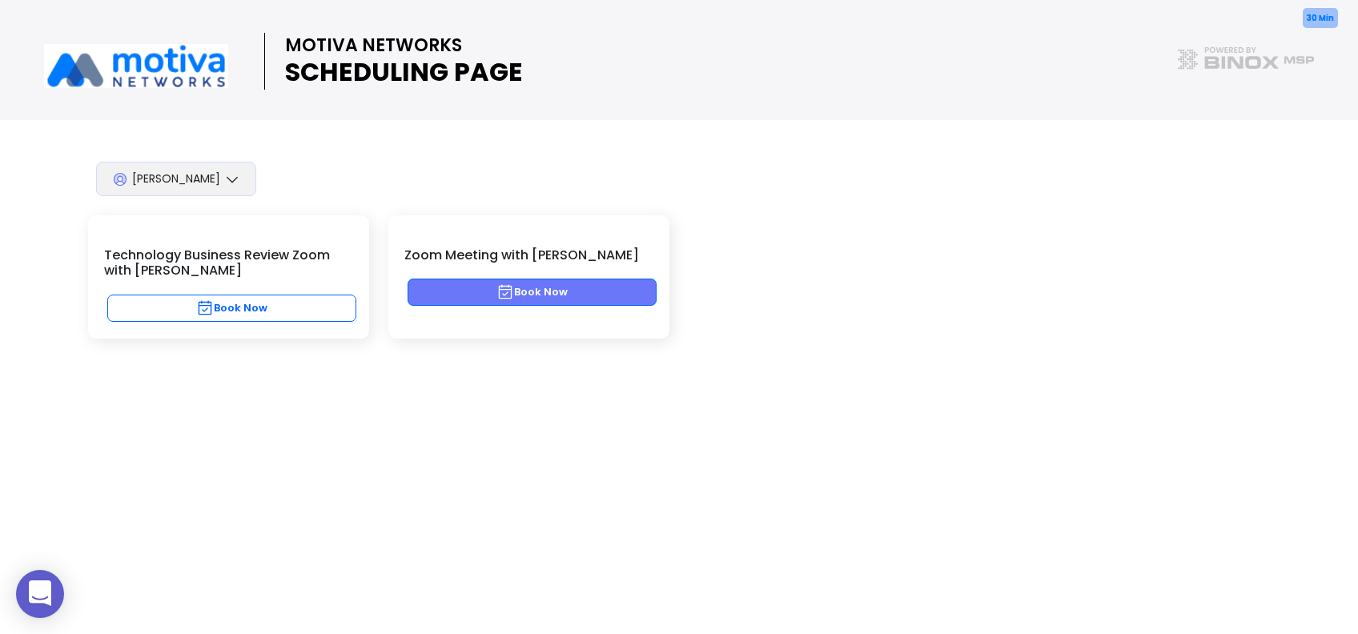
click at [536, 292] on button "Book Now" at bounding box center [532, 292] width 249 height 27
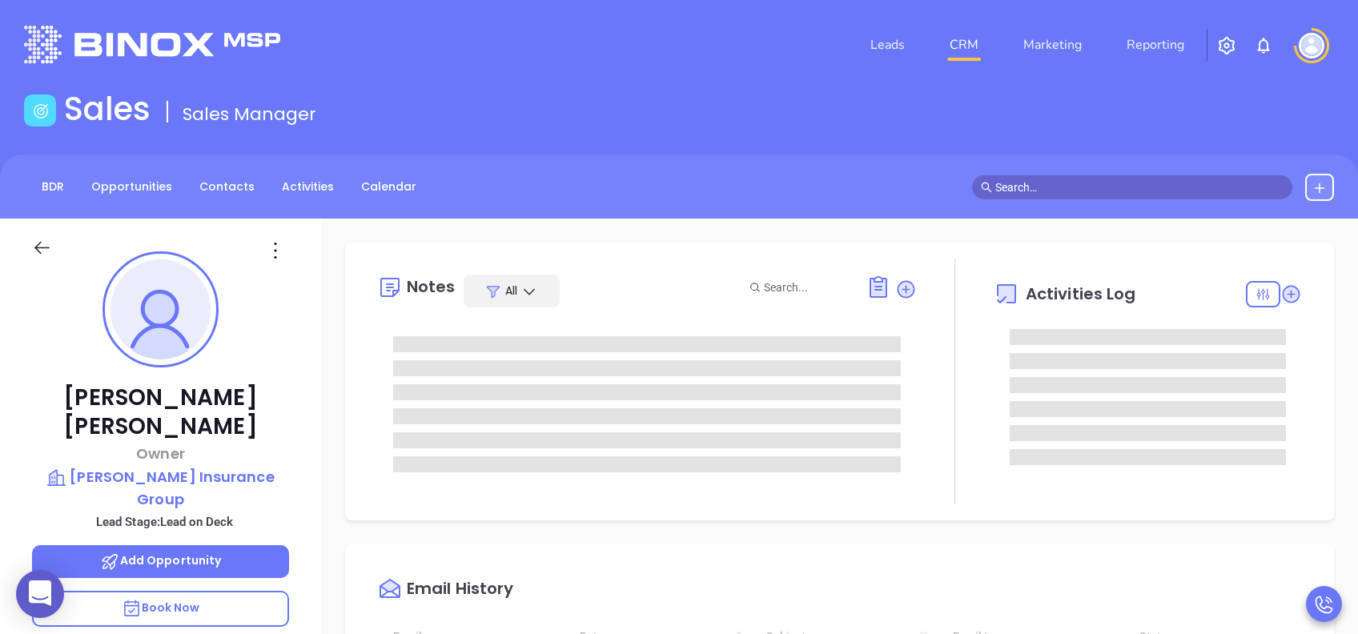
type input "[DATE]"
type input "Lucy Lechado"
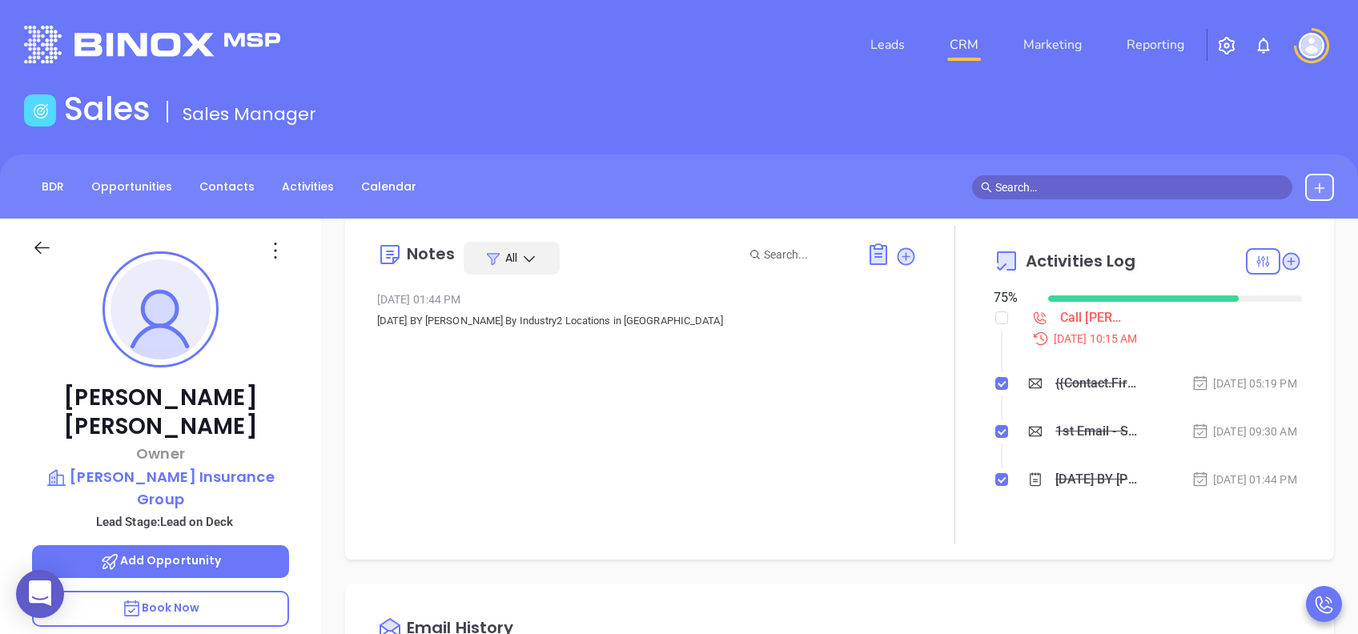
scroll to position [0, 0]
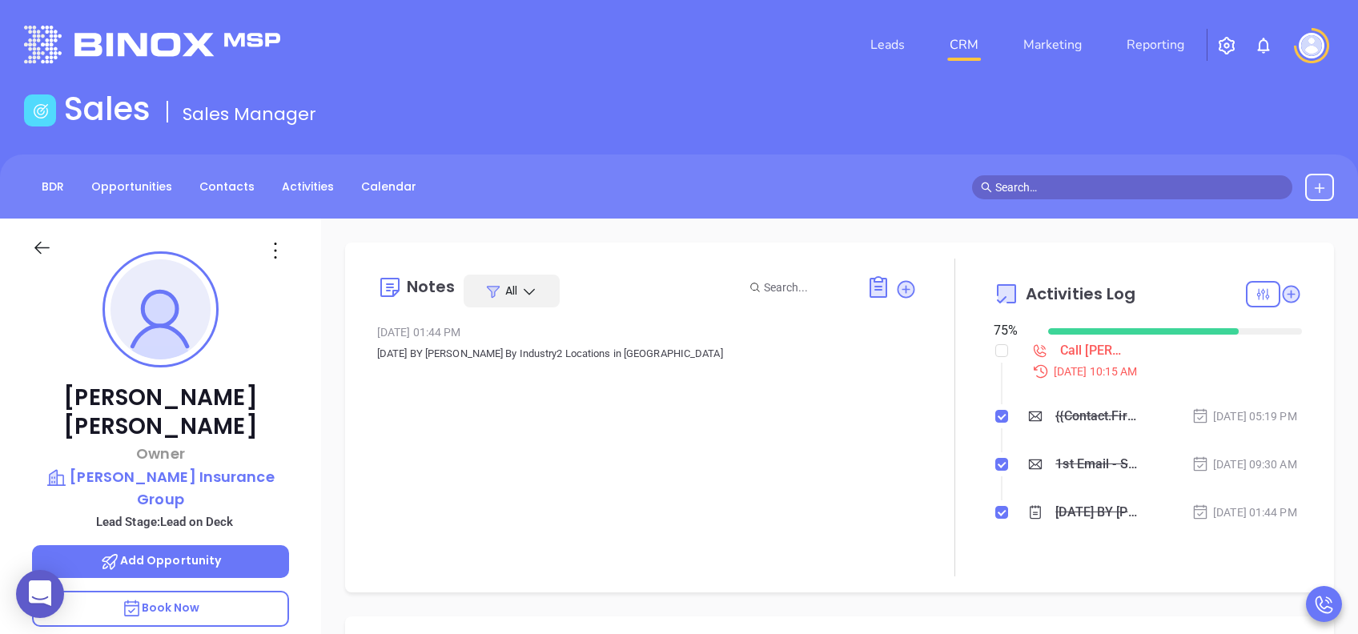
click at [205, 475] on p "Book Now" at bounding box center [160, 609] width 257 height 36
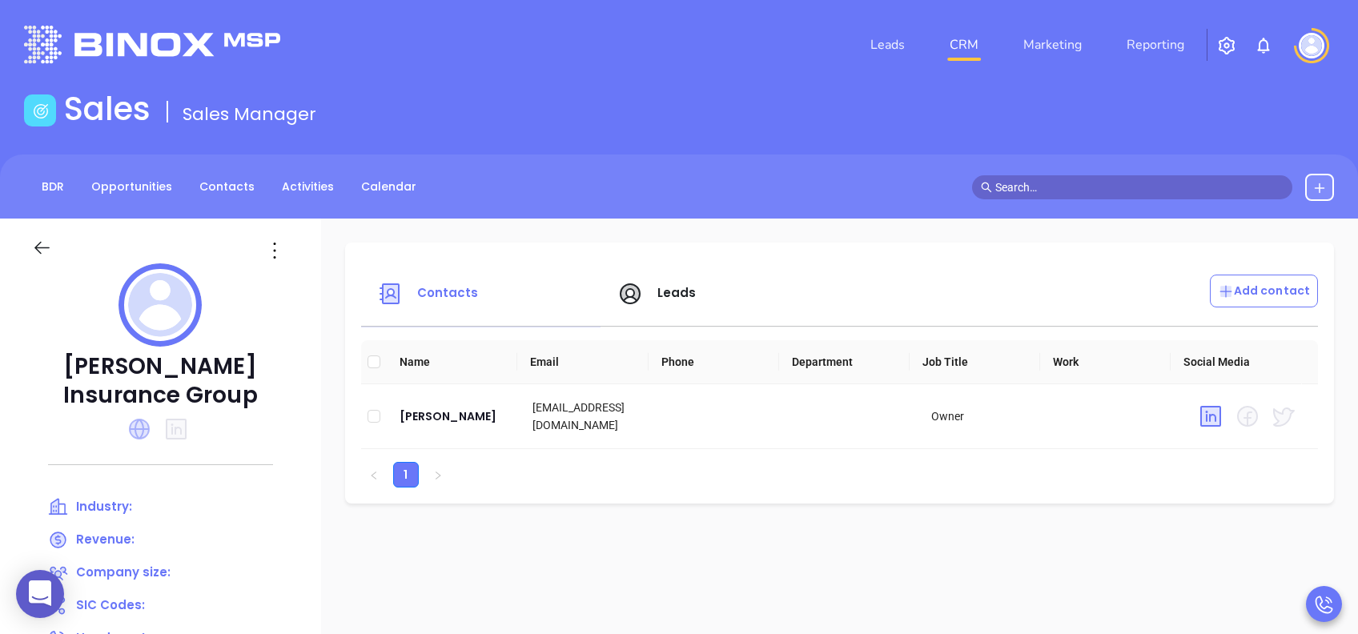
click at [148, 429] on icon at bounding box center [139, 429] width 21 height 21
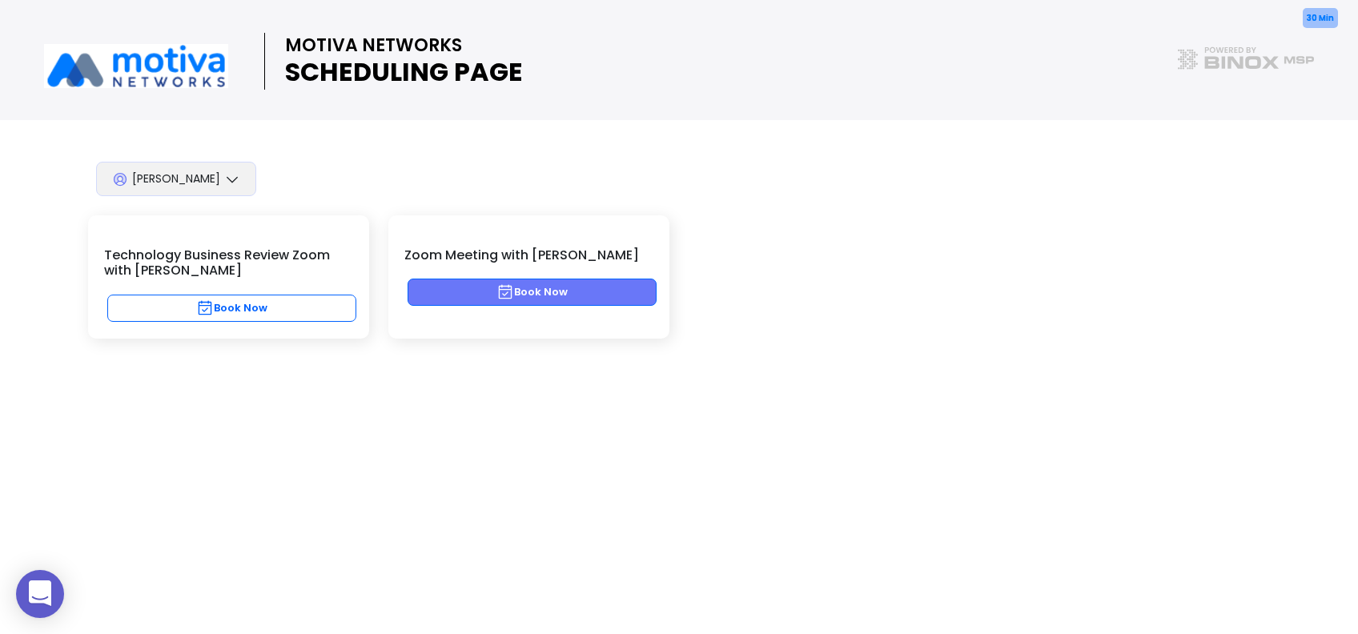
click at [476, 296] on button "Book Now" at bounding box center [532, 292] width 249 height 27
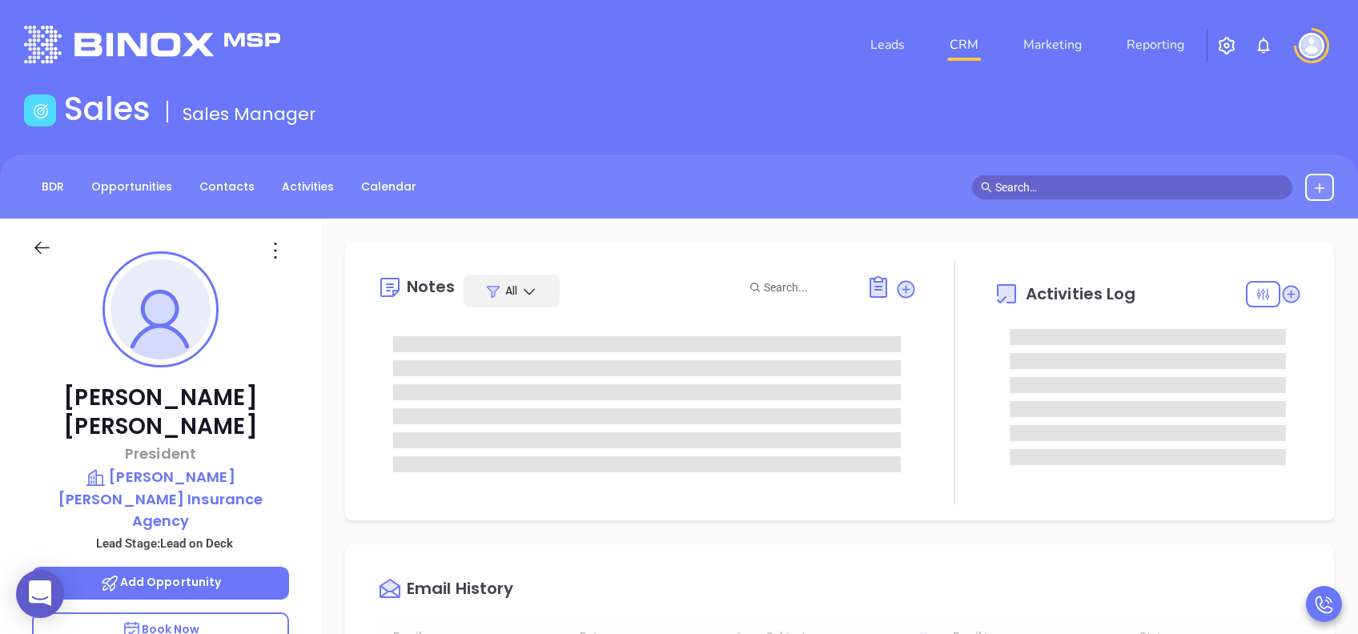
type input "08/12/2025"
type input "Lucy Lechado"
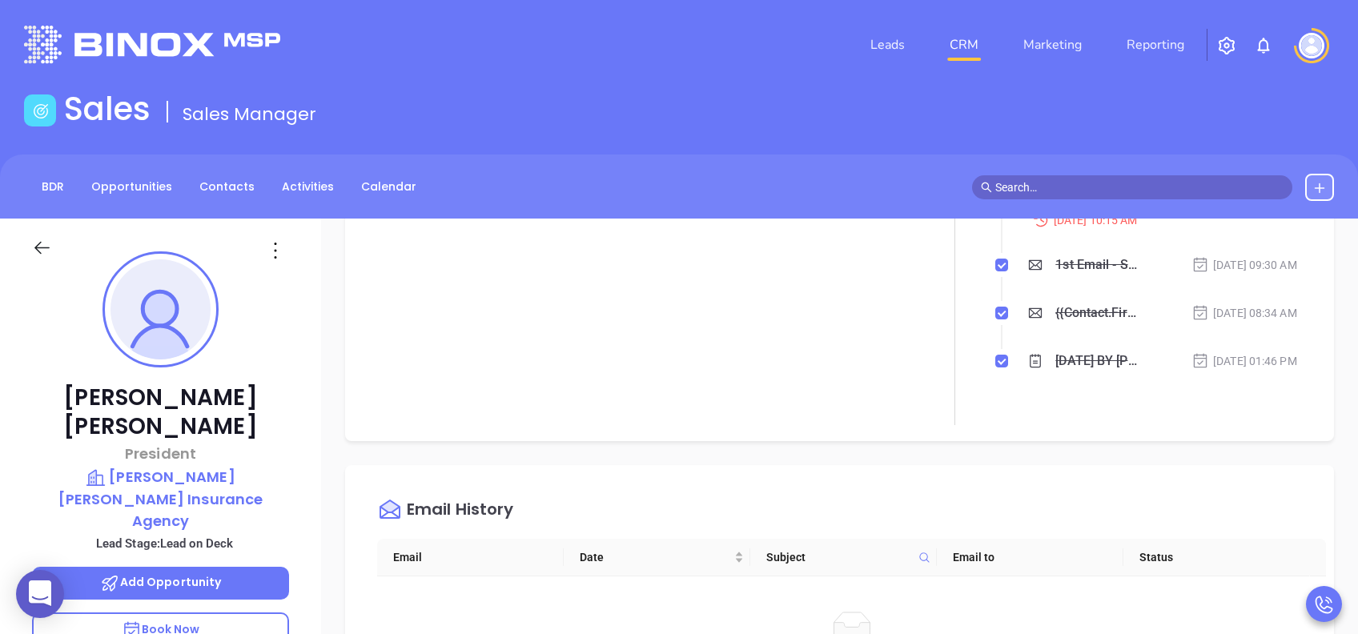
scroll to position [0, 0]
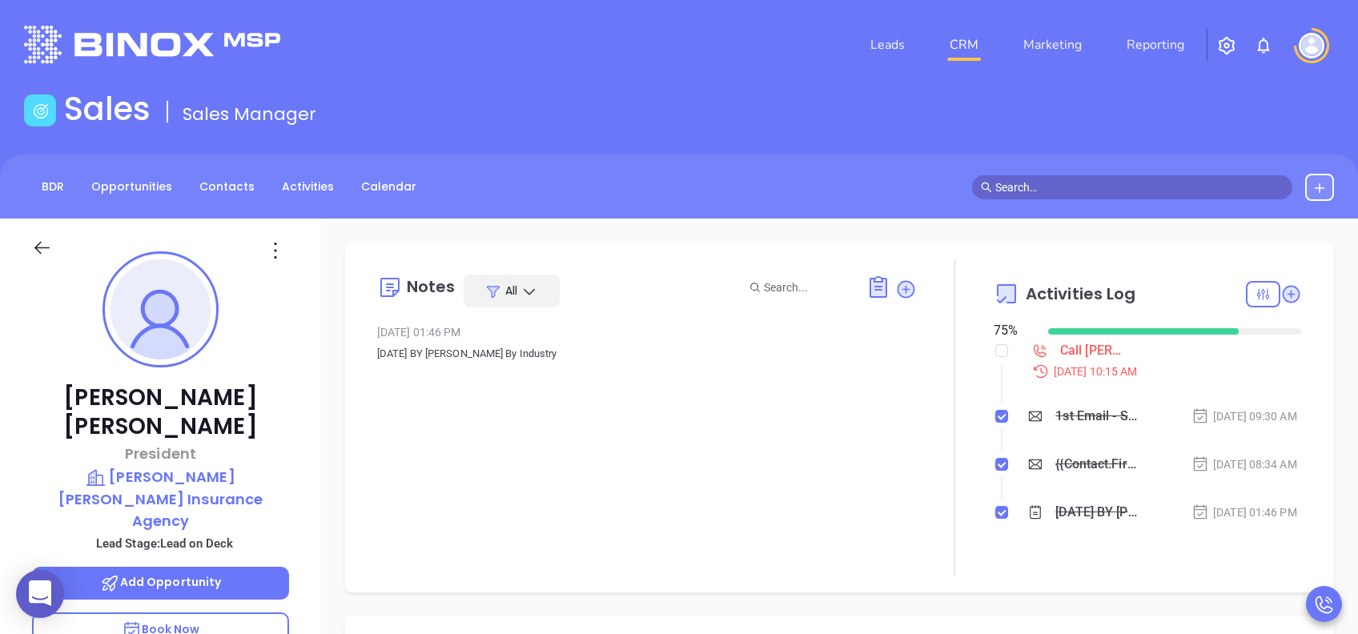
click at [209, 613] on p "Book Now" at bounding box center [160, 631] width 257 height 36
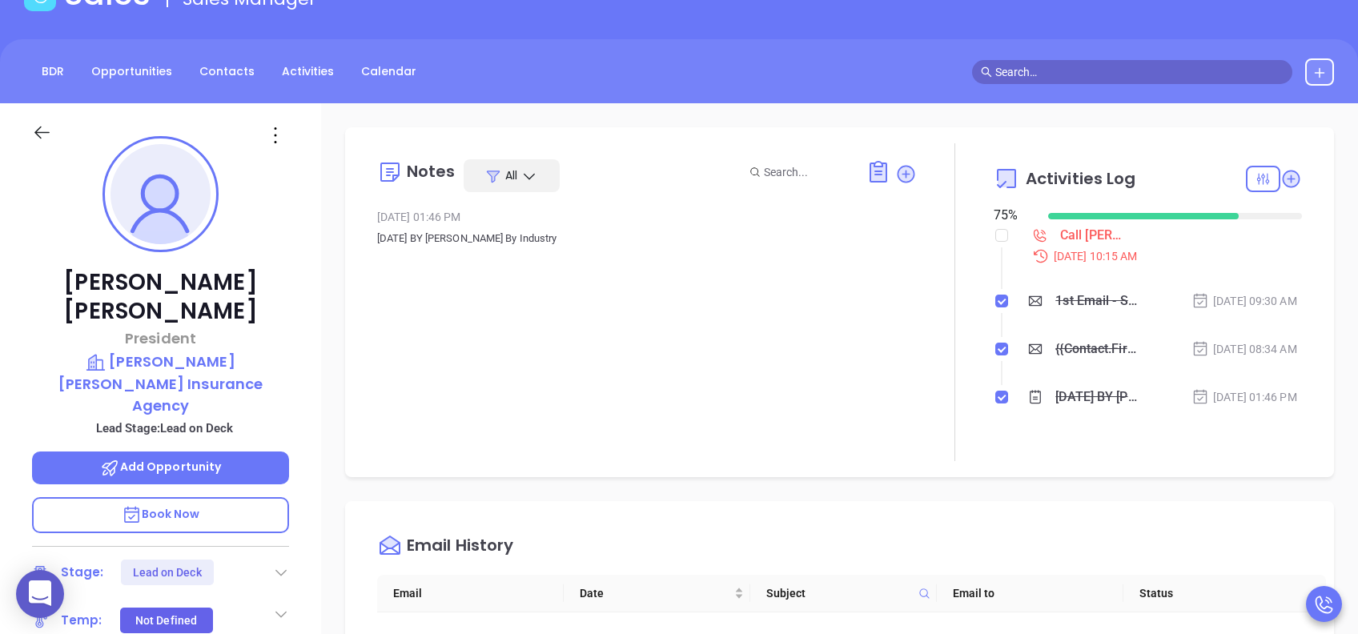
scroll to position [106, 0]
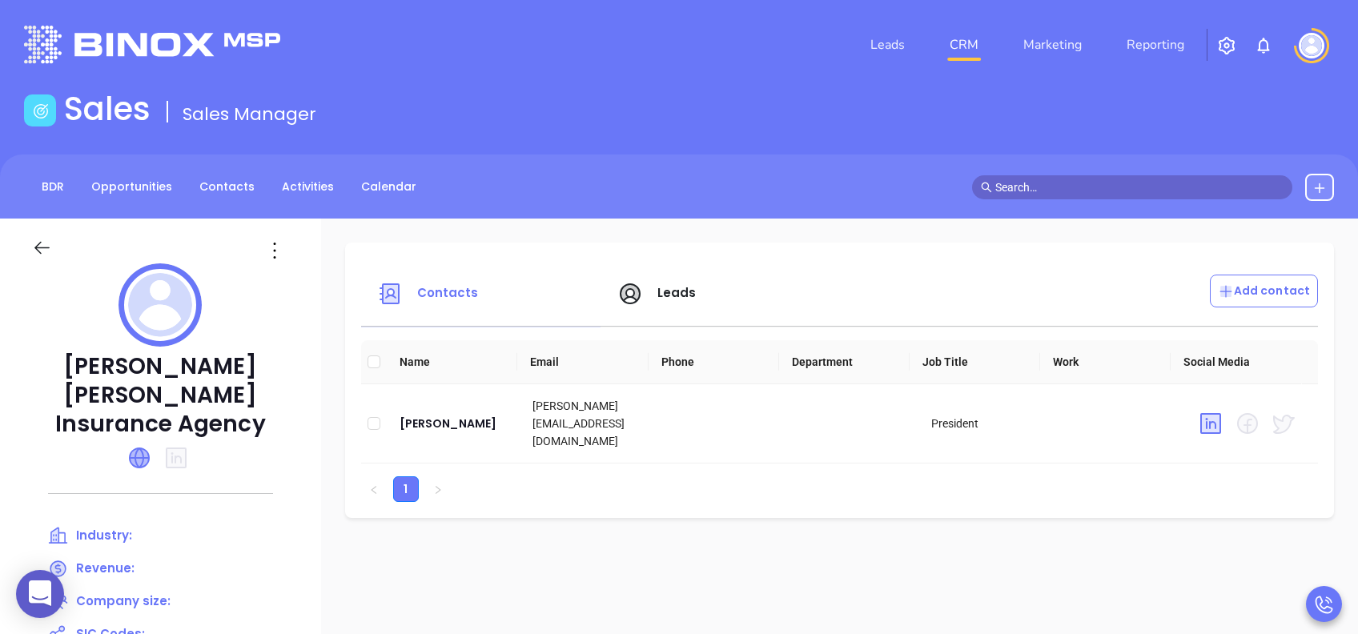
click at [146, 448] on icon at bounding box center [139, 457] width 19 height 19
click at [660, 283] on span "Leads" at bounding box center [656, 292] width 79 height 18
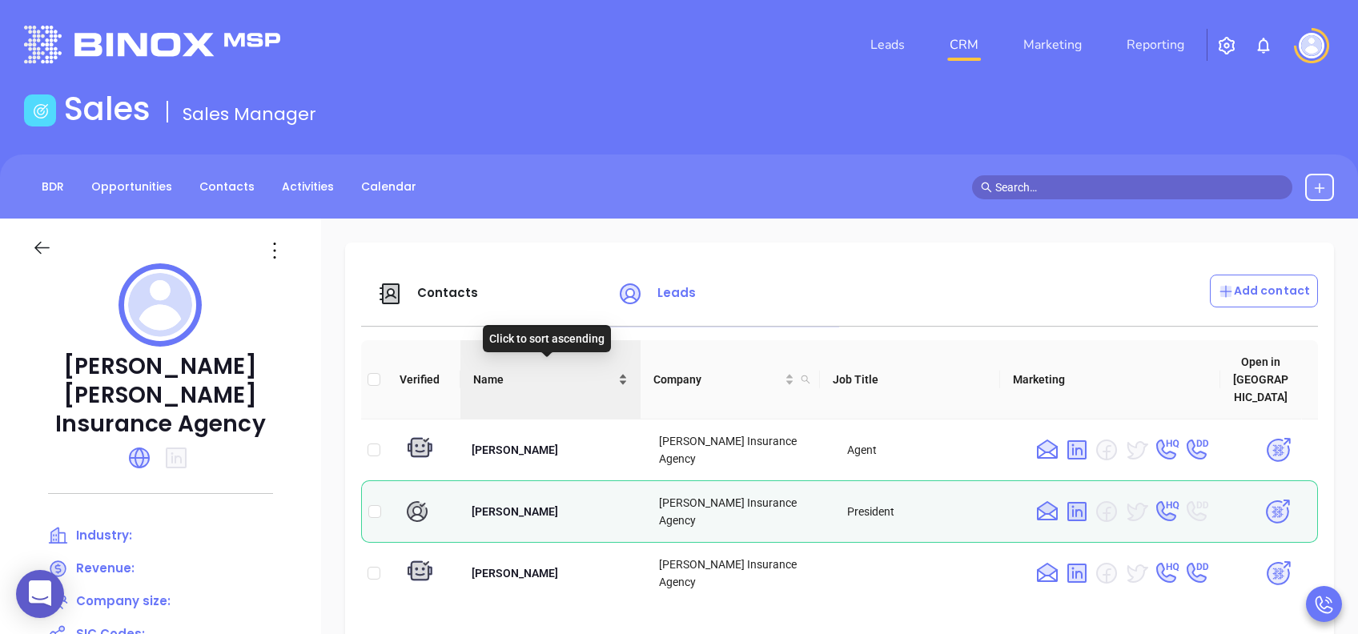
scroll to position [106, 0]
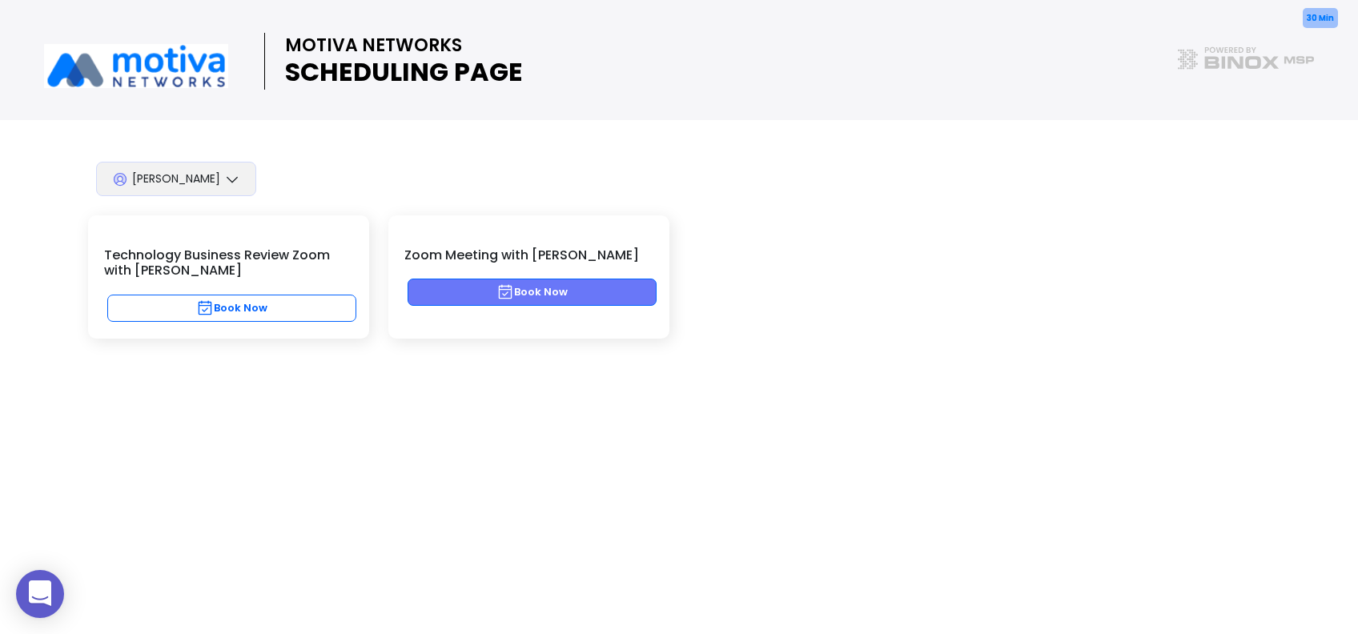
click at [581, 302] on button "Book Now" at bounding box center [532, 292] width 249 height 27
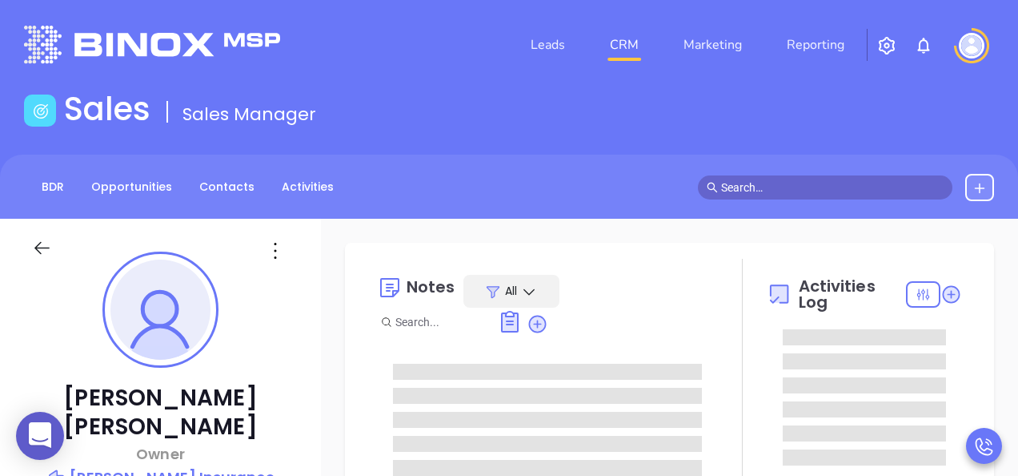
type input "Lucy Lechado"
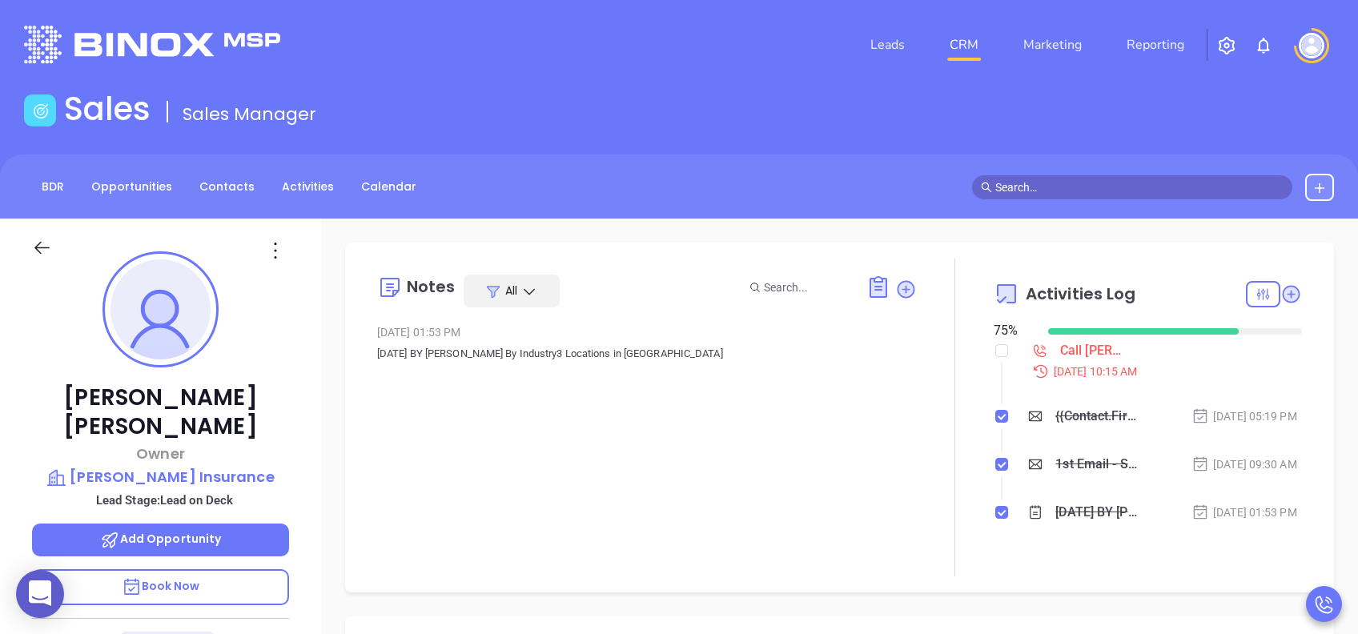
scroll to position [466, 0]
click at [259, 475] on p "Book Now" at bounding box center [160, 587] width 257 height 36
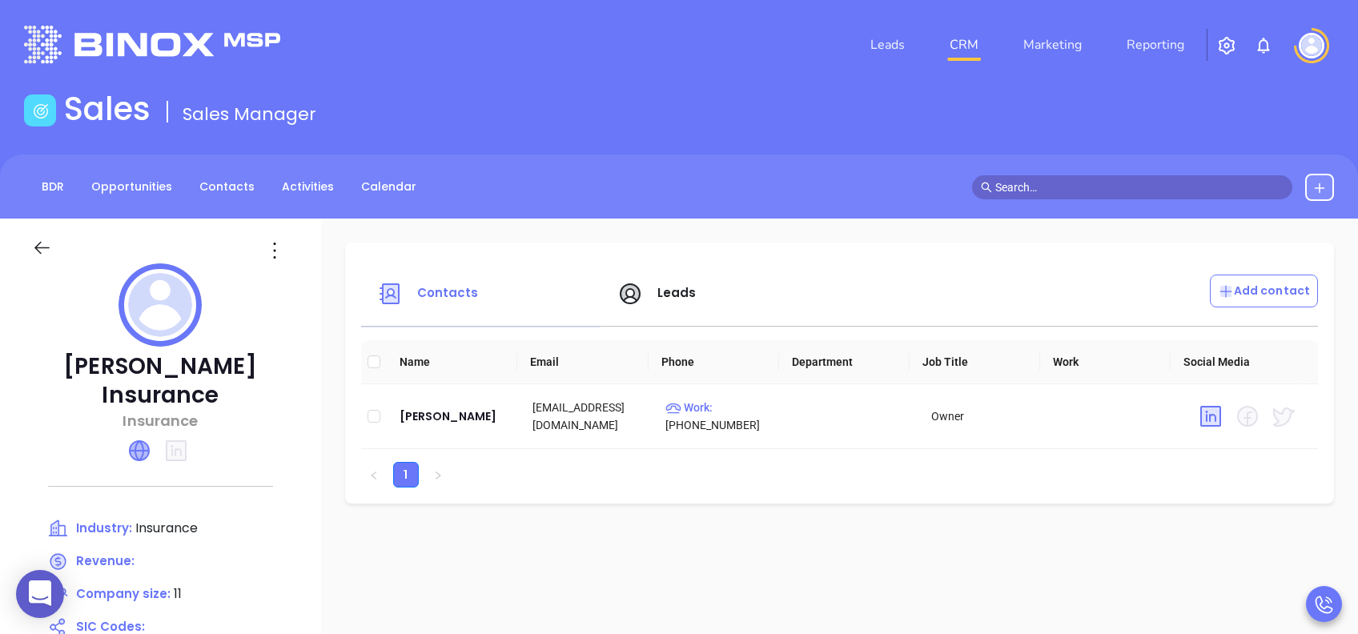
click at [142, 441] on icon at bounding box center [139, 450] width 19 height 19
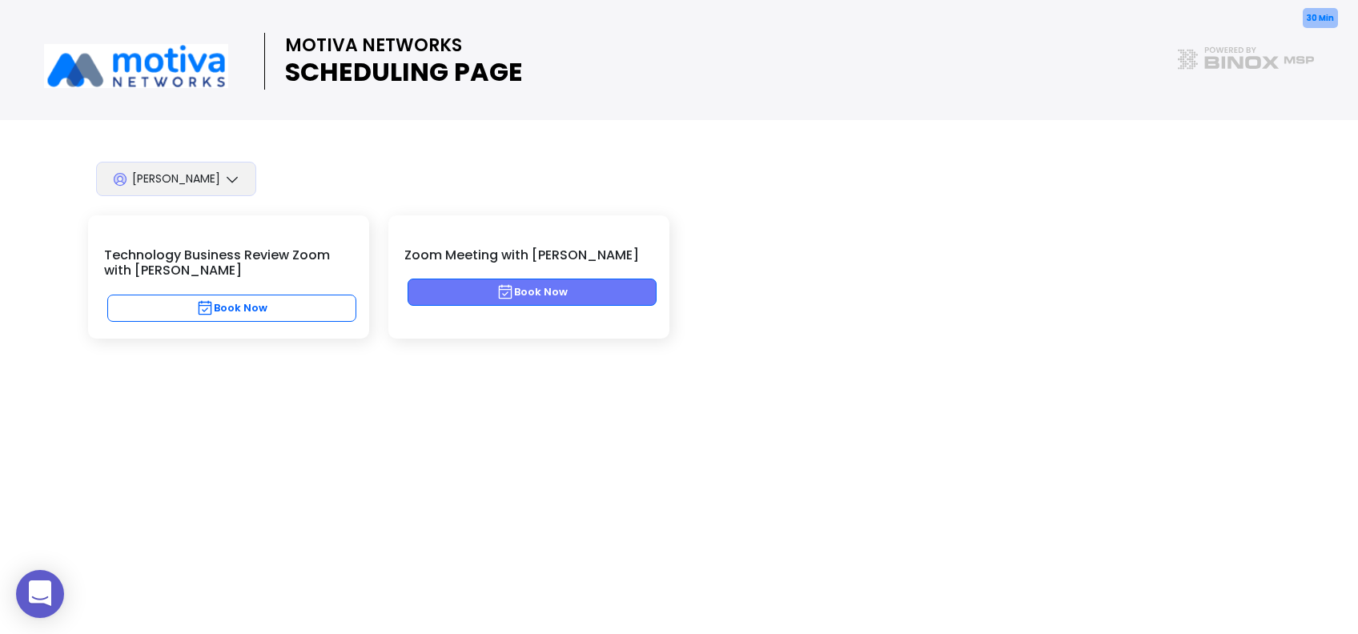
click at [588, 295] on button "Book Now" at bounding box center [532, 292] width 249 height 27
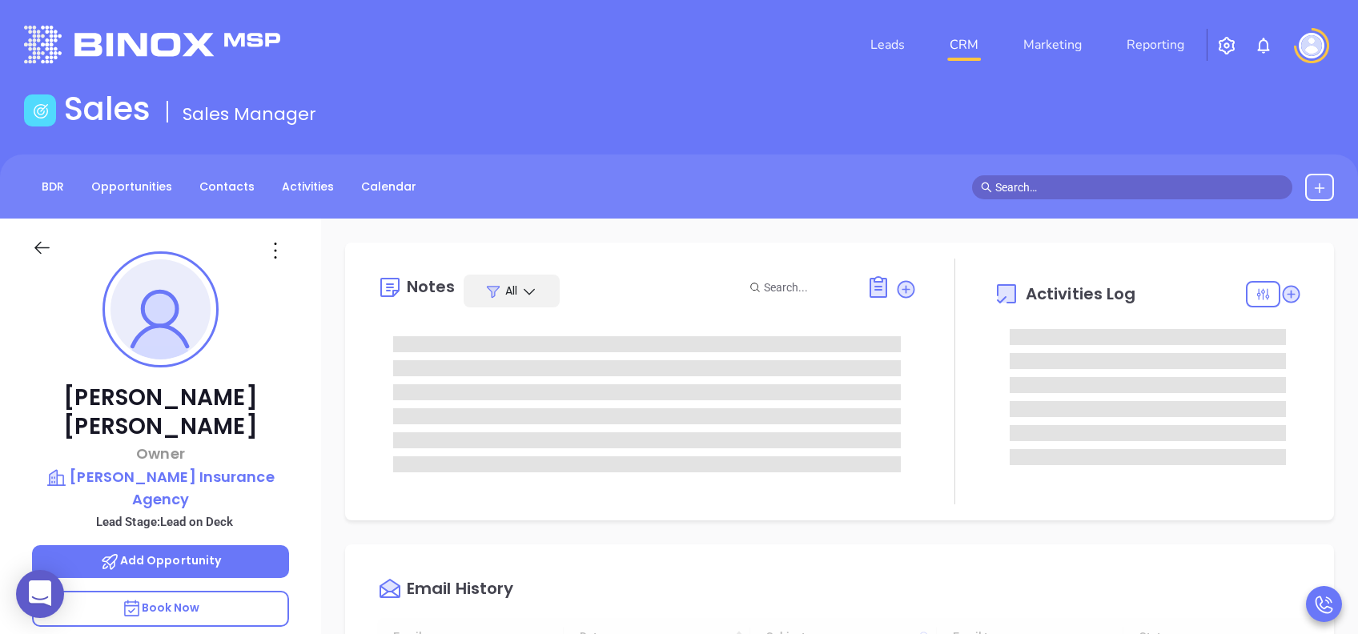
scroll to position [466, 0]
type input "Lucy Lechado"
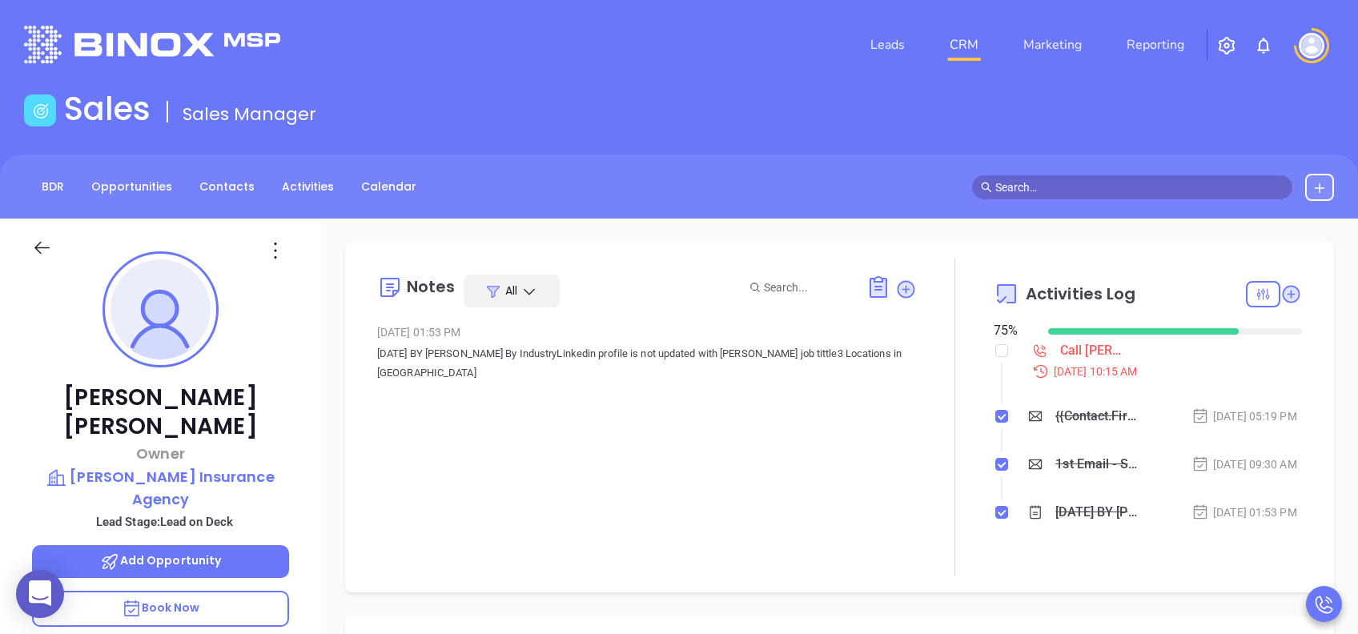
click at [210, 591] on p "Book Now" at bounding box center [160, 609] width 257 height 36
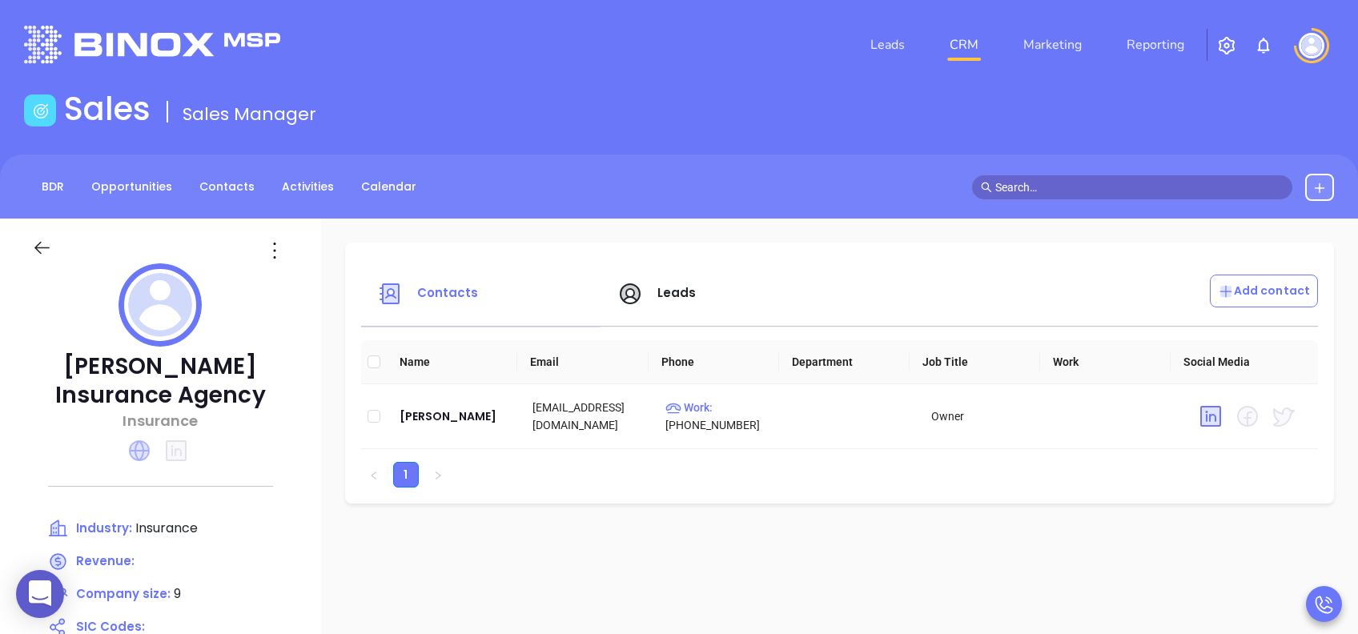
click at [142, 444] on icon at bounding box center [139, 450] width 21 height 21
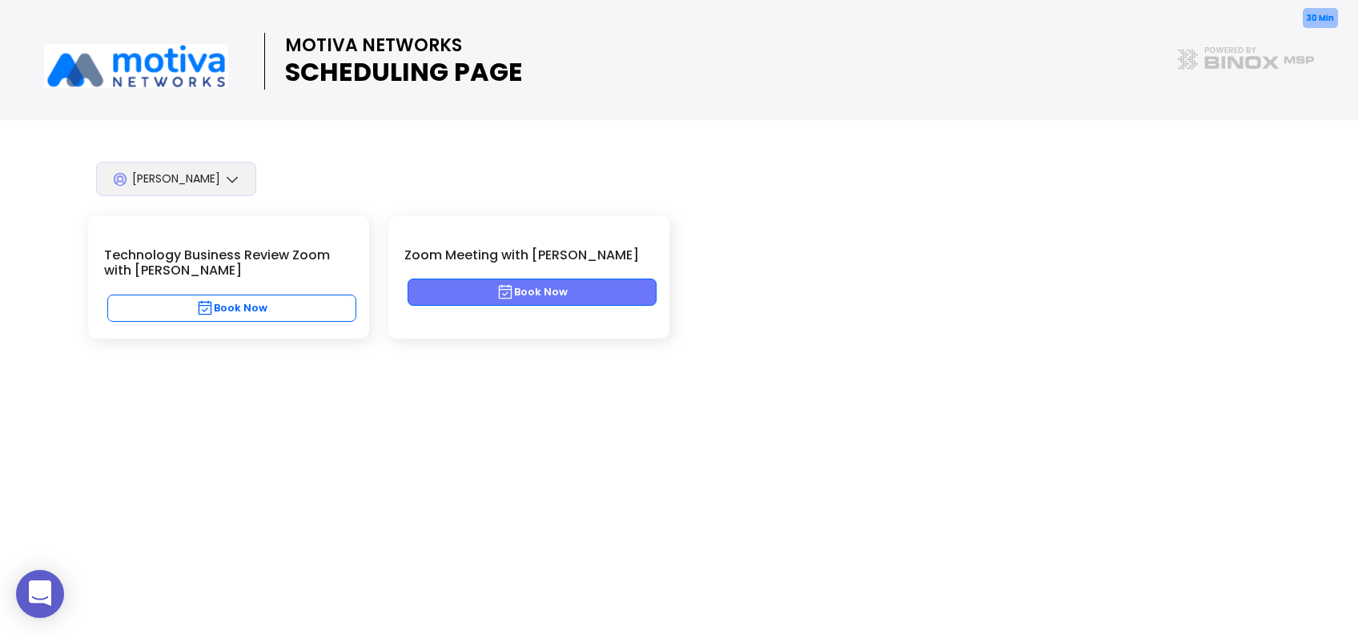
click at [541, 294] on button "Book Now" at bounding box center [532, 292] width 249 height 27
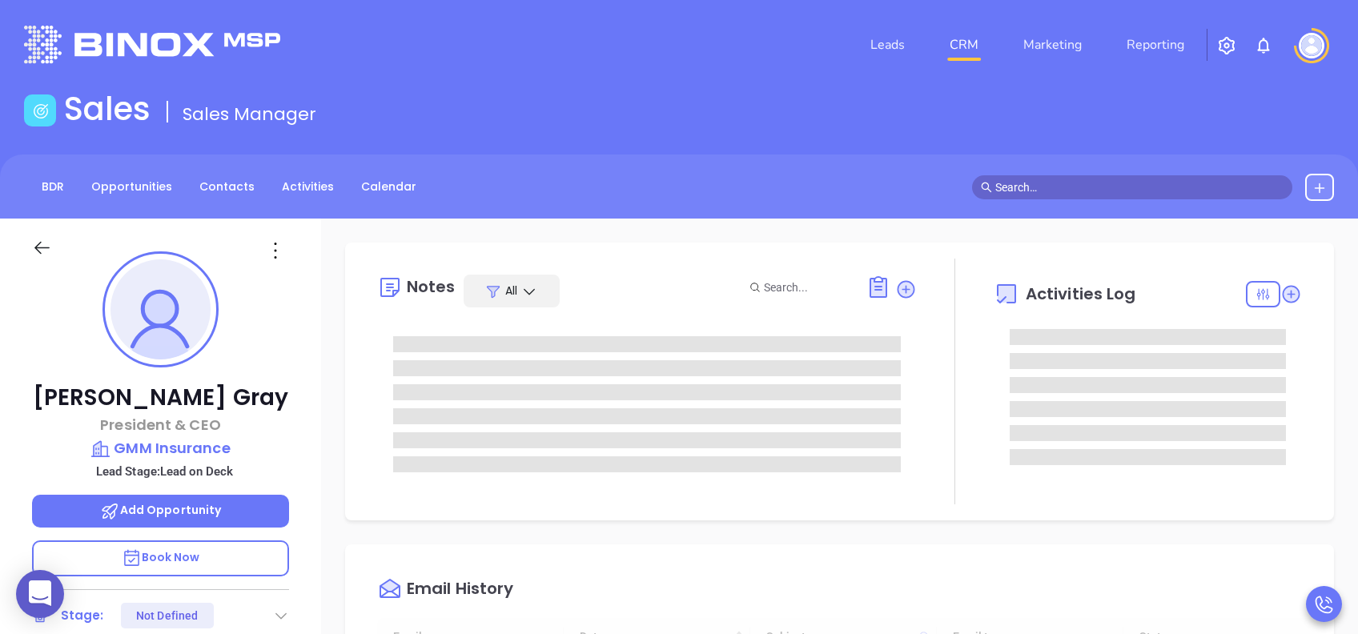
type input "08/12/2025"
click at [219, 556] on p "Book Now" at bounding box center [160, 558] width 257 height 36
type input "Lucy Lechado"
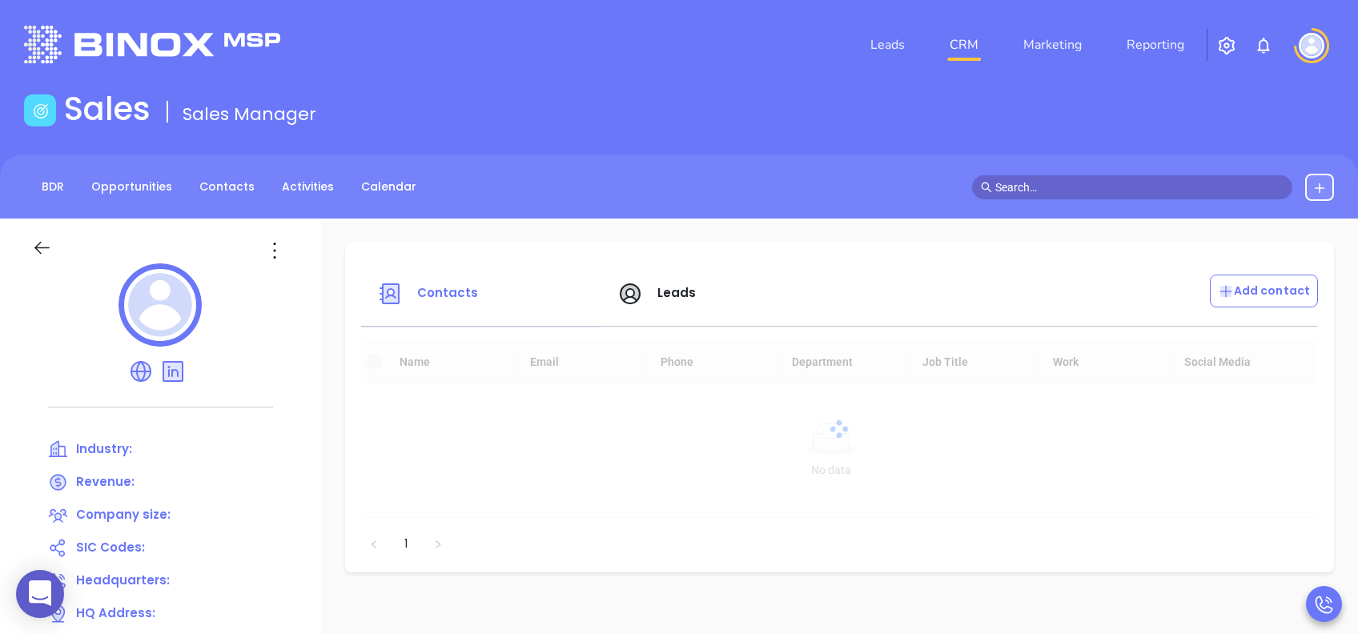
click at [137, 352] on p at bounding box center [160, 352] width 257 height 0
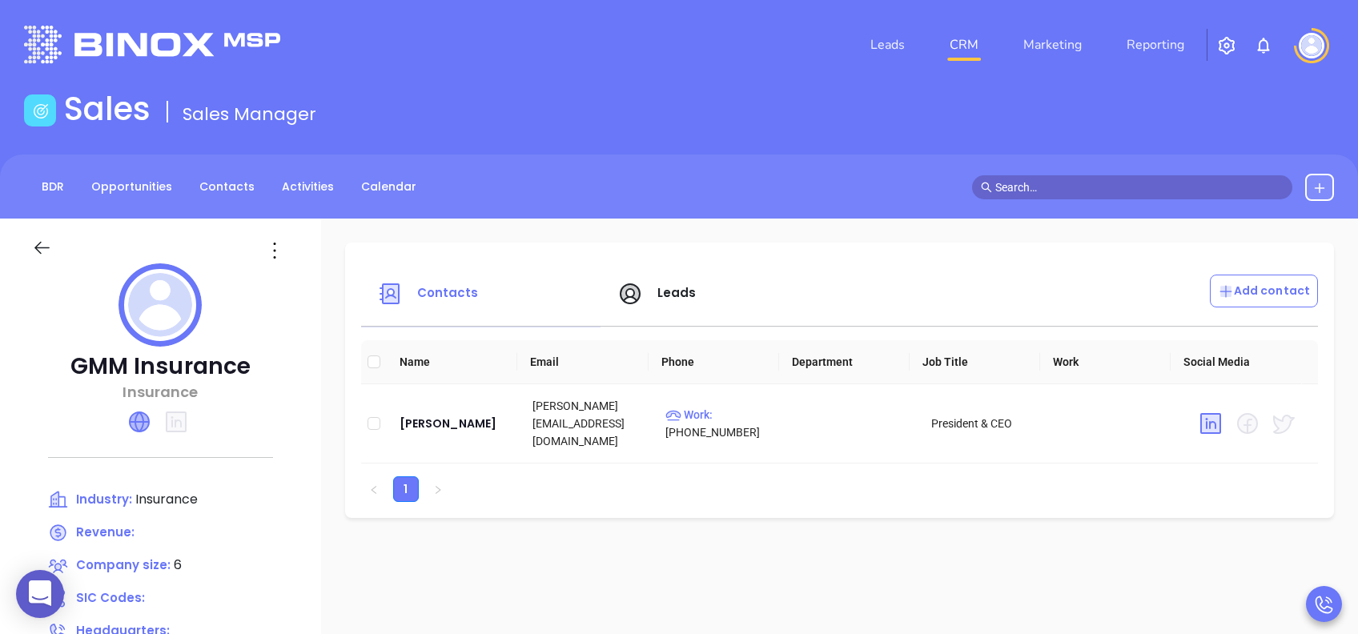
click at [139, 424] on icon at bounding box center [139, 421] width 19 height 19
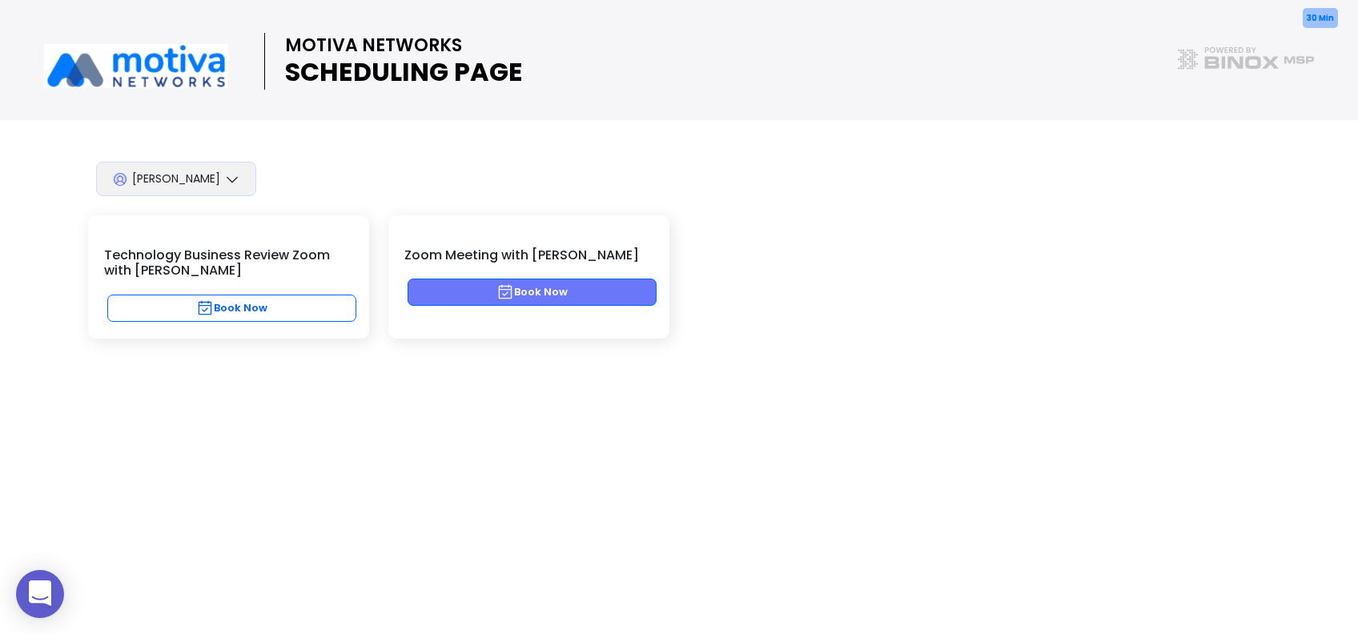
click at [452, 287] on button "Book Now" at bounding box center [532, 292] width 249 height 27
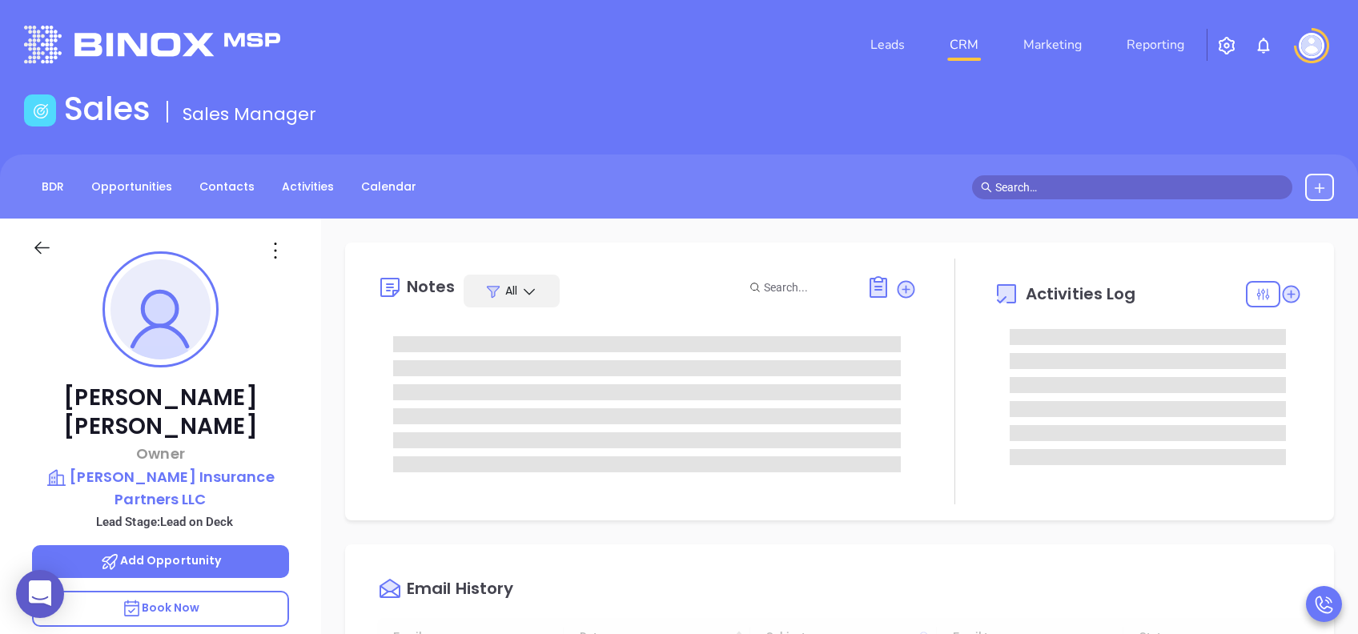
scroll to position [466, 0]
type input "[PERSON_NAME]"
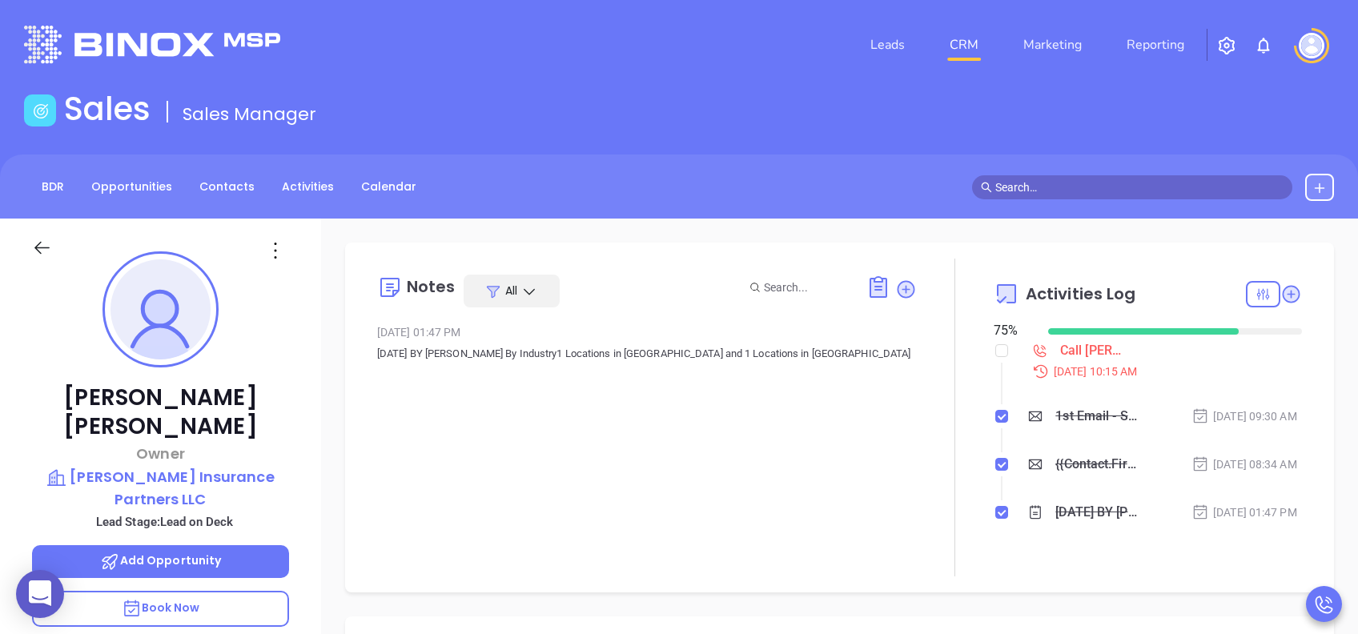
click at [228, 591] on p "Book Now" at bounding box center [160, 609] width 257 height 36
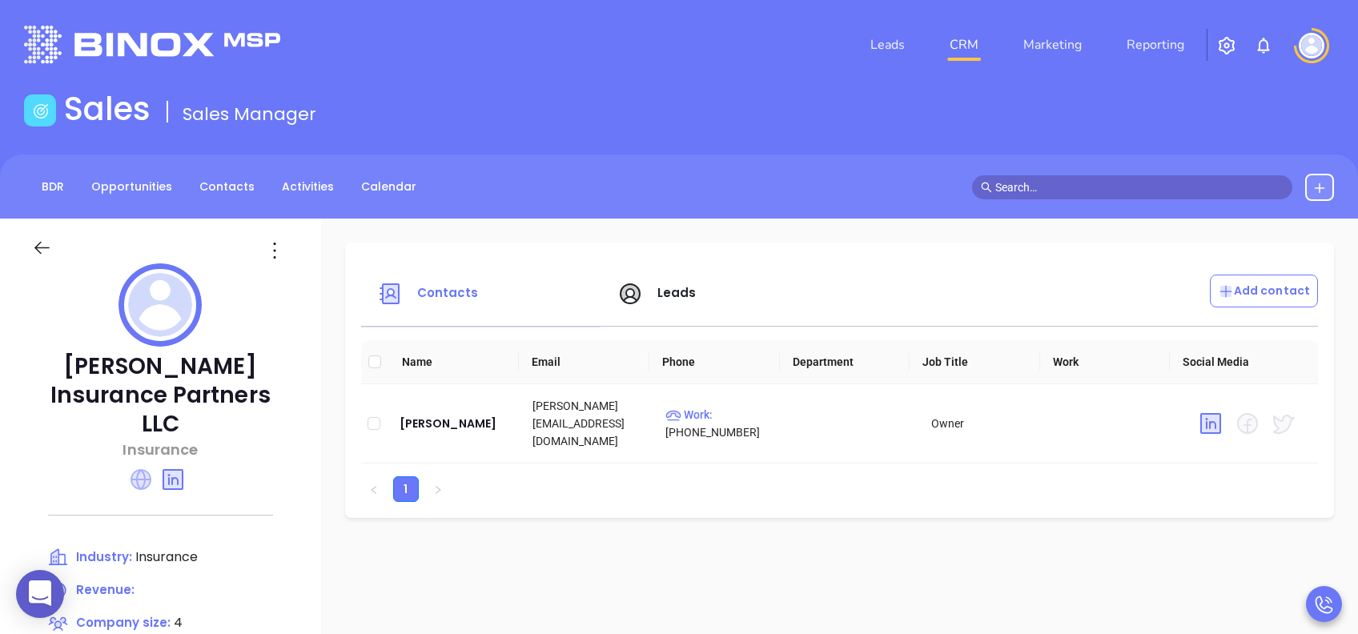
click at [151, 469] on icon at bounding box center [141, 479] width 21 height 21
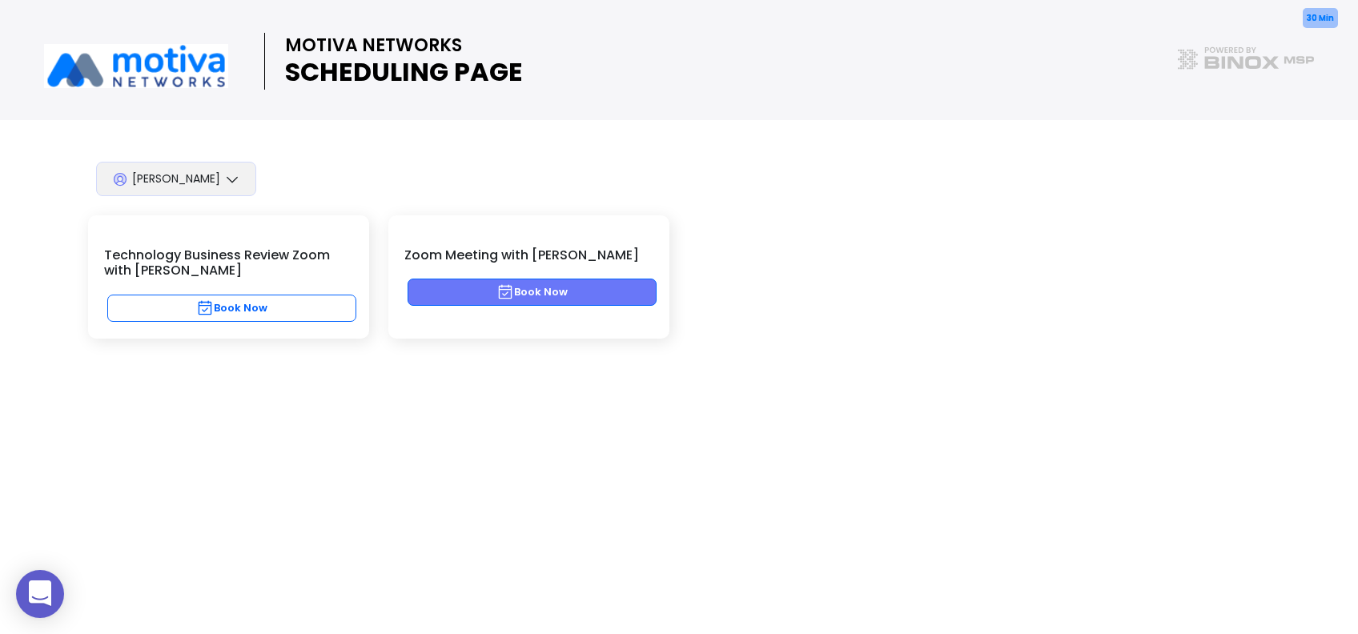
click at [609, 293] on button "Book Now" at bounding box center [532, 292] width 249 height 27
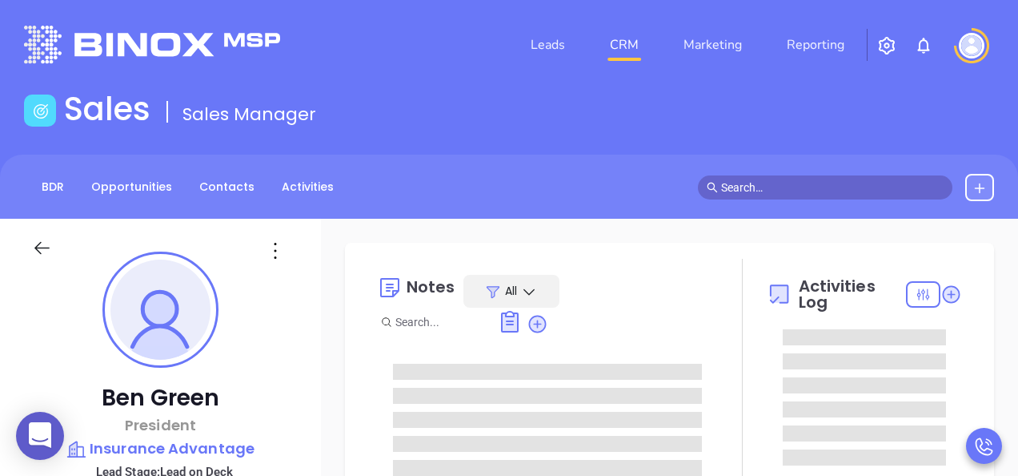
type input "08/12/2025"
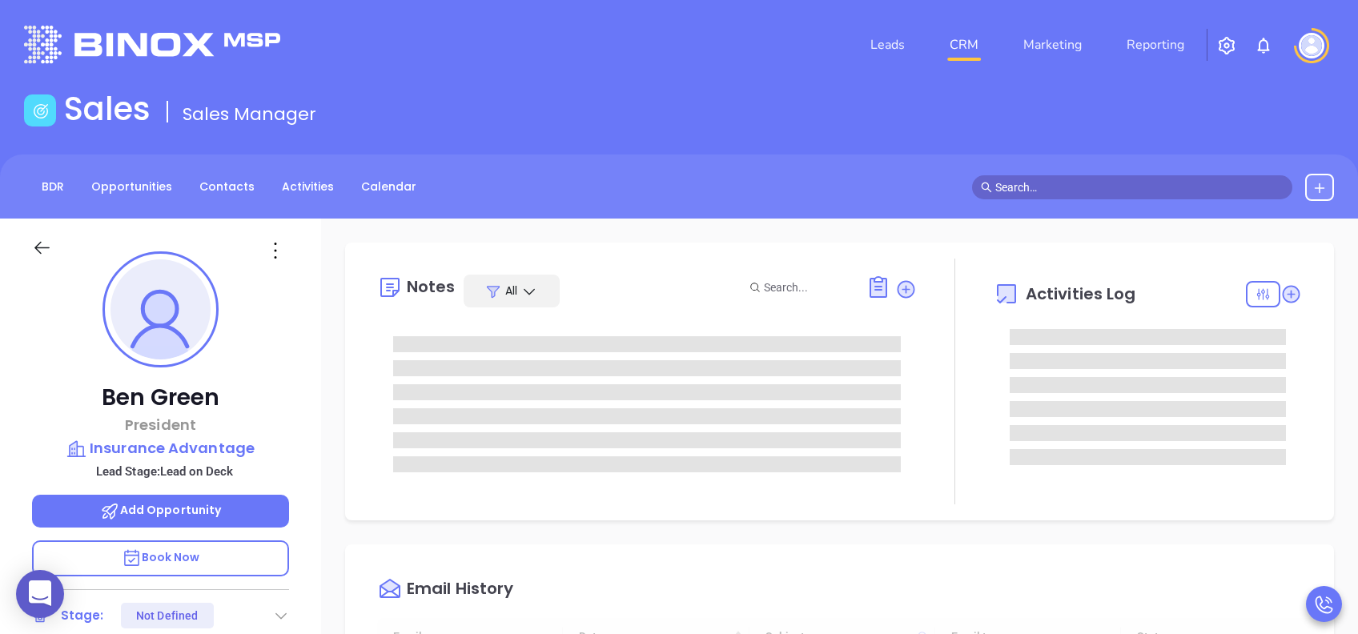
scroll to position [466, 0]
type input "Lucy Lechado"
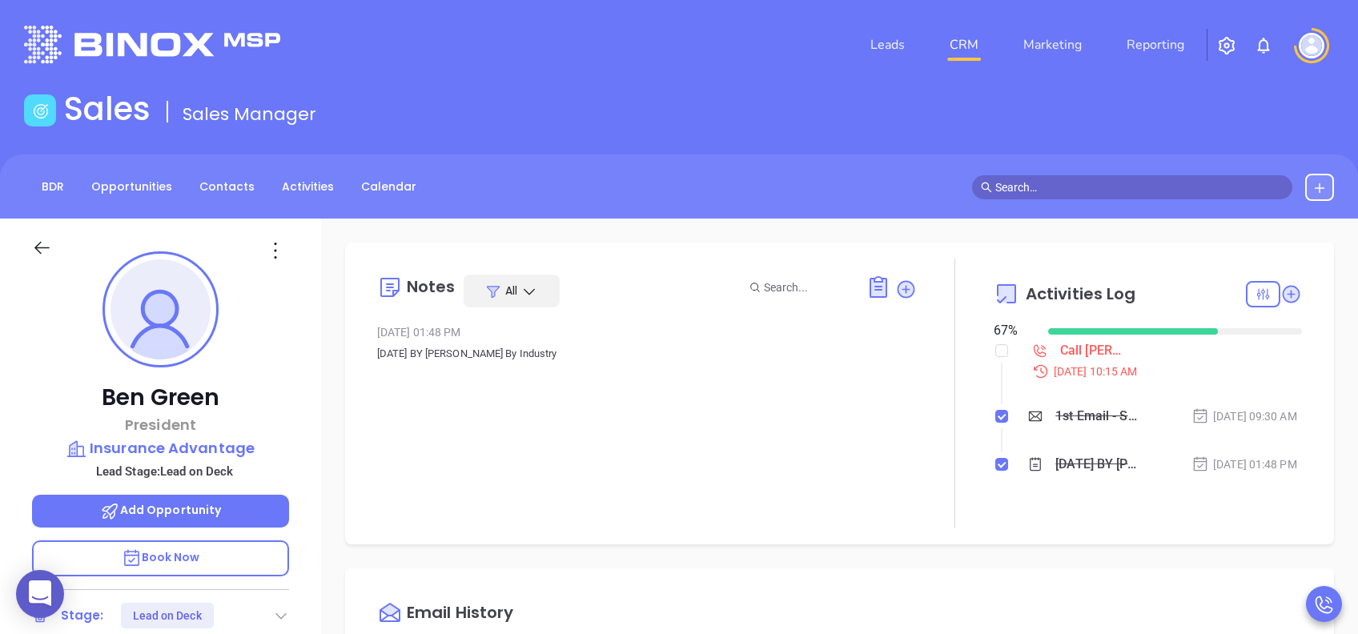
click at [181, 475] on span "Book Now" at bounding box center [161, 557] width 78 height 16
click at [212, 475] on p "Book Now" at bounding box center [160, 558] width 257 height 36
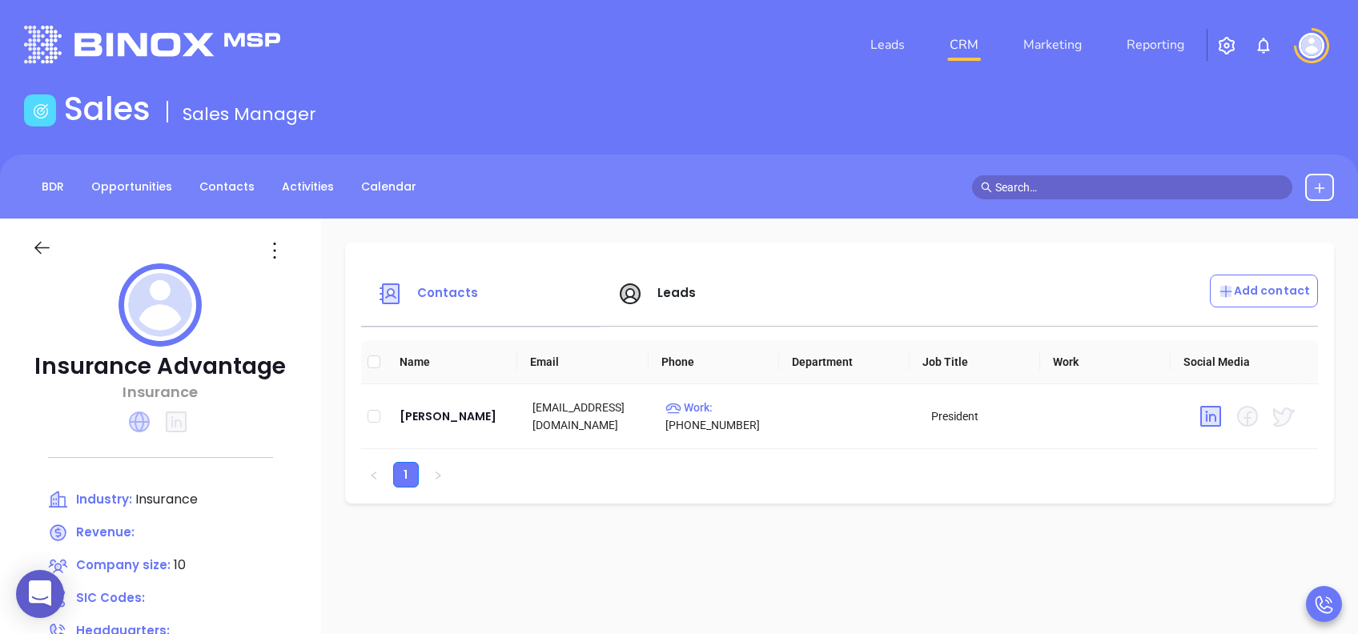
click at [137, 420] on icon at bounding box center [139, 422] width 21 height 21
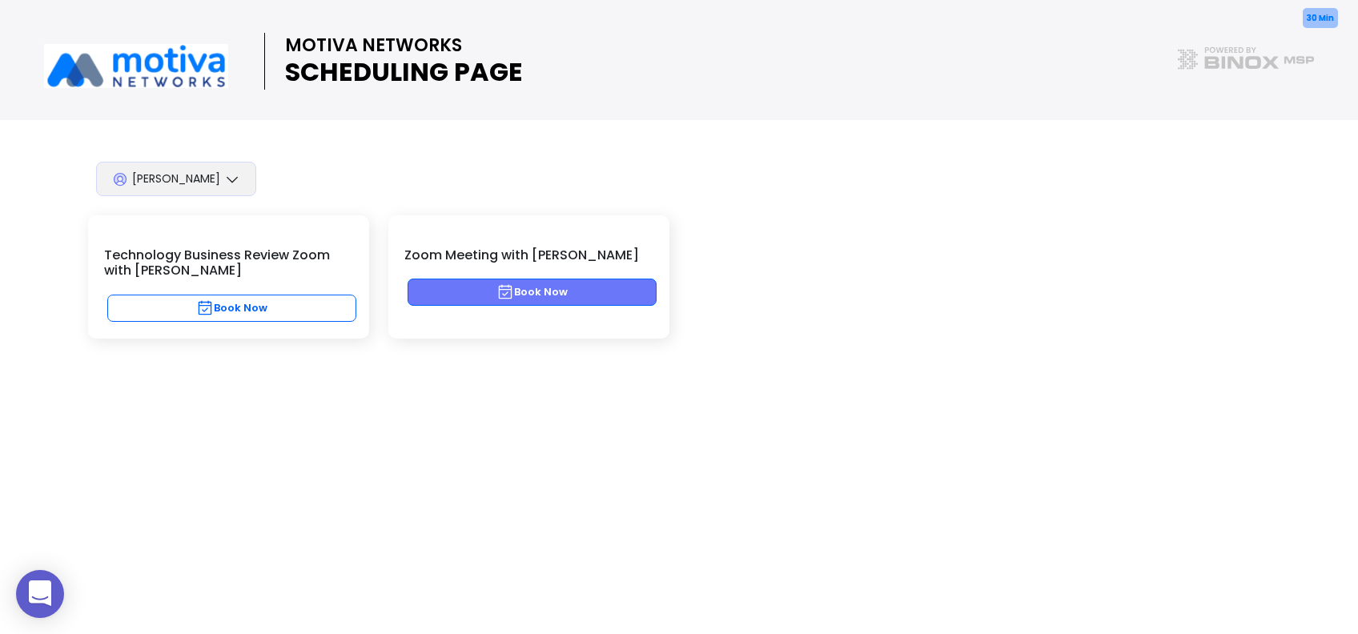
click at [528, 290] on button "Book Now" at bounding box center [532, 292] width 249 height 27
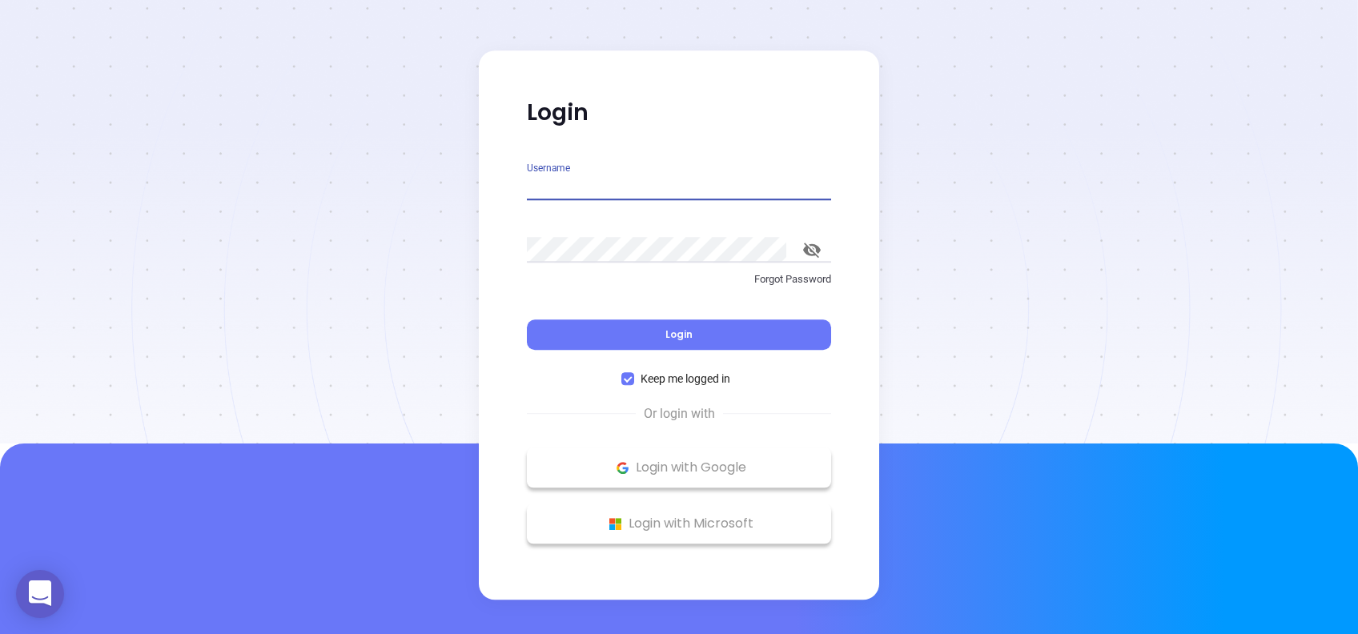
click at [645, 186] on input "Username" at bounding box center [679, 188] width 304 height 26
type input "[PERSON_NAME][EMAIL_ADDRESS][DOMAIN_NAME]"
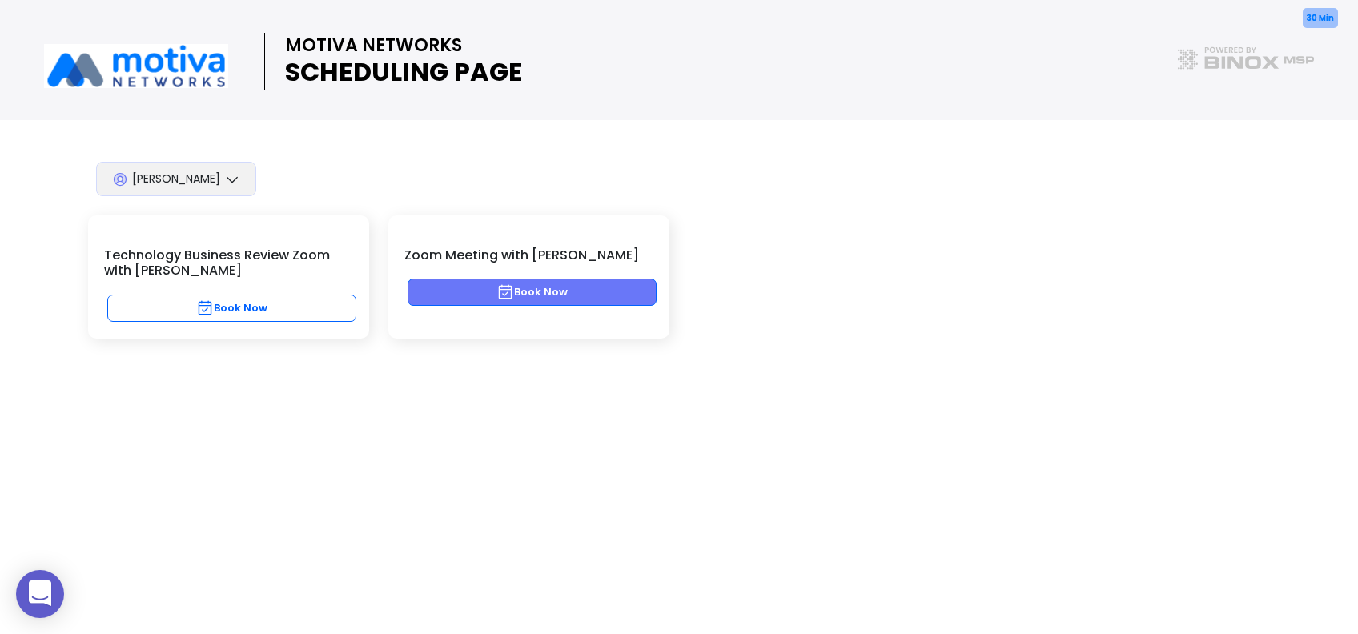
click at [617, 283] on button "Book Now" at bounding box center [532, 292] width 249 height 27
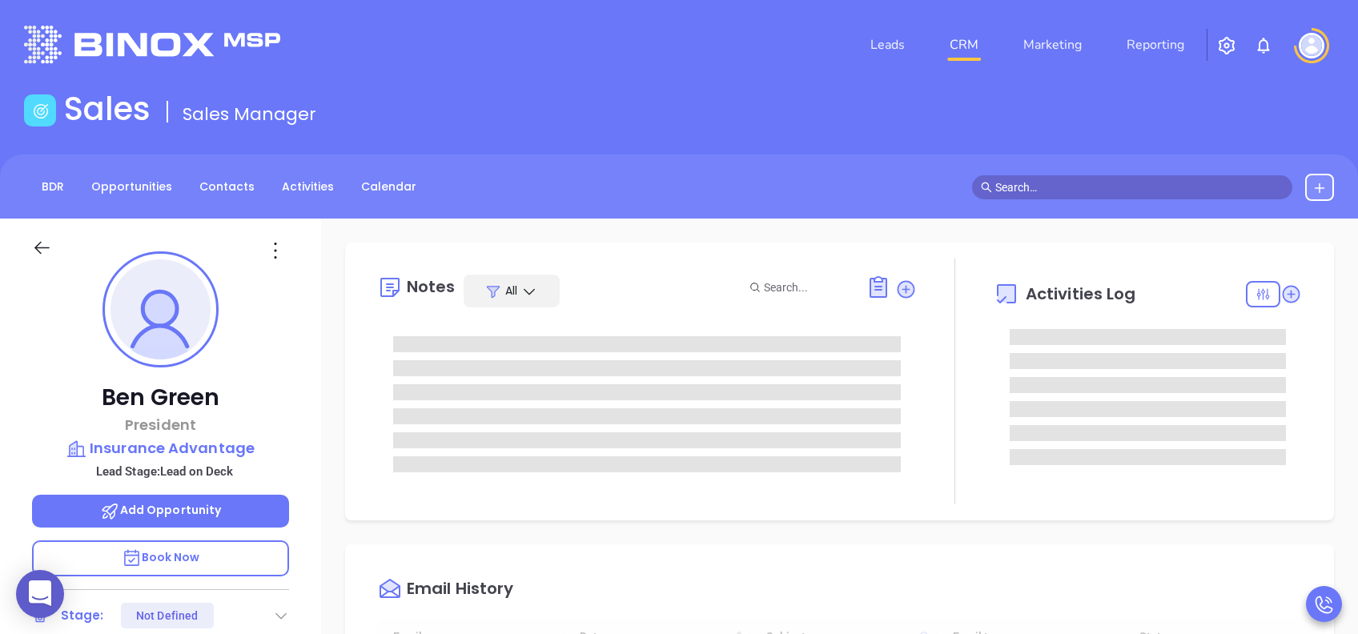
type input "[DATE]"
type input "[PERSON_NAME]"
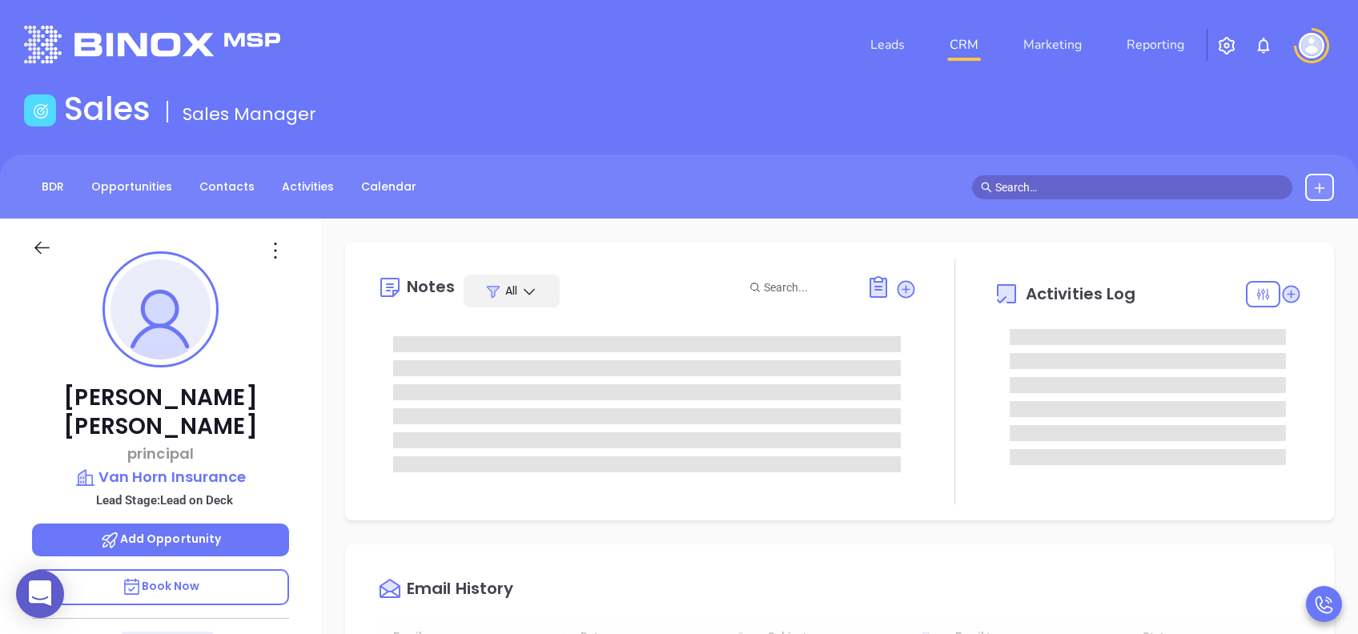
scroll to position [466, 0]
type input "[PERSON_NAME]"
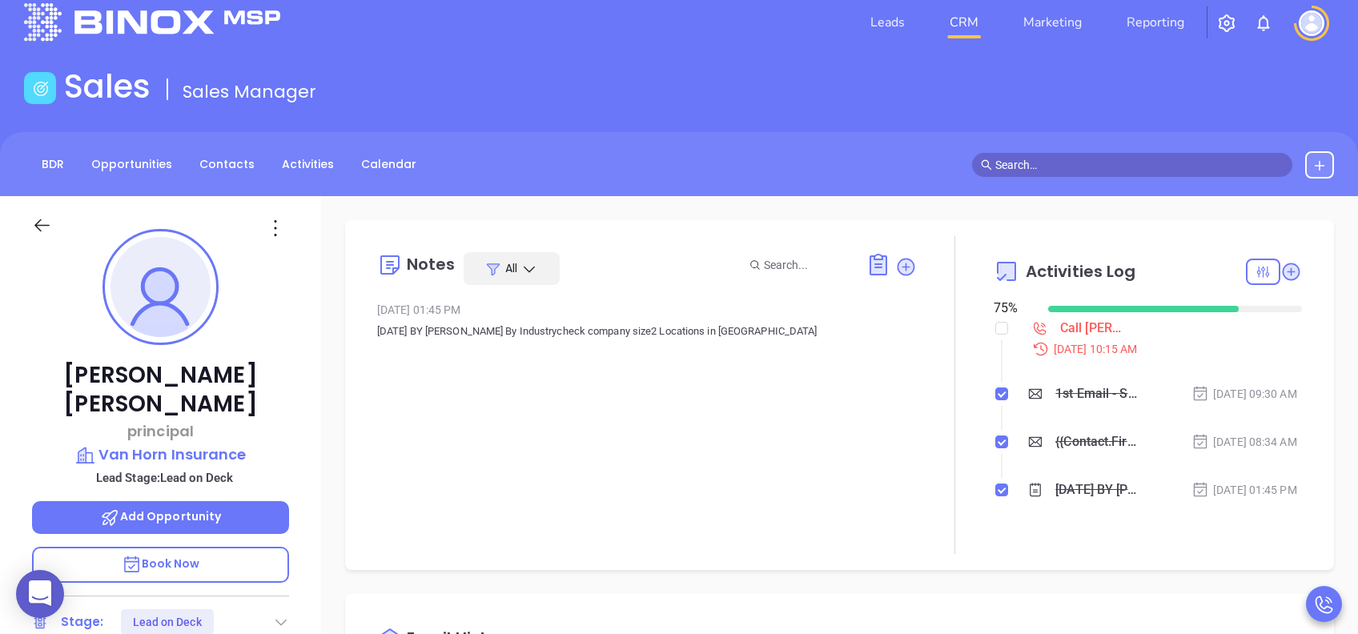
scroll to position [0, 0]
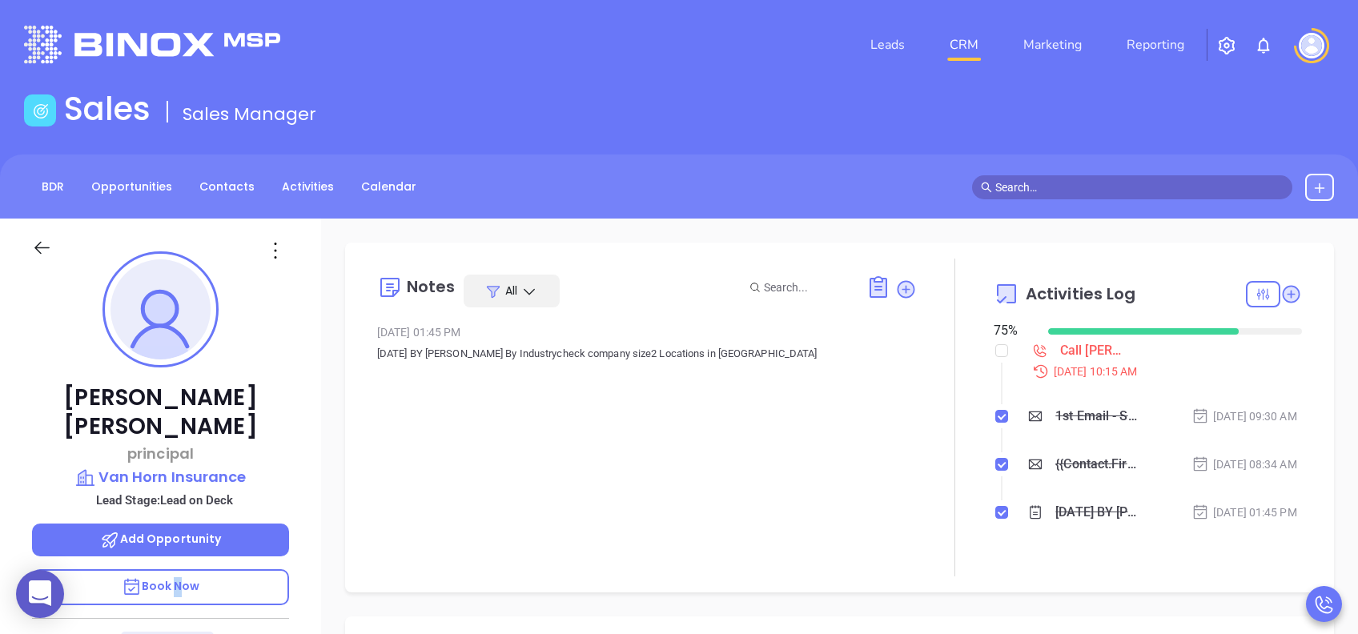
click at [172, 578] on span "Book Now" at bounding box center [161, 586] width 78 height 16
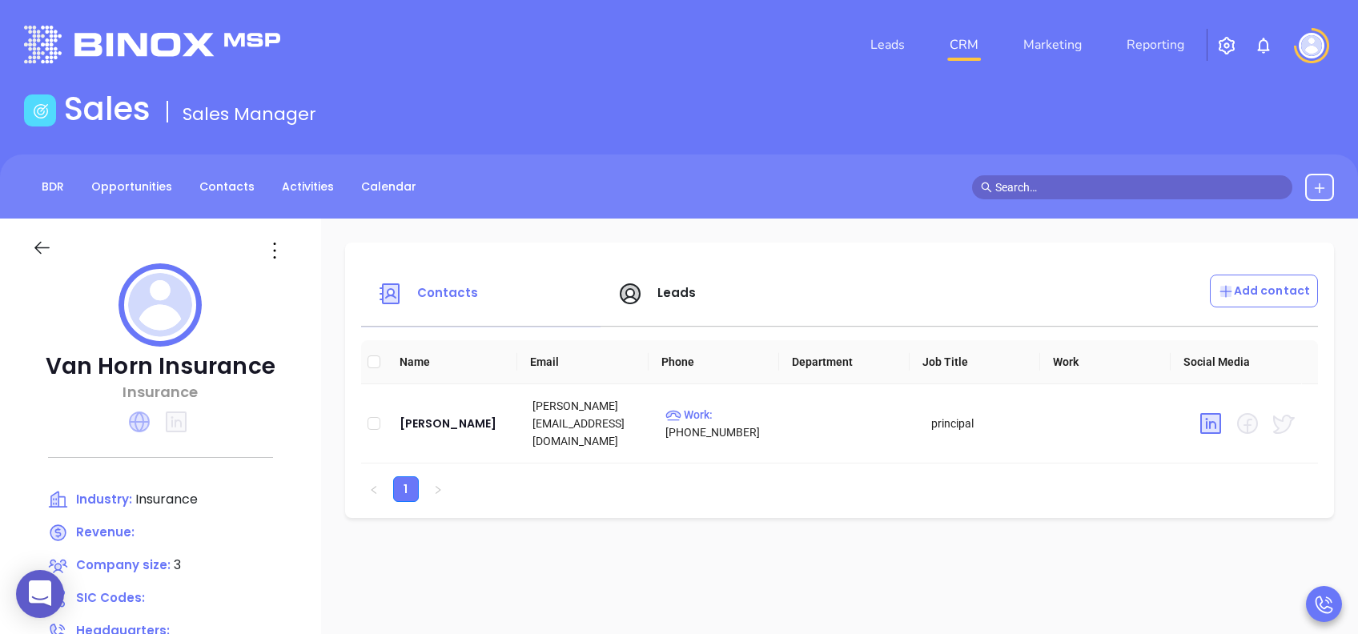
click at [137, 422] on icon at bounding box center [139, 422] width 21 height 21
click at [660, 292] on span "Leads" at bounding box center [676, 292] width 39 height 17
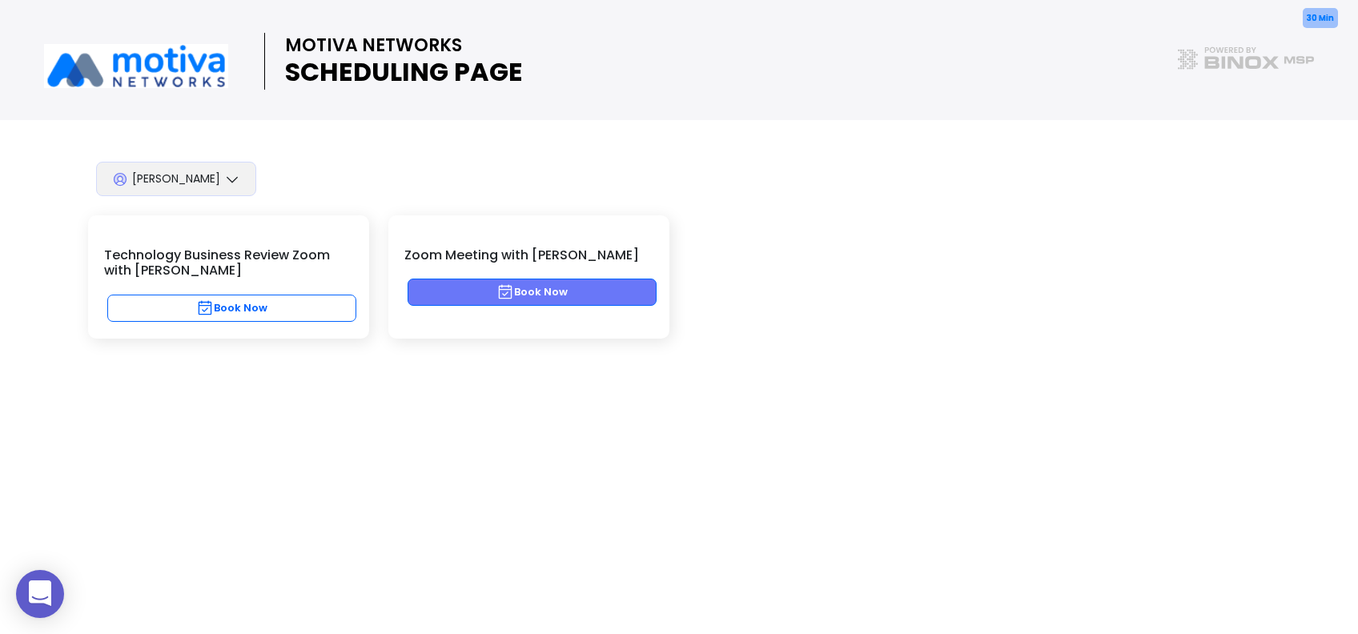
click at [555, 294] on button "Book Now" at bounding box center [532, 292] width 249 height 27
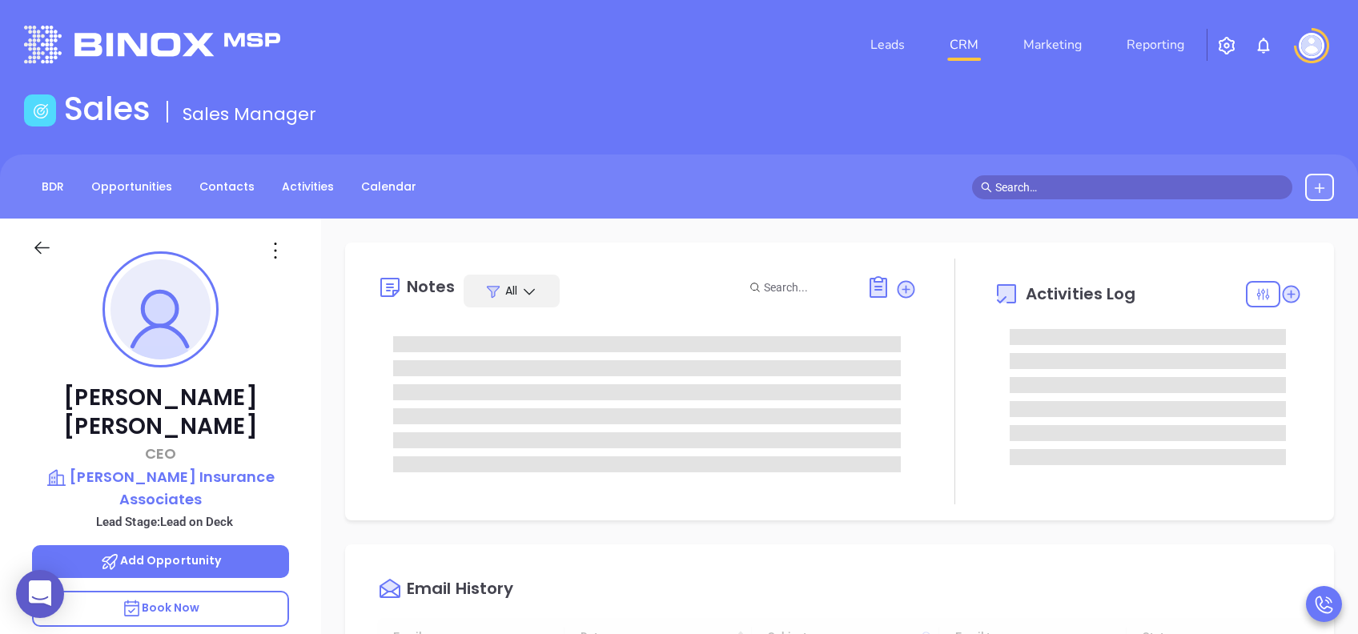
scroll to position [466, 0]
click at [199, 591] on p "Book Now" at bounding box center [160, 609] width 257 height 36
type input "Lucy Lechado"
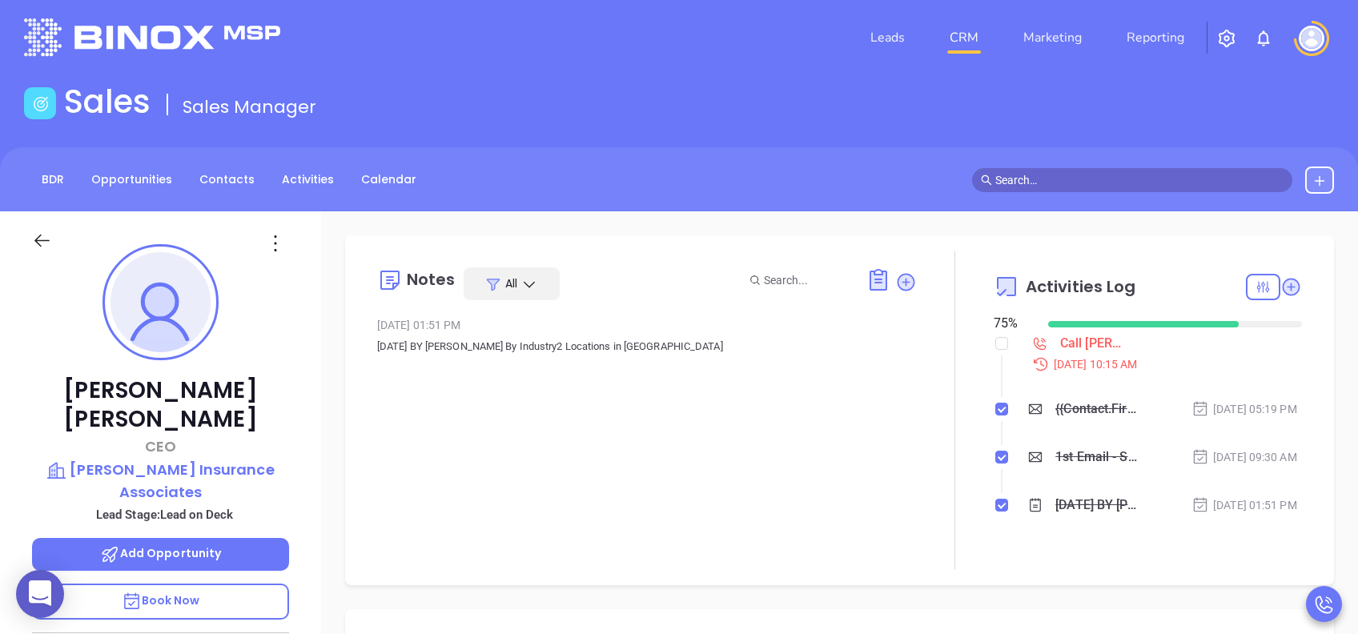
scroll to position [0, 0]
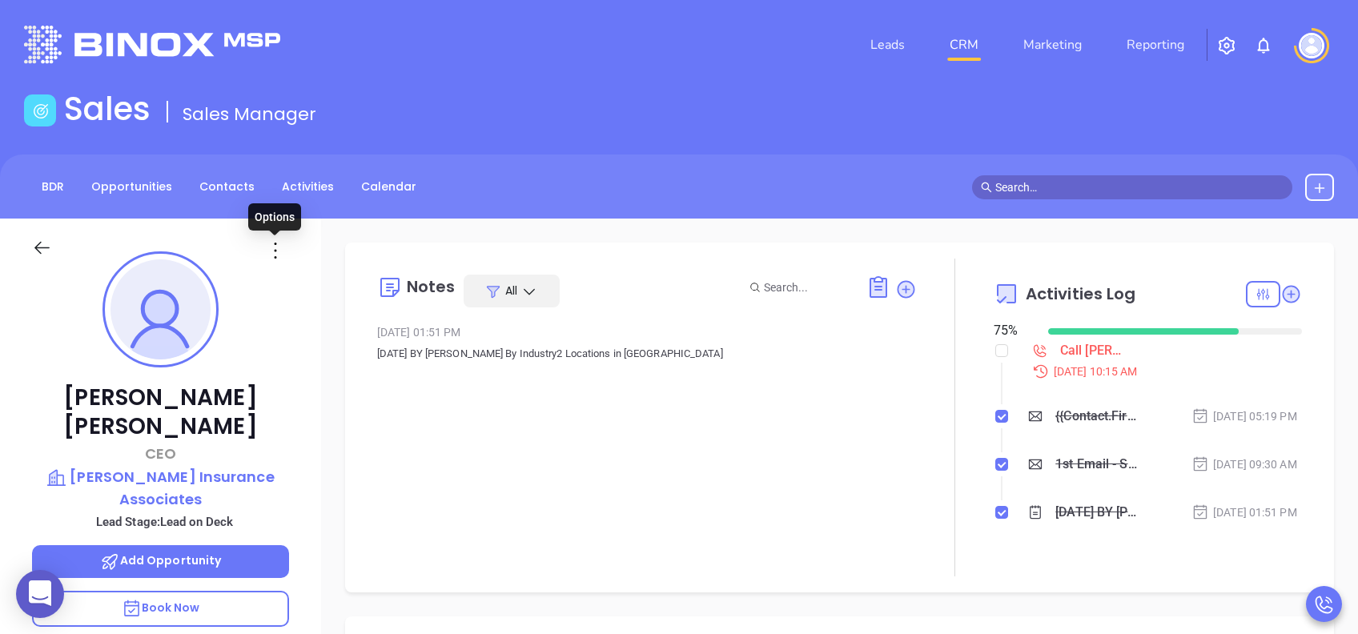
click at [267, 251] on icon at bounding box center [276, 251] width 26 height 26
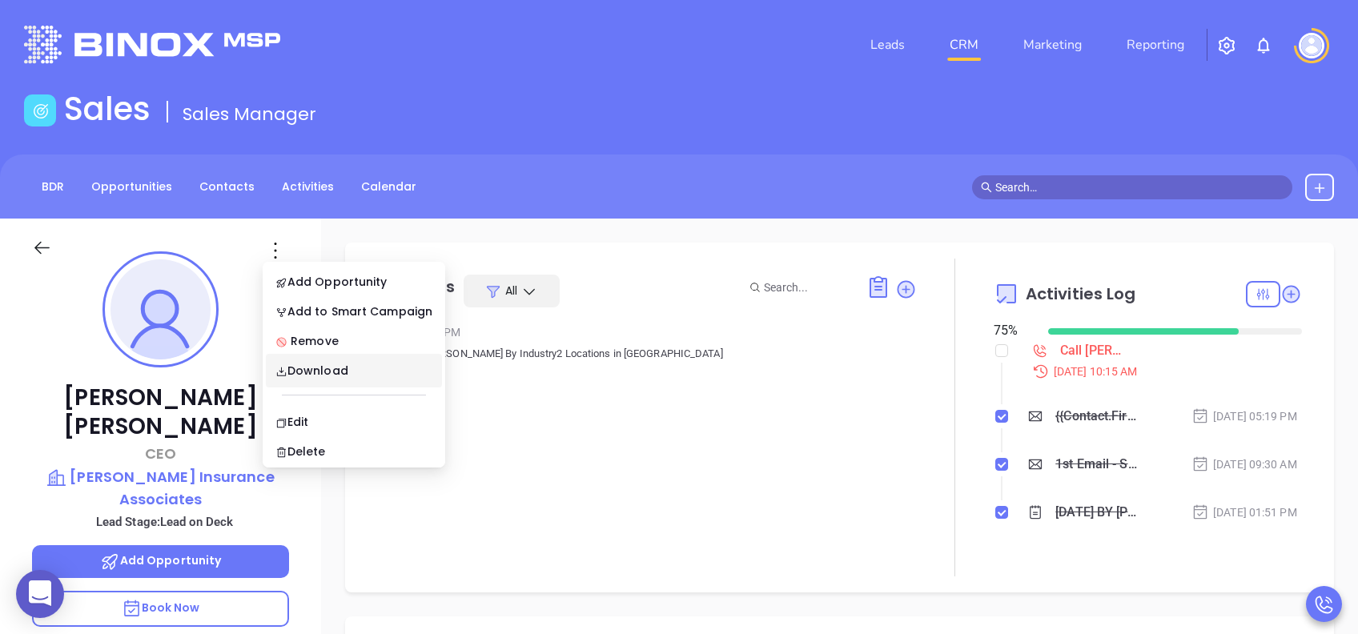
click at [777, 406] on div "Notes All Jul 18, 2025 01:51 PM Sep 29th, 2022 BY Joanna GomezBinox By Industry…" at bounding box center [647, 418] width 540 height 318
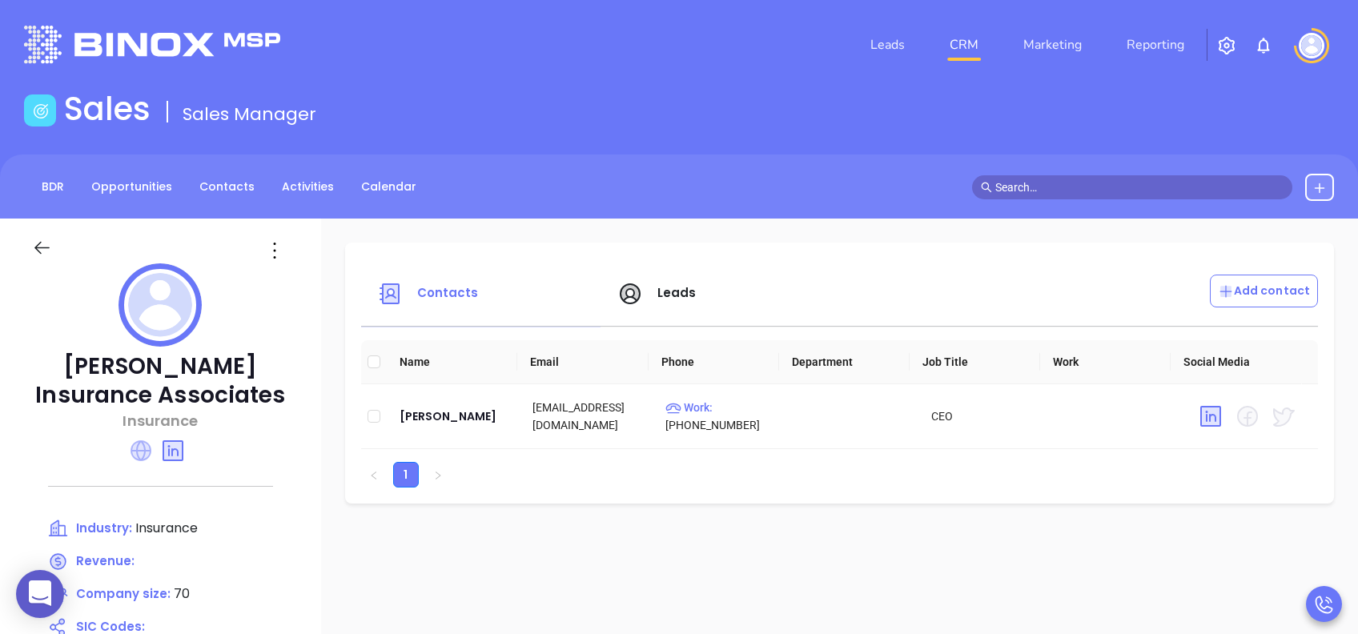
click at [142, 450] on icon at bounding box center [141, 450] width 21 height 21
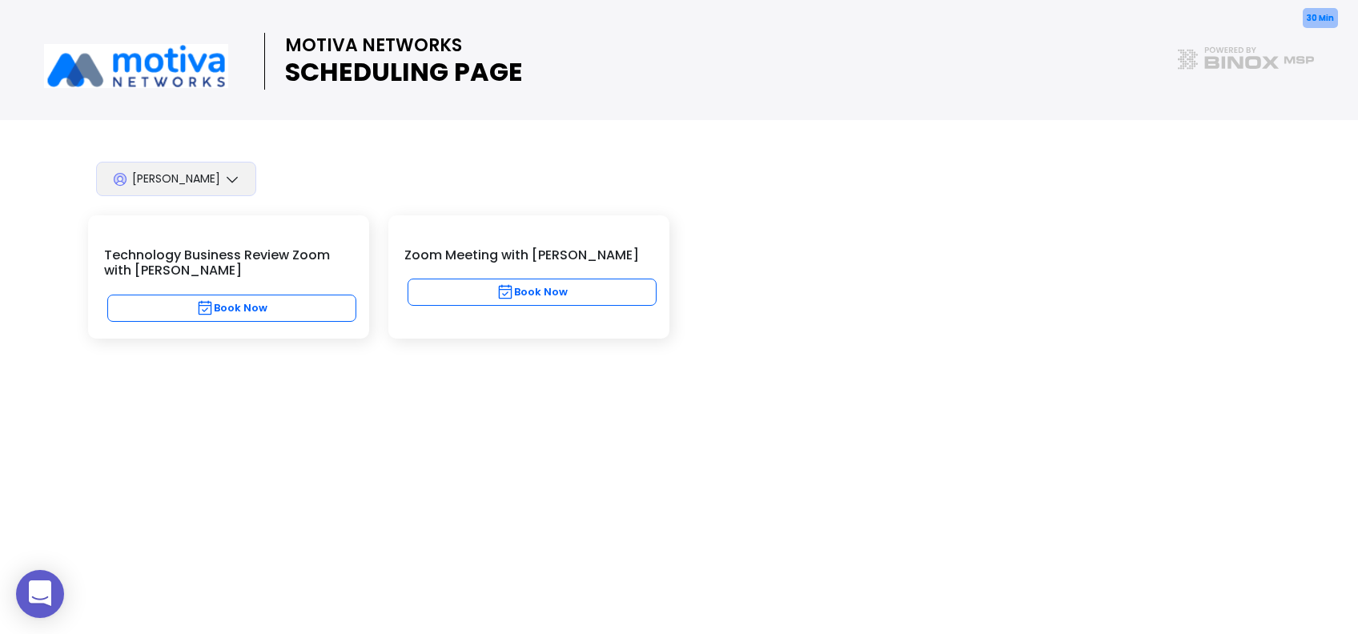
click at [520, 299] on button "Book Now" at bounding box center [532, 292] width 249 height 27
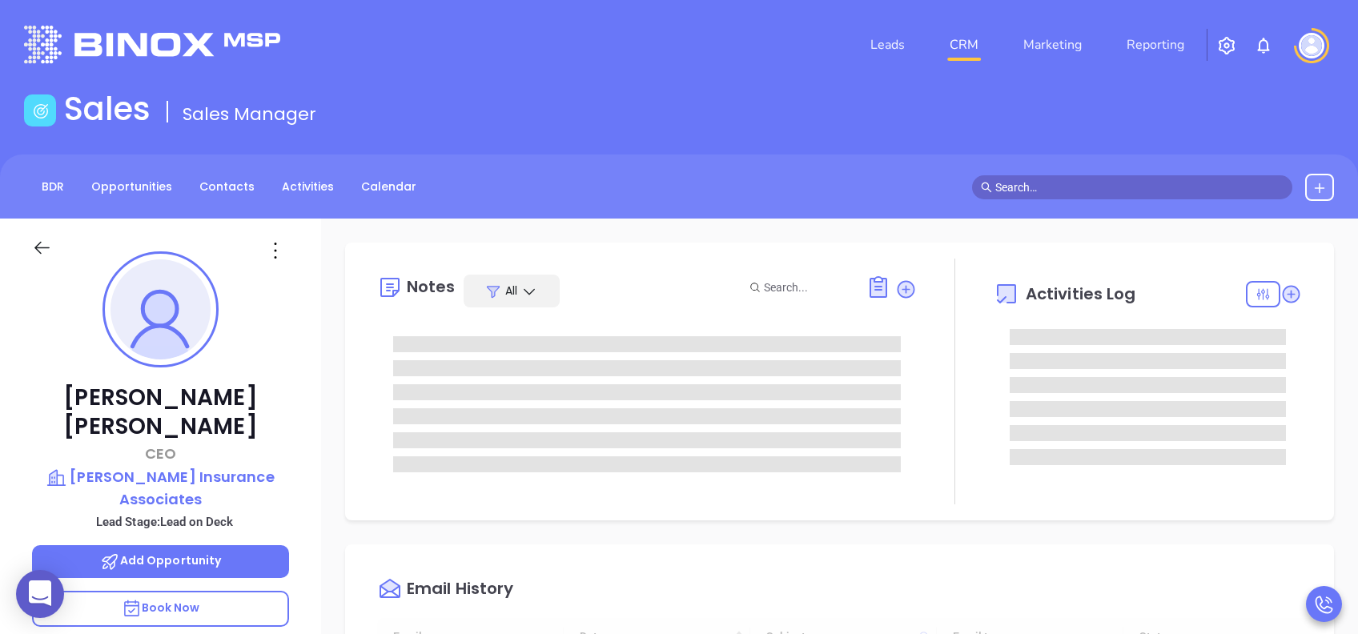
type input "[DATE]"
type input "[PERSON_NAME]"
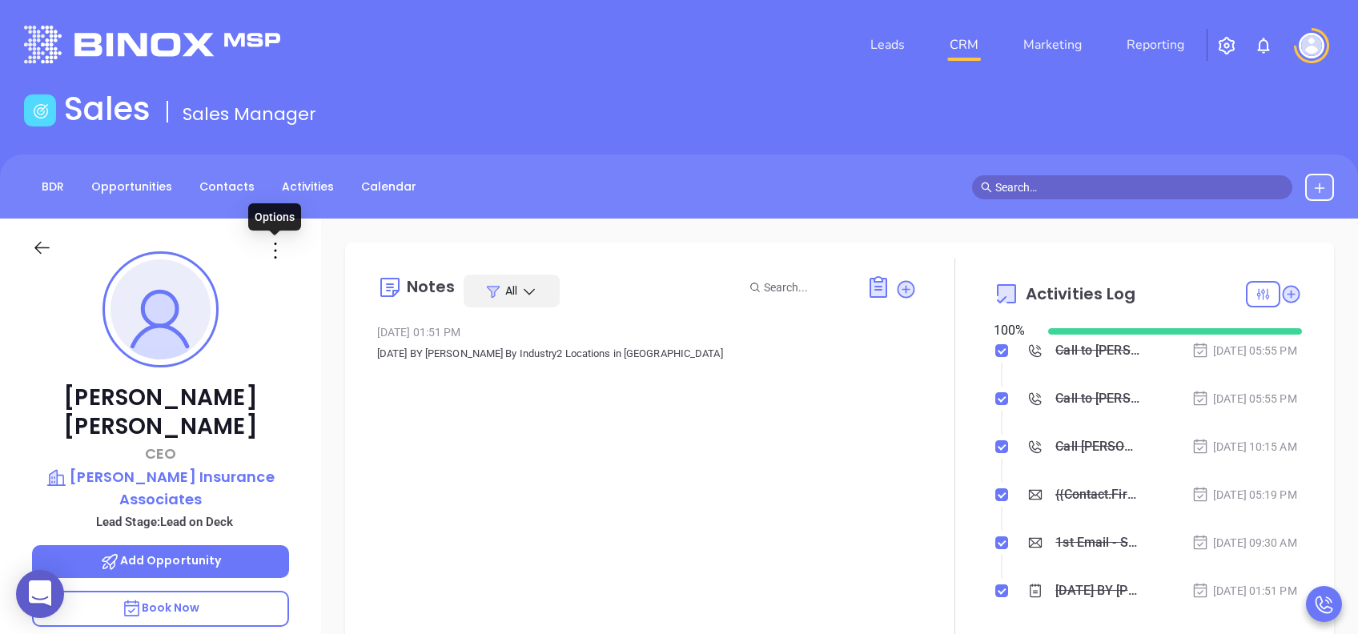
click at [264, 251] on icon at bounding box center [276, 251] width 26 height 26
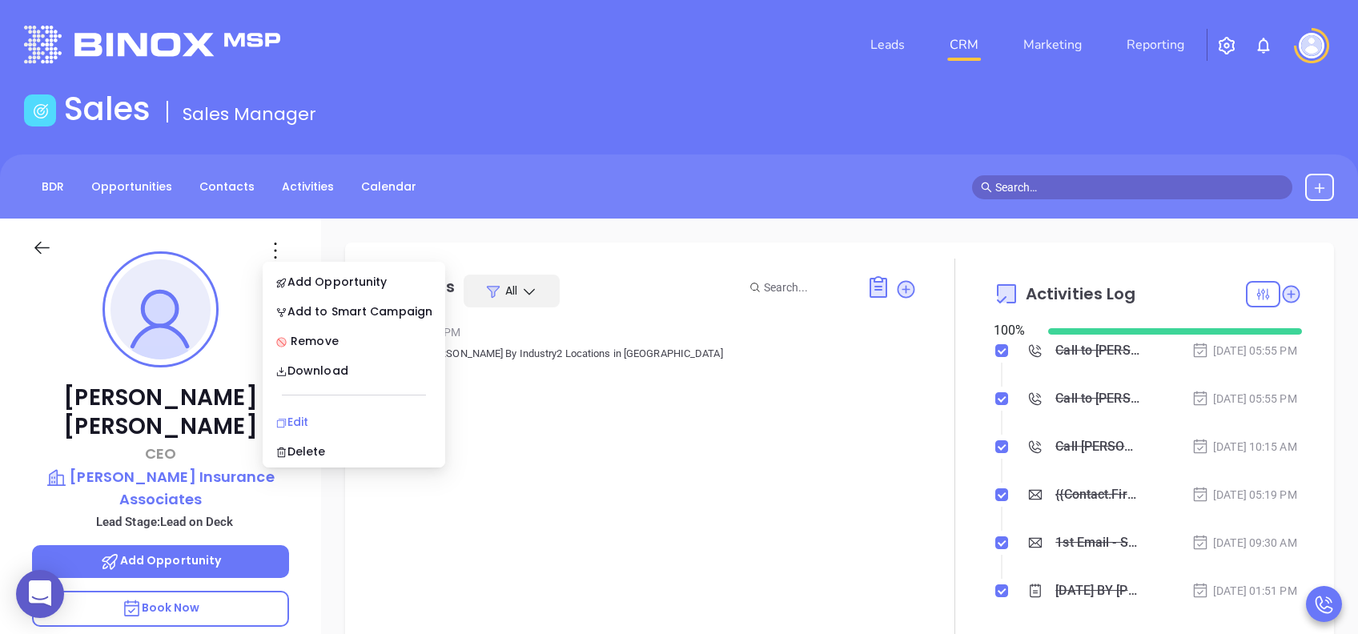
click at [304, 415] on div "Edit" at bounding box center [353, 422] width 157 height 18
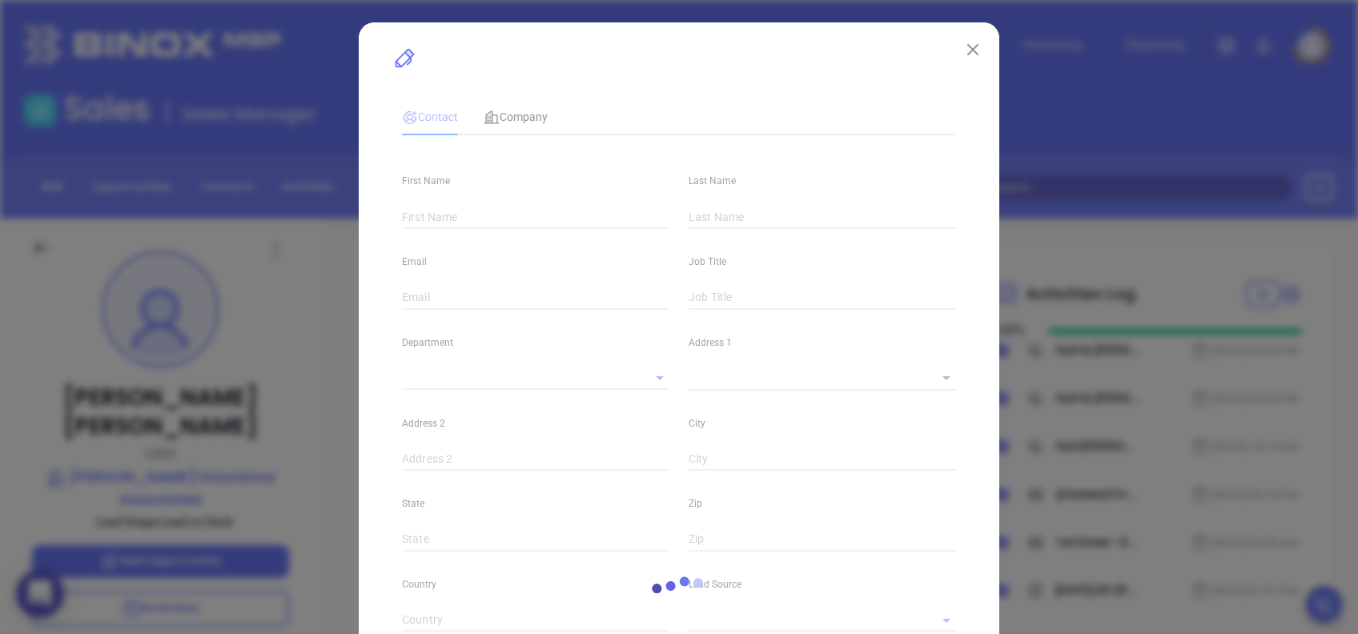
type input "Julius"
type input "Anderson"
type input "janderson@aiasc.com"
type input "CEO"
type input "1"
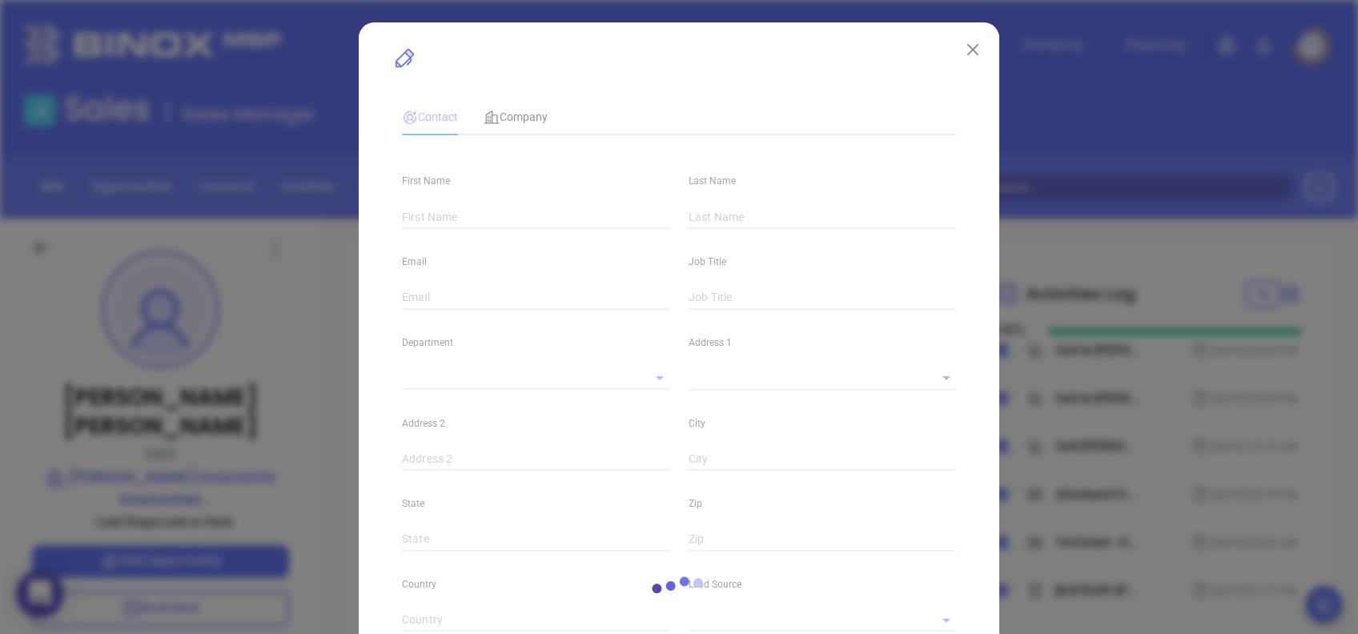
type input "www.linkedin.com/in/julius-jules-anderson-8a900731"
type input "Marketing"
type input "Binox"
type input "[PERSON_NAME]"
type input "Lead on Deck"
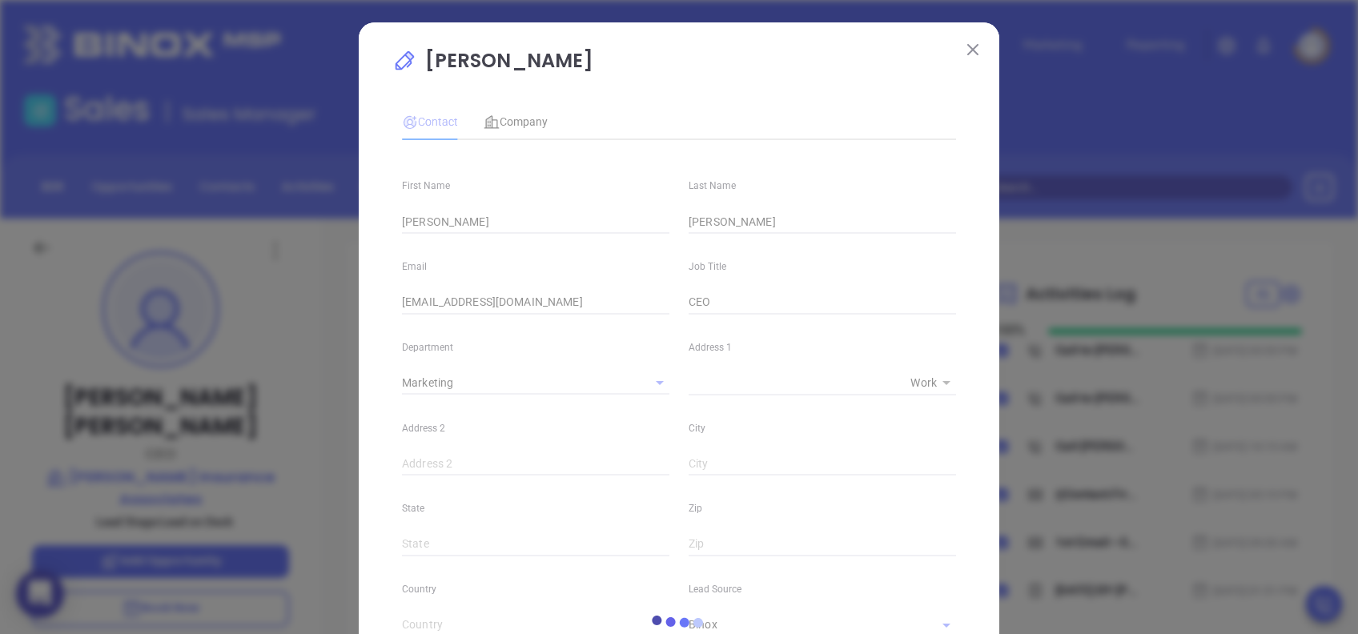
type input "(854) 205-1205"
type input "1"
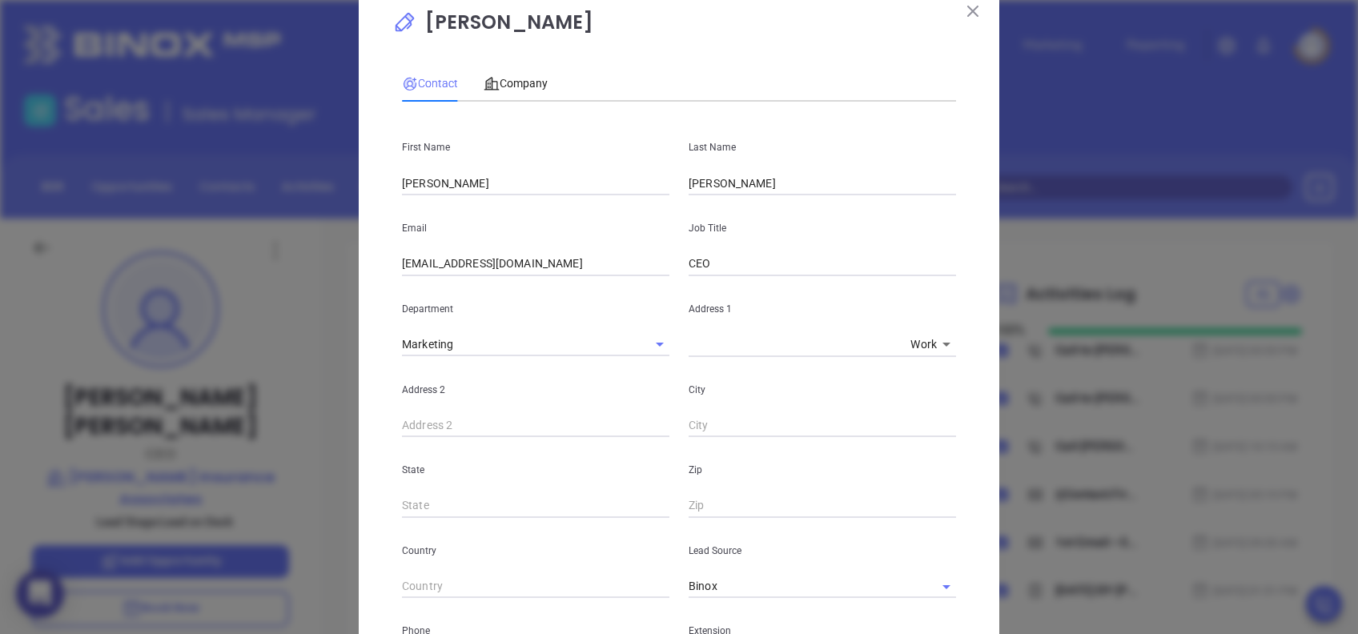
scroll to position [0, 0]
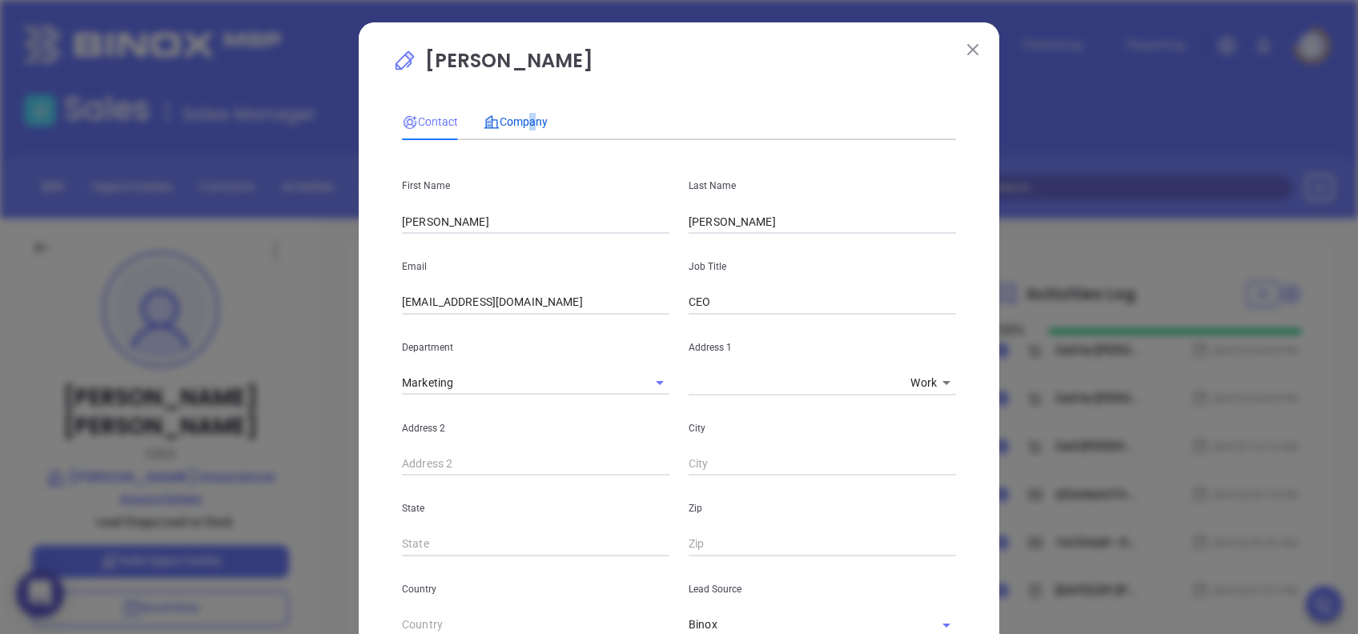
click at [519, 115] on span "Company" at bounding box center [516, 121] width 64 height 13
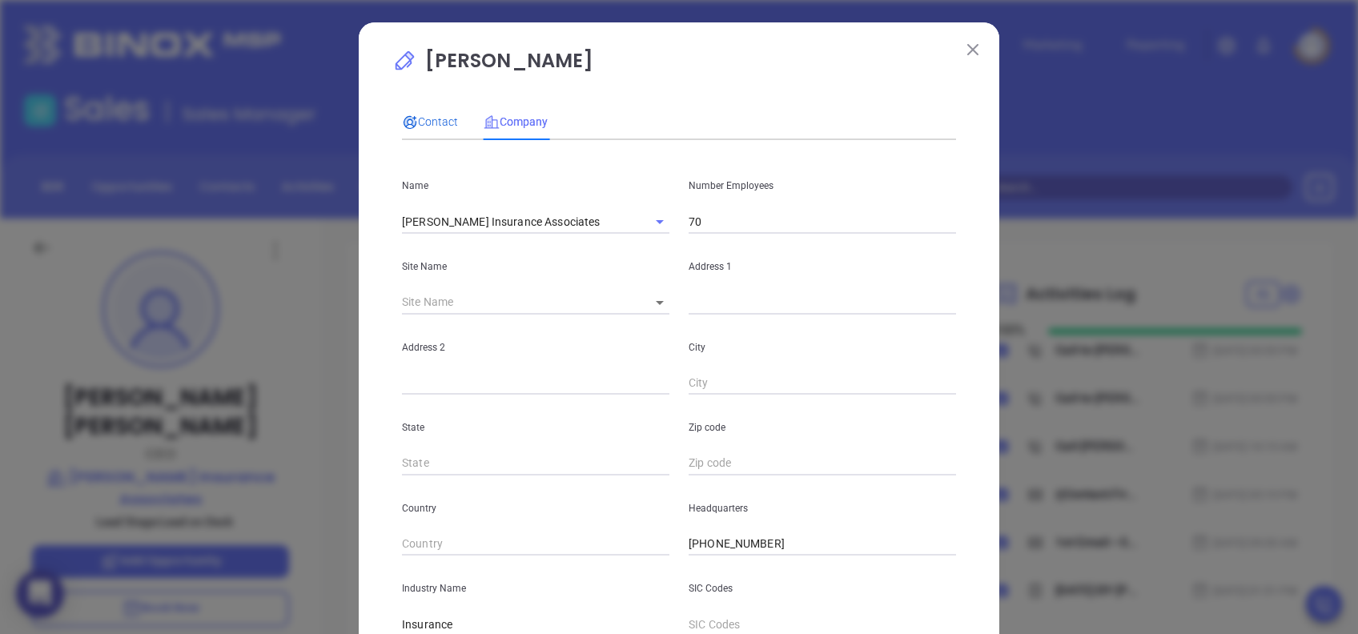
click at [427, 115] on span "Contact" at bounding box center [430, 121] width 56 height 13
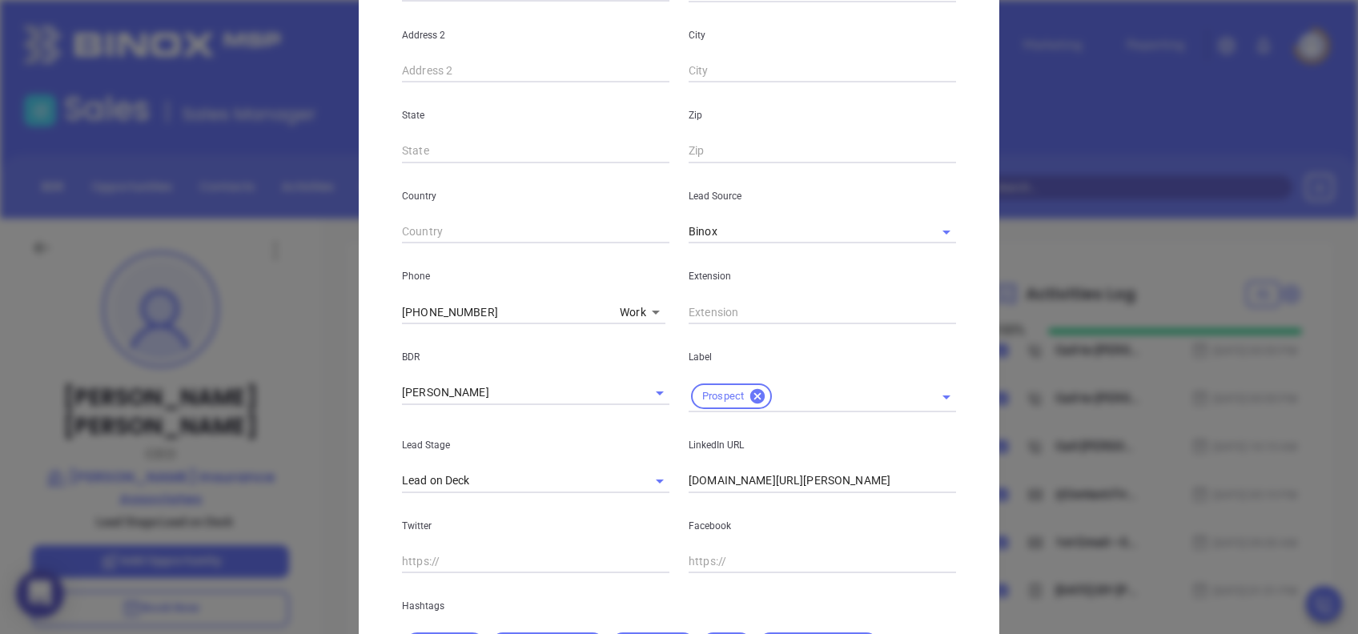
scroll to position [427, 0]
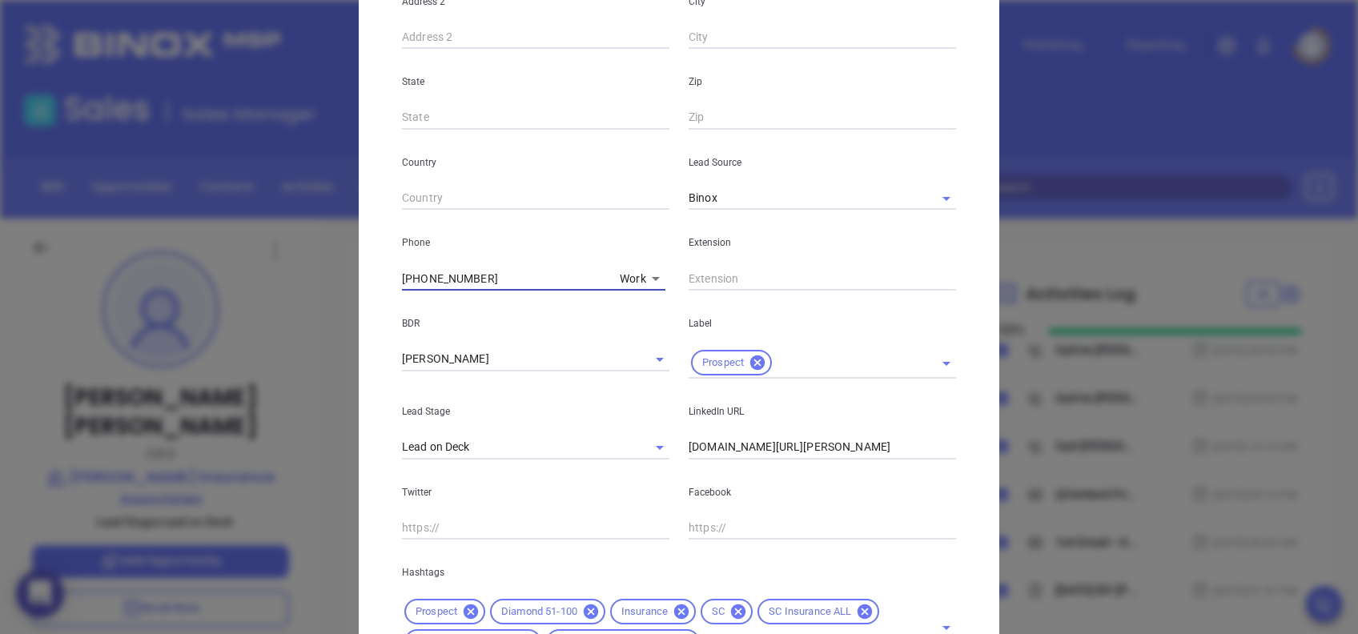
drag, startPoint x: 464, startPoint y: 280, endPoint x: 384, endPoint y: 279, distance: 79.3
click at [392, 279] on div "Phone (854) 205-1205 Work 1" at bounding box center [535, 250] width 287 height 81
paste input "43) 725-4900"
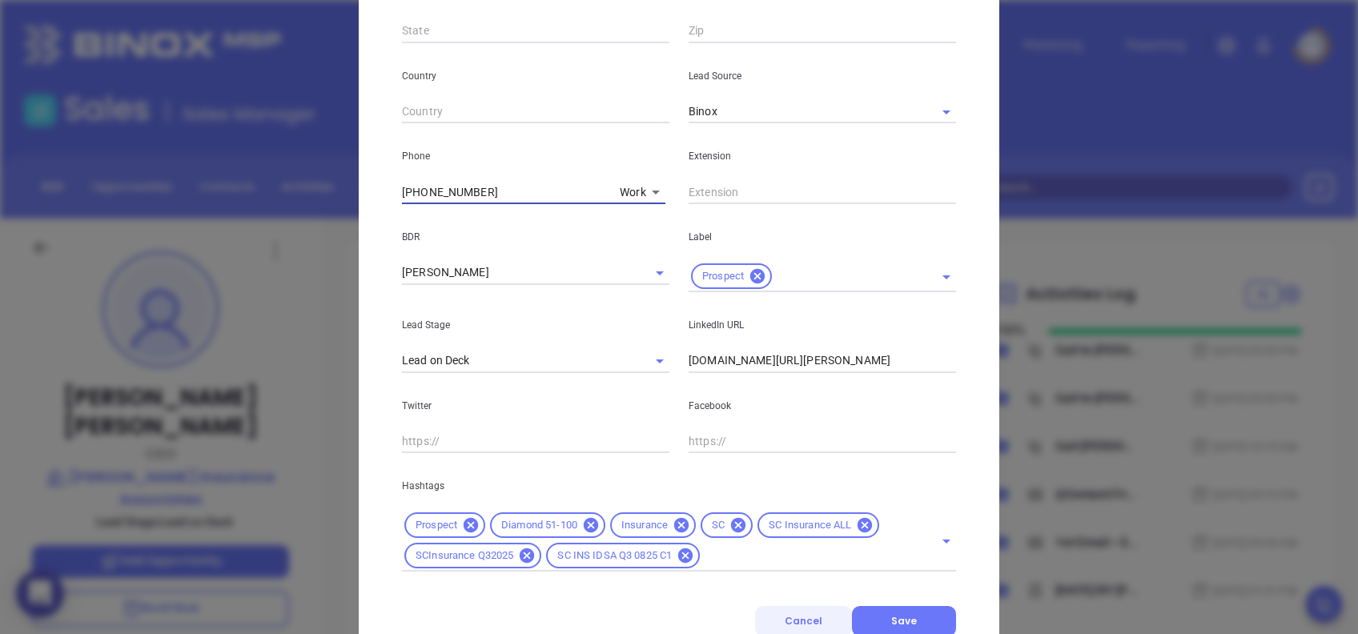
scroll to position [572, 0]
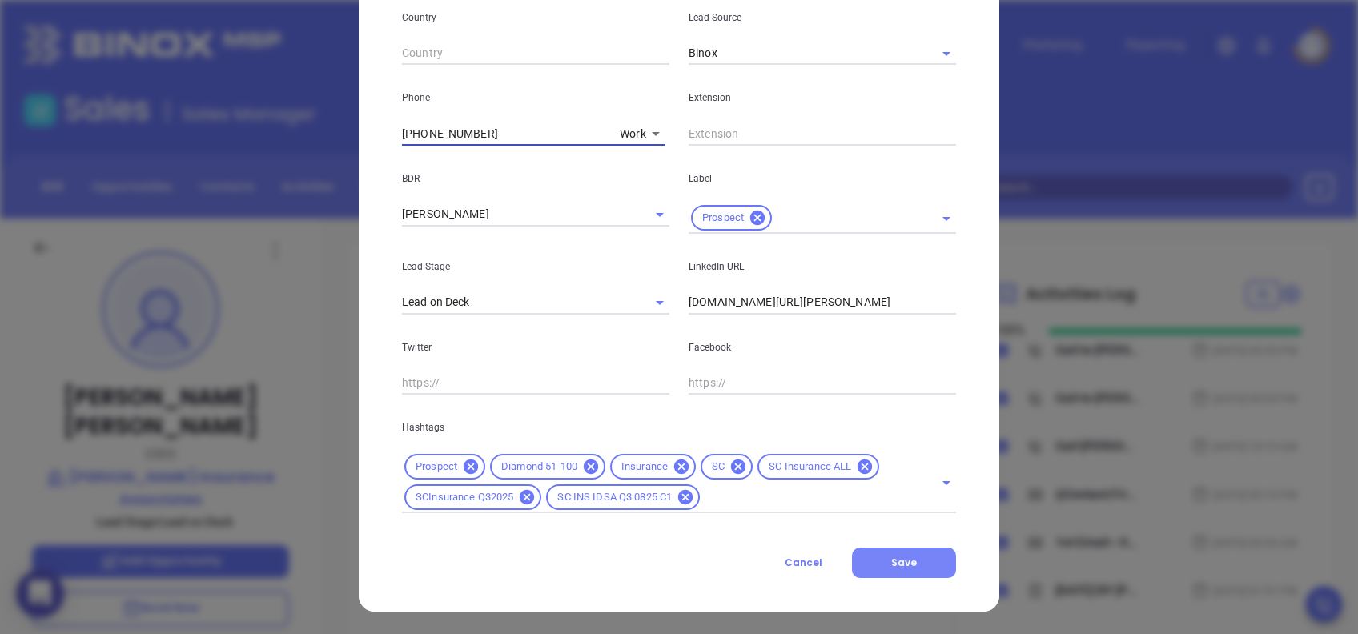
type input "(843) 725-4900"
click at [891, 560] on span "Save" at bounding box center [904, 563] width 26 height 14
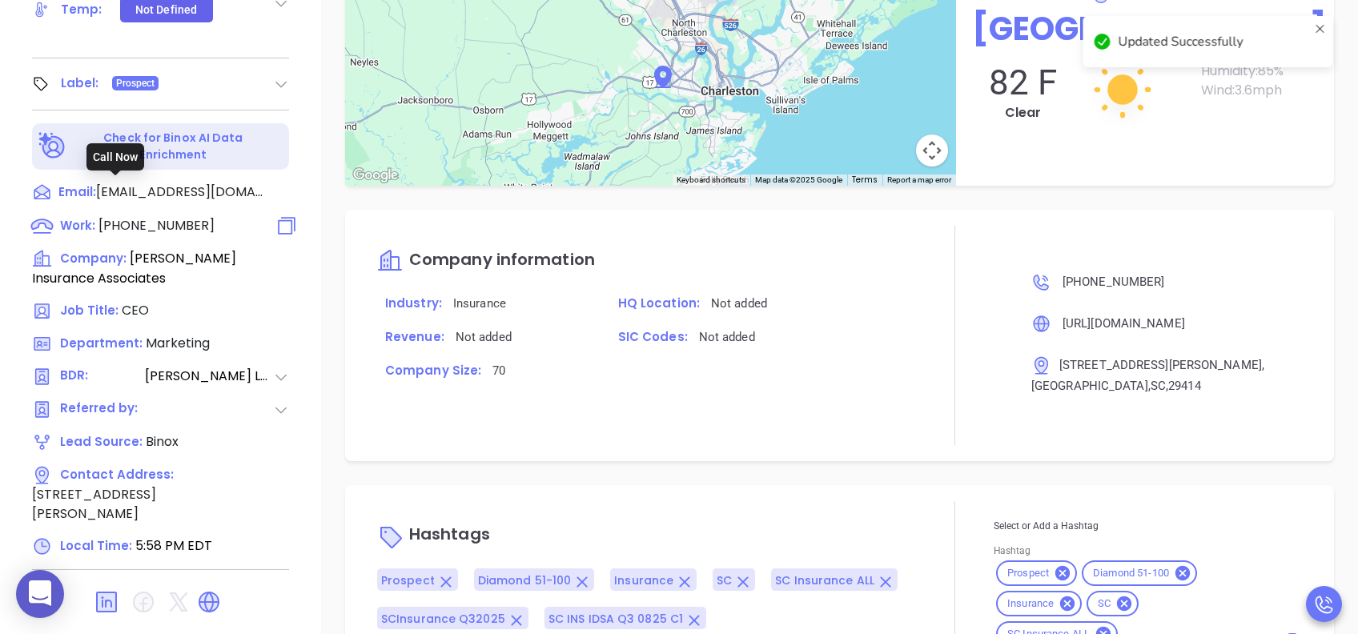
scroll to position [1393, 0]
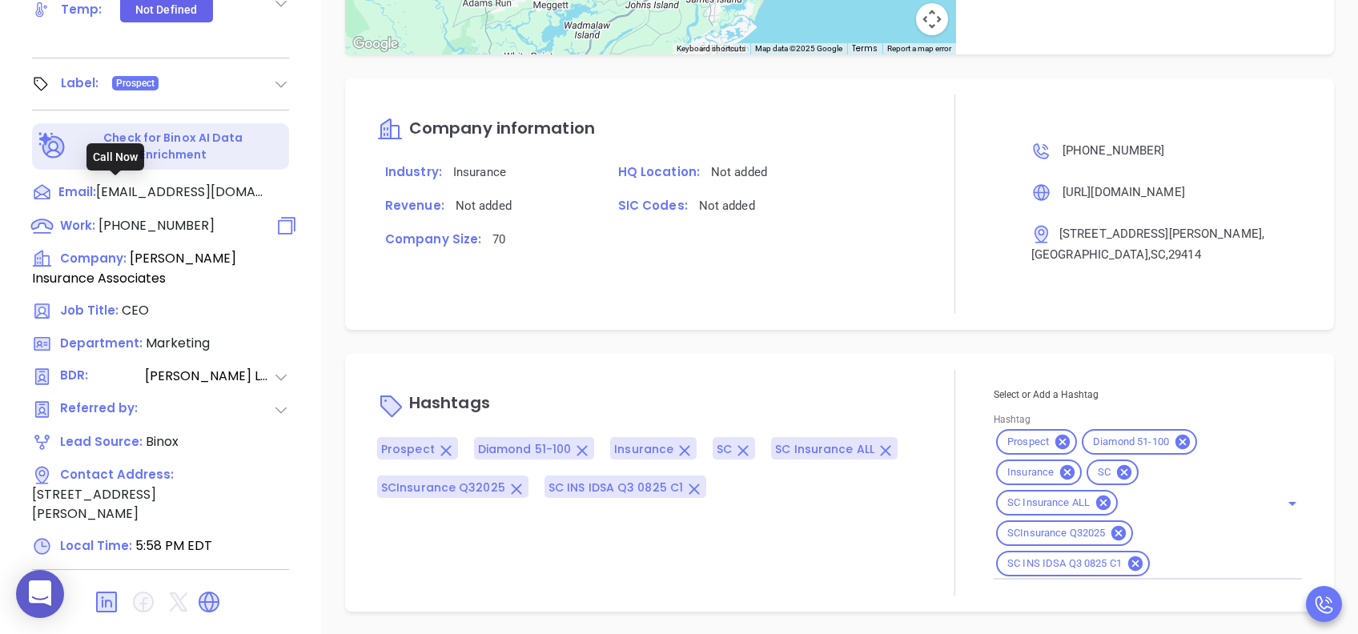
click at [128, 216] on span "(843) 725-4900" at bounding box center [156, 225] width 116 height 18
type input "(843) 725-4900"
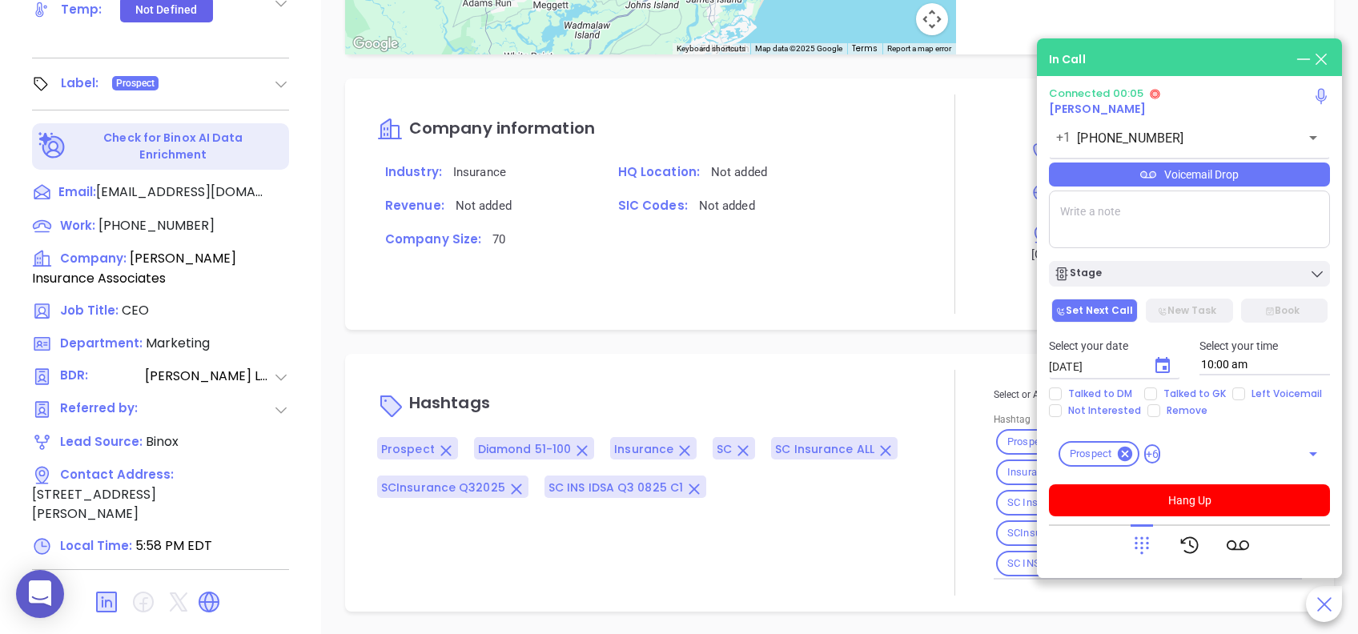
click at [1239, 183] on div "Voicemail Drop" at bounding box center [1189, 175] width 281 height 24
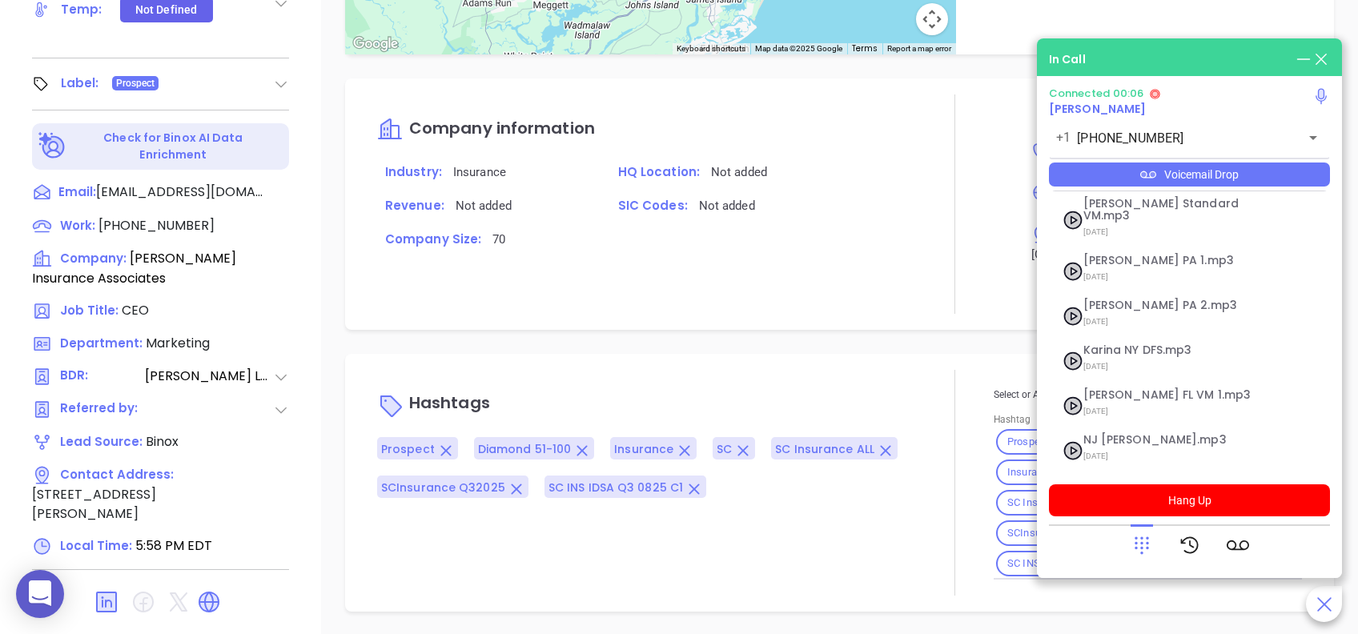
scroll to position [174, 0]
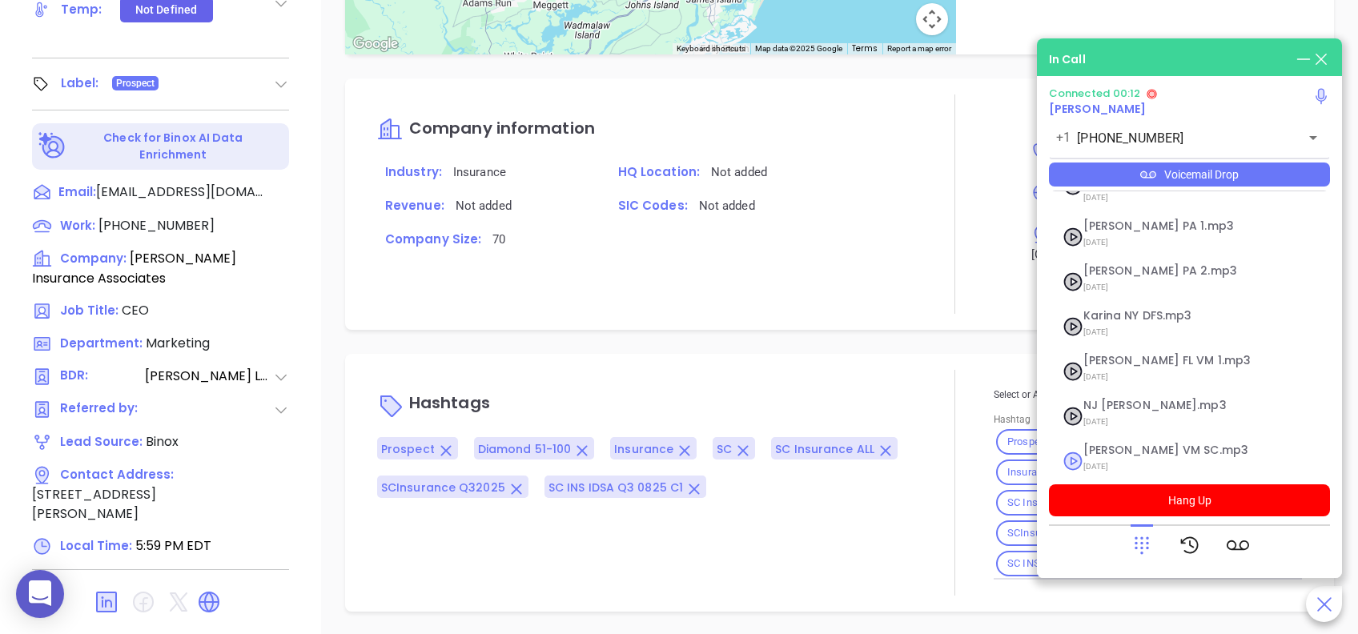
click at [1128, 444] on span "Lucy VM SC.mp3" at bounding box center [1169, 450] width 173 height 12
checkbox input "true"
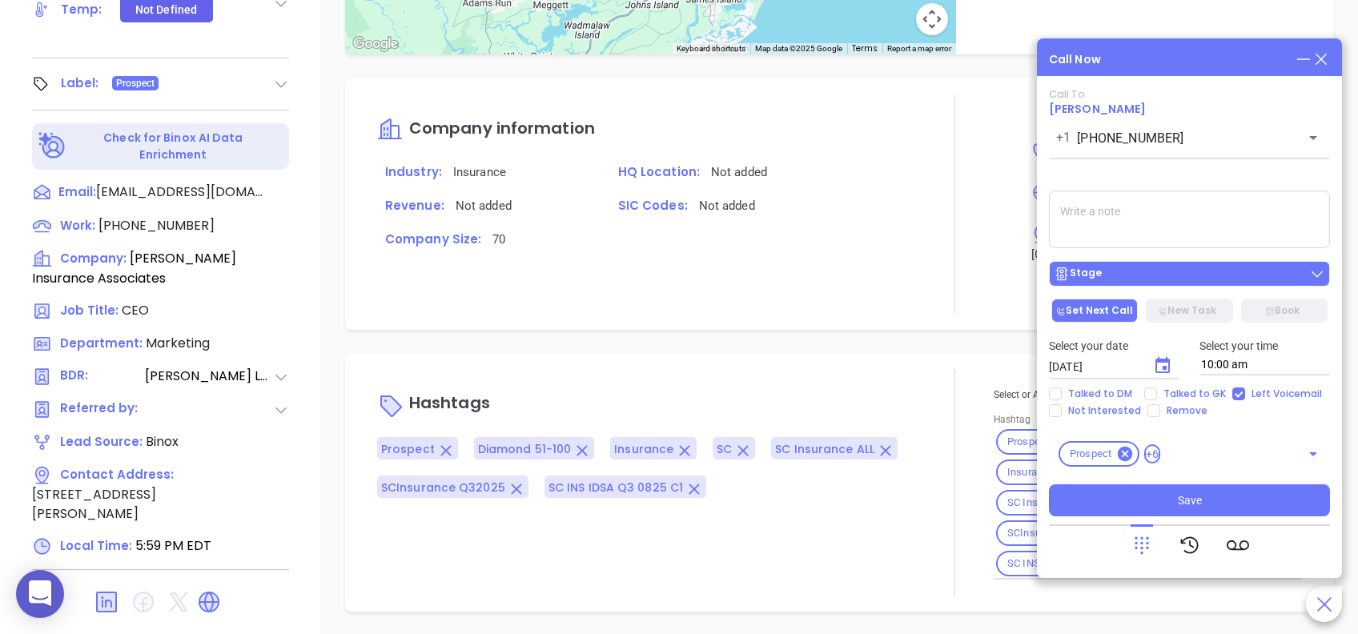
click at [1122, 280] on div "Stage" at bounding box center [1189, 274] width 271 height 16
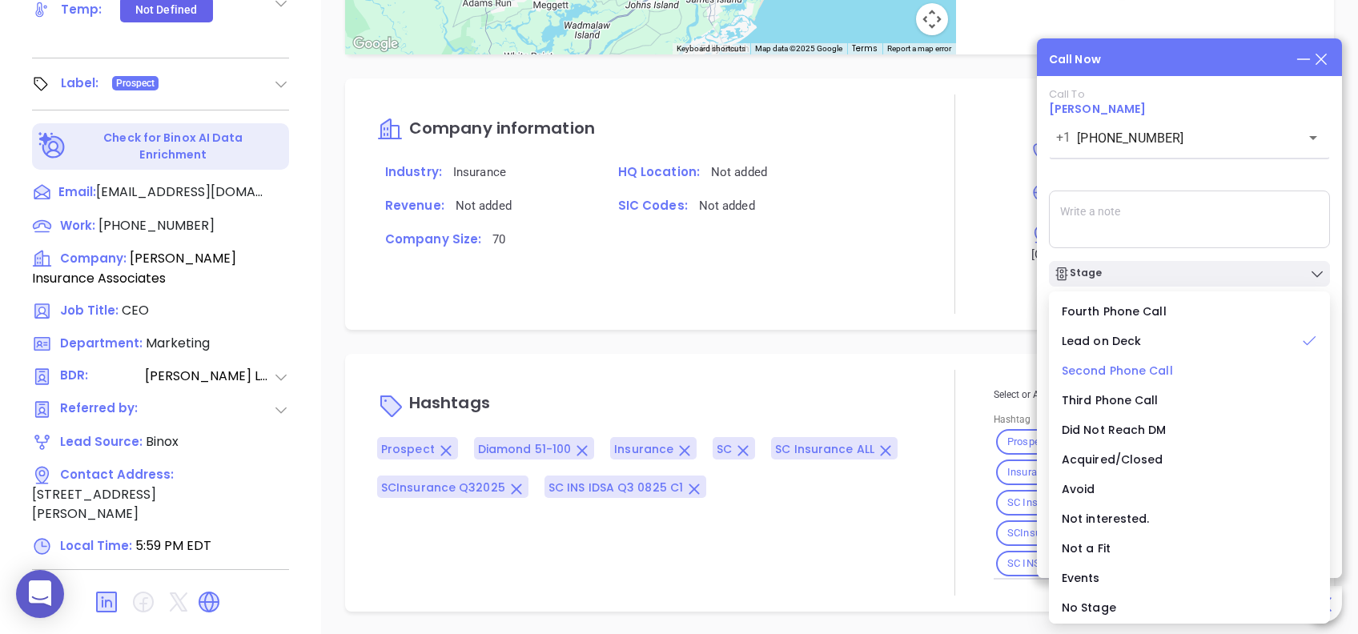
click at [1121, 367] on span "Second Phone Call" at bounding box center [1117, 371] width 111 height 16
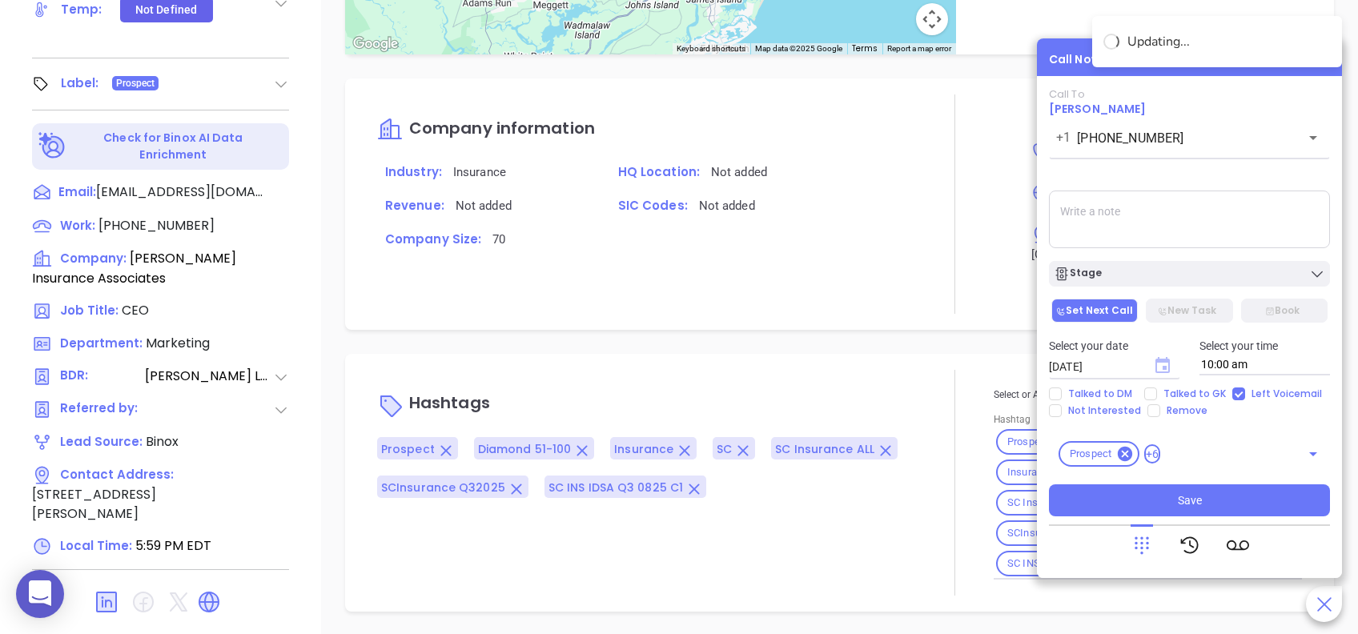
click at [1164, 361] on icon "Choose date, selected date is Aug 12, 2025" at bounding box center [1162, 365] width 14 height 16
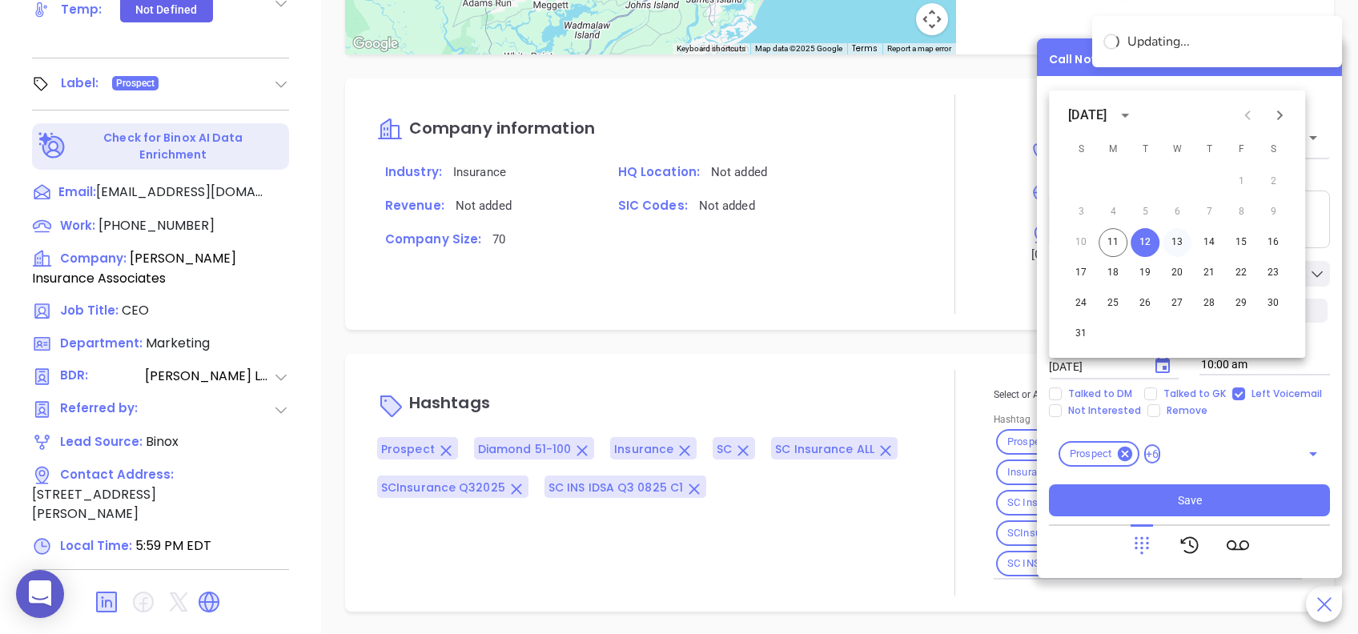
click at [1180, 243] on button "13" at bounding box center [1177, 242] width 29 height 29
type input "[DATE]"
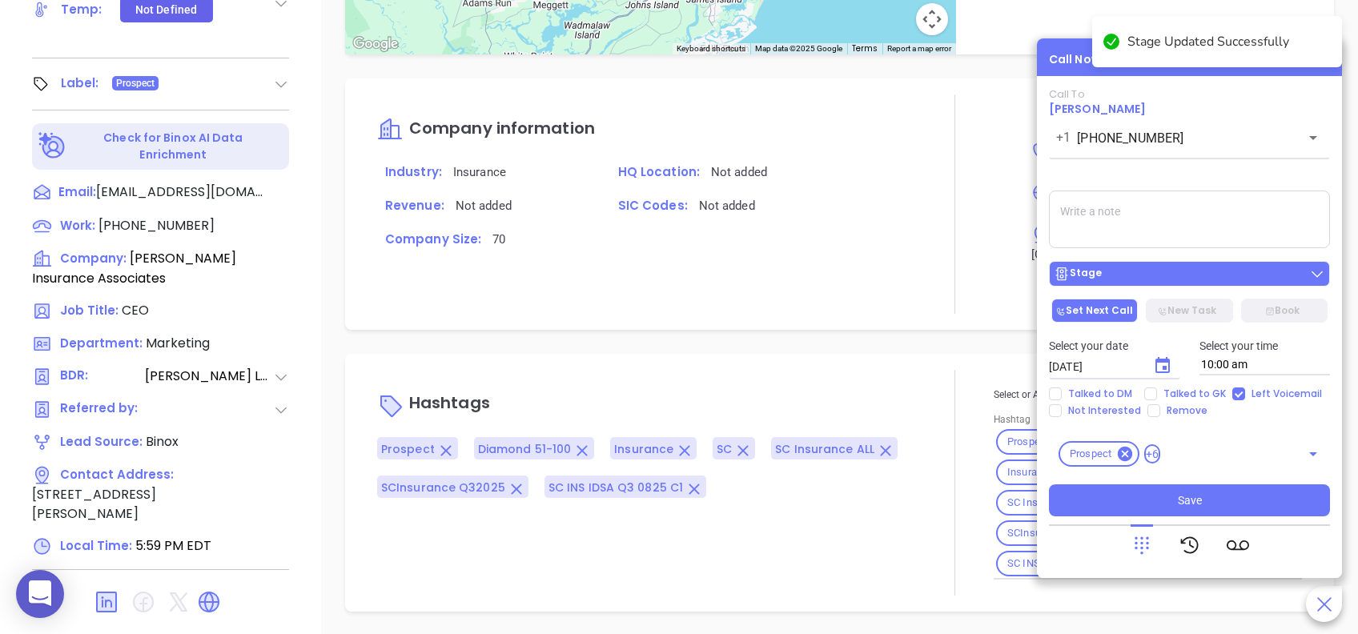
click at [1137, 269] on div "Stage" at bounding box center [1189, 274] width 271 height 16
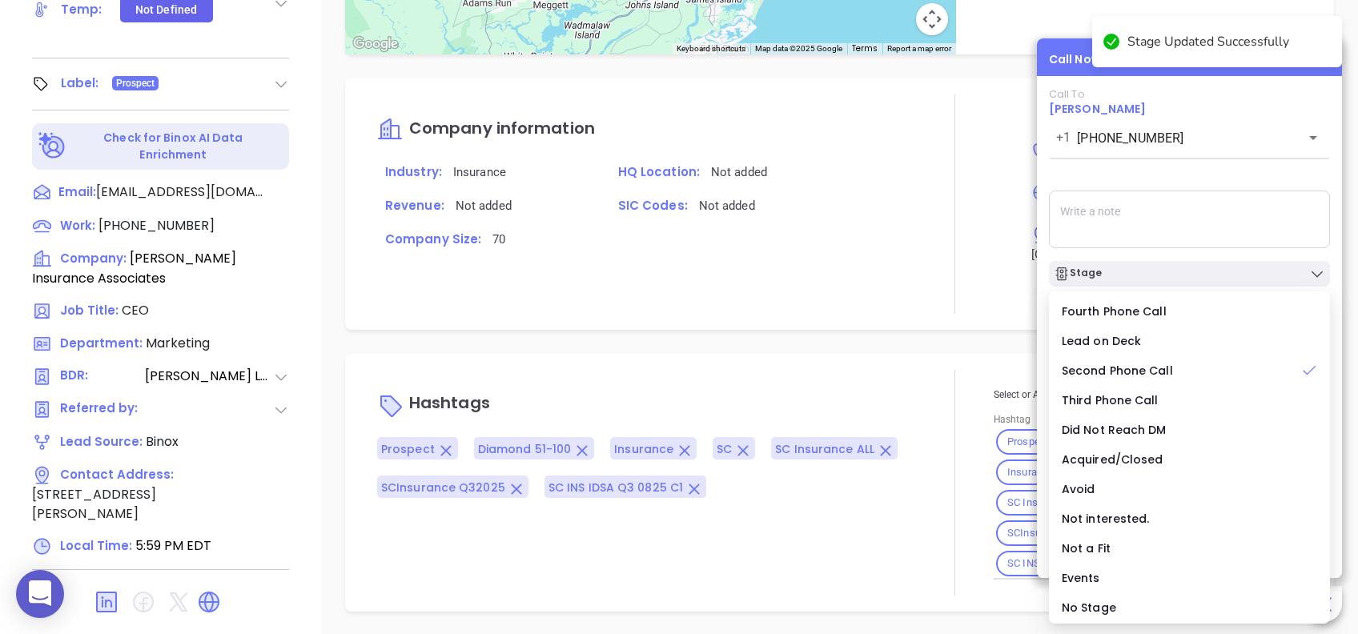
click at [1188, 175] on div "Call To Julius Anderson +1 (843) 725-4900 ​ Voicemail Drop Stage Set Next Call …" at bounding box center [1189, 302] width 281 height 428
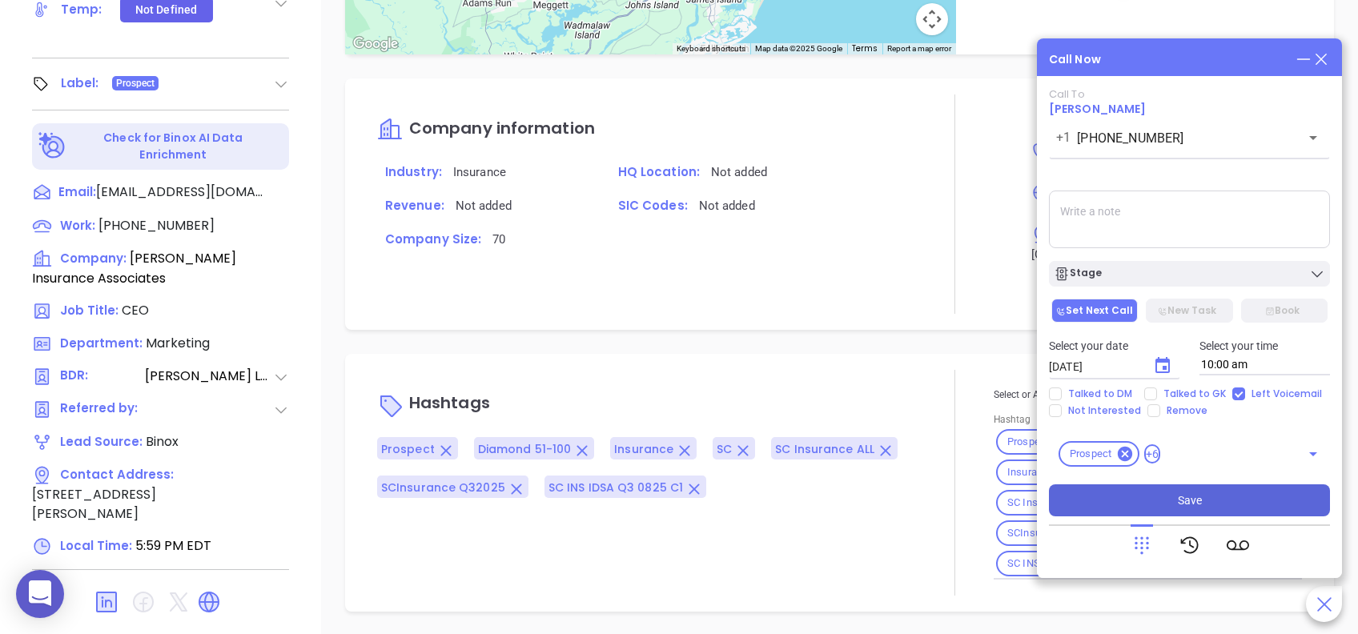
click at [1243, 491] on button "Save" at bounding box center [1189, 500] width 281 height 32
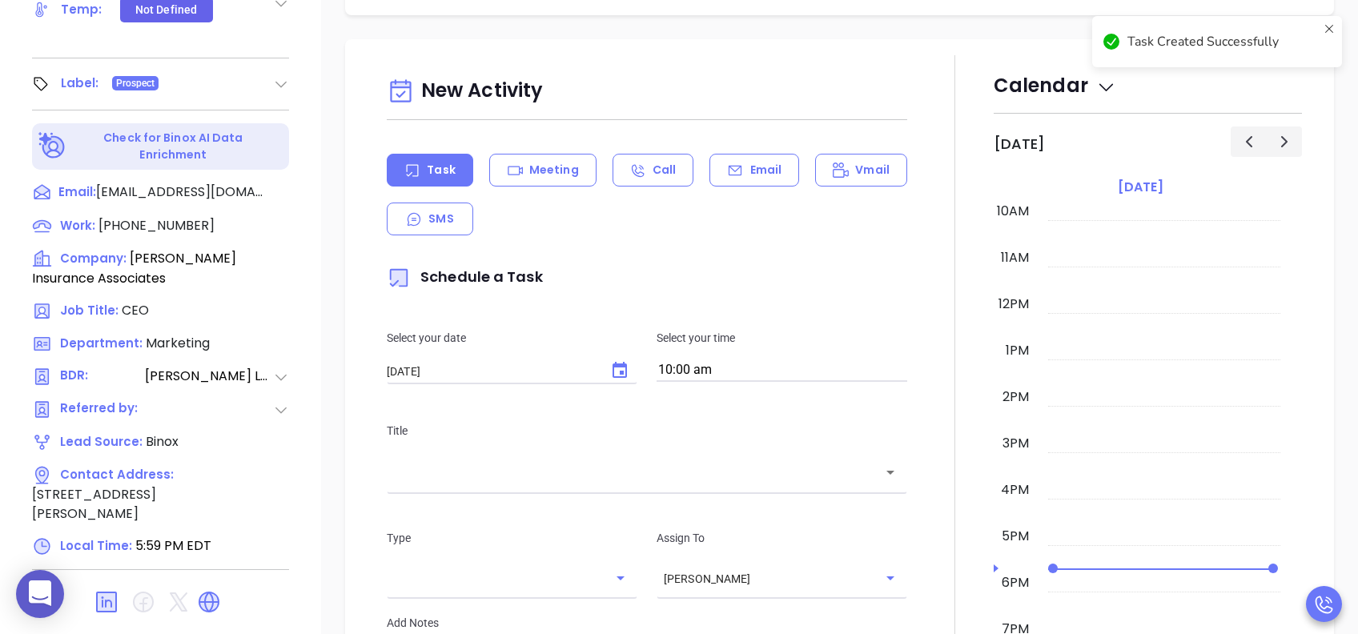
scroll to position [0, 0]
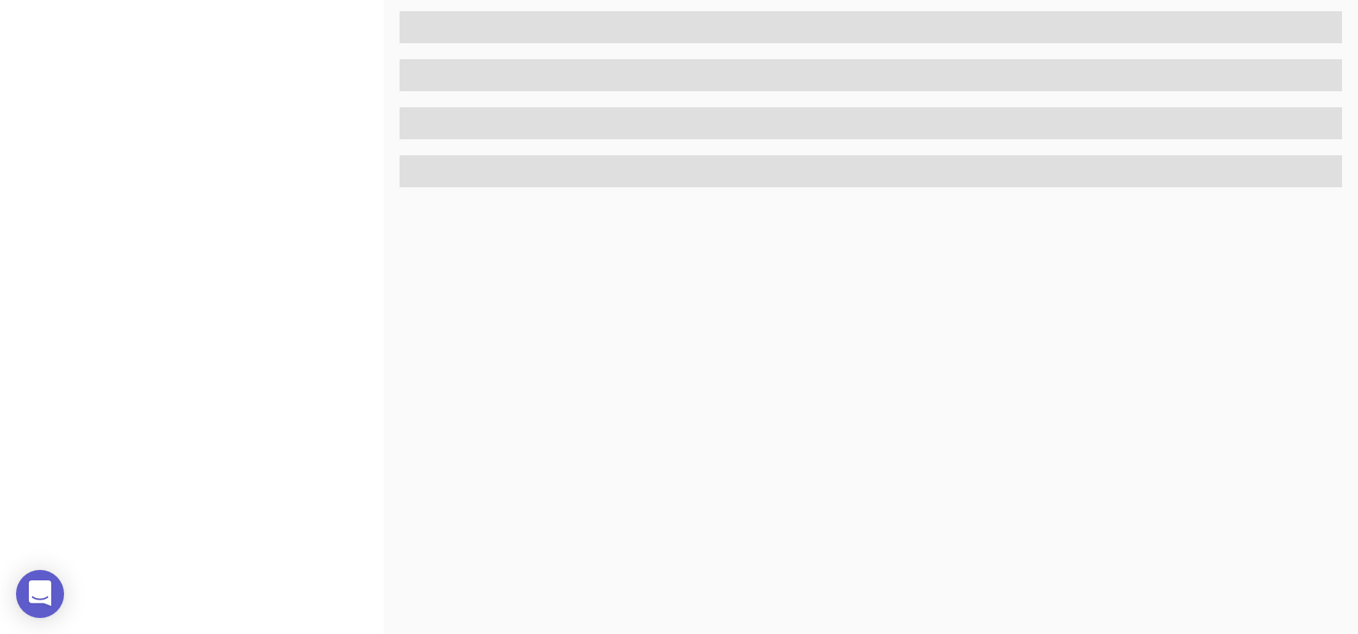
scroll to position [705, 0]
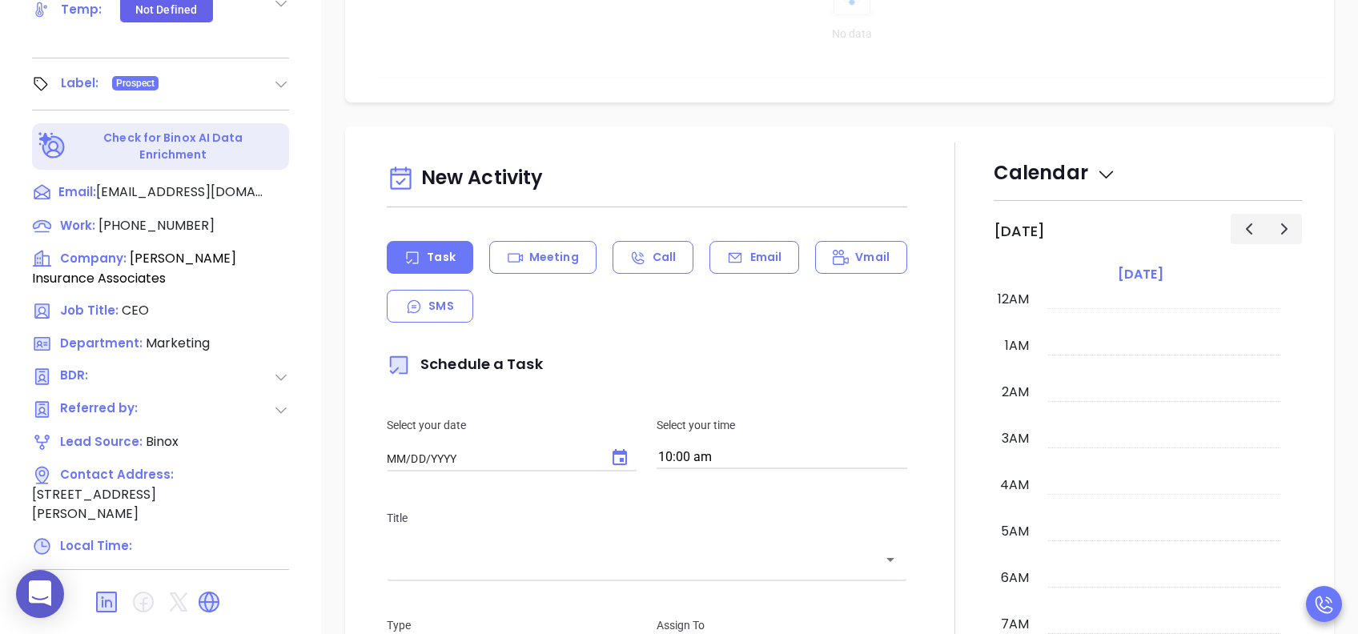
type input "[DATE]"
type input "[PERSON_NAME]"
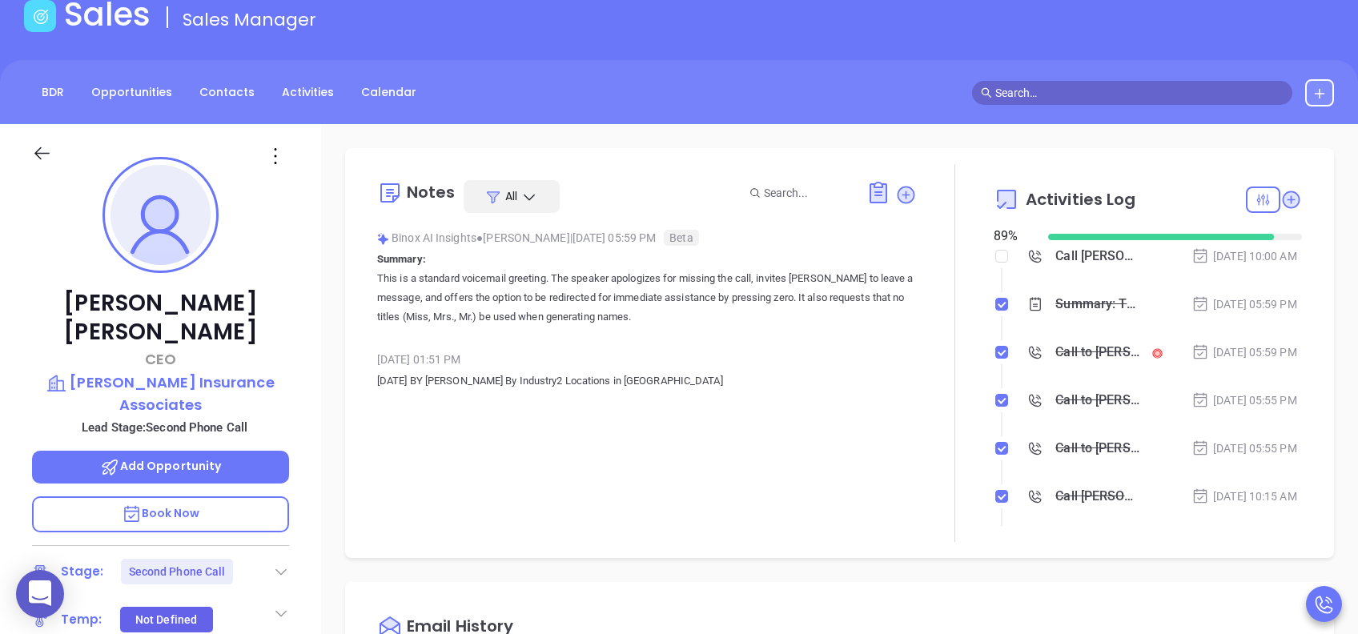
scroll to position [0, 0]
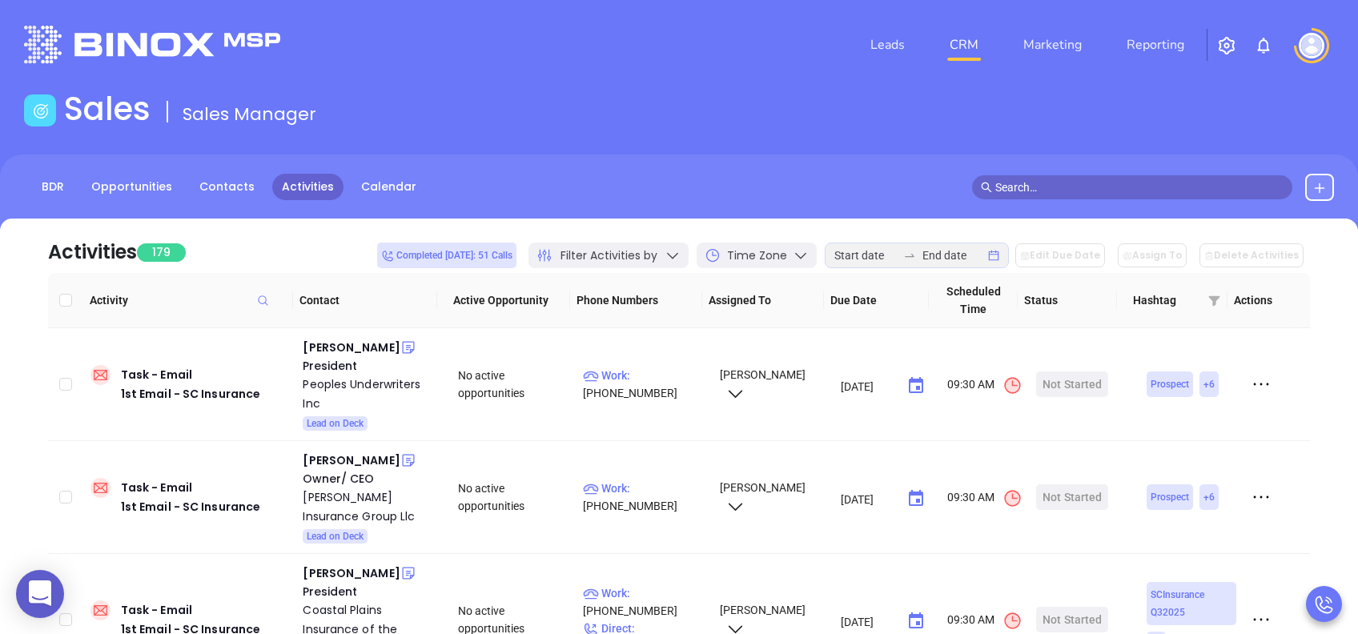
click at [681, 250] on icon at bounding box center [673, 255] width 16 height 16
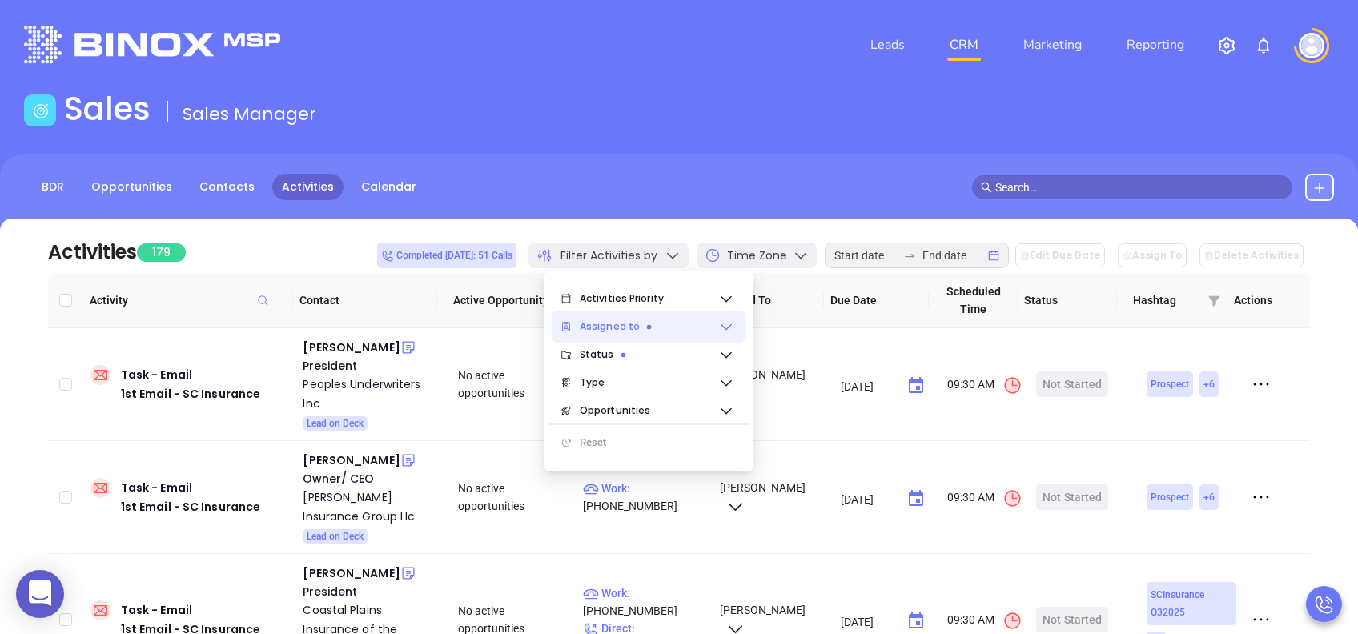
click at [644, 322] on span "Assigned to" at bounding box center [649, 327] width 139 height 32
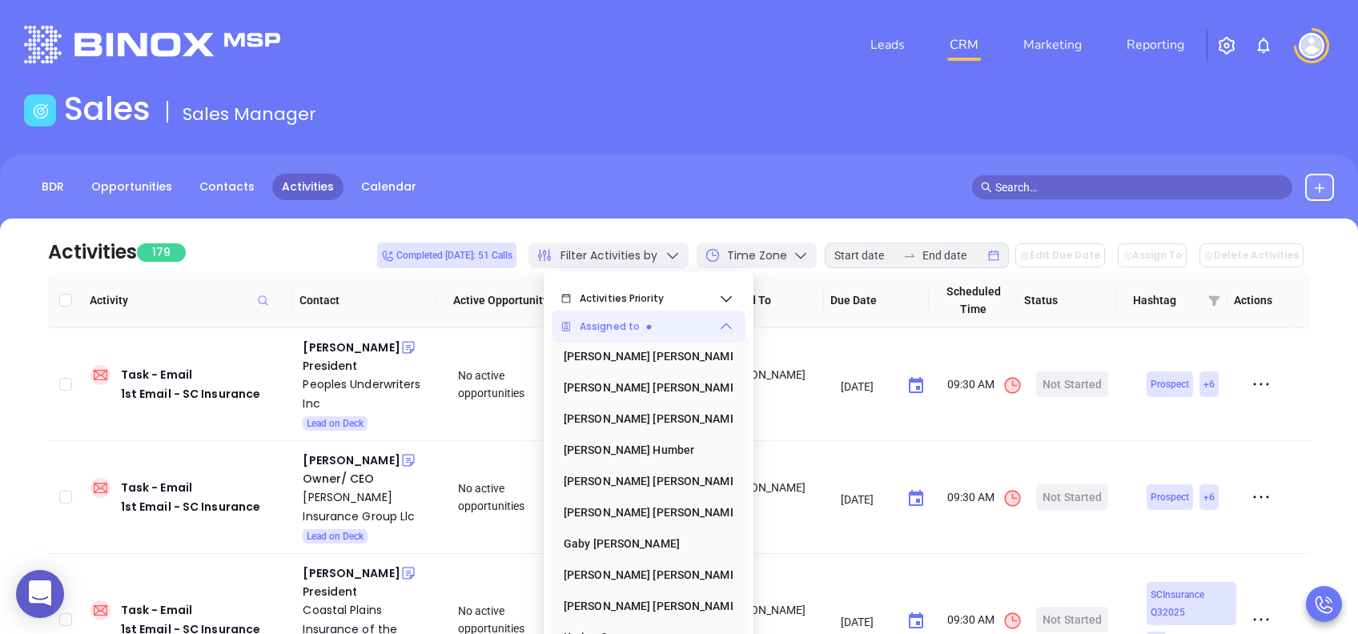
click at [619, 319] on span "Assigned to" at bounding box center [649, 327] width 139 height 32
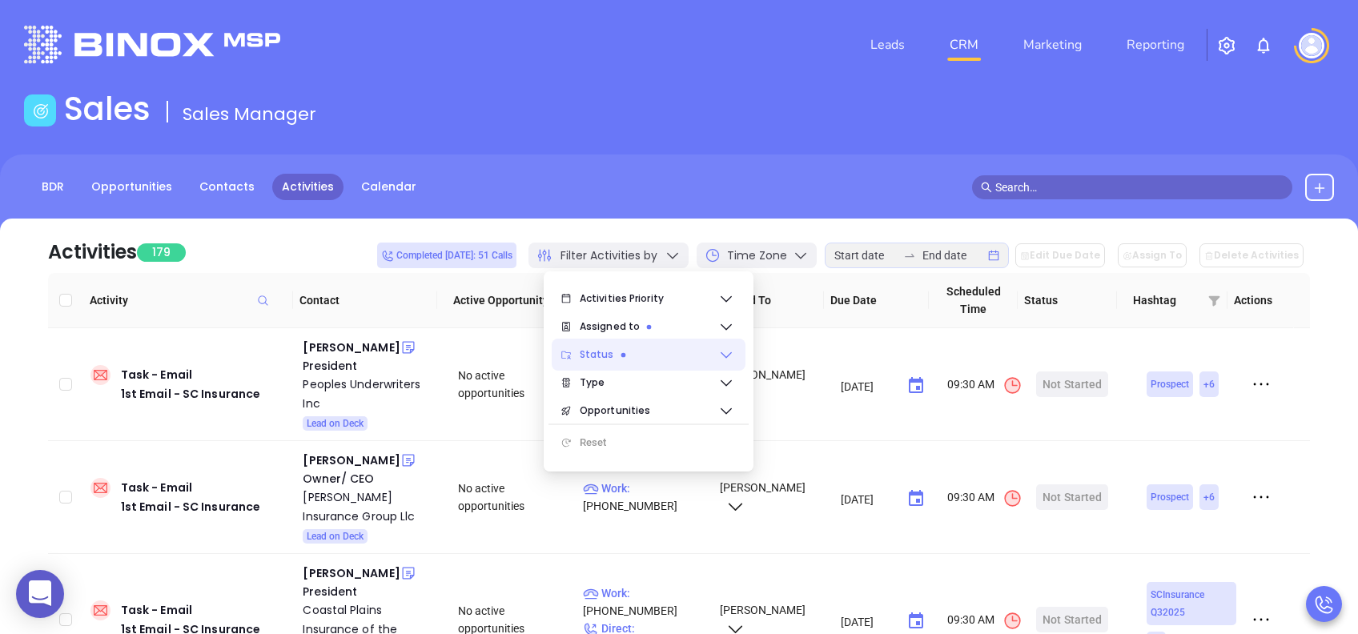
click at [619, 362] on span "Status" at bounding box center [649, 355] width 139 height 32
click at [635, 352] on span "Status" at bounding box center [649, 355] width 139 height 32
click at [636, 387] on span "Type" at bounding box center [649, 383] width 139 height 32
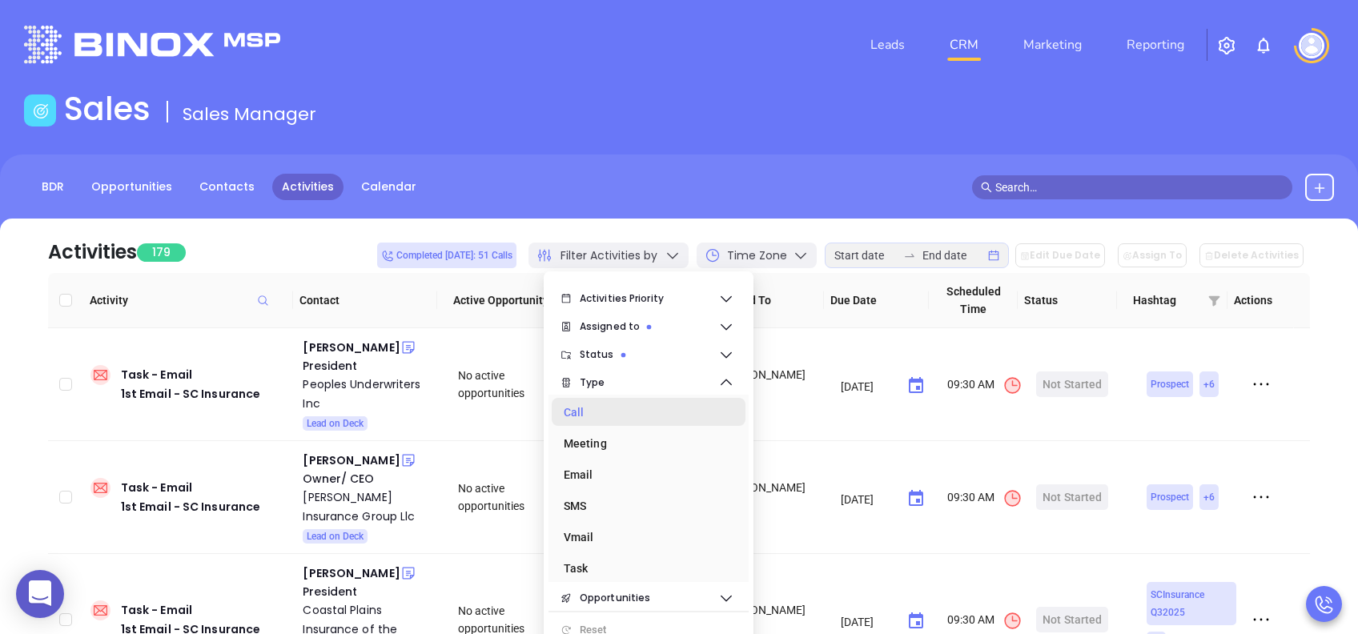
click at [585, 416] on div "Call" at bounding box center [644, 412] width 160 height 32
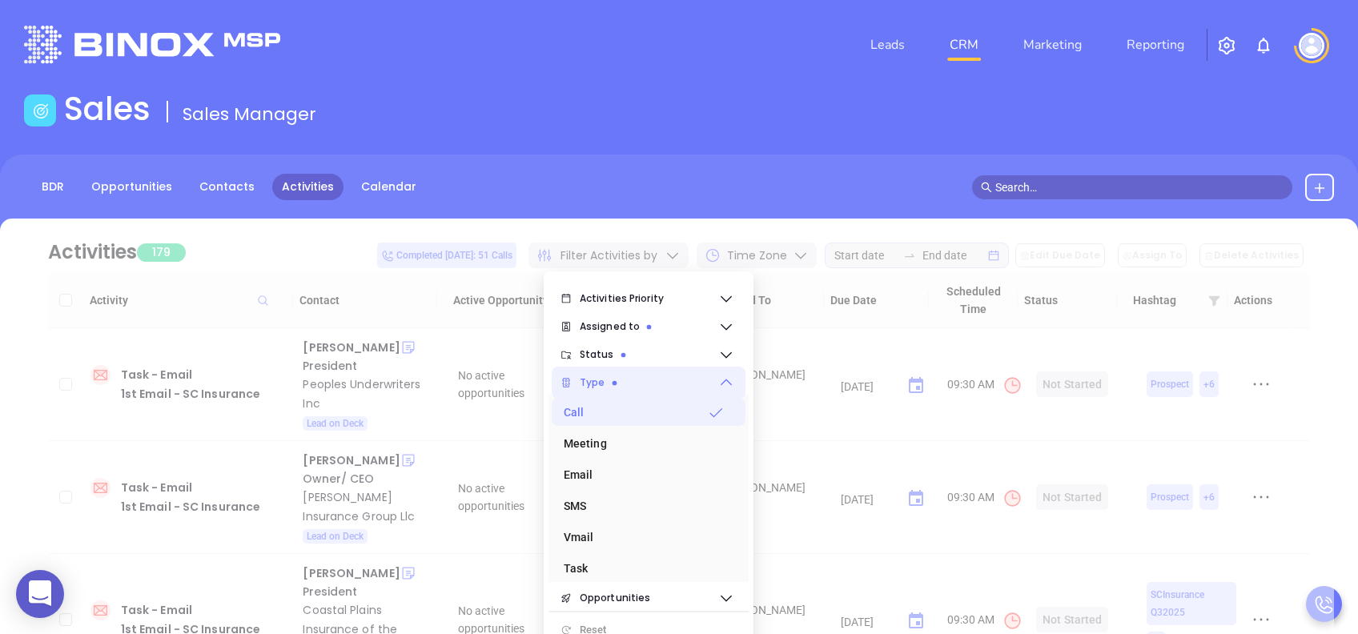
click at [609, 388] on span "Type" at bounding box center [649, 383] width 139 height 32
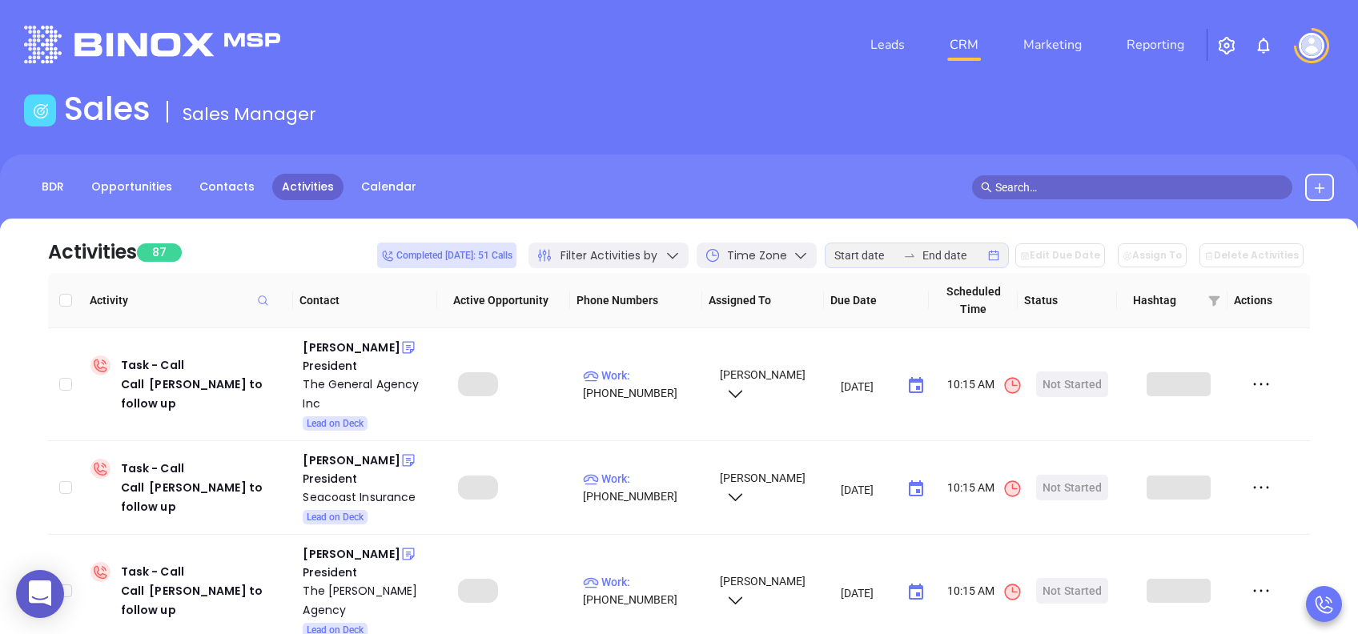
click at [663, 160] on div "BDR Opportunities Contacts Activities Calendar" at bounding box center [679, 195] width 1358 height 80
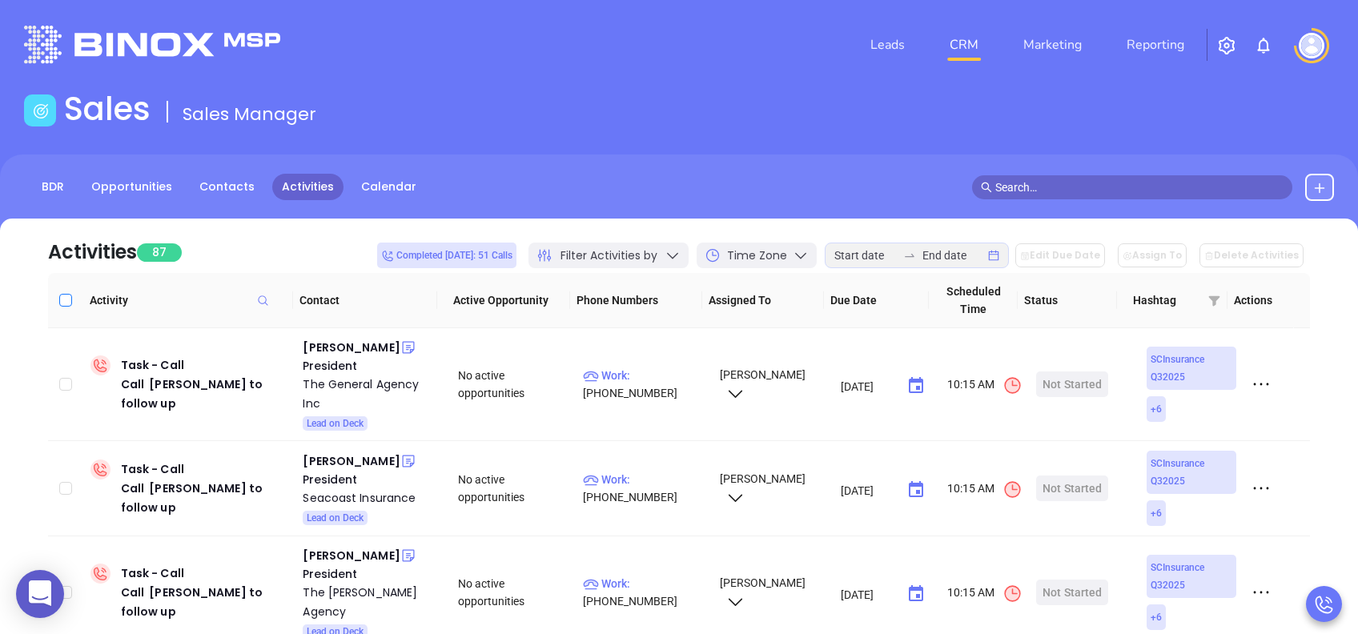
click at [64, 300] on input "Select all" at bounding box center [65, 300] width 13 height 13
checkbox input "true"
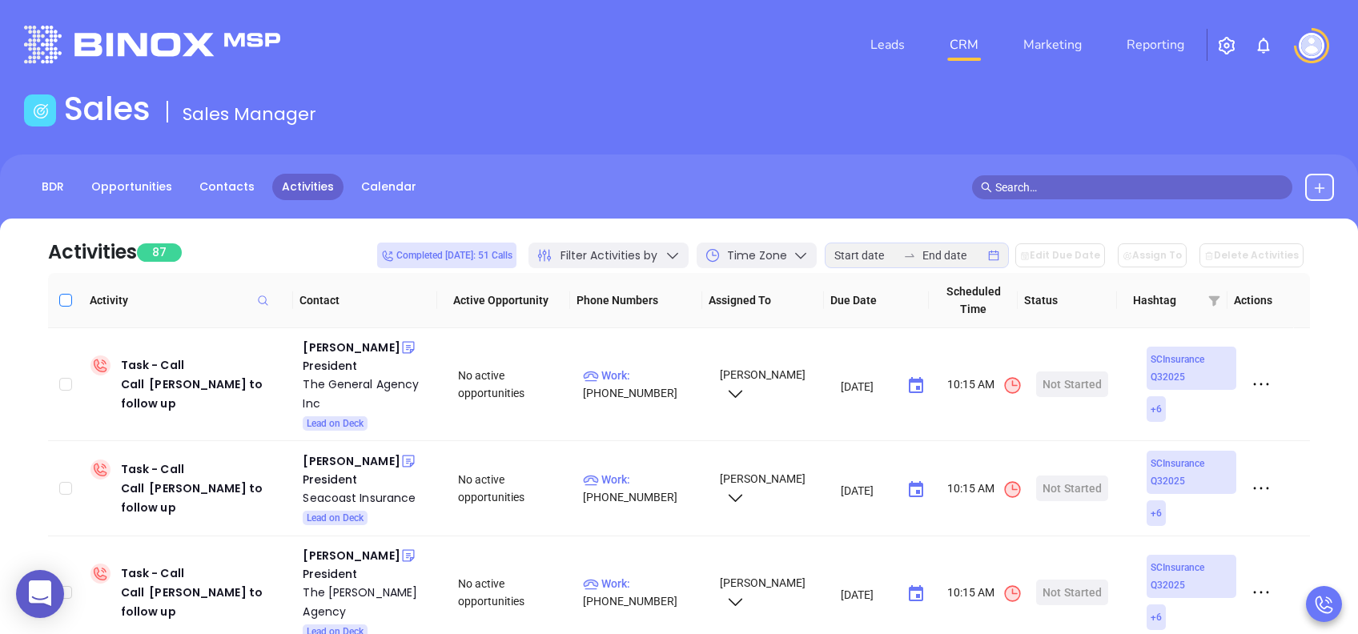
checkbox input "true"
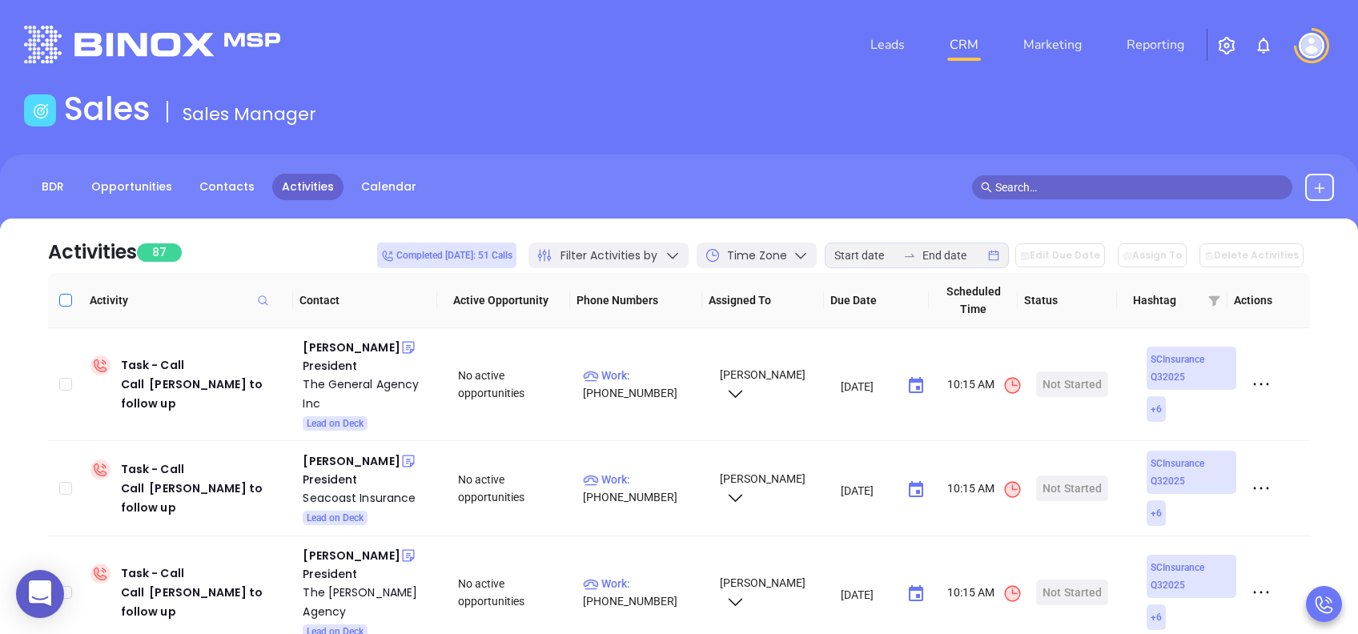
checkbox input "true"
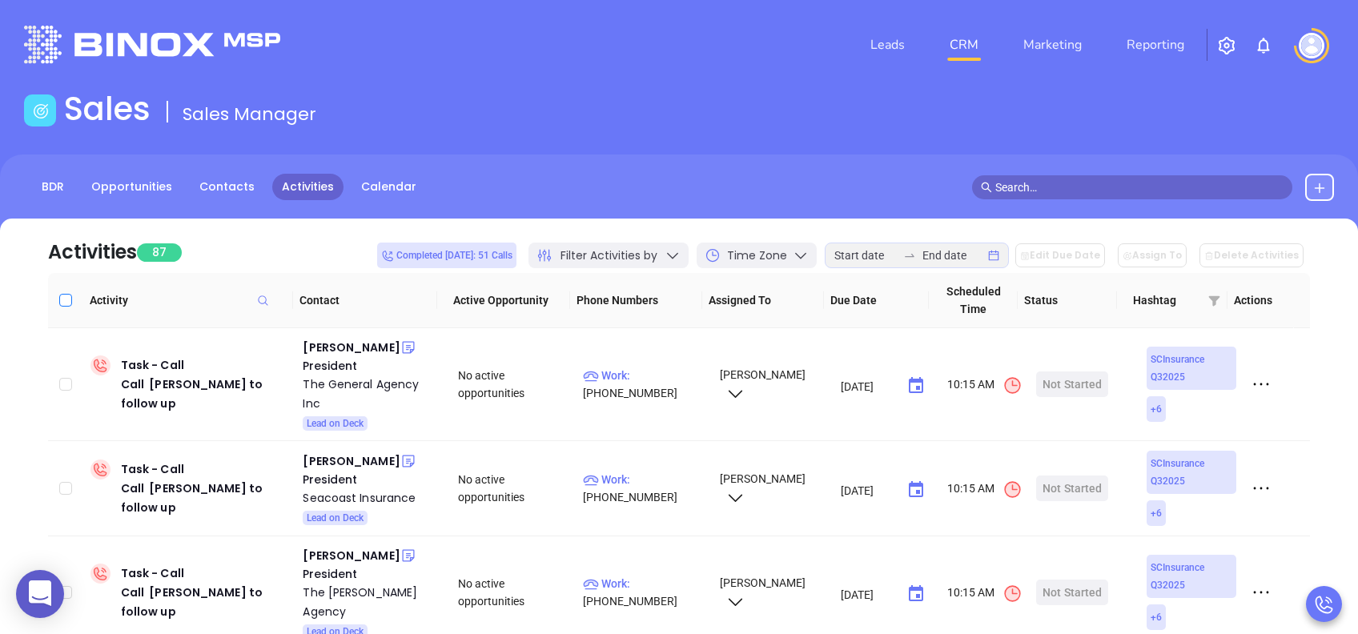
checkbox input "true"
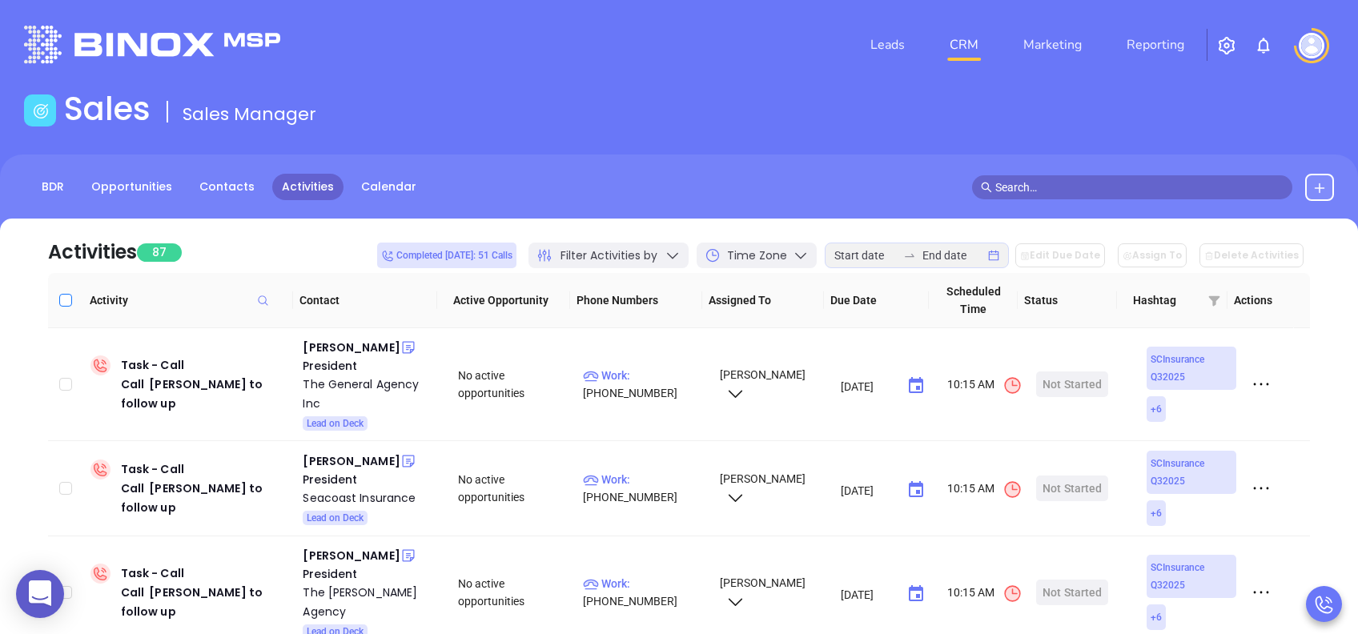
checkbox input "true"
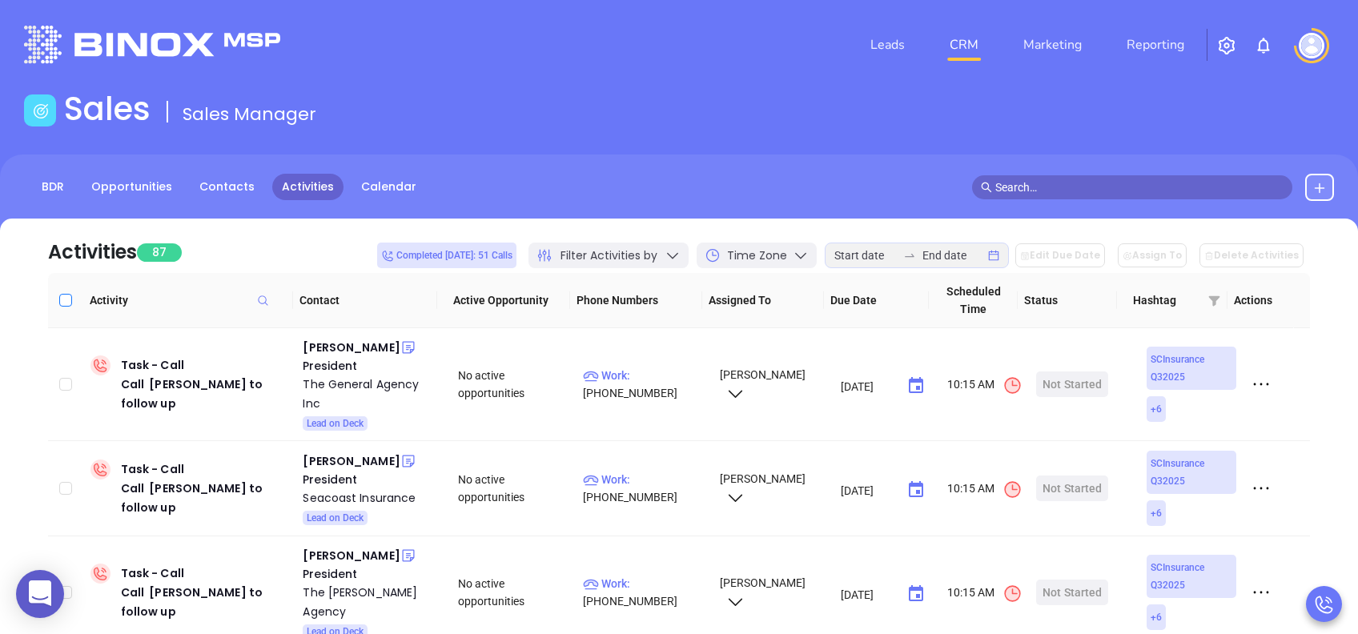
checkbox input "true"
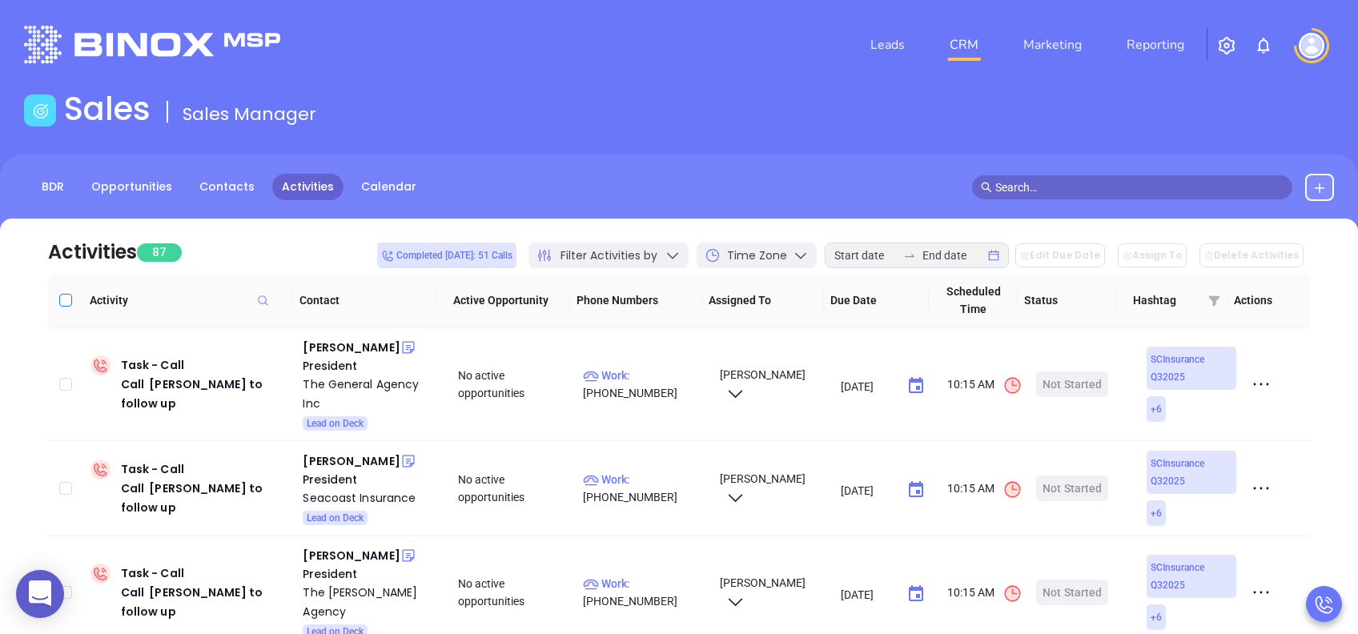
checkbox input "true"
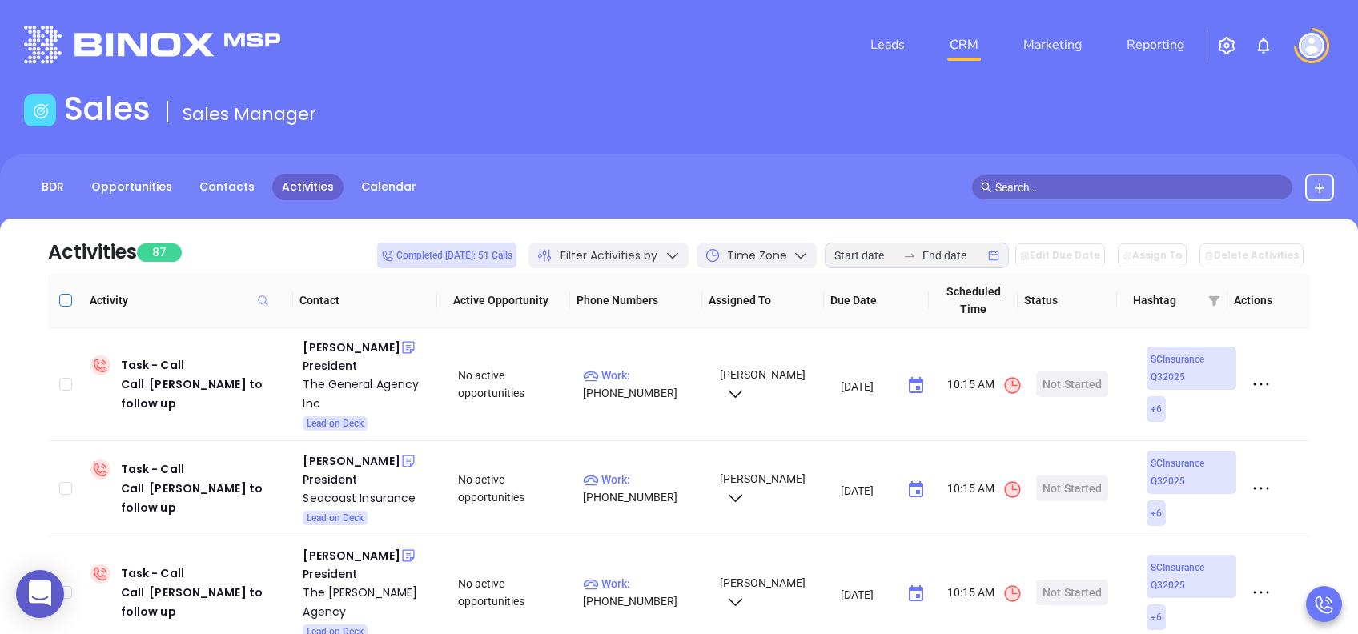
checkbox input "true"
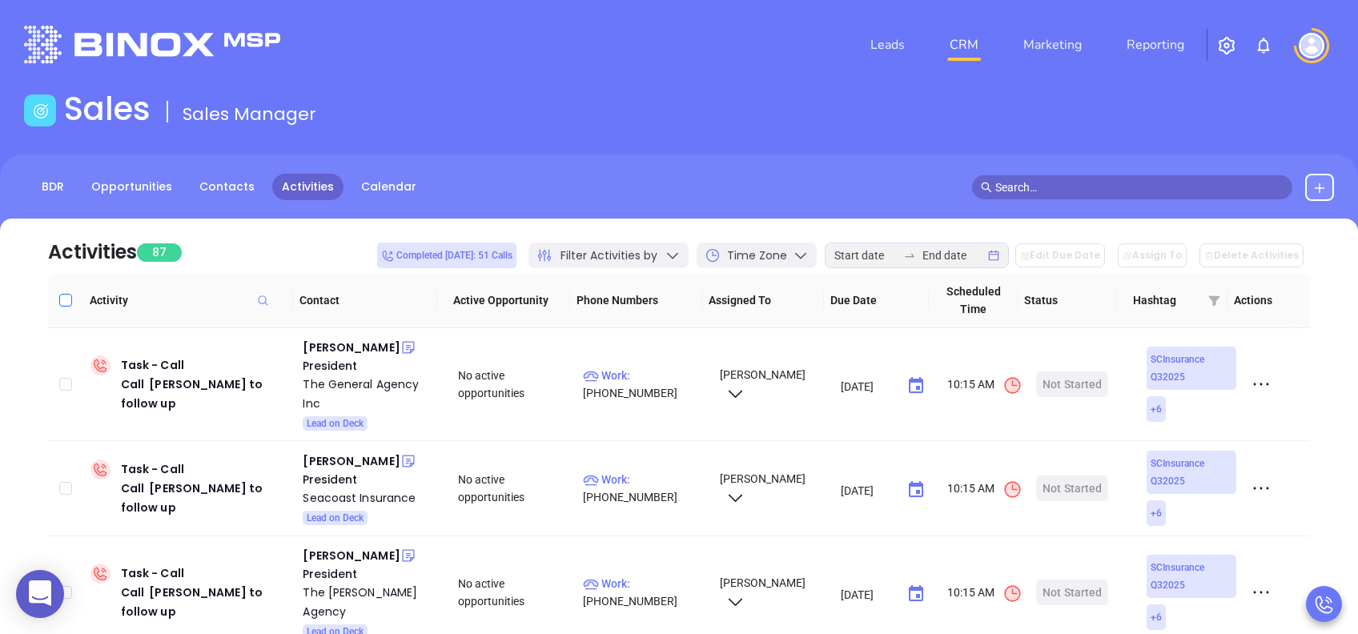
checkbox input "true"
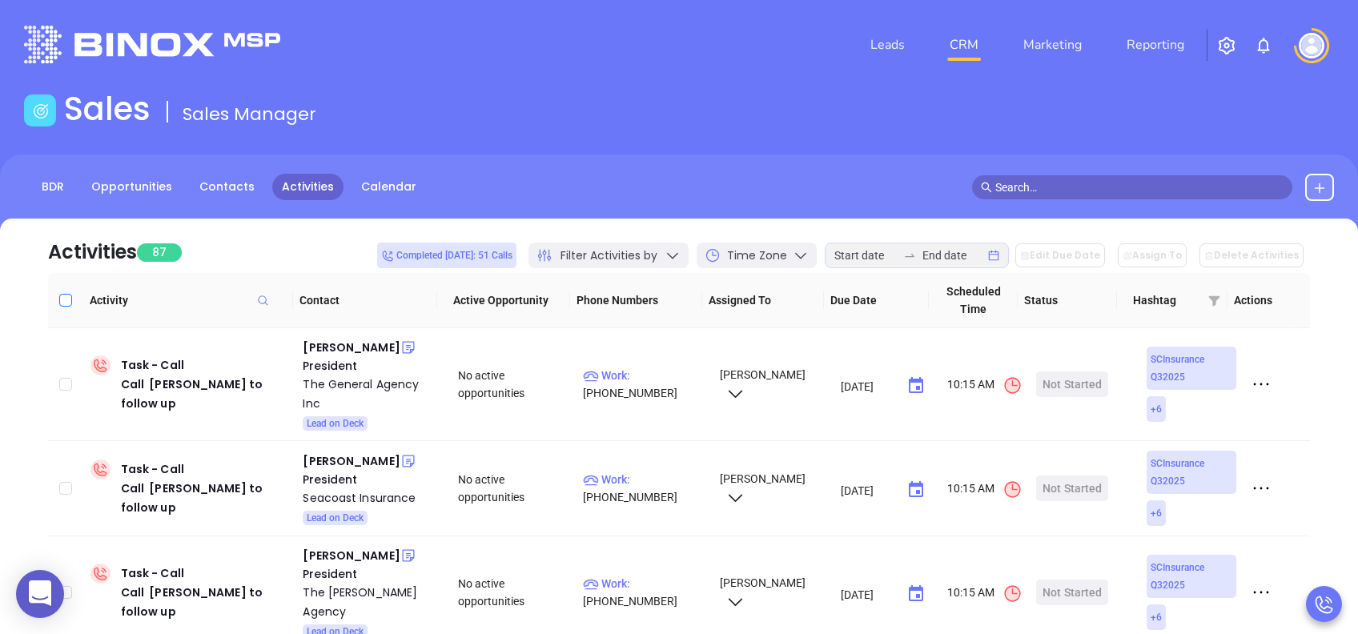
checkbox input "true"
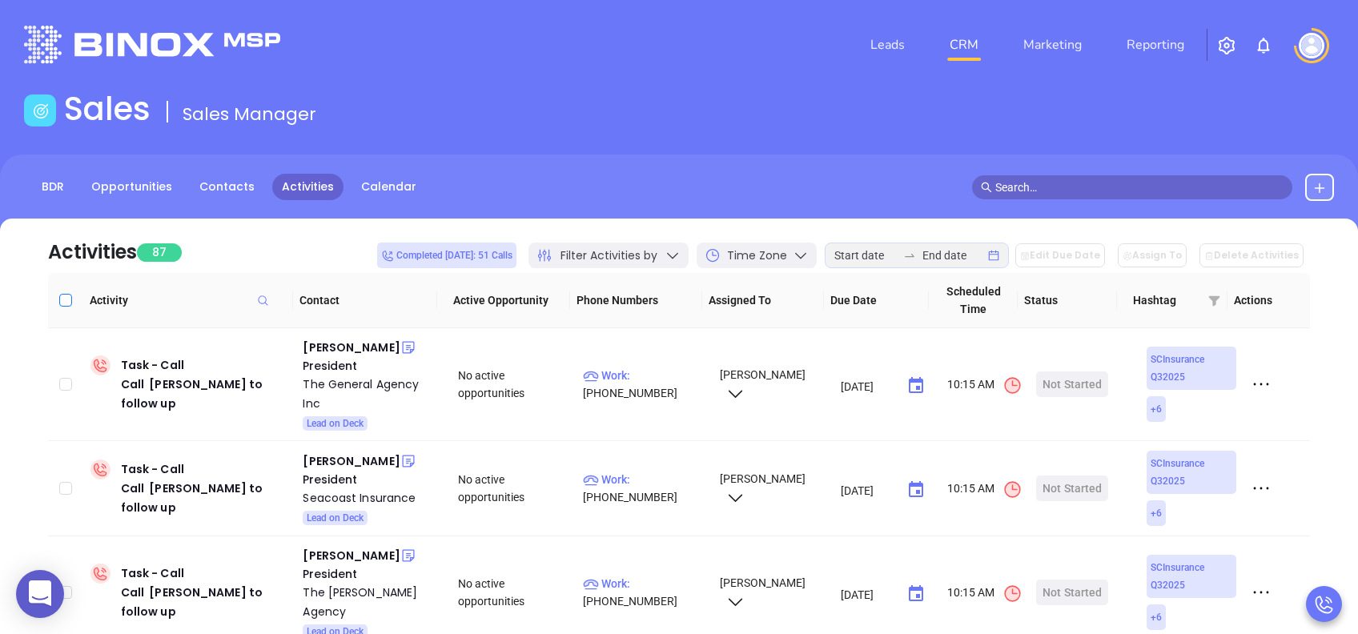
checkbox input "true"
click at [1064, 256] on button "Edit Due Date" at bounding box center [1060, 255] width 90 height 24
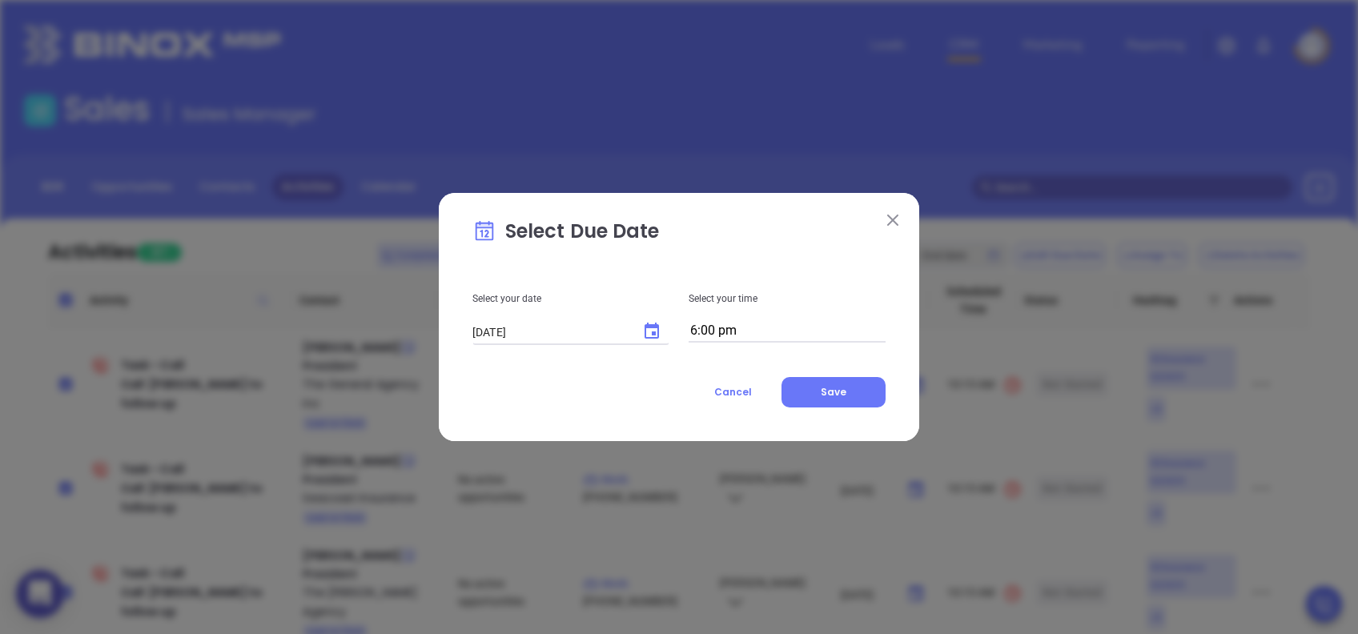
click at [650, 334] on icon "Choose date, selected date is Aug 11, 2025" at bounding box center [651, 331] width 19 height 19
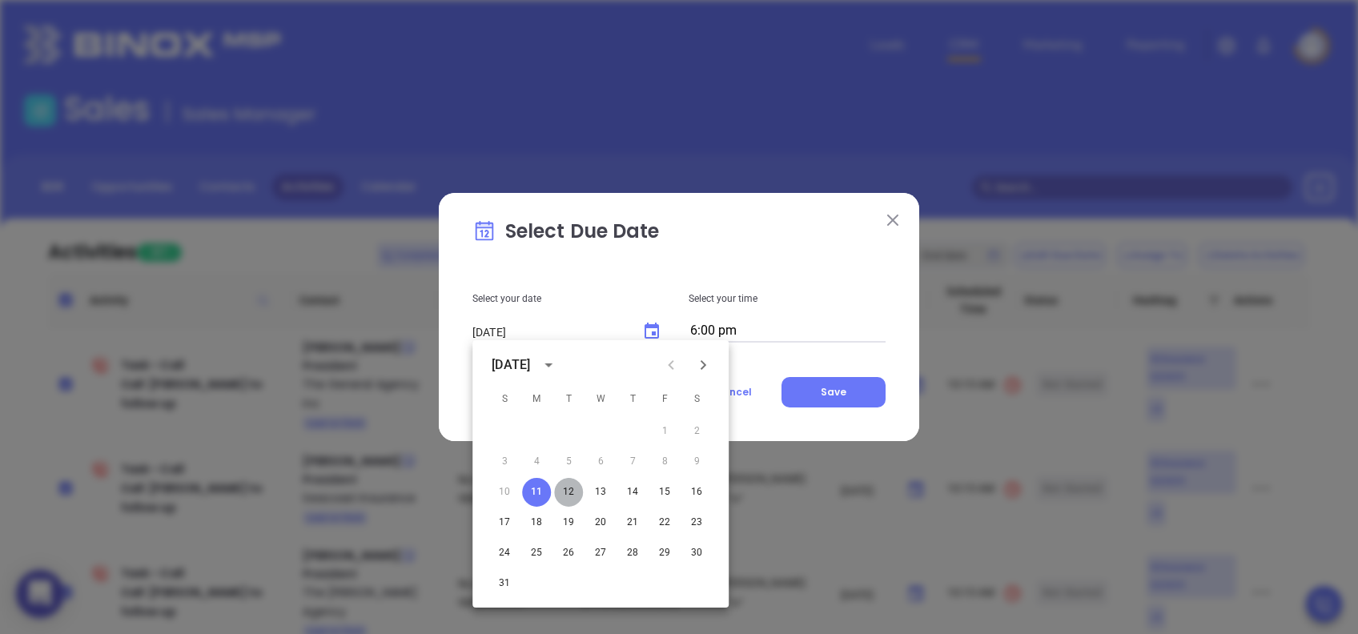
click at [567, 493] on button "12" at bounding box center [568, 492] width 29 height 29
type input "[DATE]"
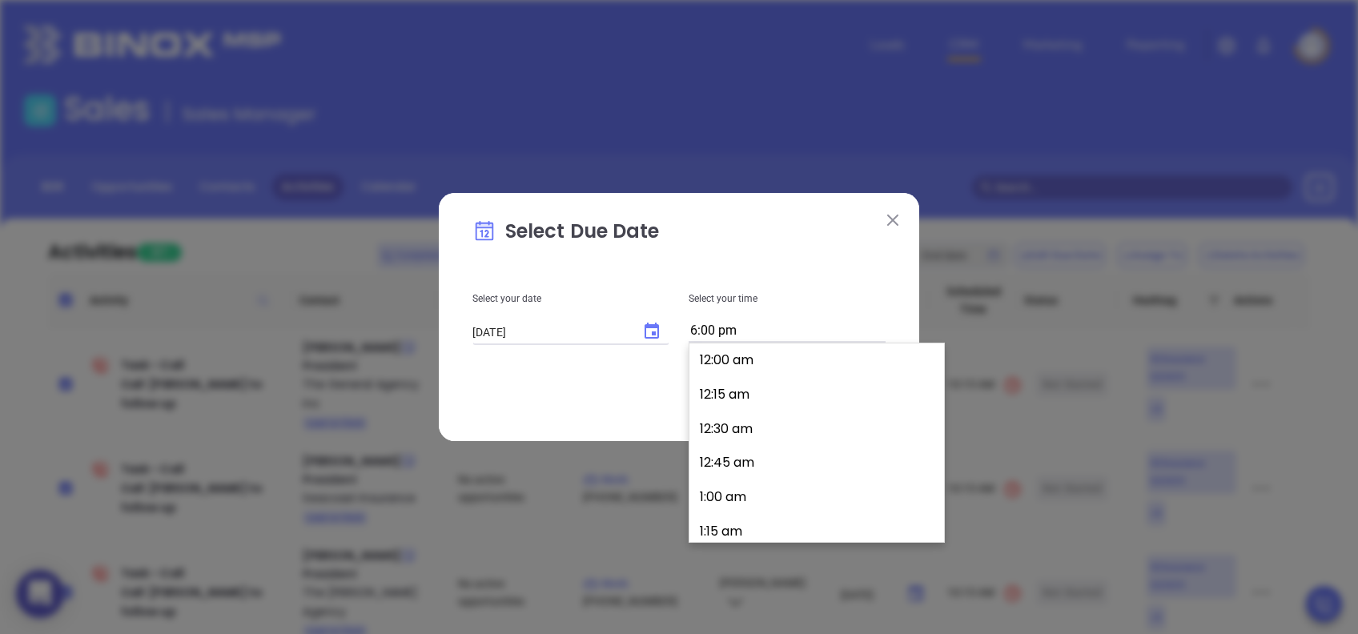
scroll to position [2445, 0]
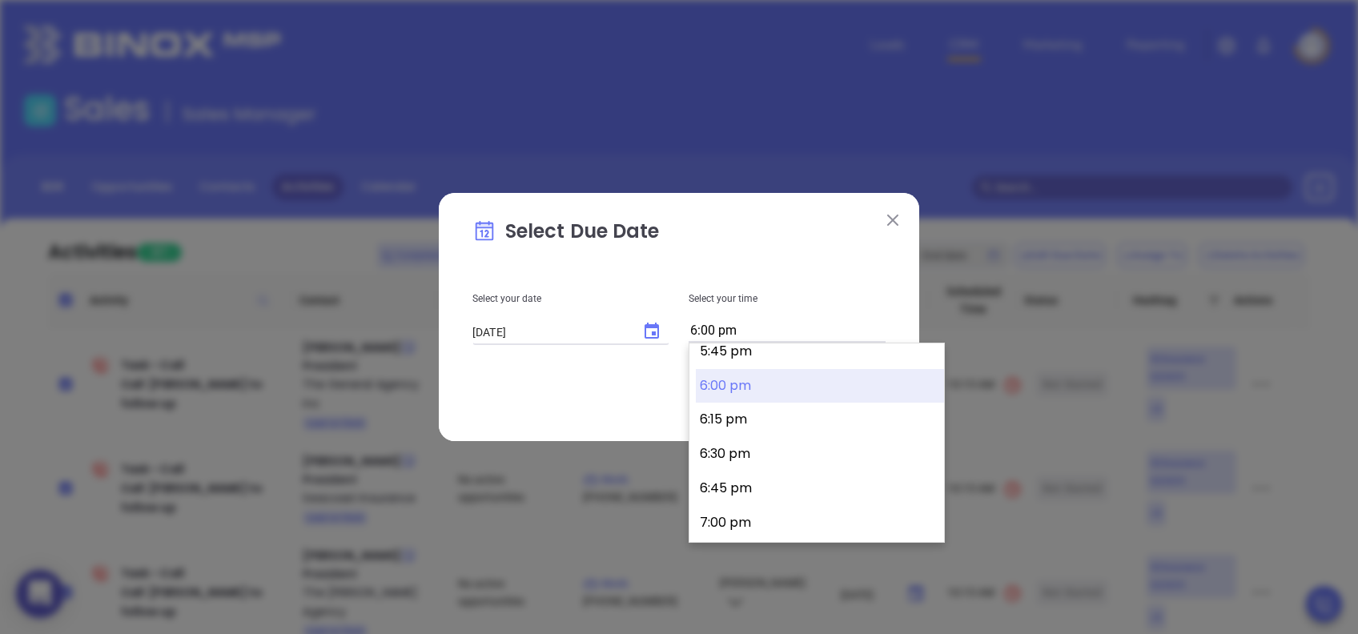
drag, startPoint x: 697, startPoint y: 328, endPoint x: 680, endPoint y: 330, distance: 16.9
click at [680, 330] on div "Select your time 6:00 pm" at bounding box center [787, 304] width 216 height 77
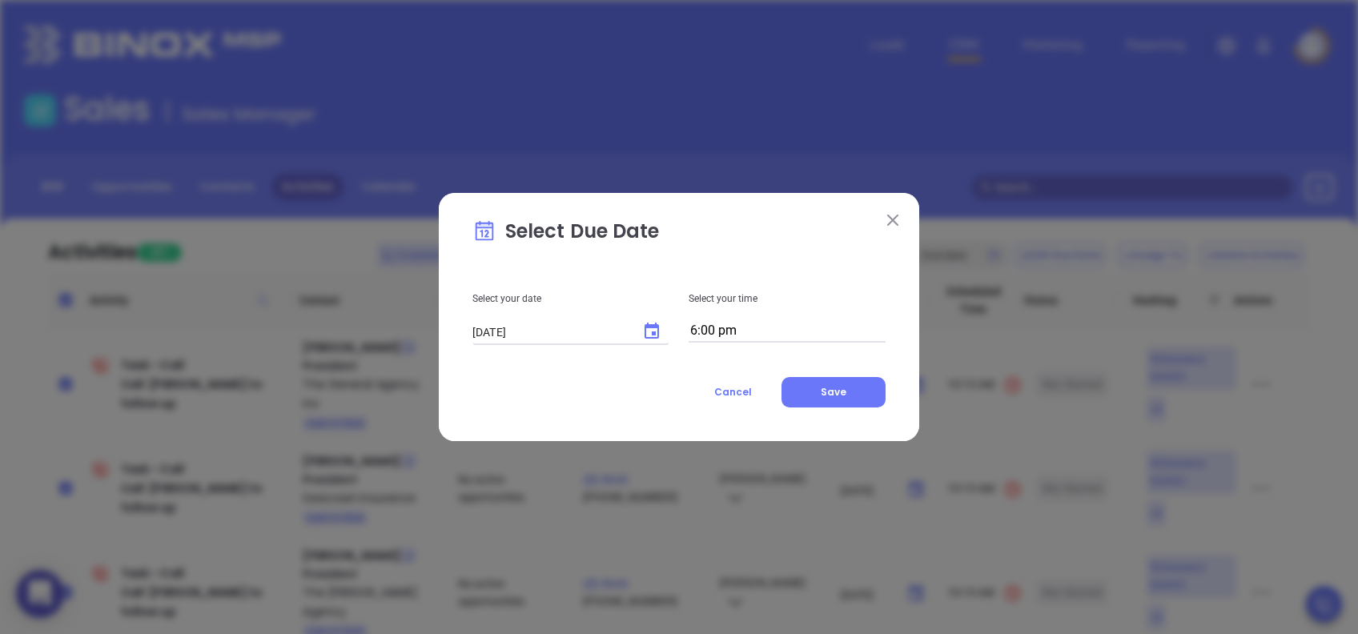
click at [705, 326] on input "6:00 pm" at bounding box center [787, 331] width 197 height 22
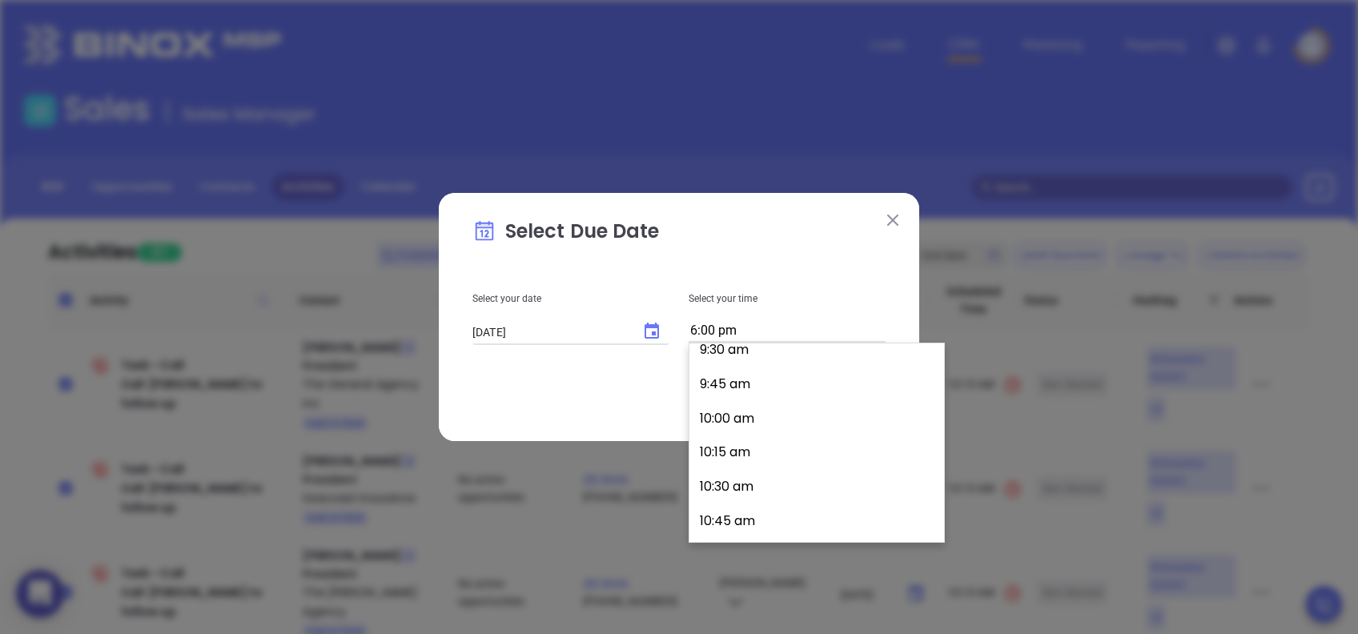
scroll to position [1281, 0]
click at [749, 394] on button "9:30 am" at bounding box center [820, 383] width 248 height 34
type input "9:30 am"
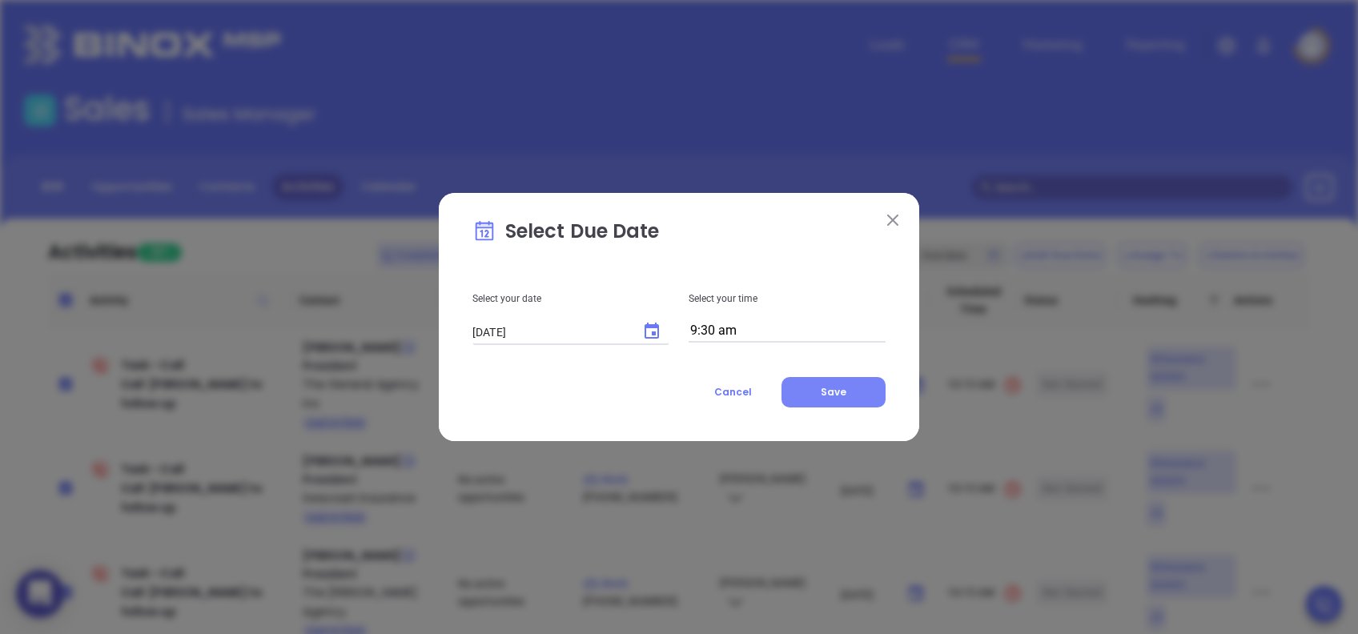
click at [861, 392] on button "Save" at bounding box center [833, 392] width 104 height 30
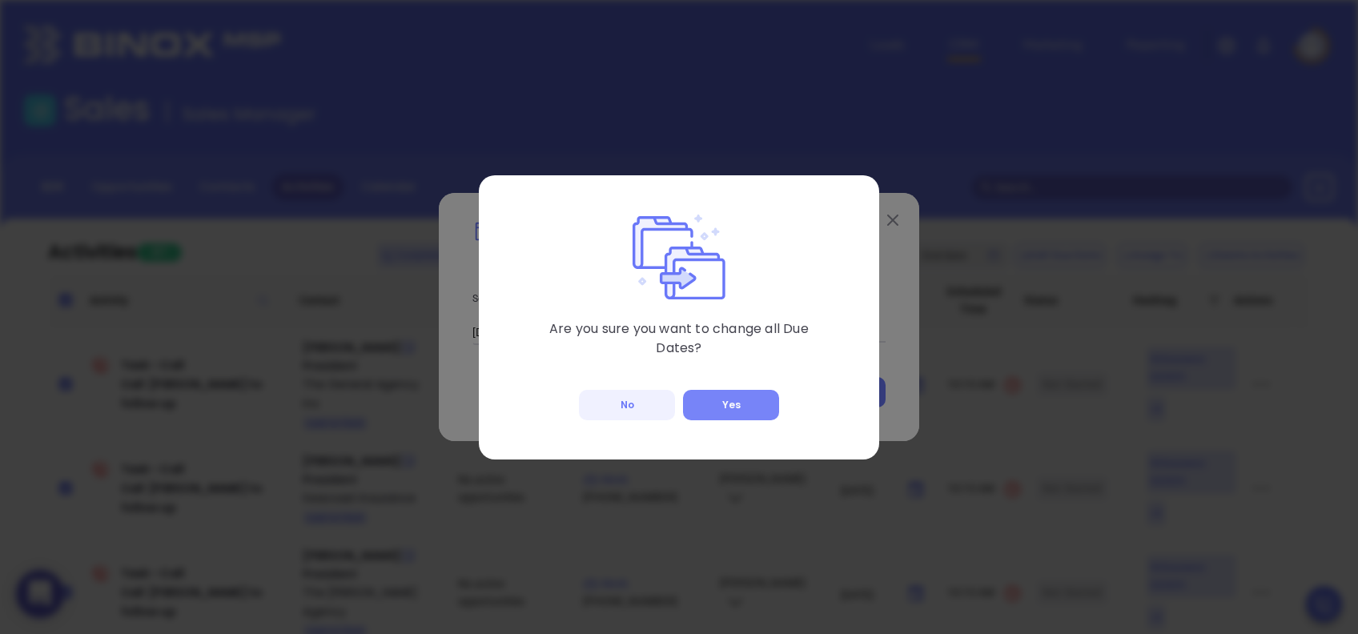
click at [722, 412] on button "Yes" at bounding box center [731, 405] width 96 height 30
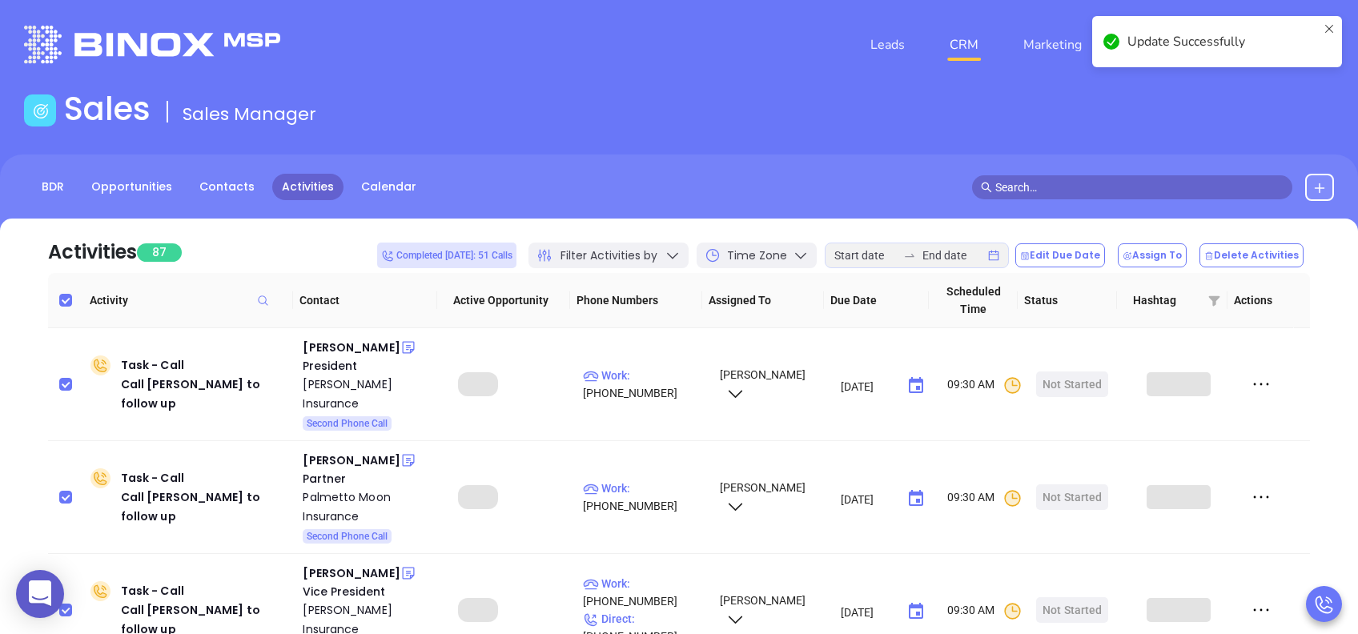
type input "[DATE]"
click at [307, 251] on div "Activities 87 Completed [DATE]: 51 Calls Filter Activities by Time Zone Edit Du…" at bounding box center [679, 246] width 1262 height 54
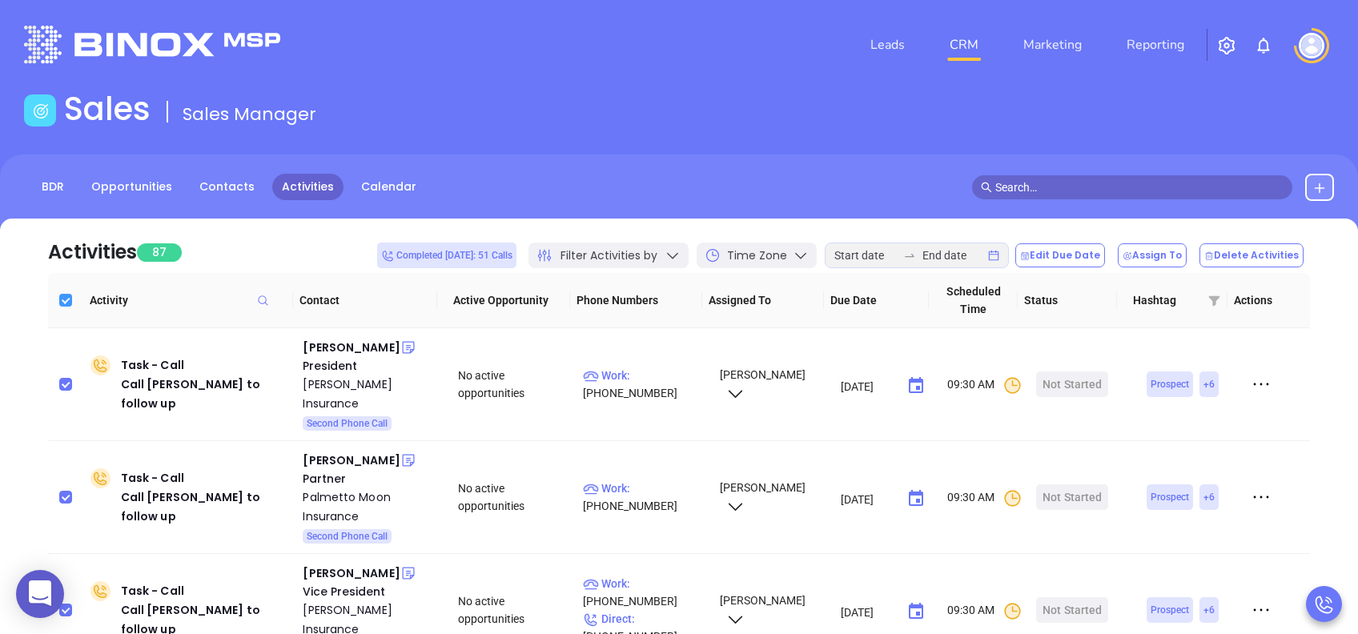
click at [67, 300] on input "Select all" at bounding box center [65, 300] width 13 height 13
checkbox input "false"
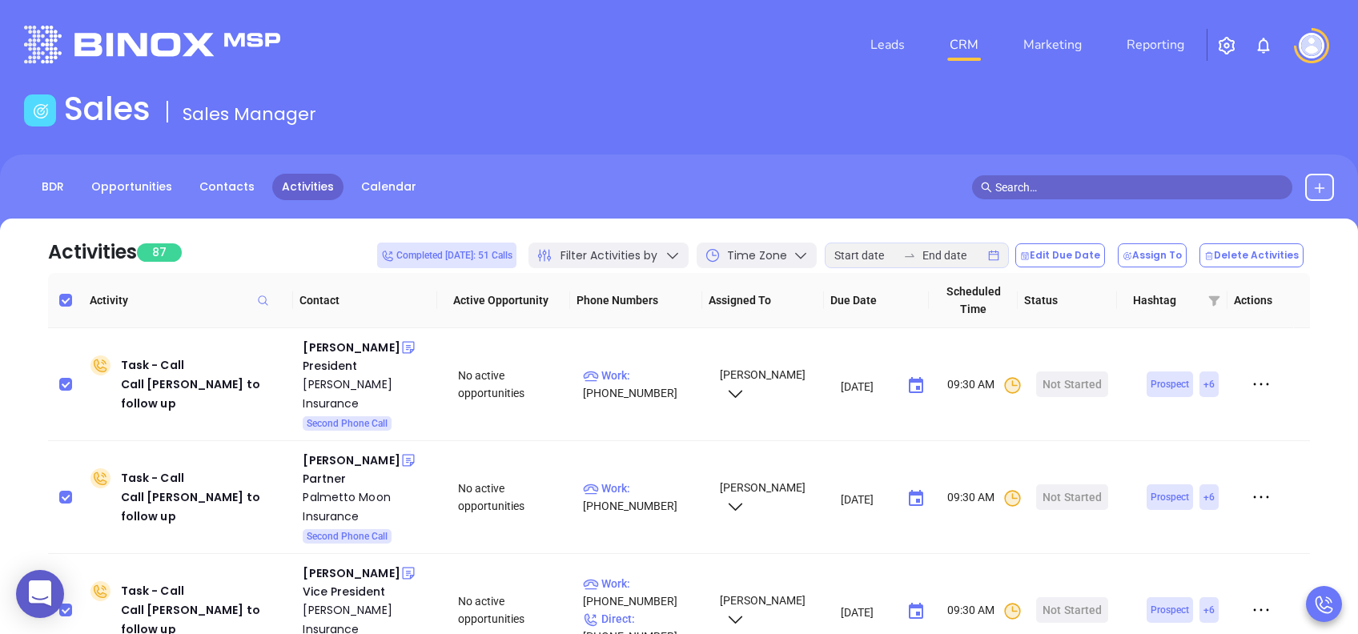
checkbox input "false"
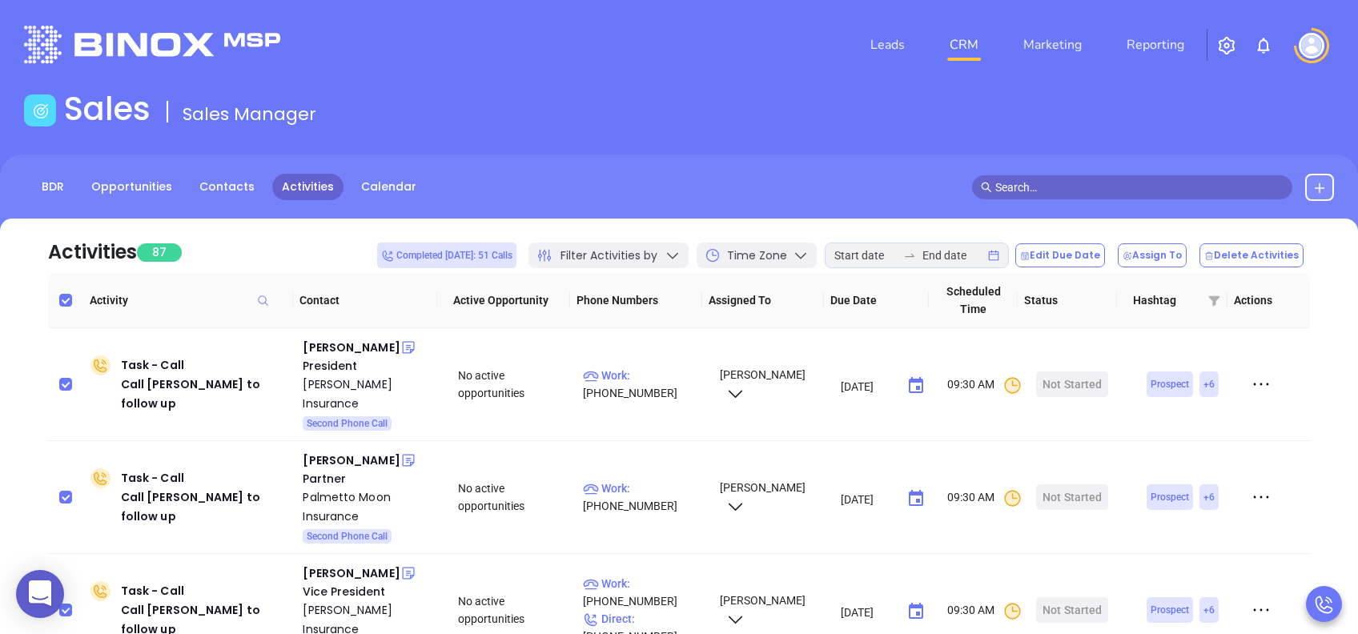
checkbox input "false"
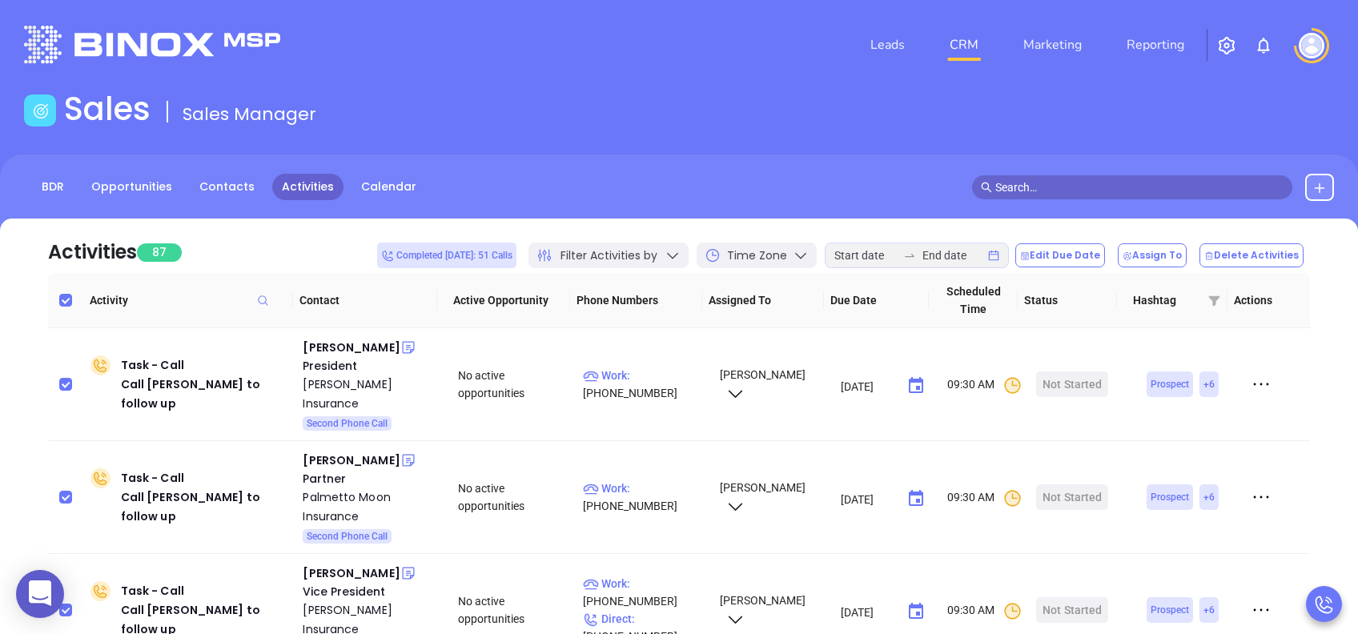
checkbox input "false"
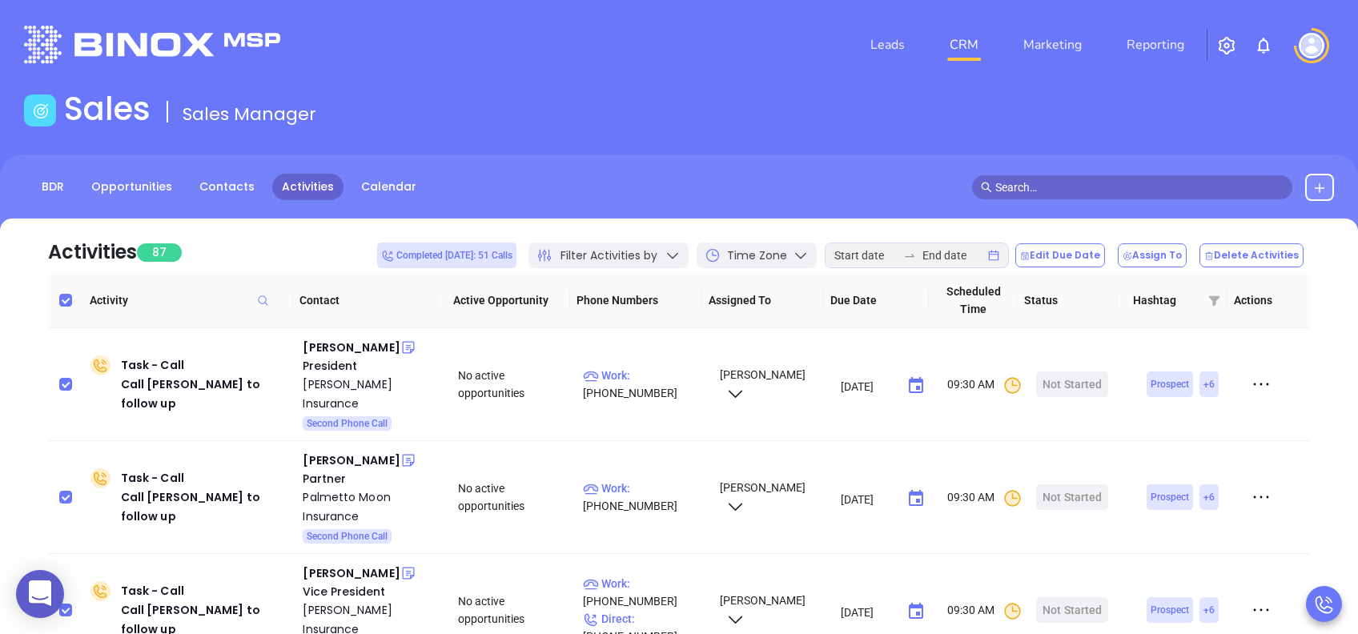
checkbox input "false"
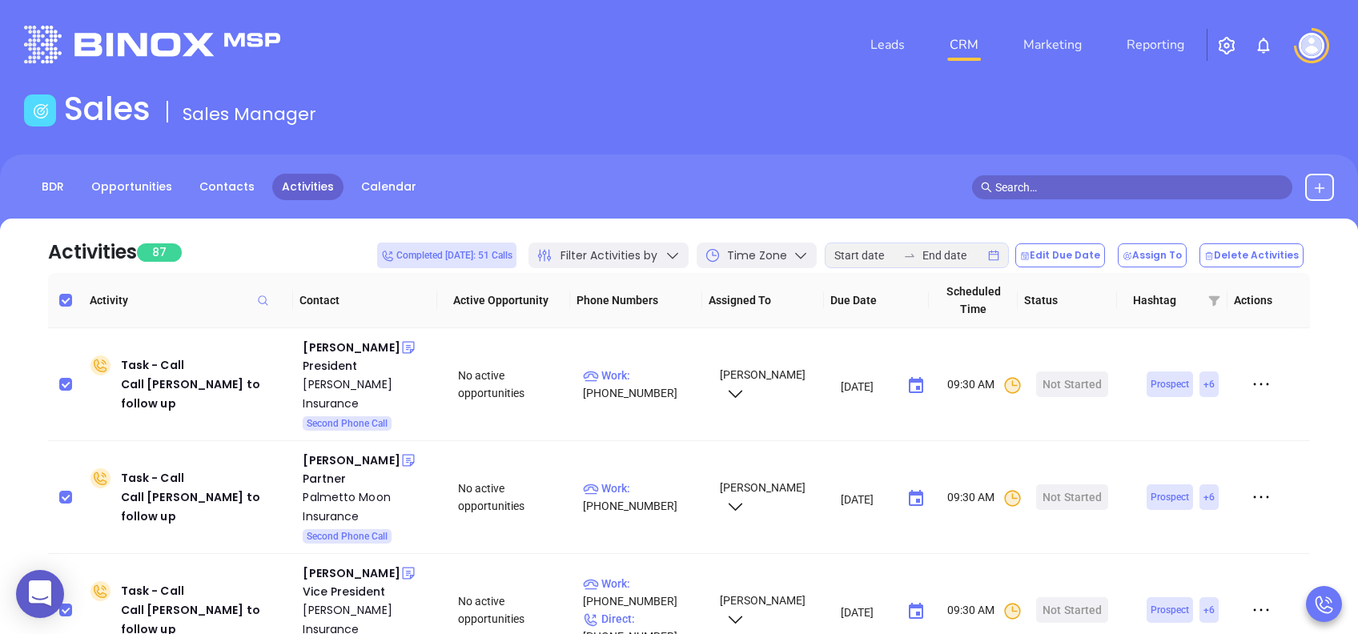
checkbox input "false"
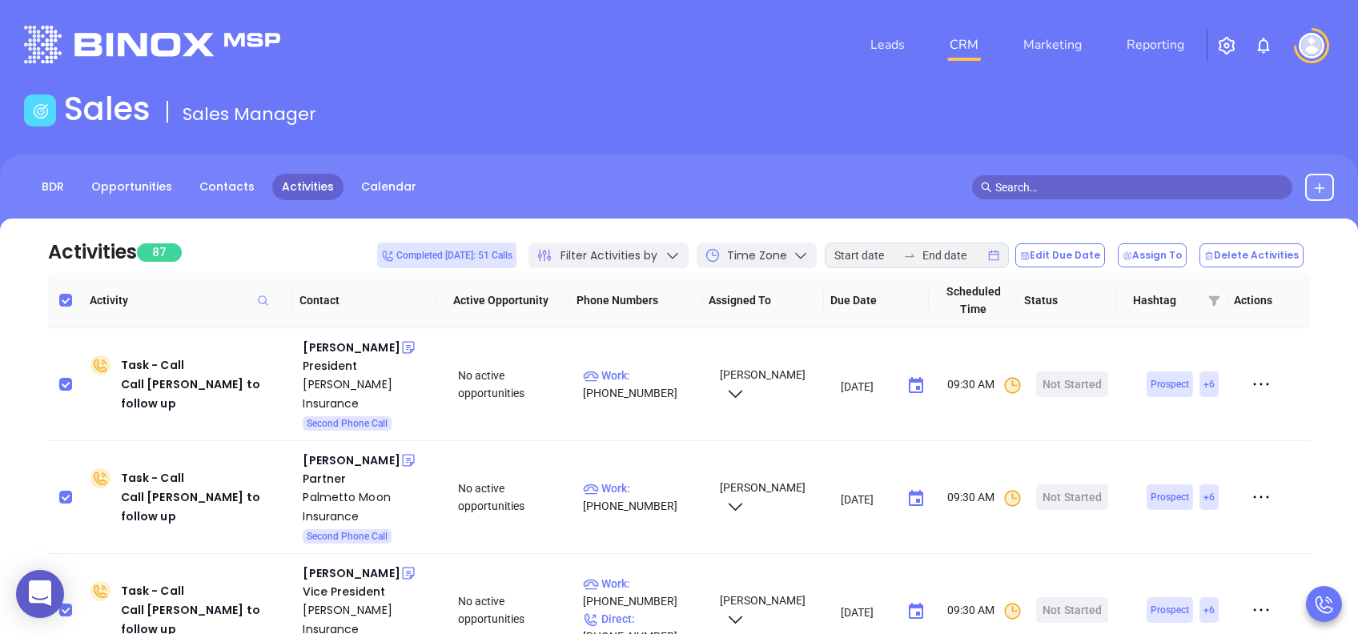
checkbox input "false"
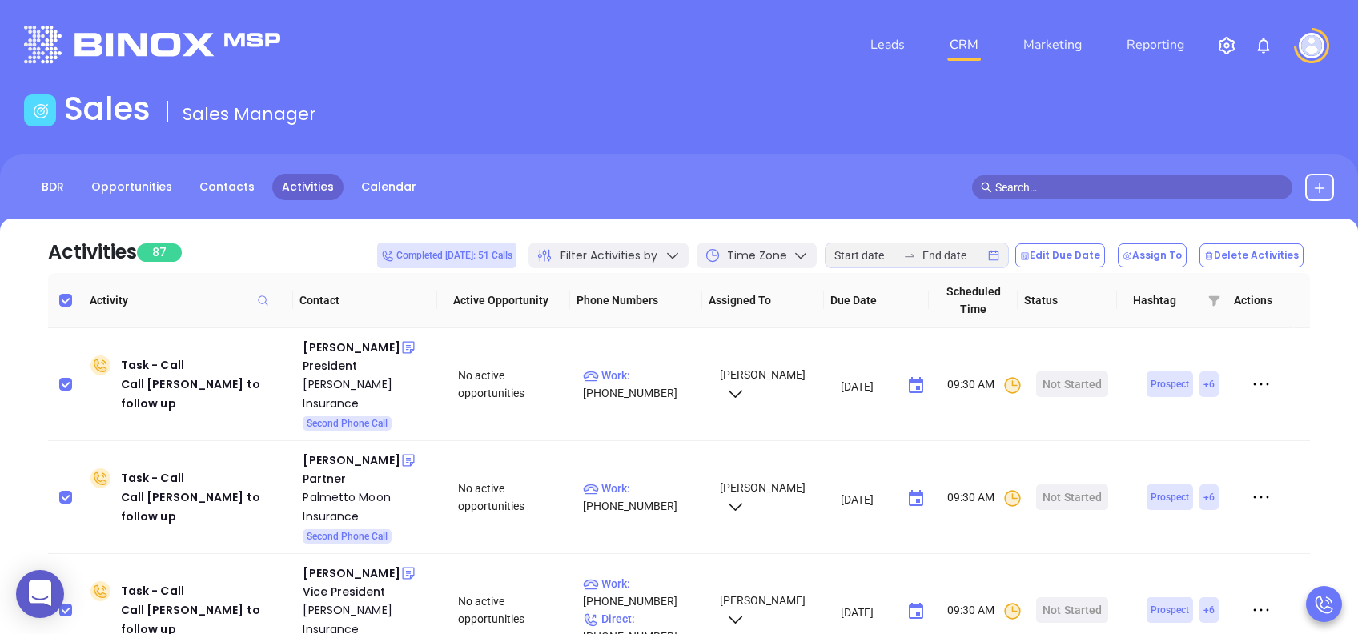
checkbox input "false"
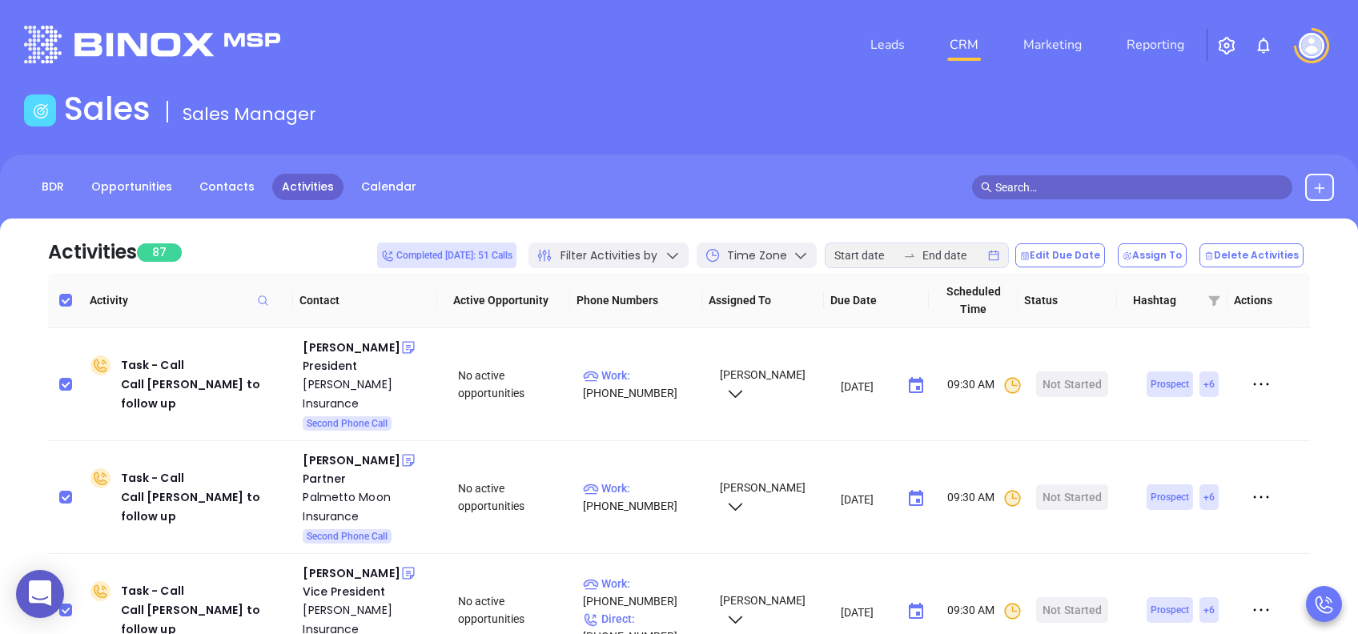
checkbox input "false"
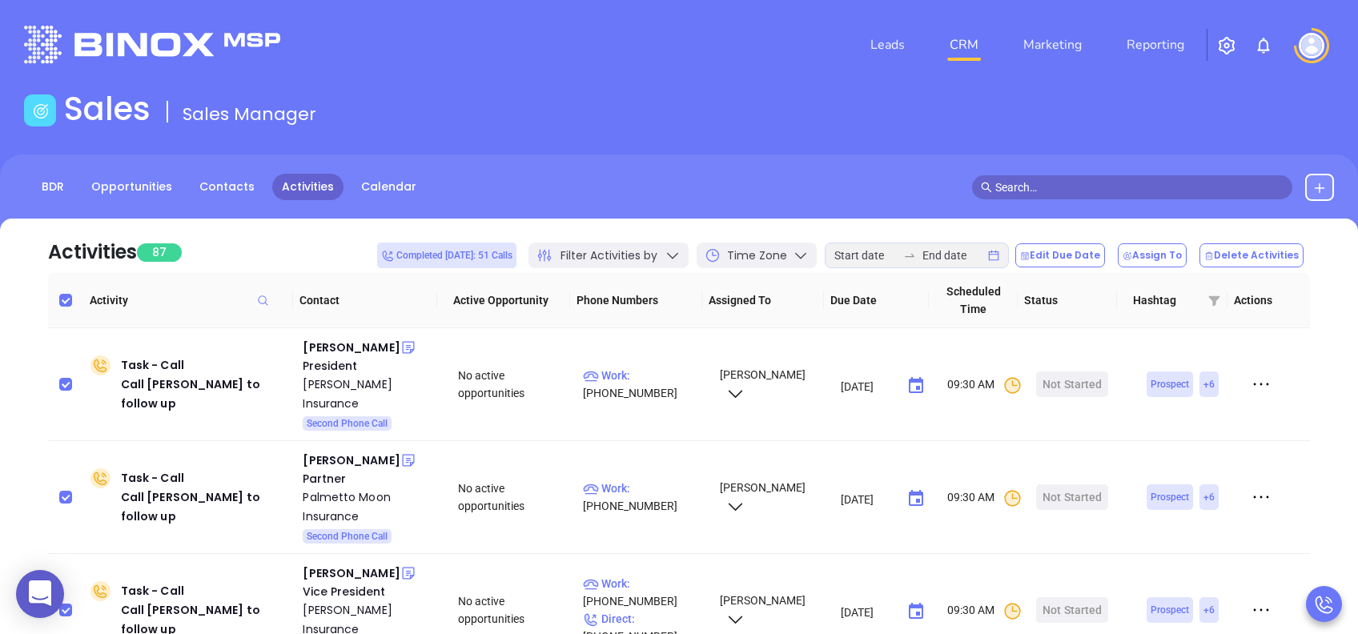
checkbox input "false"
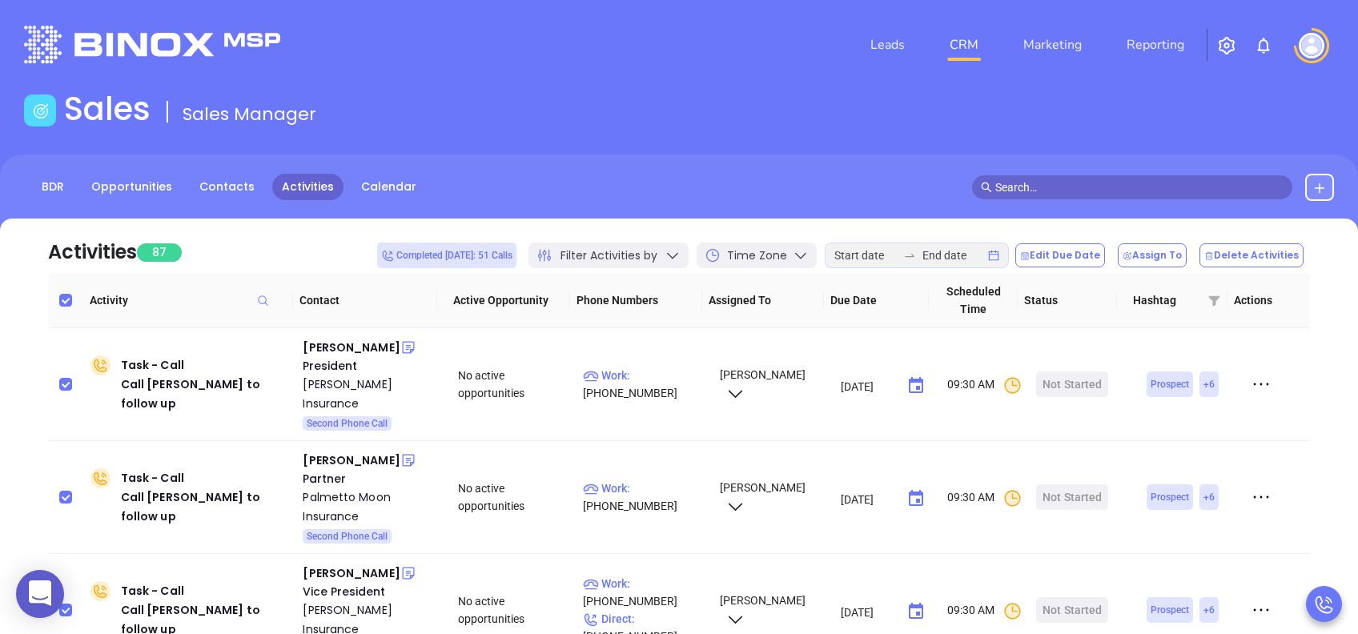
checkbox input "false"
click at [329, 258] on div "Activities 87 Completed [DATE]: 51 Calls Filter Activities by Time Zone Edit Du…" at bounding box center [679, 246] width 1262 height 54
click at [609, 259] on span "Filter Activities by" at bounding box center [608, 255] width 97 height 17
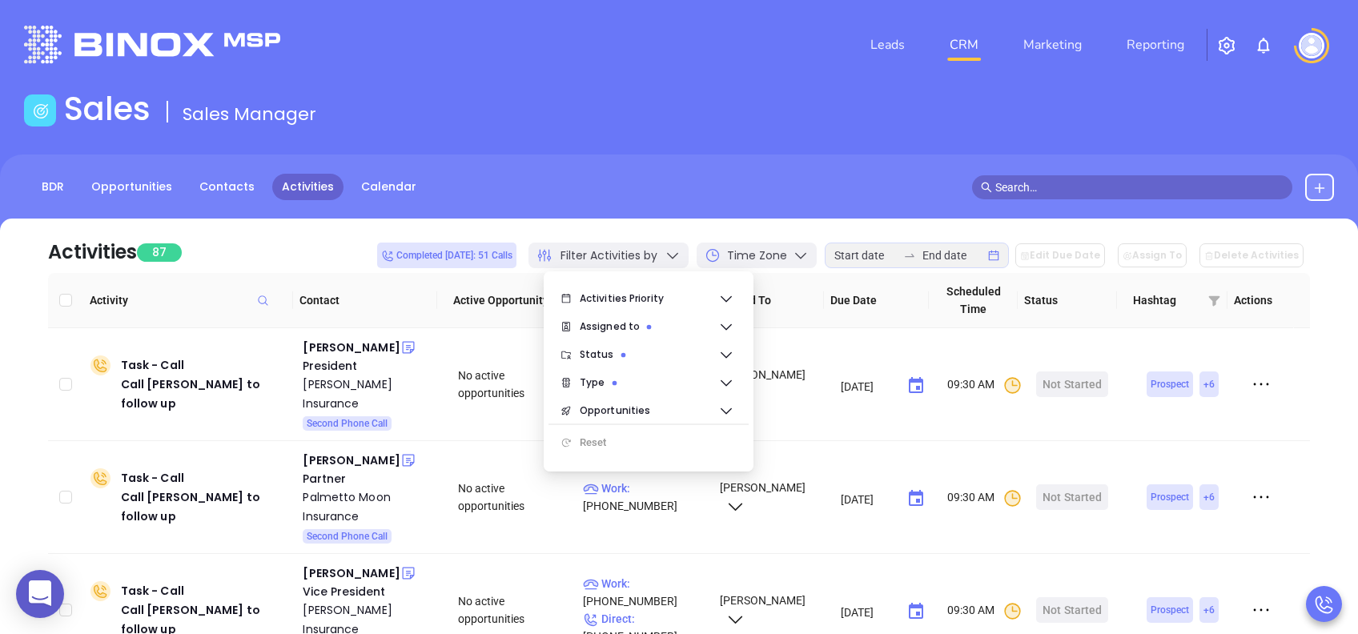
click at [327, 243] on div "Activities 87 Completed [DATE]: 51 Calls Filter Activities by Time Zone Edit Du…" at bounding box center [679, 246] width 1262 height 54
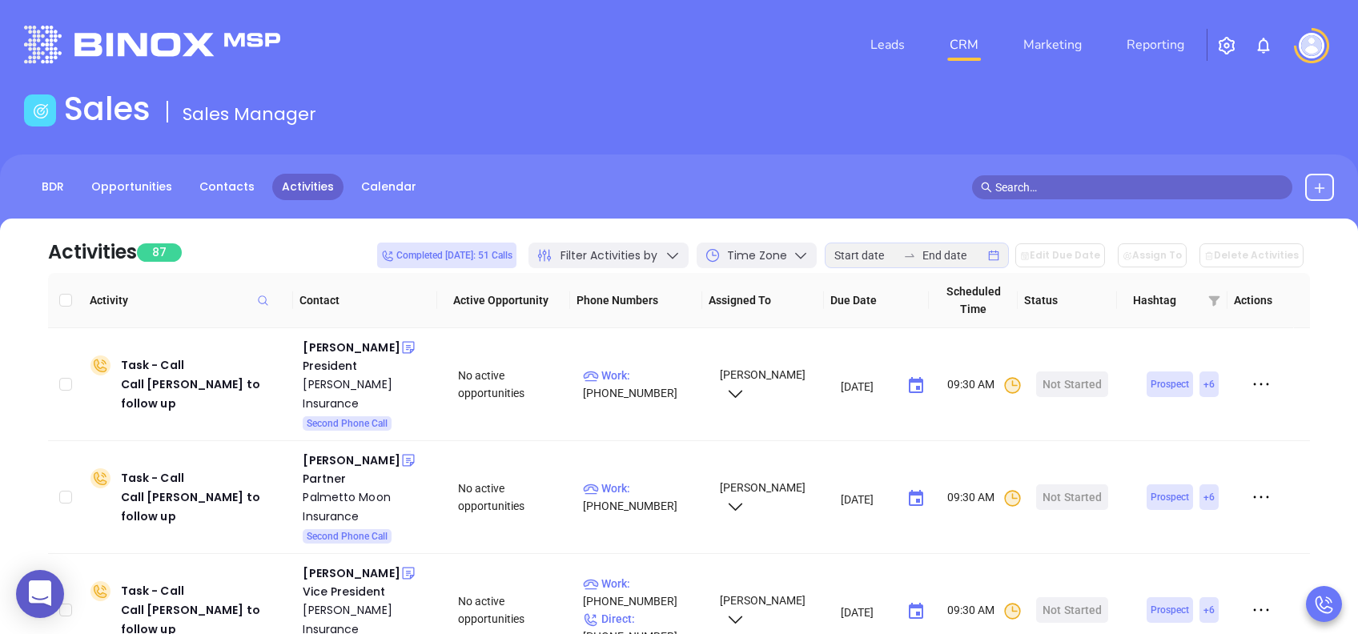
click at [916, 255] on icon "swap-right" at bounding box center [909, 255] width 13 height 13
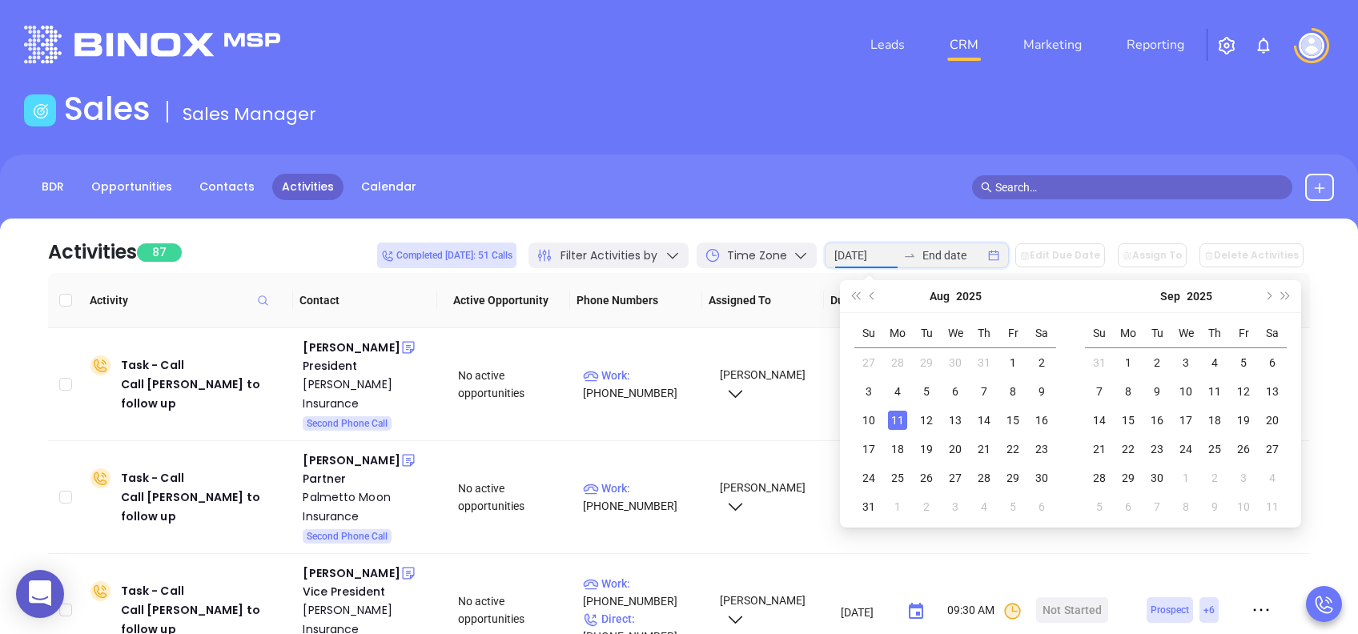
type input "[DATE]"
click at [345, 237] on div "Activities 87 Completed [DATE]: 51 Calls Filter Activities by Time Zone Edit Du…" at bounding box center [679, 246] width 1262 height 54
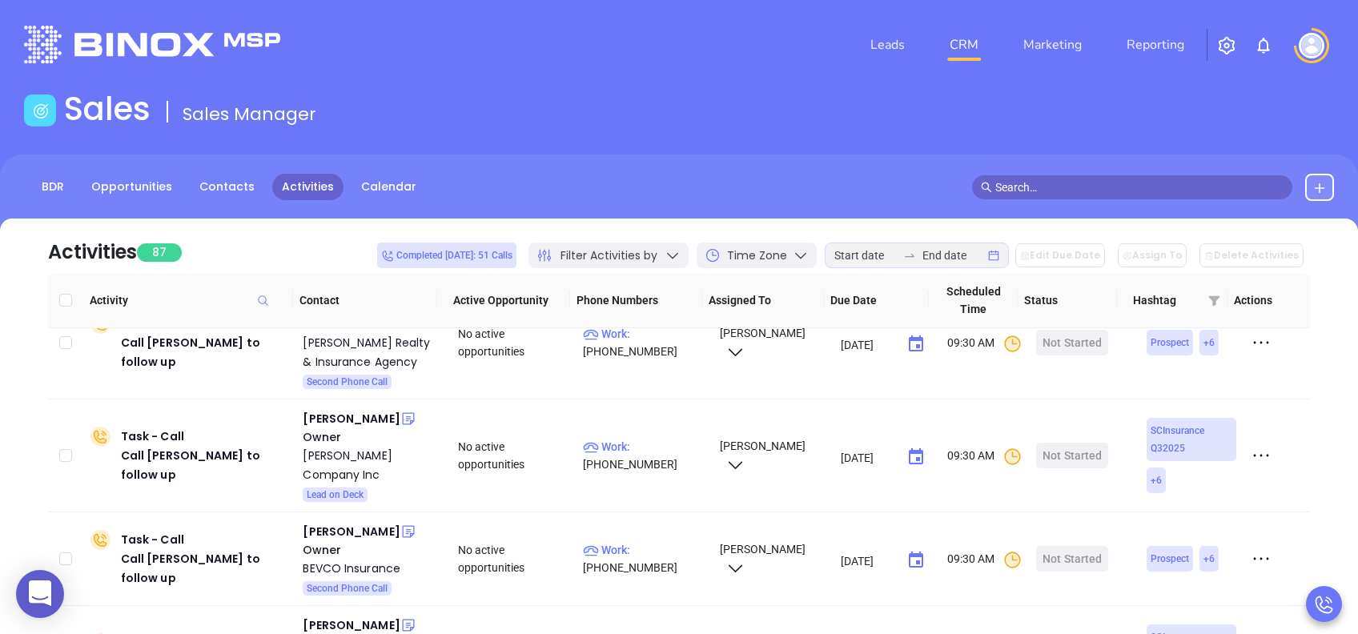
scroll to position [4996, 0]
click at [657, 255] on span "Filter Activities by" at bounding box center [608, 255] width 97 height 17
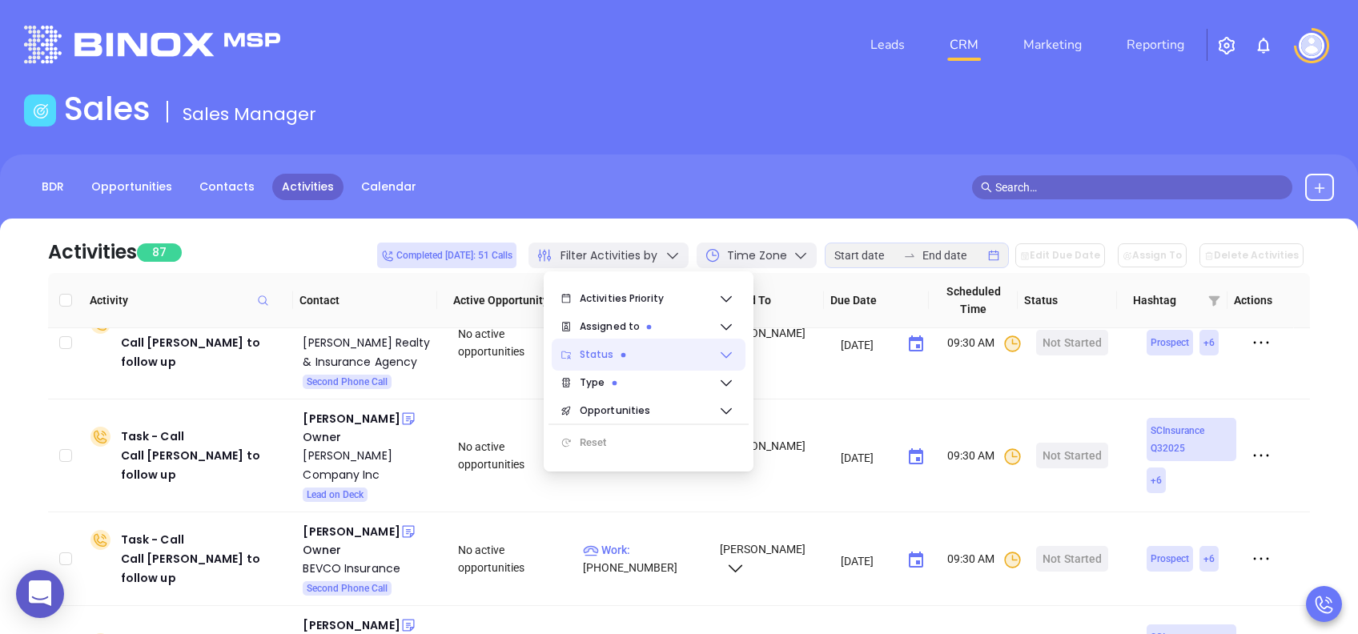
click at [634, 360] on span "Status" at bounding box center [649, 355] width 139 height 32
click at [621, 360] on span "Status" at bounding box center [649, 355] width 139 height 32
click at [623, 381] on span "Type" at bounding box center [649, 383] width 139 height 32
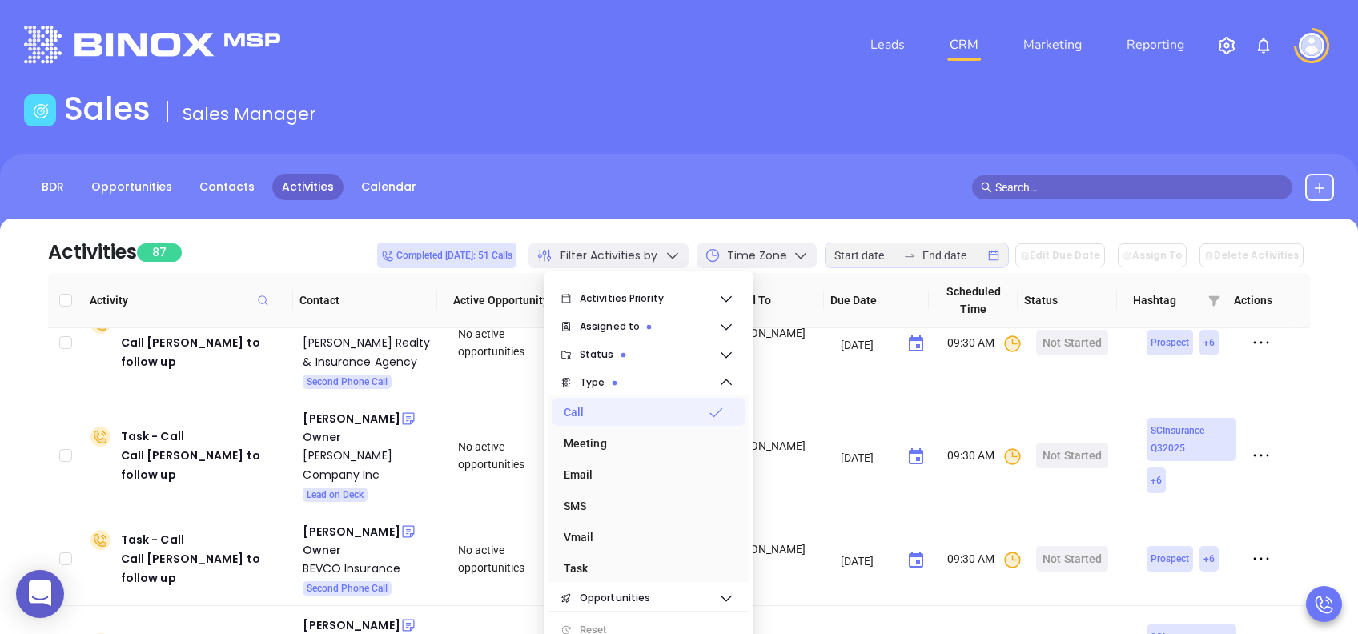
click at [585, 416] on div "Call" at bounding box center [644, 412] width 160 height 32
click at [595, 442] on div "Meeting" at bounding box center [644, 444] width 160 height 32
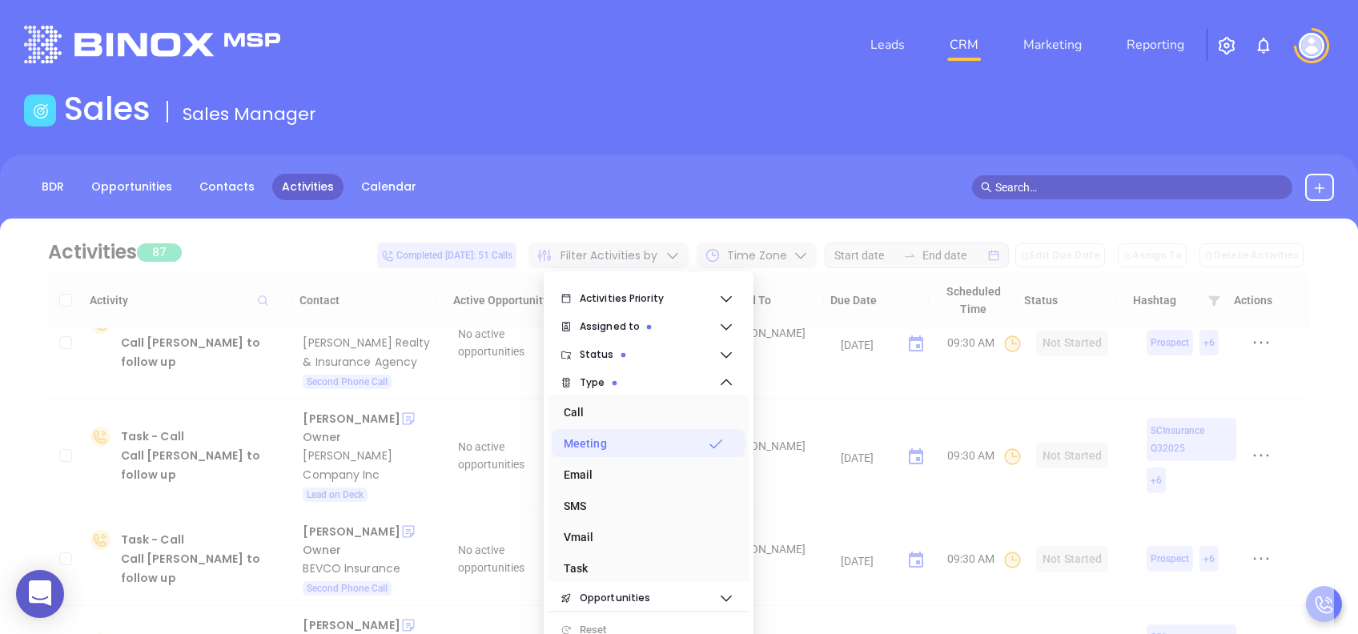
click at [667, 205] on div "BDR Opportunities Contacts Activities Calendar" at bounding box center [679, 195] width 1358 height 80
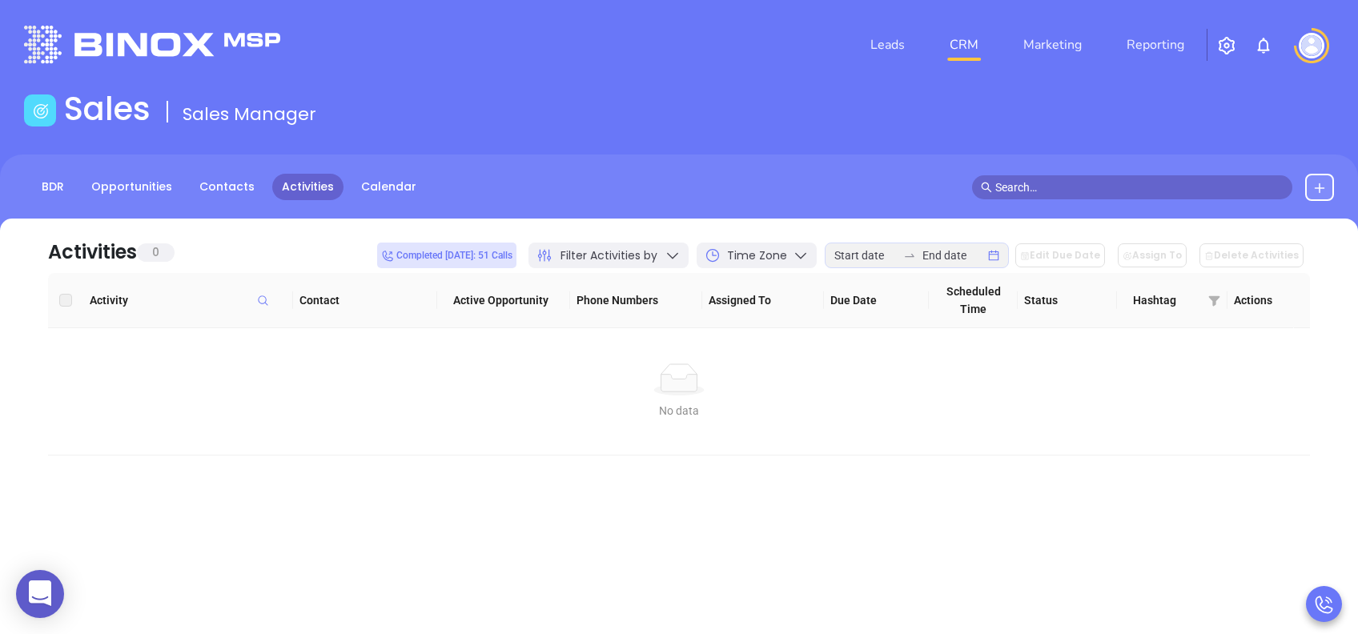
scroll to position [0, 0]
click at [761, 253] on span "Time Zone" at bounding box center [757, 255] width 60 height 17
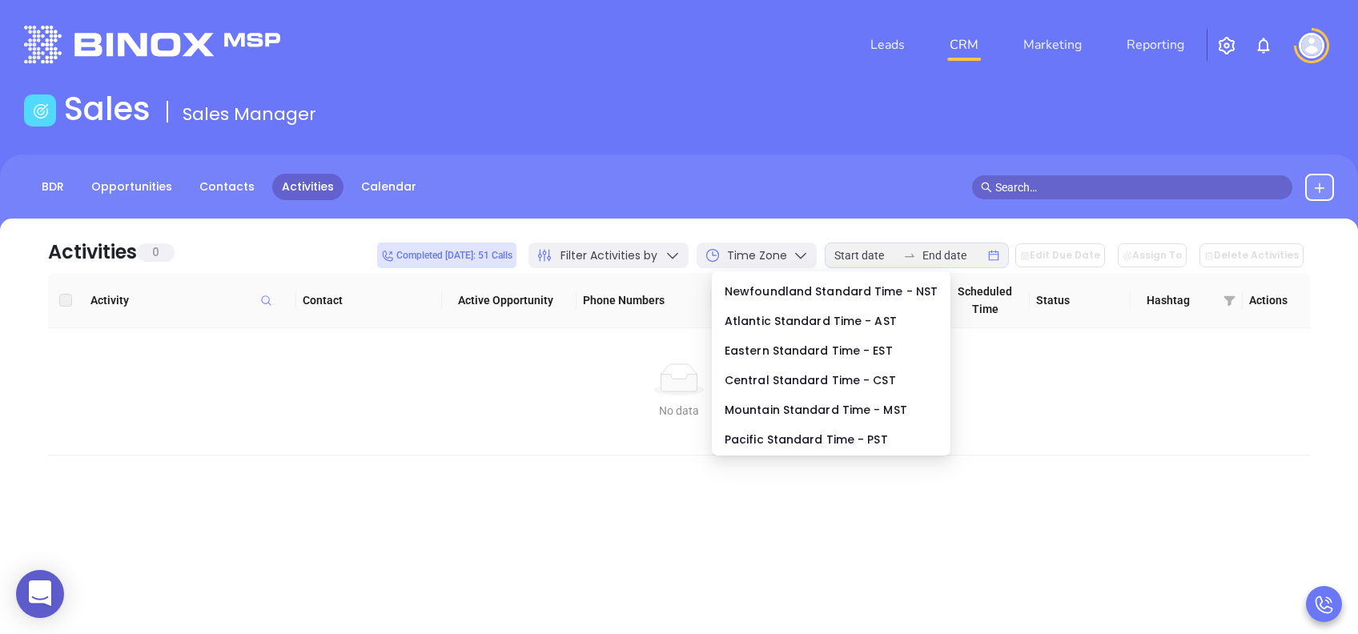
click at [673, 251] on div "Filter Activities by" at bounding box center [608, 256] width 160 height 26
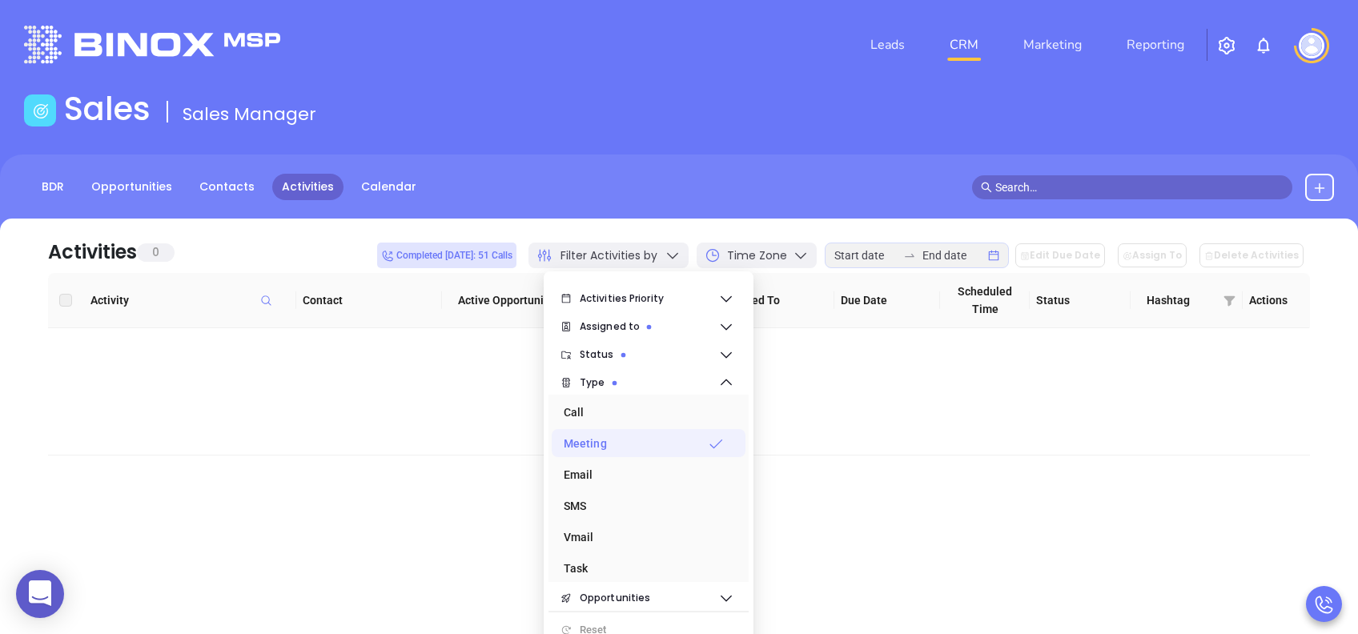
click at [619, 444] on div "Meeting" at bounding box center [644, 444] width 160 height 32
click at [599, 484] on div "Email" at bounding box center [644, 475] width 160 height 32
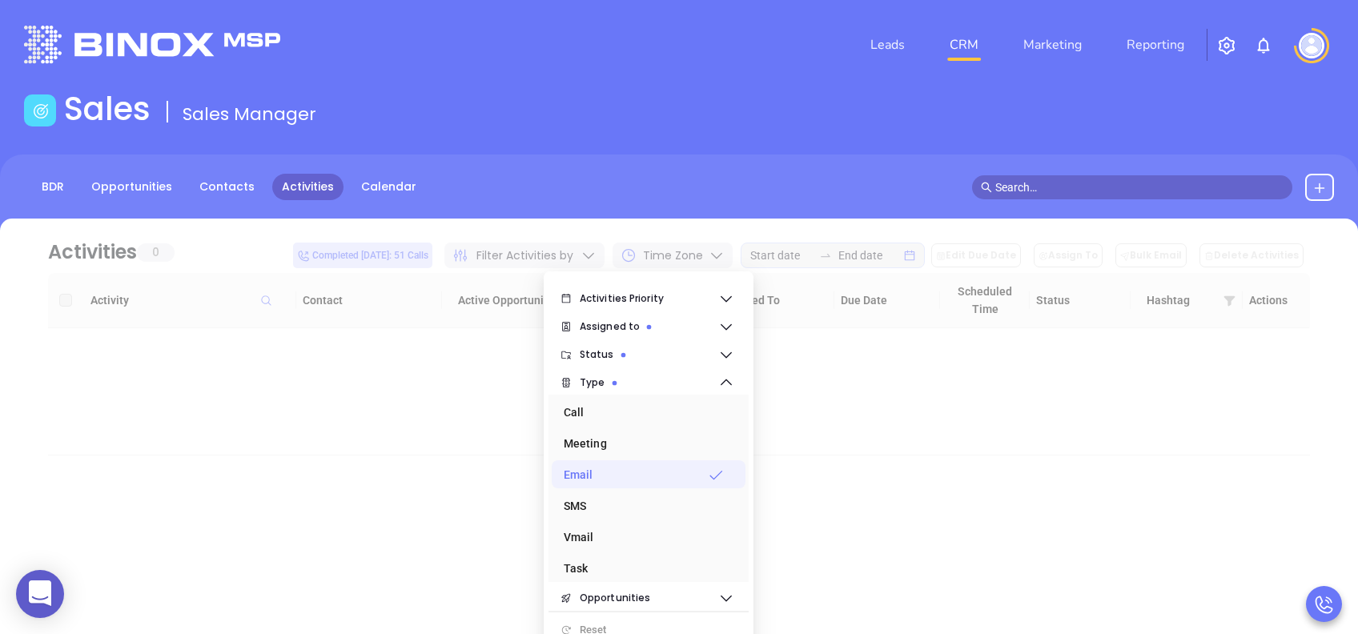
click at [729, 195] on div "BDR Opportunities Contacts Activities Calendar" at bounding box center [679, 187] width 1358 height 27
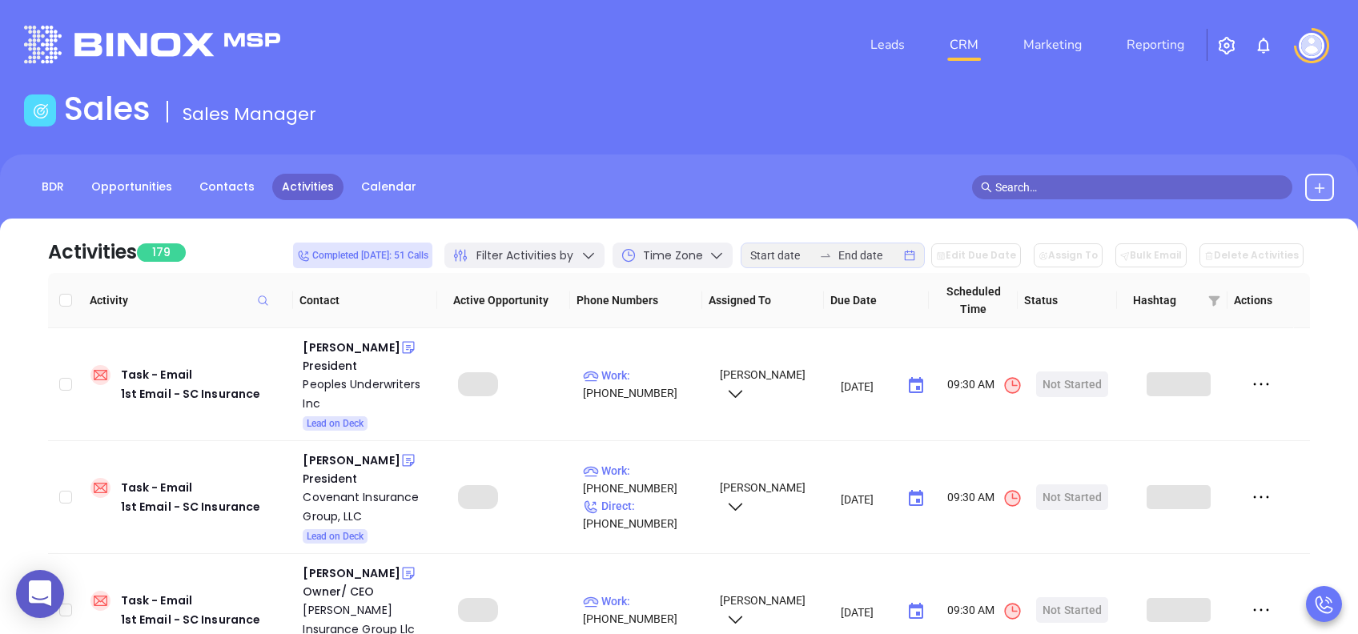
click at [597, 254] on icon at bounding box center [589, 255] width 16 height 16
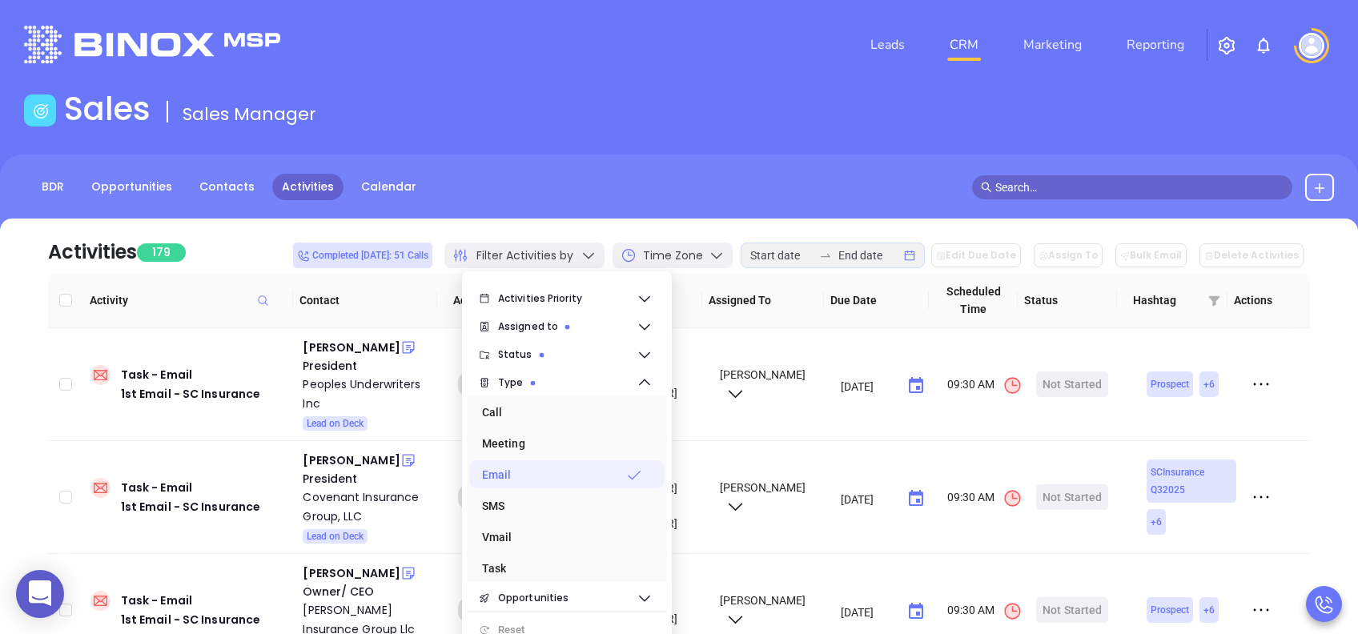
click at [508, 473] on div "Email" at bounding box center [562, 475] width 160 height 32
click at [538, 412] on div "Call" at bounding box center [562, 412] width 160 height 32
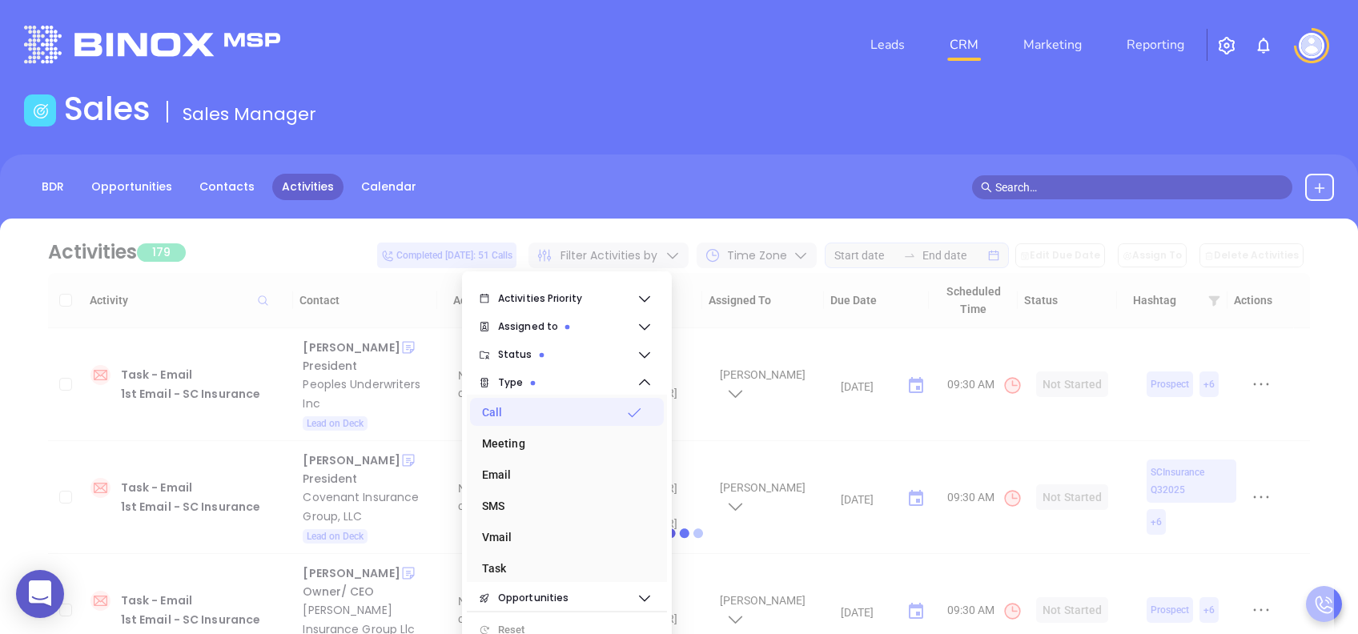
click at [634, 143] on main "Sales Sales Manager BDR Opportunities Contacts Activities Calendar Call Now Cal…" at bounding box center [679, 497] width 1358 height 814
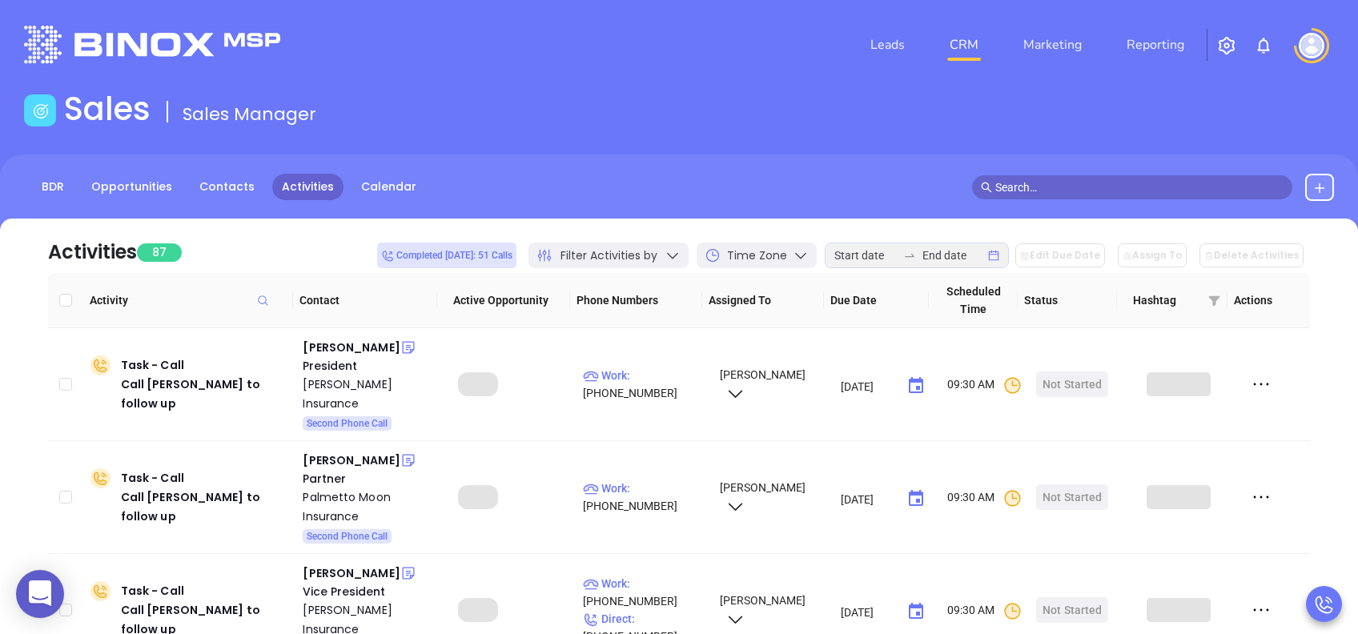
click at [654, 251] on span "Filter Activities by" at bounding box center [608, 255] width 97 height 17
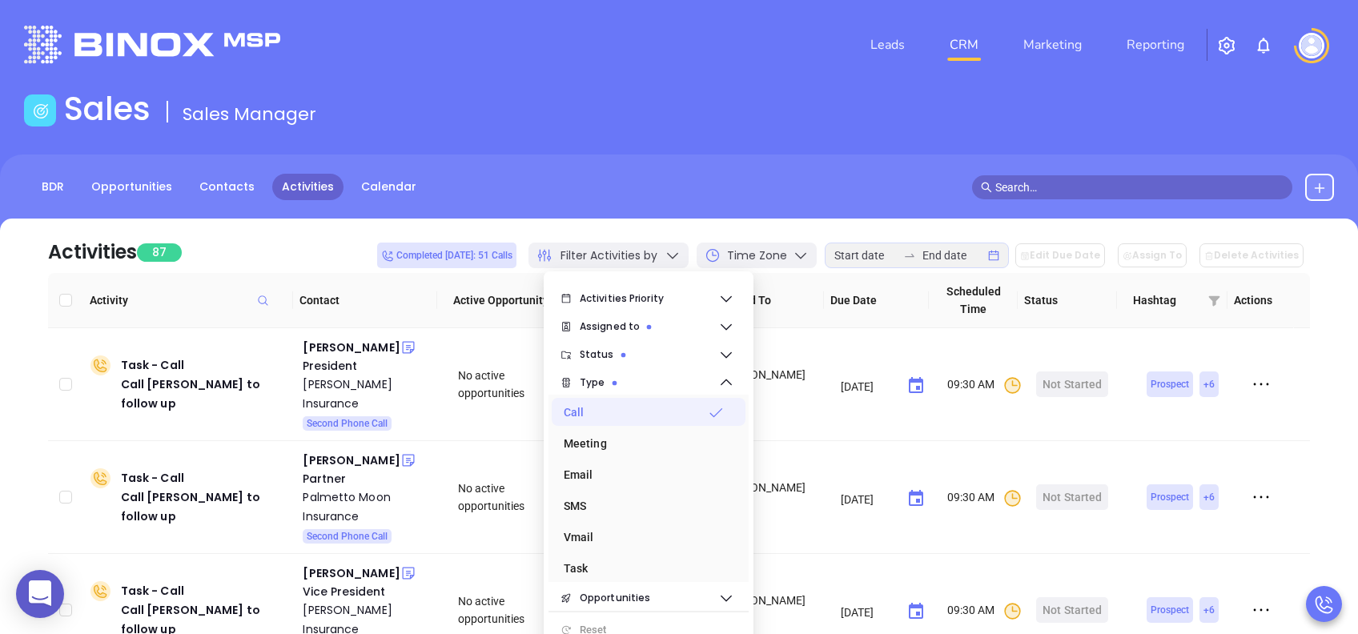
click at [726, 192] on div "BDR Opportunities Contacts Activities Calendar" at bounding box center [679, 187] width 1358 height 27
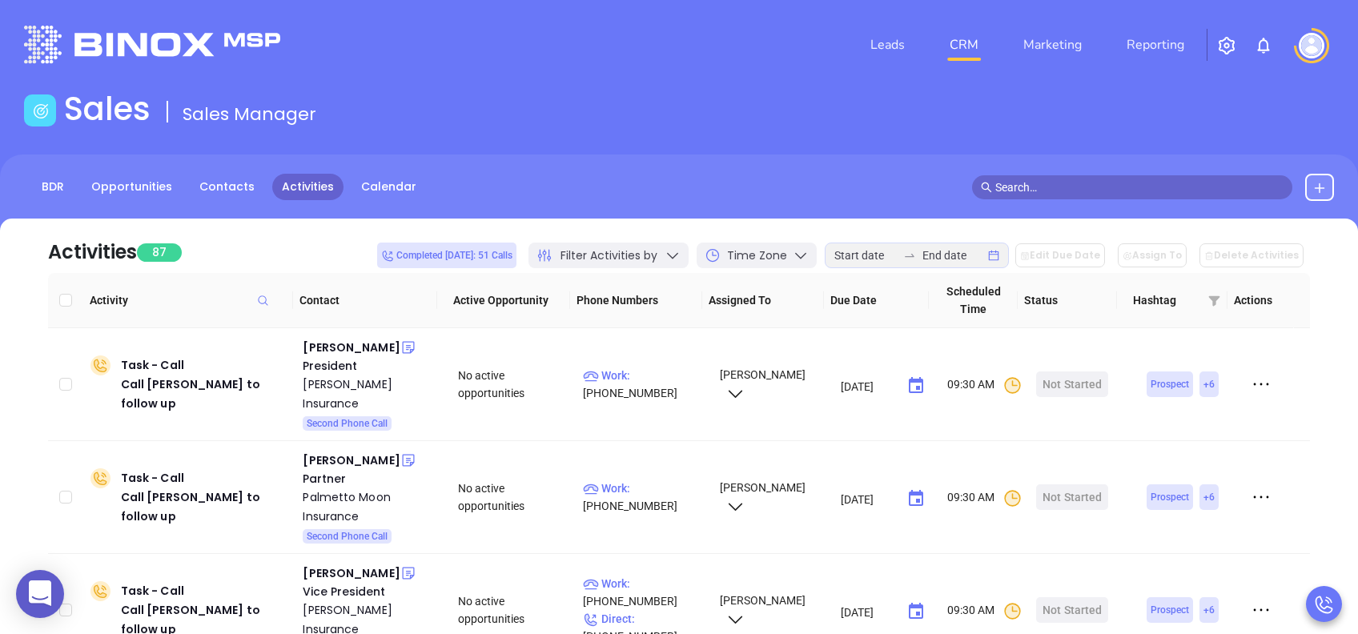
click at [1320, 43] on img at bounding box center [1312, 46] width 26 height 26
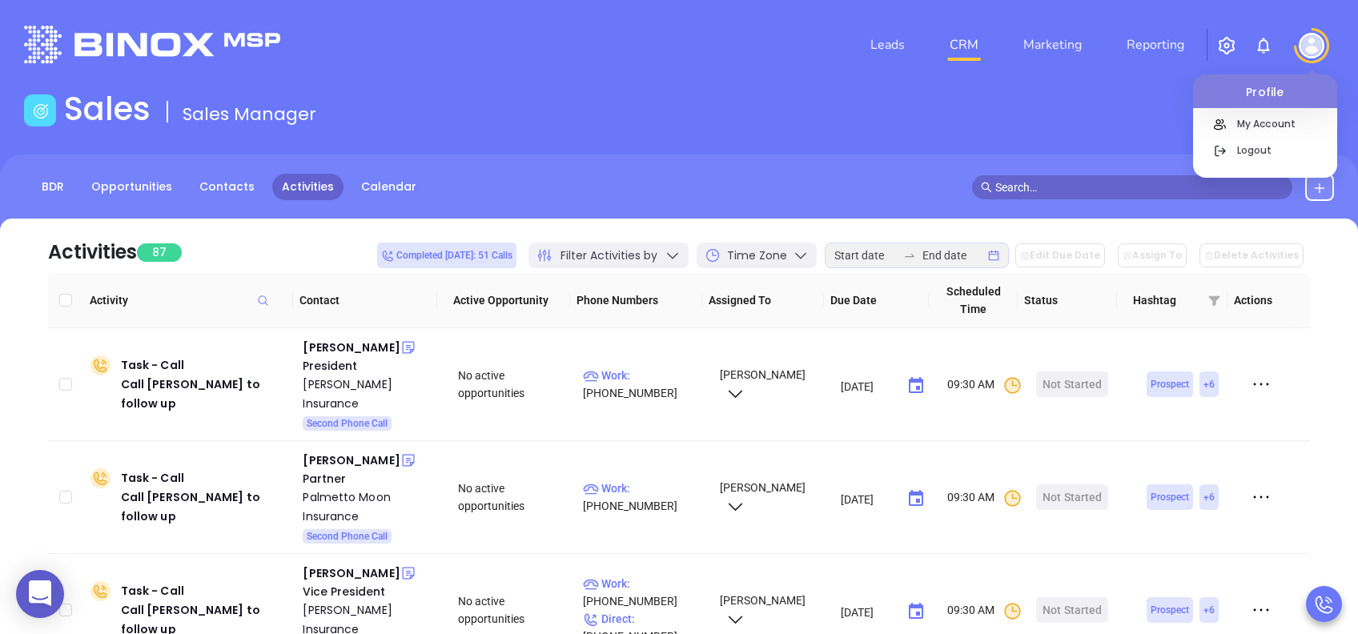
click at [758, 135] on main "Sales Sales Manager BDR Opportunities Contacts Activities Calendar Call Now Cal…" at bounding box center [679, 497] width 1358 height 814
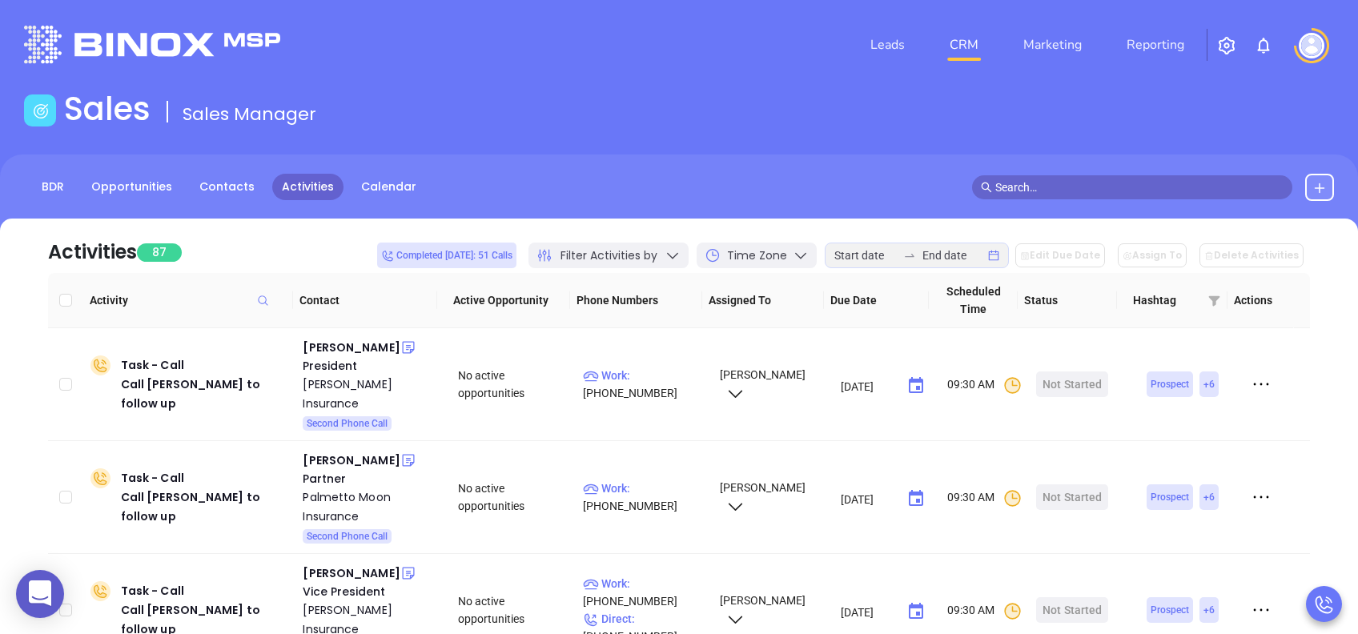
click at [597, 259] on span "Filter Activities by" at bounding box center [608, 255] width 97 height 17
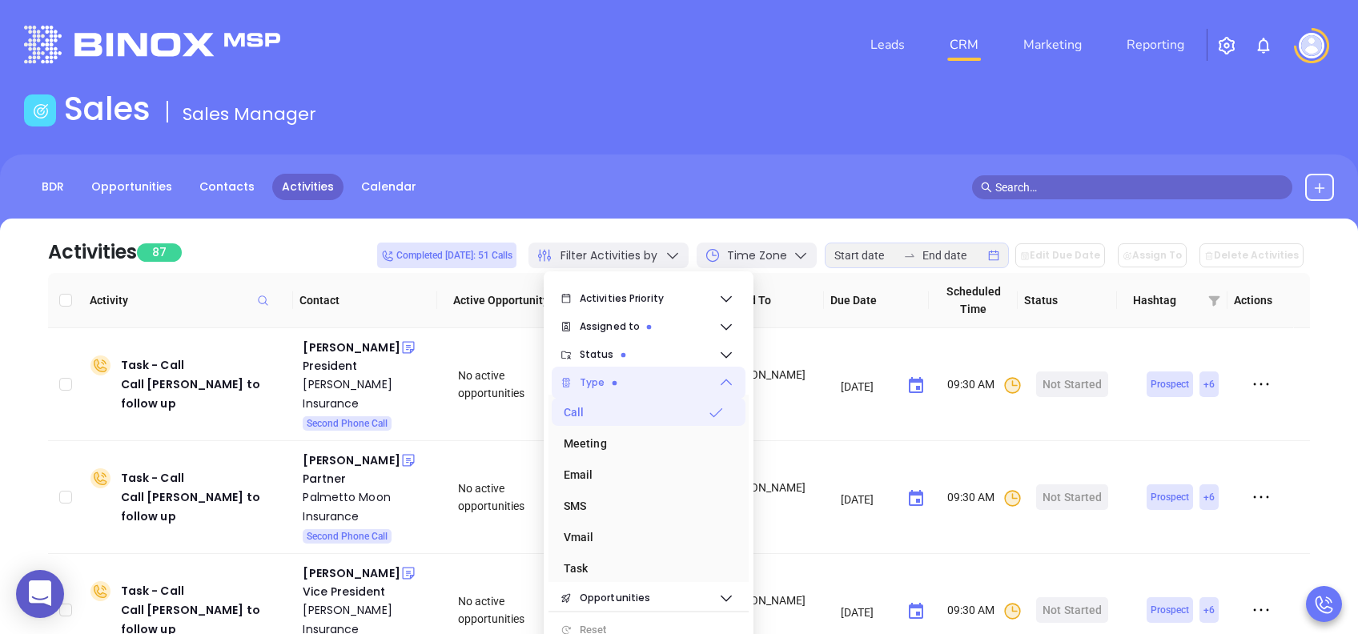
click at [626, 388] on span "Type" at bounding box center [649, 383] width 139 height 32
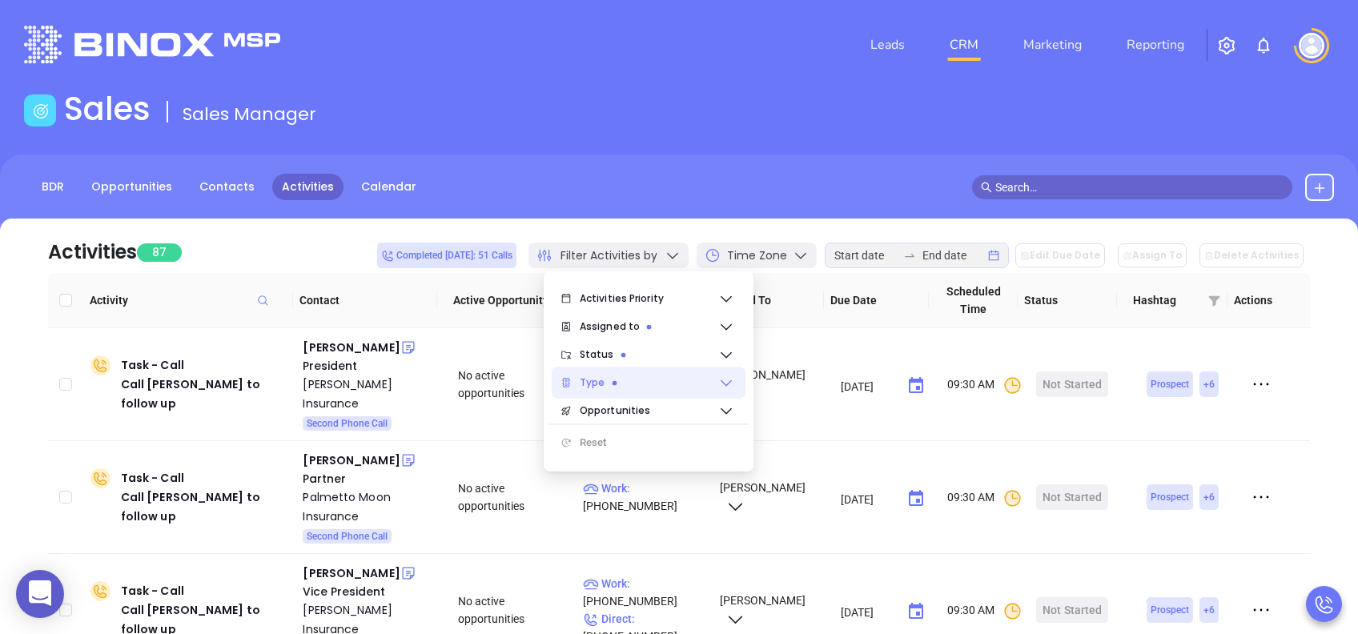
click at [626, 388] on span "Type" at bounding box center [649, 383] width 139 height 32
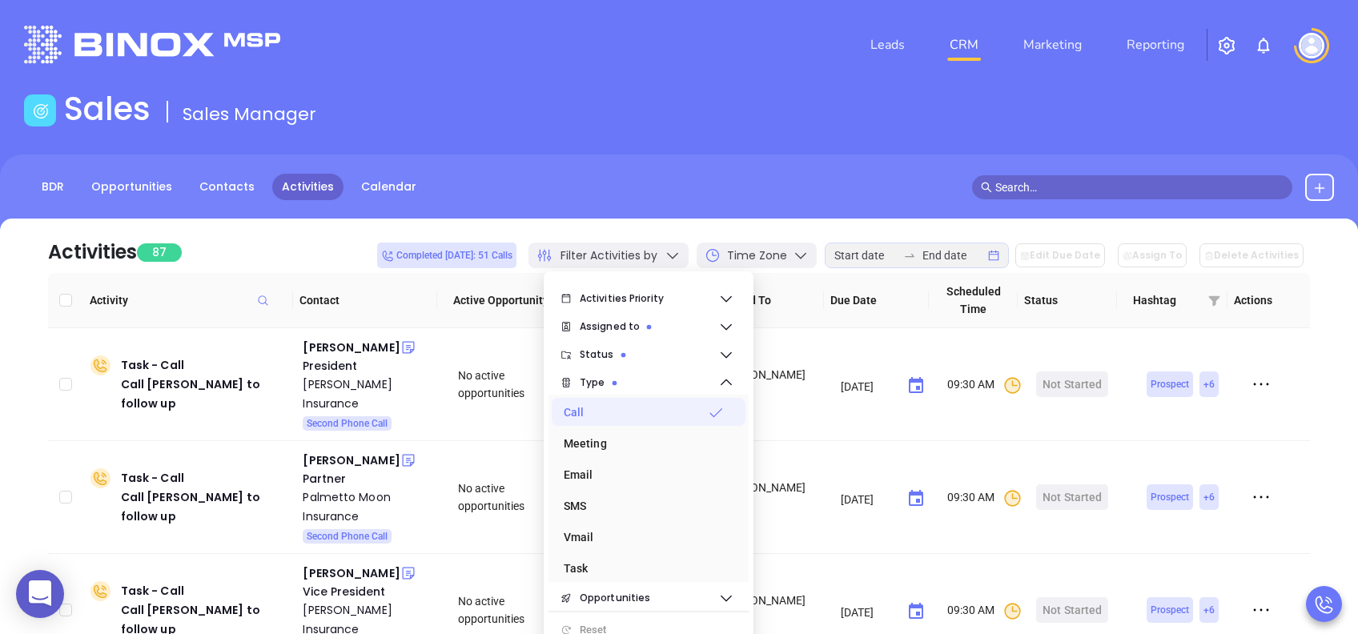
click at [646, 408] on div "Call" at bounding box center [644, 412] width 160 height 32
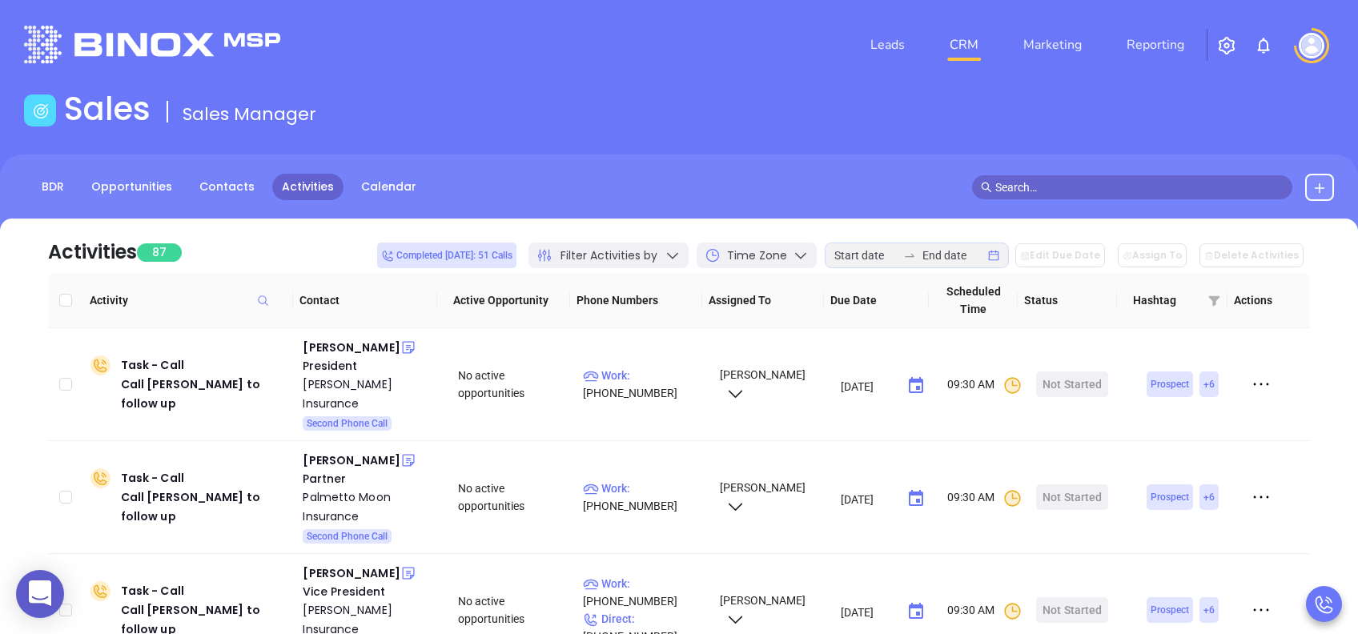
click at [335, 250] on div "Activities 87 Completed [DATE]: 51 Calls Filter Activities by Time Zone Edit Du…" at bounding box center [679, 246] width 1262 height 54
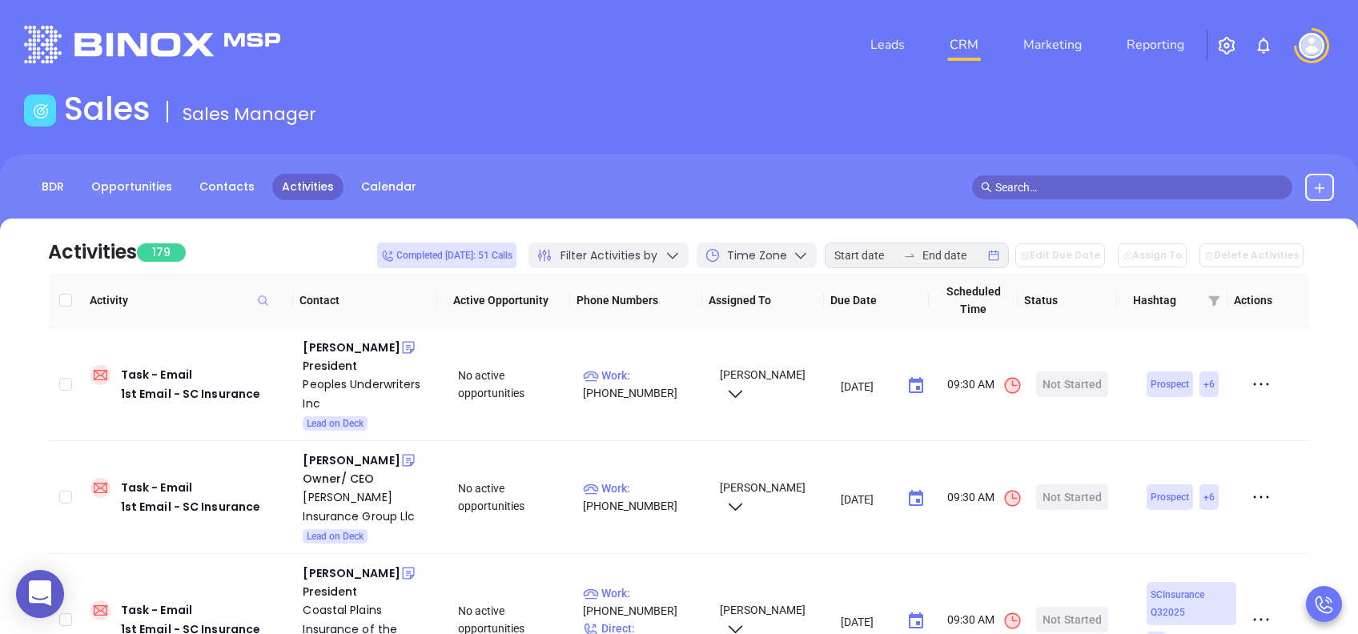
click at [677, 253] on div "Filter Activities by" at bounding box center [608, 256] width 160 height 26
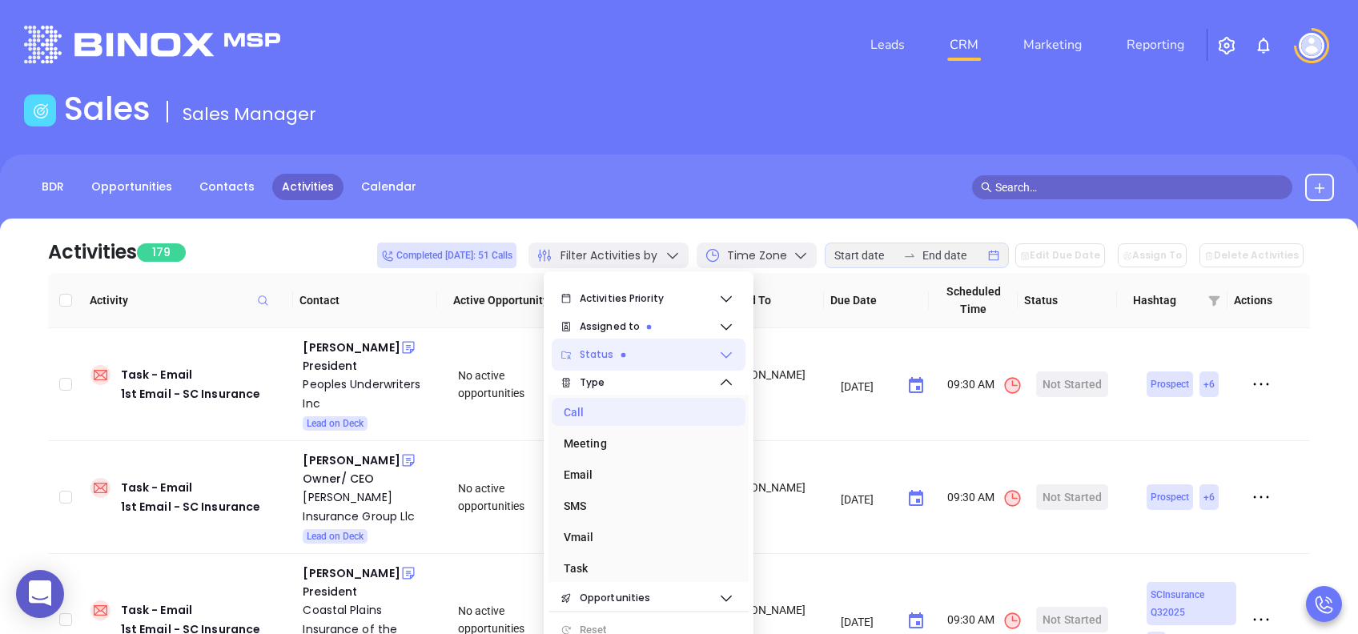
click at [628, 356] on span "Status" at bounding box center [649, 355] width 139 height 32
click at [679, 349] on span "Status" at bounding box center [649, 355] width 139 height 32
click at [631, 383] on span "Type" at bounding box center [649, 383] width 139 height 32
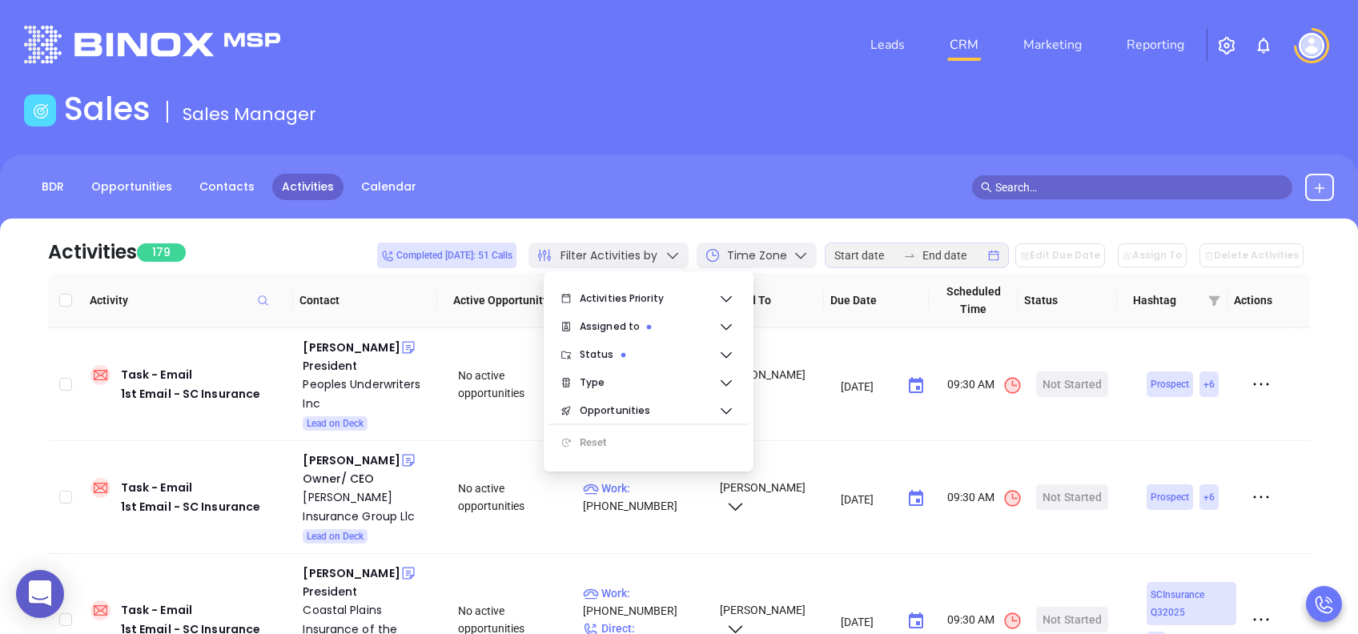
click at [484, 211] on div "BDR Opportunities Contacts Activities Calendar" at bounding box center [679, 195] width 1358 height 80
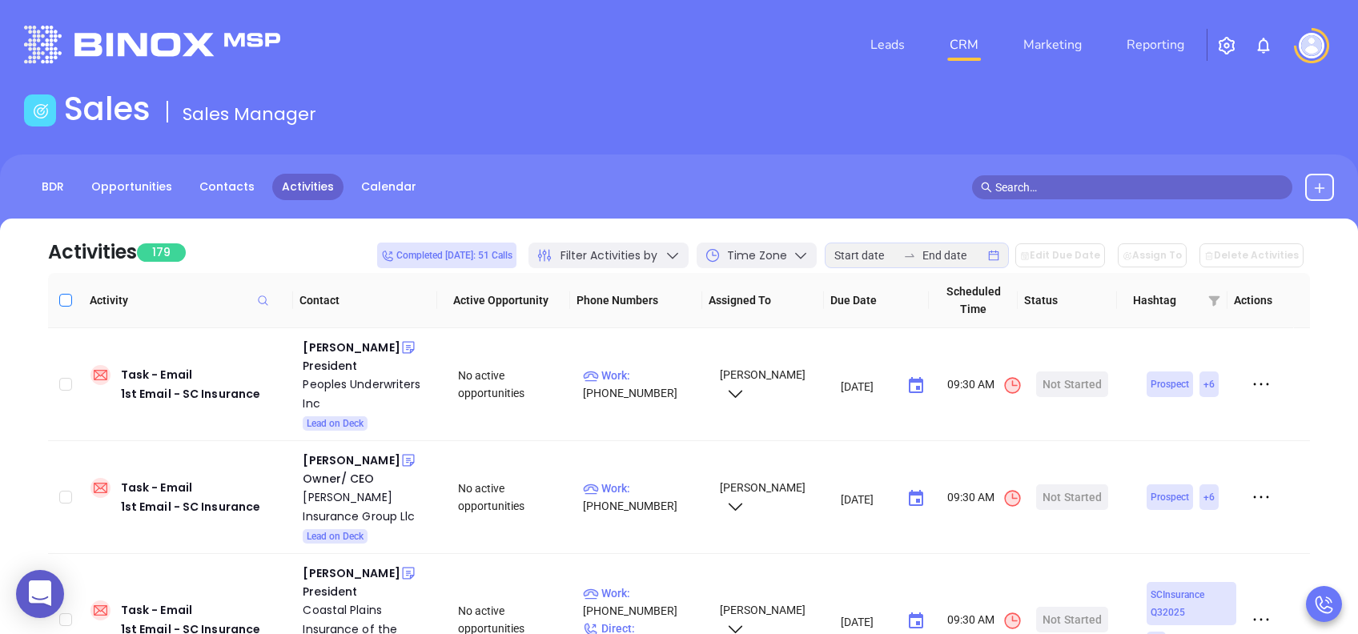
click at [70, 301] on input "Select all" at bounding box center [65, 300] width 13 height 13
checkbox input "true"
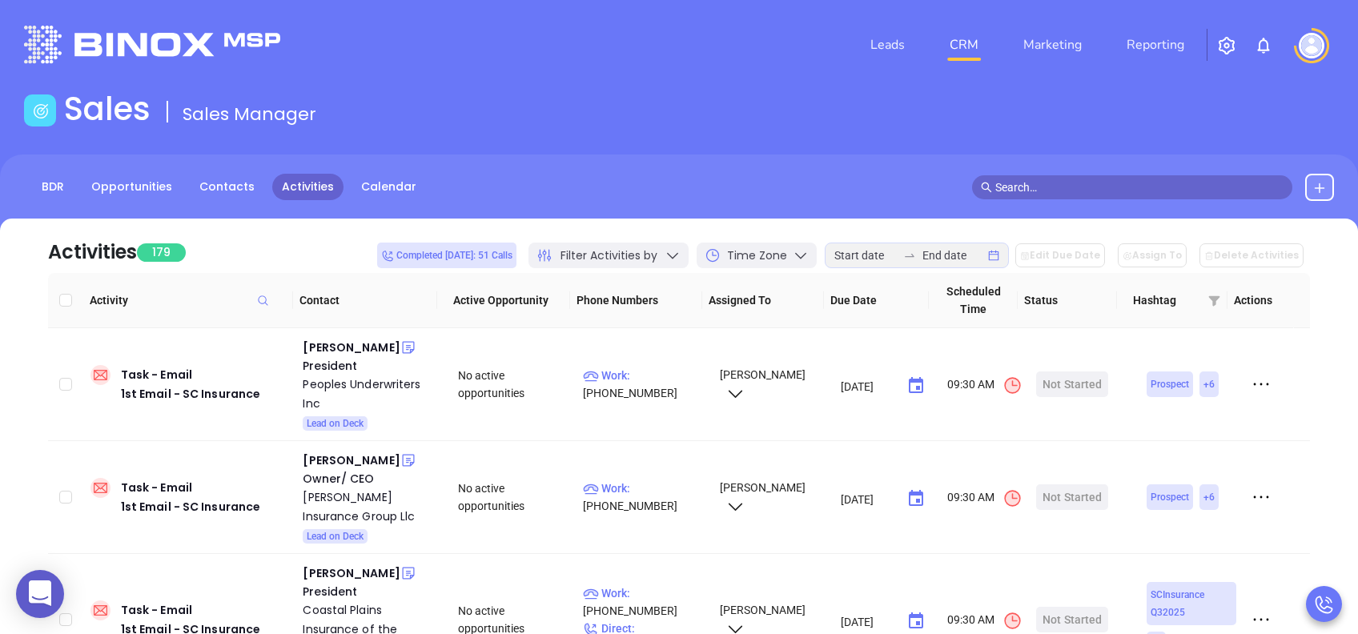
checkbox input "true"
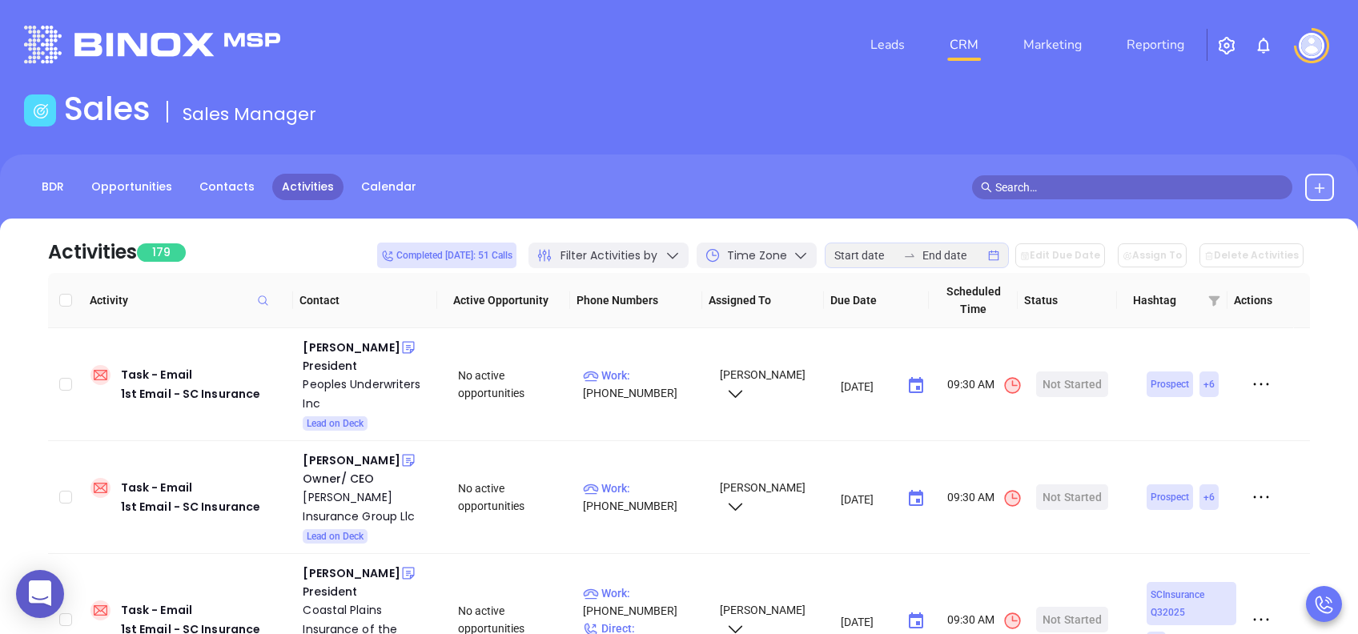
checkbox input "true"
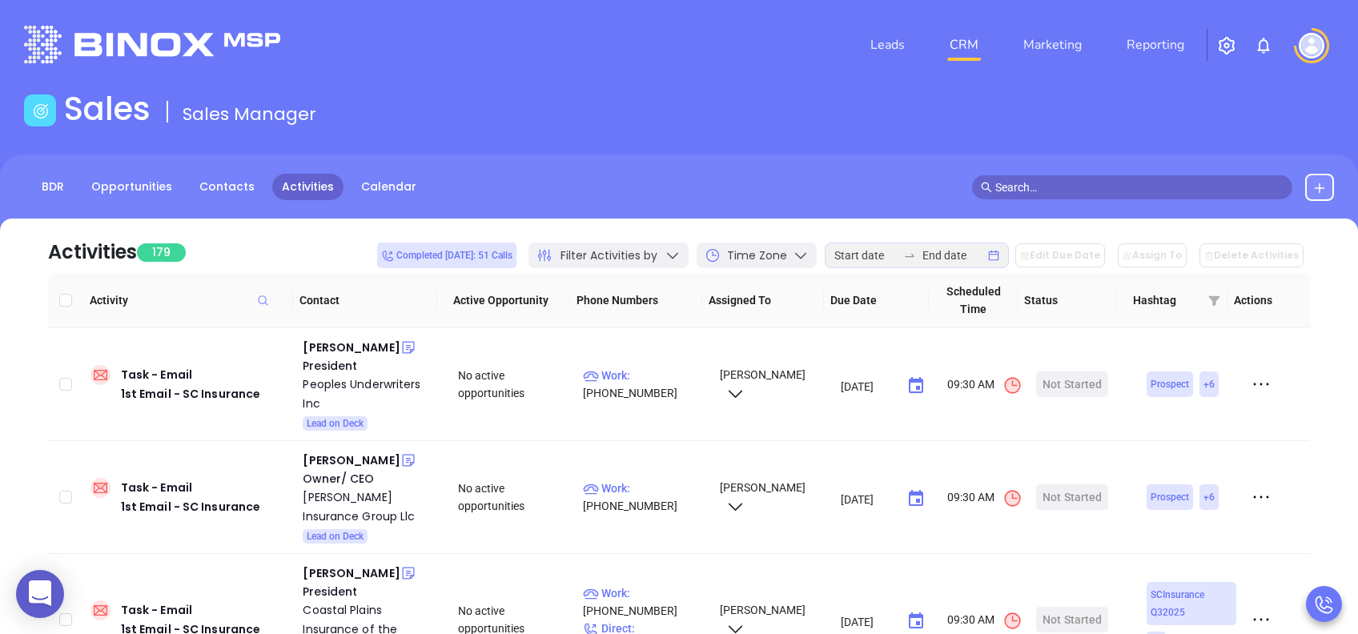
checkbox input "true"
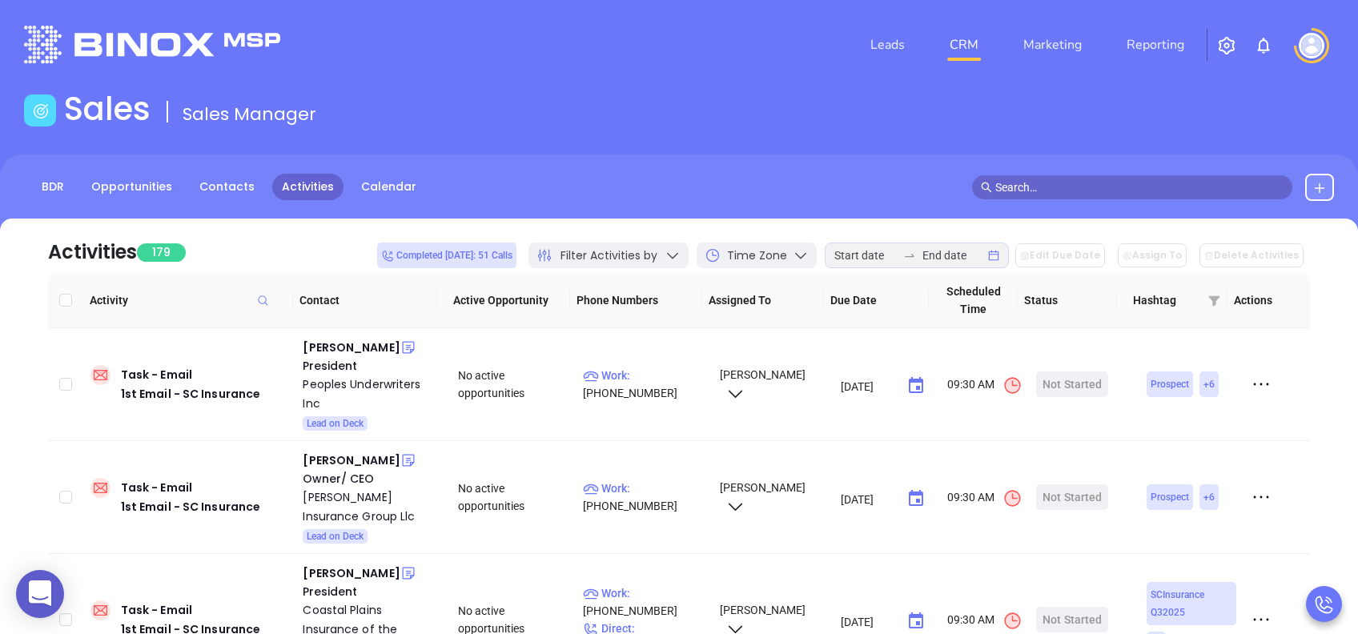
checkbox input "true"
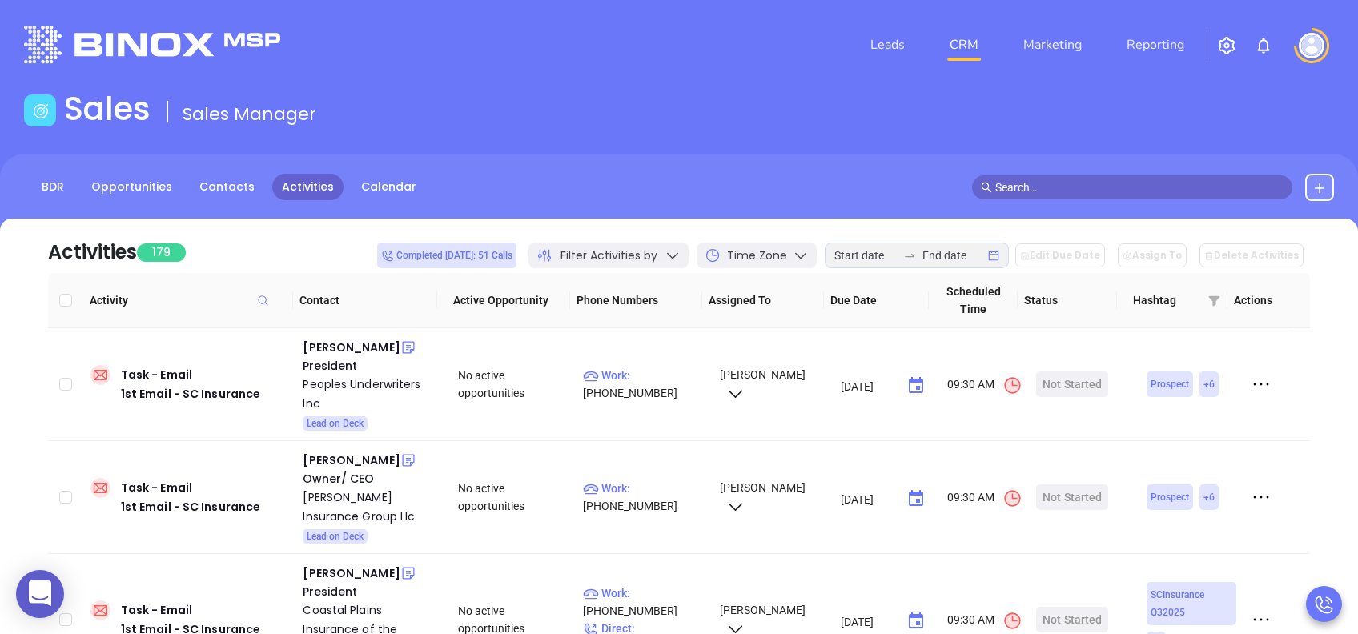
checkbox input "true"
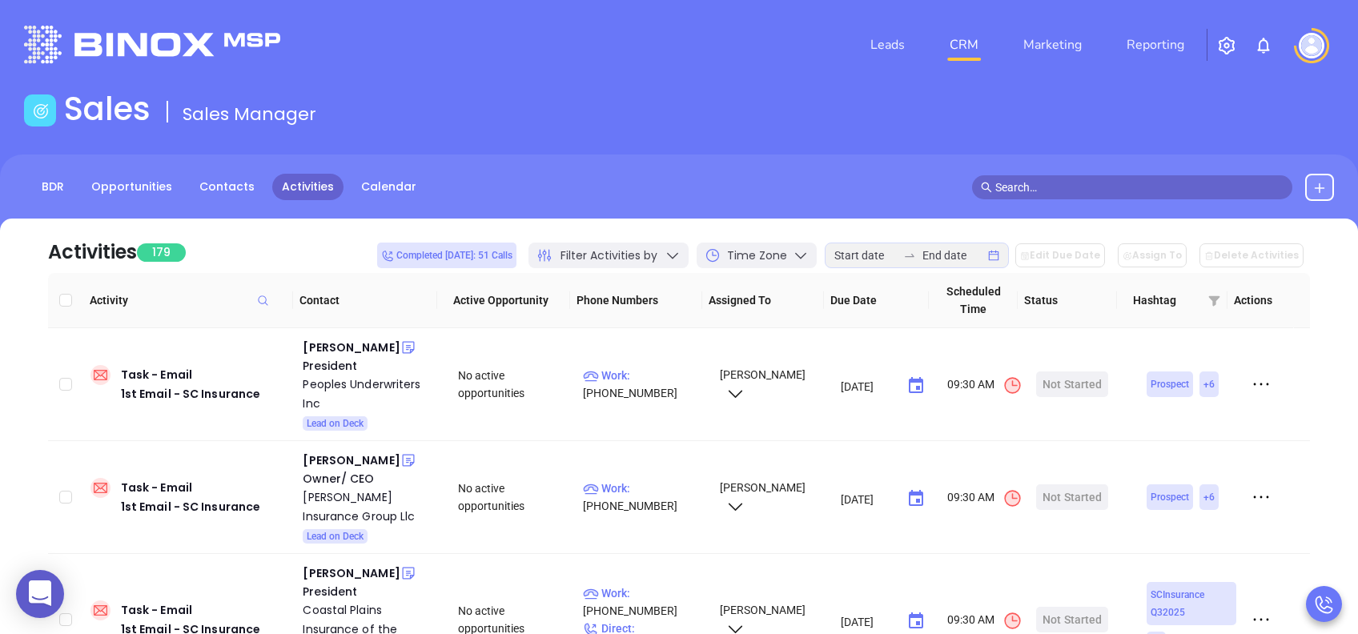
checkbox input "true"
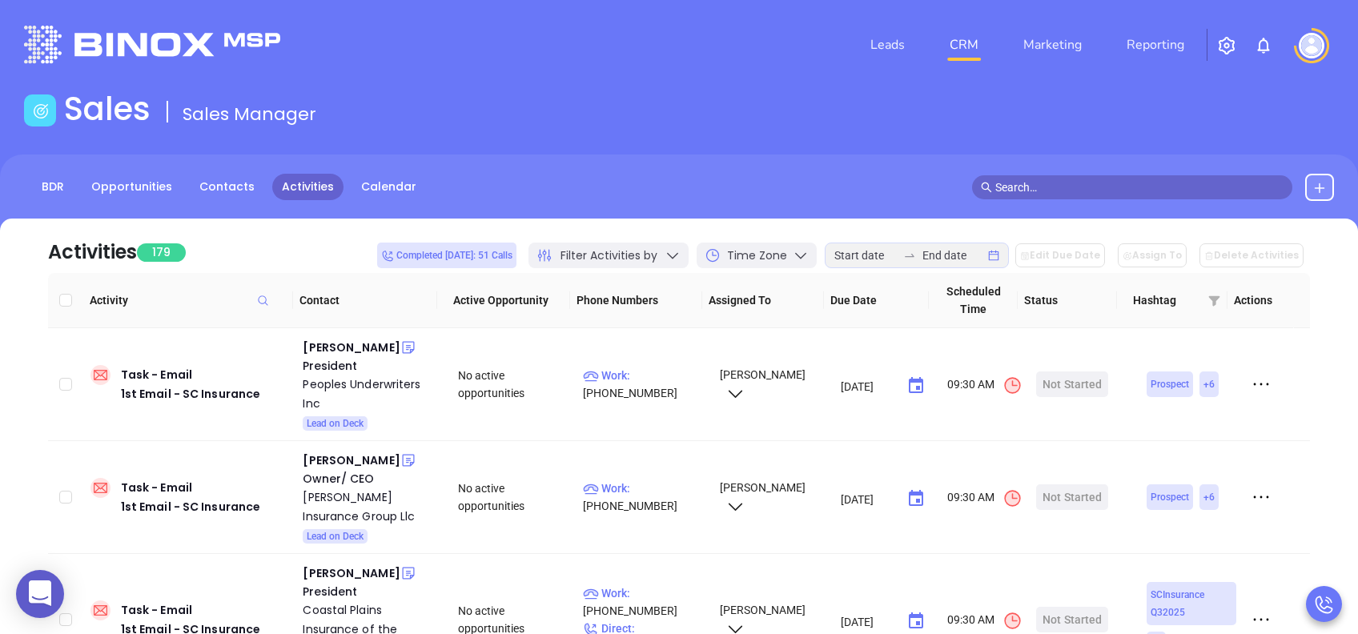
checkbox input "true"
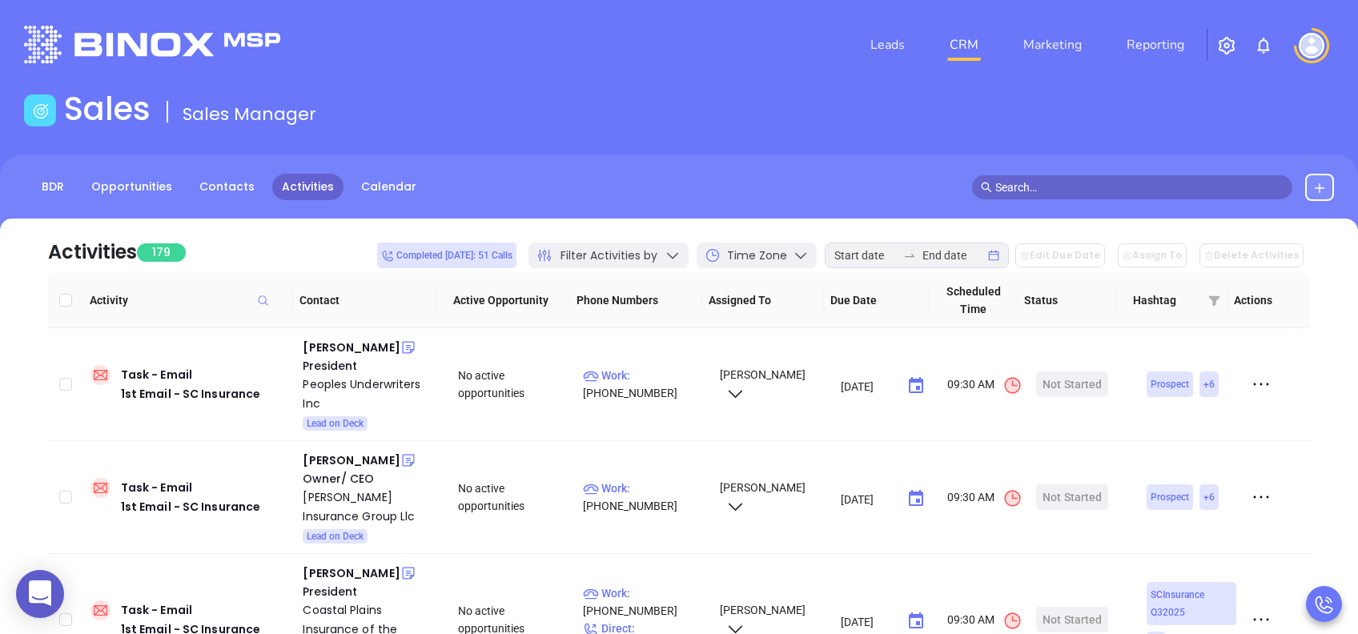
checkbox input "true"
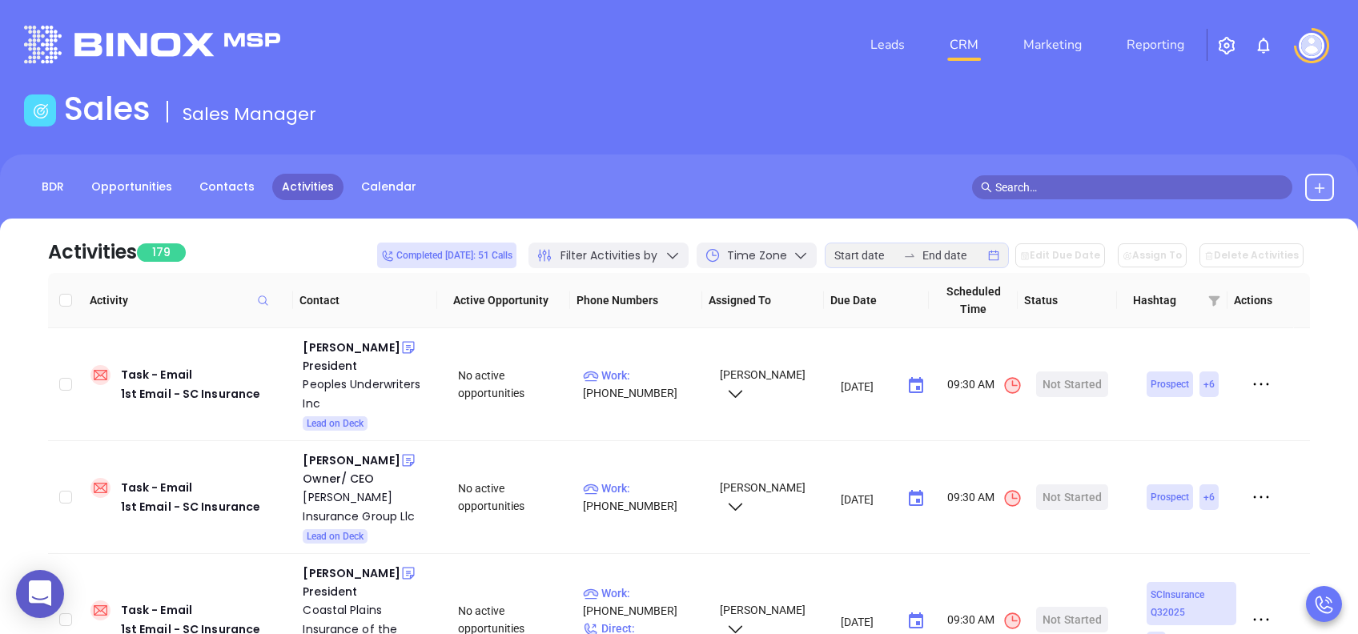
checkbox input "true"
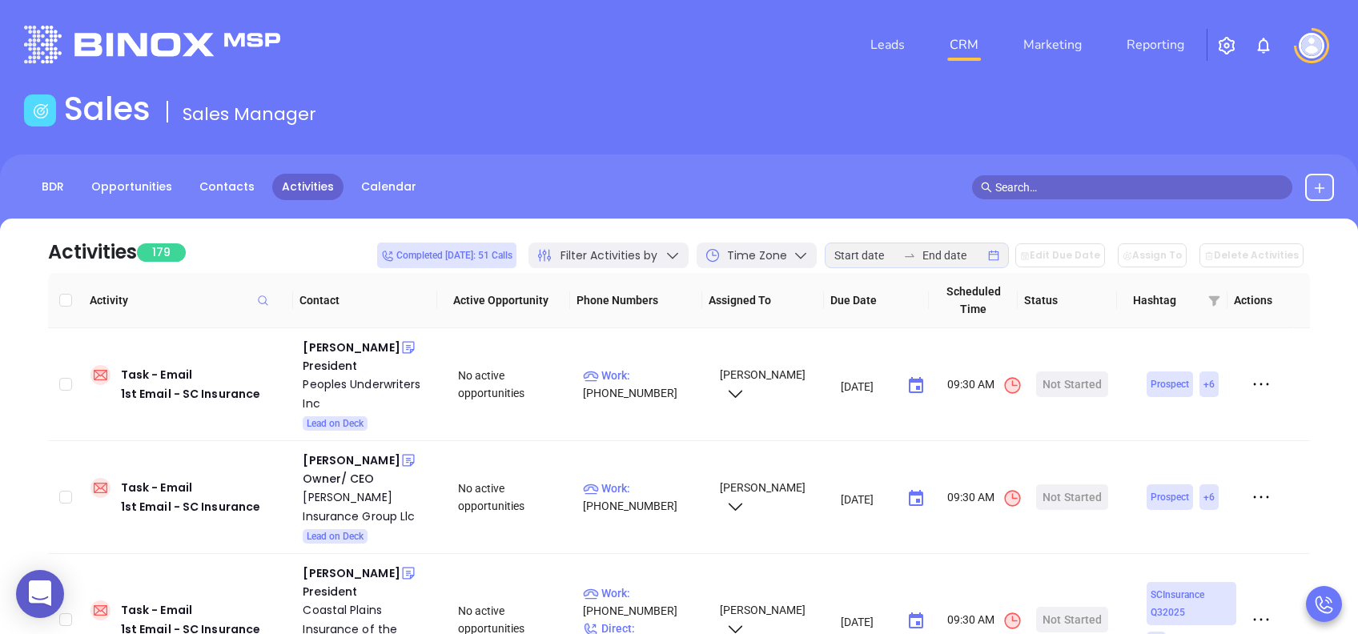
checkbox input "true"
click at [562, 192] on div "BDR Opportunities Contacts Activities Calendar" at bounding box center [679, 187] width 1358 height 27
click at [252, 259] on div "Activities 179 Completed [DATE]: 51 Calls Filter Activities by Time Zone Edit D…" at bounding box center [679, 246] width 1262 height 54
click at [64, 296] on input "Select all" at bounding box center [65, 300] width 13 height 13
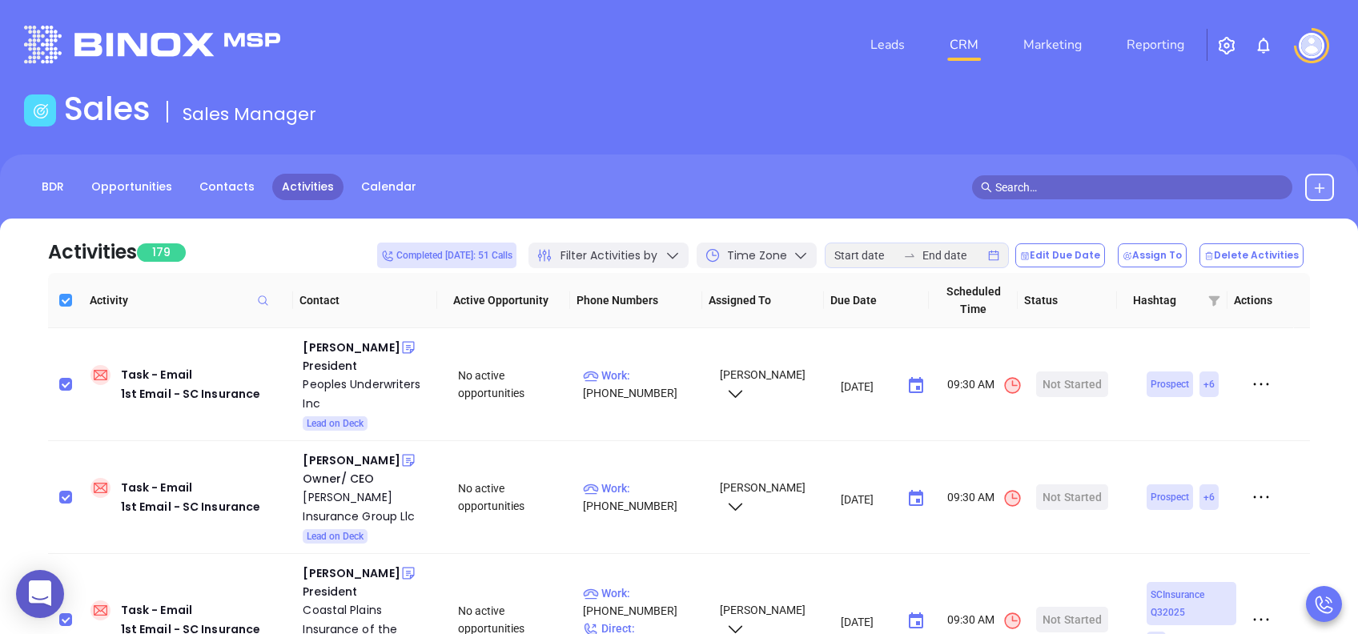
checkbox input "false"
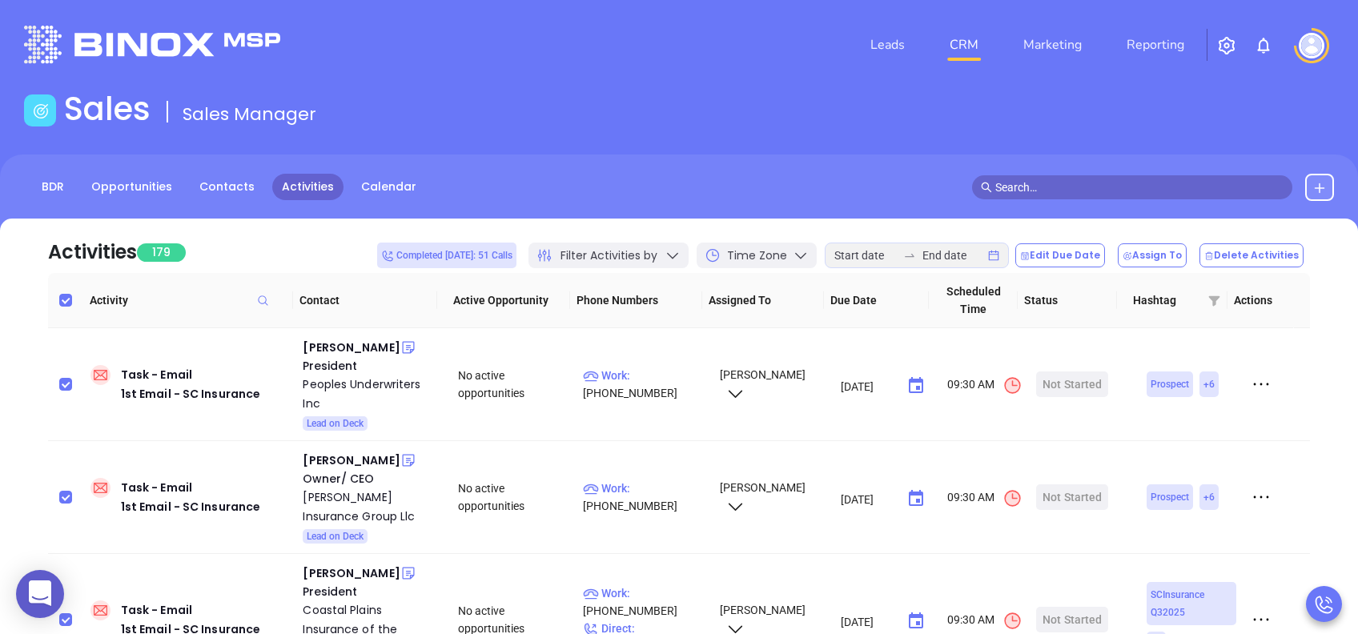
checkbox input "false"
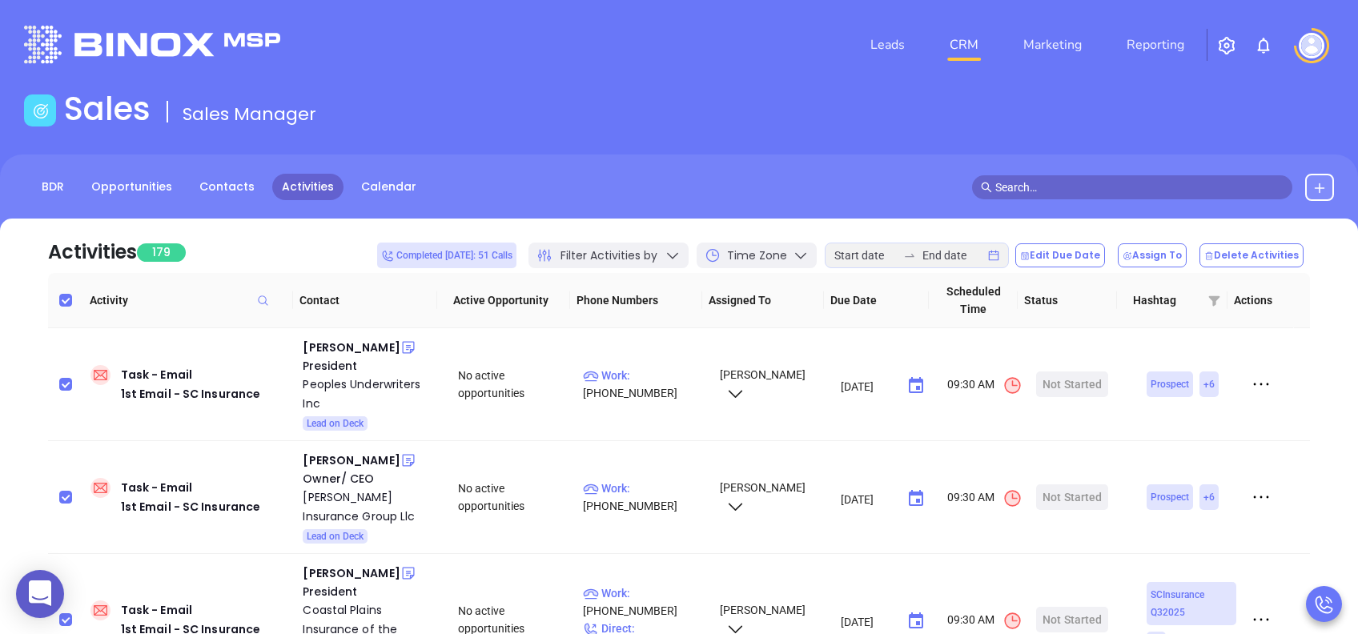
checkbox input "false"
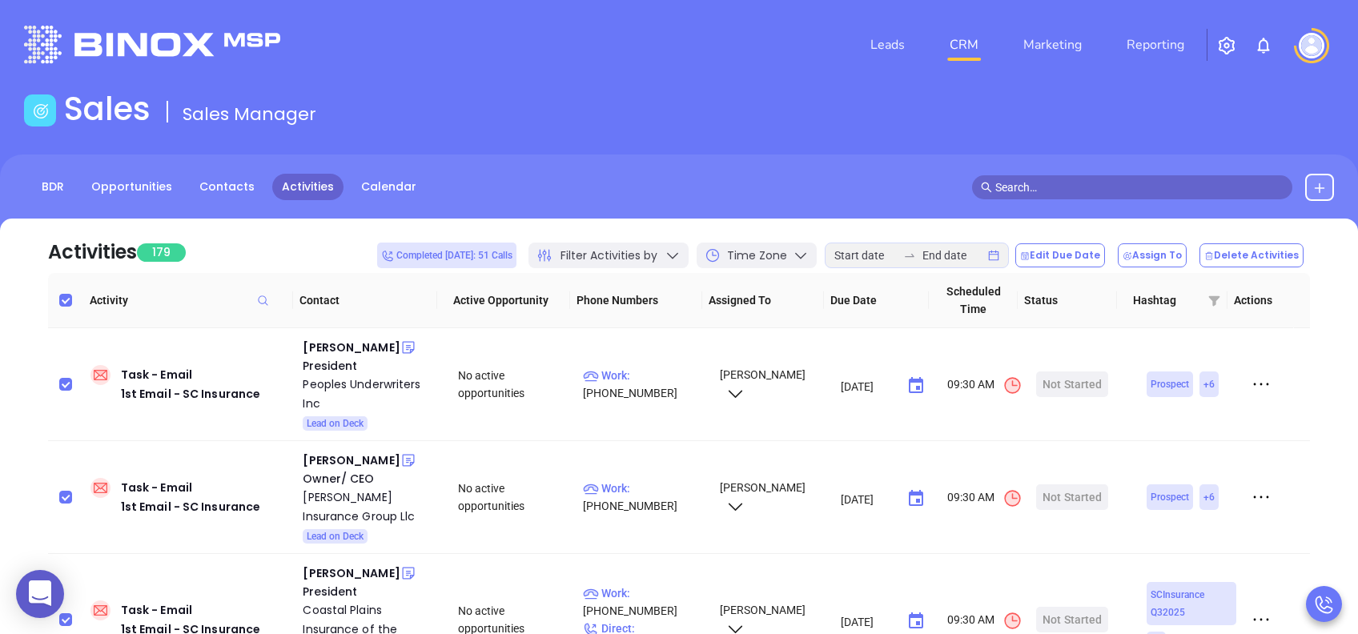
checkbox input "false"
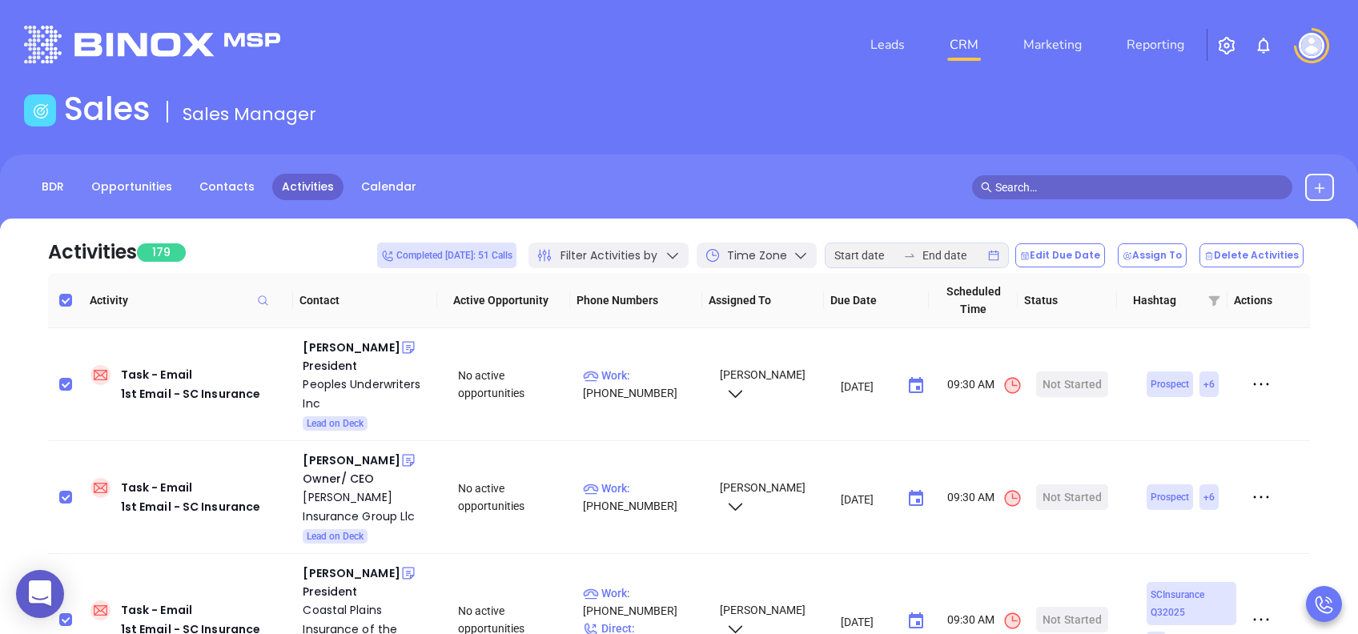
checkbox input "false"
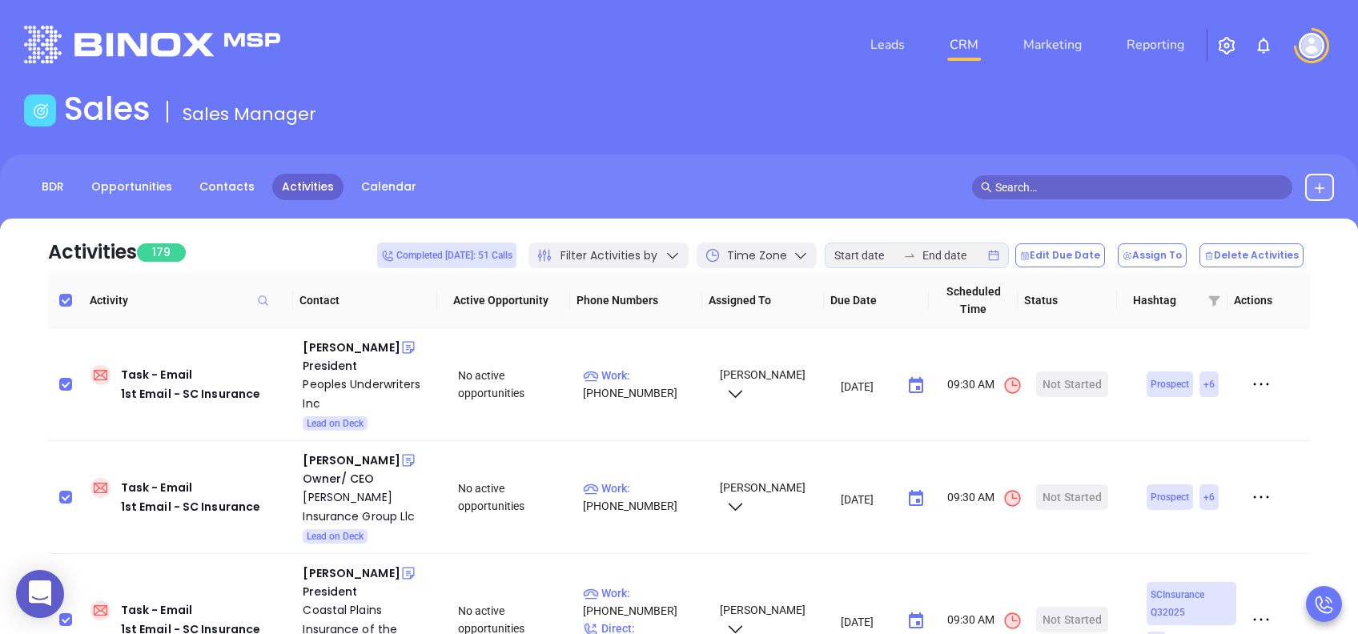
checkbox input "false"
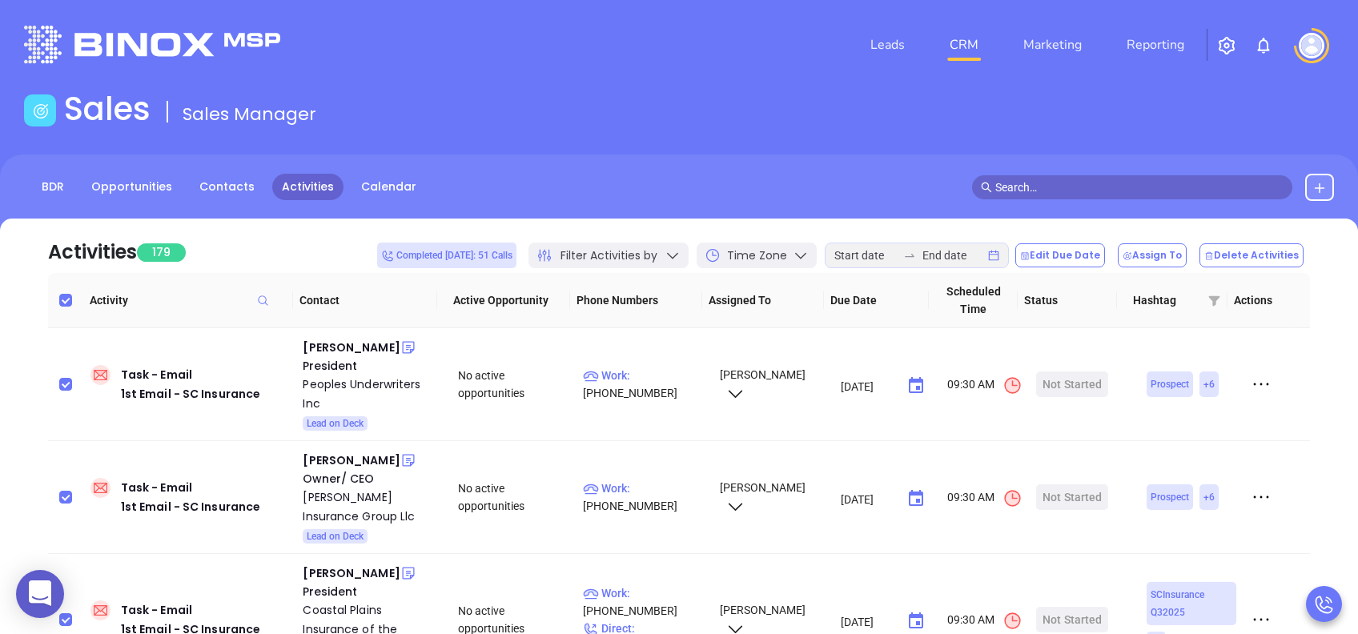
checkbox input "false"
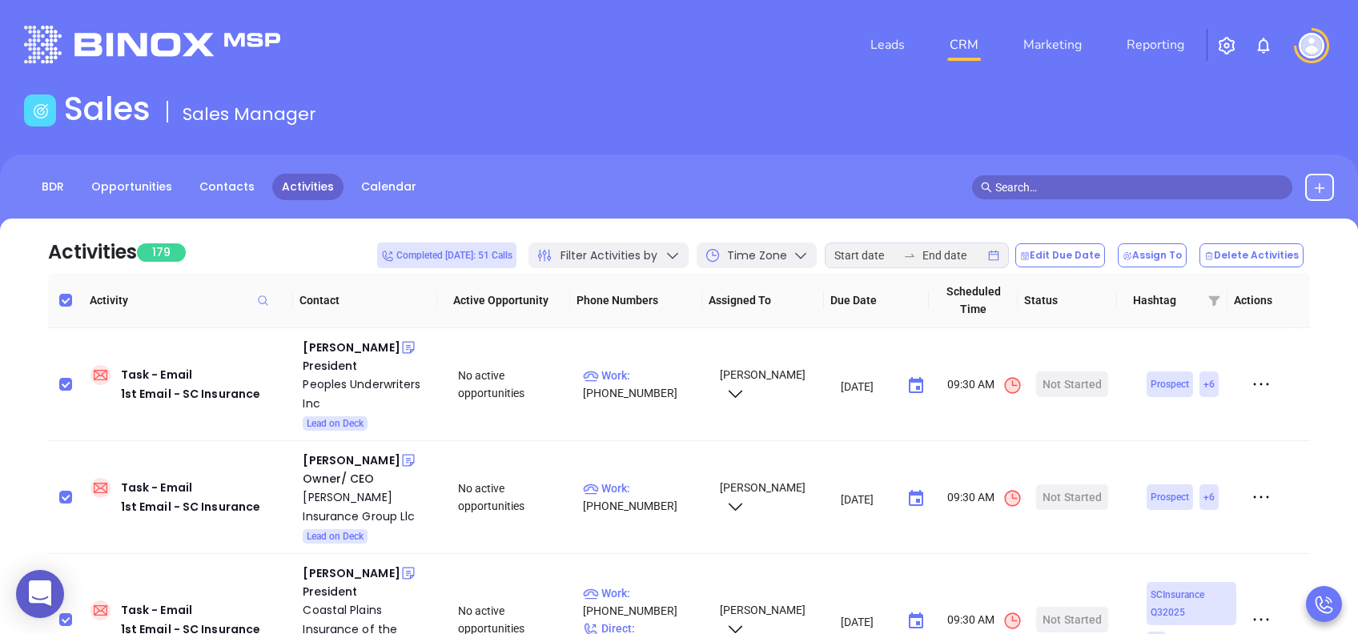
checkbox input "false"
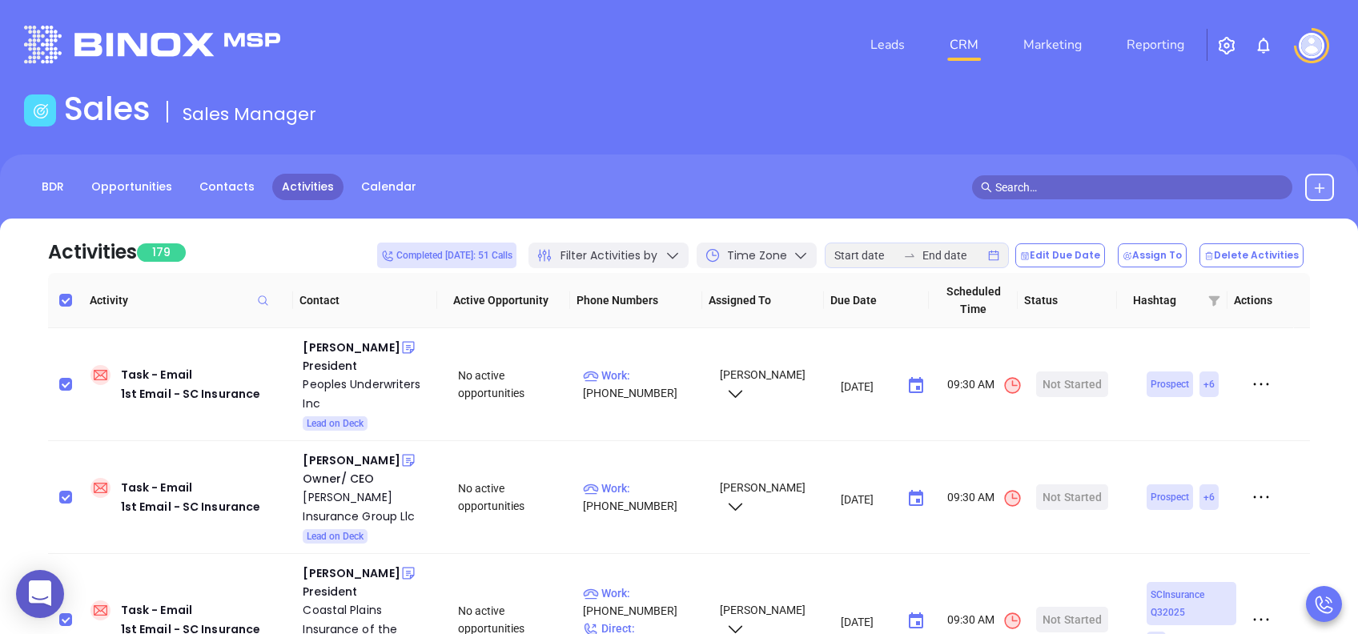
checkbox input "false"
click at [787, 187] on div "BDR Opportunities Contacts Activities Calendar" at bounding box center [679, 187] width 1358 height 27
click at [1307, 36] on img at bounding box center [1312, 46] width 26 height 26
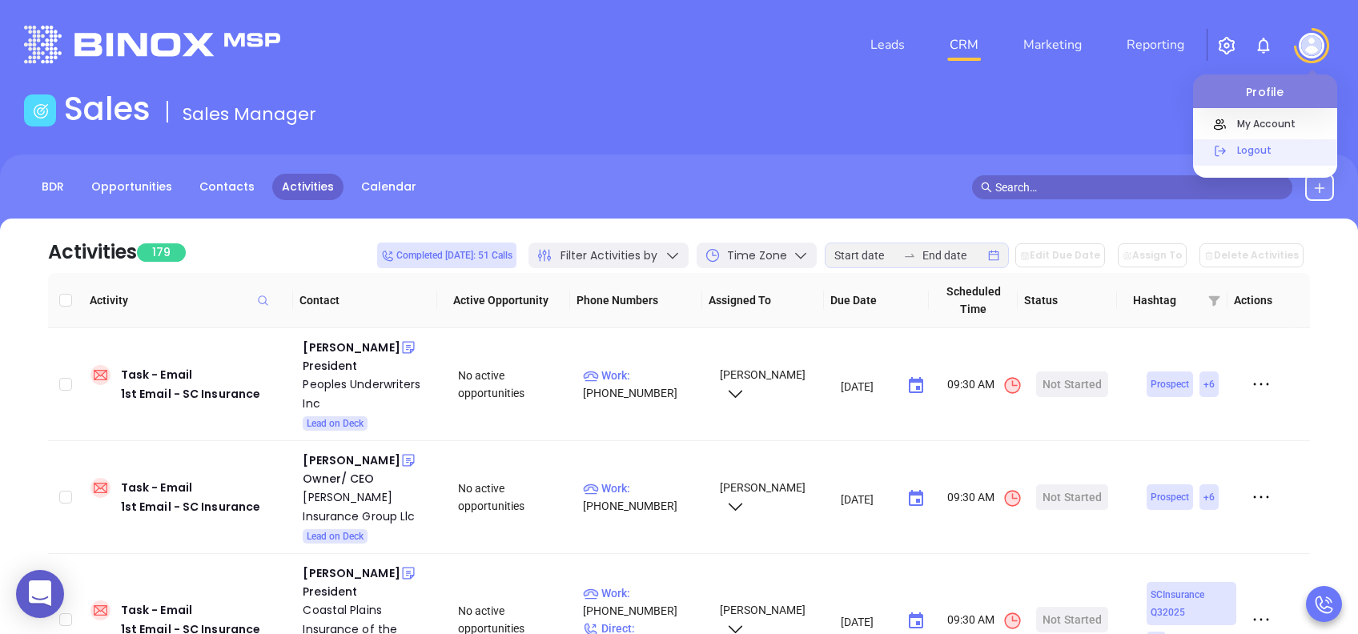
click at [1253, 143] on p "Logout" at bounding box center [1283, 150] width 108 height 17
